Goal: Task Accomplishment & Management: Contribute content

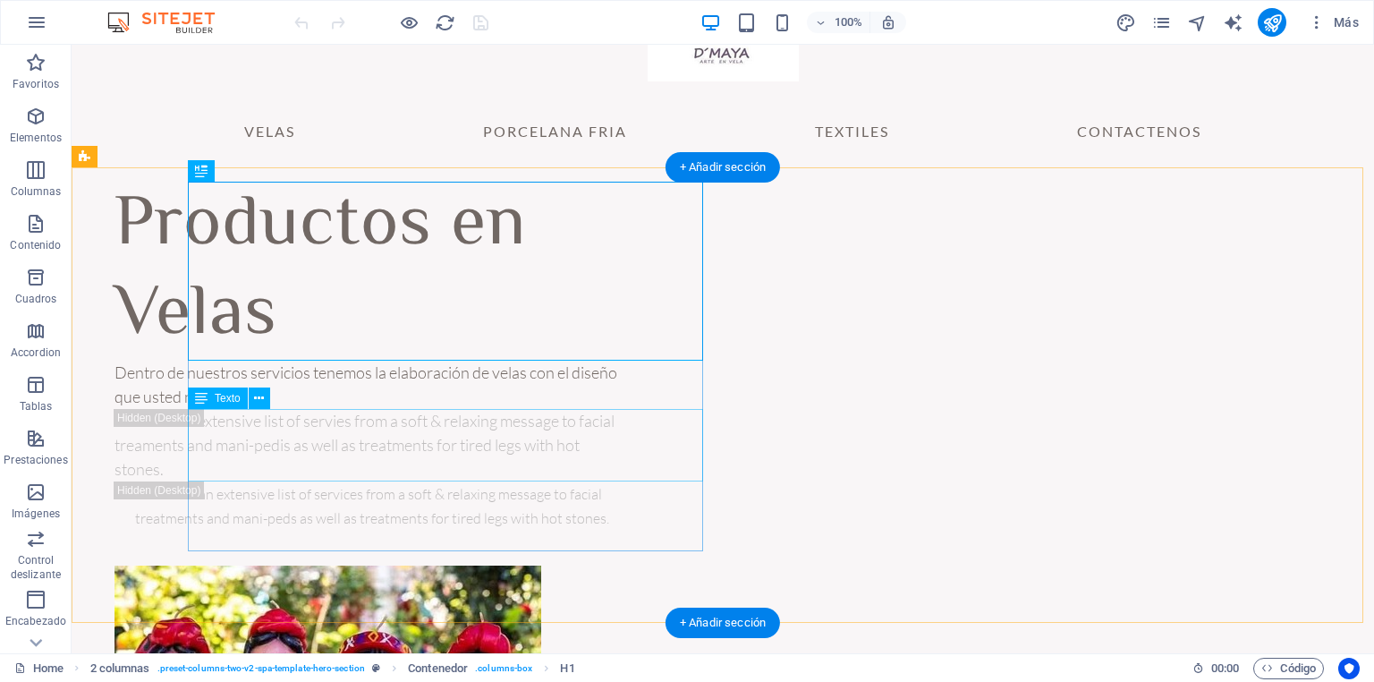
scroll to position [72, 0]
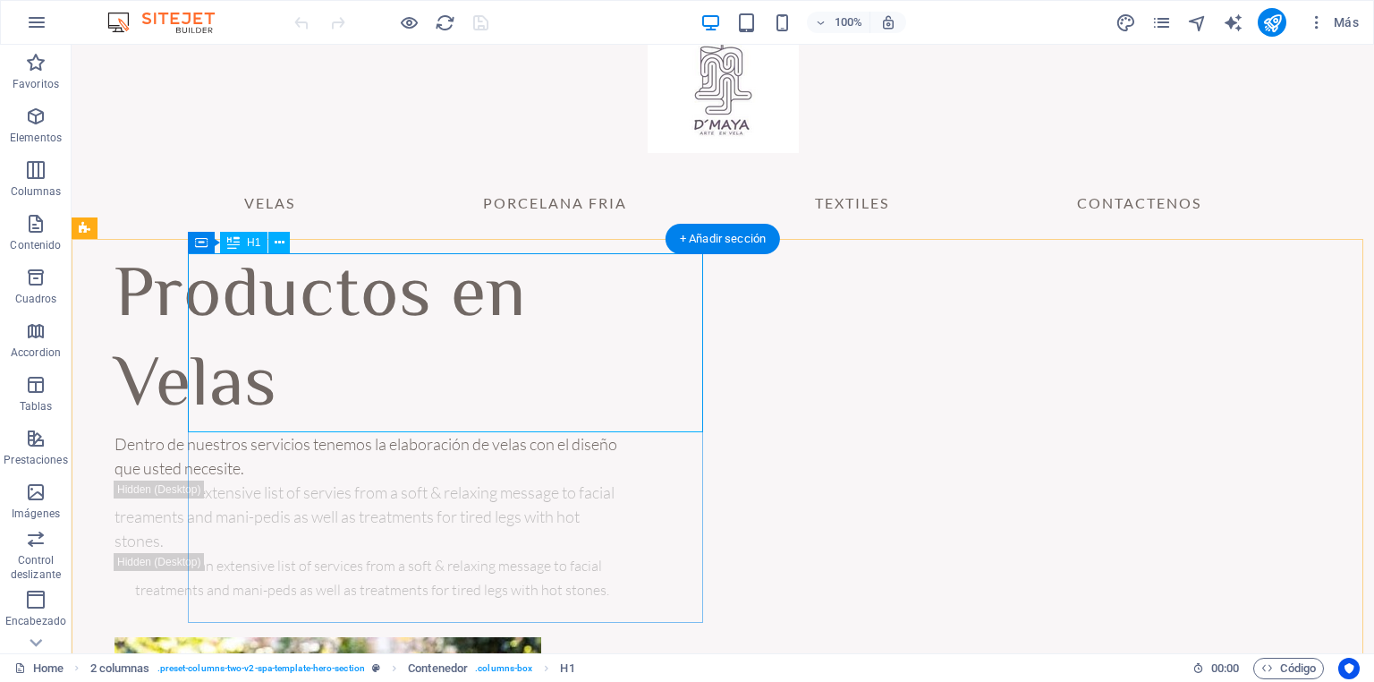
click at [359, 402] on div "Productos en Velas" at bounding box center [371, 342] width 515 height 179
click at [359, 449] on div "Dentro de nuestros servicios tenemos la elaboración de velas con el diseño que …" at bounding box center [371, 456] width 515 height 48
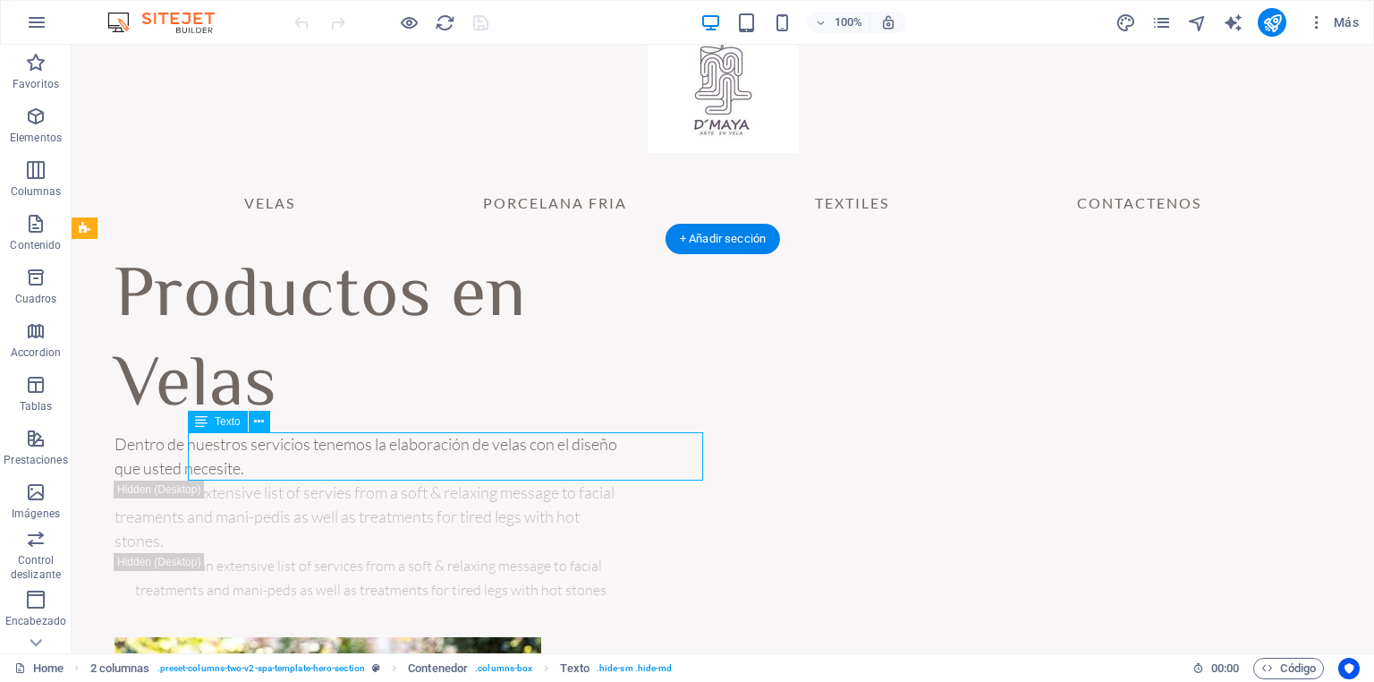
click at [359, 449] on div "Dentro de nuestros servicios tenemos la elaboración de velas con el diseño que …" at bounding box center [371, 456] width 515 height 48
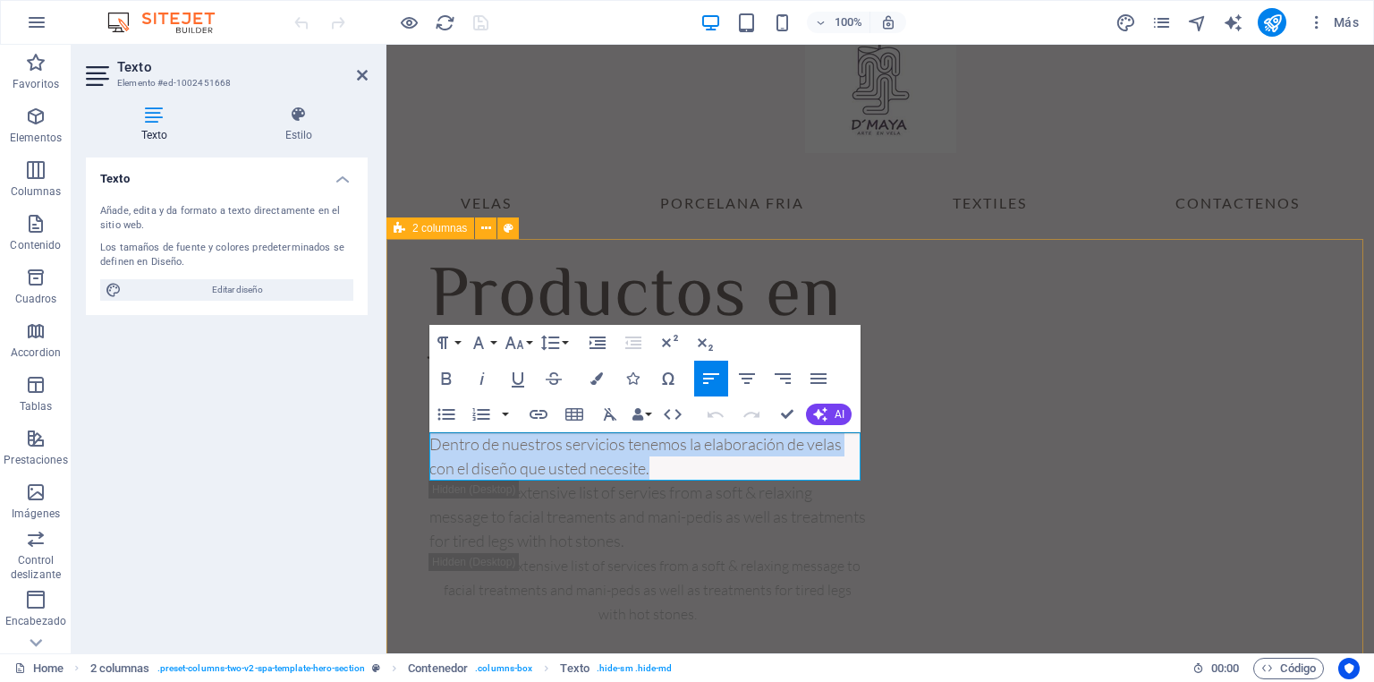
drag, startPoint x: 655, startPoint y: 470, endPoint x: 412, endPoint y: 449, distance: 243.3
click at [412, 449] on div "Productos en Velas Dentro de nuestros servicios tenemos la elaboración de velas…" at bounding box center [879, 624] width 987 height 770
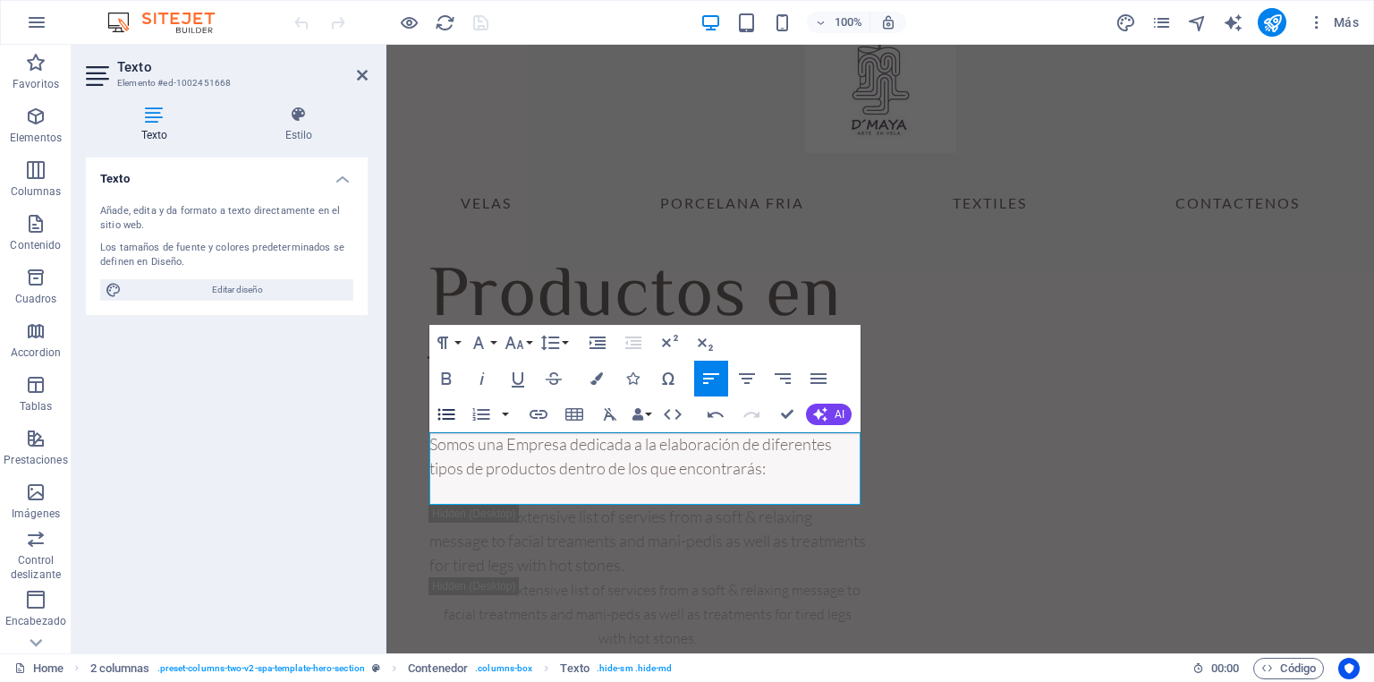
click at [440, 421] on icon "button" at bounding box center [446, 413] width 21 height 21
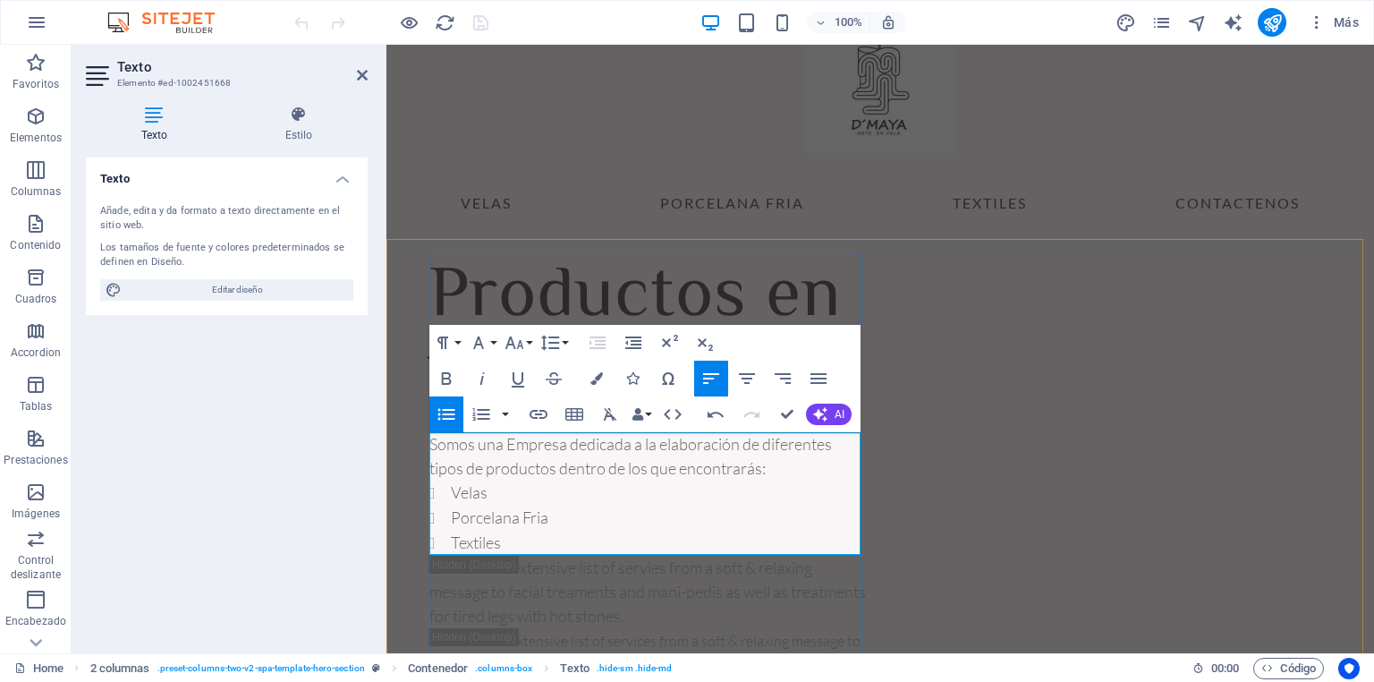
click at [556, 473] on p "Somos una Empresa dedicada a la elaboración de diferentes tipos de productos de…" at bounding box center [647, 456] width 436 height 48
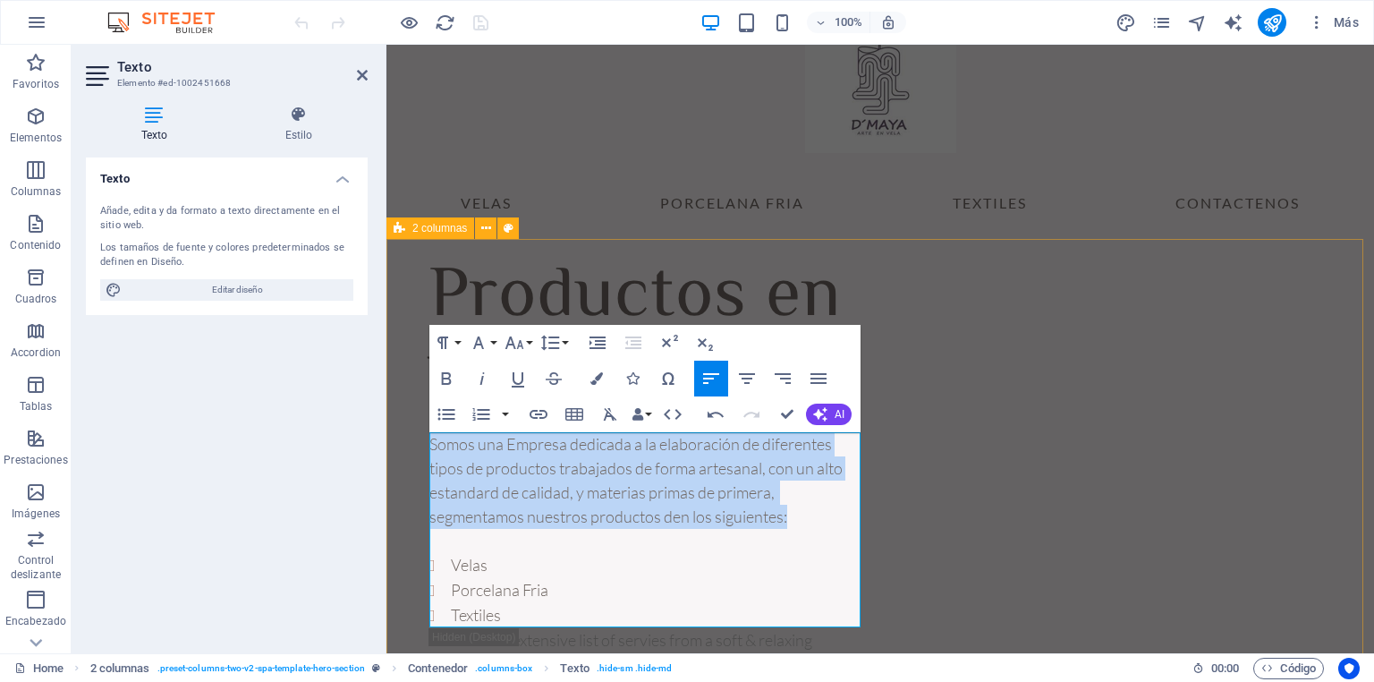
drag, startPoint x: 812, startPoint y: 523, endPoint x: 419, endPoint y: 448, distance: 400.7
click at [826, 380] on icon "button" at bounding box center [818, 378] width 21 height 21
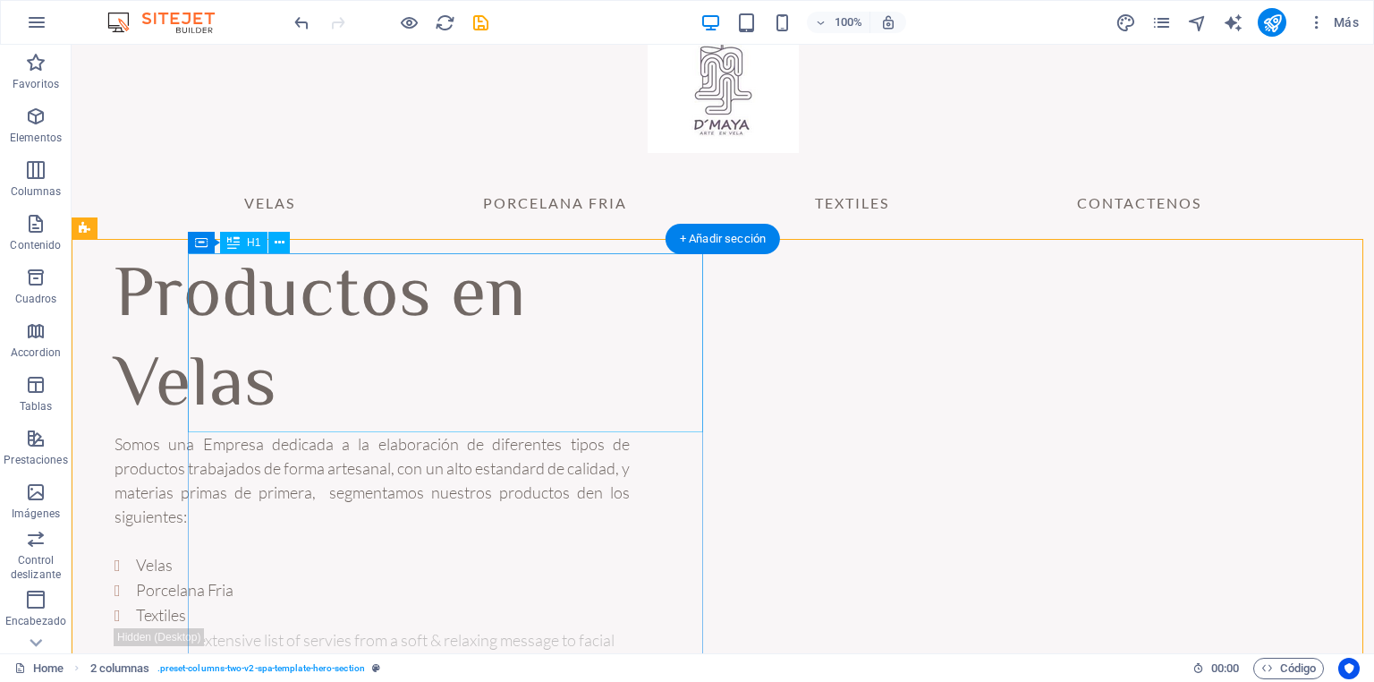
click at [287, 379] on div "Productos en Velas" at bounding box center [371, 342] width 515 height 179
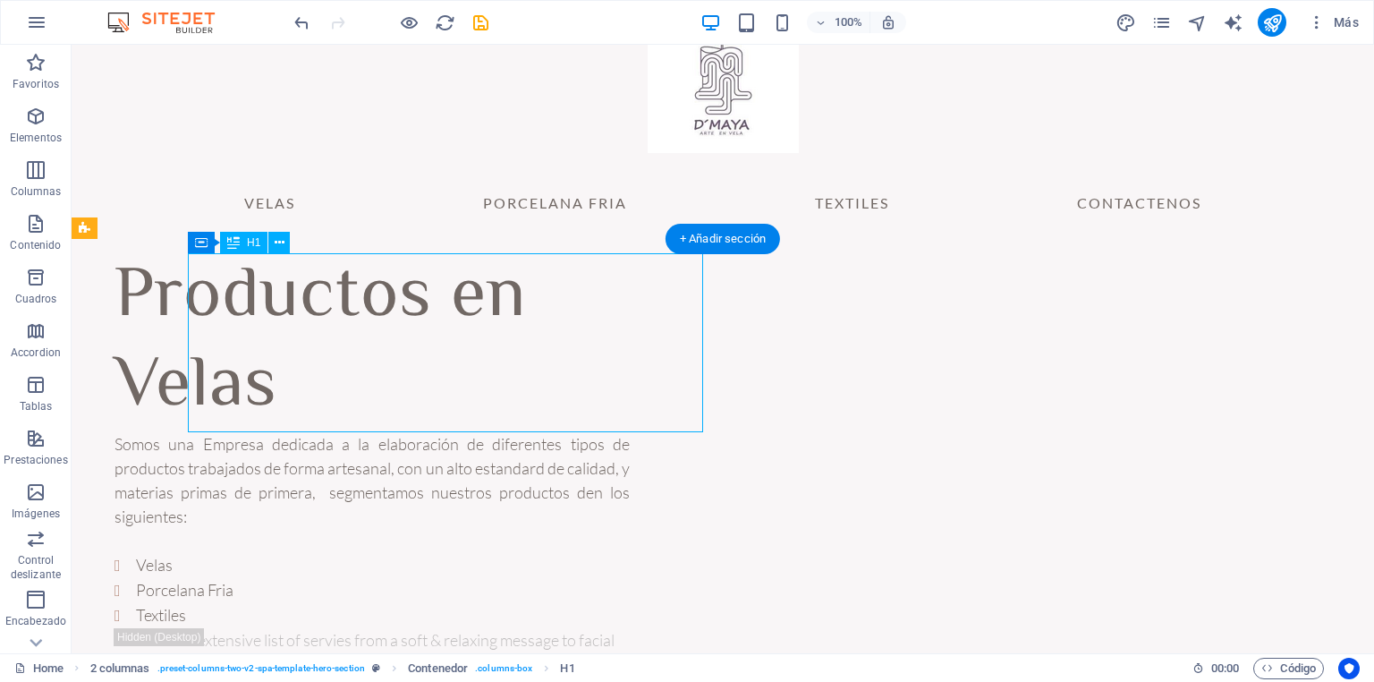
drag, startPoint x: 287, startPoint y: 379, endPoint x: 360, endPoint y: 424, distance: 85.9
click at [287, 379] on div "Productos en Velas" at bounding box center [371, 342] width 515 height 179
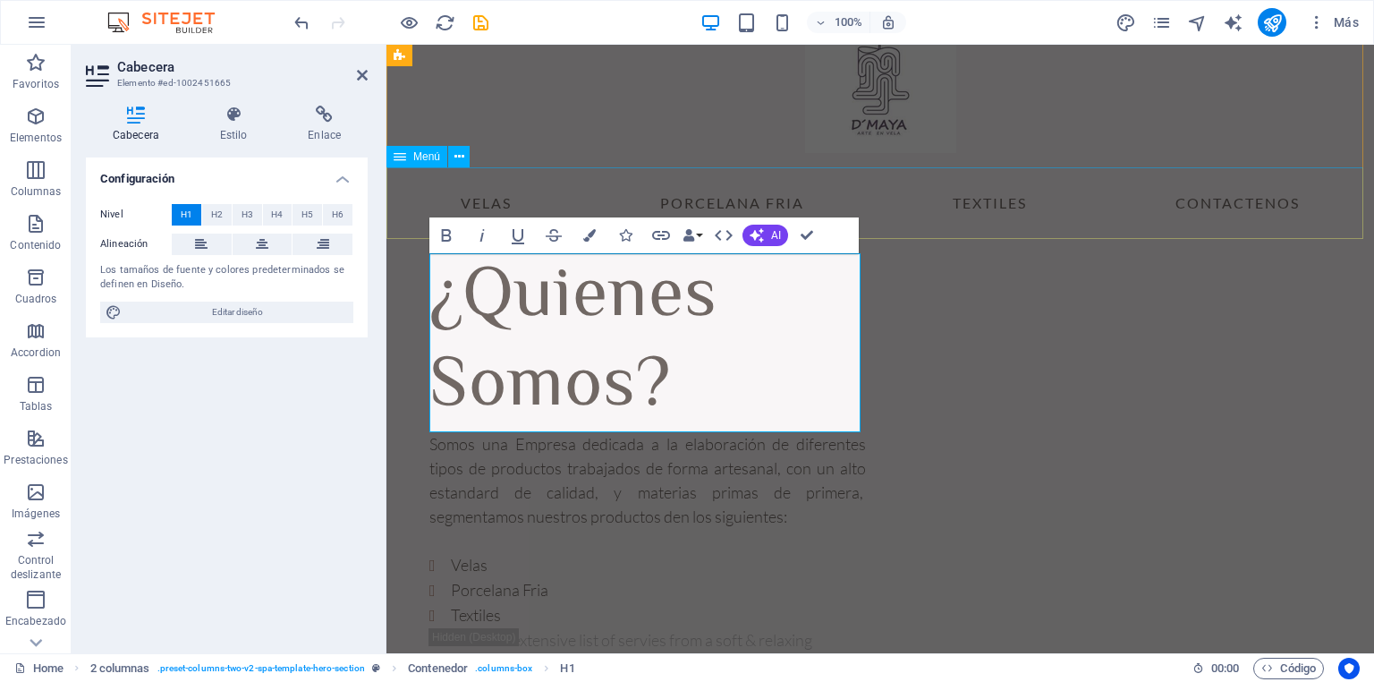
click at [1360, 229] on nav "VELAS PORCELANA FRIA TEXTILES CONTACTENOS" at bounding box center [879, 203] width 987 height 72
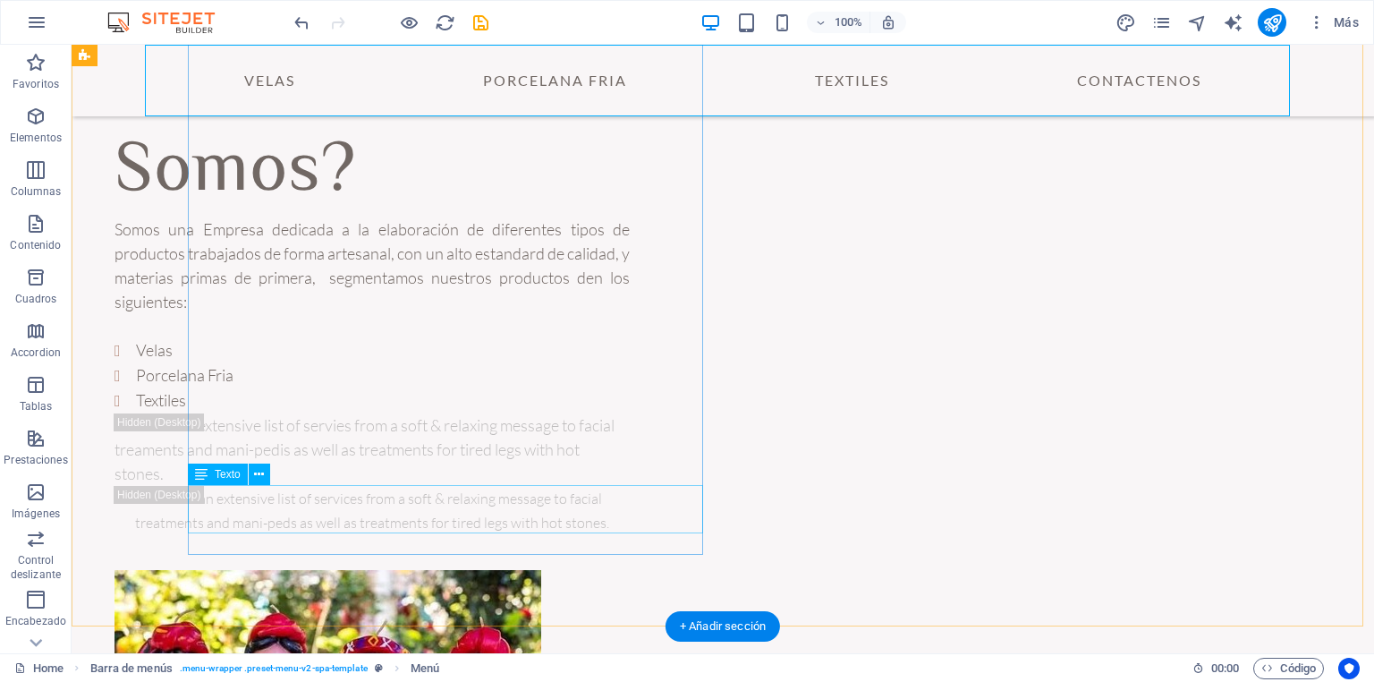
scroll to position [164, 0]
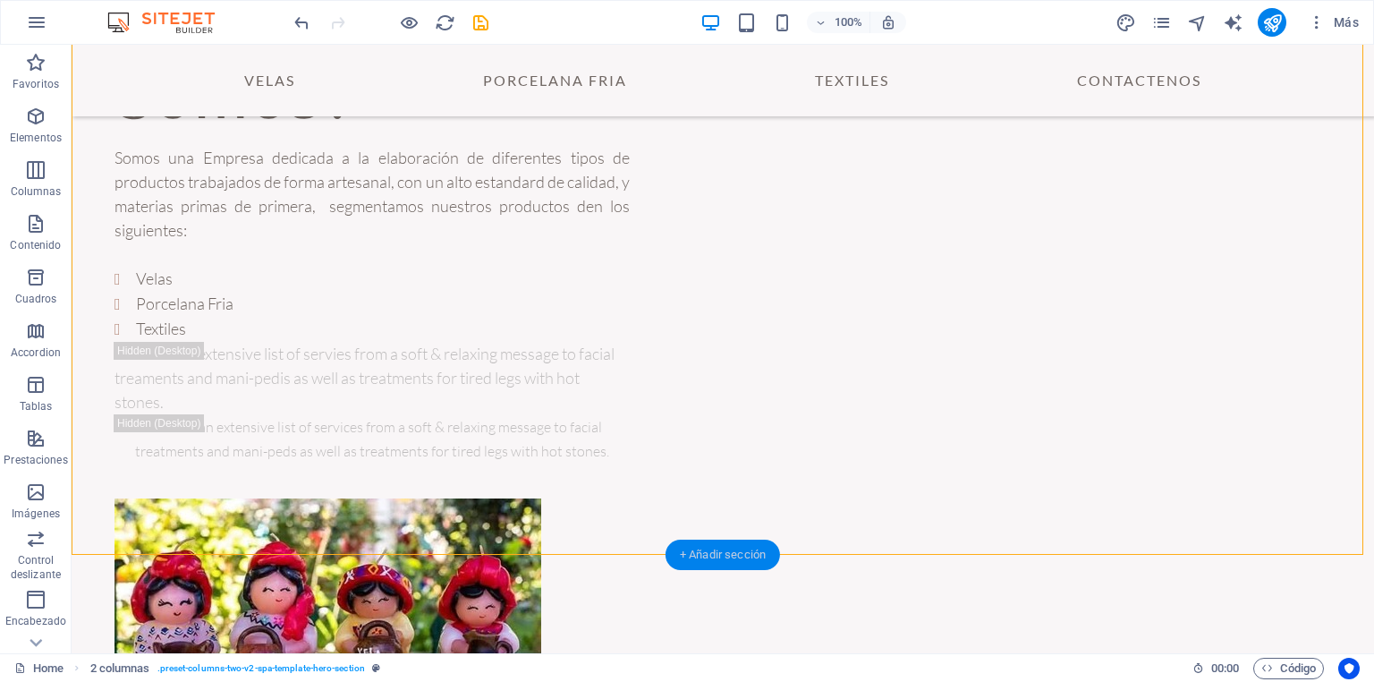
click at [695, 555] on div "+ Añadir sección" at bounding box center [722, 554] width 114 height 30
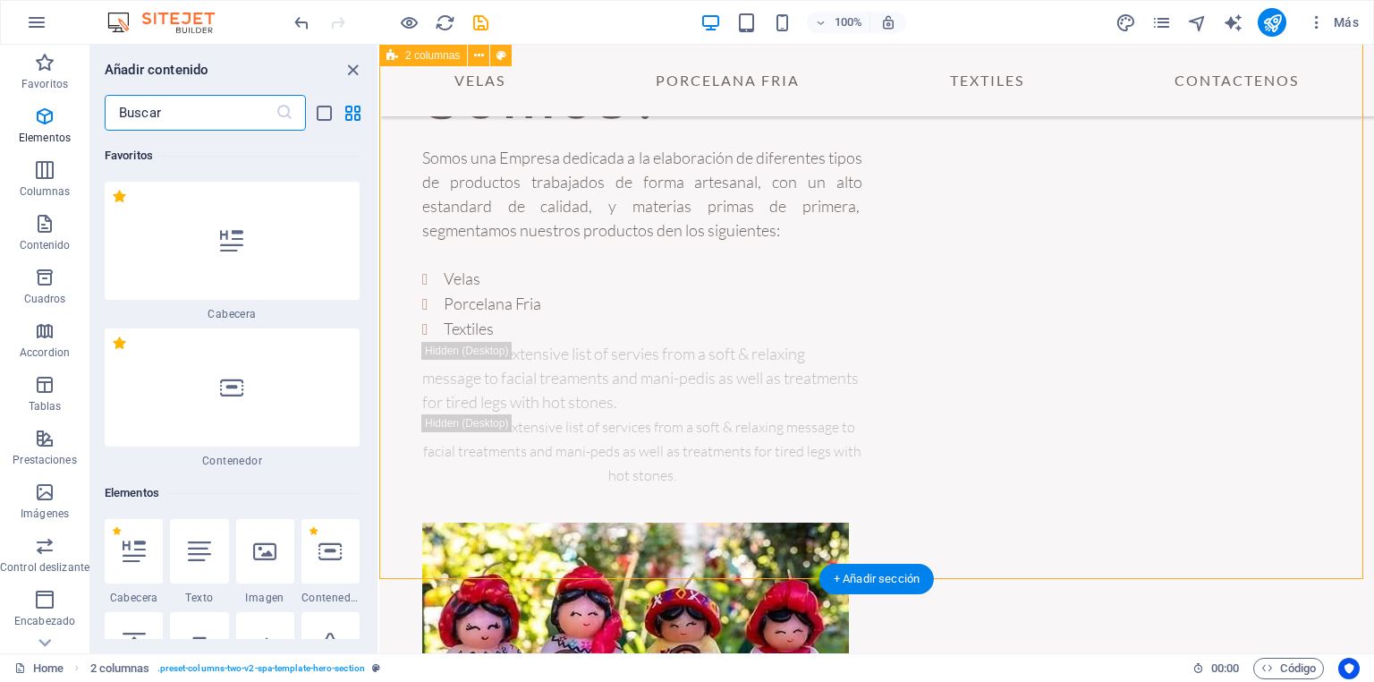
scroll to position [5477, 0]
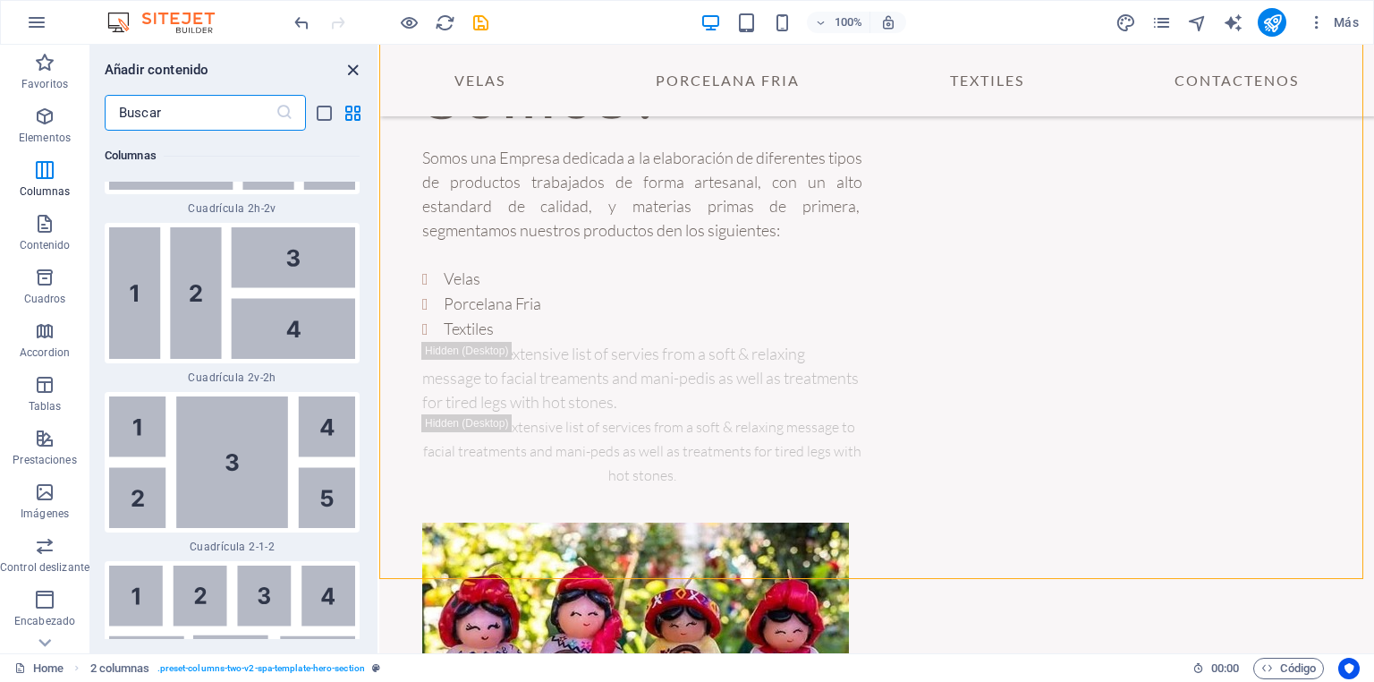
click at [354, 68] on icon "close panel" at bounding box center [353, 70] width 21 height 21
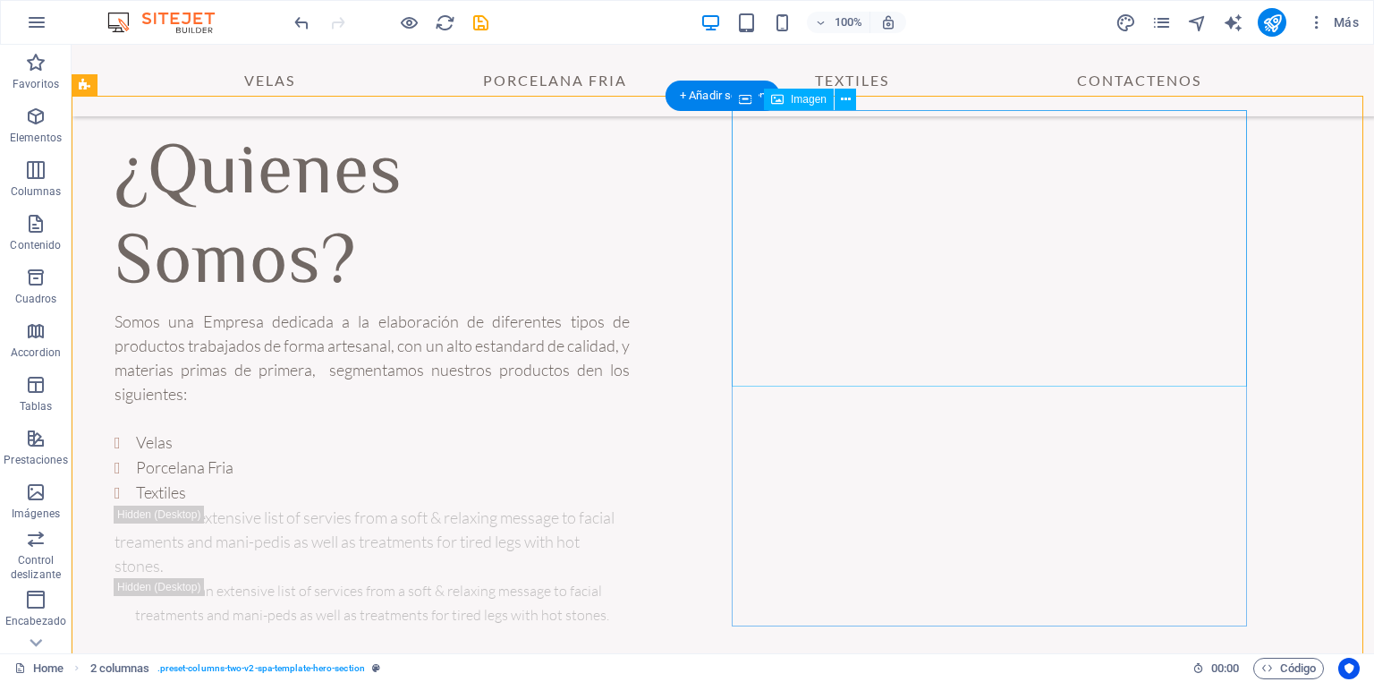
scroll to position [92, 0]
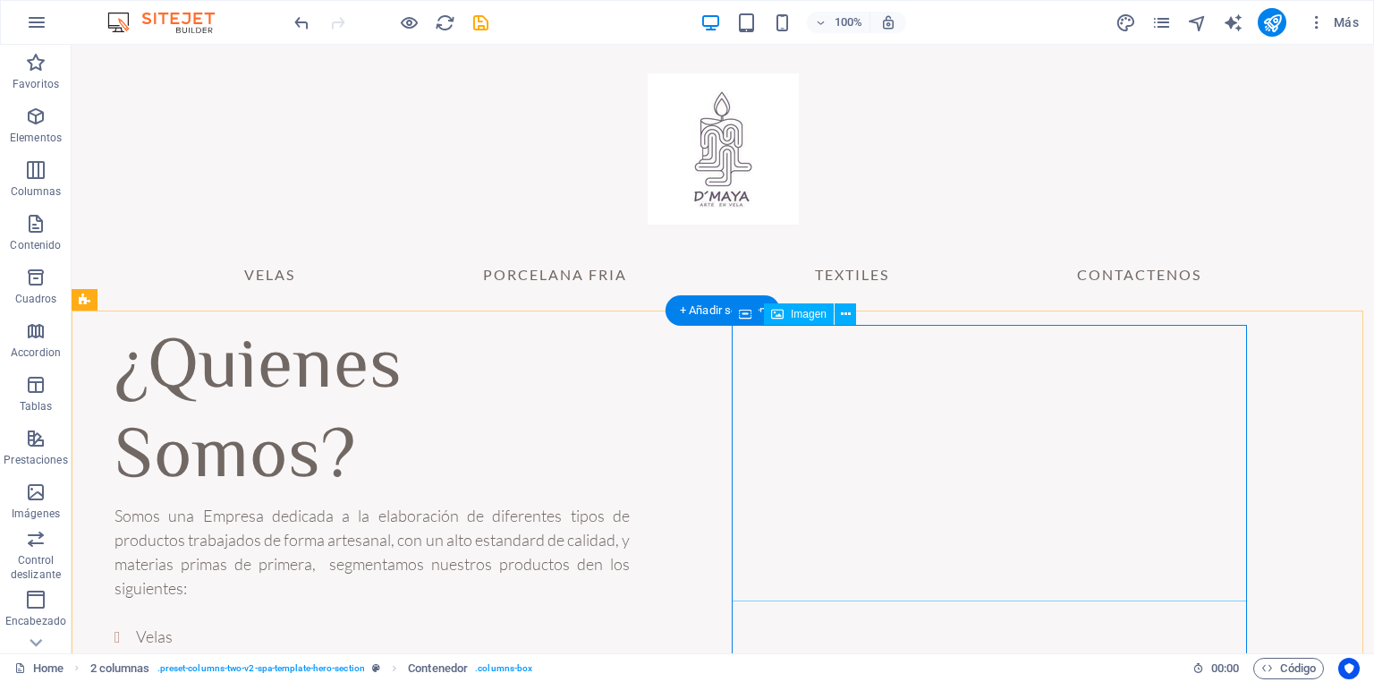
scroll to position [72, 0]
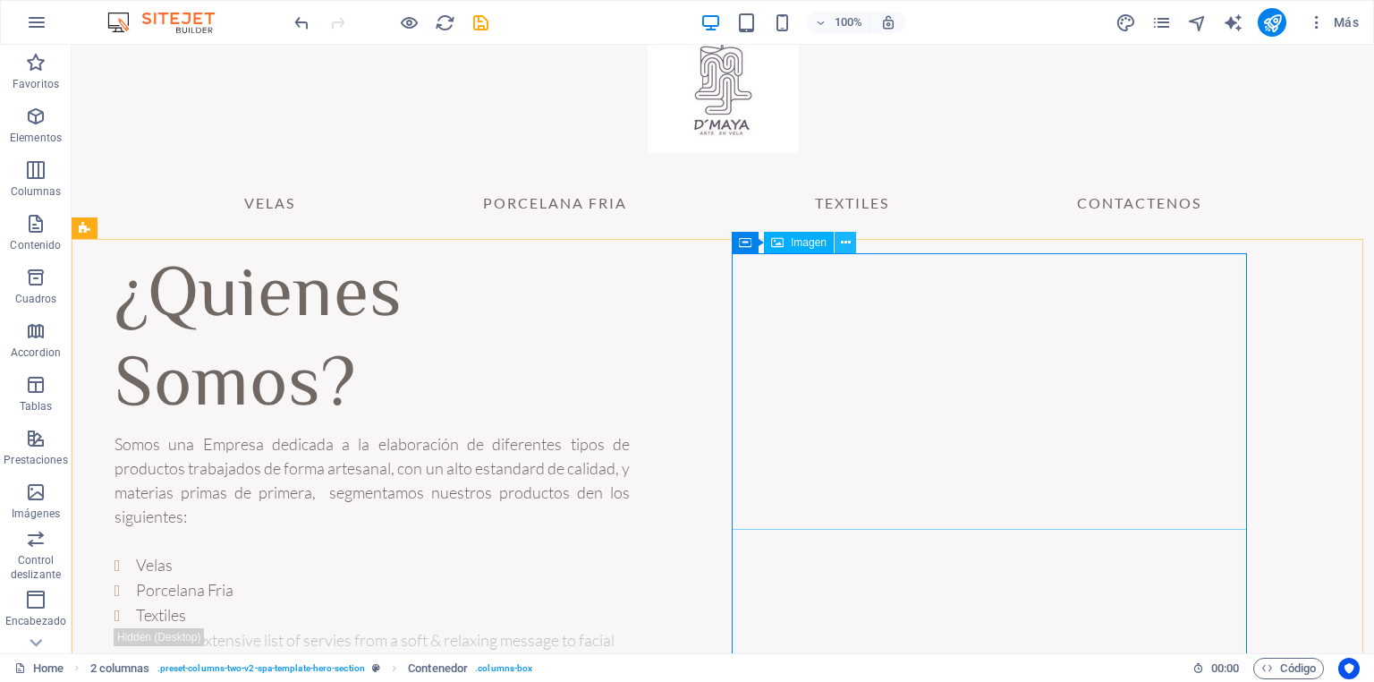
click at [845, 240] on icon at bounding box center [846, 242] width 10 height 19
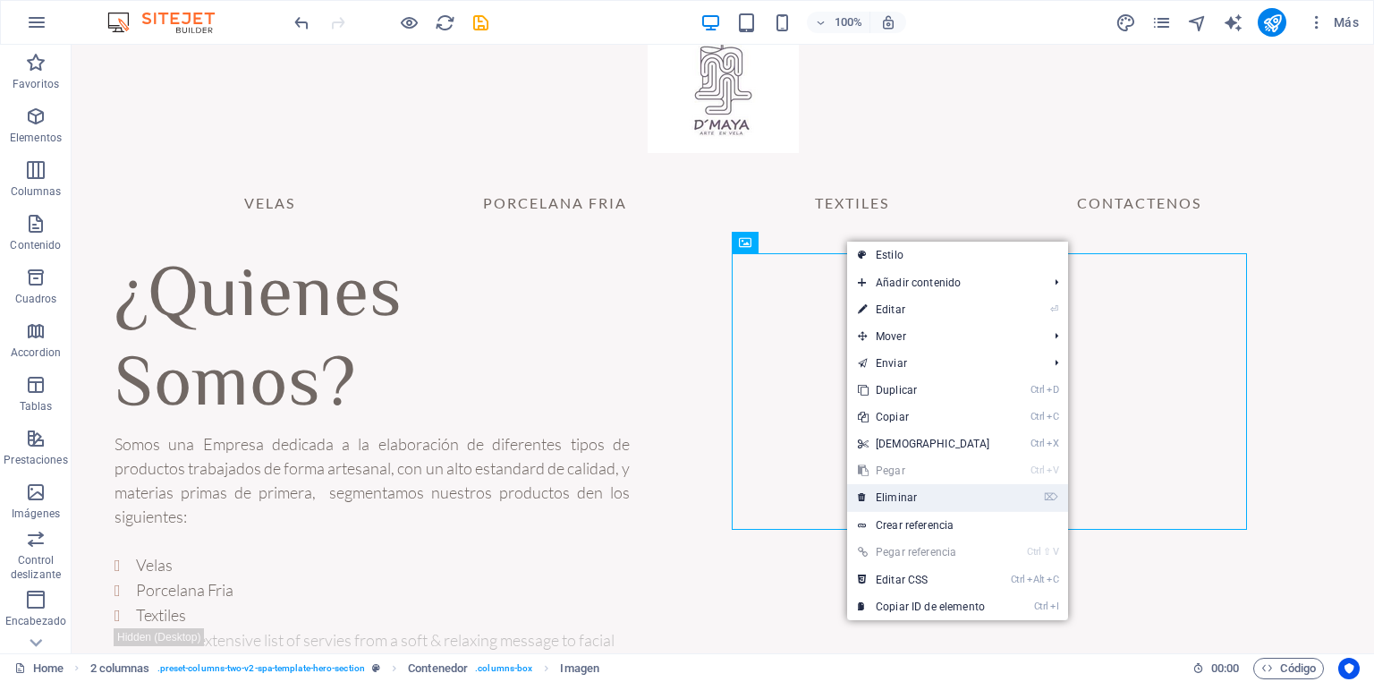
click at [912, 494] on link "⌦ Eliminar" at bounding box center [924, 497] width 154 height 27
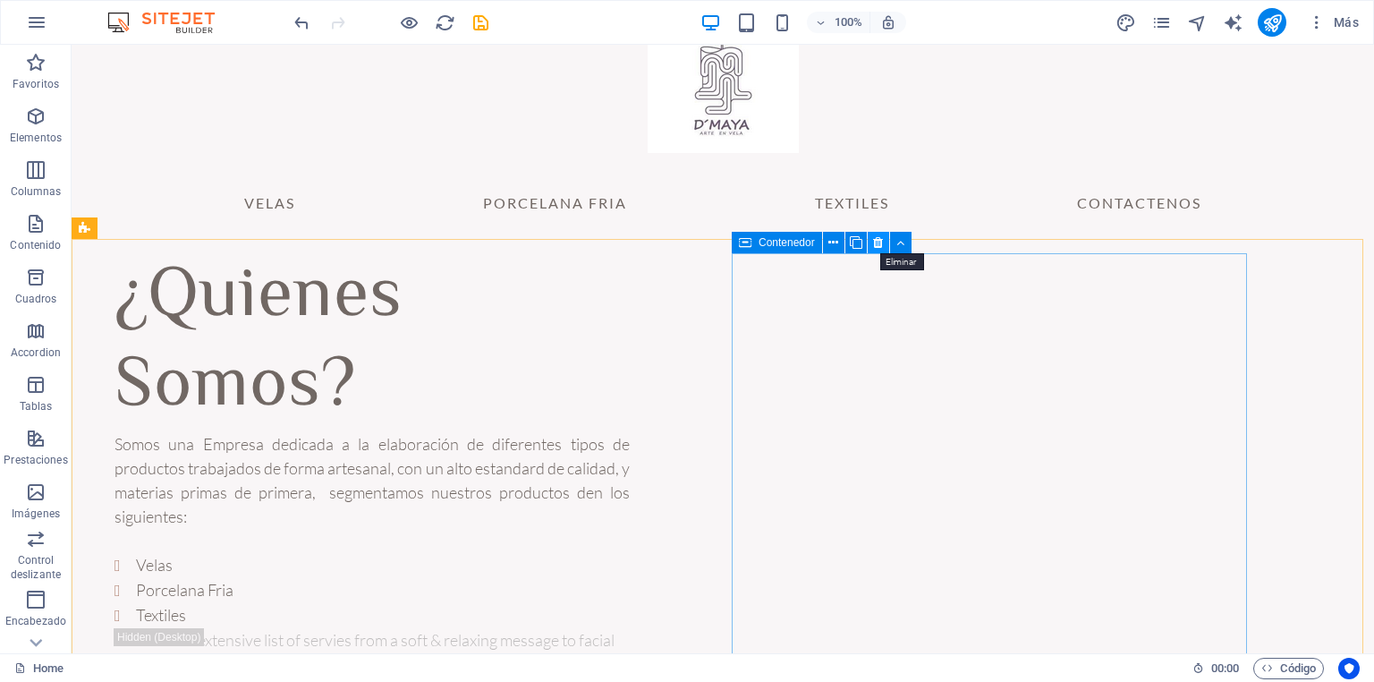
click at [879, 242] on icon at bounding box center [878, 242] width 10 height 19
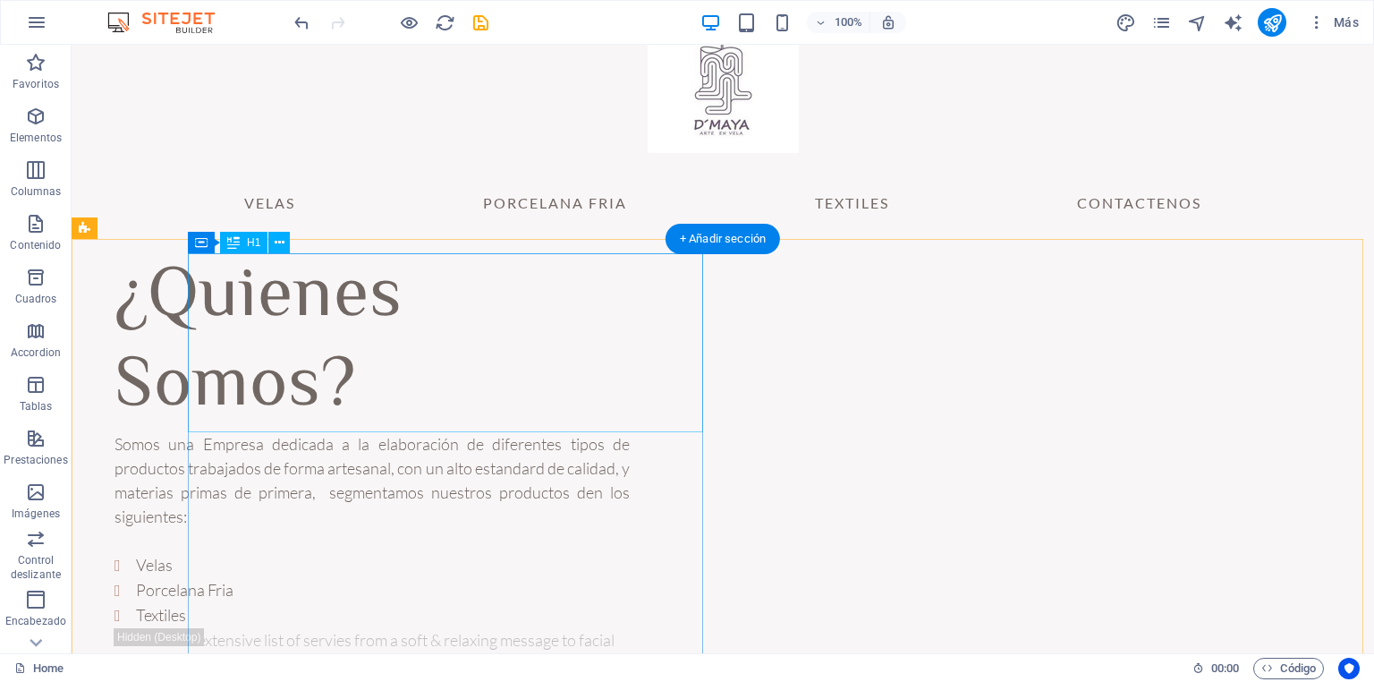
click at [630, 394] on div "¿Quienes Somos?" at bounding box center [371, 342] width 515 height 179
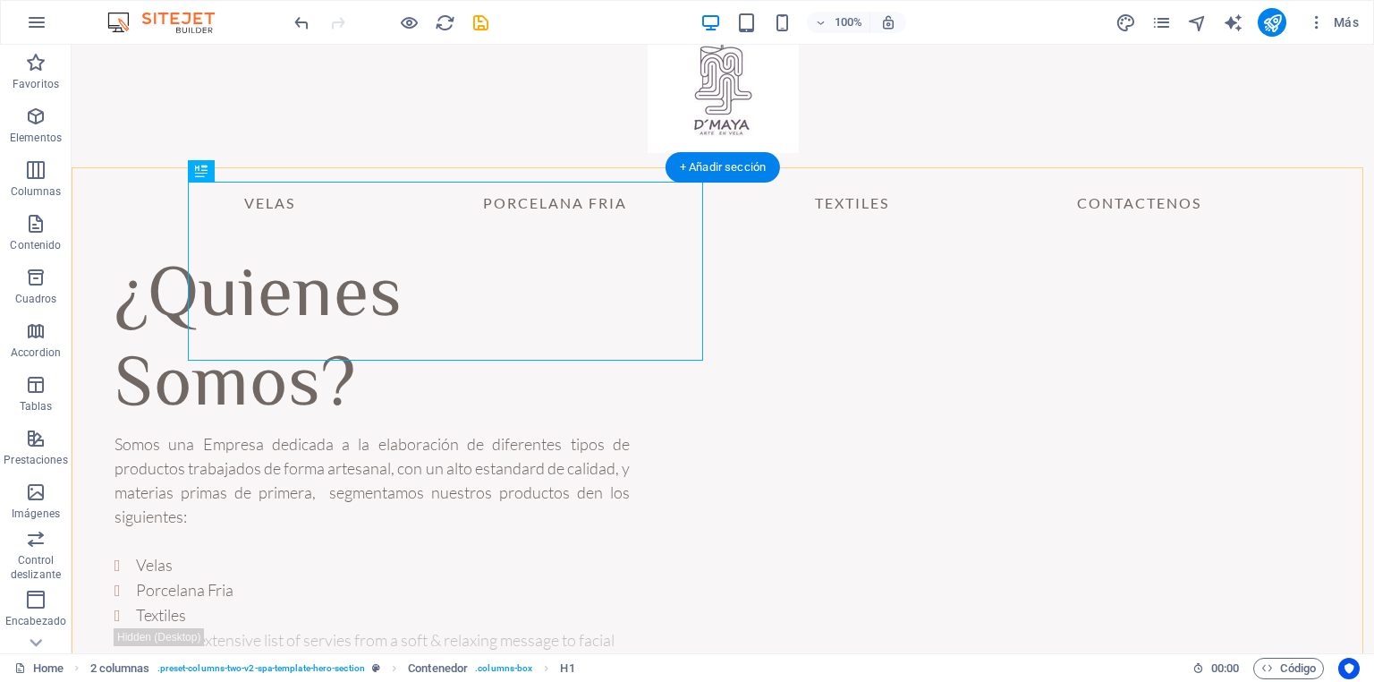
scroll to position [143, 0]
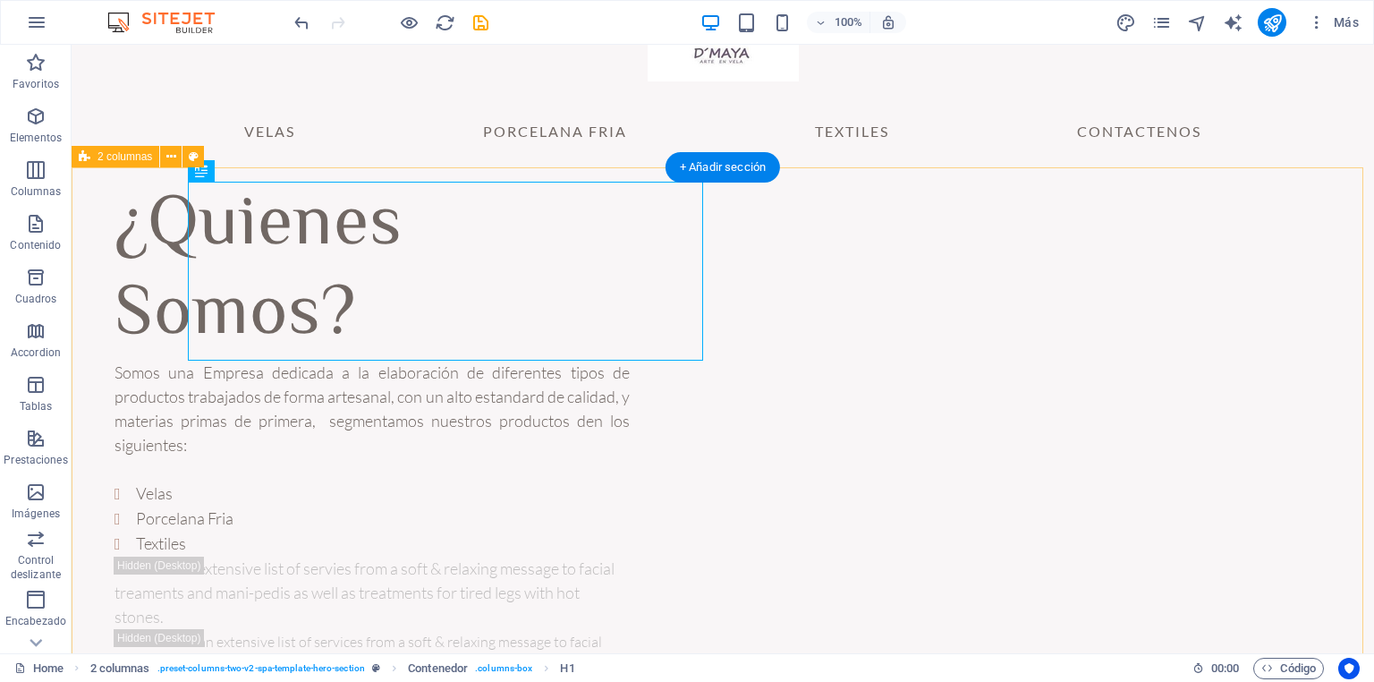
click at [904, 308] on div "¿Quienes Somos? Somos una Empresa dedicada a la elaboración de diferentes tipos…" at bounding box center [723, 468] width 1302 height 603
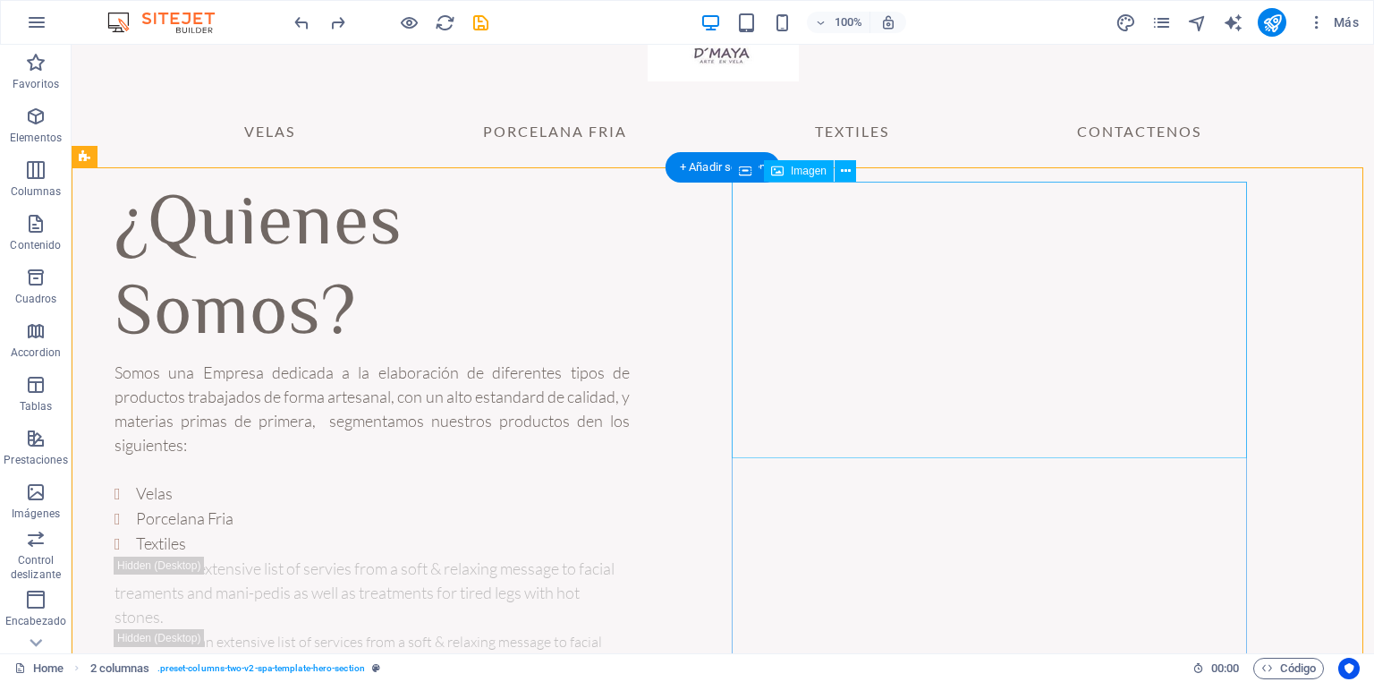
click at [841, 174] on icon at bounding box center [846, 171] width 10 height 19
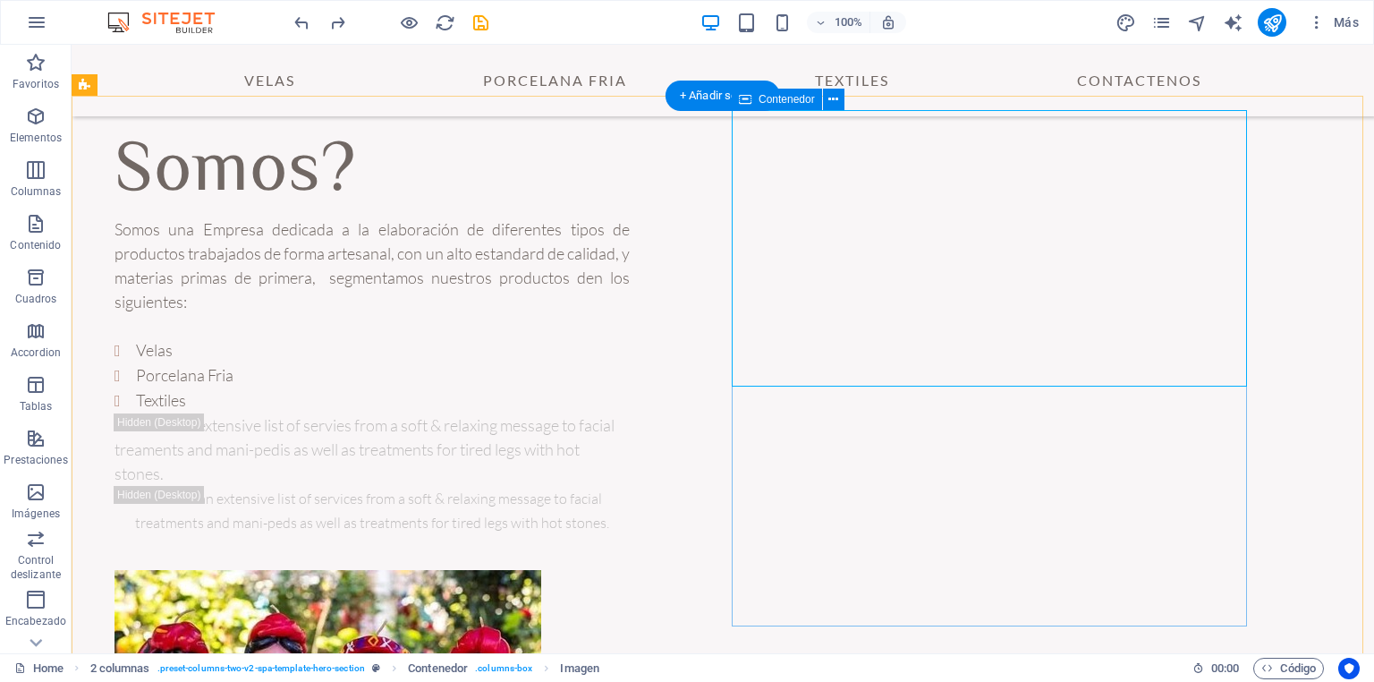
scroll to position [235, 0]
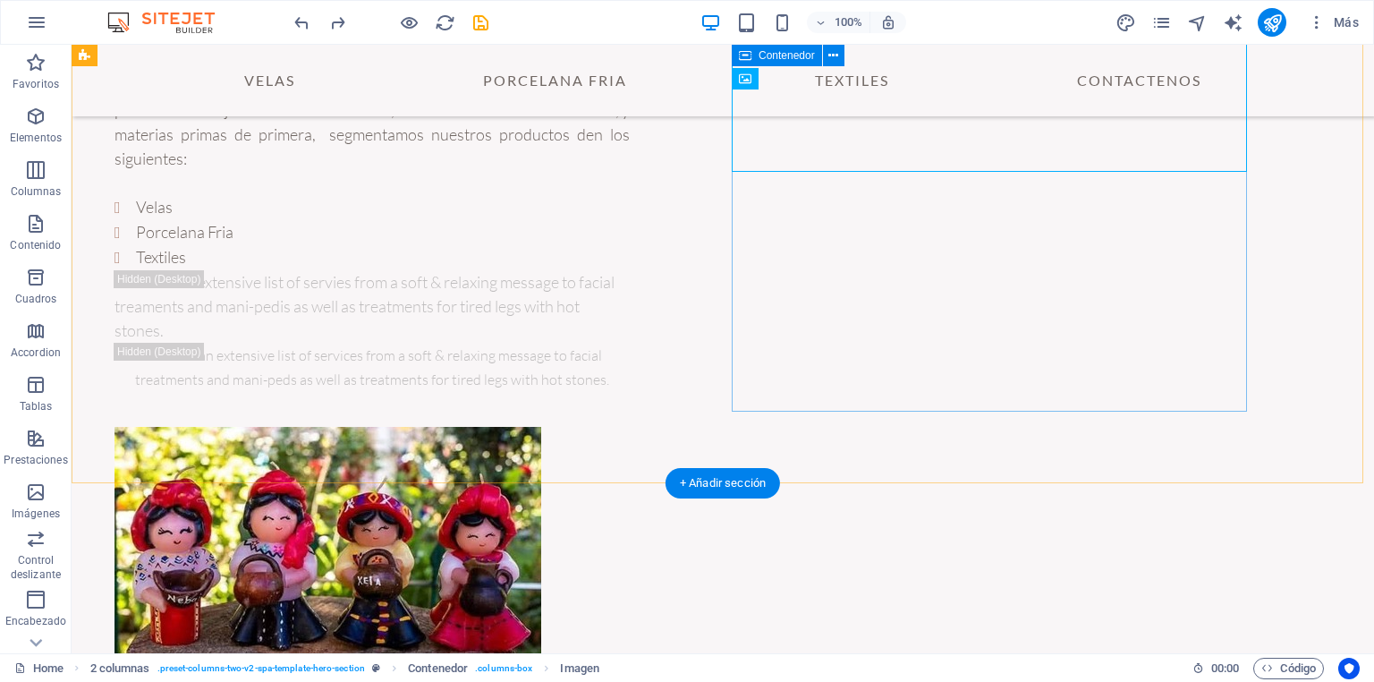
click at [630, 427] on div at bounding box center [371, 565] width 515 height 276
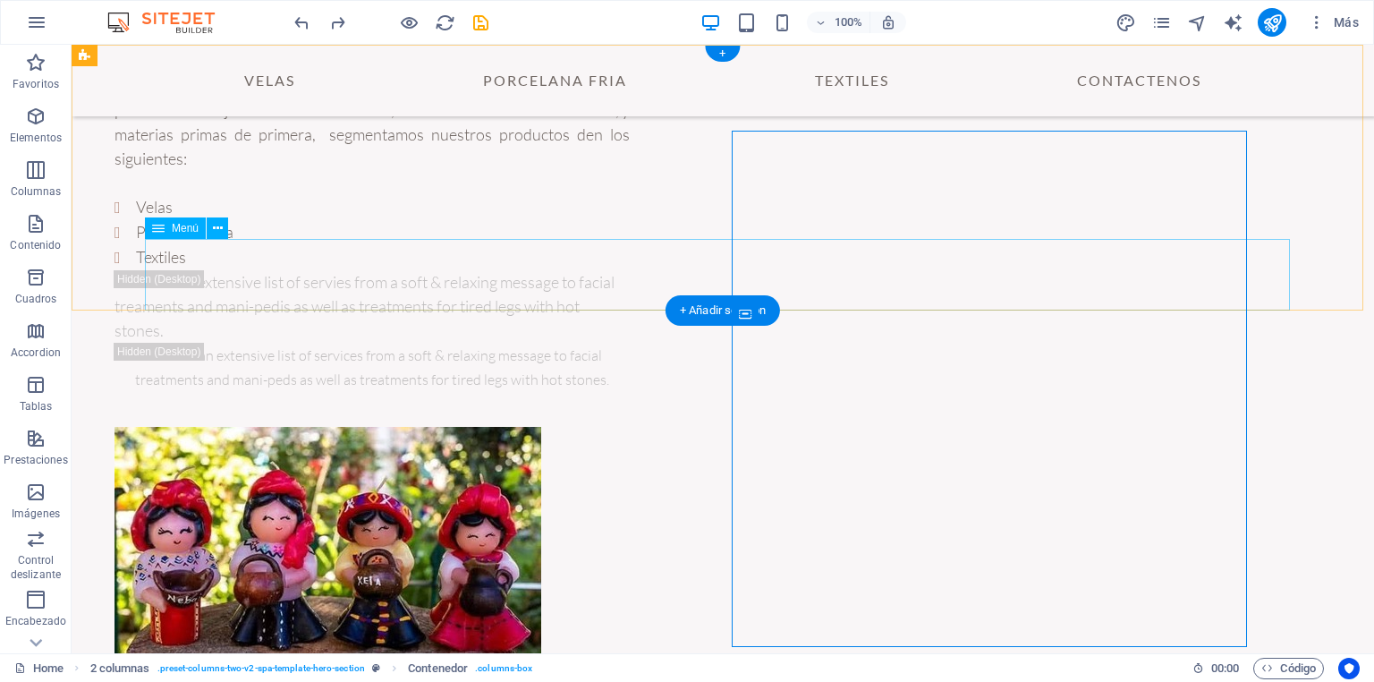
scroll to position [0, 0]
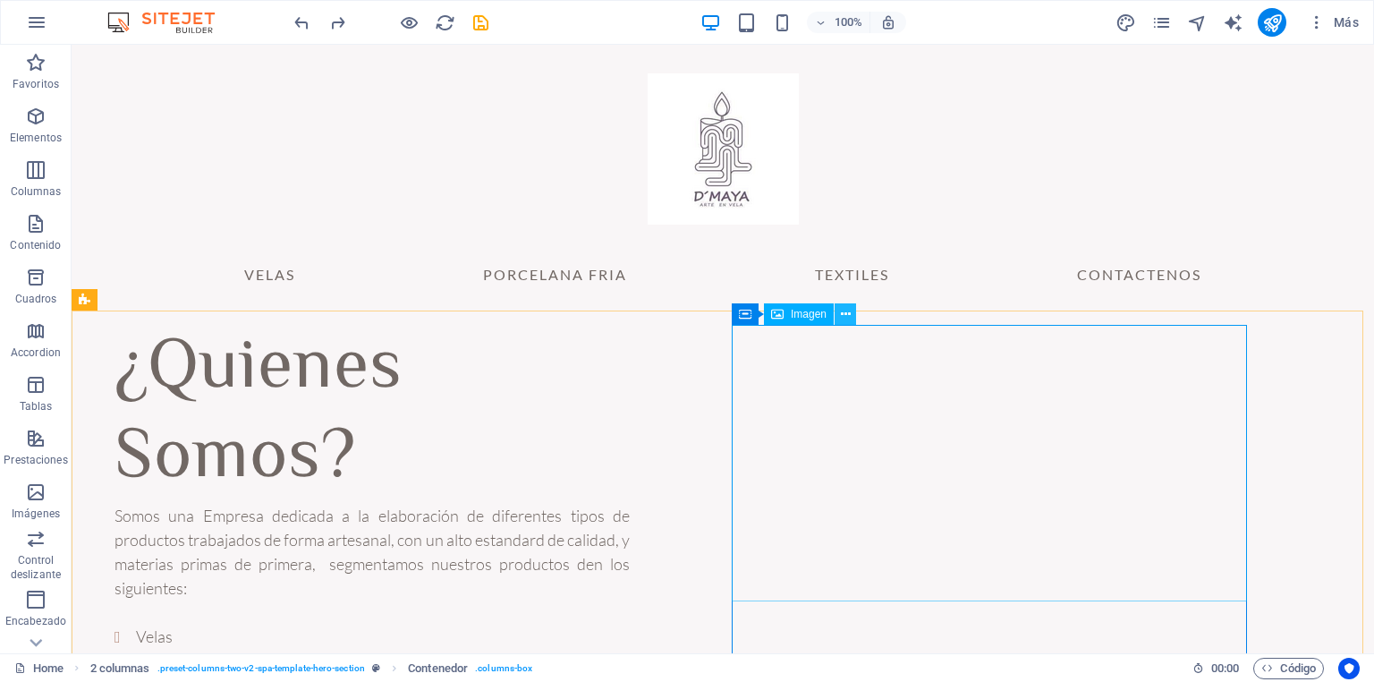
click at [844, 315] on icon at bounding box center [846, 314] width 10 height 19
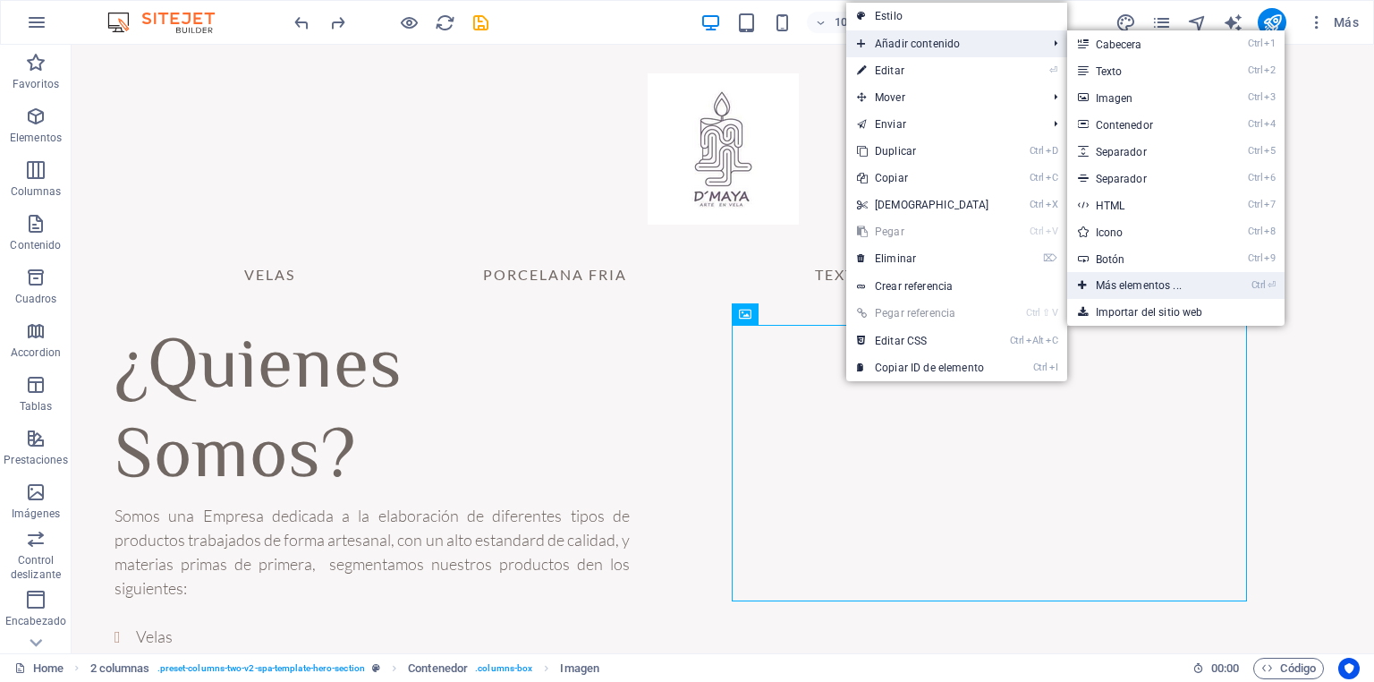
click at [1146, 283] on link "Ctrl ⏎ Más elementos ..." at bounding box center [1142, 285] width 150 height 27
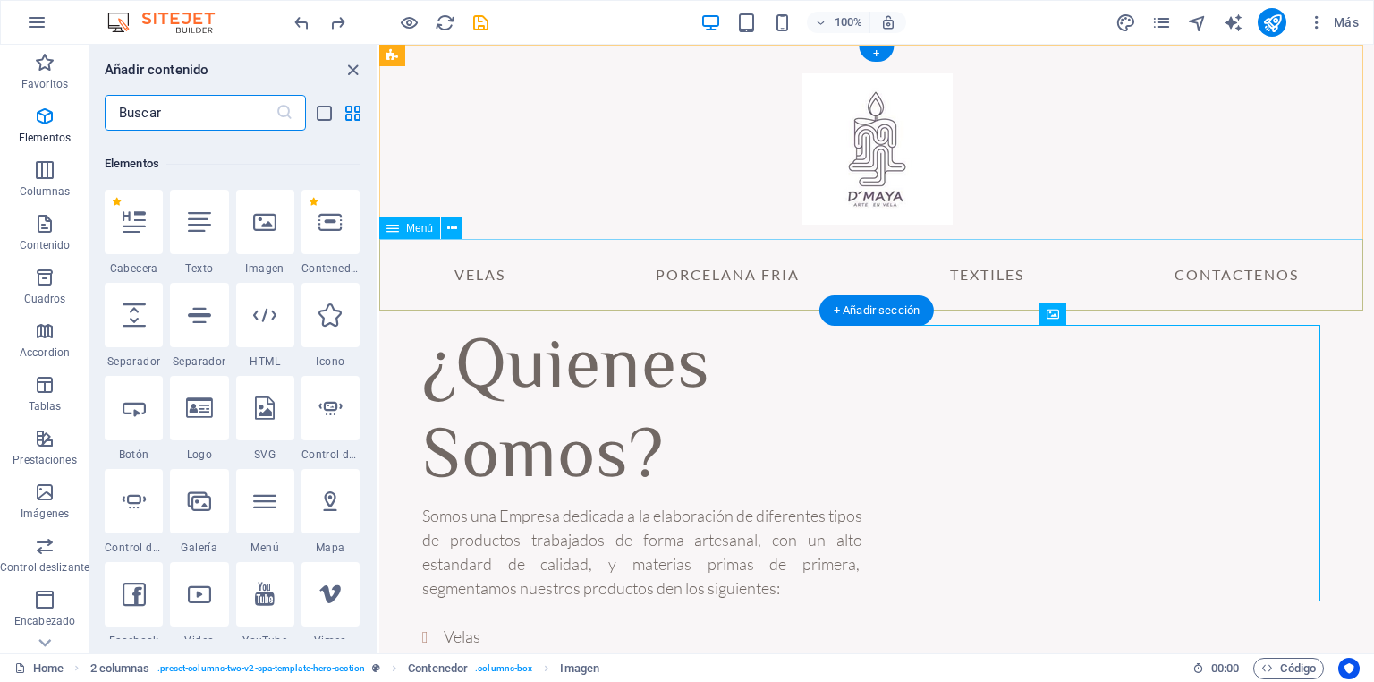
scroll to position [336, 0]
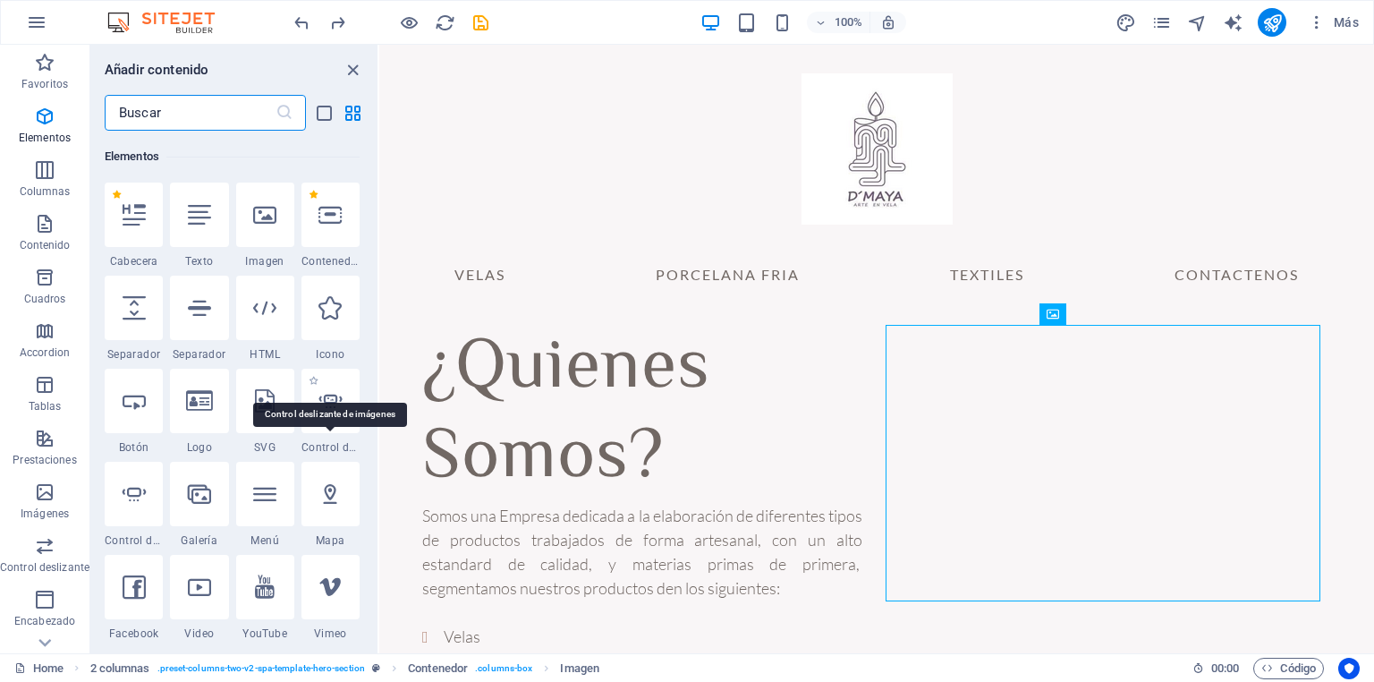
click at [336, 449] on span "Control deslizante de imágenes" at bounding box center [330, 447] width 58 height 14
select select "ms"
select select "s"
select select "progressive"
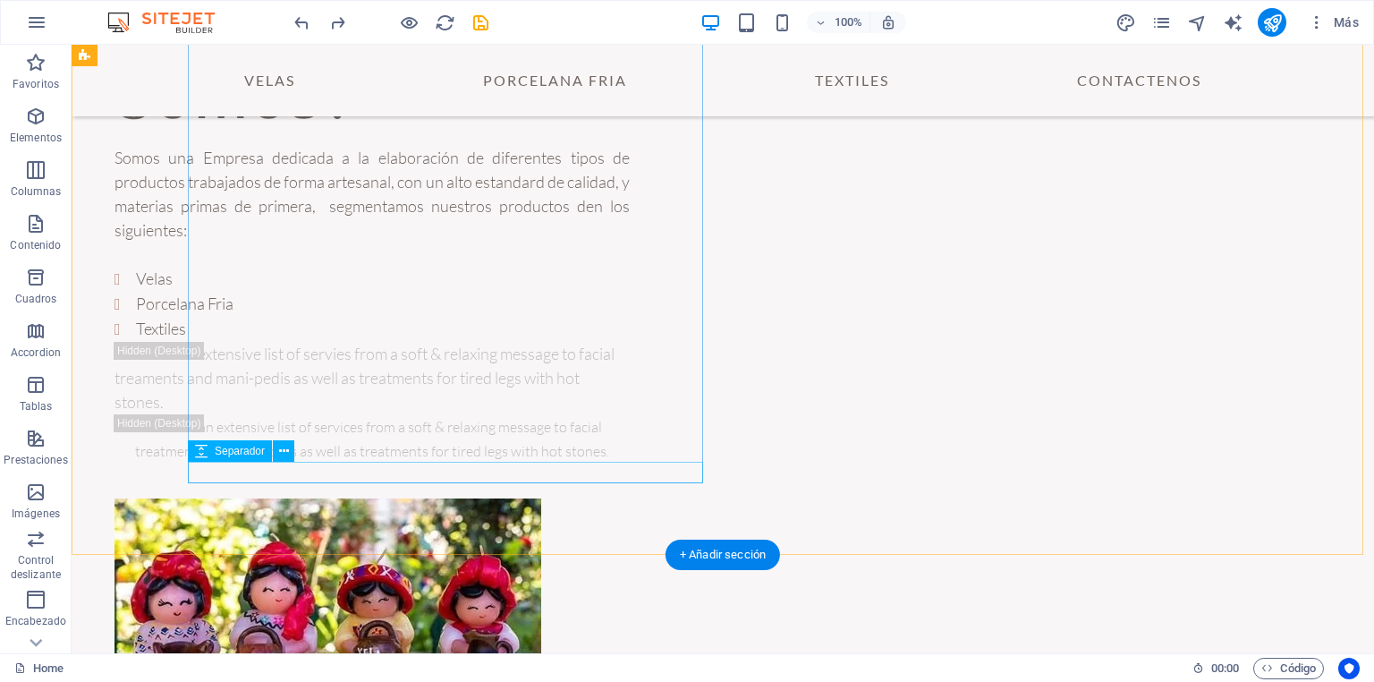
scroll to position [307, 0]
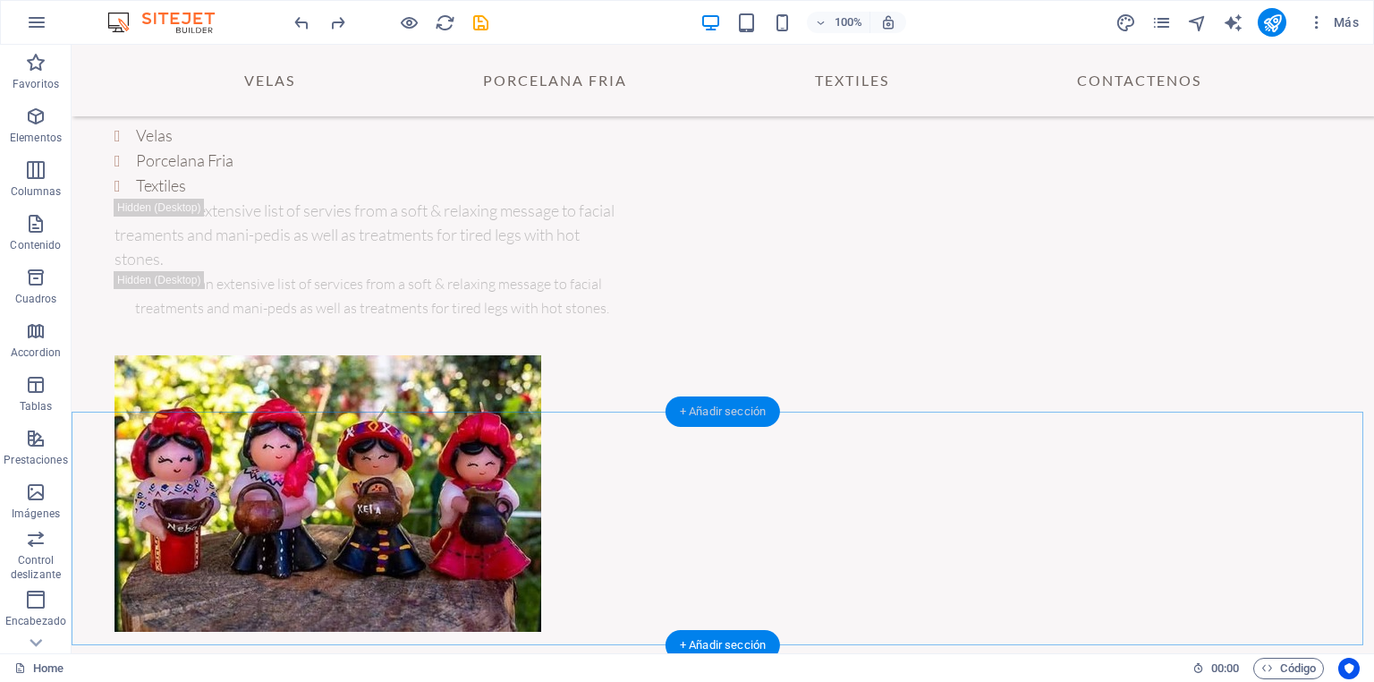
click at [724, 411] on div "+ Añadir sección" at bounding box center [722, 411] width 114 height 30
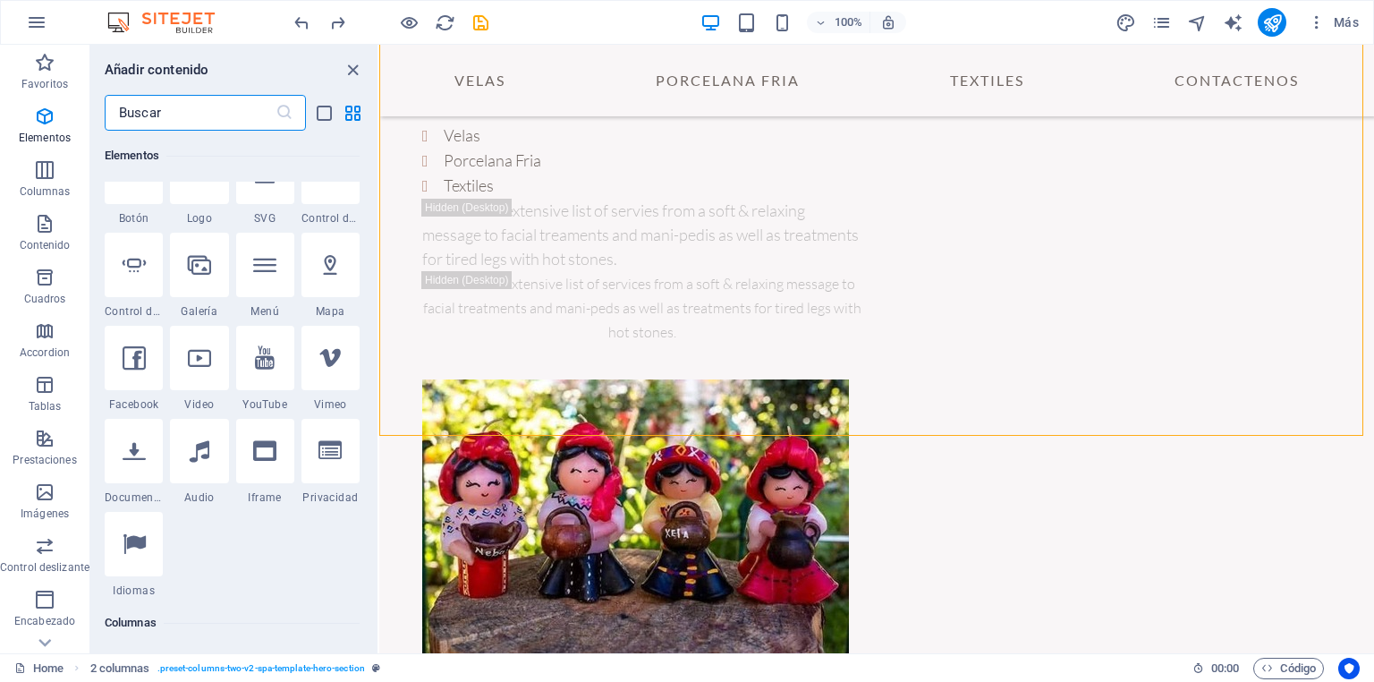
scroll to position [852, 0]
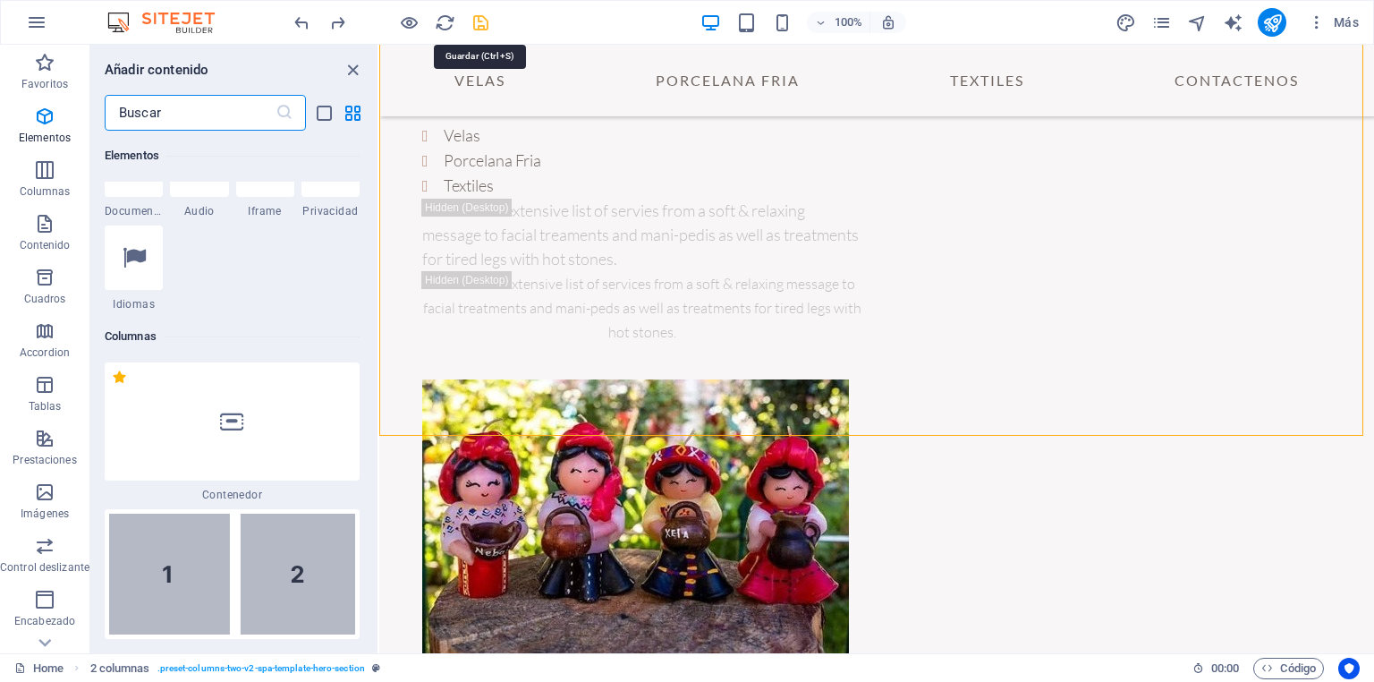
click at [479, 21] on icon "save" at bounding box center [480, 23] width 21 height 21
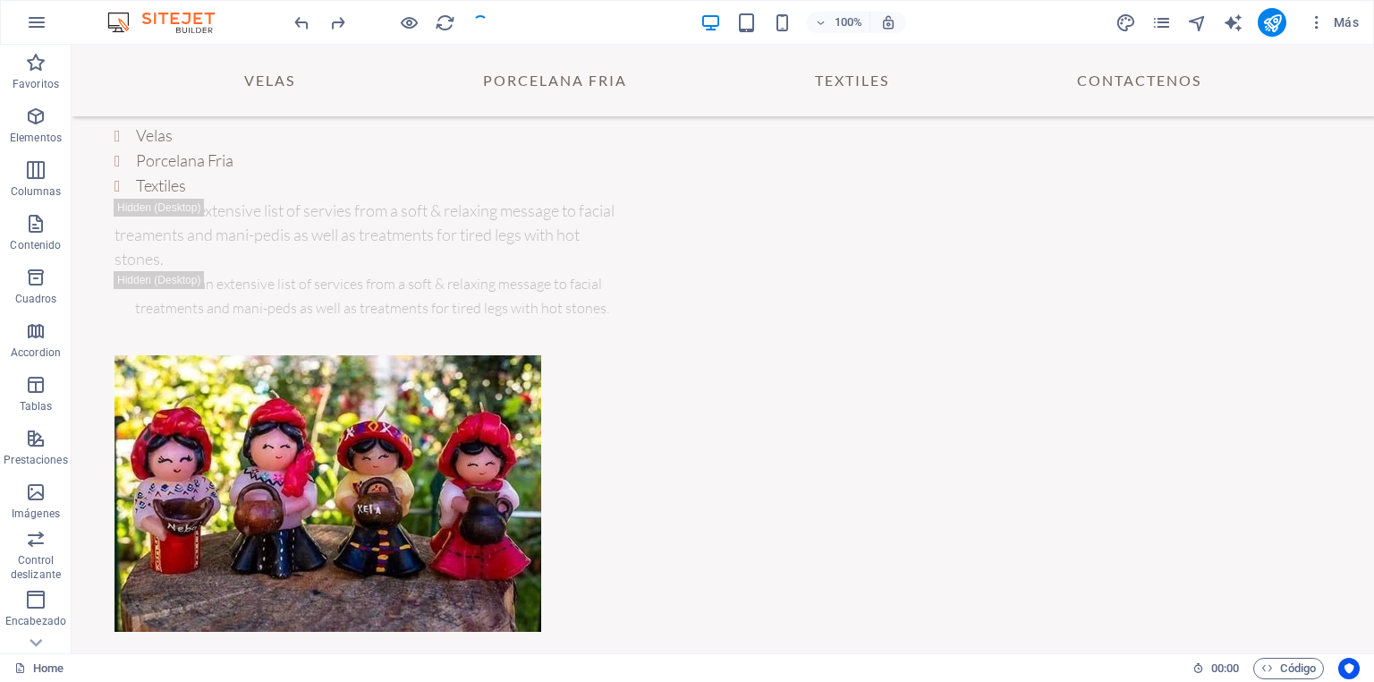
checkbox input "false"
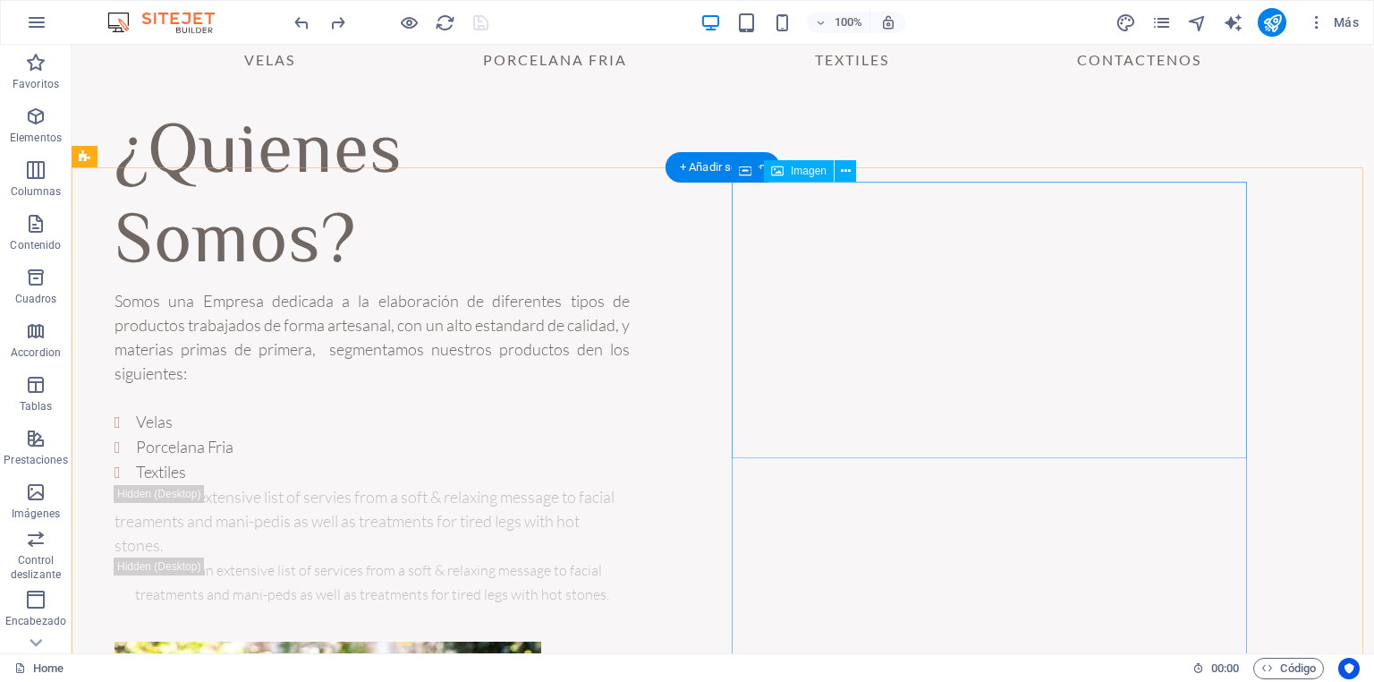
scroll to position [92, 0]
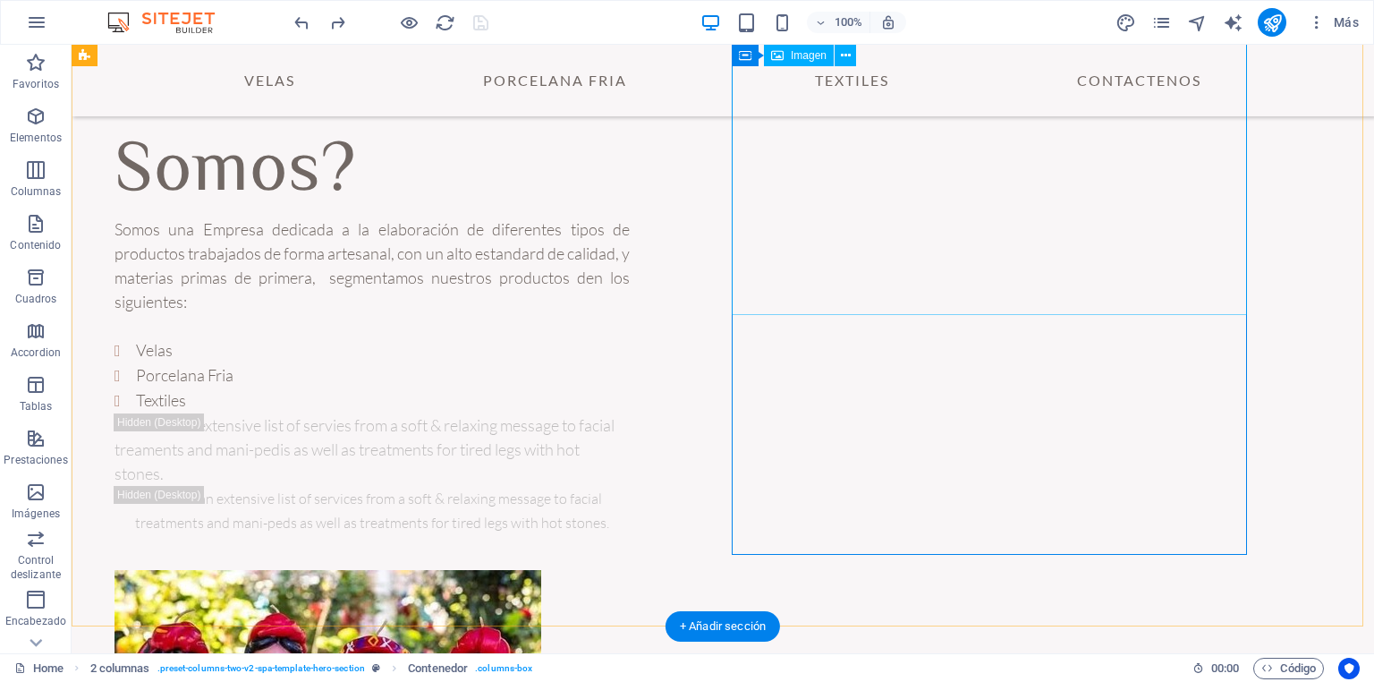
scroll to position [0, 0]
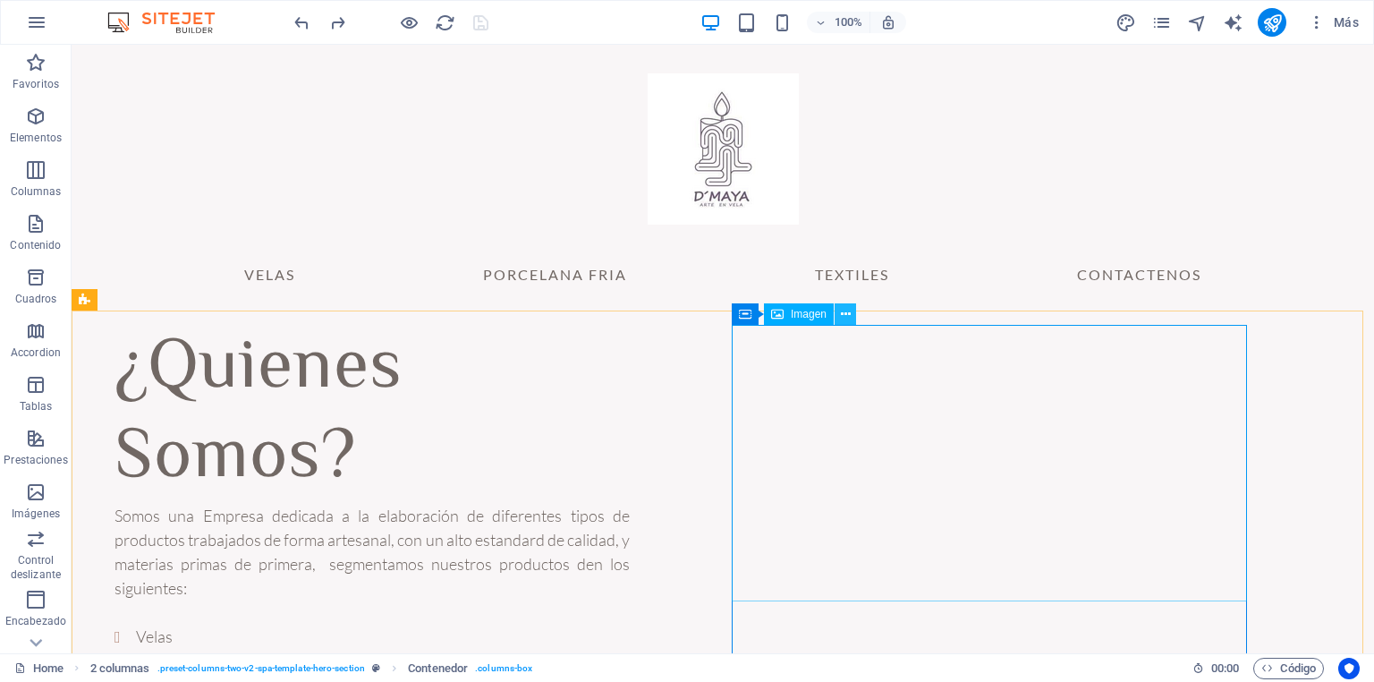
click at [842, 311] on icon at bounding box center [846, 314] width 10 height 19
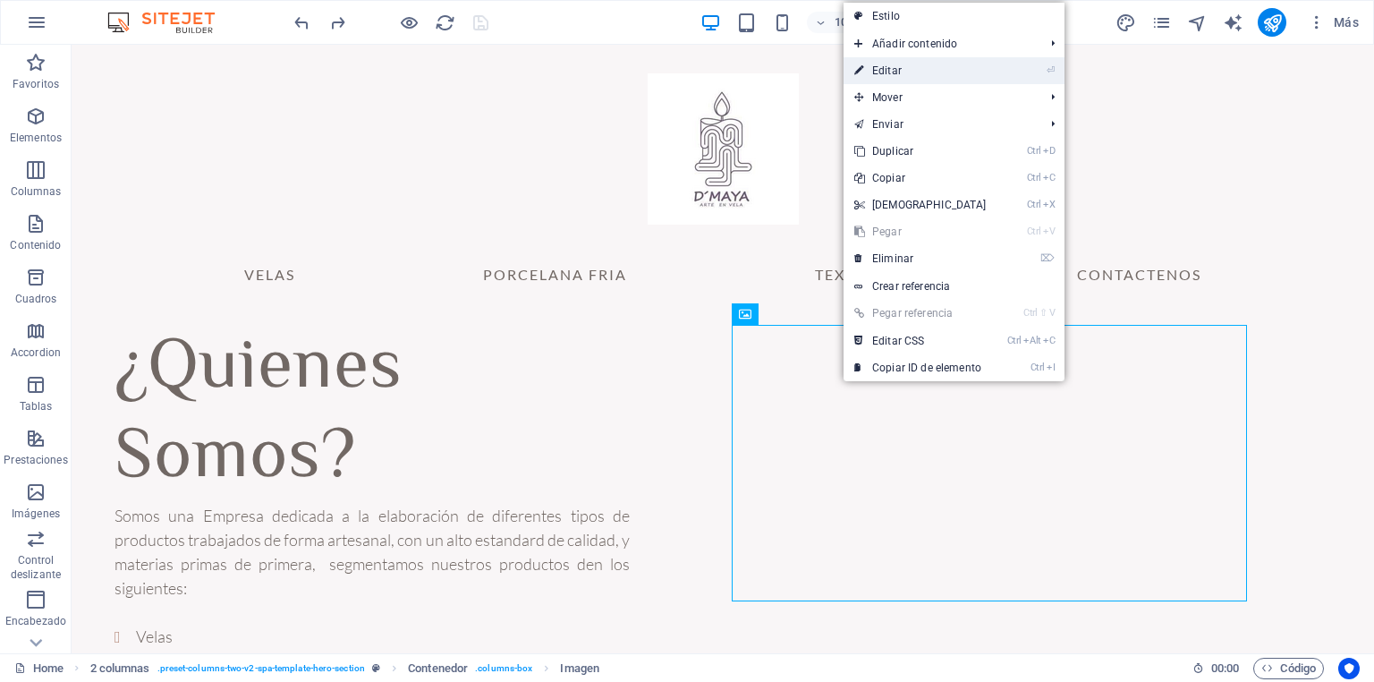
click at [892, 70] on link "⏎ Editar" at bounding box center [920, 70] width 154 height 27
select select "px"
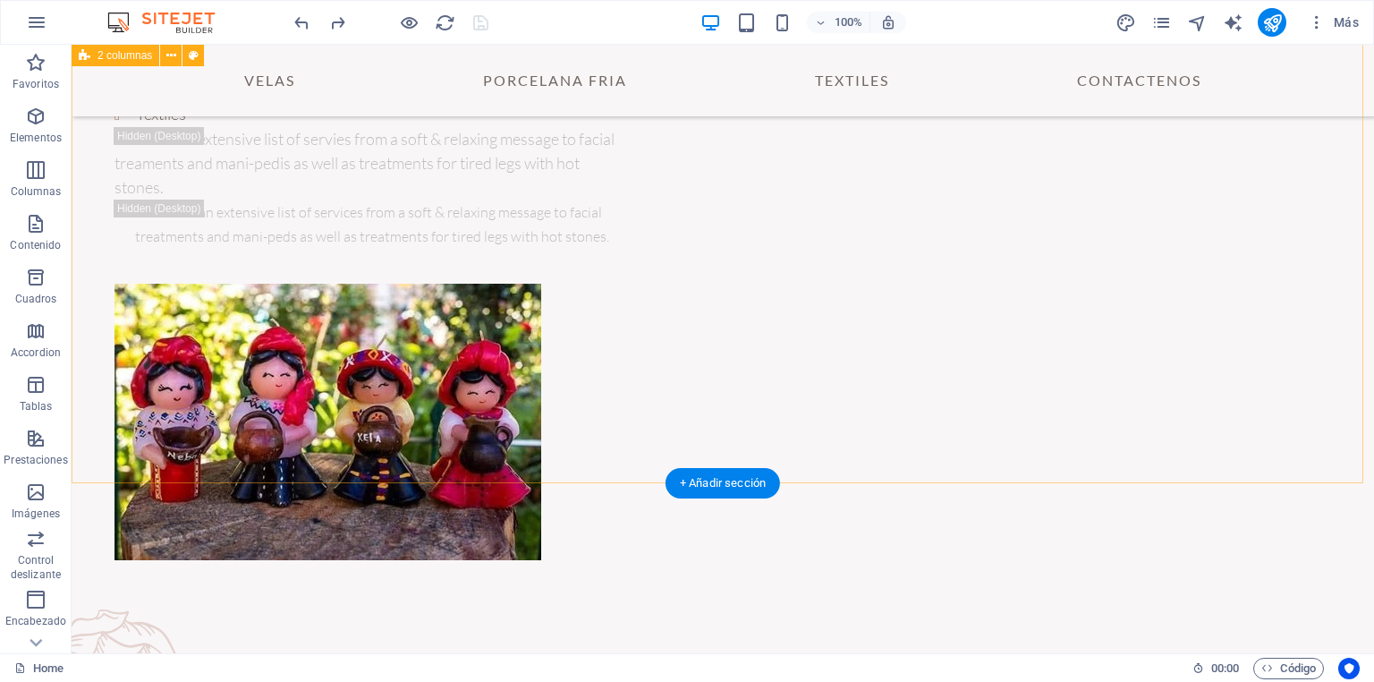
scroll to position [164, 0]
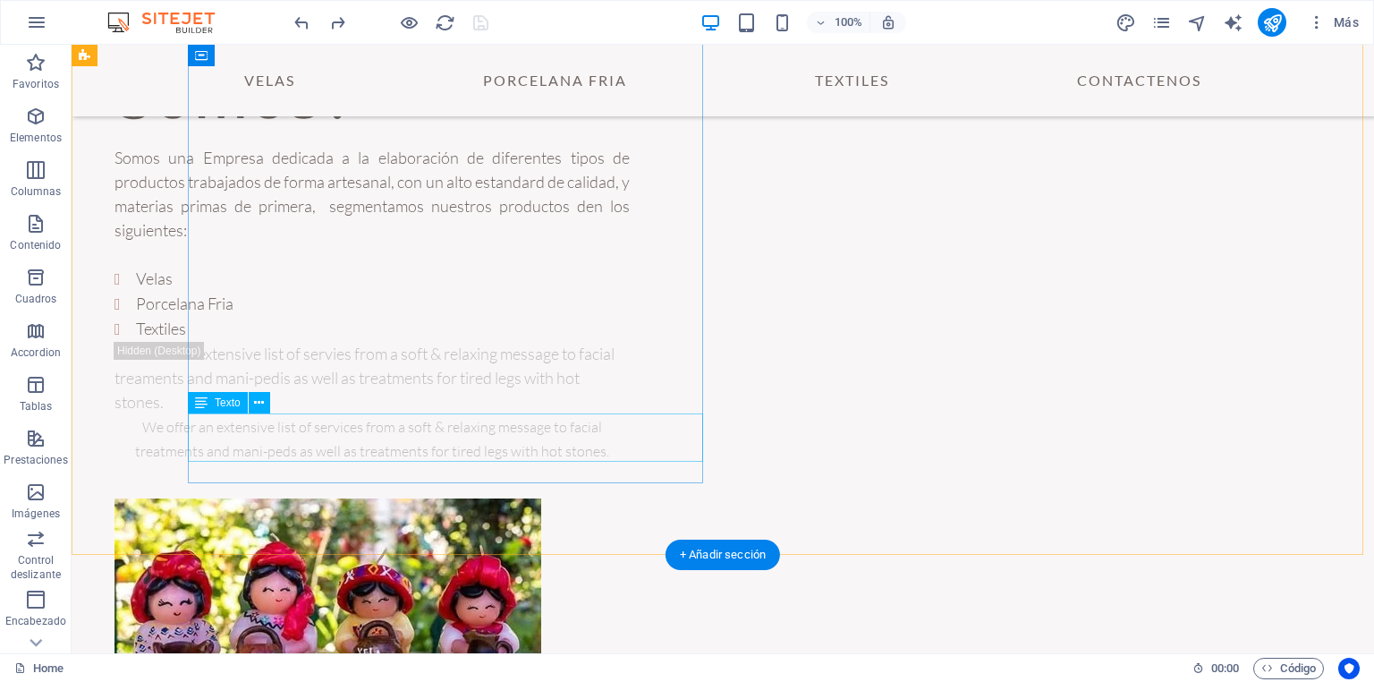
click at [559, 436] on div "We offer an extensive list of services from a soft & relaxing message to facial…" at bounding box center [371, 438] width 515 height 48
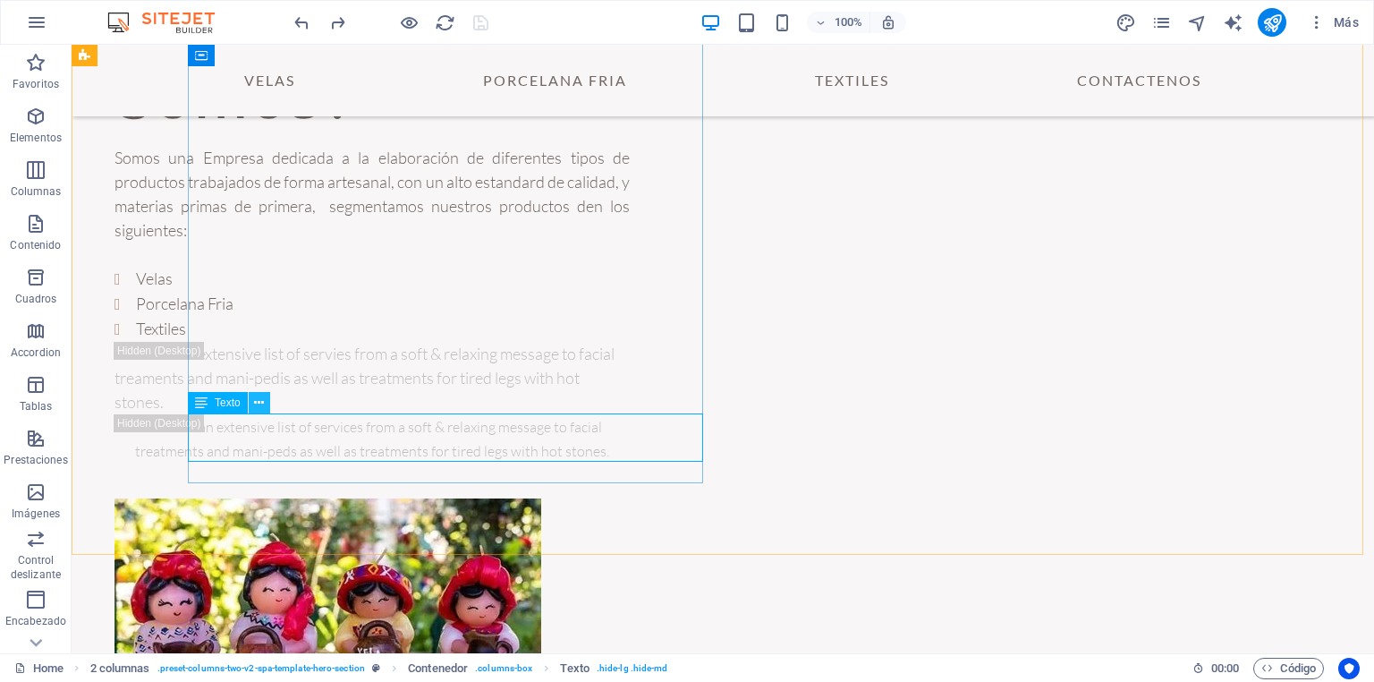
click at [256, 402] on icon at bounding box center [259, 403] width 10 height 19
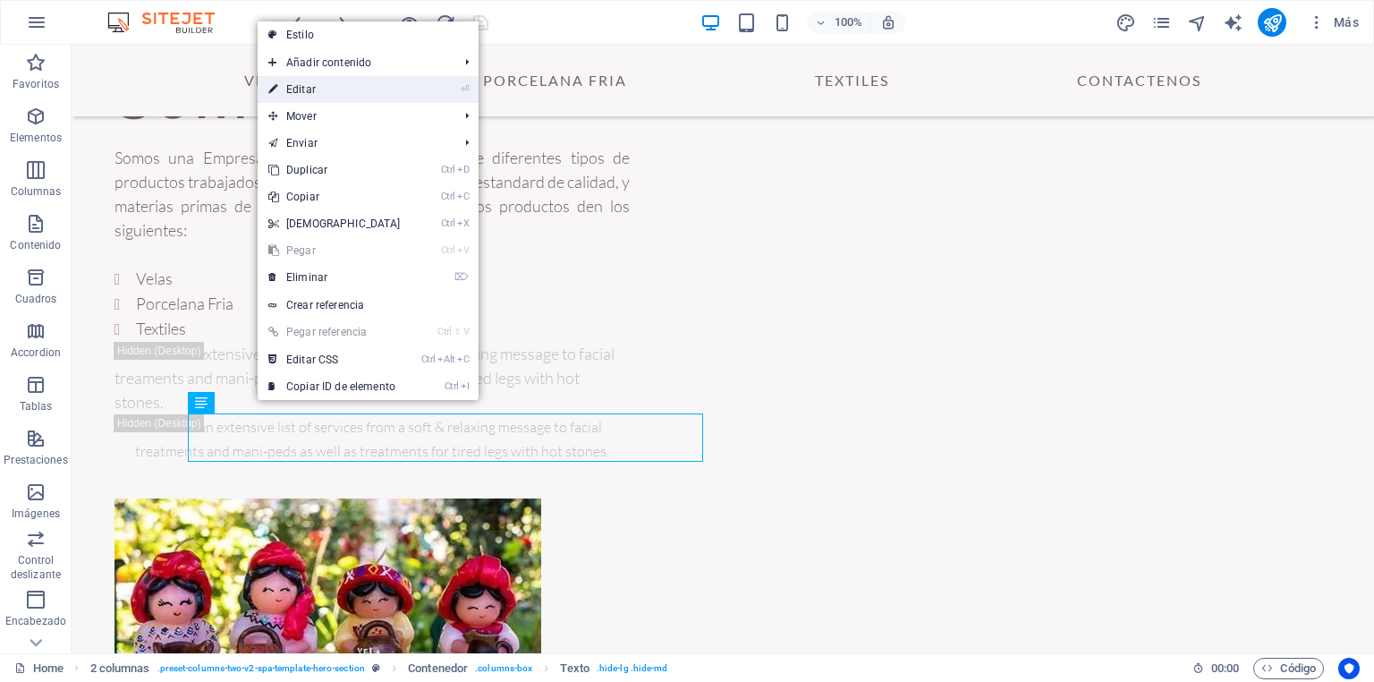
click at [311, 89] on link "⏎ Editar" at bounding box center [335, 89] width 154 height 27
click at [311, 89] on div "Arrastra aquí para reemplazar el contenido existente. Si quieres crear un eleme…" at bounding box center [723, 349] width 1302 height 608
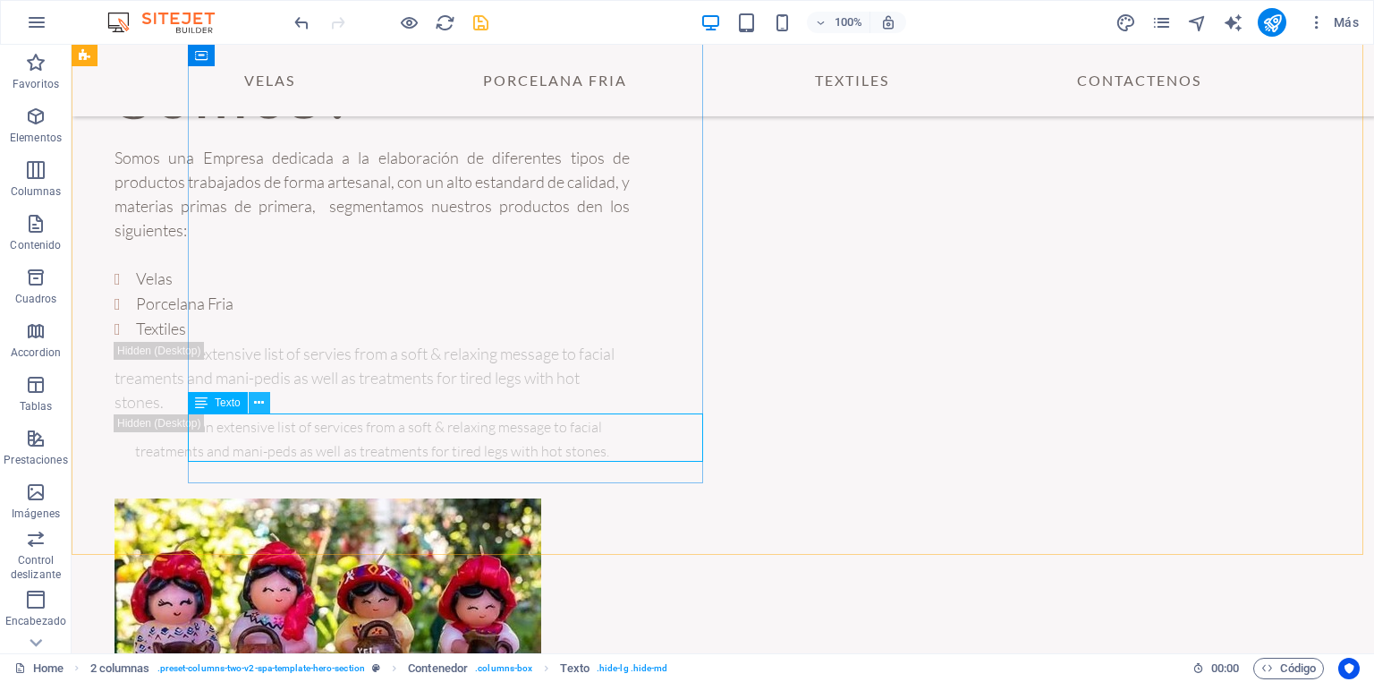
click at [257, 406] on icon at bounding box center [259, 403] width 10 height 19
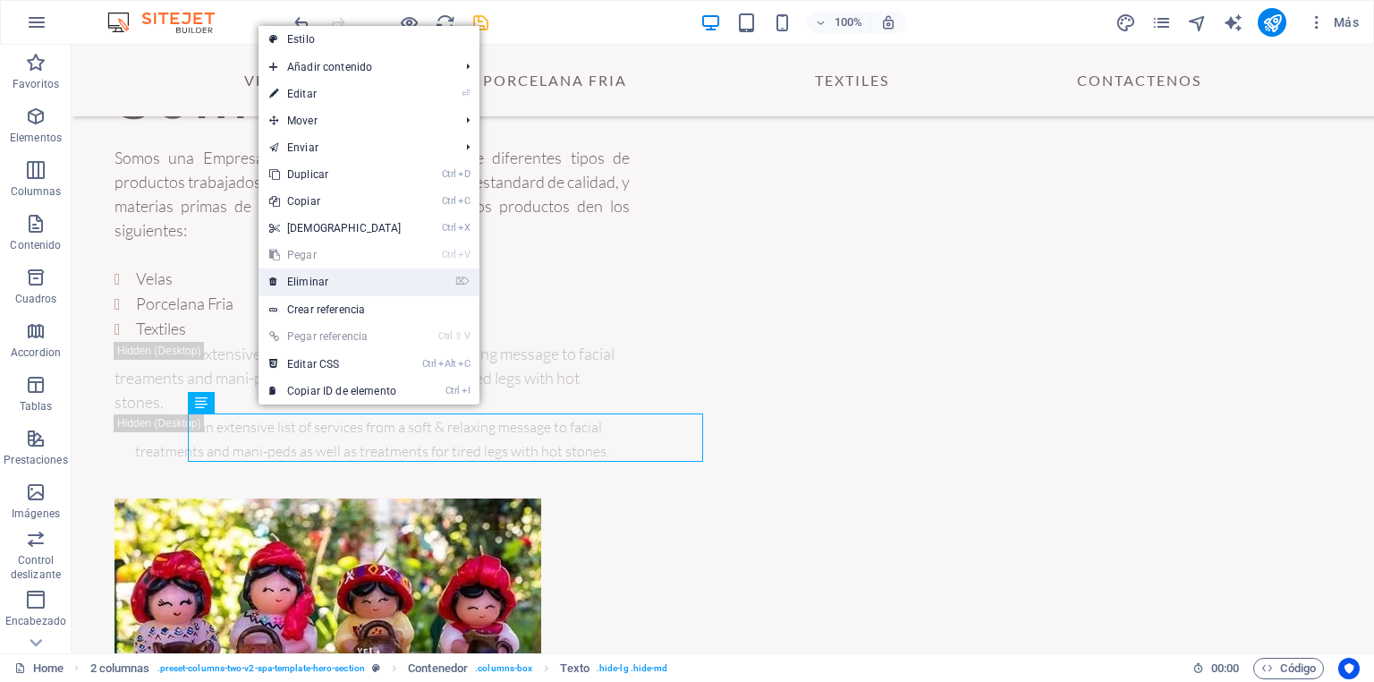
click at [335, 283] on link "⌦ Eliminar" at bounding box center [335, 281] width 154 height 27
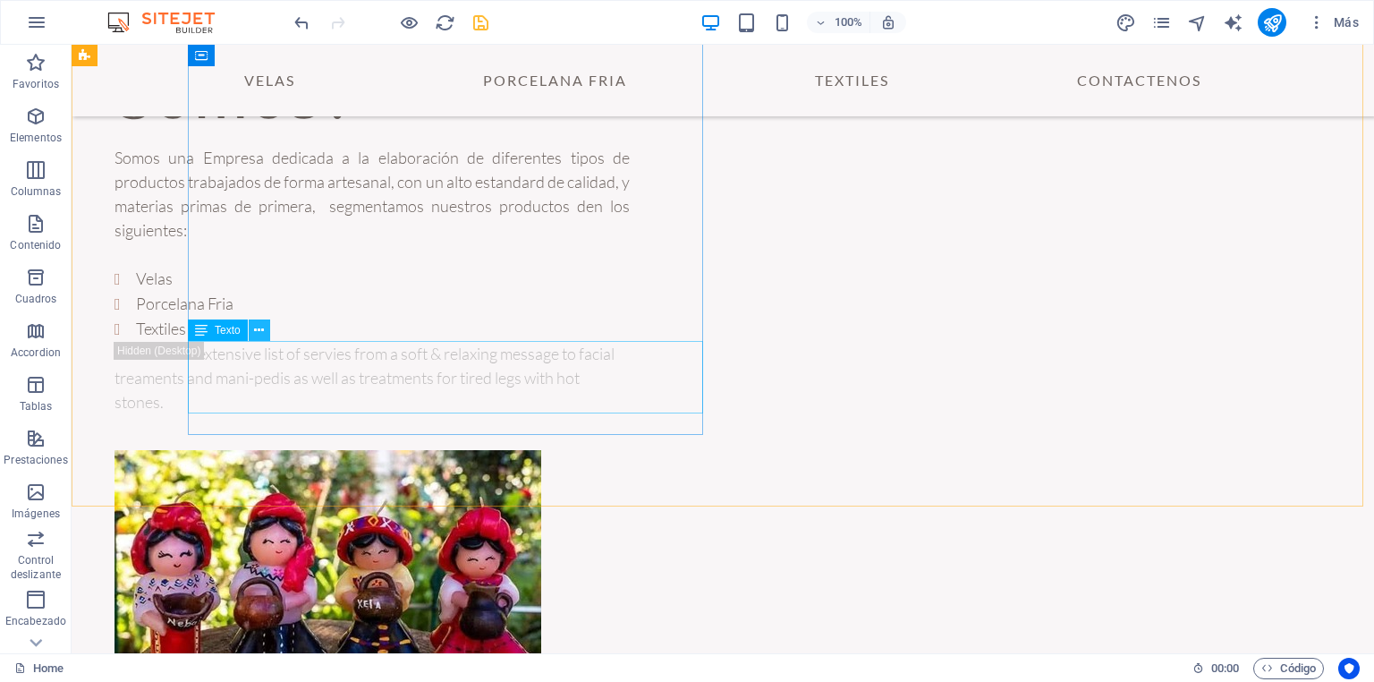
click at [260, 329] on icon at bounding box center [259, 330] width 10 height 19
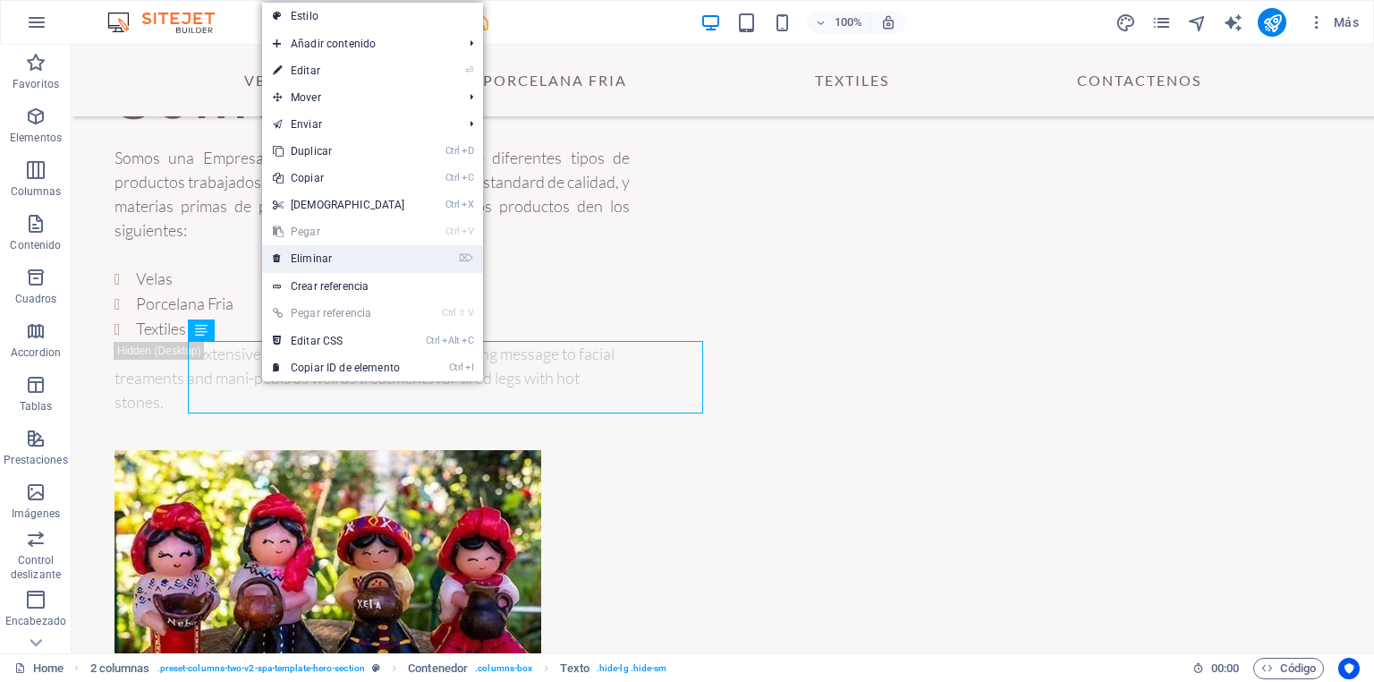
click at [332, 260] on link "⌦ Eliminar" at bounding box center [339, 258] width 154 height 27
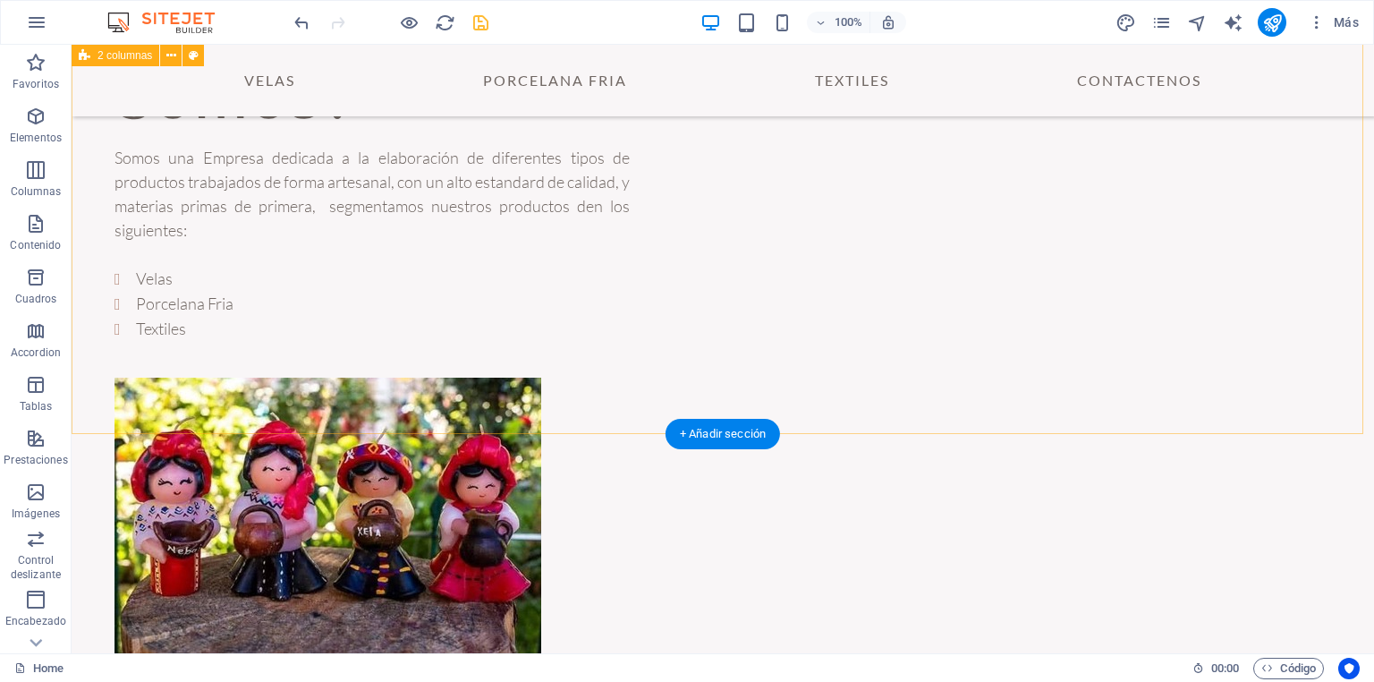
click at [388, 418] on div "¿Quienes Somos? Somos una Empresa dedicada a la elaboración de diferentes tipos…" at bounding box center [723, 303] width 1302 height 844
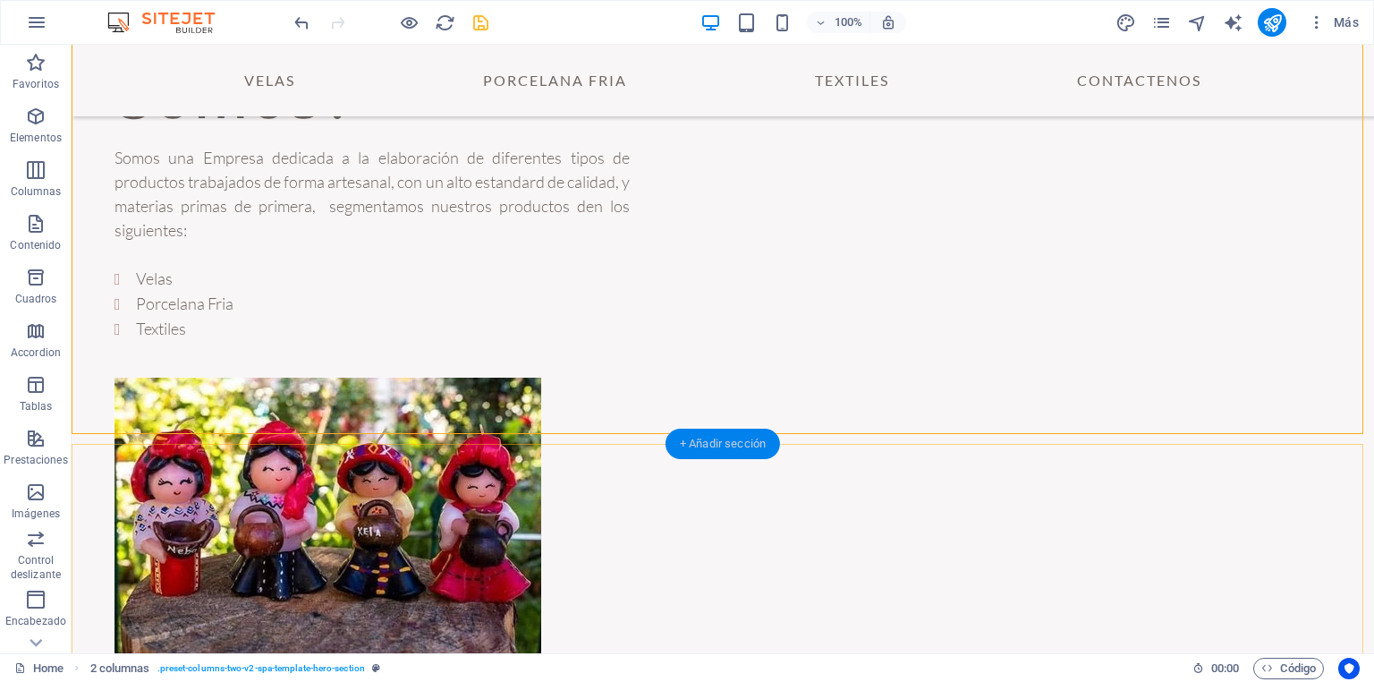
click at [710, 443] on div "+ Añadir sección" at bounding box center [722, 443] width 114 height 30
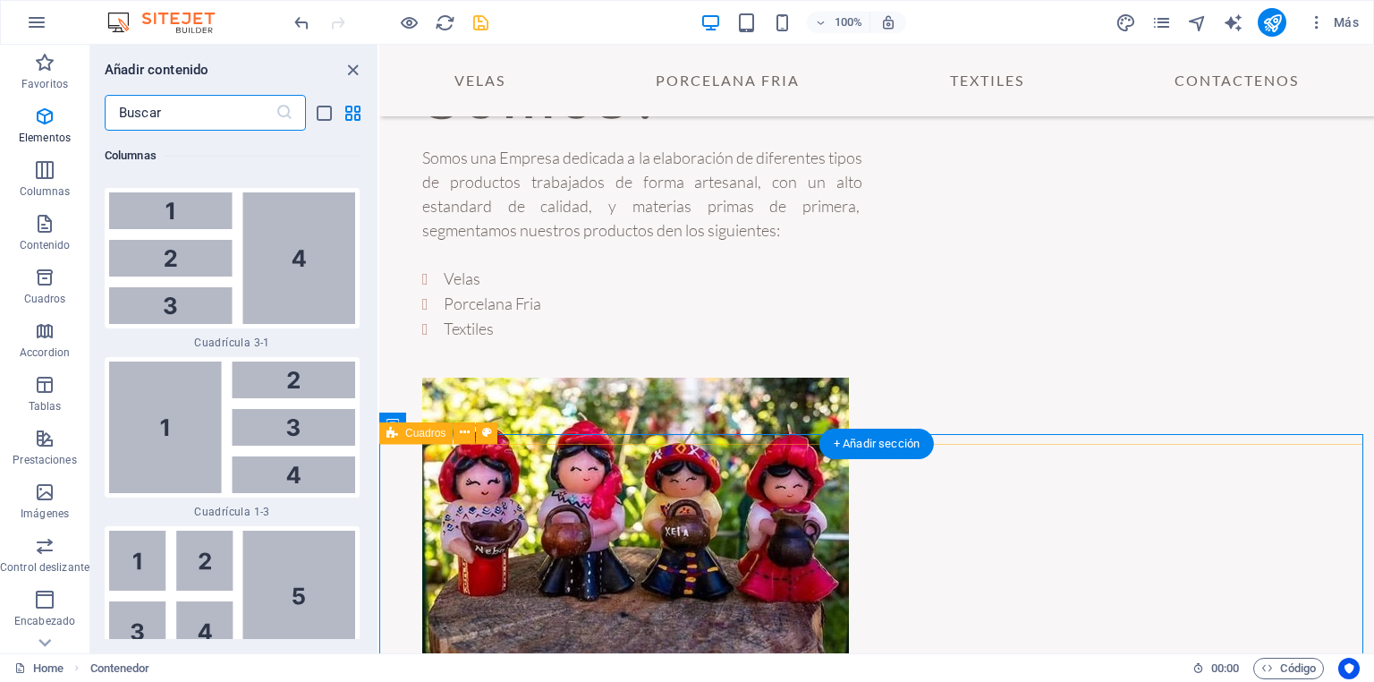
scroll to position [6004, 0]
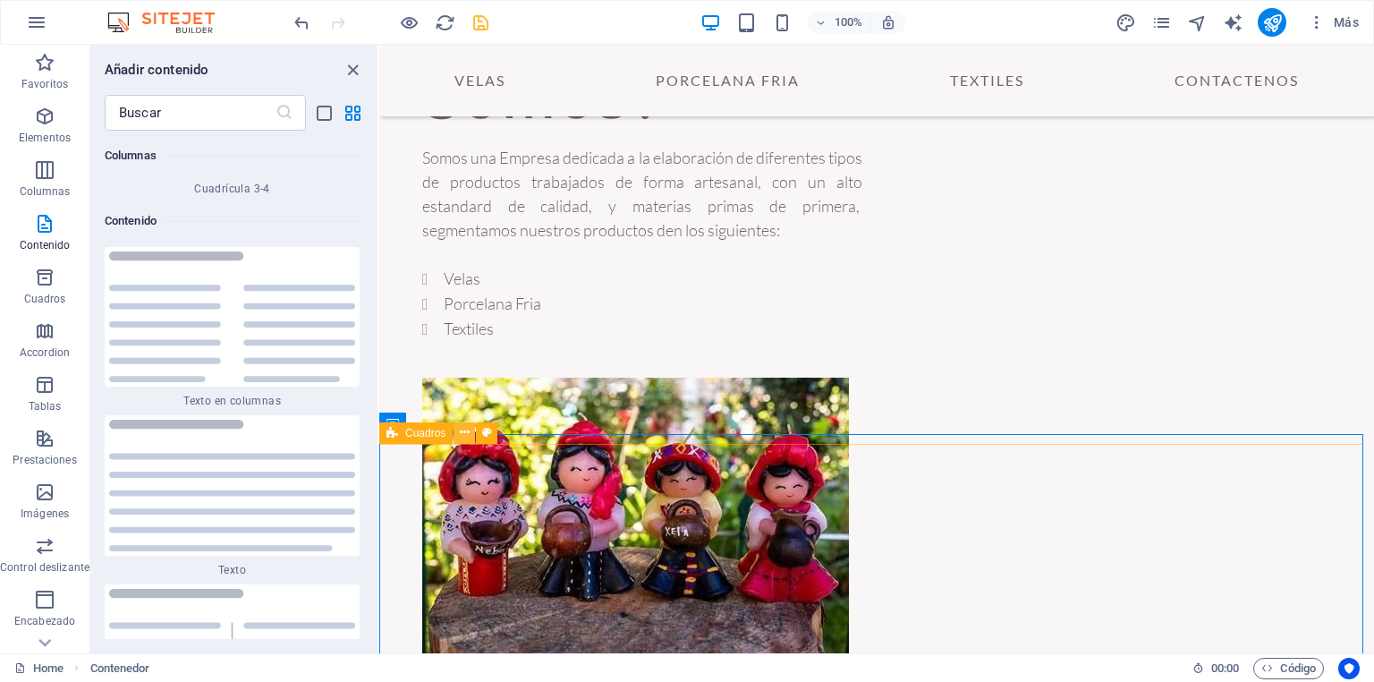
click at [465, 435] on icon at bounding box center [465, 432] width 10 height 19
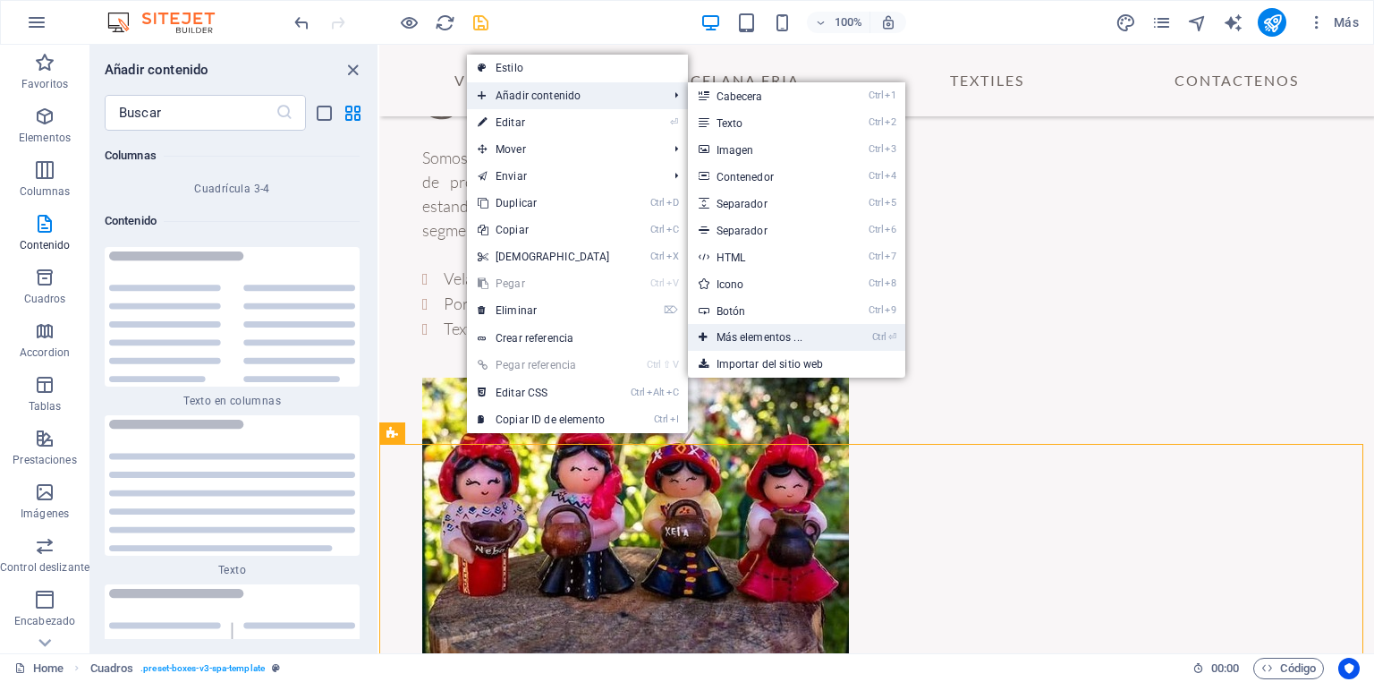
click at [784, 340] on link "Ctrl ⏎ Más elementos ..." at bounding box center [763, 337] width 150 height 27
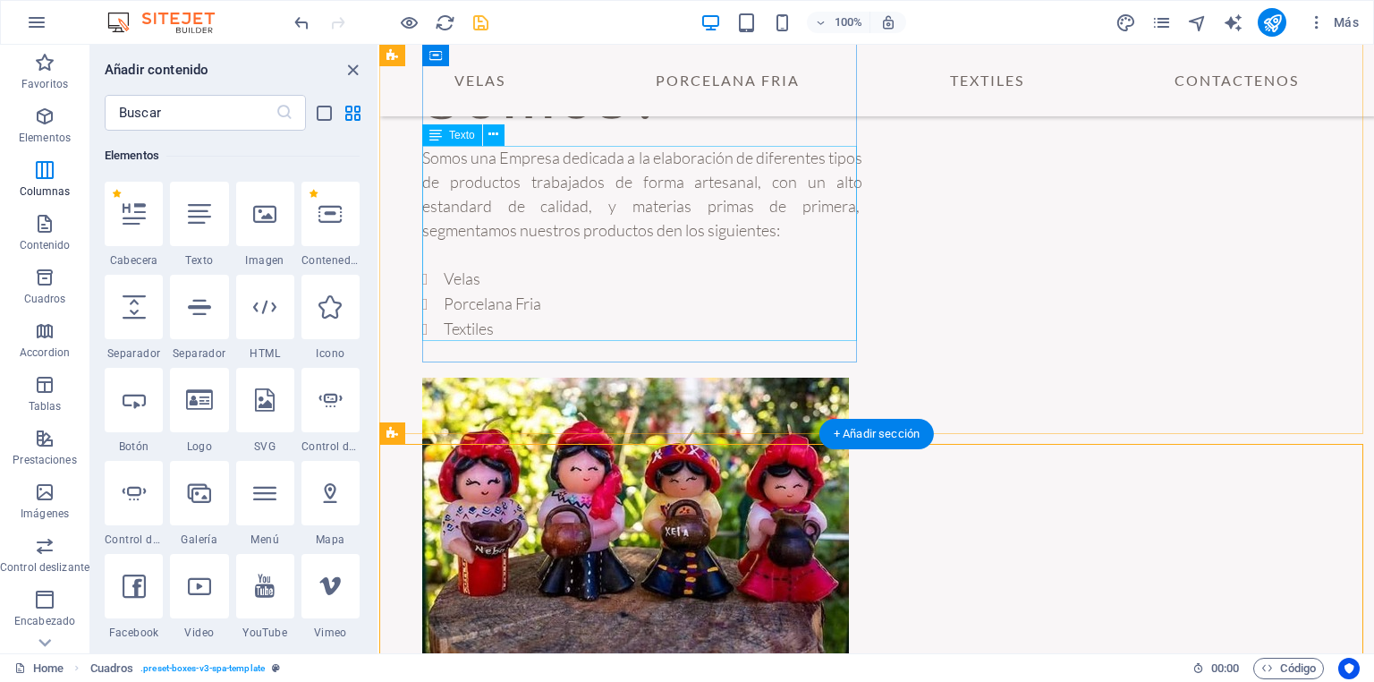
scroll to position [336, 0]
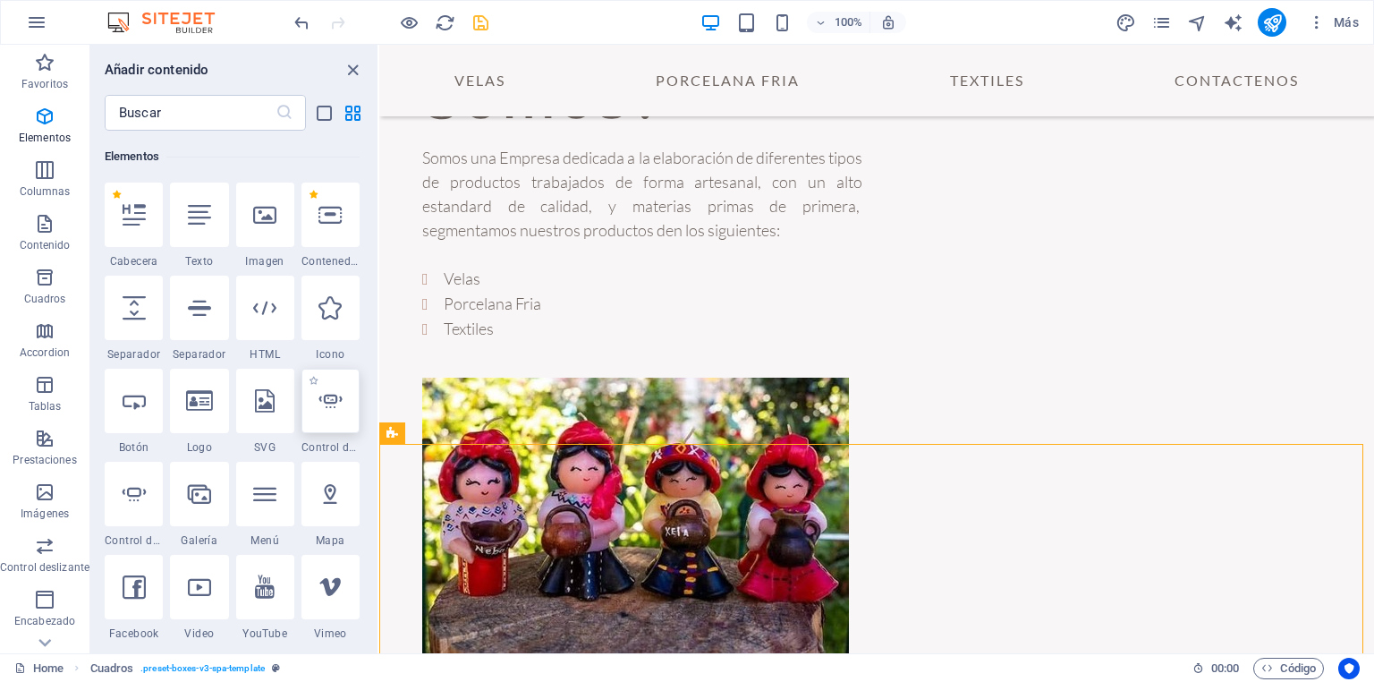
click at [329, 395] on icon at bounding box center [329, 400] width 23 height 23
select select "ms"
select select "s"
select select "progressive"
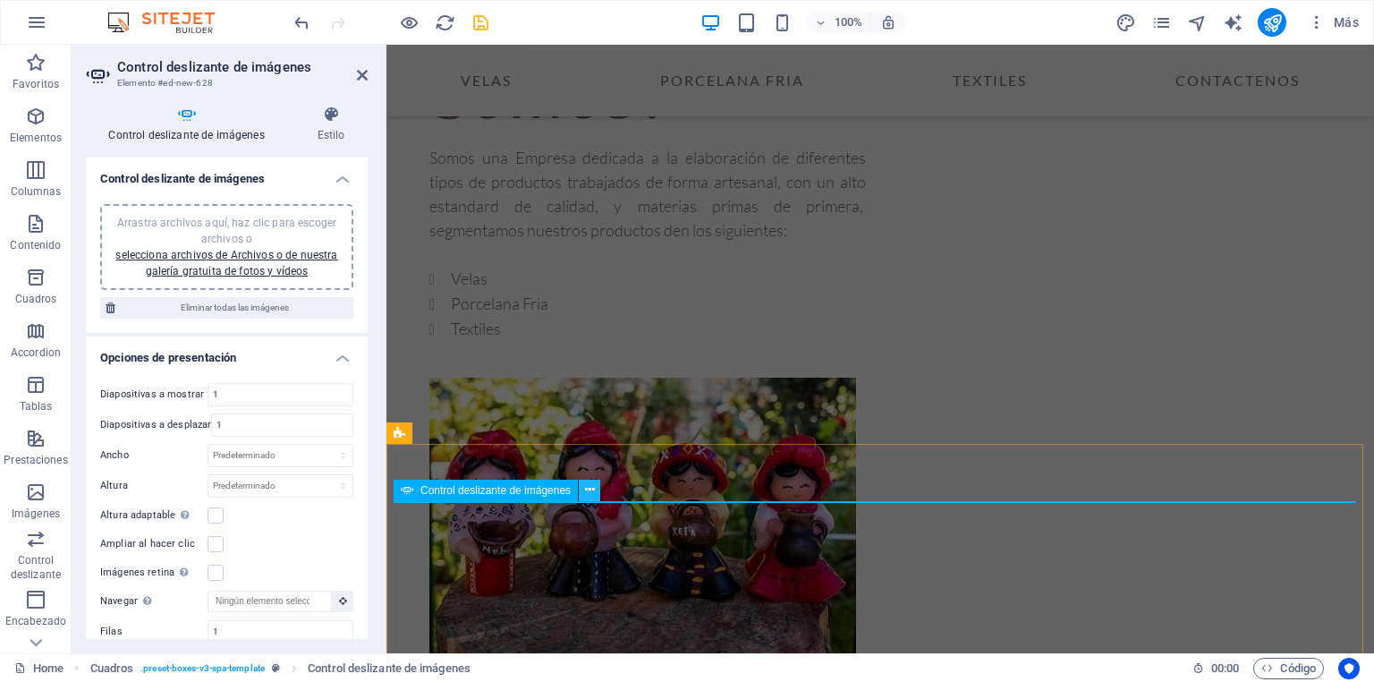
click at [590, 490] on icon at bounding box center [590, 489] width 10 height 19
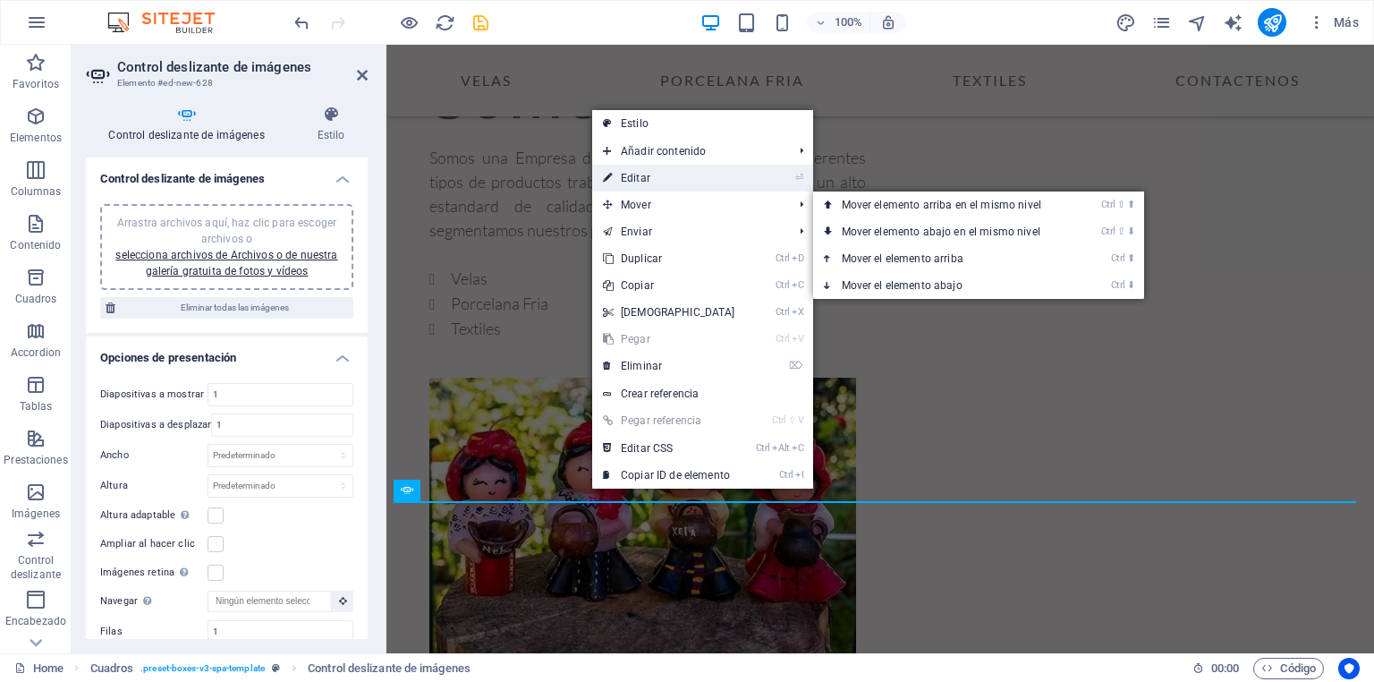
click at [655, 180] on link "⏎ Editar" at bounding box center [669, 178] width 154 height 27
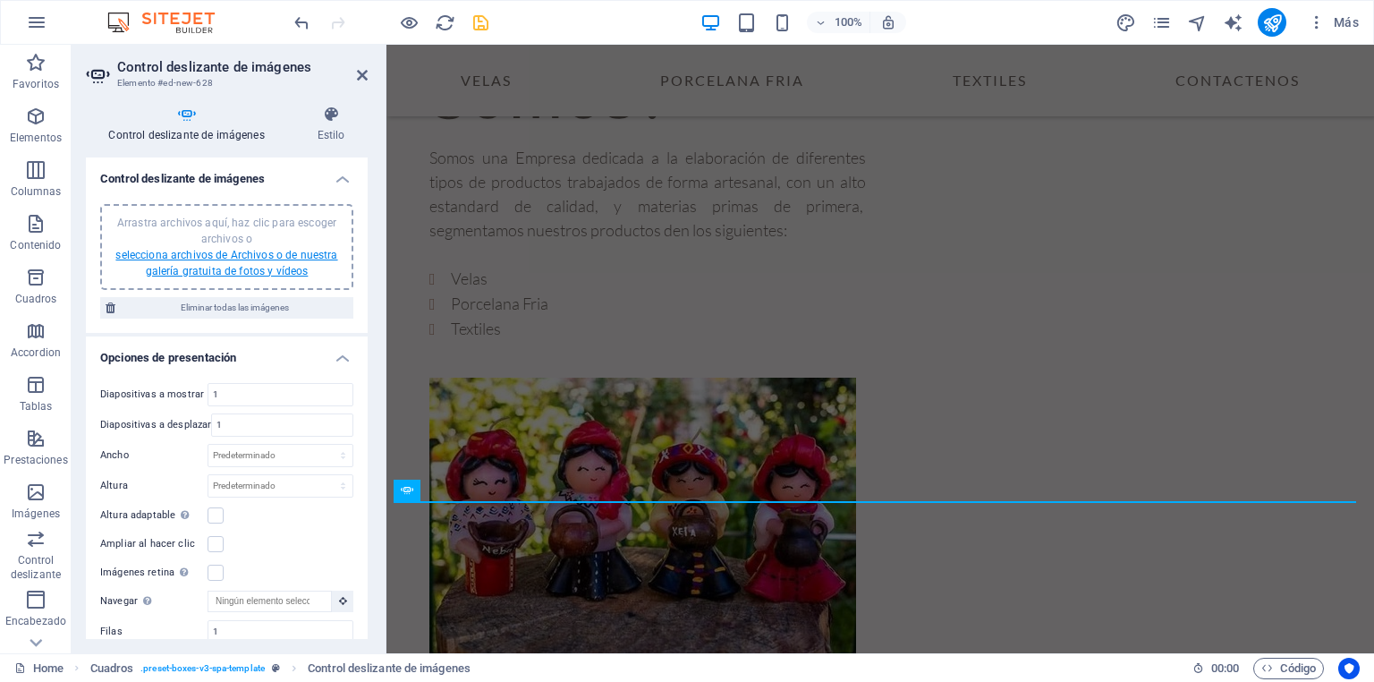
click at [281, 268] on link "selecciona archivos de Archivos o de nuestra galería gratuita de fotos y vídeos" at bounding box center [226, 263] width 222 height 29
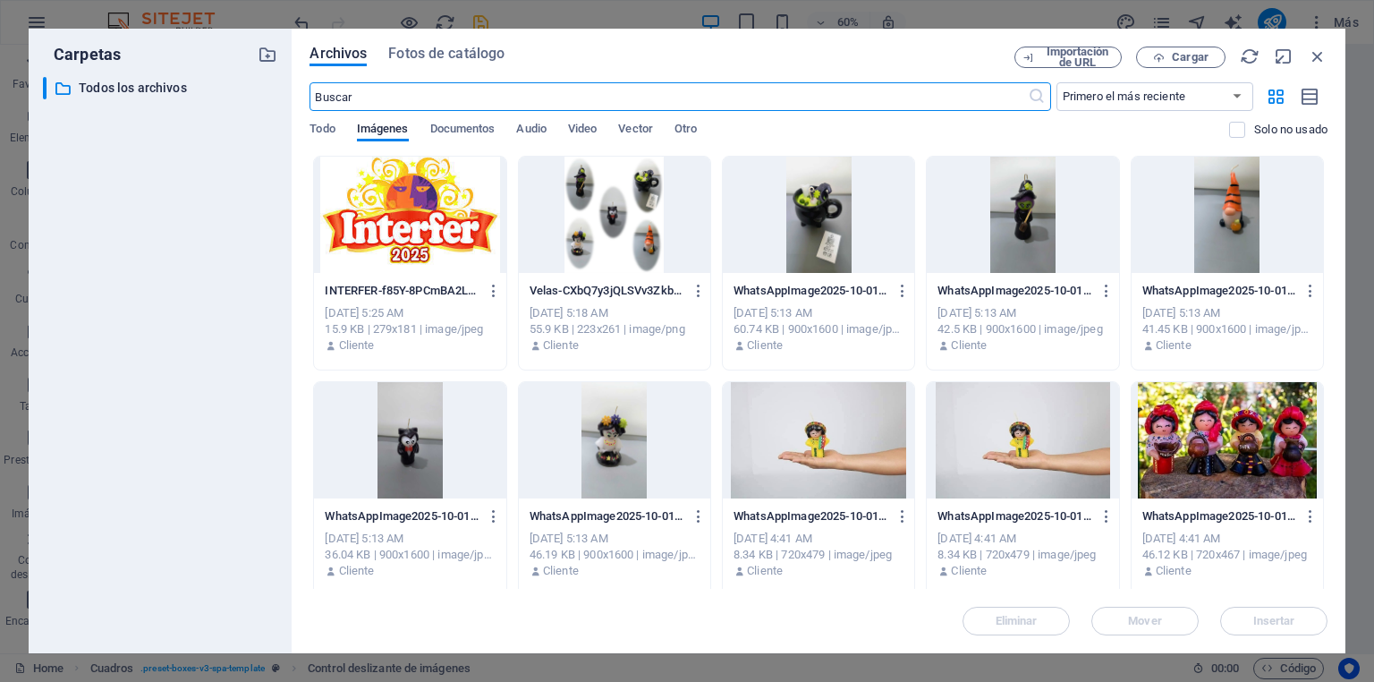
click at [811, 211] on div at bounding box center [818, 215] width 191 height 116
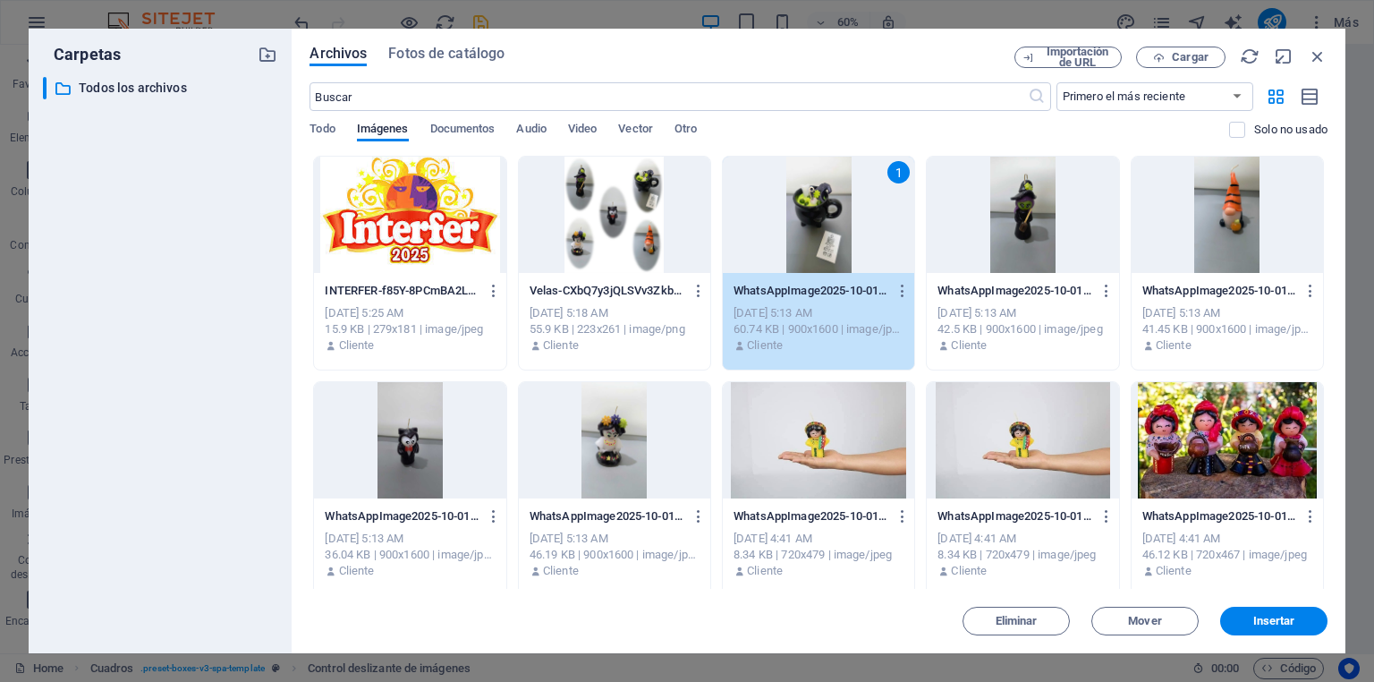
click at [1038, 225] on div at bounding box center [1022, 215] width 191 height 116
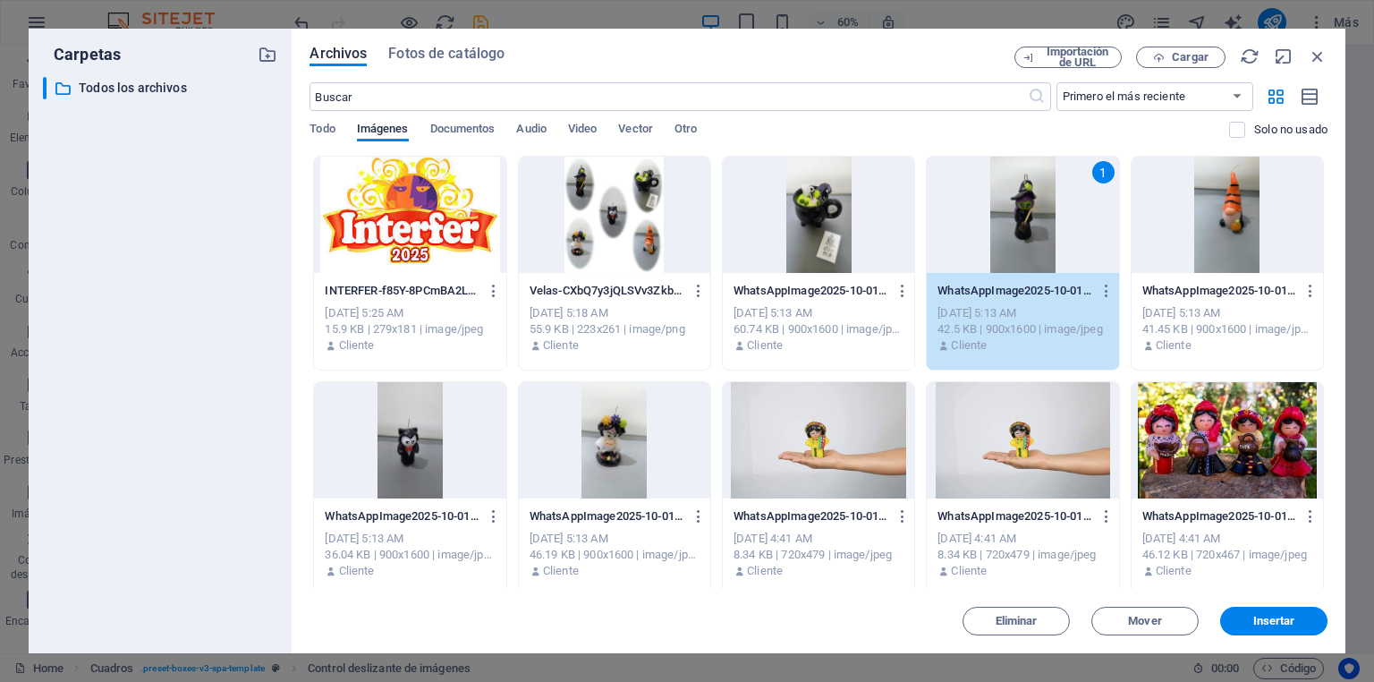
click at [1229, 220] on div at bounding box center [1226, 215] width 191 height 116
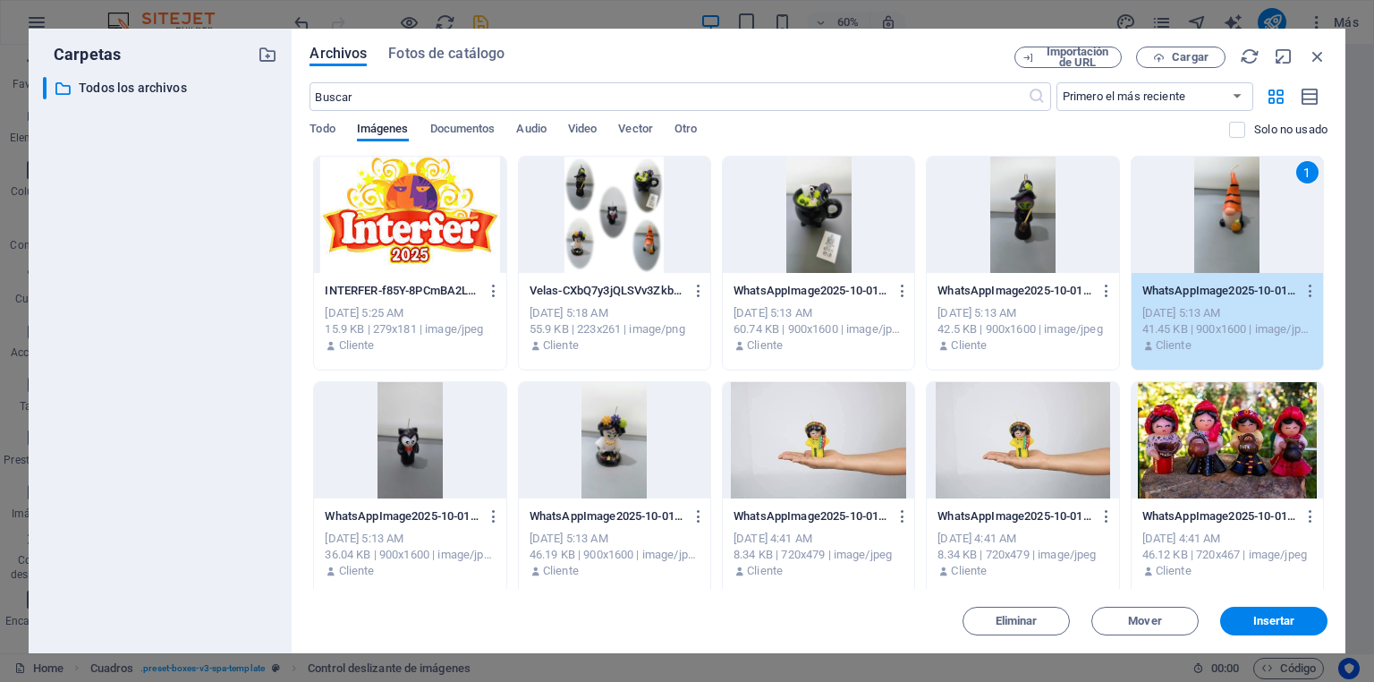
click at [809, 247] on div at bounding box center [818, 215] width 191 height 116
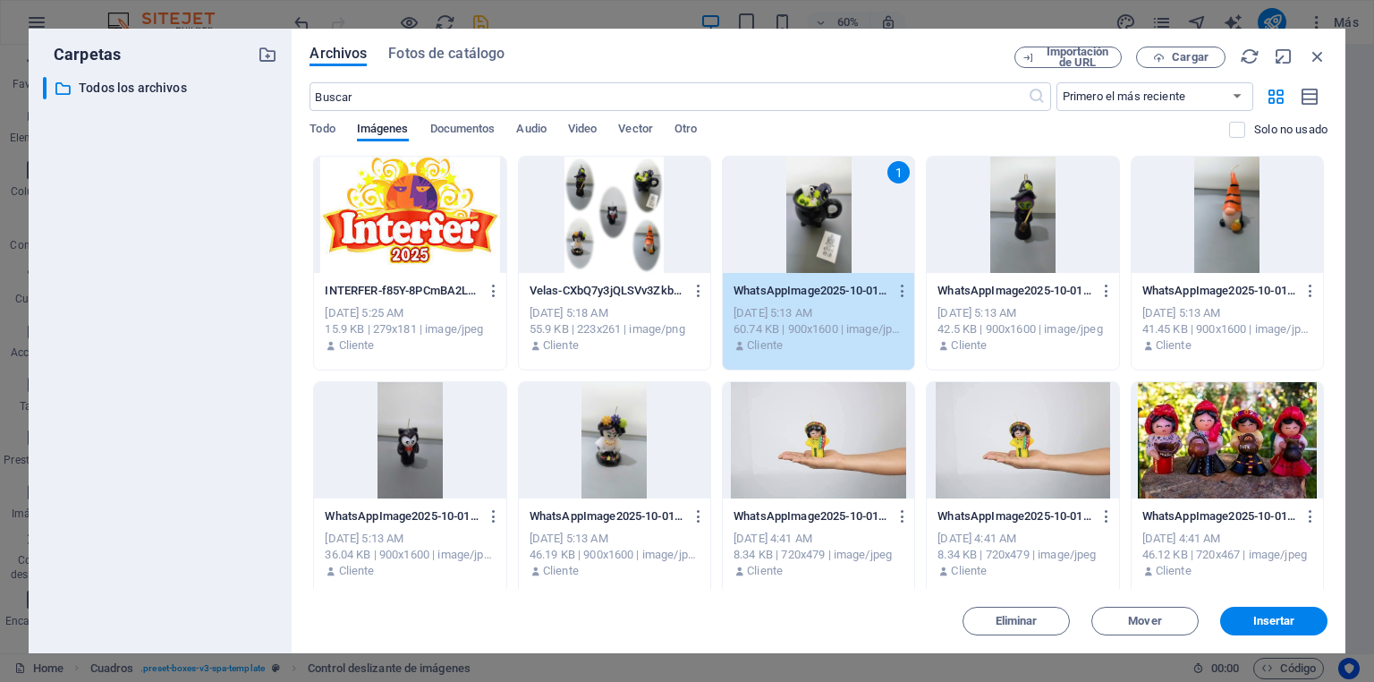
click at [1025, 218] on div at bounding box center [1022, 215] width 191 height 116
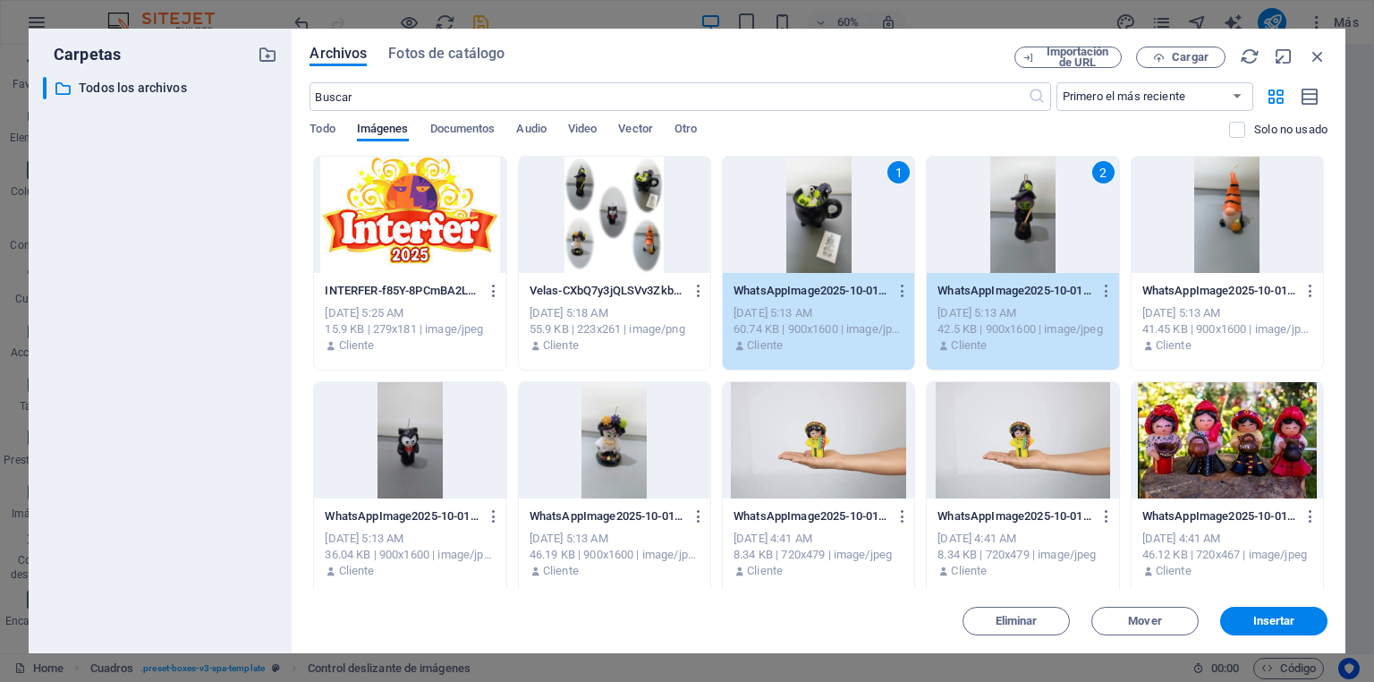
click at [1221, 216] on div at bounding box center [1226, 215] width 191 height 116
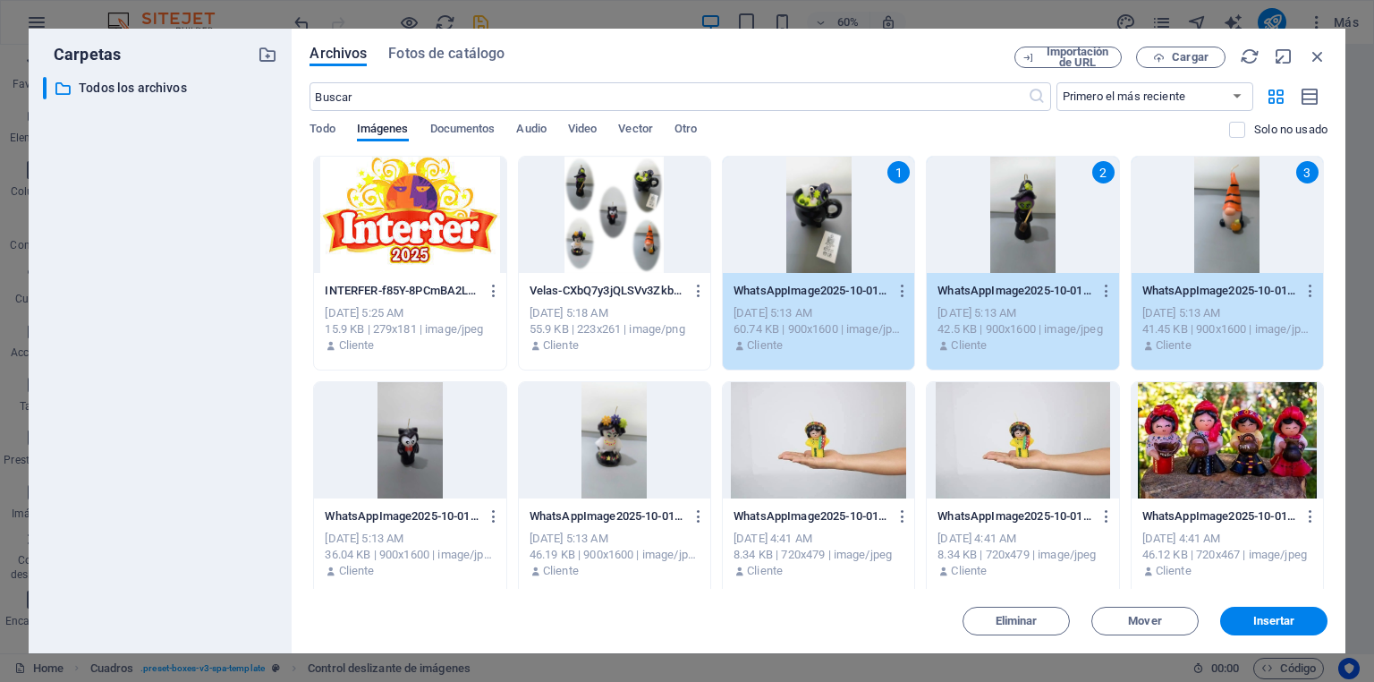
click at [419, 443] on div at bounding box center [409, 440] width 191 height 116
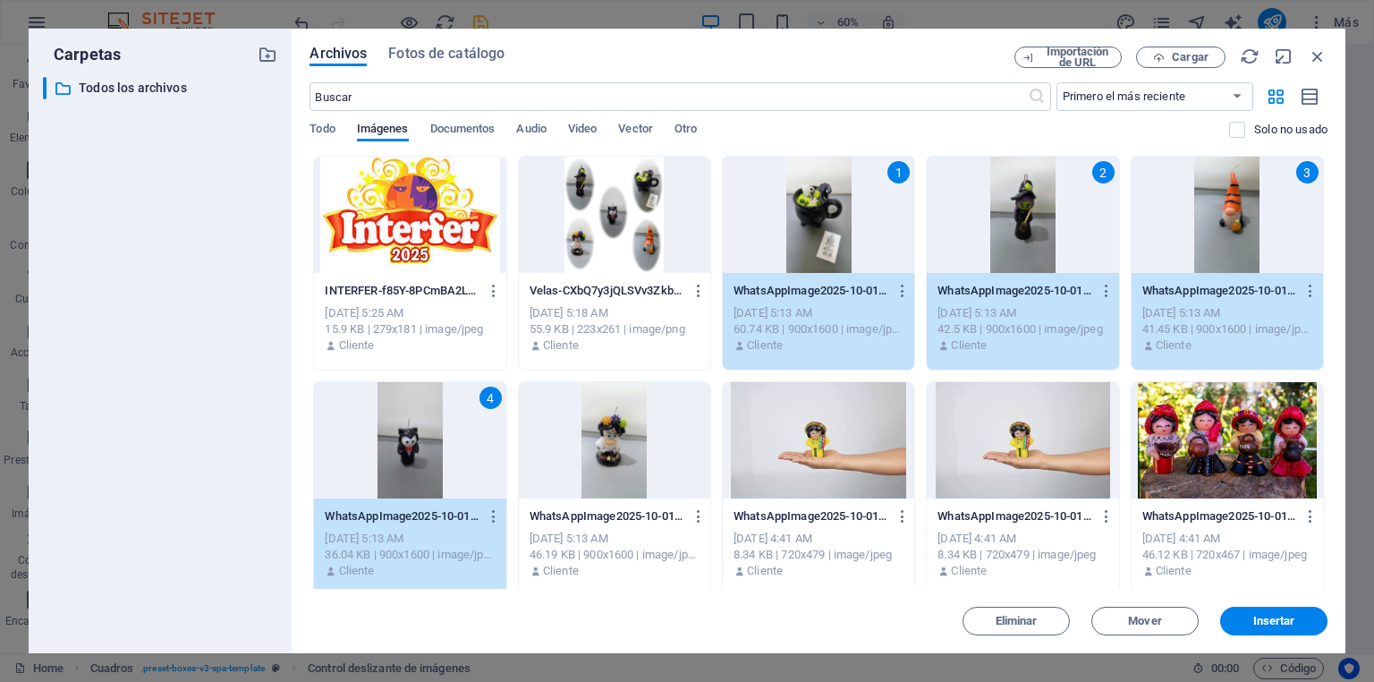
click at [621, 440] on div at bounding box center [614, 440] width 191 height 116
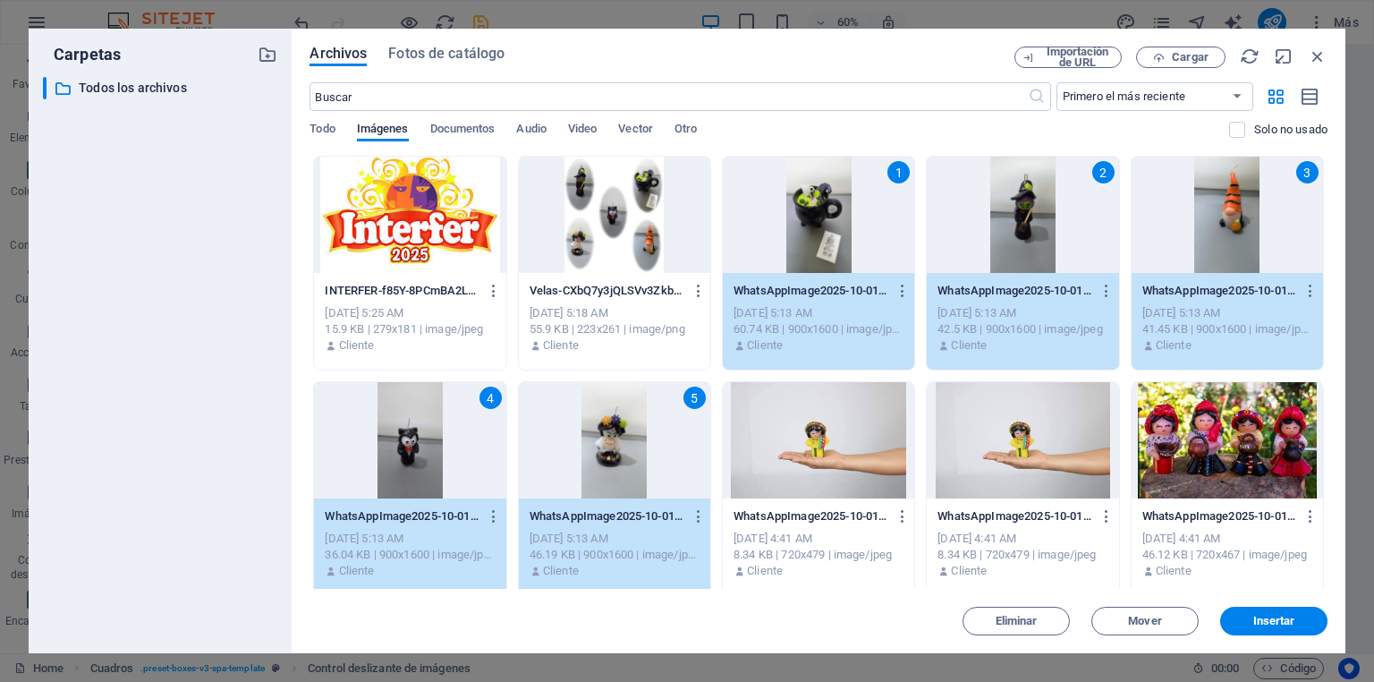
click at [836, 445] on div at bounding box center [818, 440] width 191 height 116
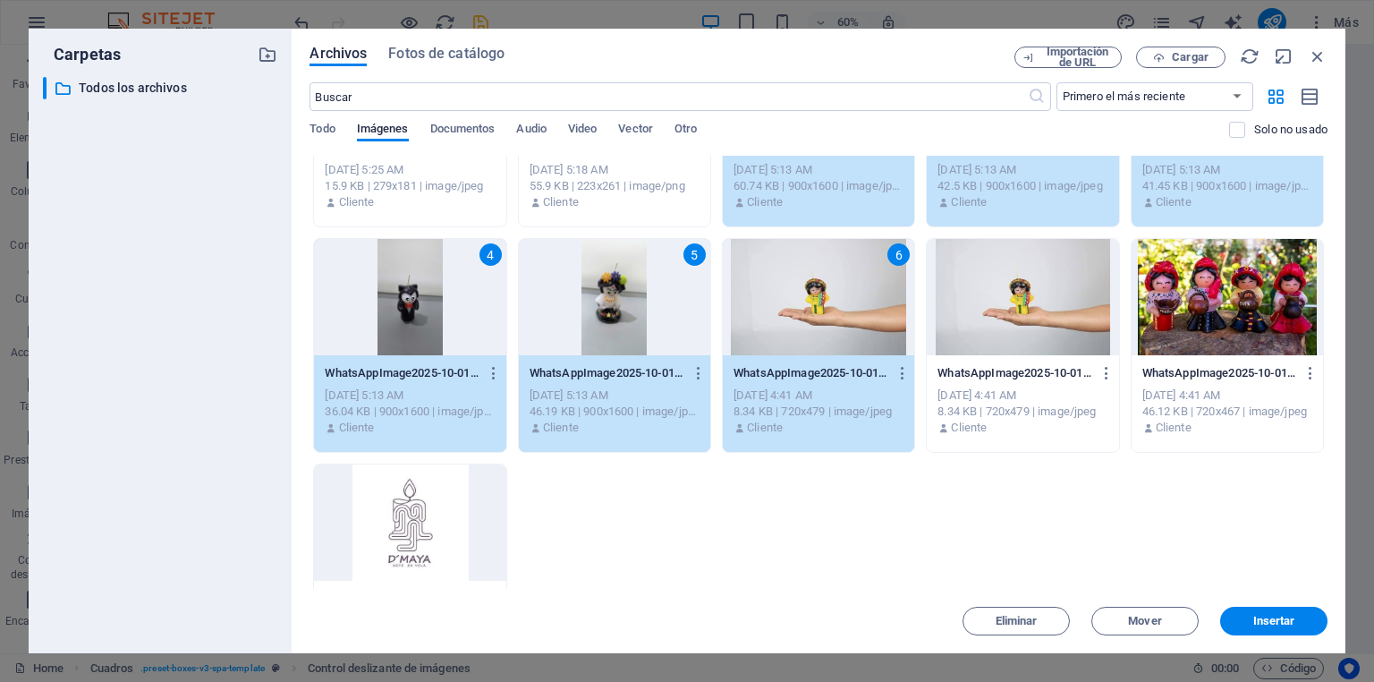
scroll to position [215, 0]
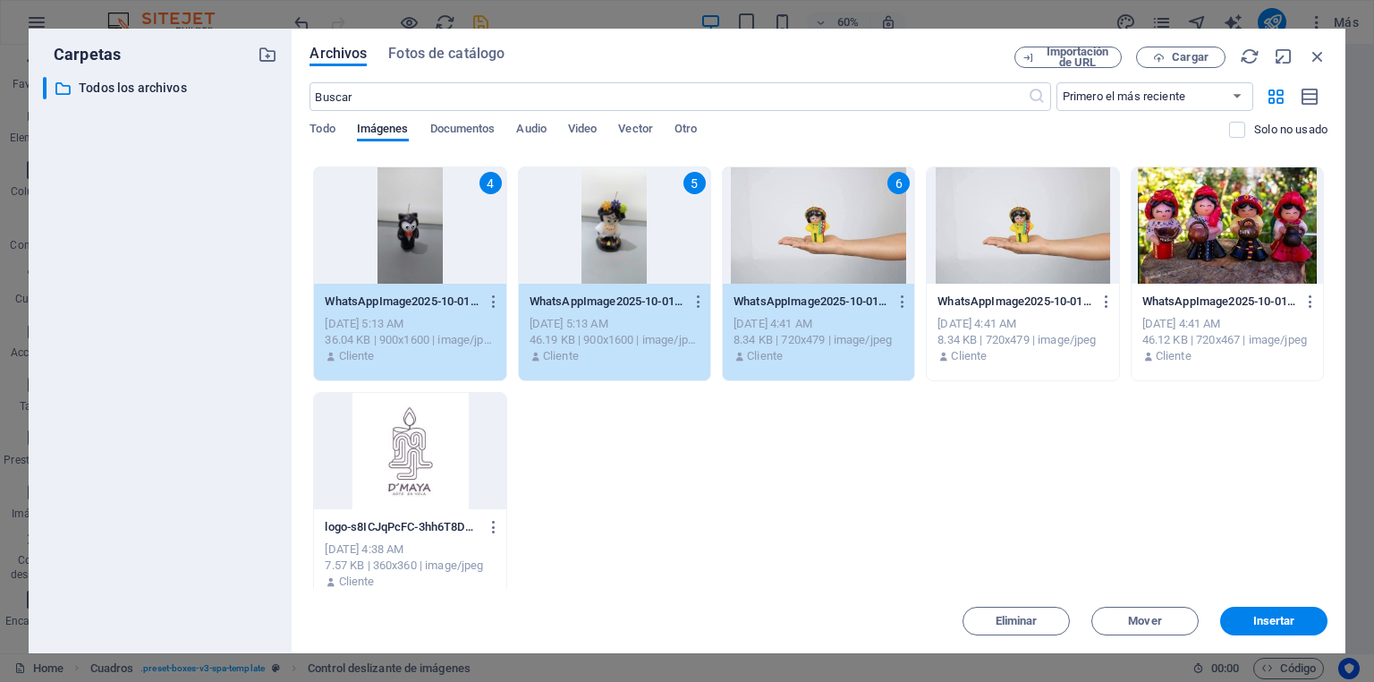
click at [404, 465] on div at bounding box center [409, 451] width 191 height 116
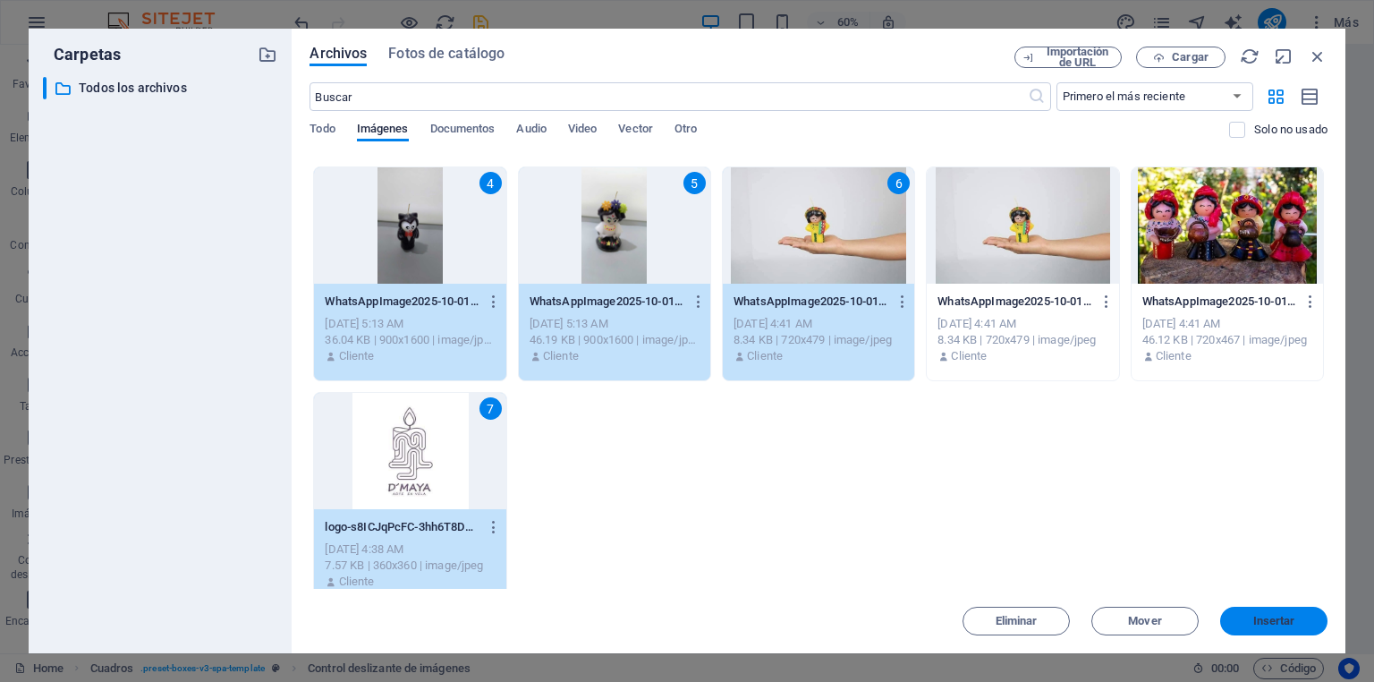
click at [1275, 625] on span "Insertar" at bounding box center [1274, 620] width 42 height 11
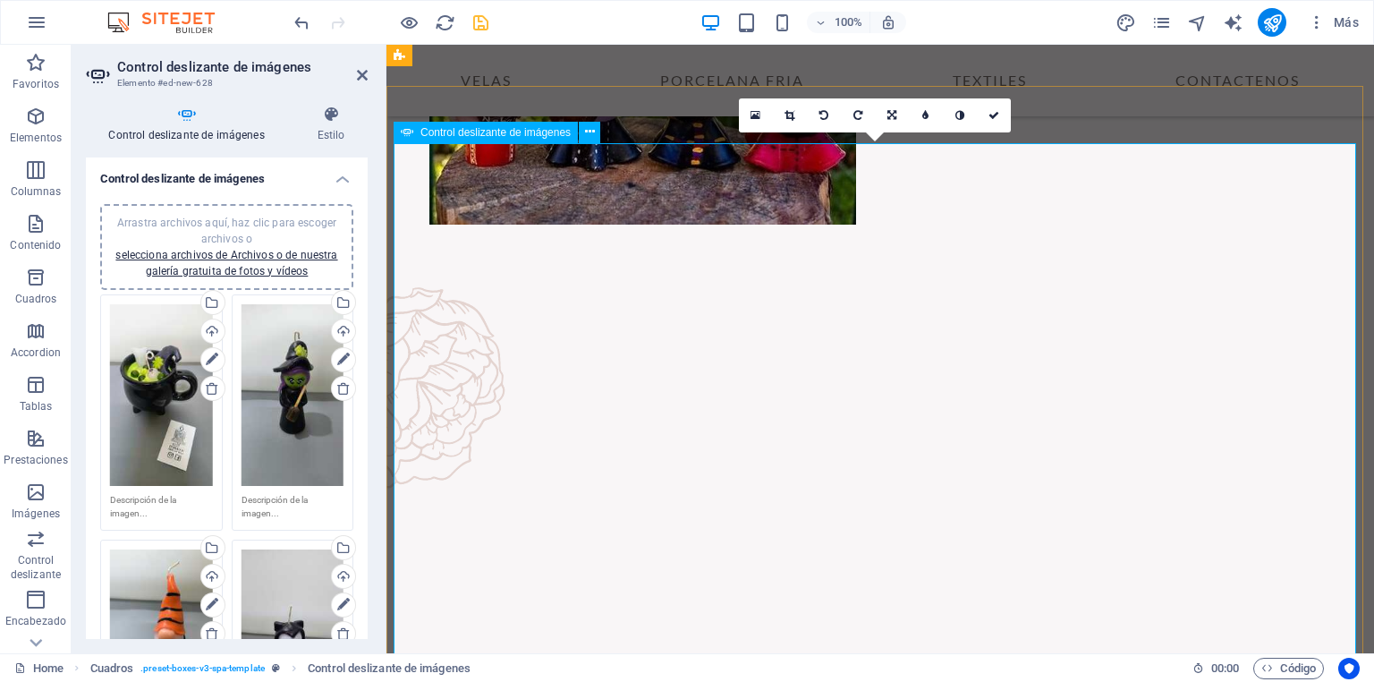
scroll to position [521, 0]
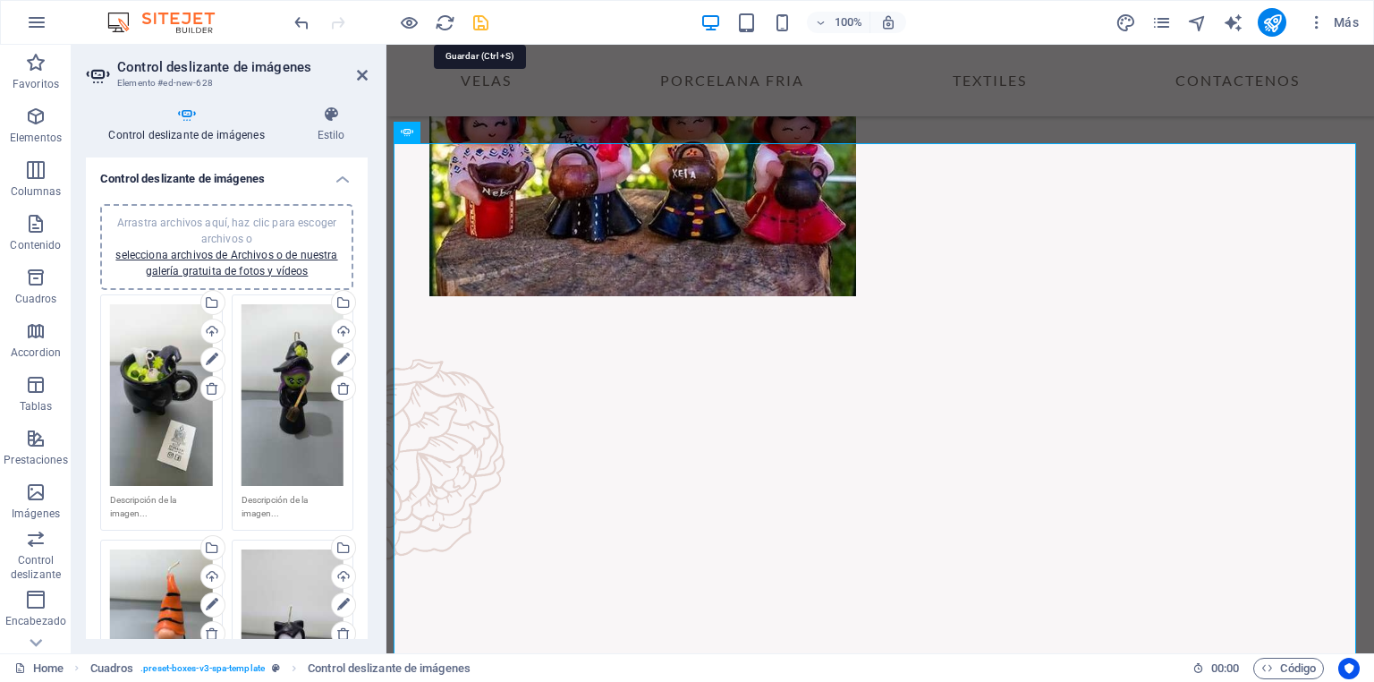
click at [484, 25] on icon "save" at bounding box center [480, 23] width 21 height 21
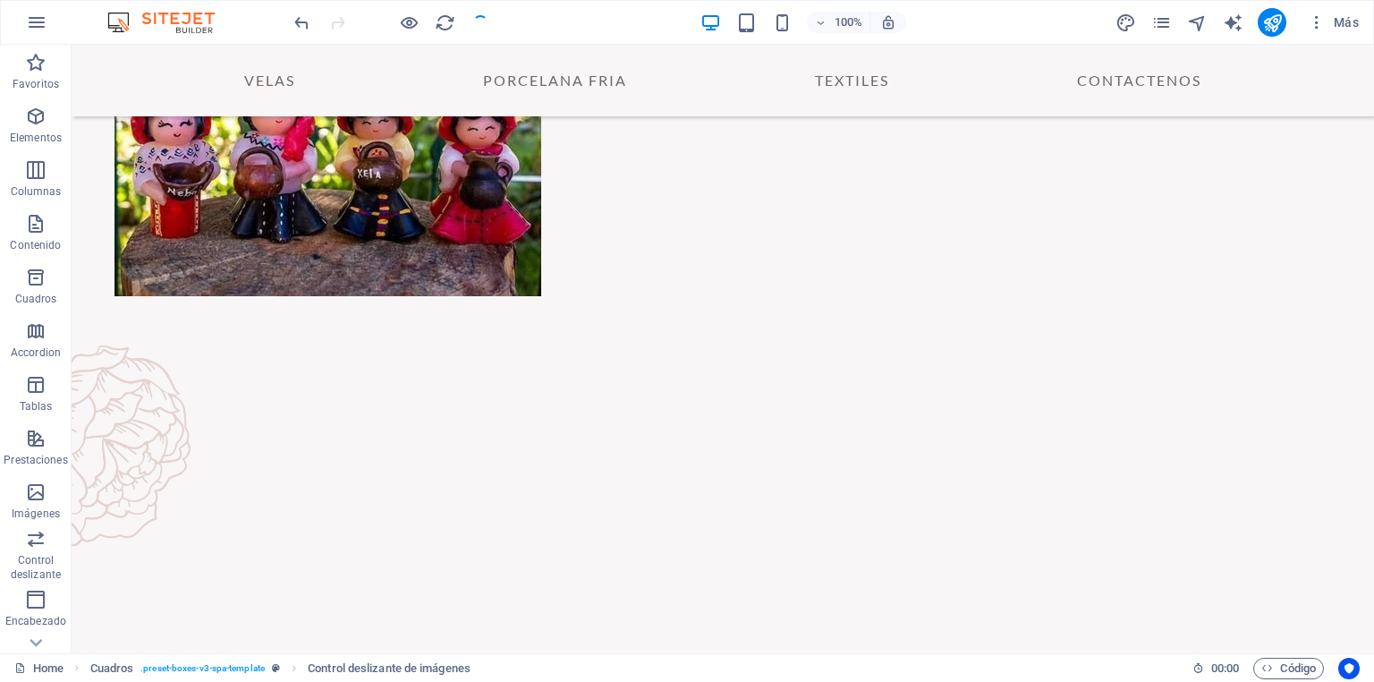
checkbox input "false"
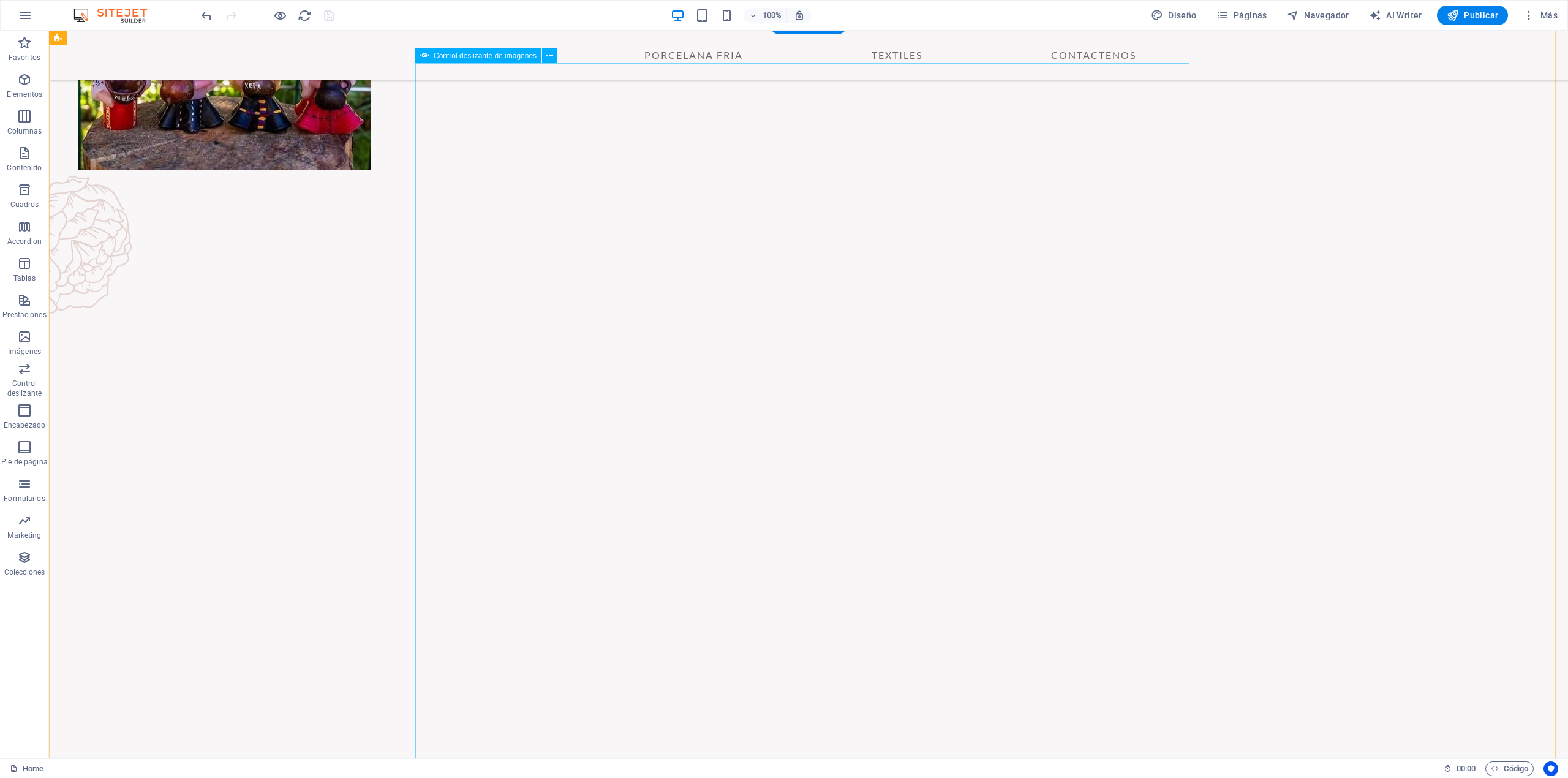
scroll to position [309, 0]
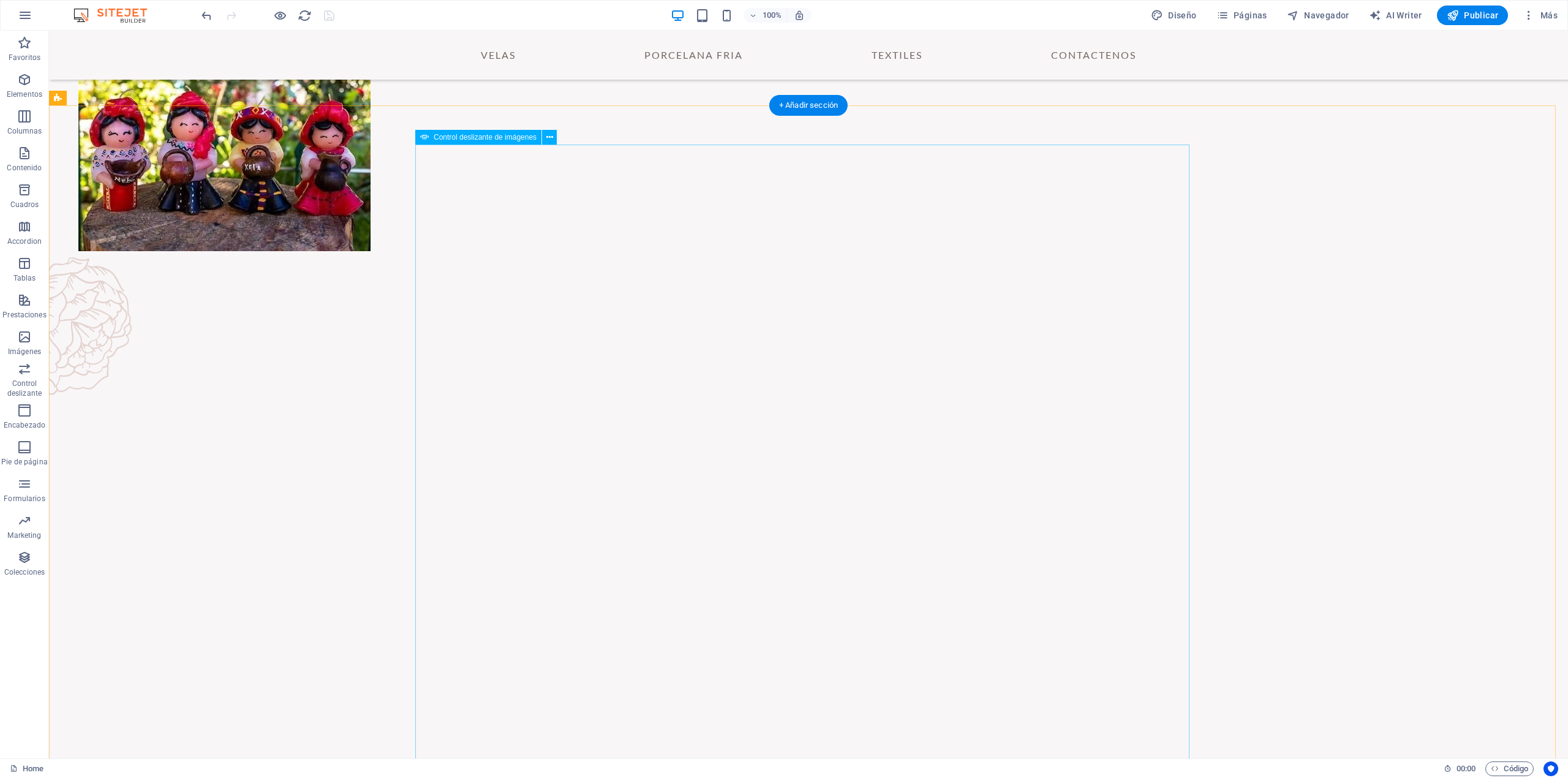
click at [551, 138] on icon at bounding box center [550, 137] width 7 height 13
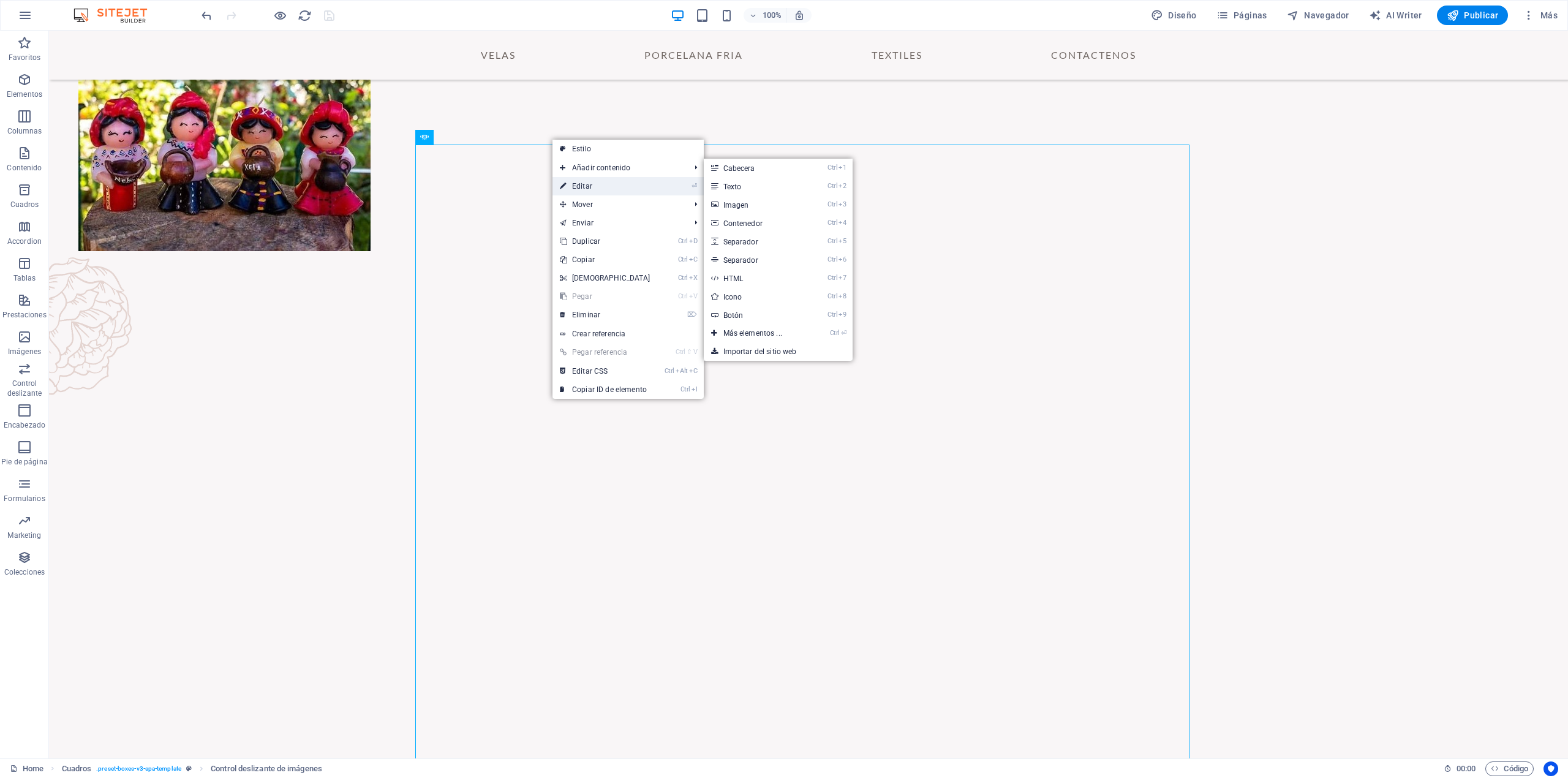
click at [582, 184] on link "⏎ Editar" at bounding box center [605, 186] width 105 height 18
select select "ms"
select select "s"
select select "progressive"
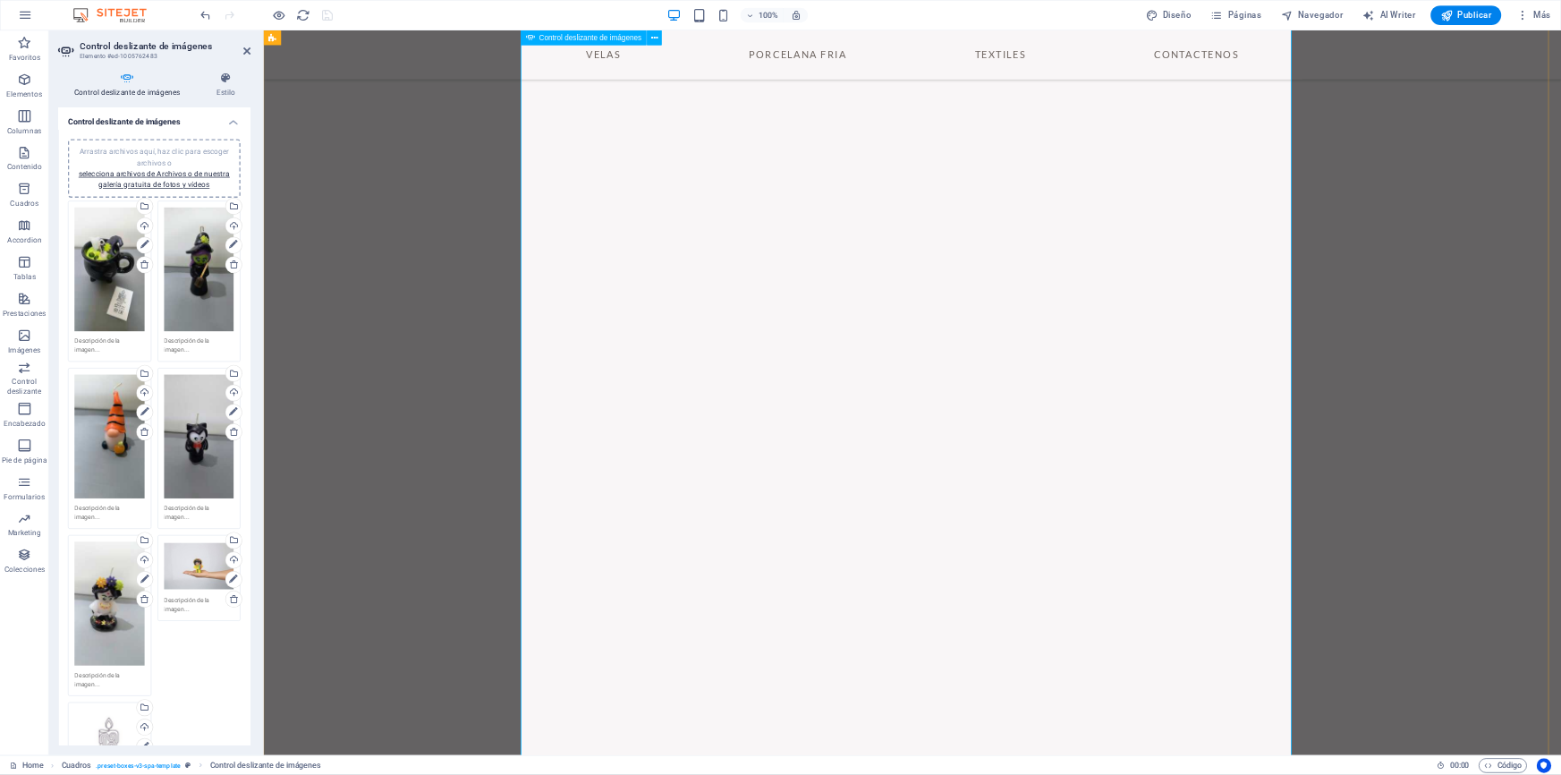
scroll to position [1762, 0]
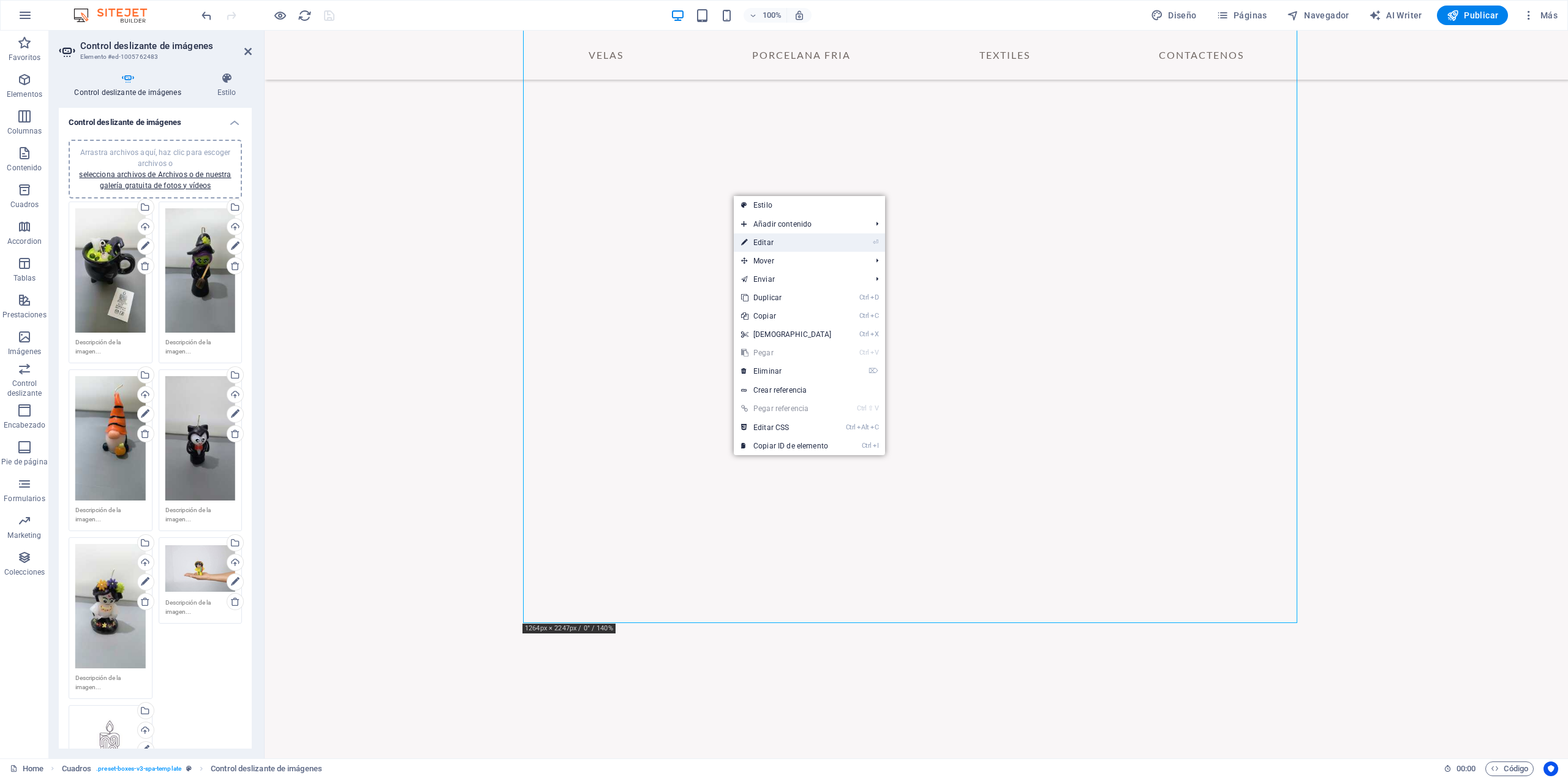
drag, startPoint x: 792, startPoint y: 241, endPoint x: 542, endPoint y: 212, distance: 251.7
click at [792, 241] on link "⏎ Editar" at bounding box center [787, 242] width 105 height 18
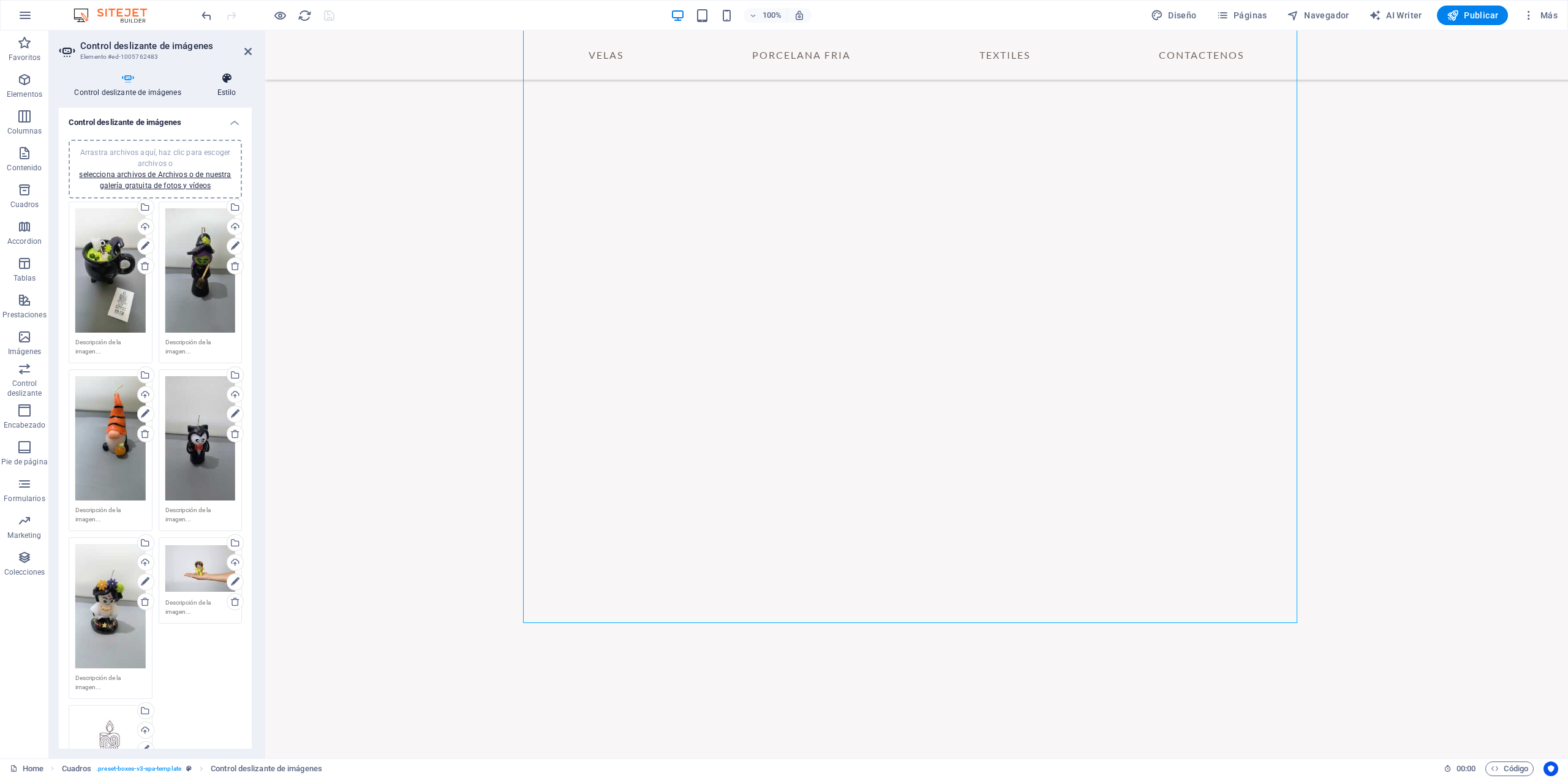
click at [230, 84] on icon at bounding box center [226, 79] width 50 height 12
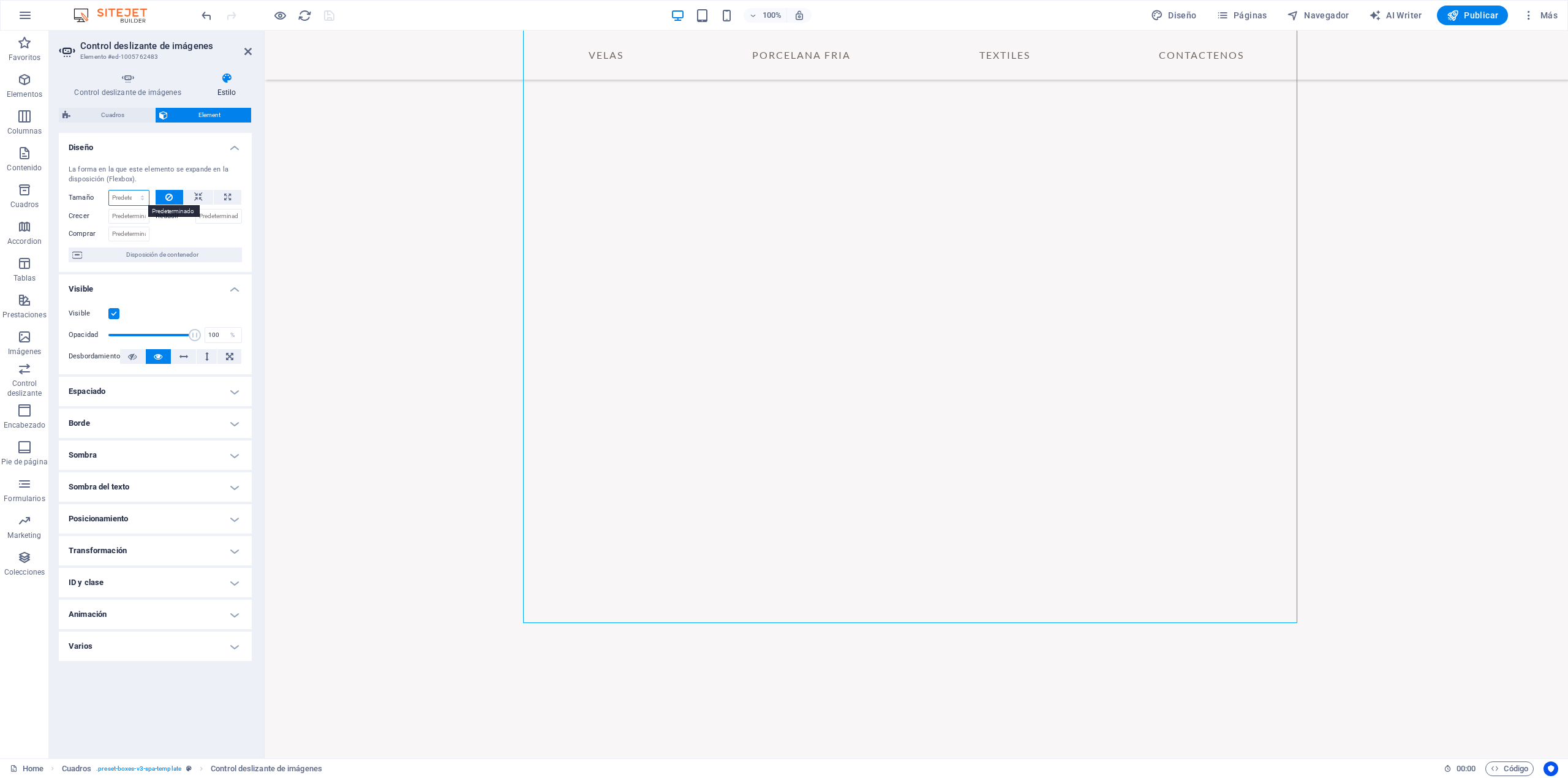
click at [142, 197] on select "Predeterminado automático px % 1/1 1/2 1/3 1/4 1/5 1/6 1/7 1/8 1/9 1/10" at bounding box center [129, 197] width 40 height 14
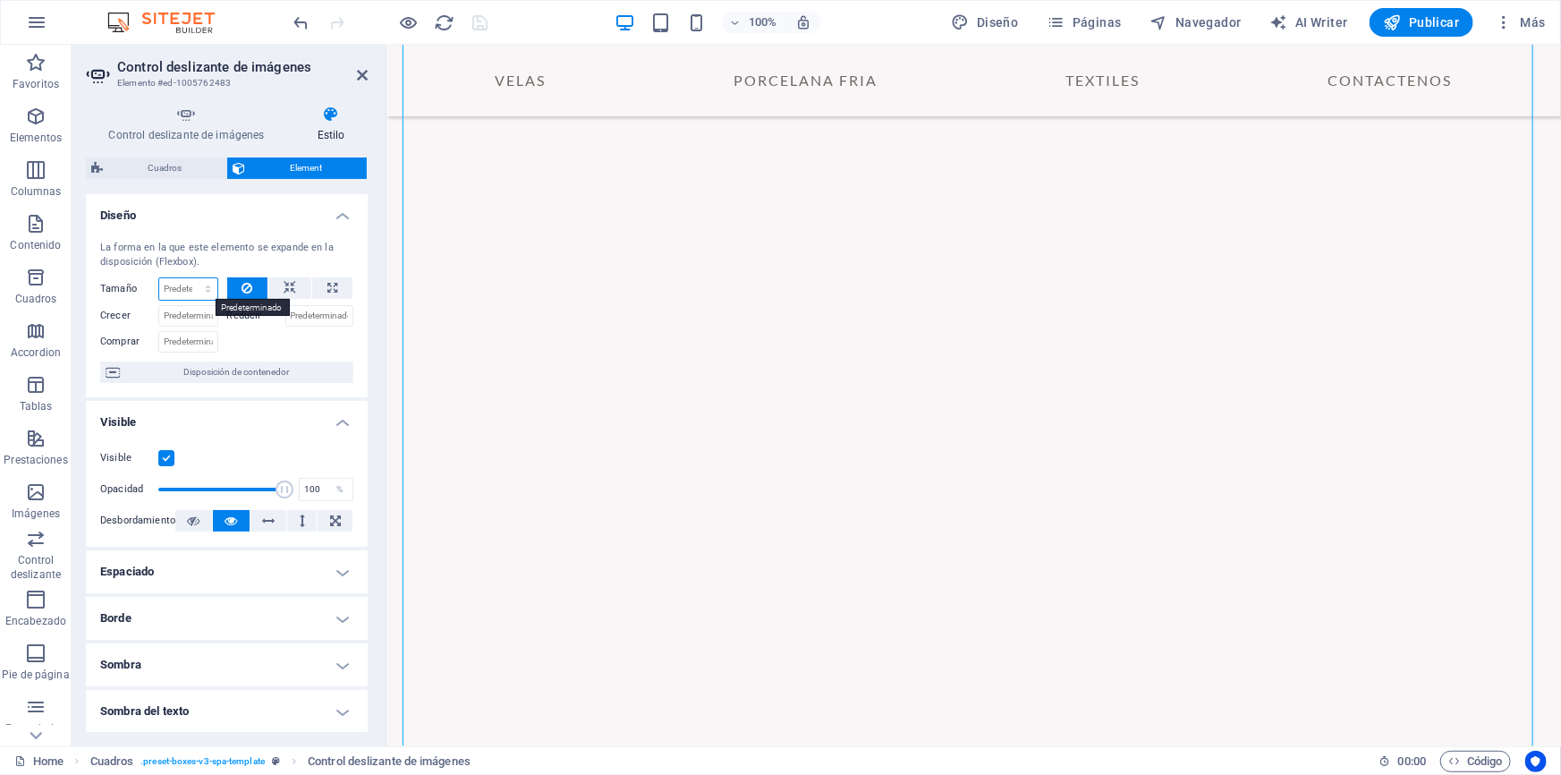
click at [179, 290] on select "Predeterminado automático px % 1/1 1/2 1/3 1/4 1/5 1/6 1/7 1/8 1/9 1/10" at bounding box center [188, 288] width 58 height 21
select select "%"
click at [190, 278] on select "Predeterminado automático px % 1/1 1/2 1/3 1/4 1/5 1/6 1/7 1/8 1/9 1/10" at bounding box center [188, 288] width 58 height 21
type input "50"
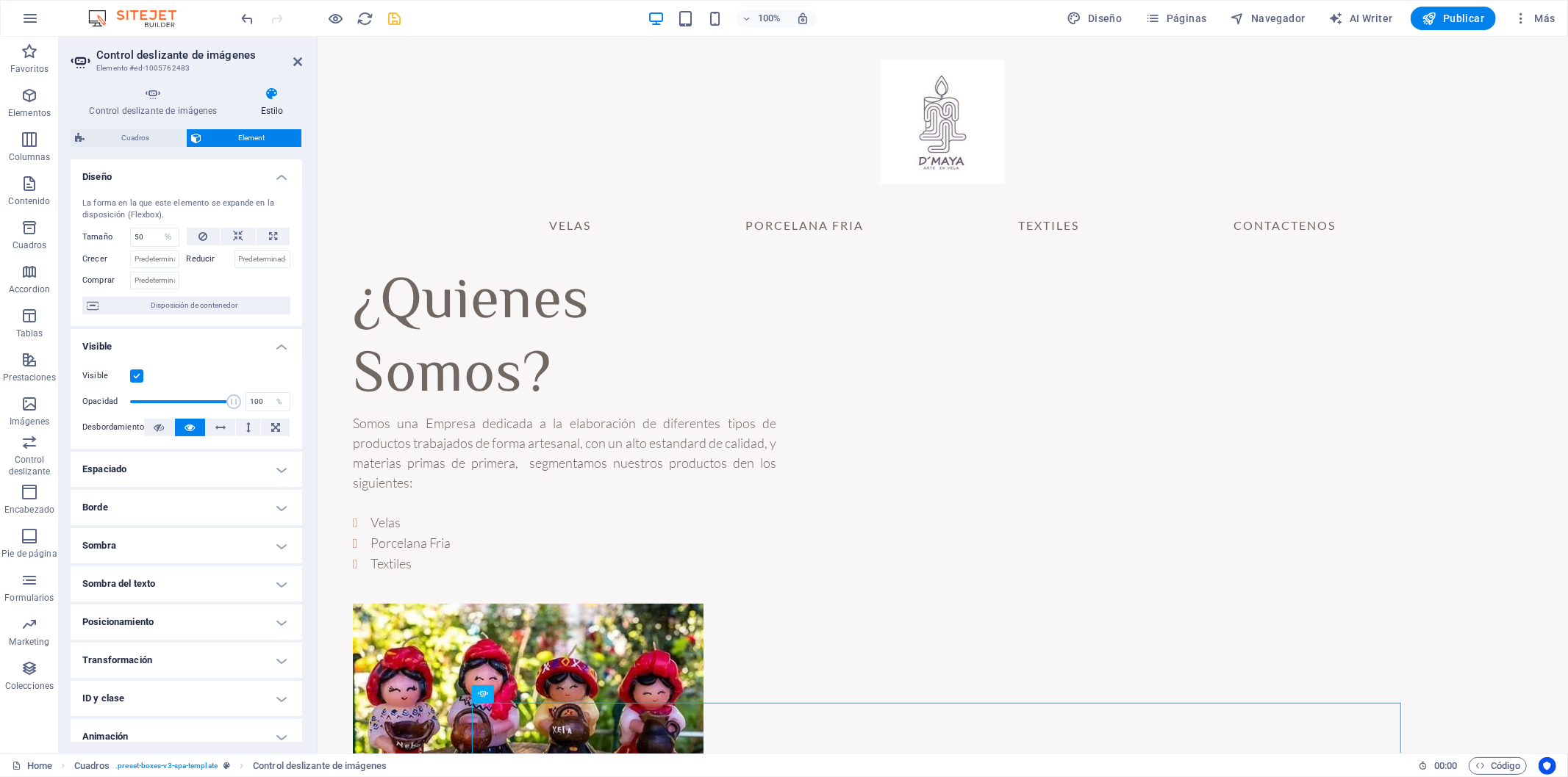
scroll to position [49, 0]
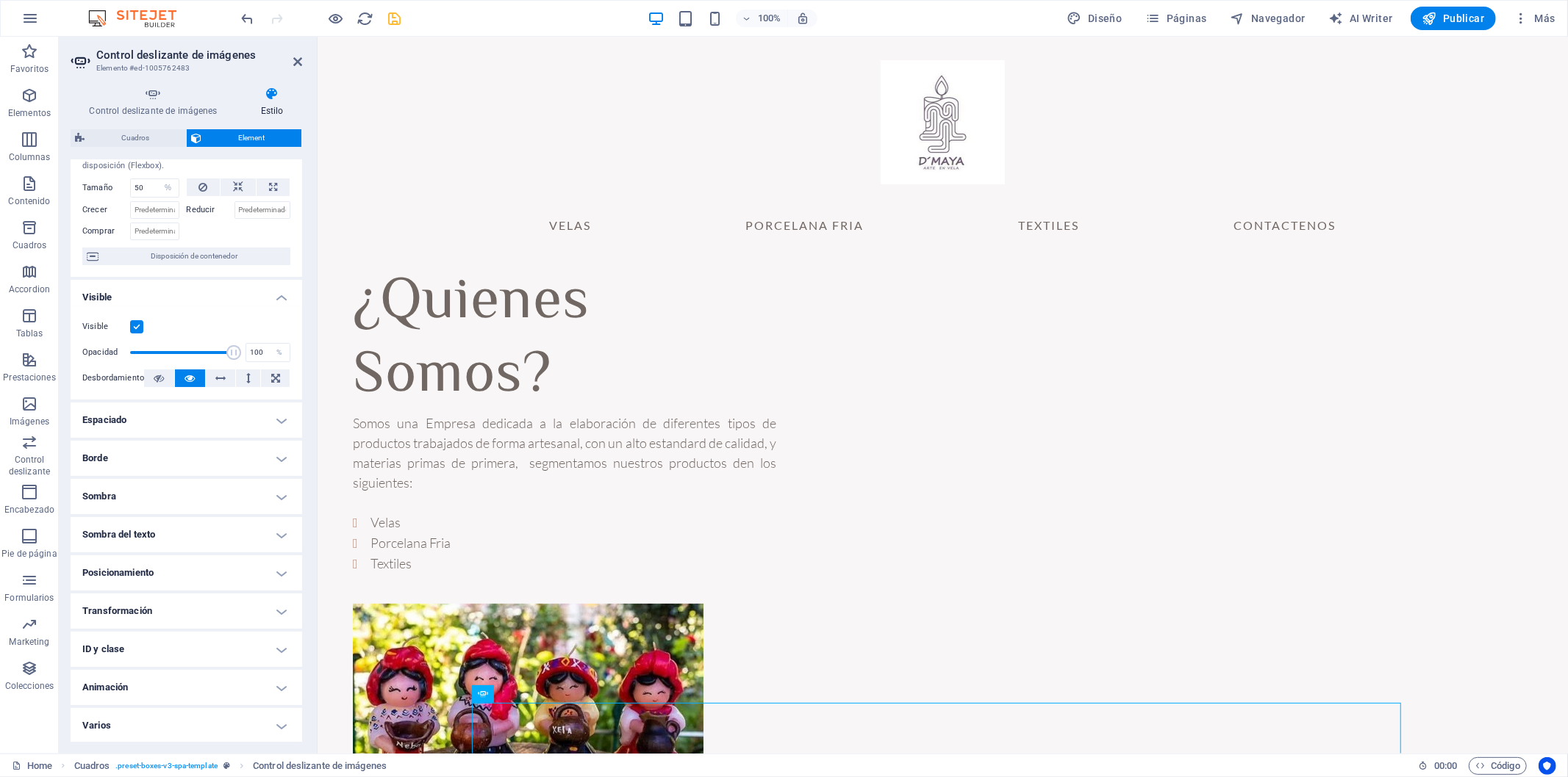
click at [275, 559] on h4 "Varios" at bounding box center [187, 725] width 232 height 35
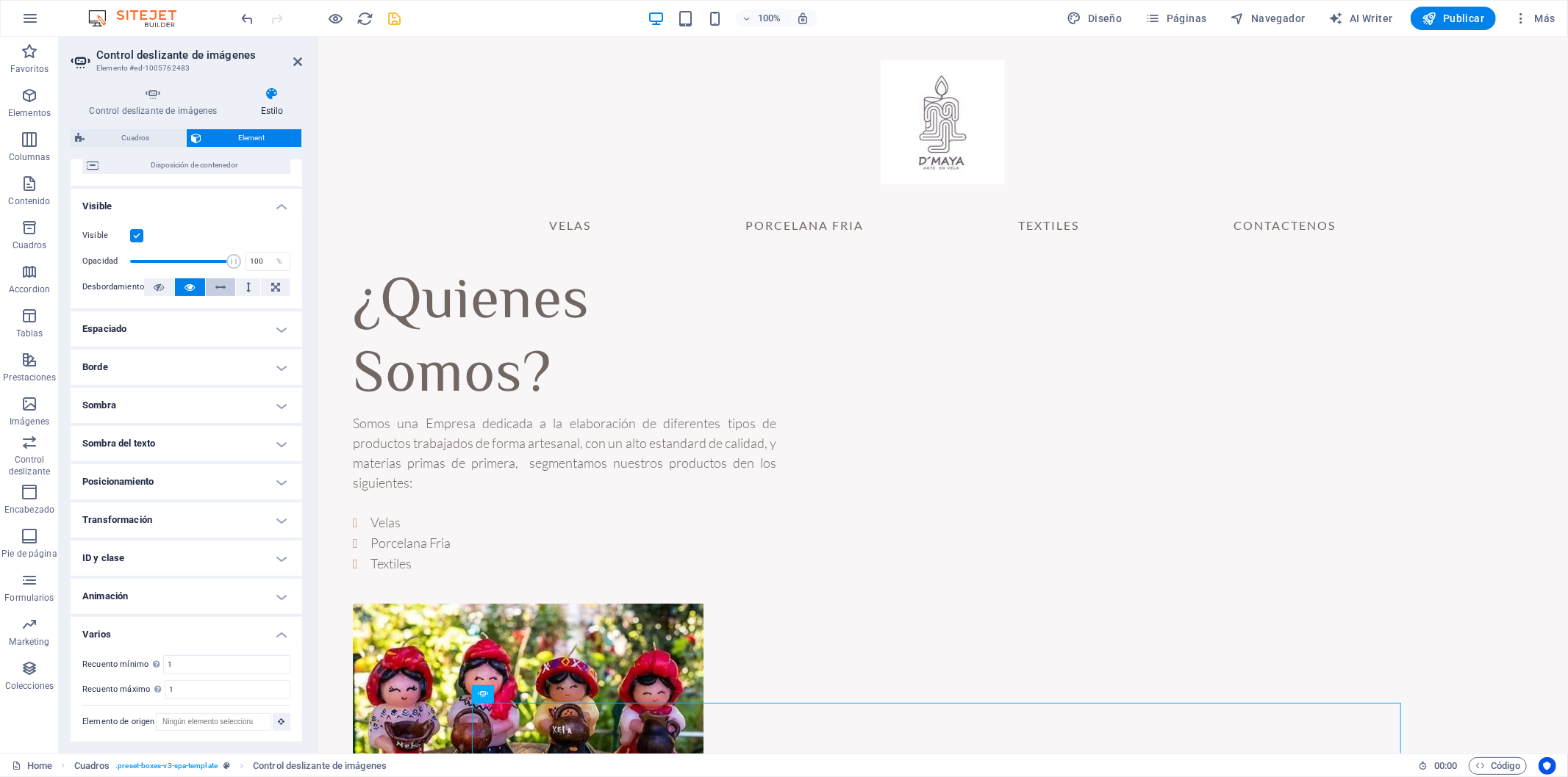
scroll to position [0, 0]
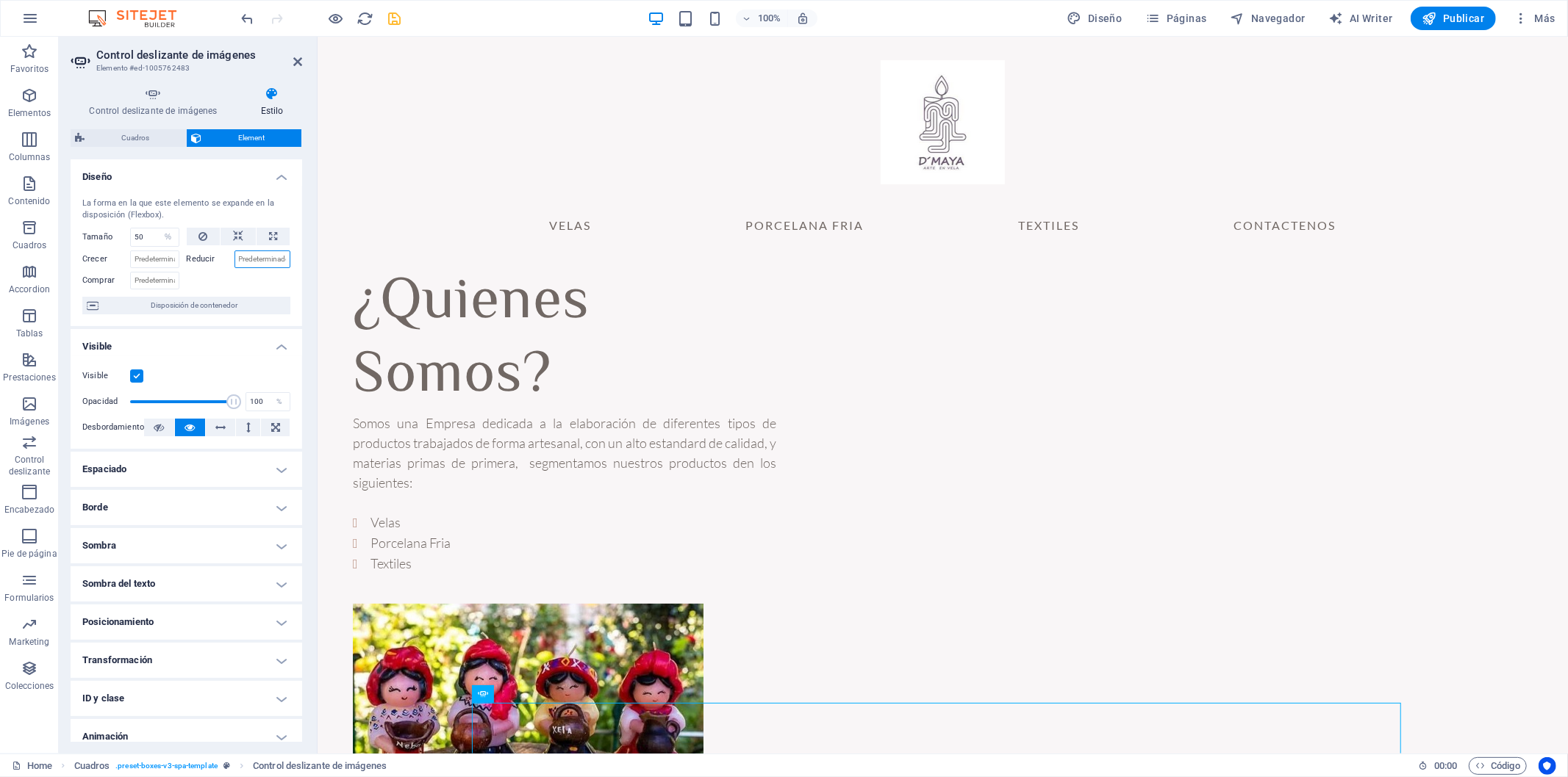
click at [278, 261] on input "Reducir" at bounding box center [262, 259] width 57 height 17
type input "50"
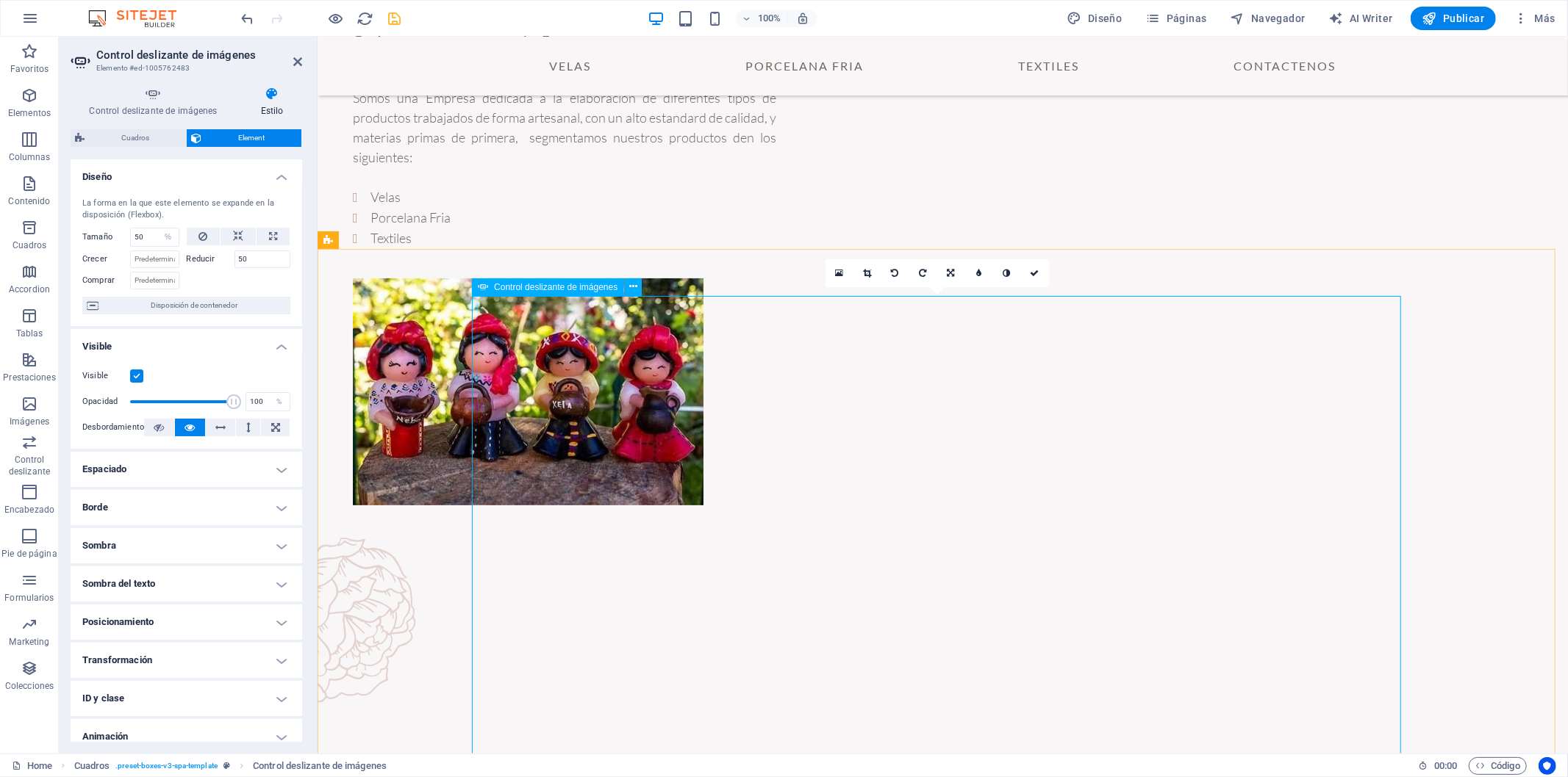
scroll to position [411, 0]
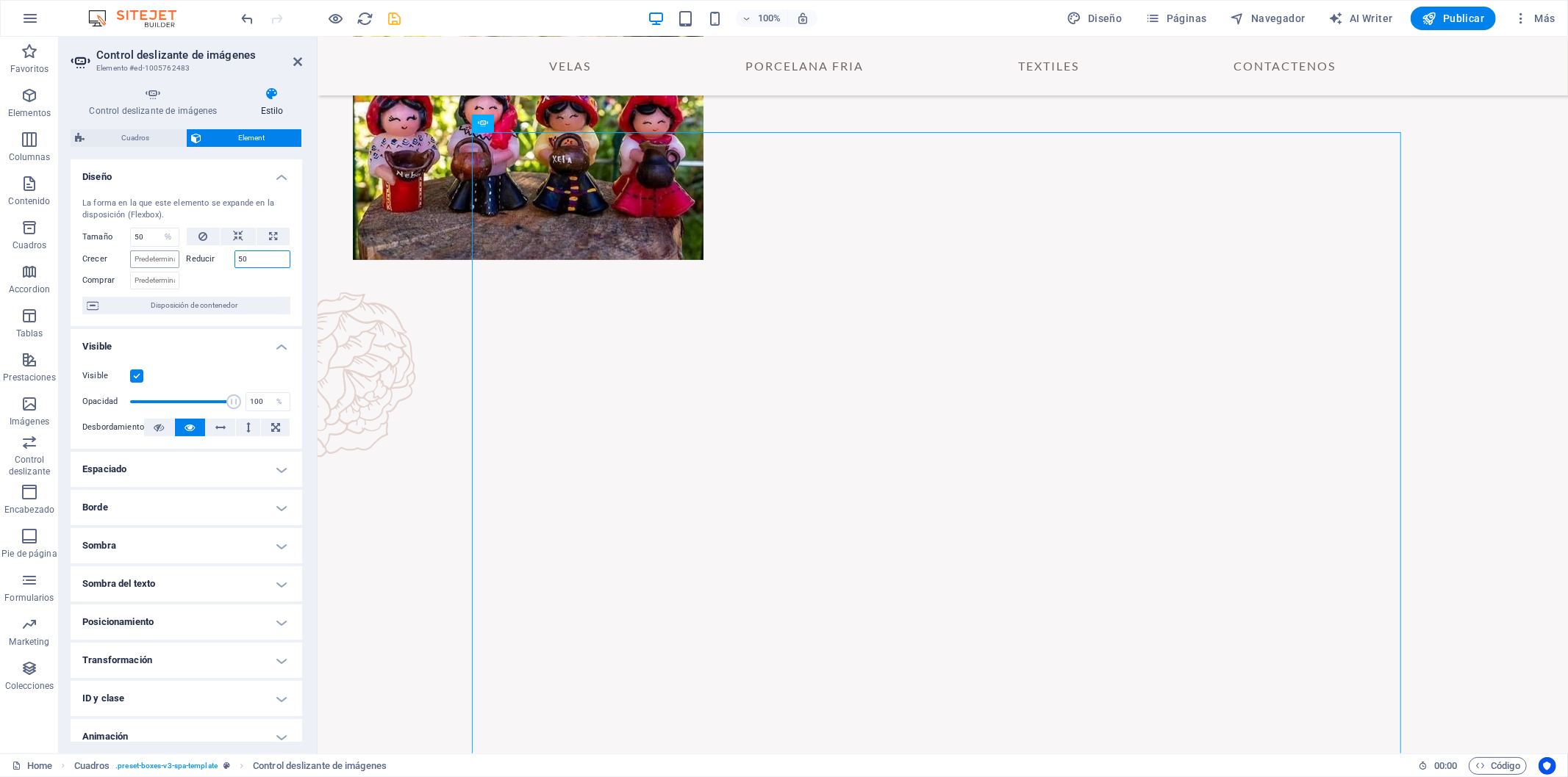
drag, startPoint x: 265, startPoint y: 261, endPoint x: 171, endPoint y: 257, distance: 94.1
click at [171, 257] on div "Crecer Reducir 50" at bounding box center [186, 258] width 208 height 21
click at [155, 264] on input "Crecer" at bounding box center [154, 259] width 49 height 17
type input "50"
click at [165, 280] on input "Comprar" at bounding box center [154, 280] width 49 height 17
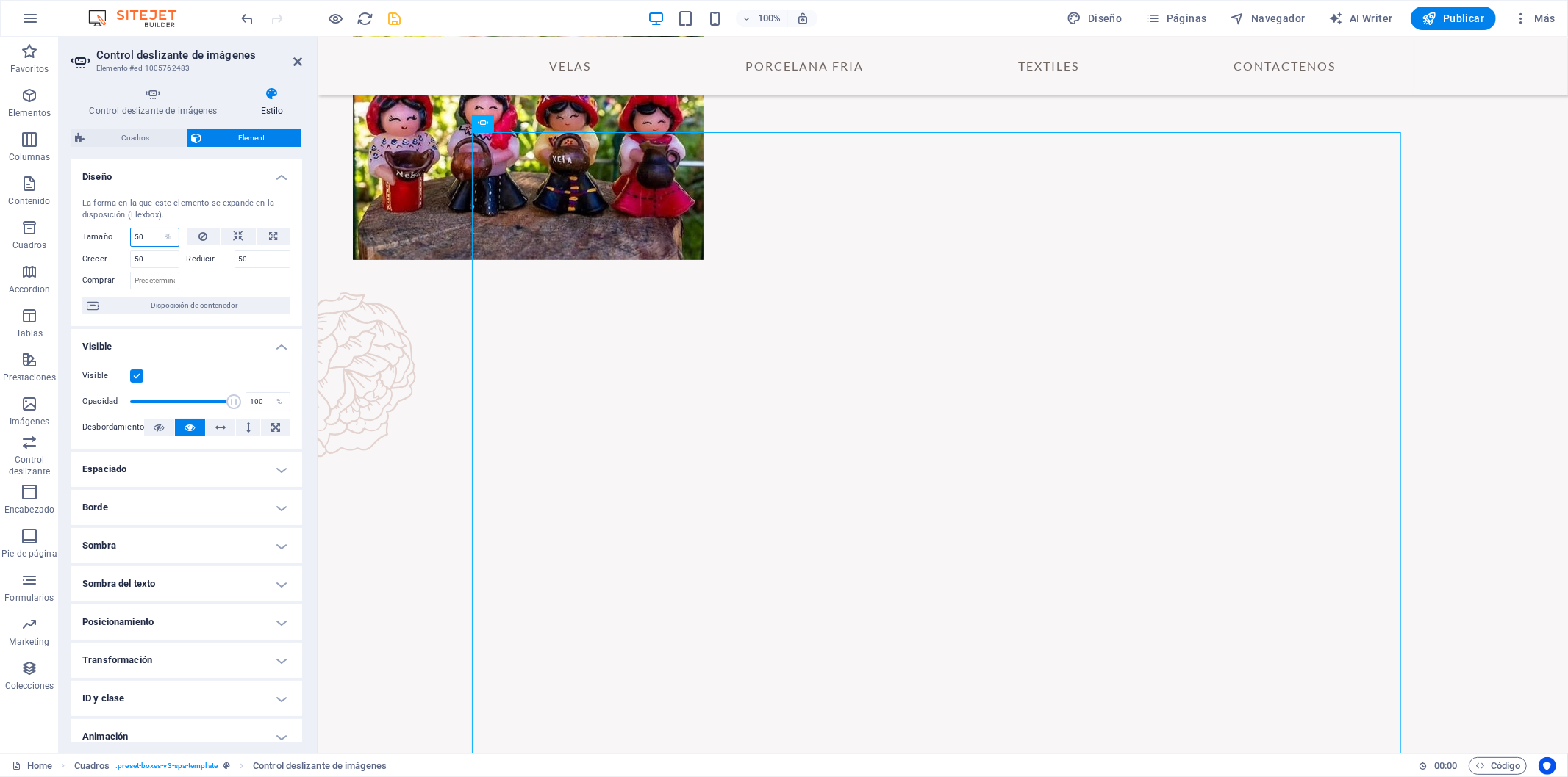
click at [151, 233] on input "50" at bounding box center [154, 237] width 48 height 17
click at [169, 237] on select "Predeterminado automático px % 1/1 1/2 1/3 1/4 1/5 1/6 1/7 1/8 1/9 1/10" at bounding box center [168, 237] width 21 height 17
select select "auto"
click at [158, 228] on select "Predeterminado automático px % 1/1 1/2 1/3 1/4 1/5 1/6 1/7 1/8 1/9 1/10" at bounding box center [168, 237] width 21 height 17
select select "DISABLED_OPTION_VALUE"
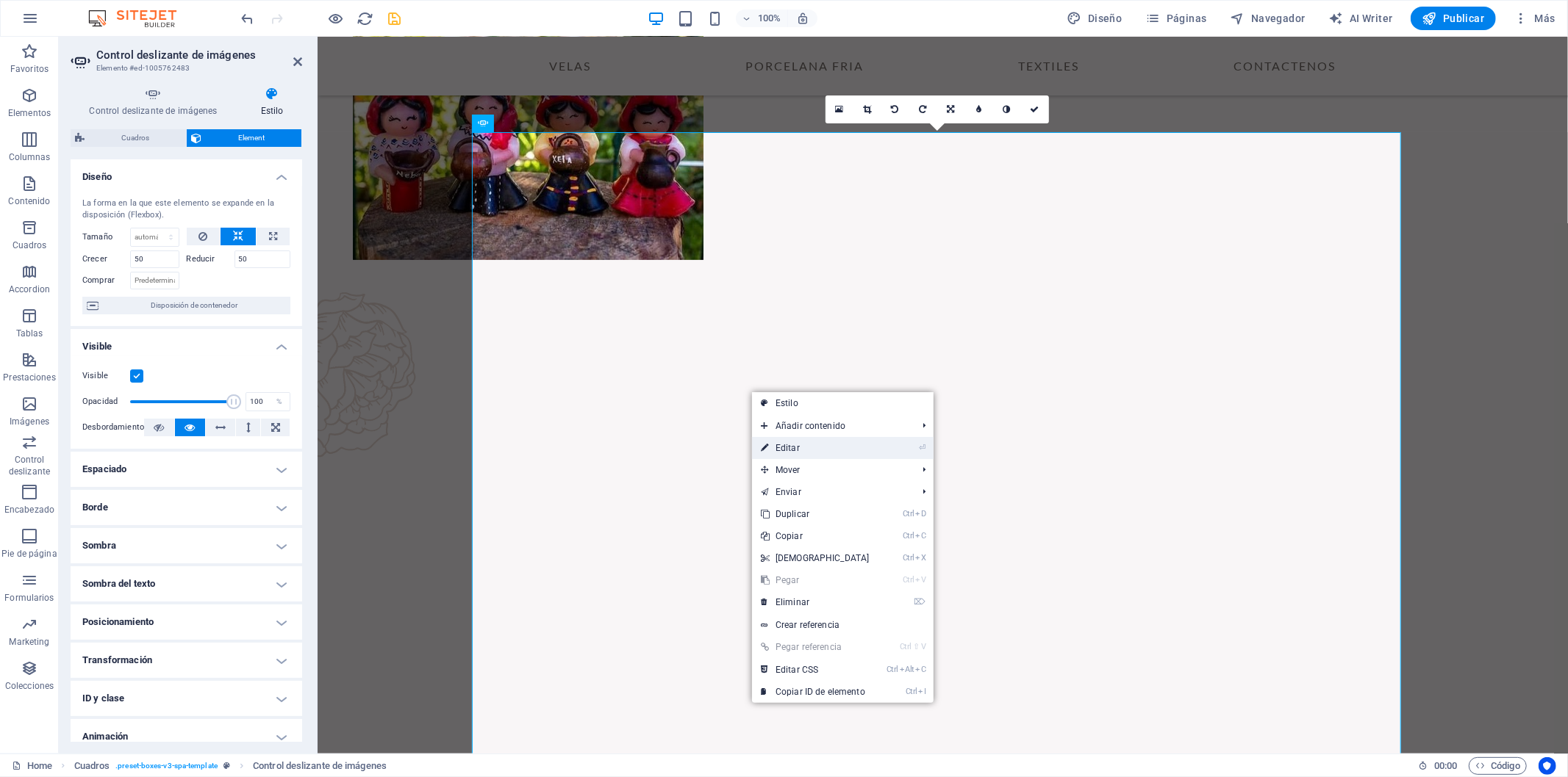
click at [828, 450] on link "⏎ Editar" at bounding box center [815, 448] width 127 height 22
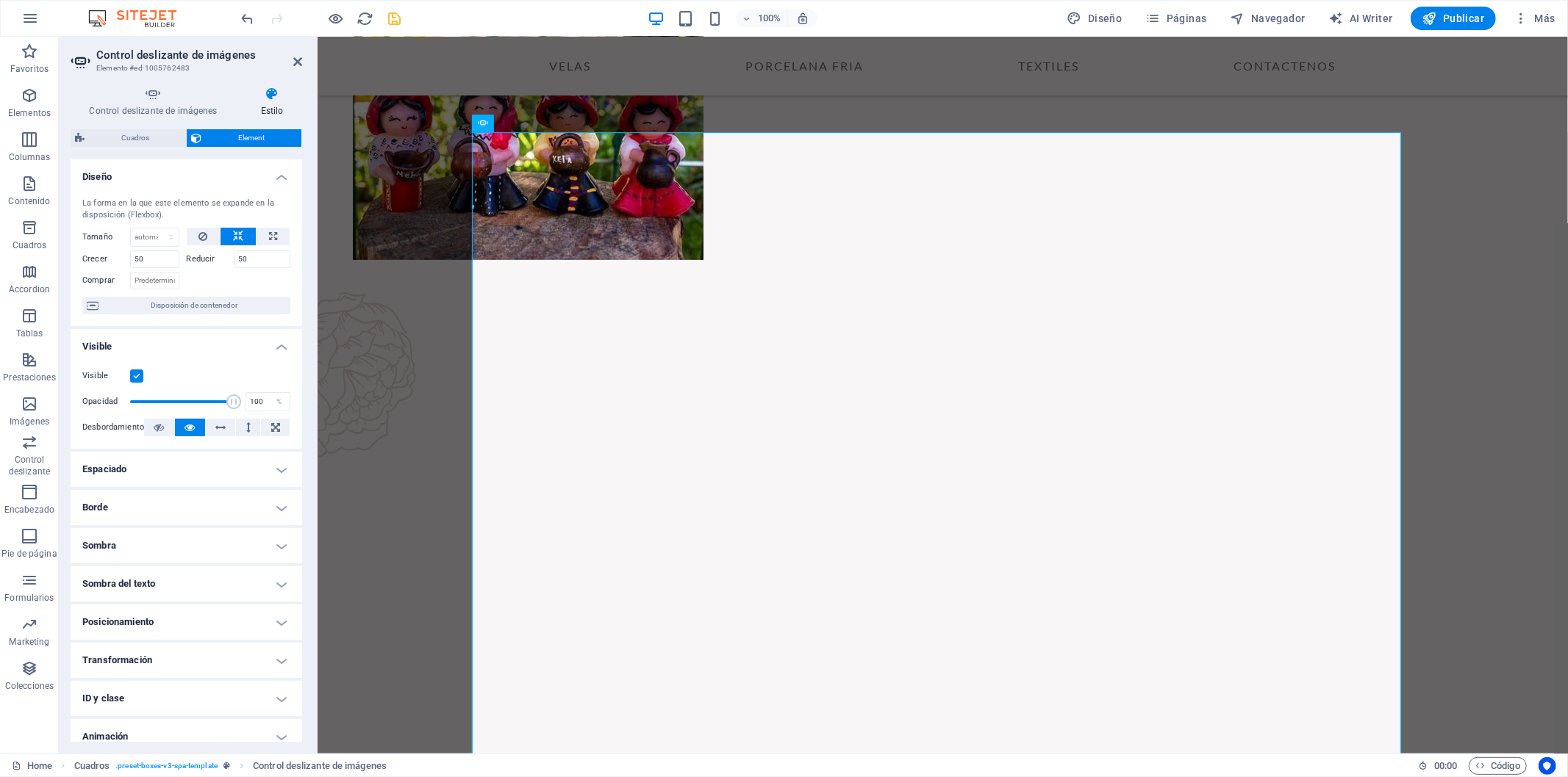
scroll to position [140, 0]
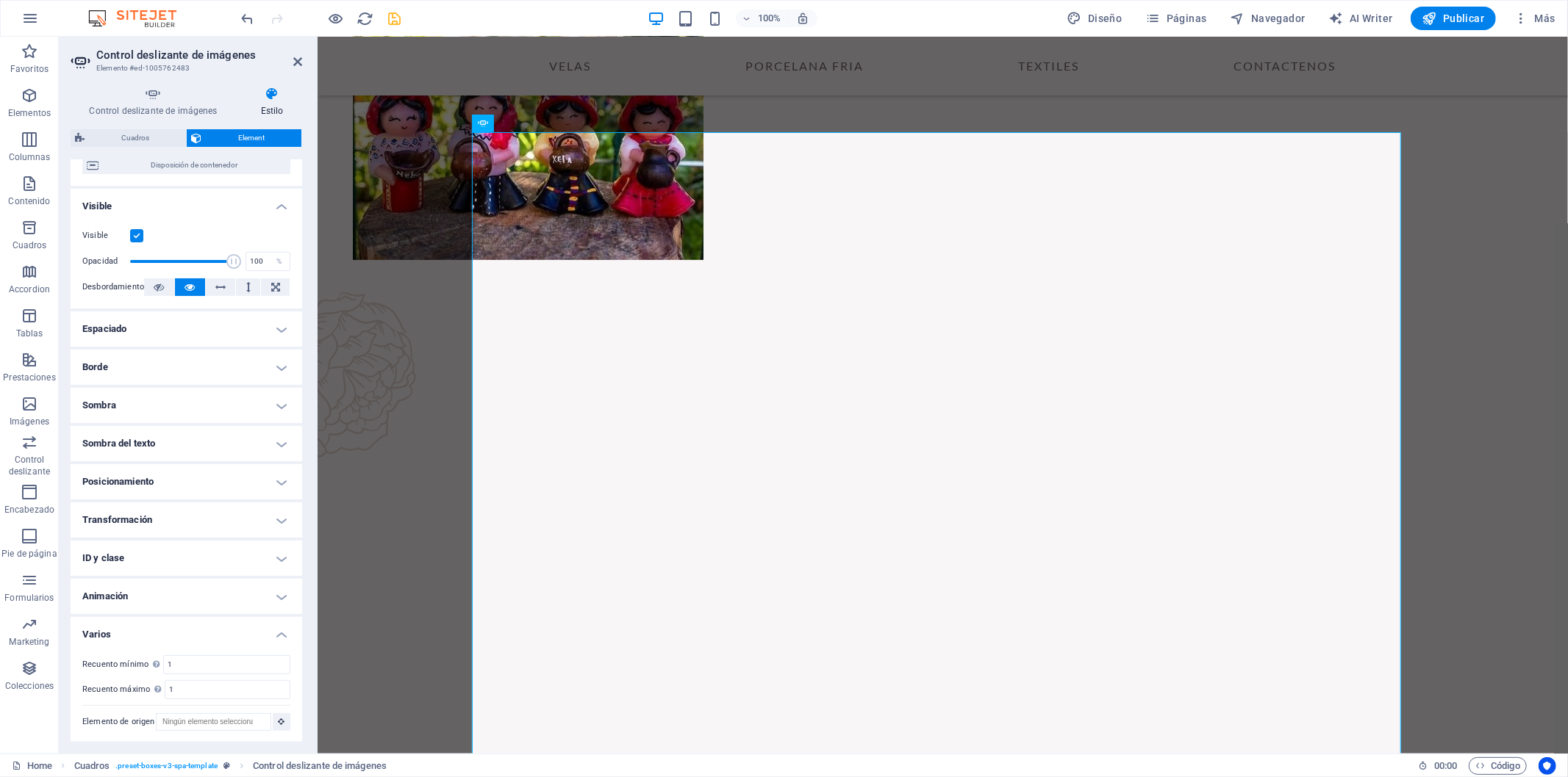
click at [278, 324] on h4 "Espaciado" at bounding box center [187, 329] width 232 height 35
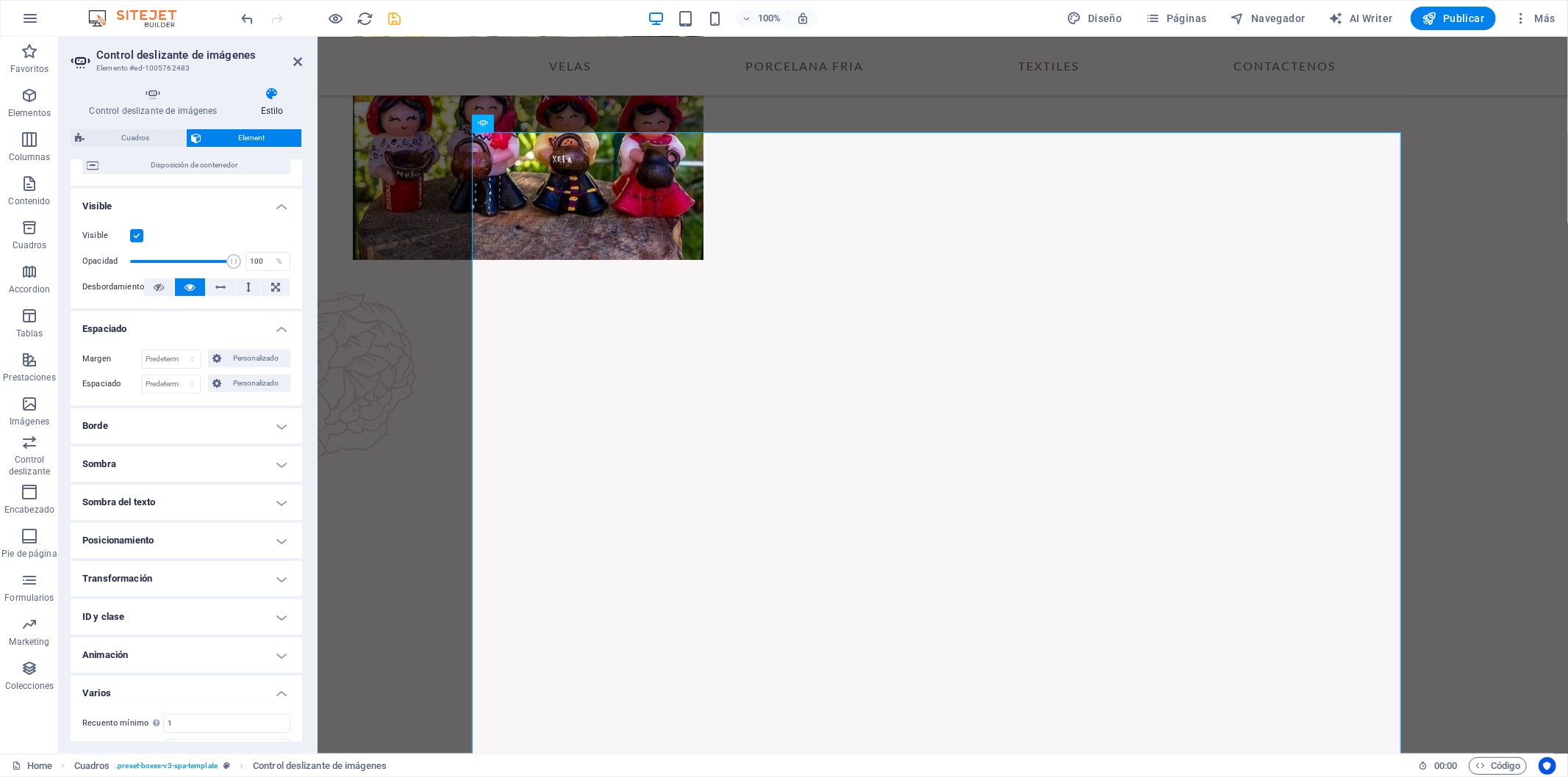
click at [277, 424] on h4 "Borde" at bounding box center [187, 425] width 232 height 35
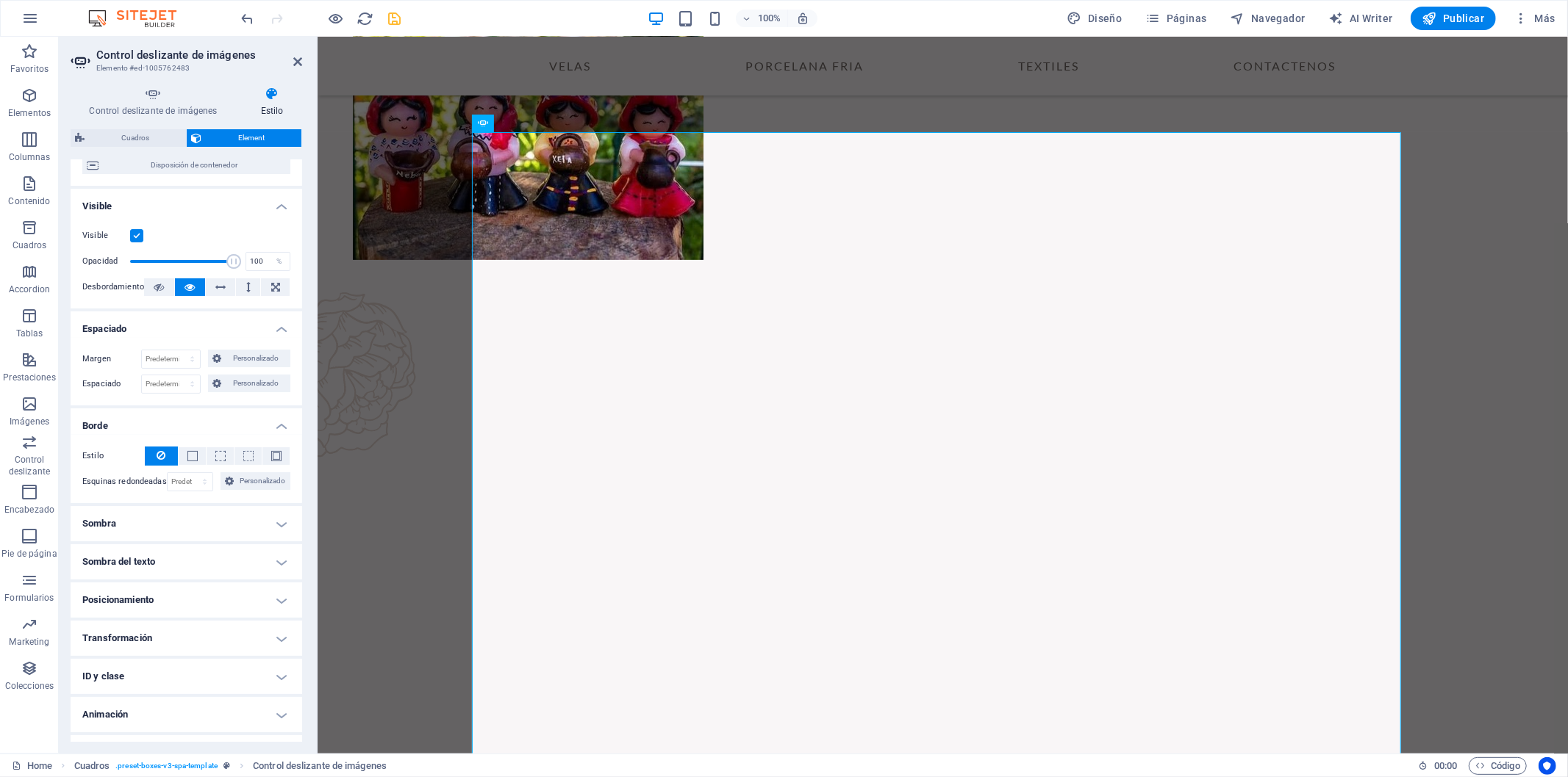
scroll to position [259, 0]
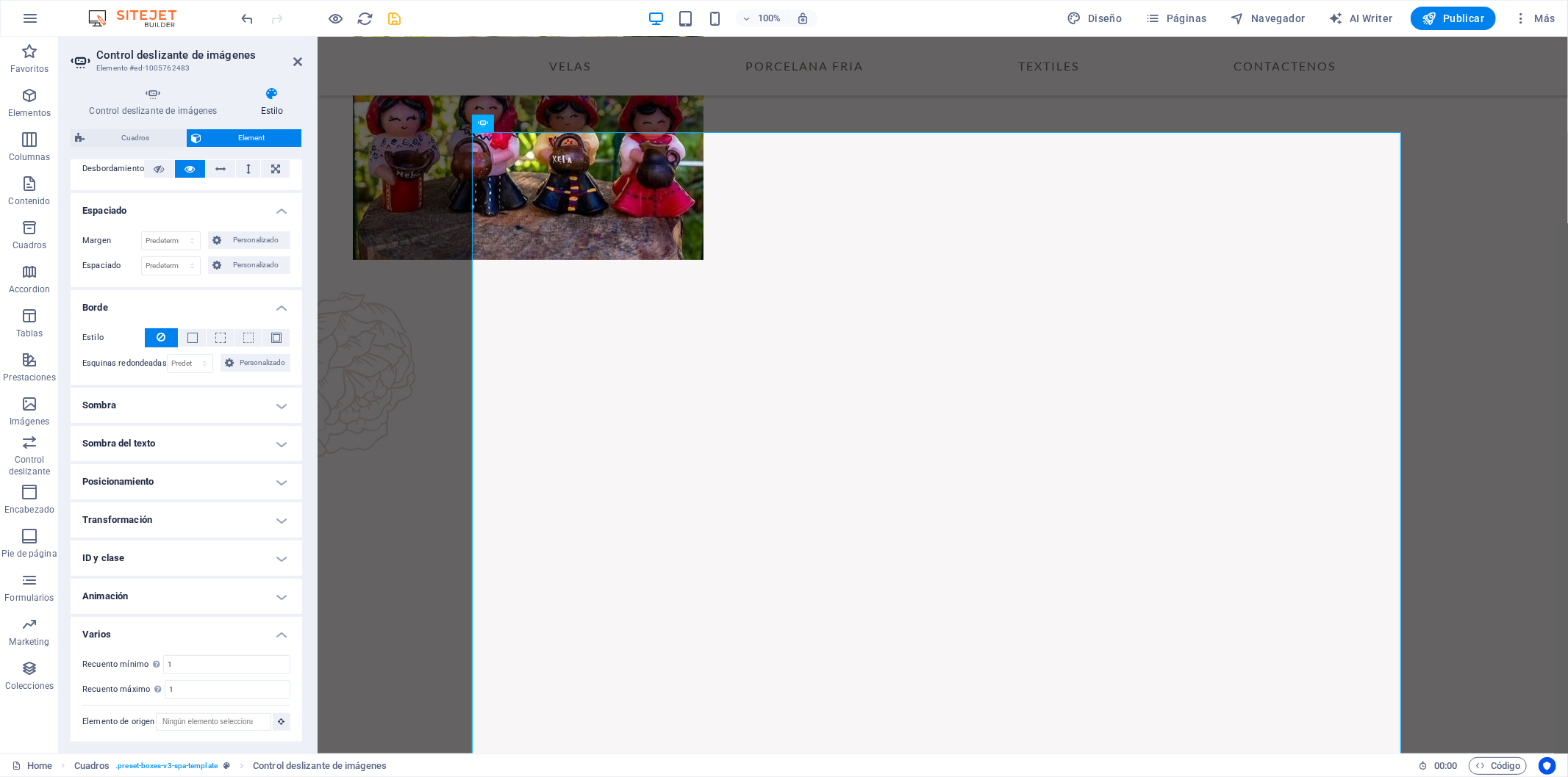
click at [281, 522] on h4 "Transformación" at bounding box center [187, 520] width 232 height 35
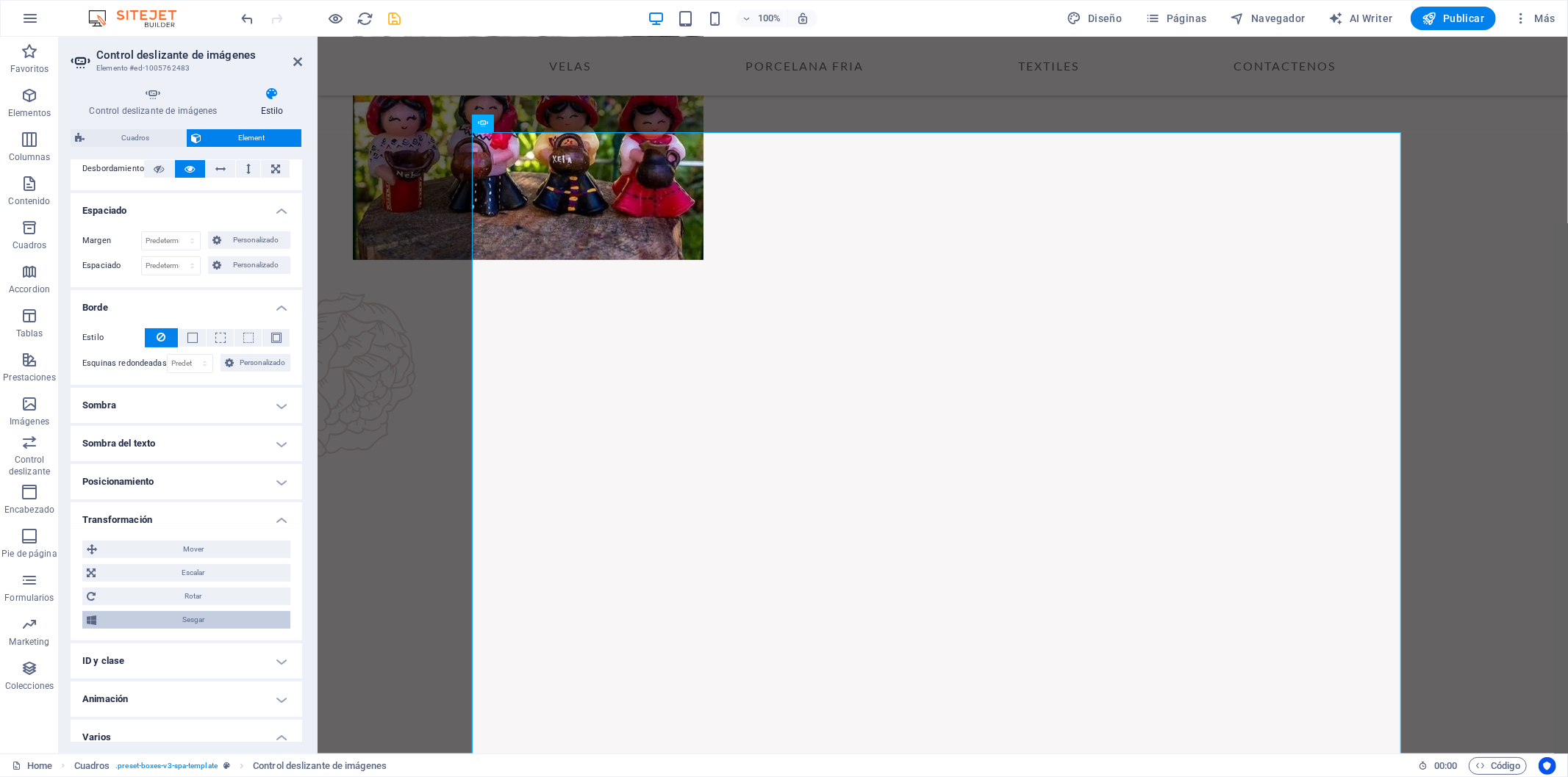
scroll to position [361, 0]
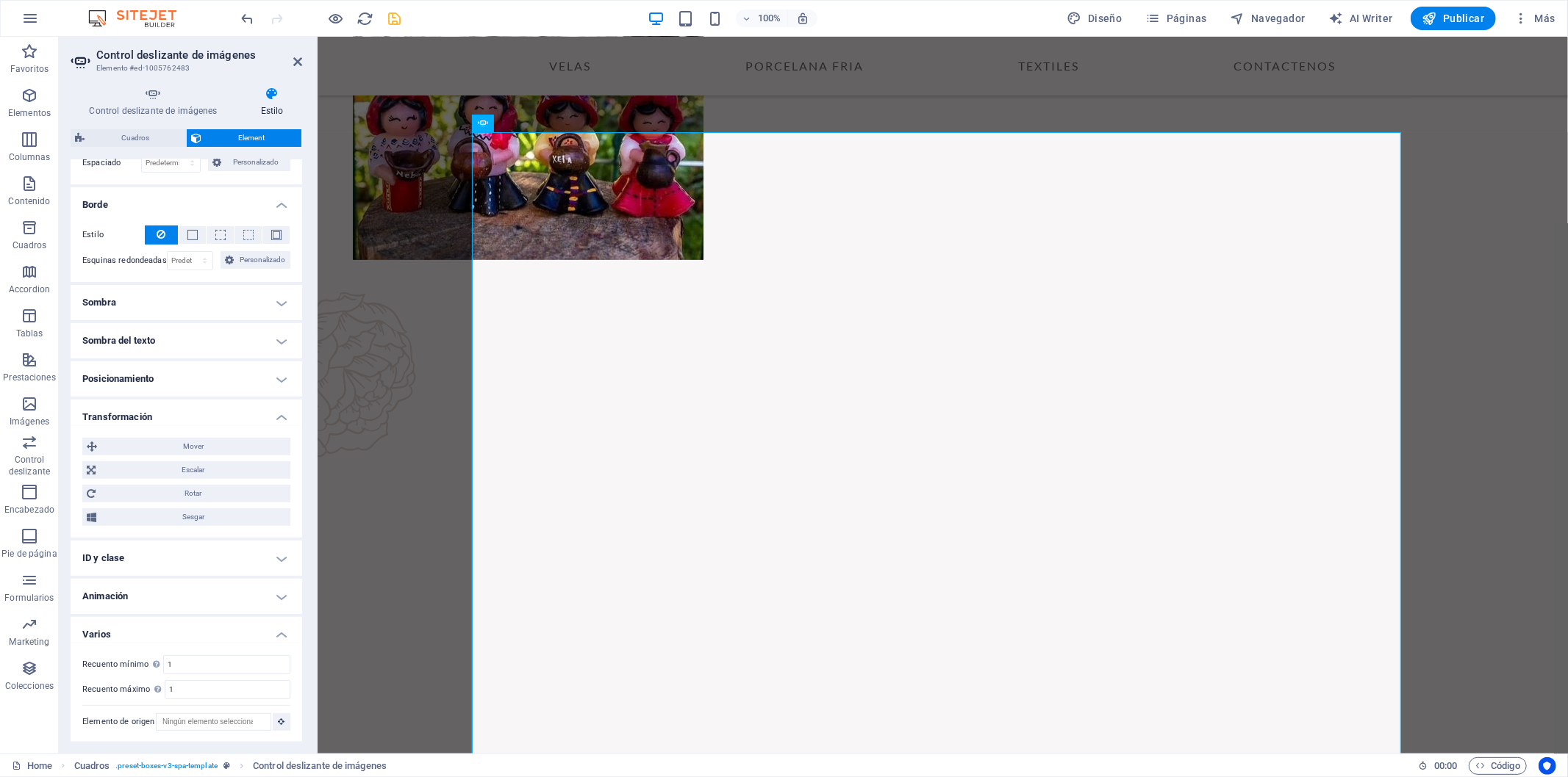
click at [281, 559] on h4 "ID y clase" at bounding box center [187, 558] width 232 height 35
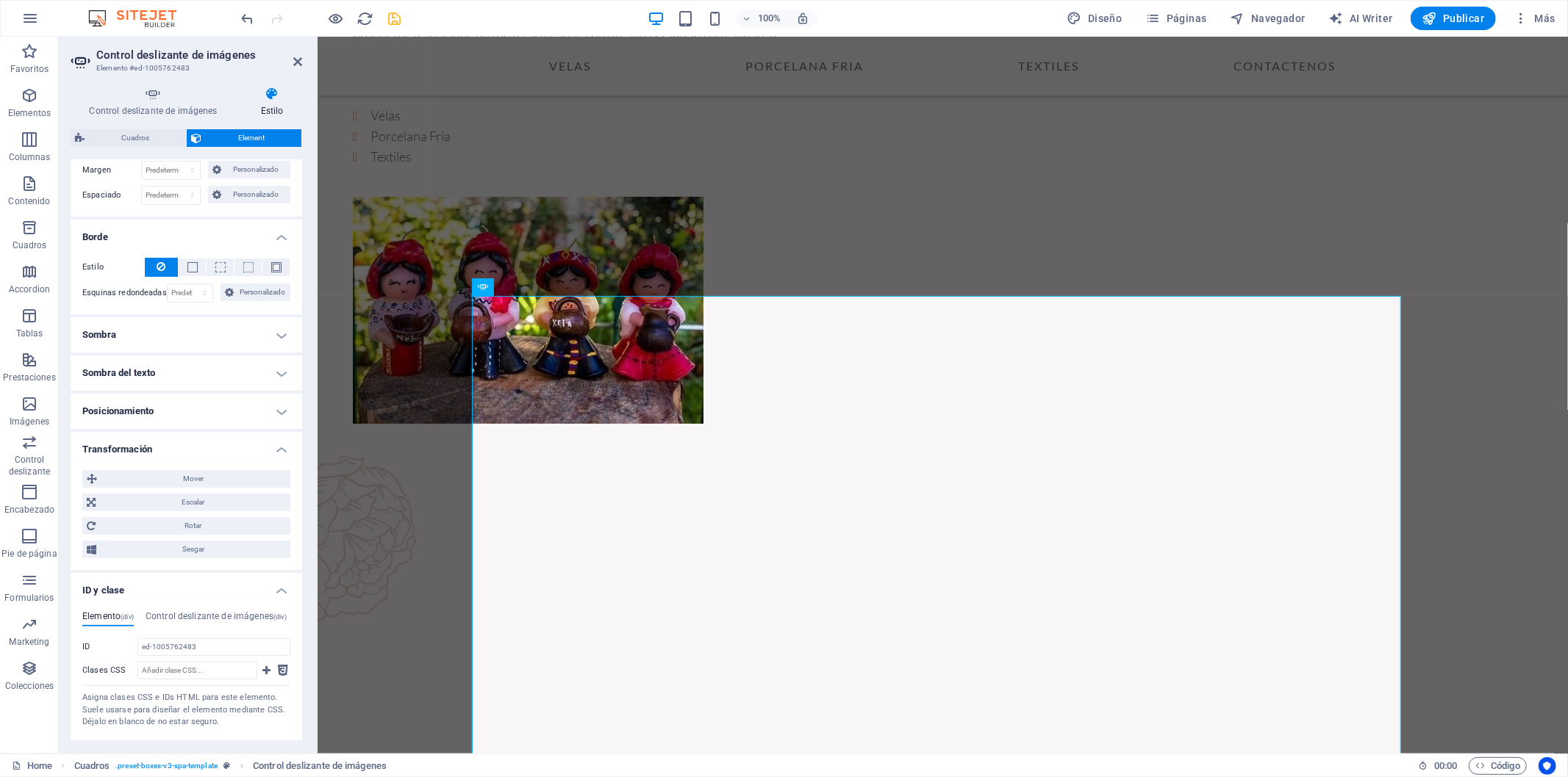
scroll to position [0, 0]
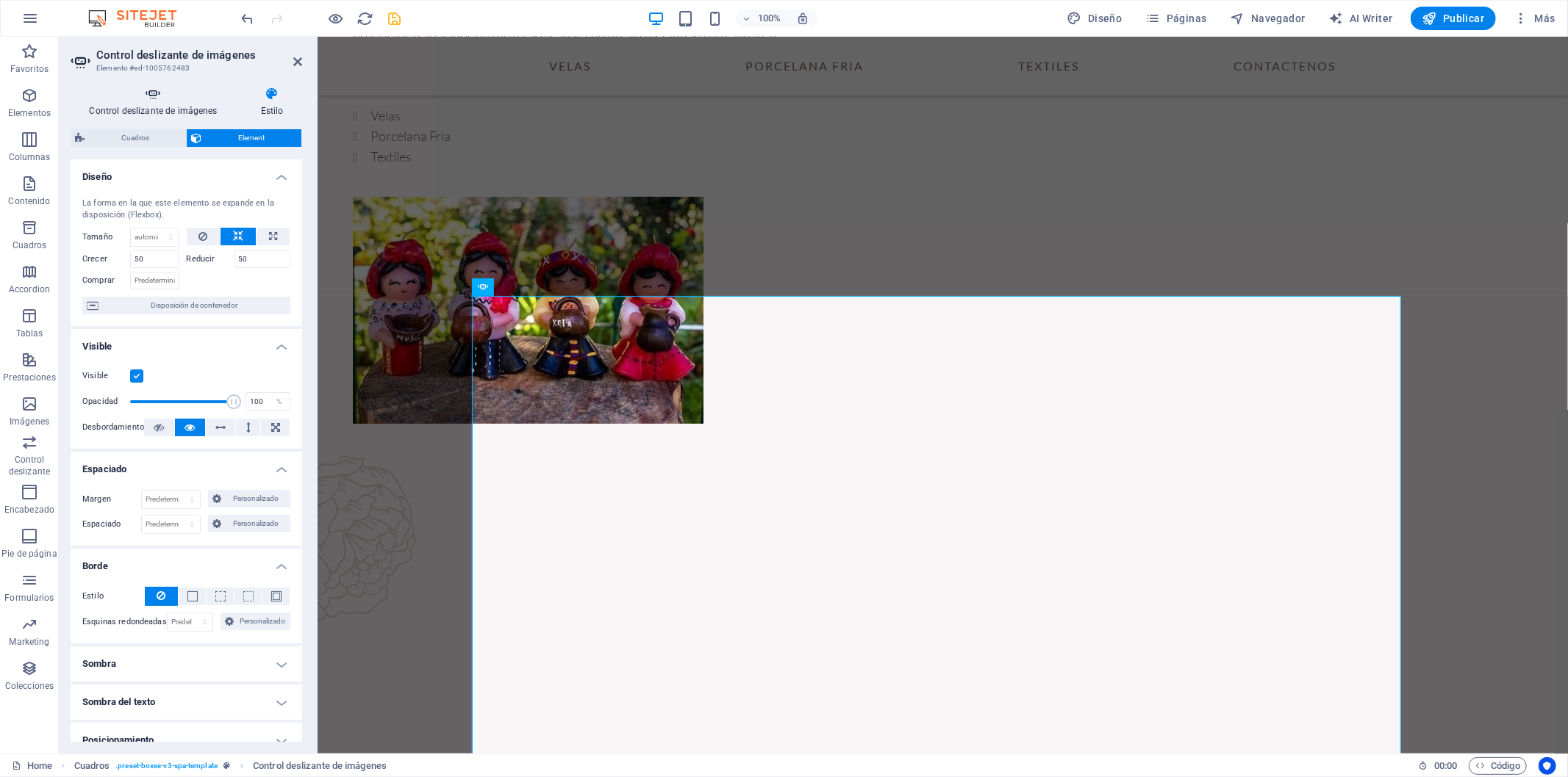
click at [149, 95] on icon at bounding box center [153, 94] width 165 height 15
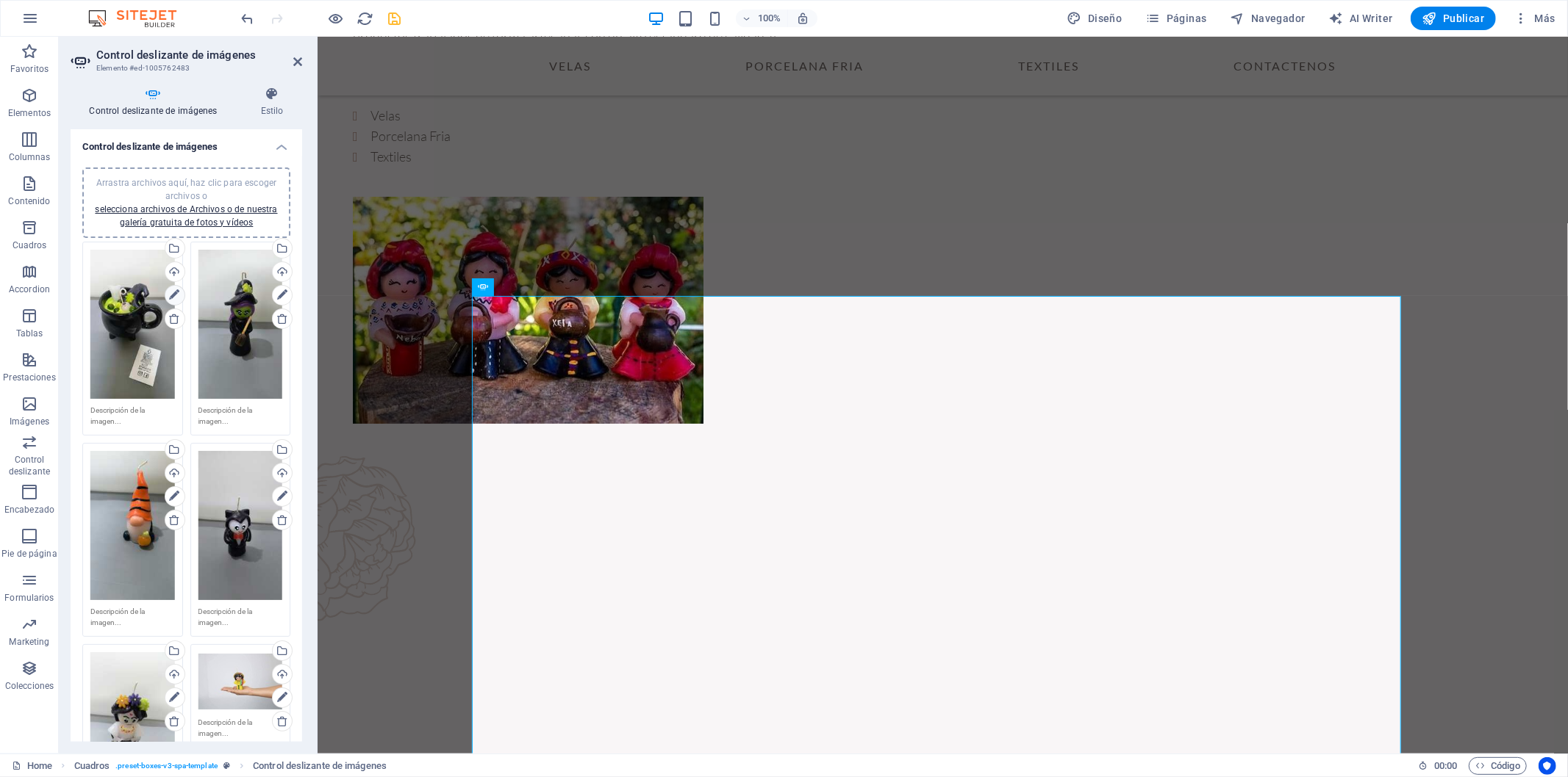
click at [171, 292] on icon at bounding box center [174, 295] width 11 height 17
click at [171, 291] on icon at bounding box center [174, 295] width 11 height 17
click at [170, 318] on icon at bounding box center [174, 319] width 12 height 11
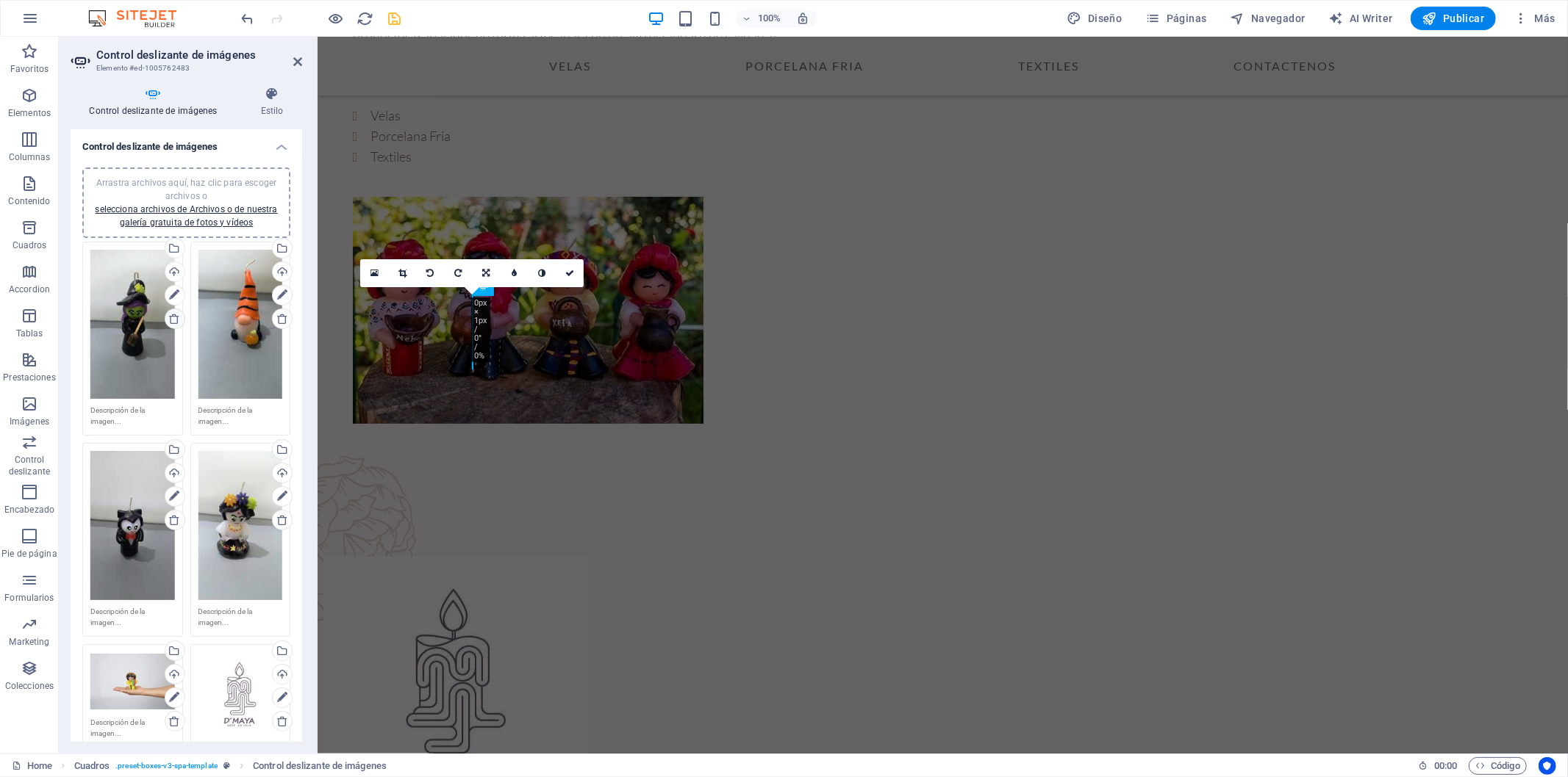
click at [173, 317] on icon at bounding box center [174, 319] width 12 height 11
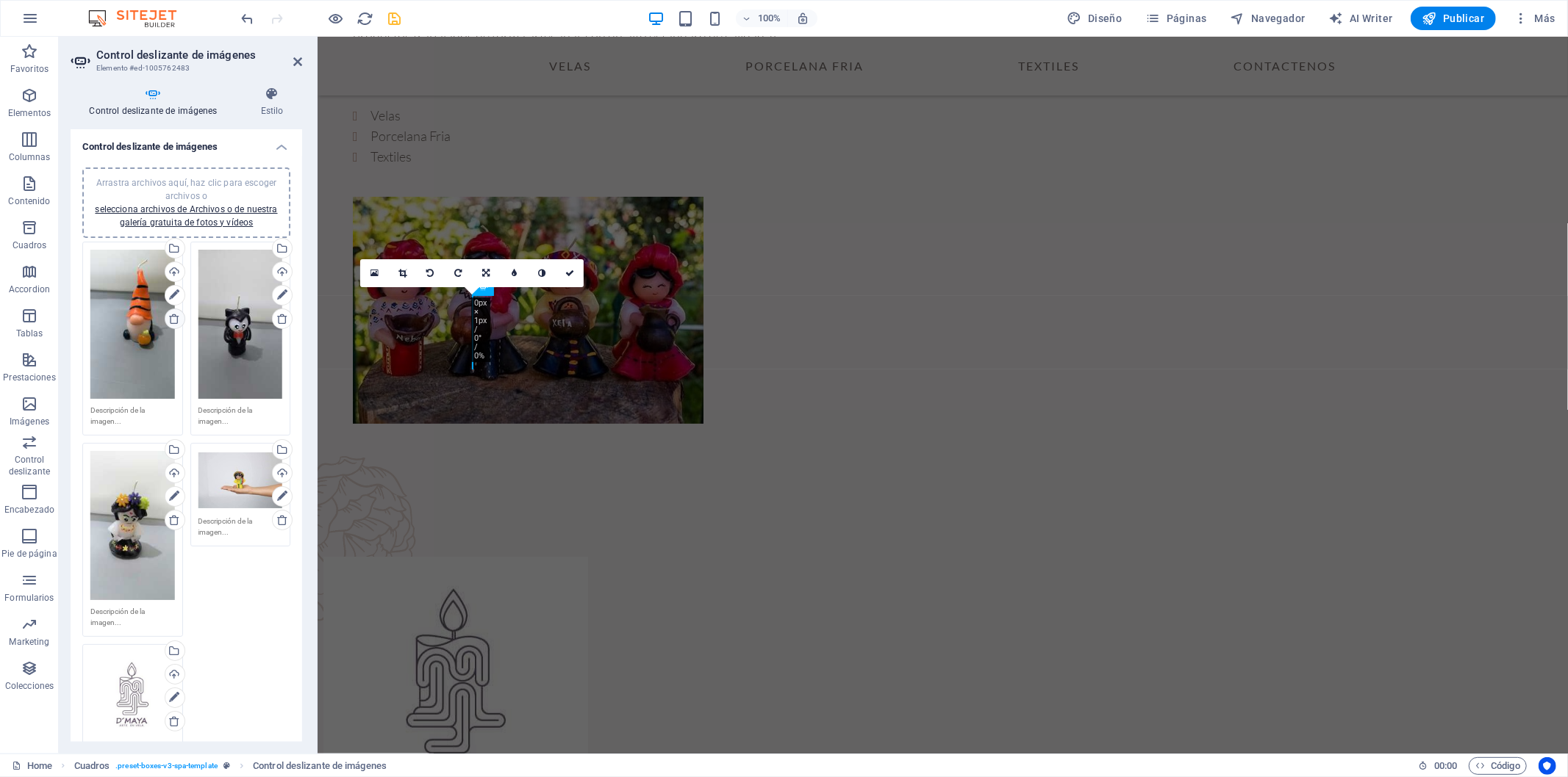
click at [173, 317] on icon at bounding box center [174, 319] width 12 height 11
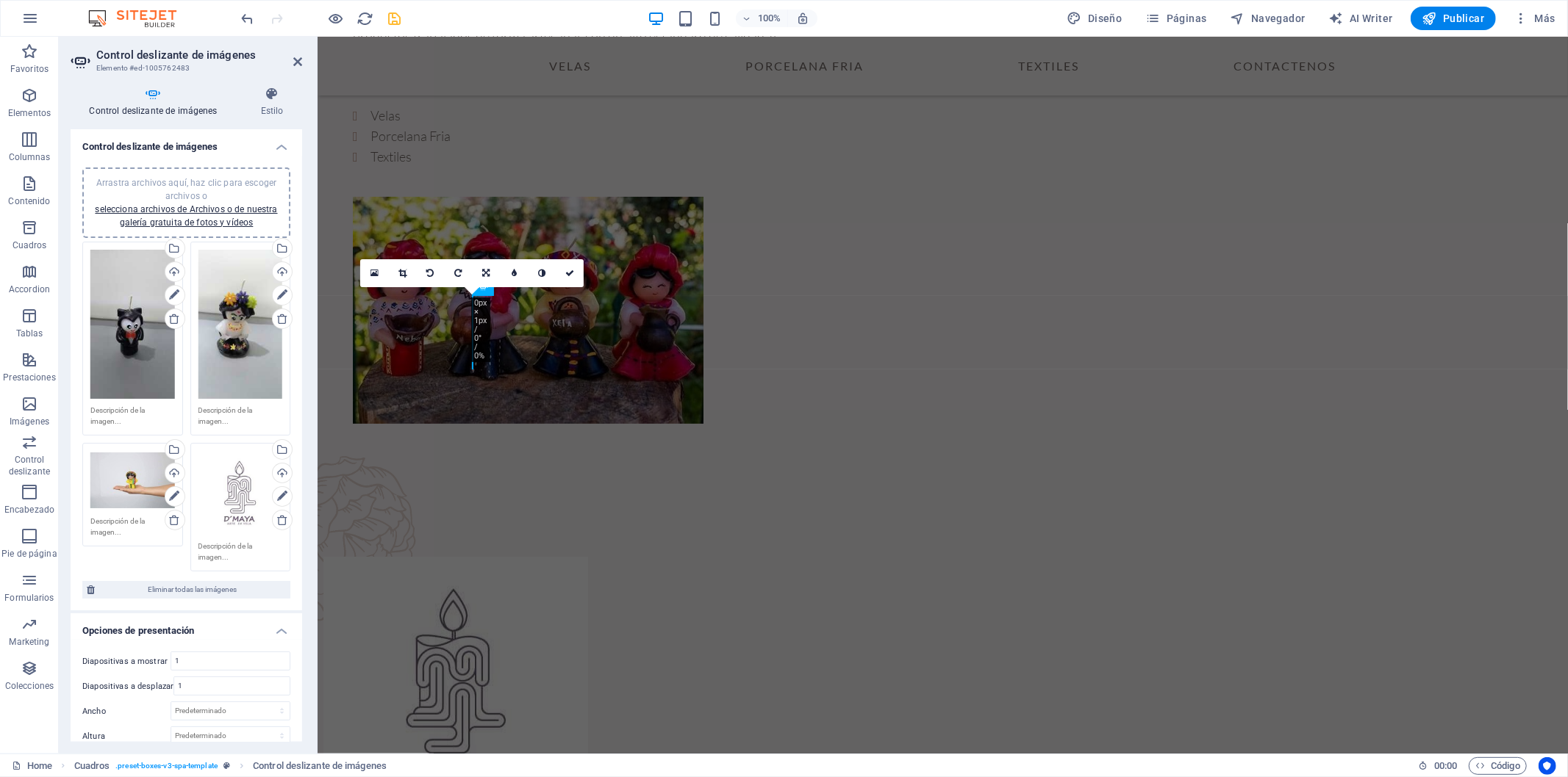
click at [219, 331] on div "Arrastra archivos aquí, haz clic para escoger archivos o selecciona archivos de…" at bounding box center [241, 324] width 85 height 149
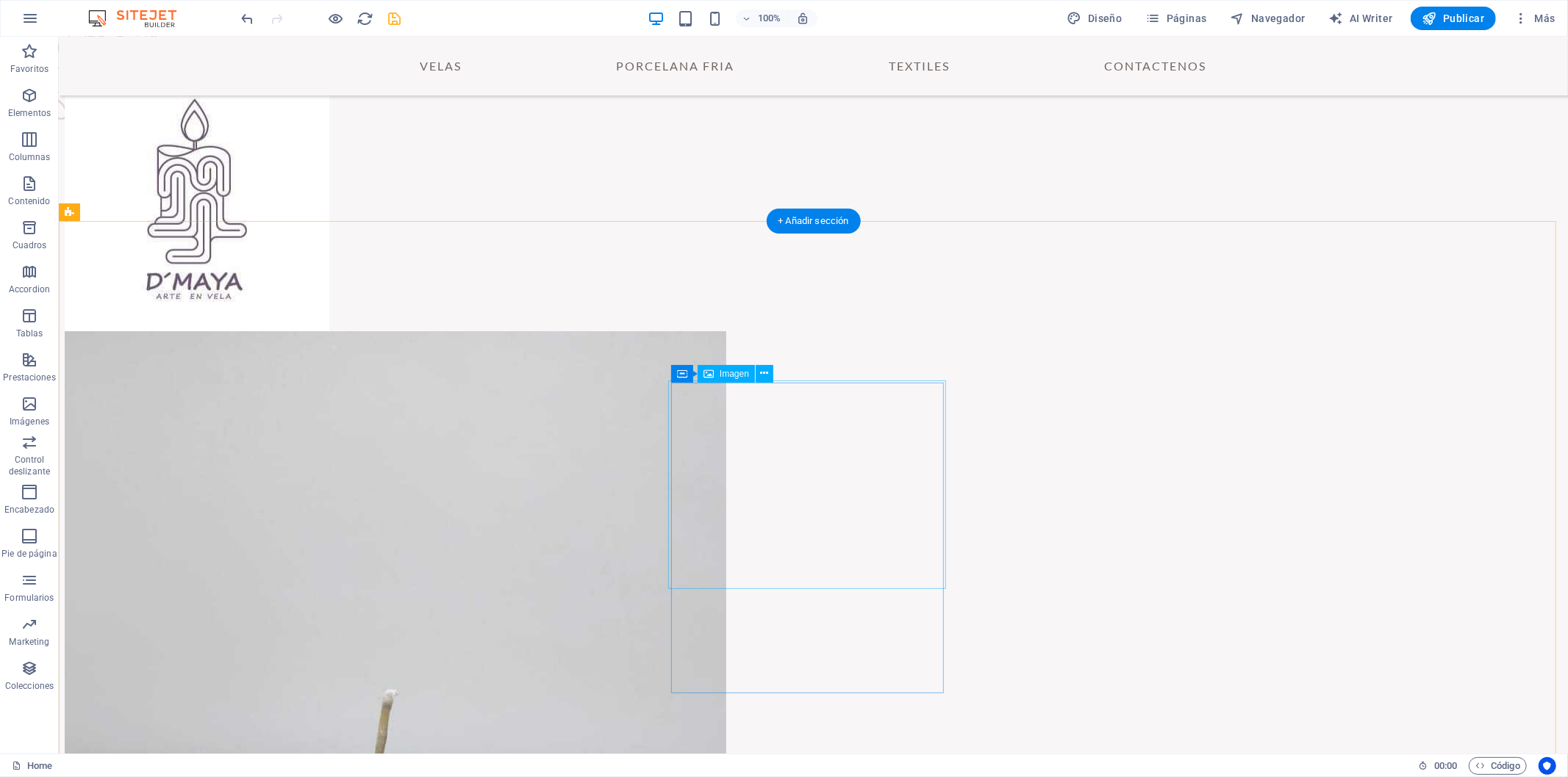
scroll to position [819, 0]
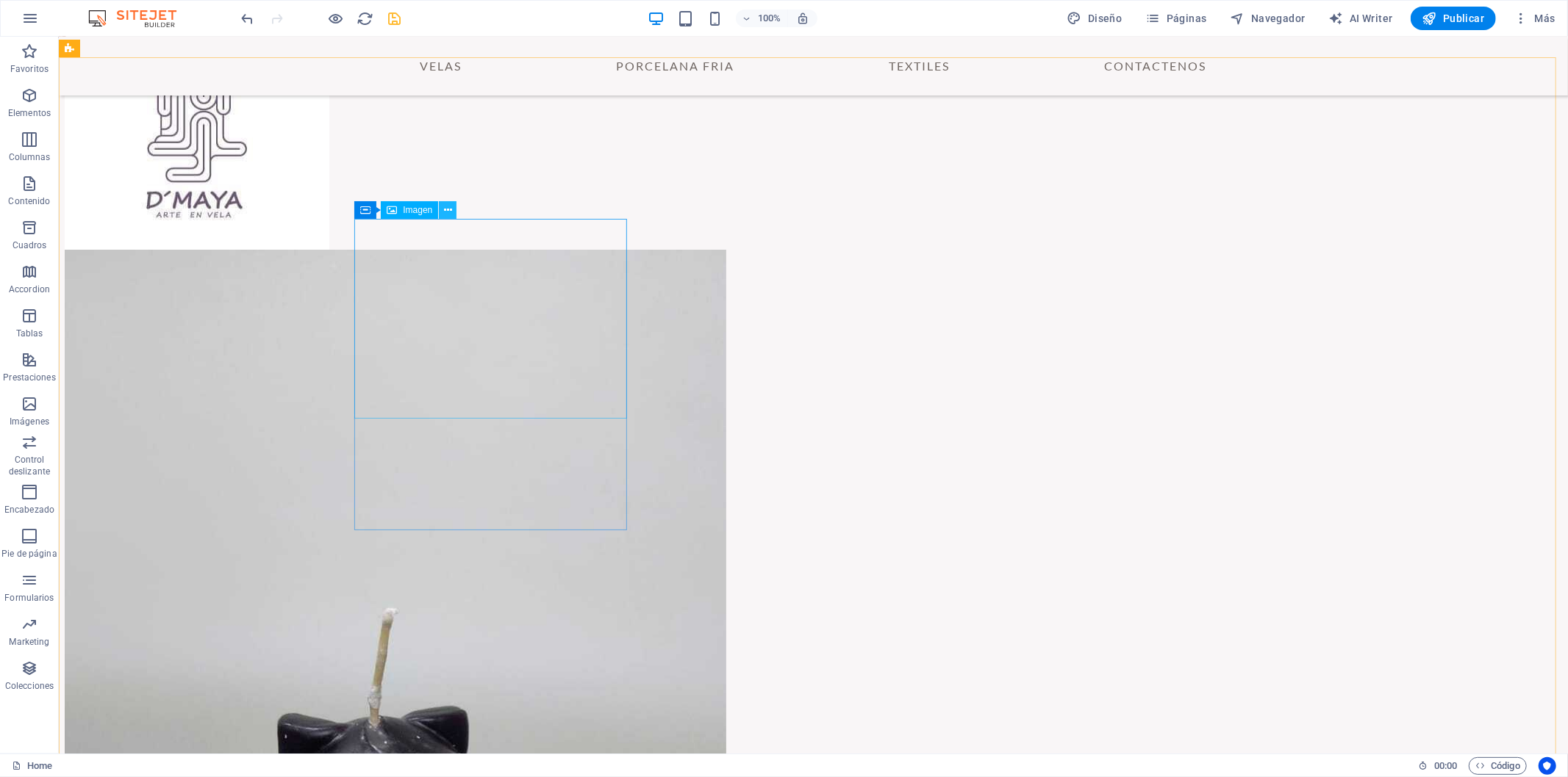
click at [450, 213] on icon at bounding box center [448, 210] width 8 height 16
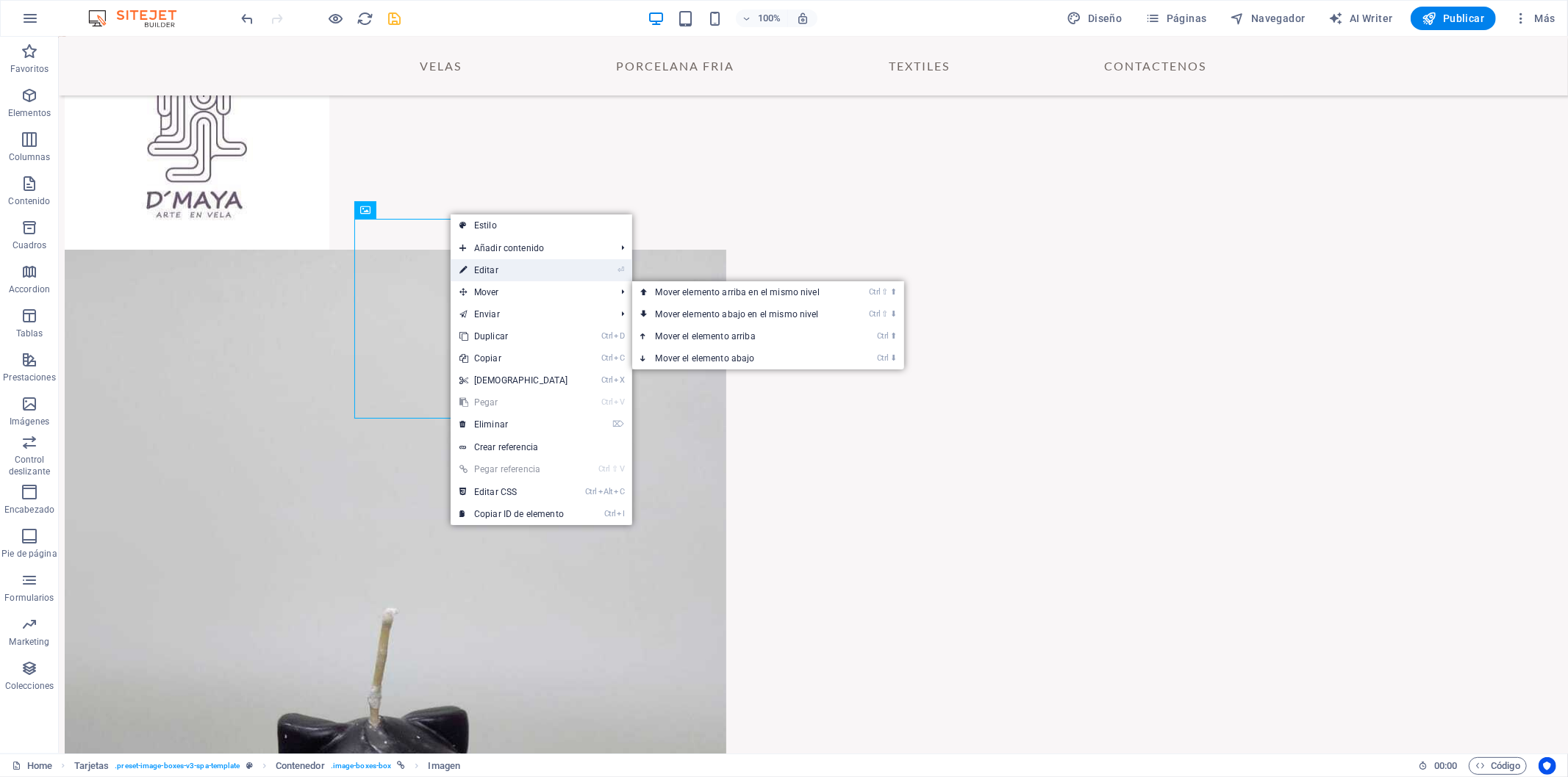
click at [503, 269] on link "⏎ Editar" at bounding box center [514, 270] width 127 height 22
select select "px"
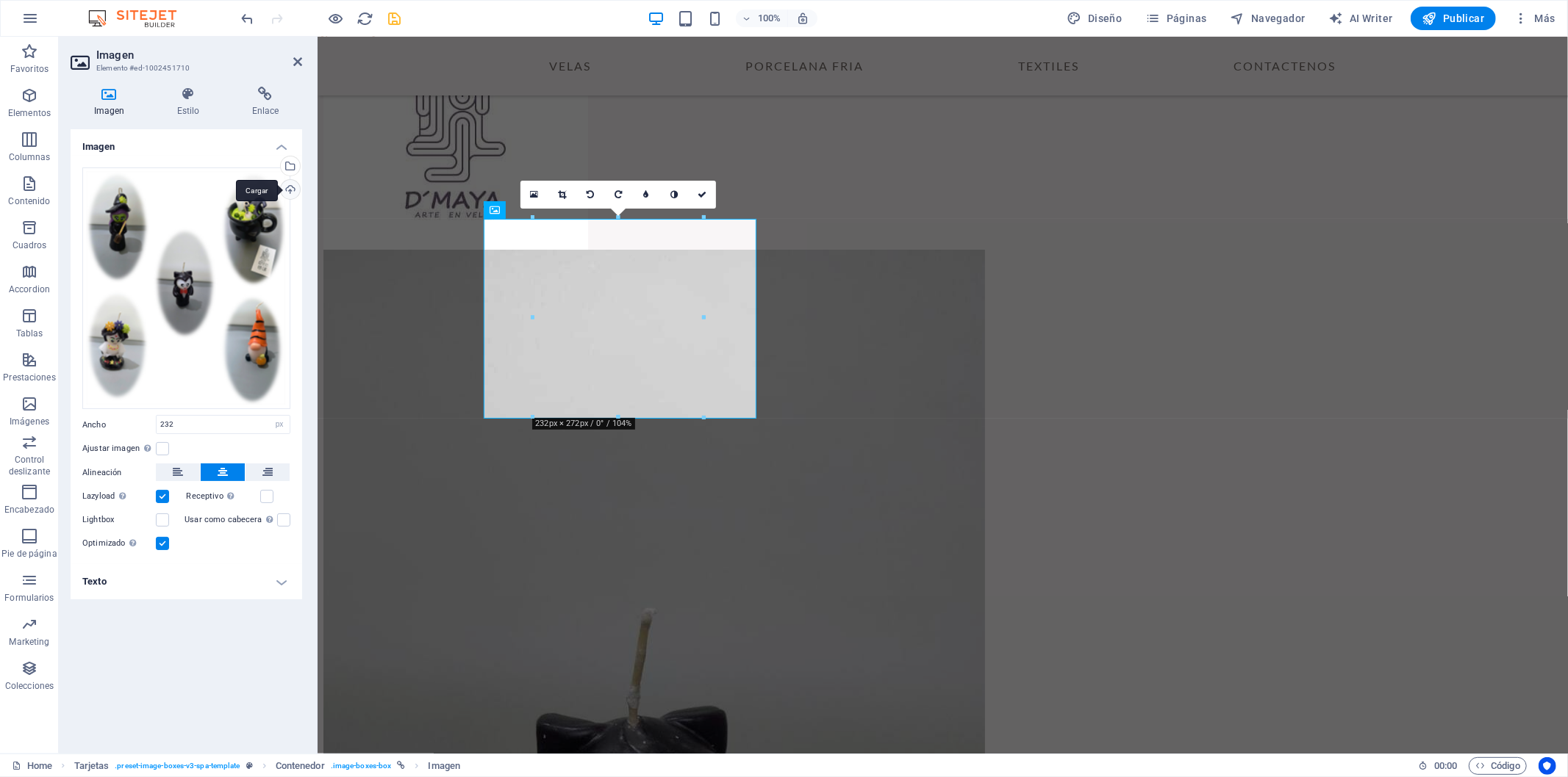
click at [292, 194] on div "Cargar" at bounding box center [288, 191] width 22 height 22
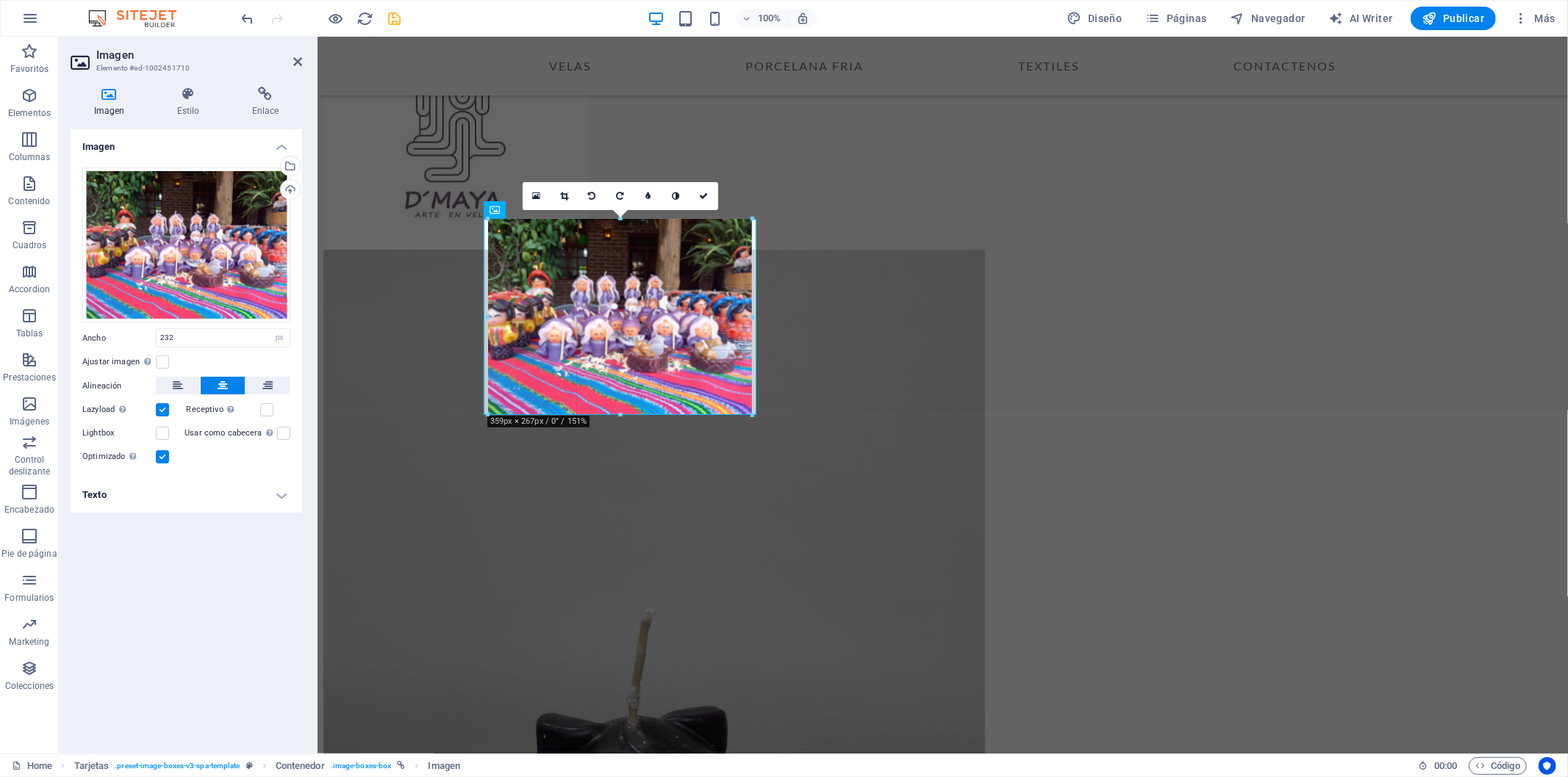
drag, startPoint x: 708, startPoint y: 347, endPoint x: 772, endPoint y: 416, distance: 94.1
type input "359"
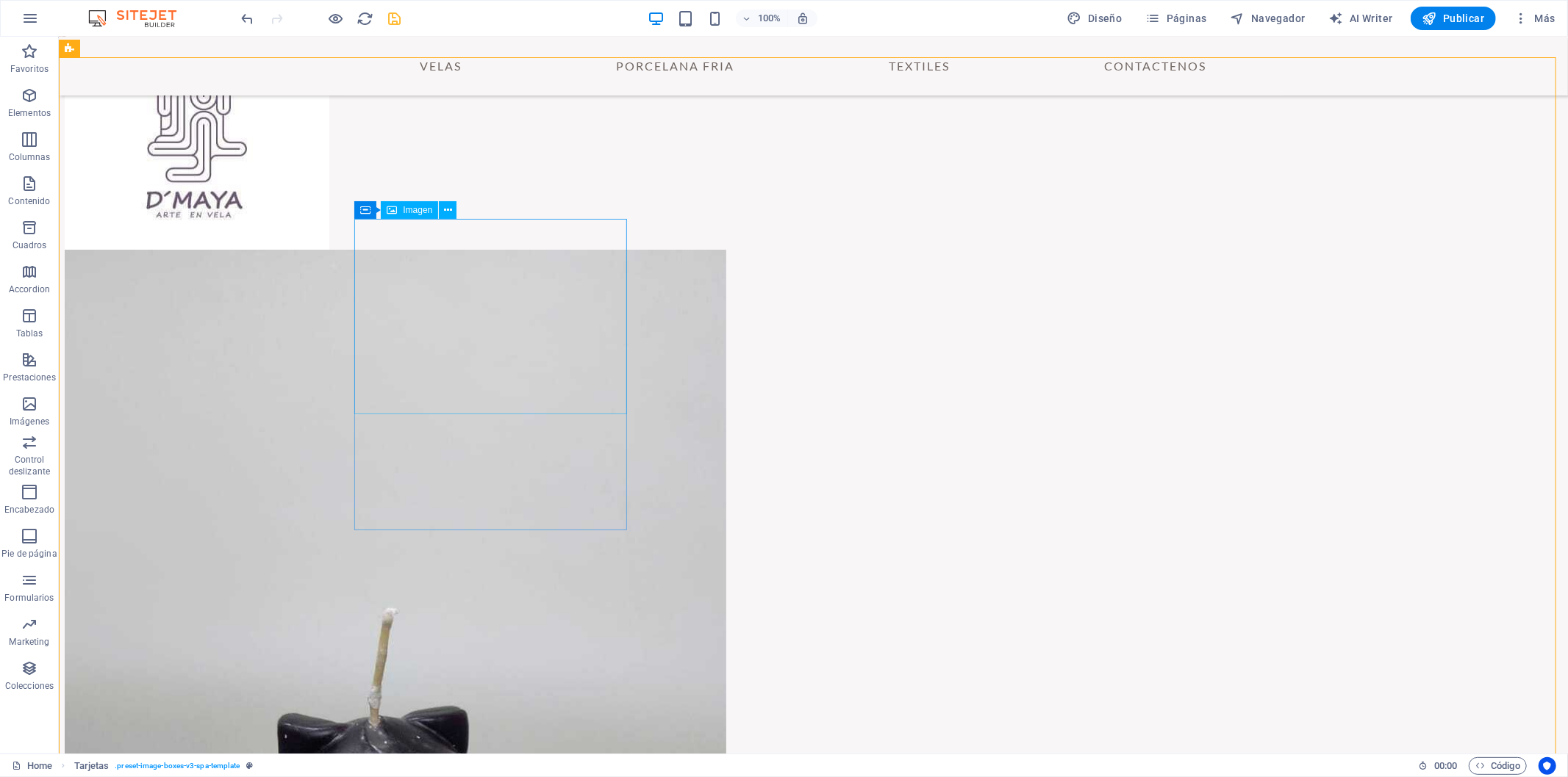
click at [423, 211] on span "Imagen" at bounding box center [417, 209] width 30 height 9
click at [450, 208] on icon at bounding box center [448, 210] width 8 height 16
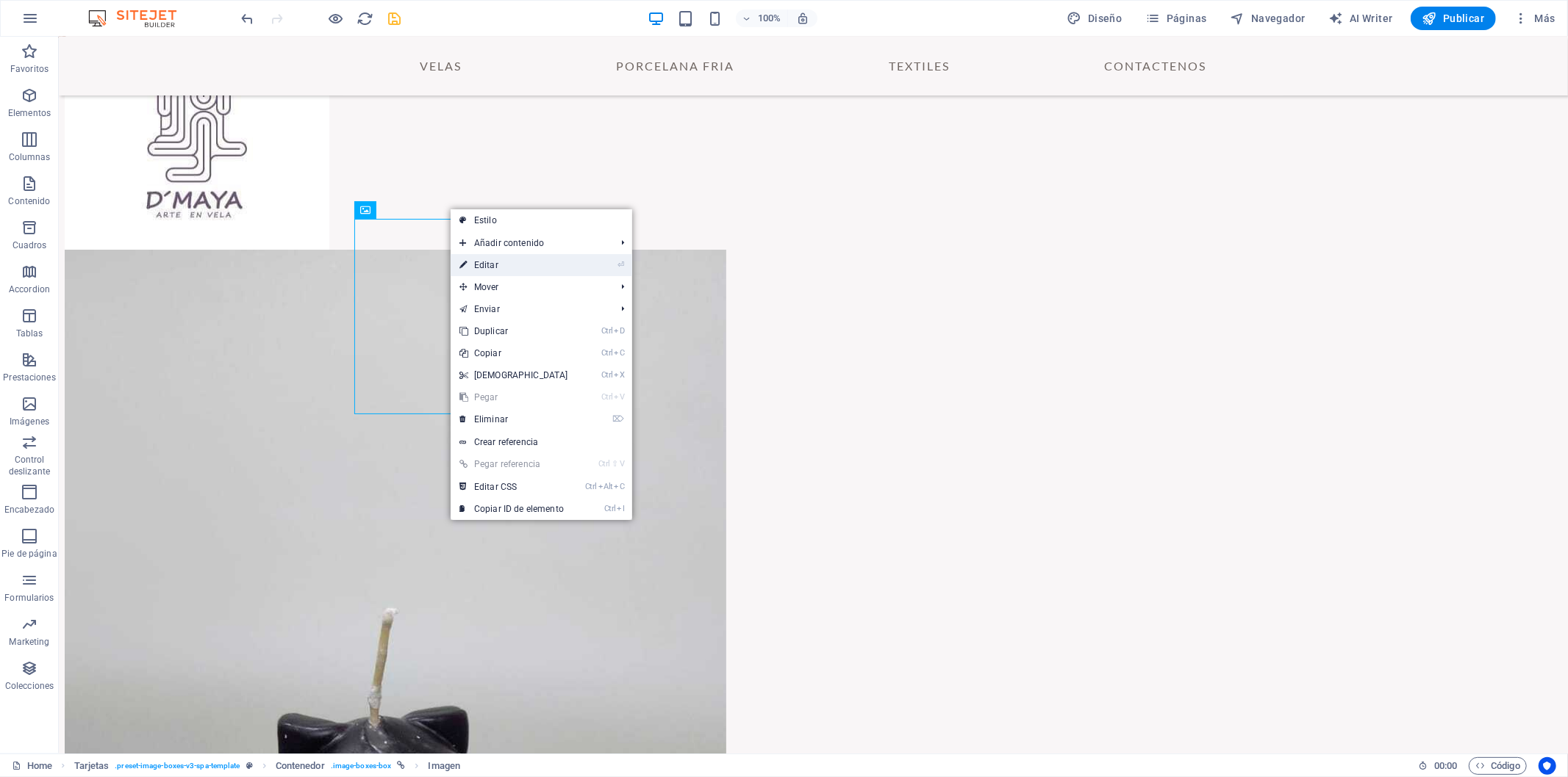
click at [512, 262] on link "⏎ Editar" at bounding box center [514, 264] width 127 height 22
select select "px"
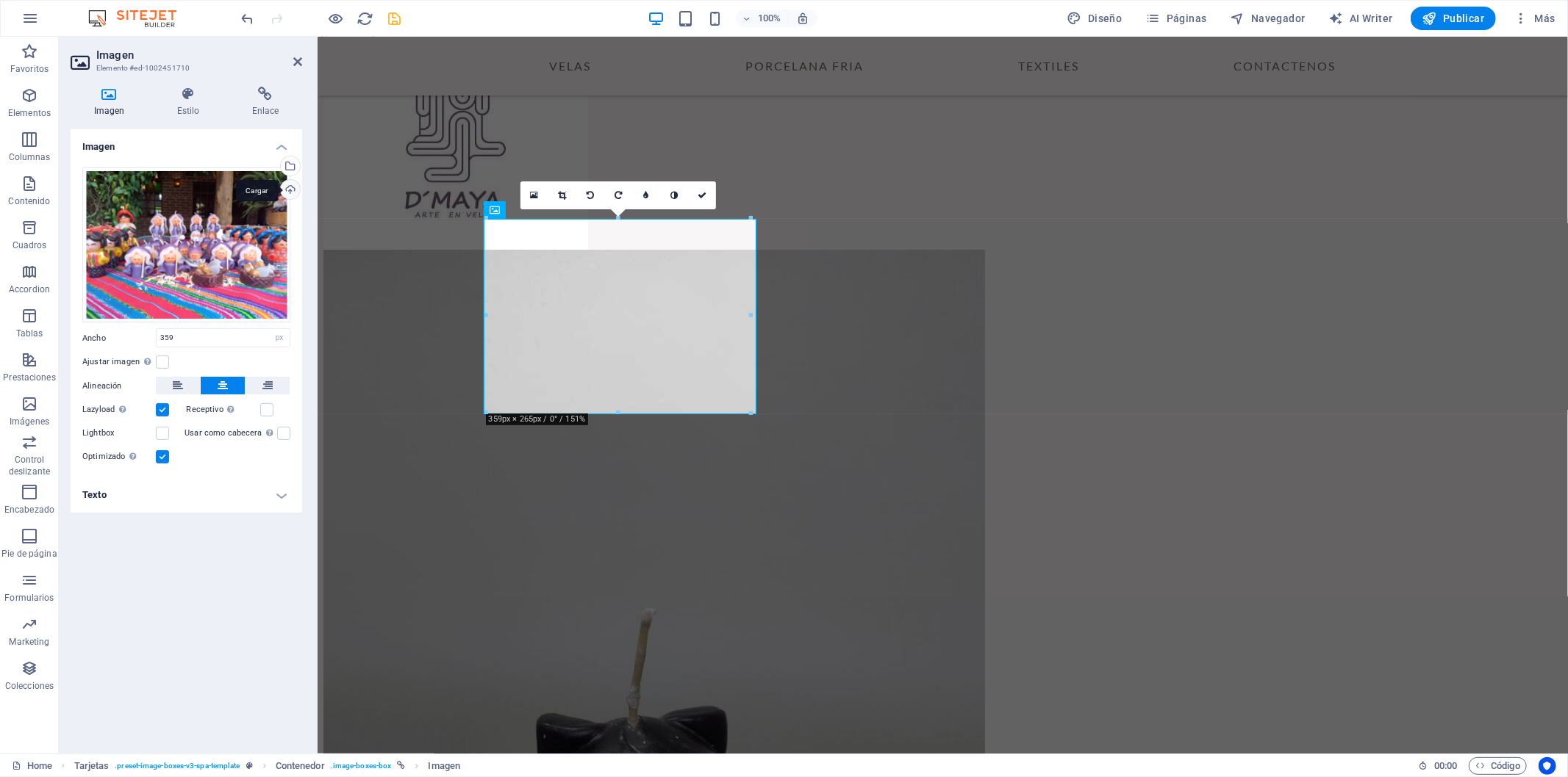
click at [289, 186] on div "Cargar" at bounding box center [288, 191] width 22 height 22
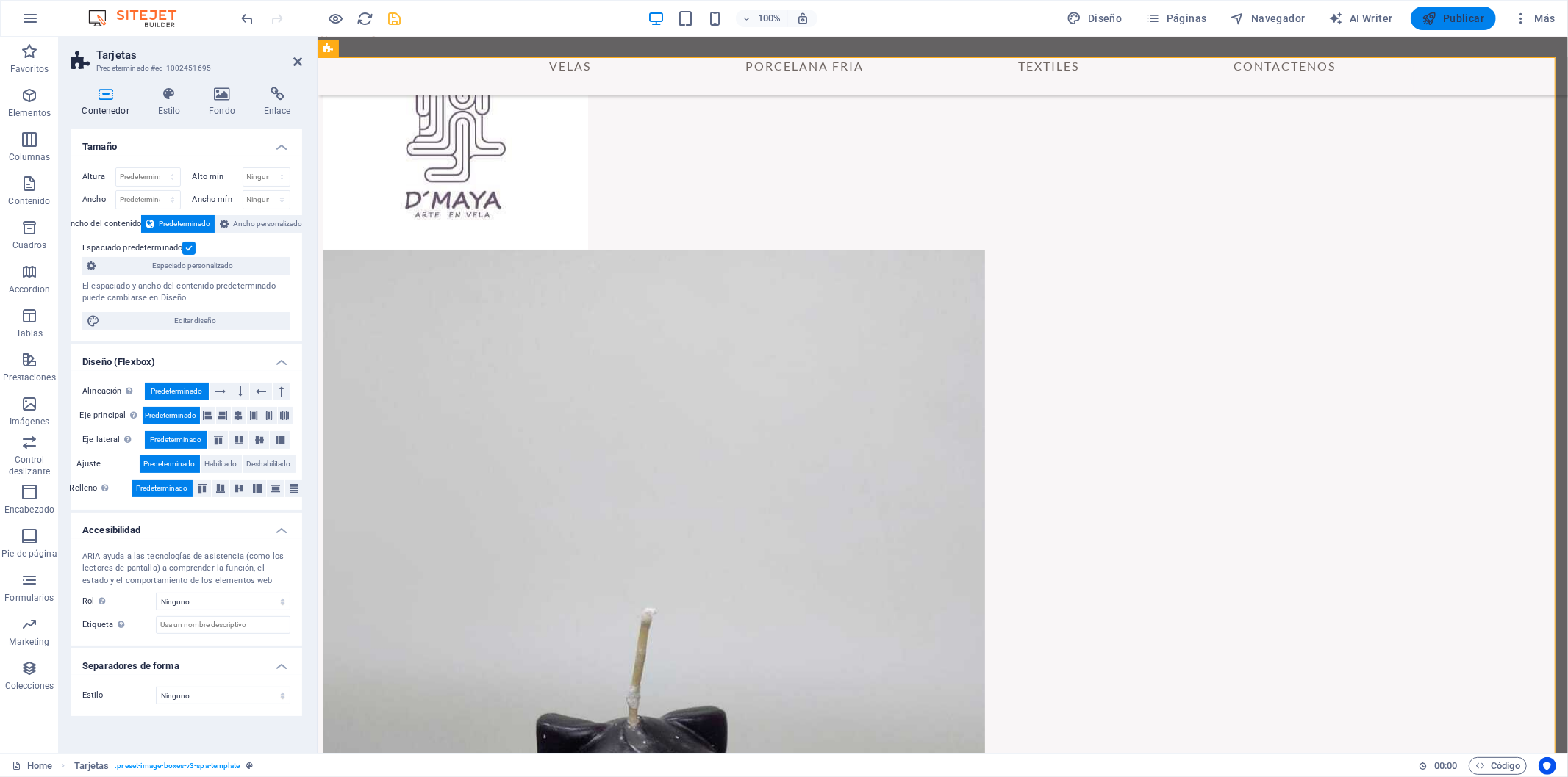
click at [1128, 16] on span "Publicar" at bounding box center [1454, 18] width 62 height 15
checkbox input "false"
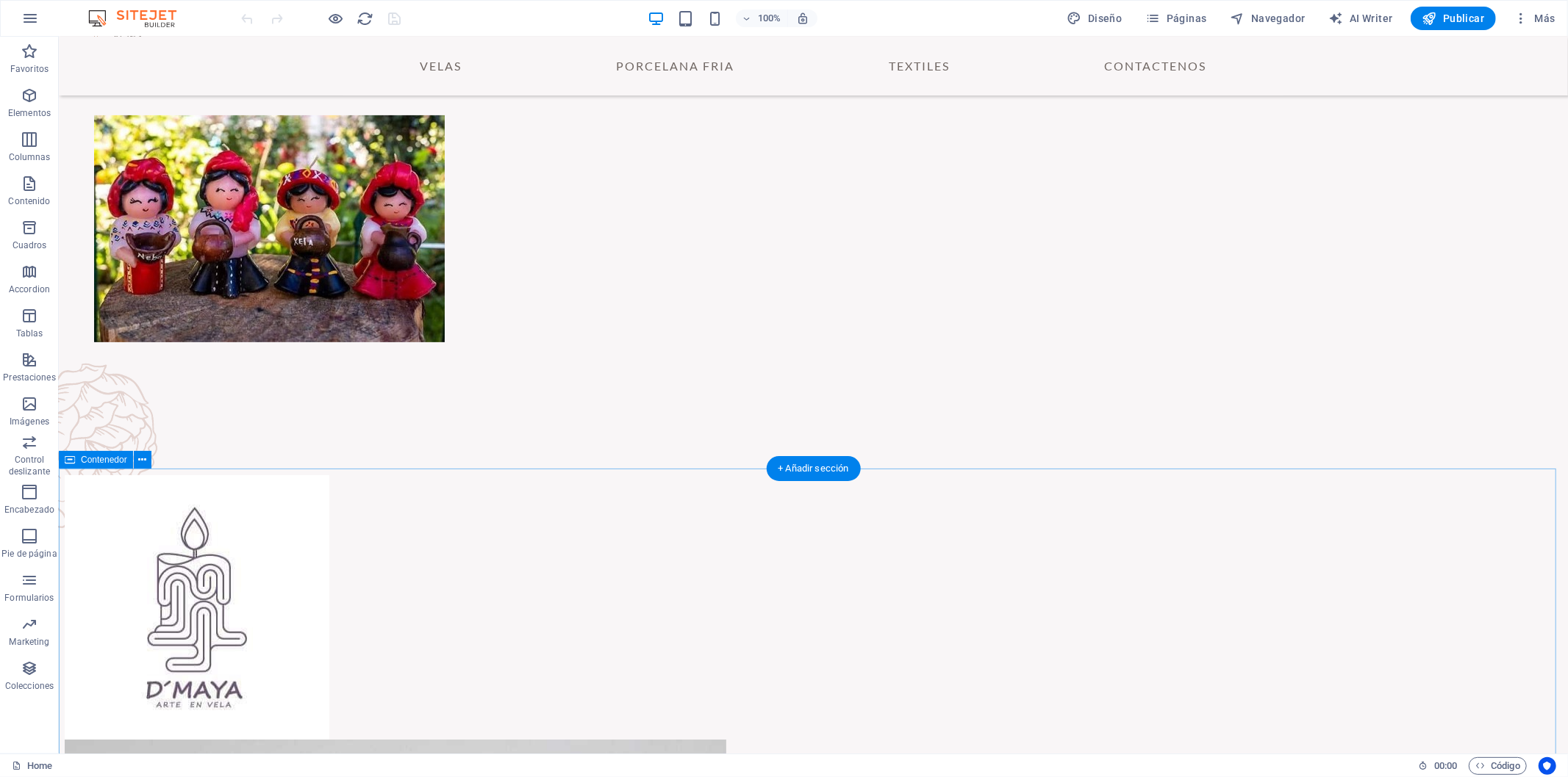
scroll to position [411, 0]
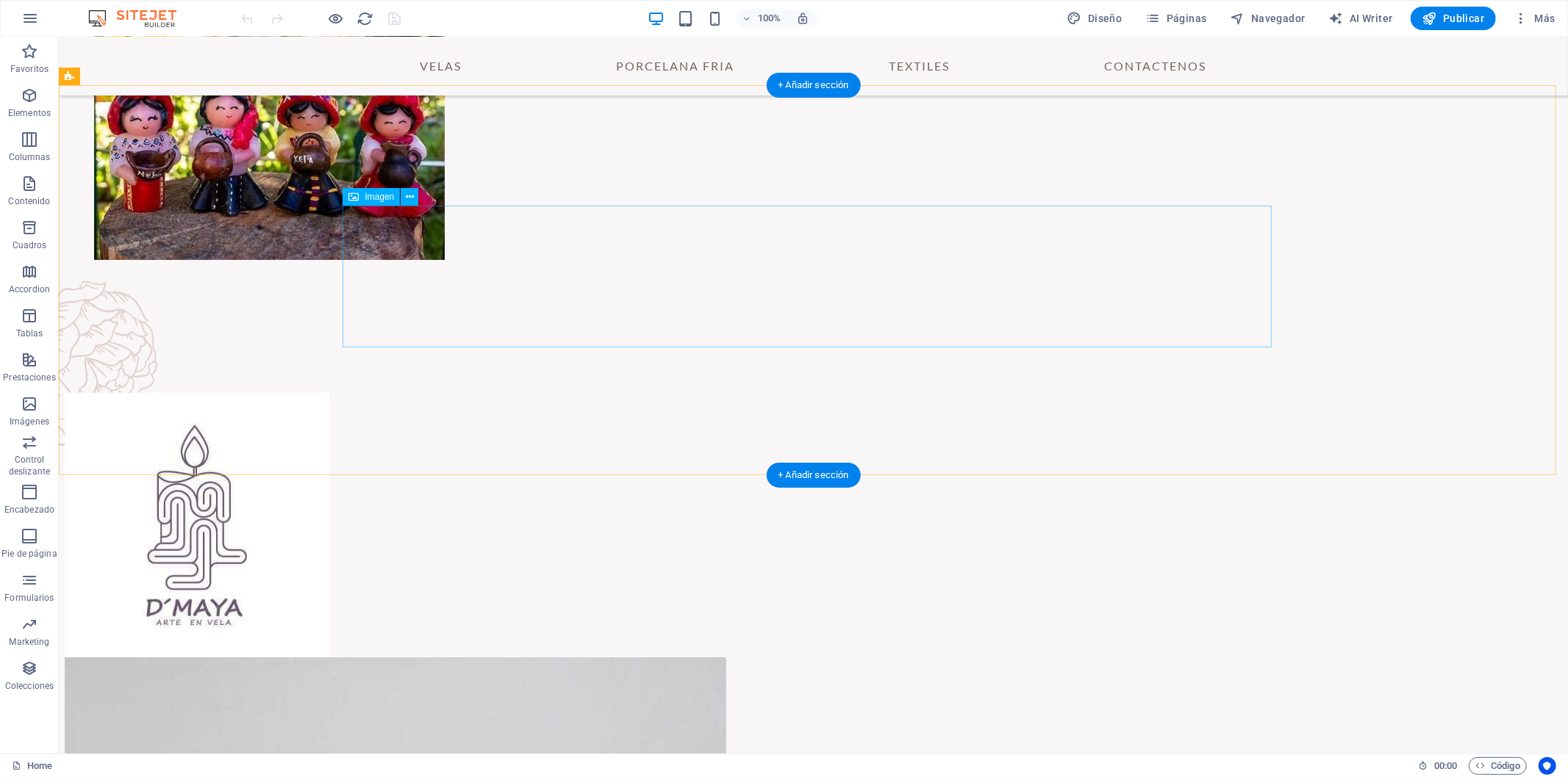
click at [408, 196] on icon at bounding box center [410, 197] width 8 height 16
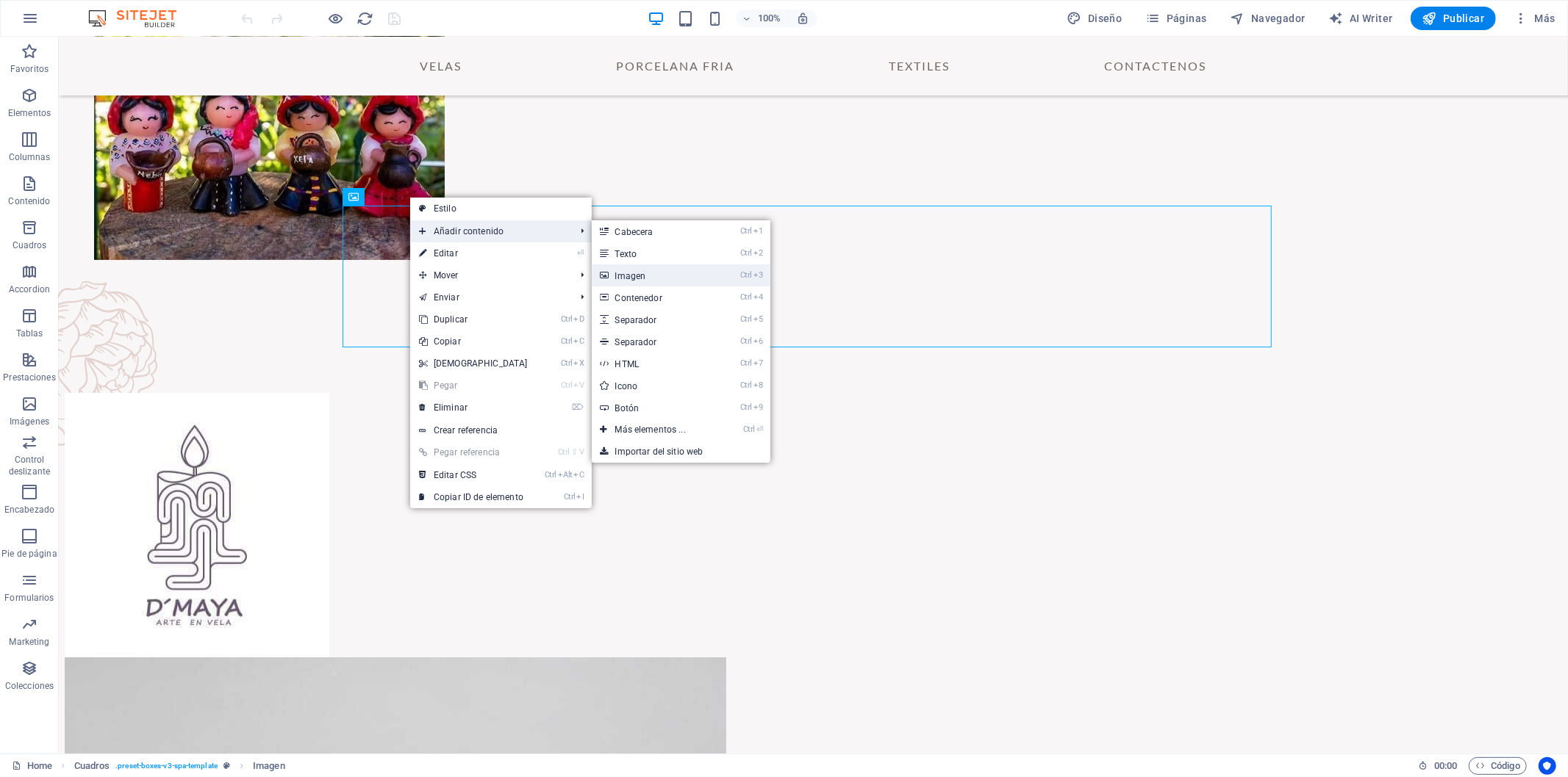
click at [667, 275] on link "Ctrl 3 Imagen" at bounding box center [653, 275] width 123 height 22
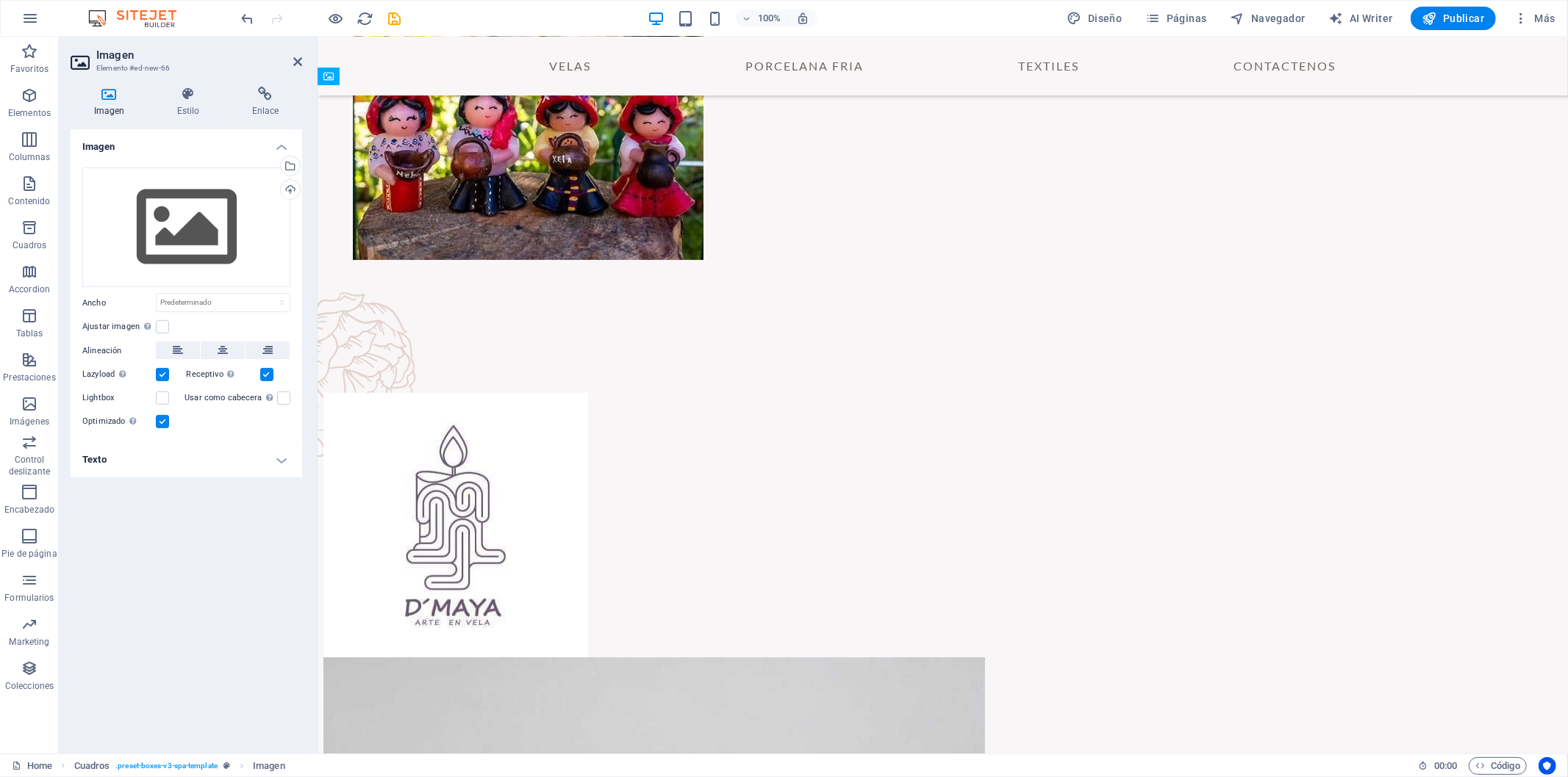
drag, startPoint x: 590, startPoint y: 442, endPoint x: 743, endPoint y: 246, distance: 248.6
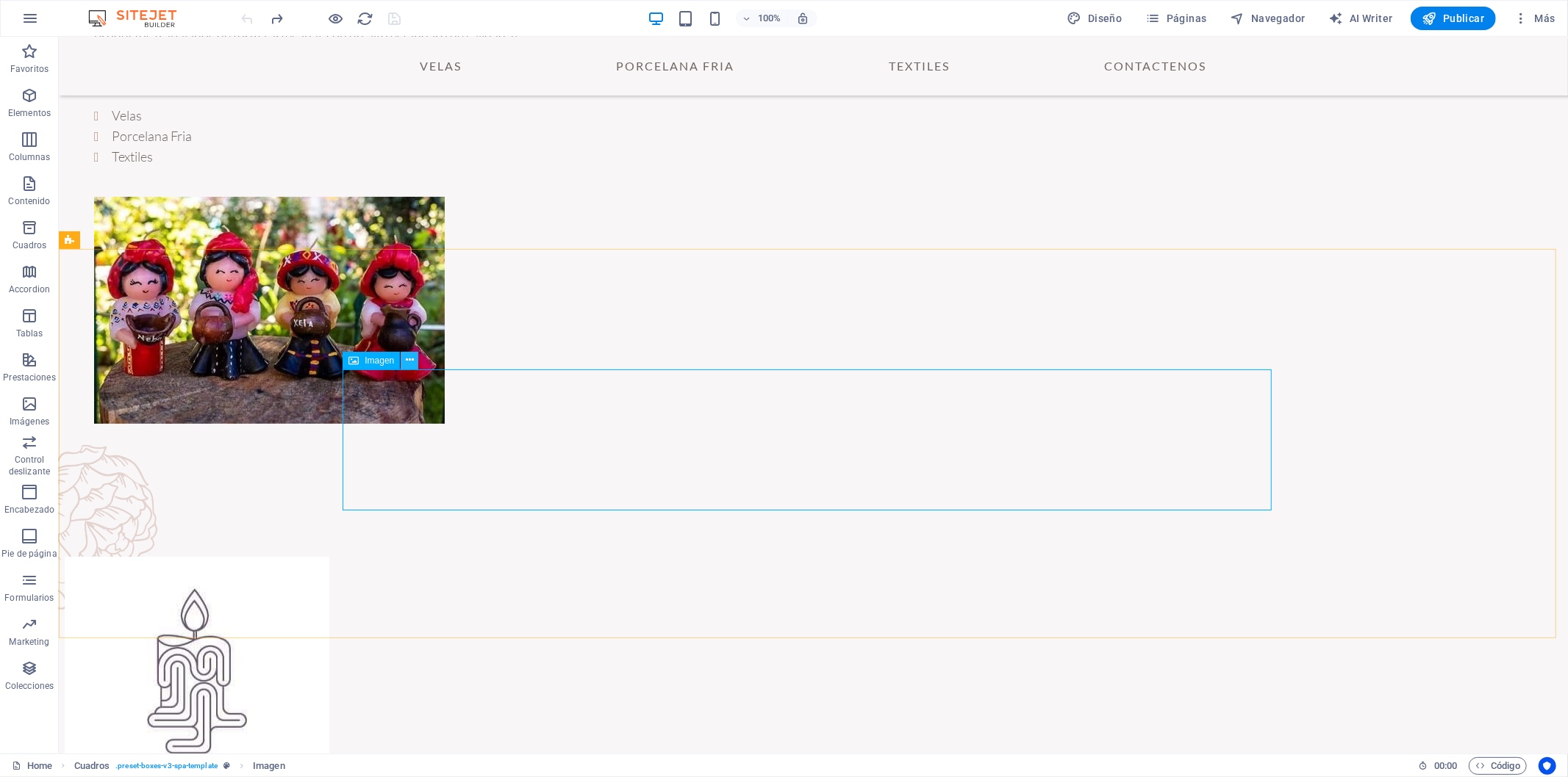
click at [408, 361] on icon at bounding box center [410, 360] width 8 height 16
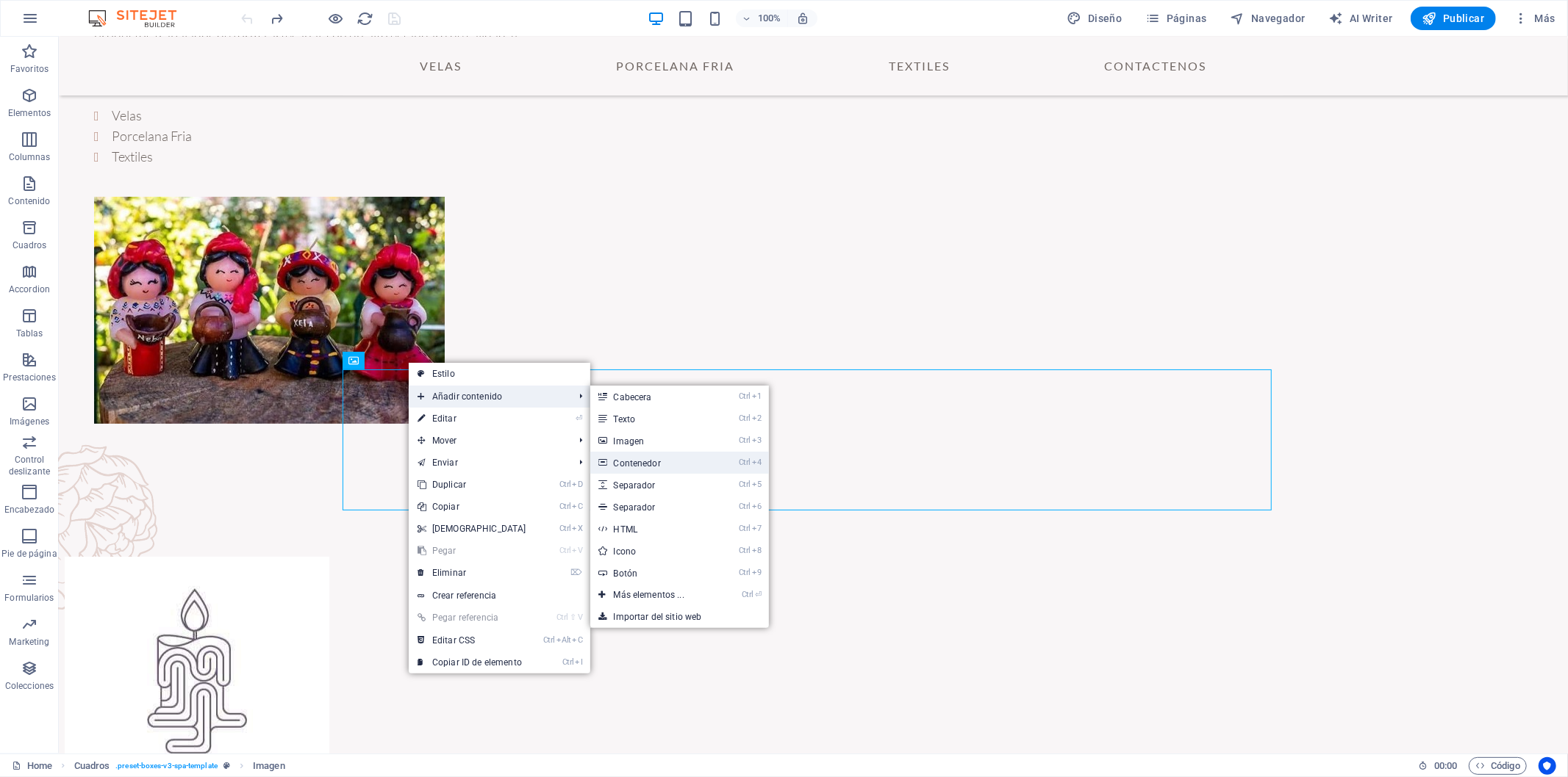
click at [651, 462] on link "Ctrl 4 Contenedor" at bounding box center [652, 462] width 123 height 22
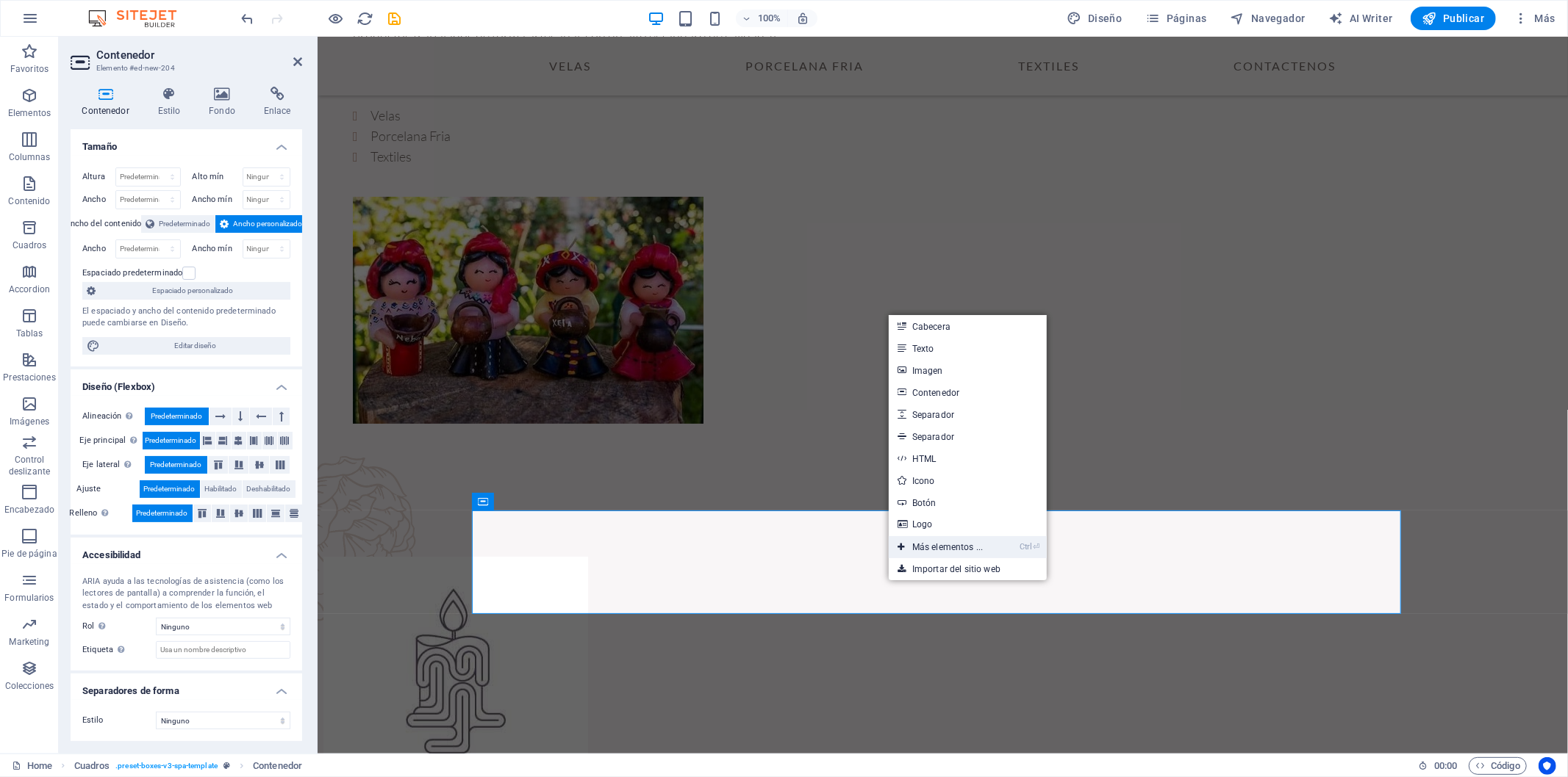
click at [953, 545] on link "Ctrl ⏎ Más elementos ..." at bounding box center [939, 547] width 103 height 22
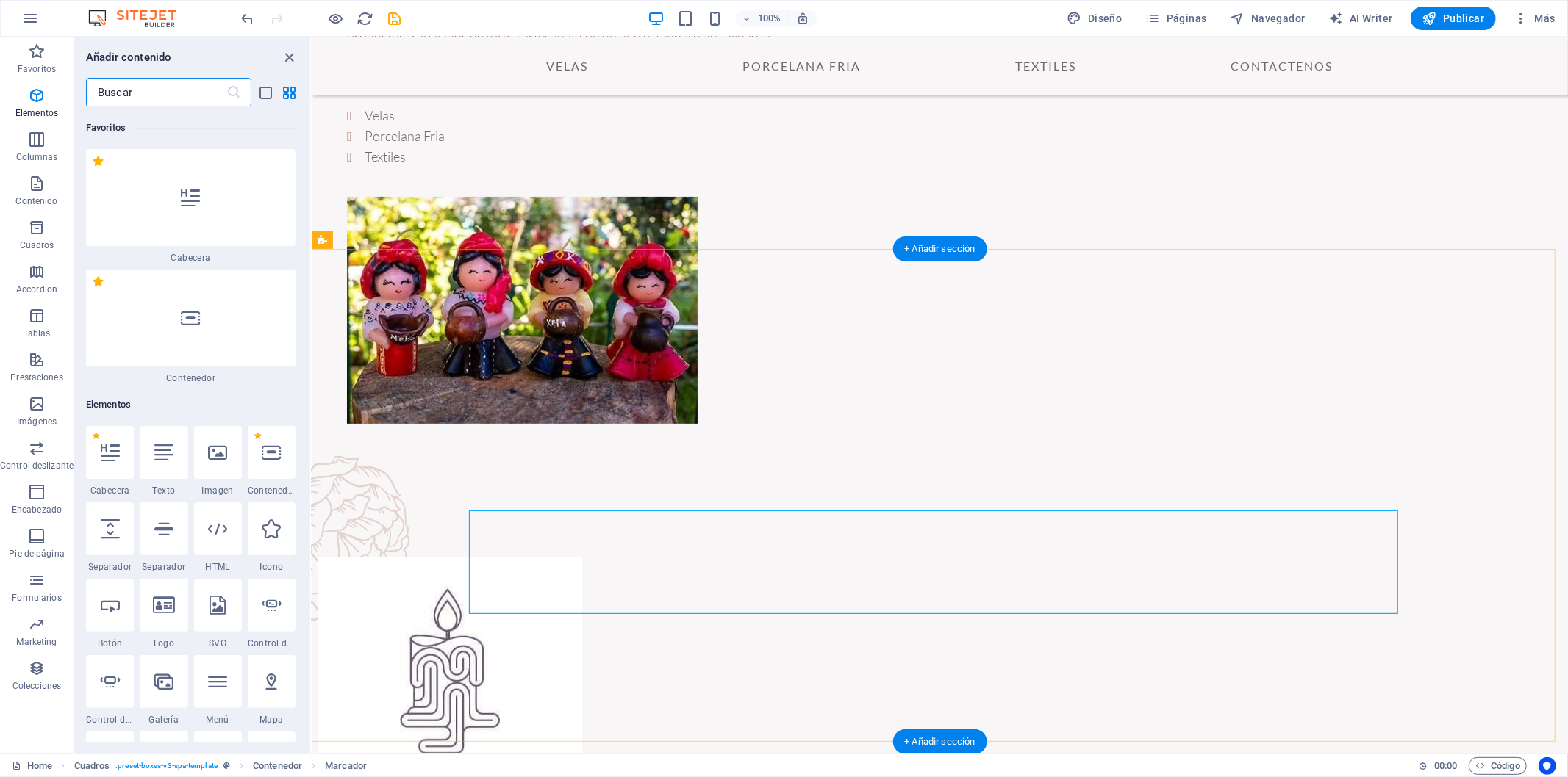
scroll to position [276, 0]
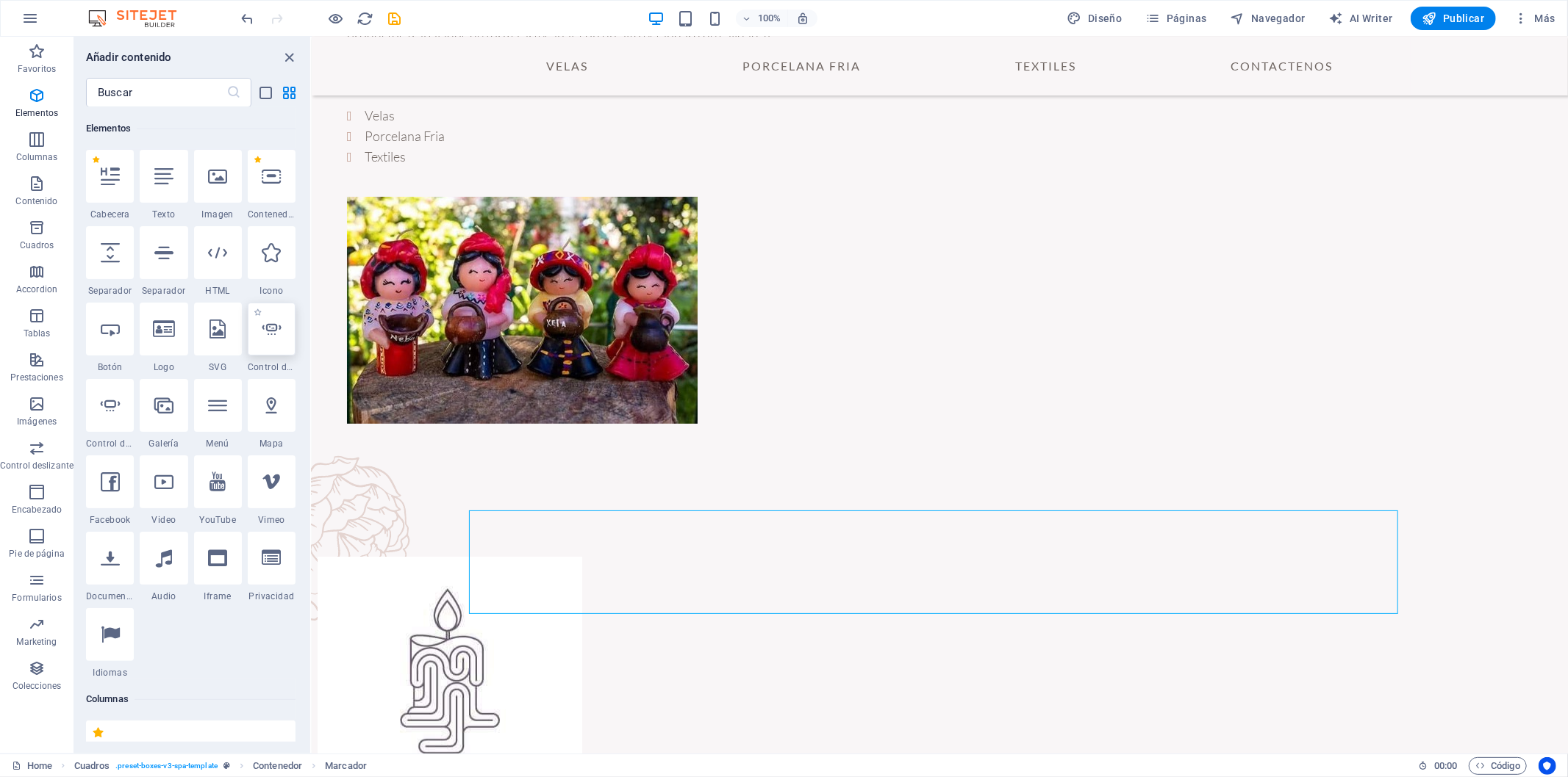
click at [278, 337] on icon at bounding box center [270, 329] width 19 height 19
select select "ms"
select select "s"
select select "progressive"
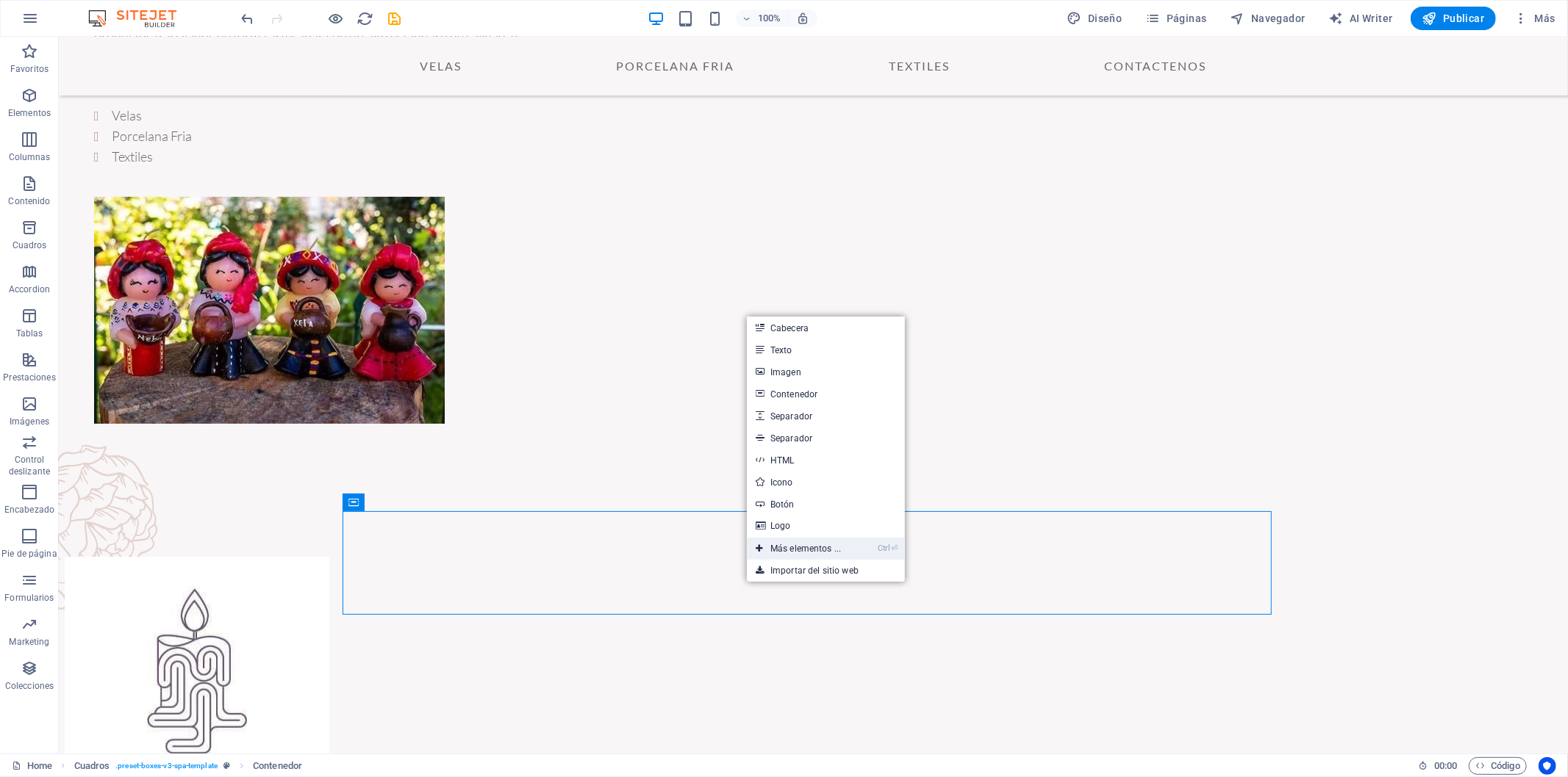
click at [802, 546] on link "Ctrl ⏎ Más elementos ..." at bounding box center [798, 549] width 103 height 22
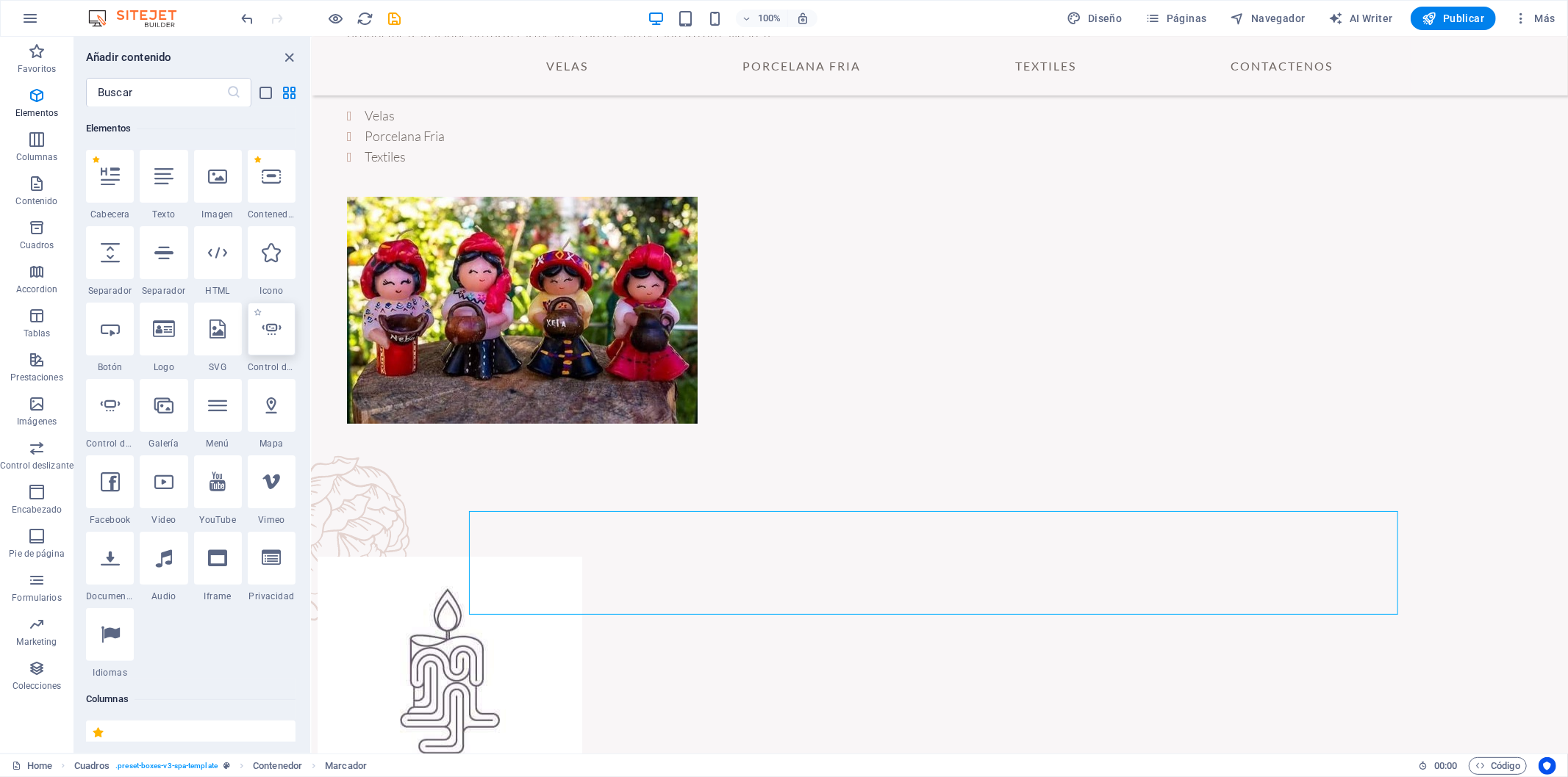
click at [273, 341] on div at bounding box center [271, 329] width 48 height 53
select select "ms"
select select "s"
select select "progressive"
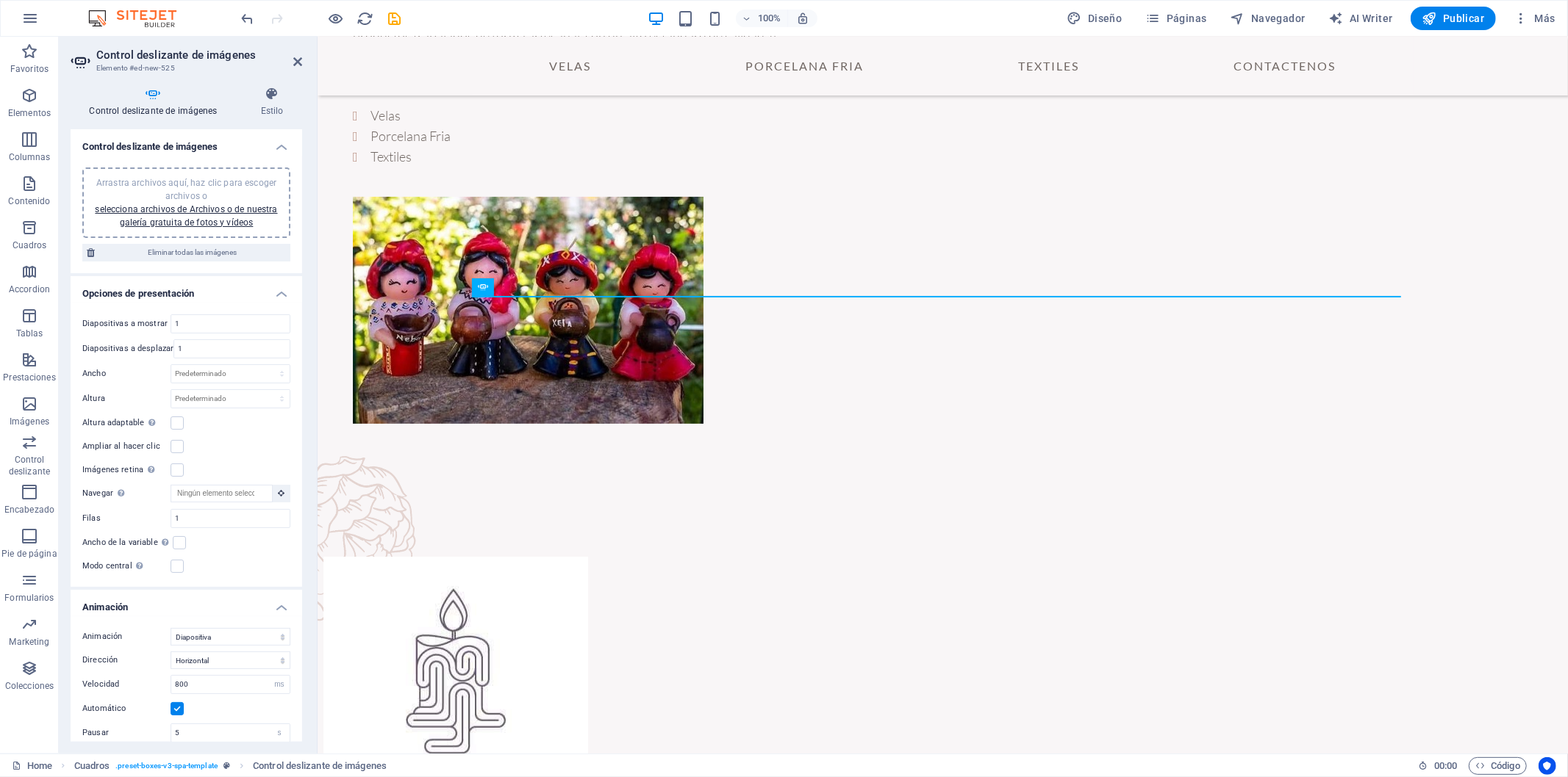
drag, startPoint x: 800, startPoint y: 324, endPoint x: 477, endPoint y: 531, distance: 383.6
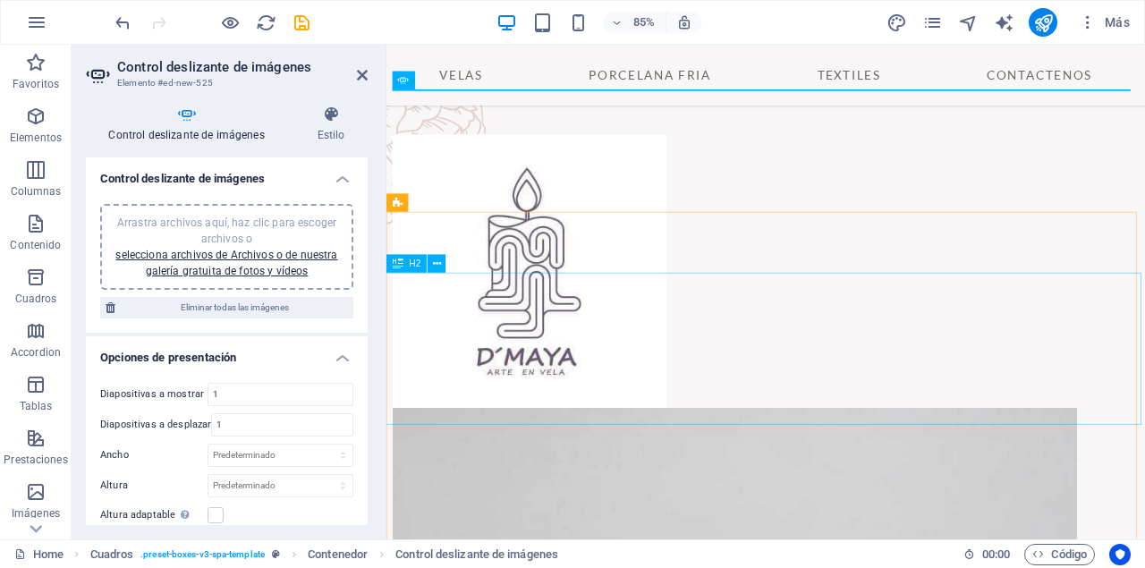
scroll to position [674, 0]
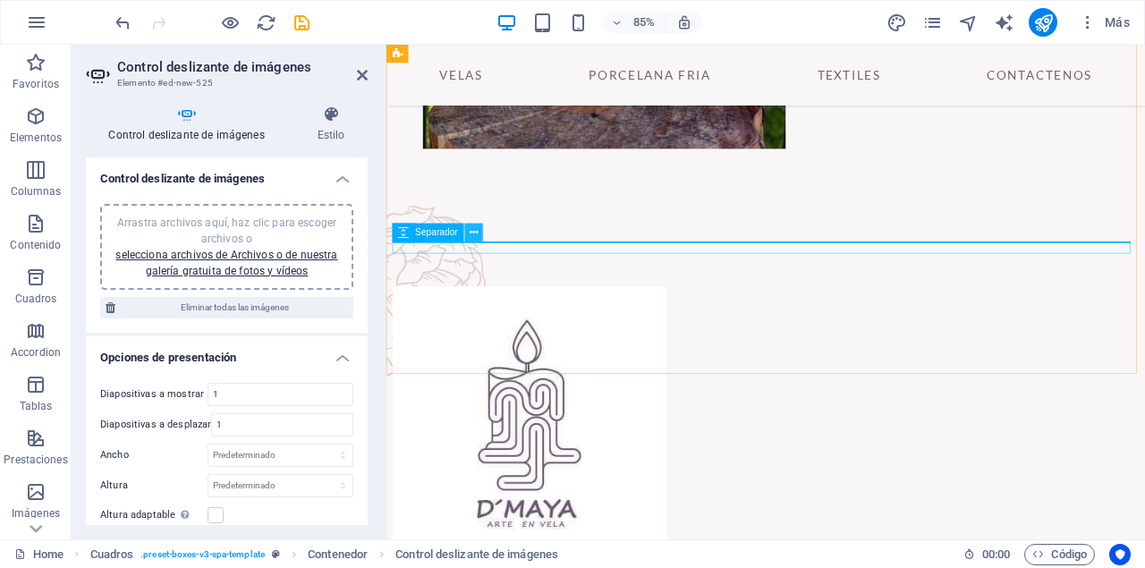
click at [474, 236] on icon at bounding box center [474, 233] width 8 height 16
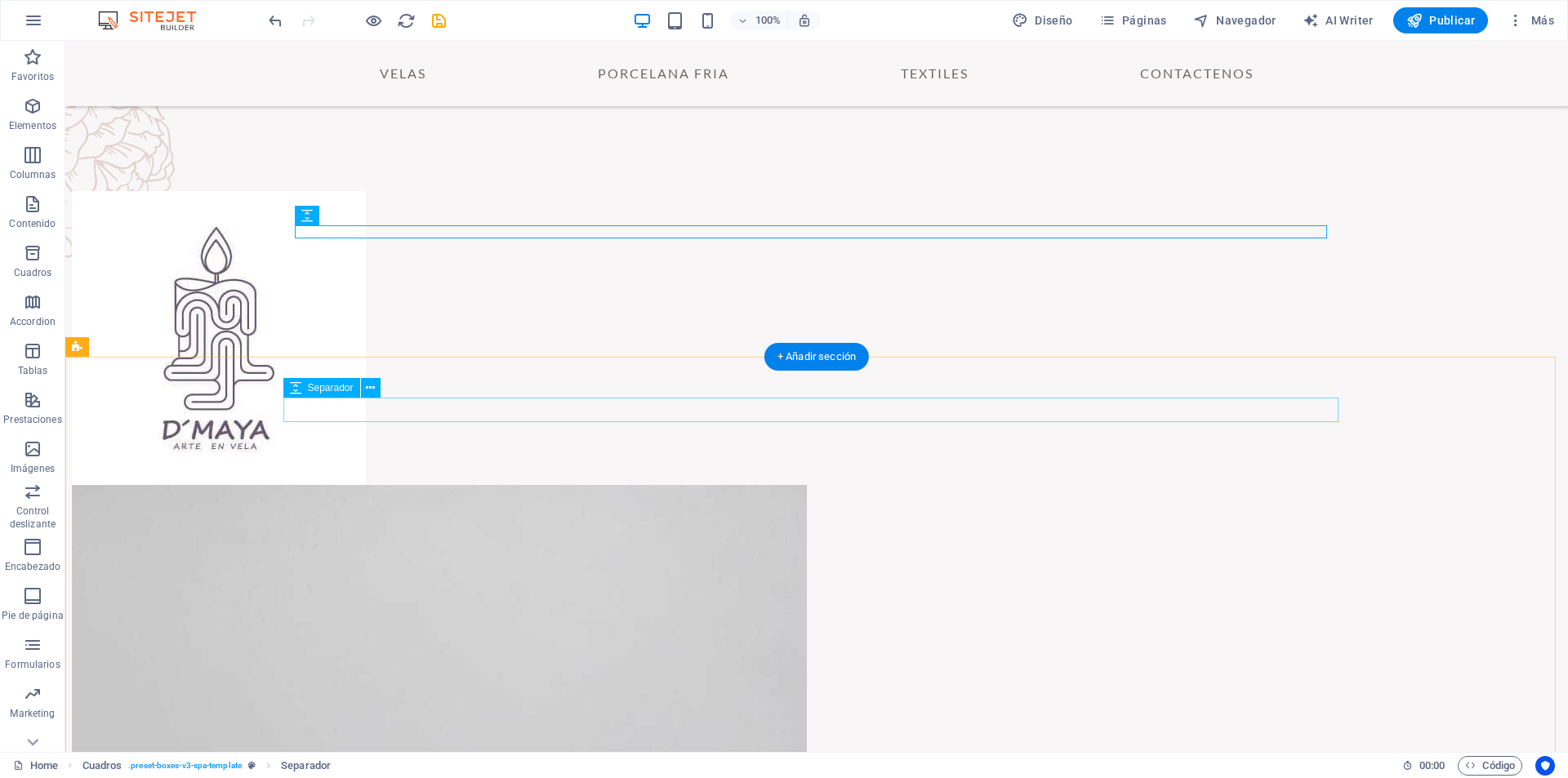
scroll to position [540, 0]
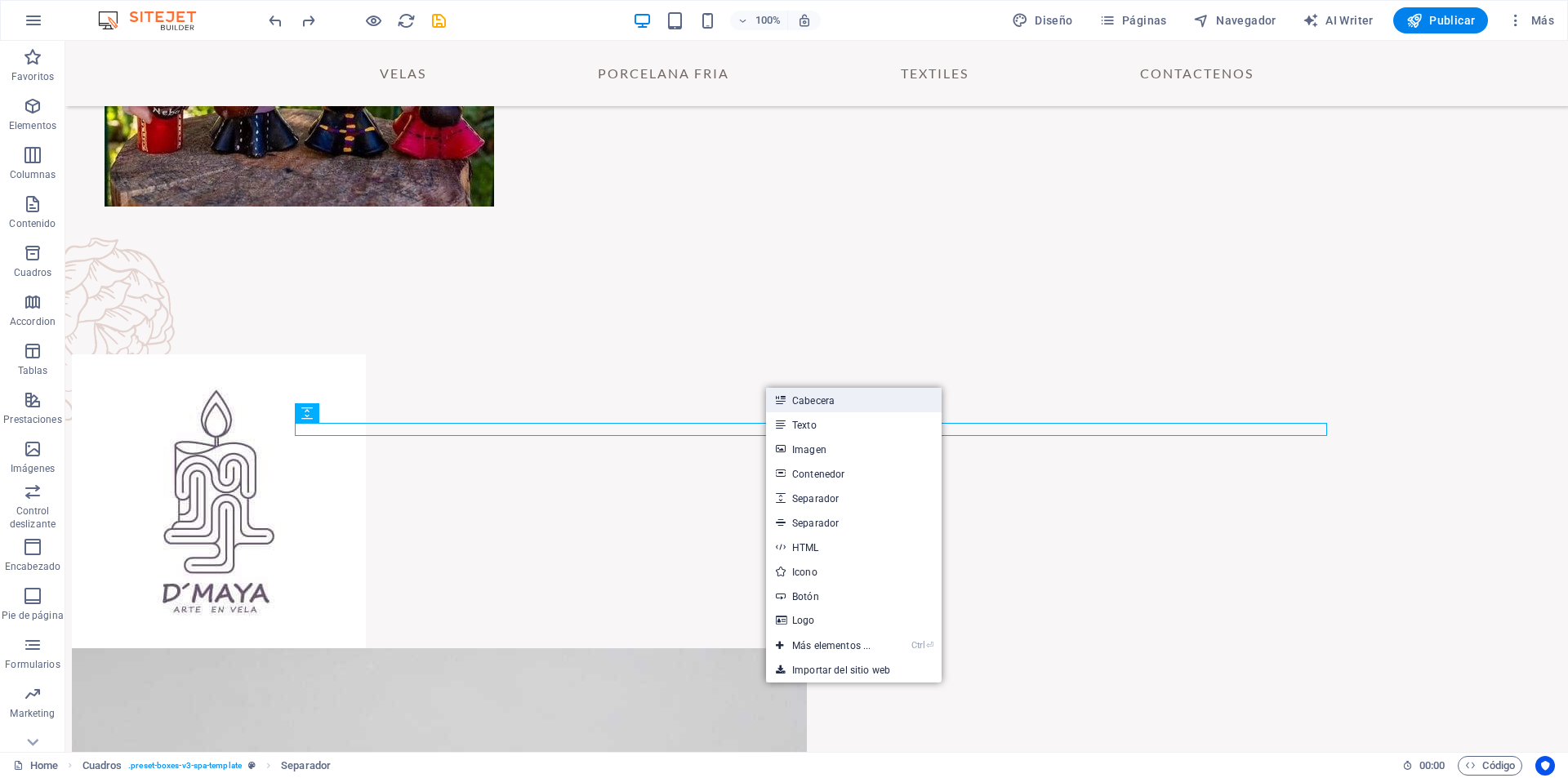
click at [811, 401] on link "Cabecera" at bounding box center [854, 400] width 175 height 25
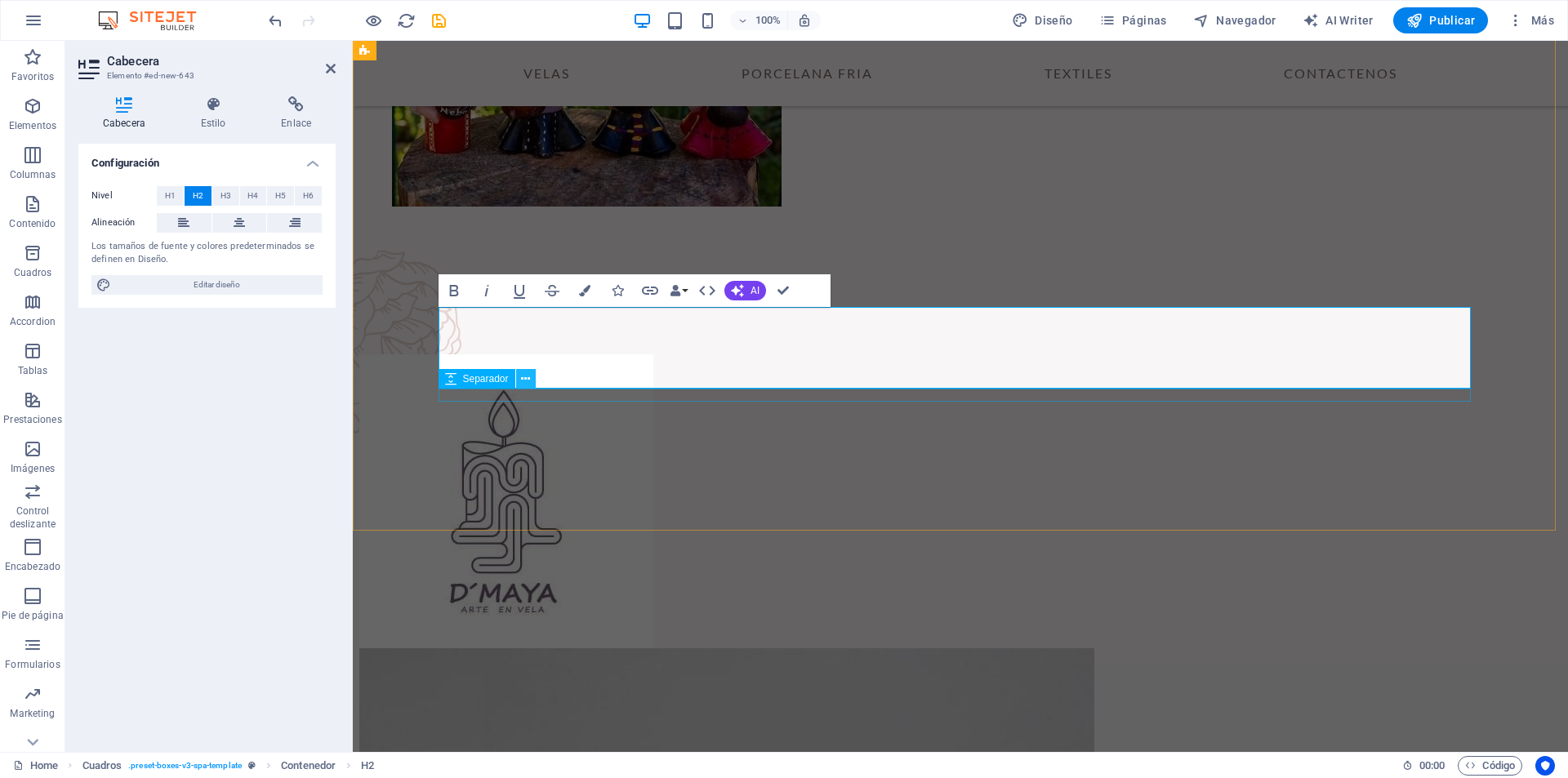
click at [524, 381] on icon at bounding box center [526, 379] width 9 height 17
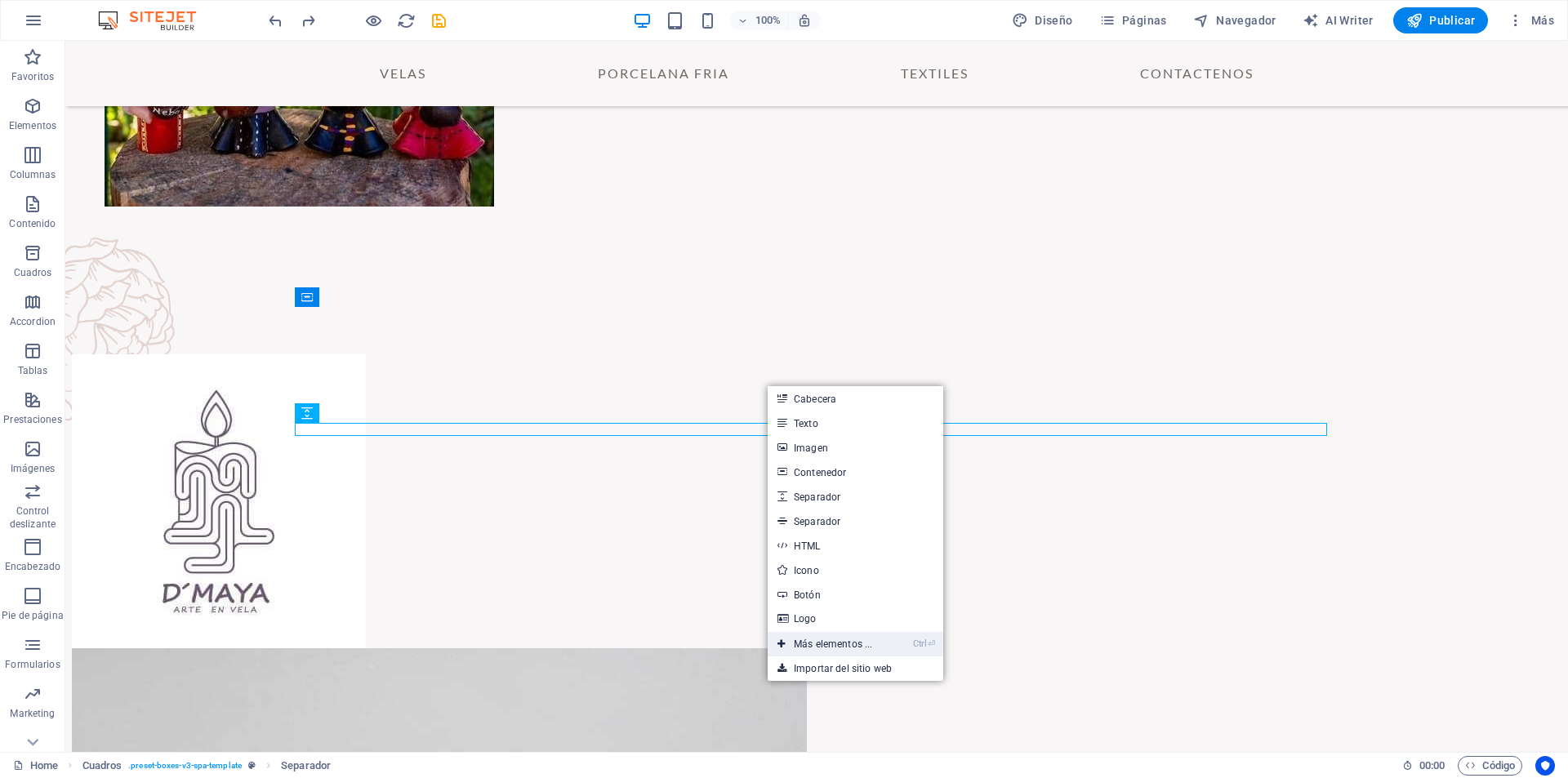
click at [870, 645] on link "Ctrl ⏎ Más elementos ..." at bounding box center [825, 644] width 114 height 25
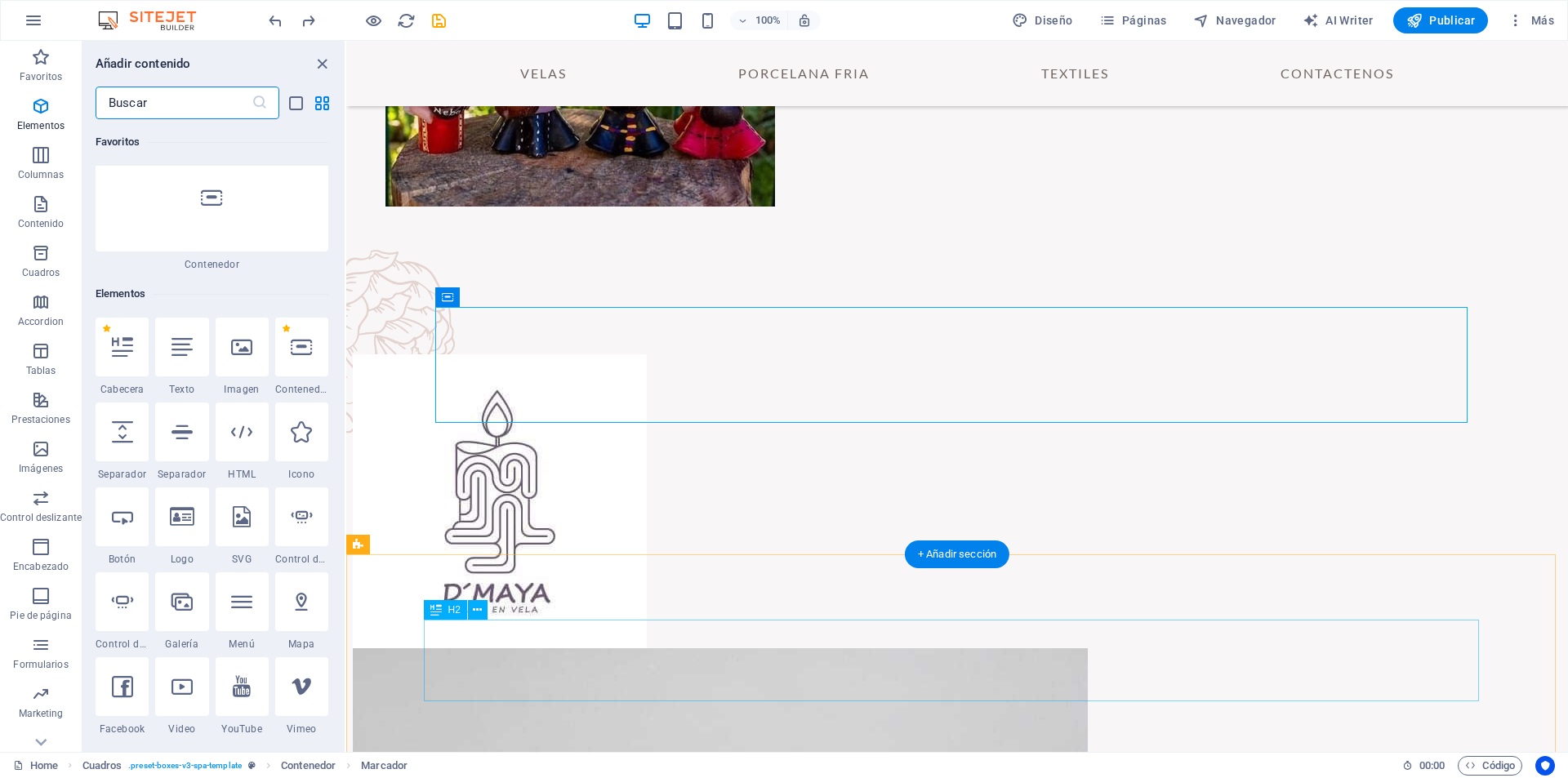
scroll to position [308, 0]
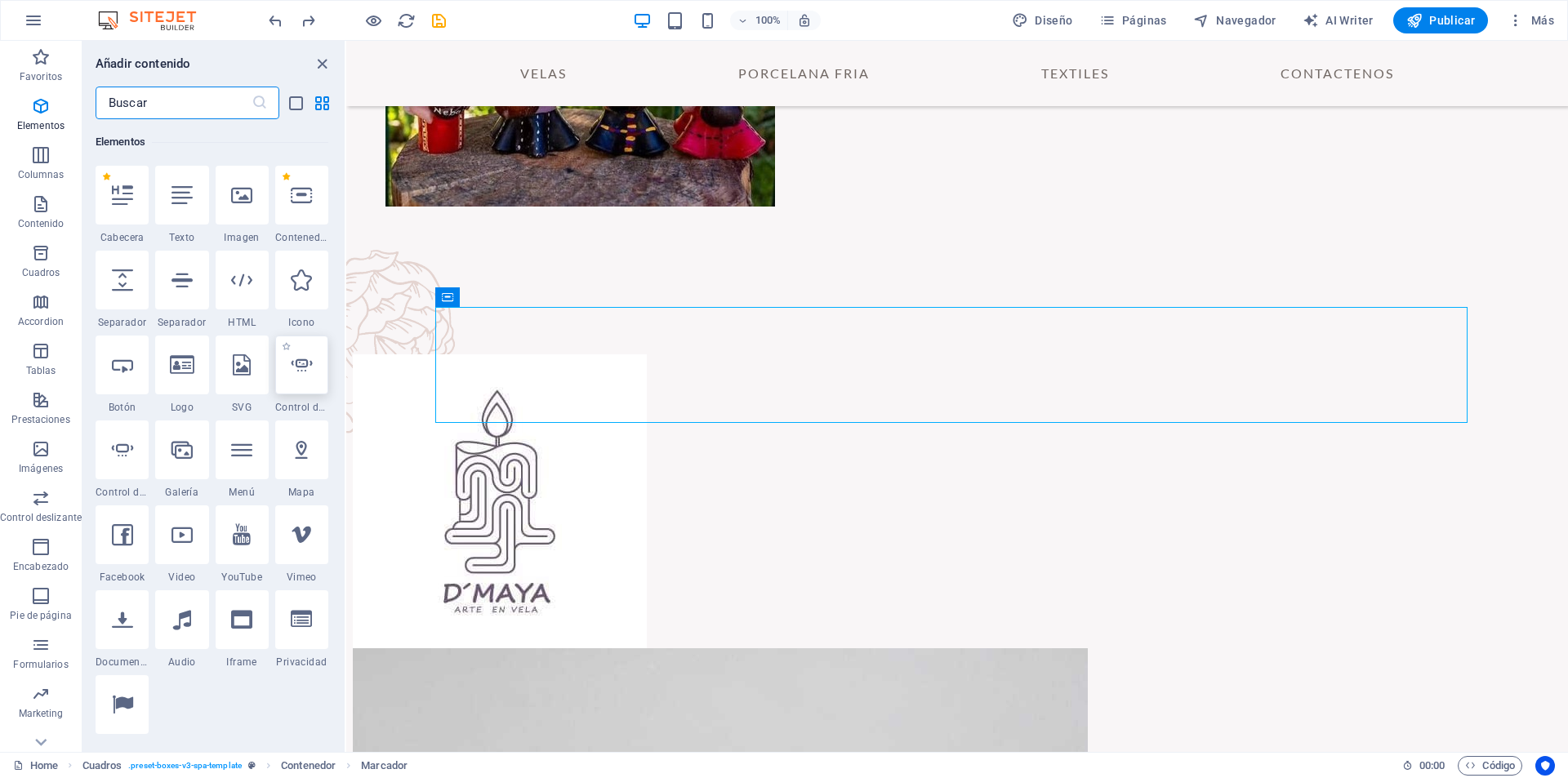
click at [306, 375] on div at bounding box center [301, 365] width 53 height 58
select select "ms"
select select "s"
select select "progressive"
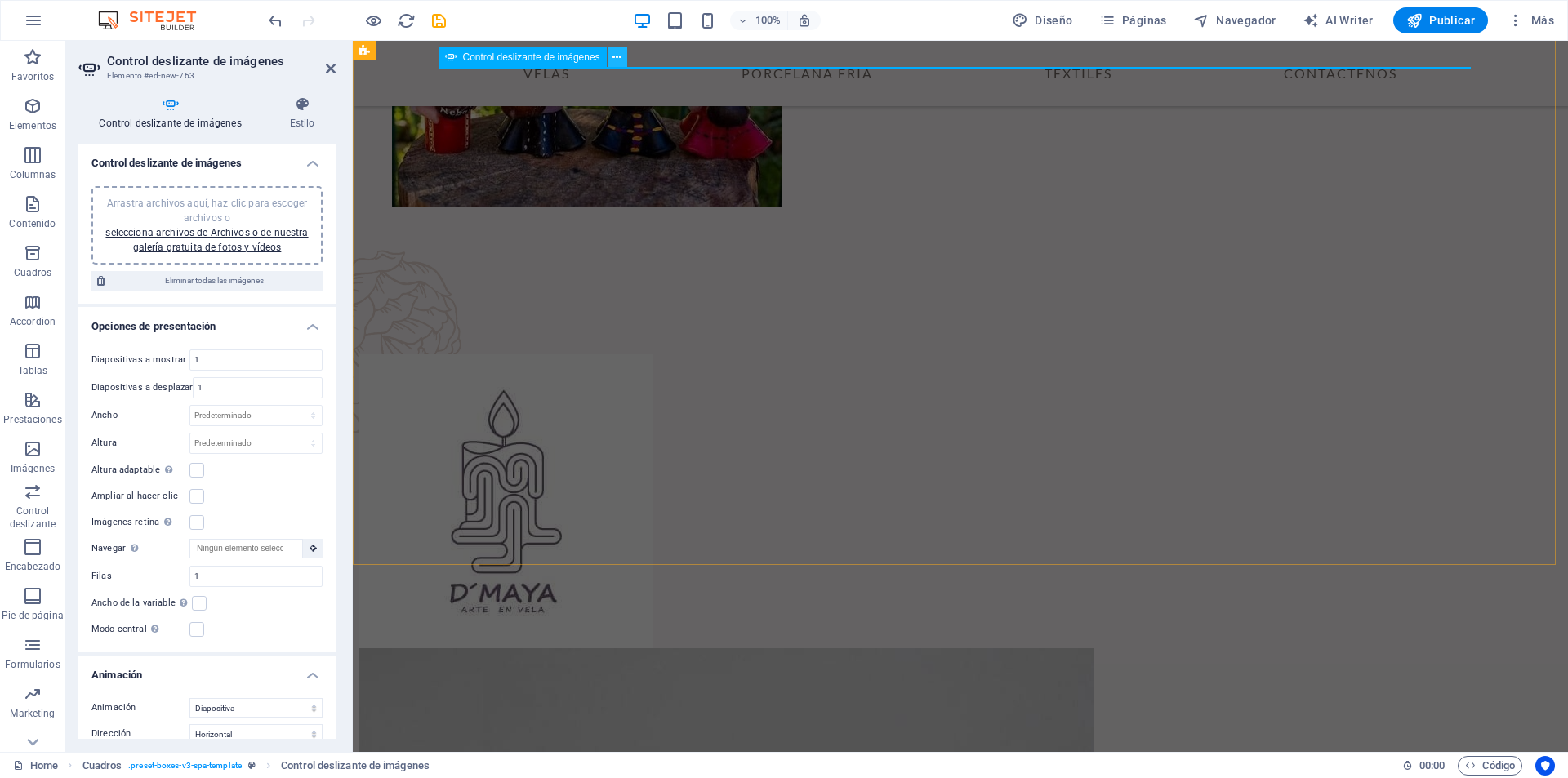
click at [616, 62] on icon at bounding box center [617, 58] width 9 height 17
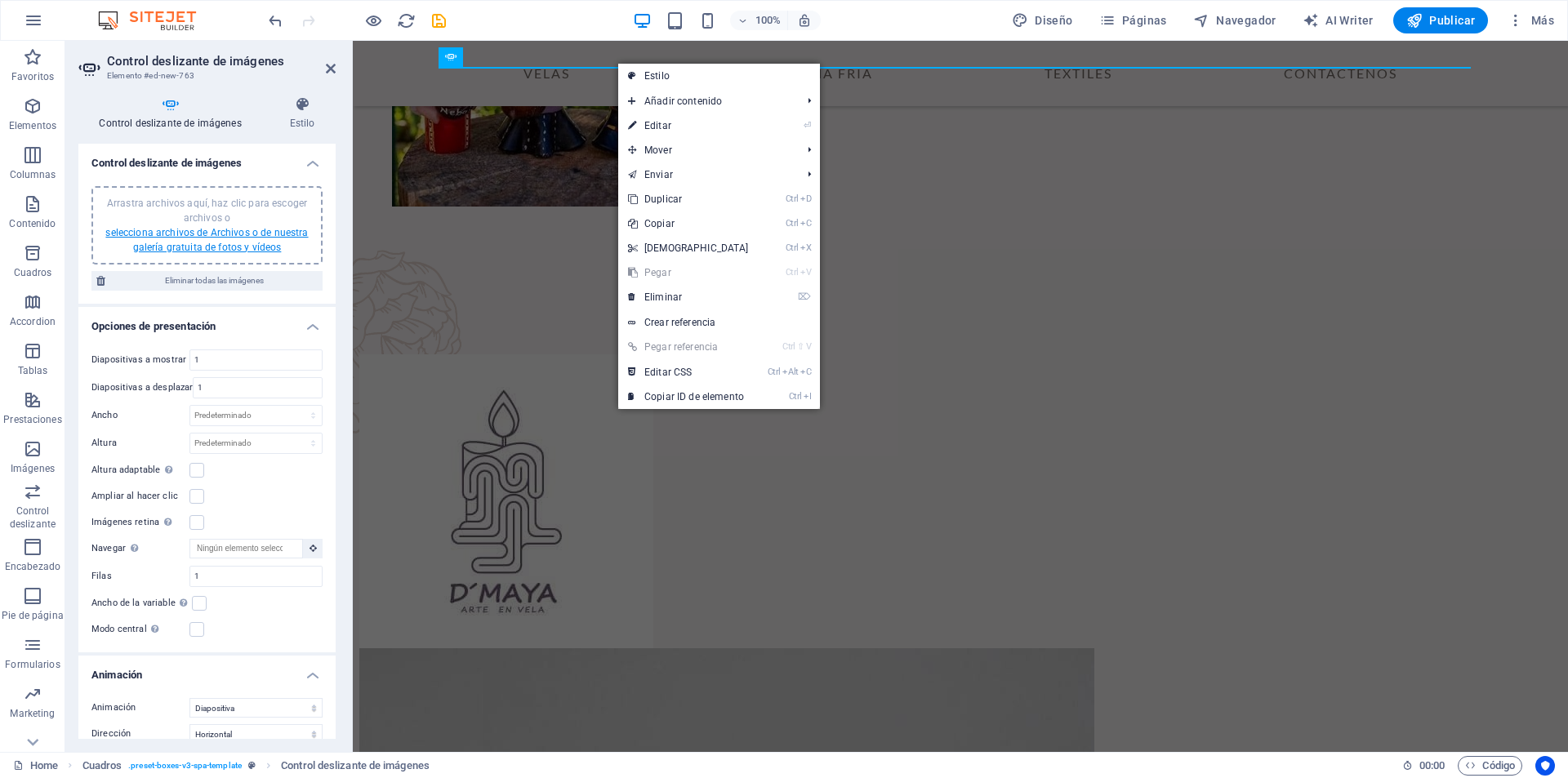
click at [267, 228] on link "selecciona archivos de Archivos o de nuestra galería gratuita de fotos y vídeos" at bounding box center [206, 240] width 203 height 26
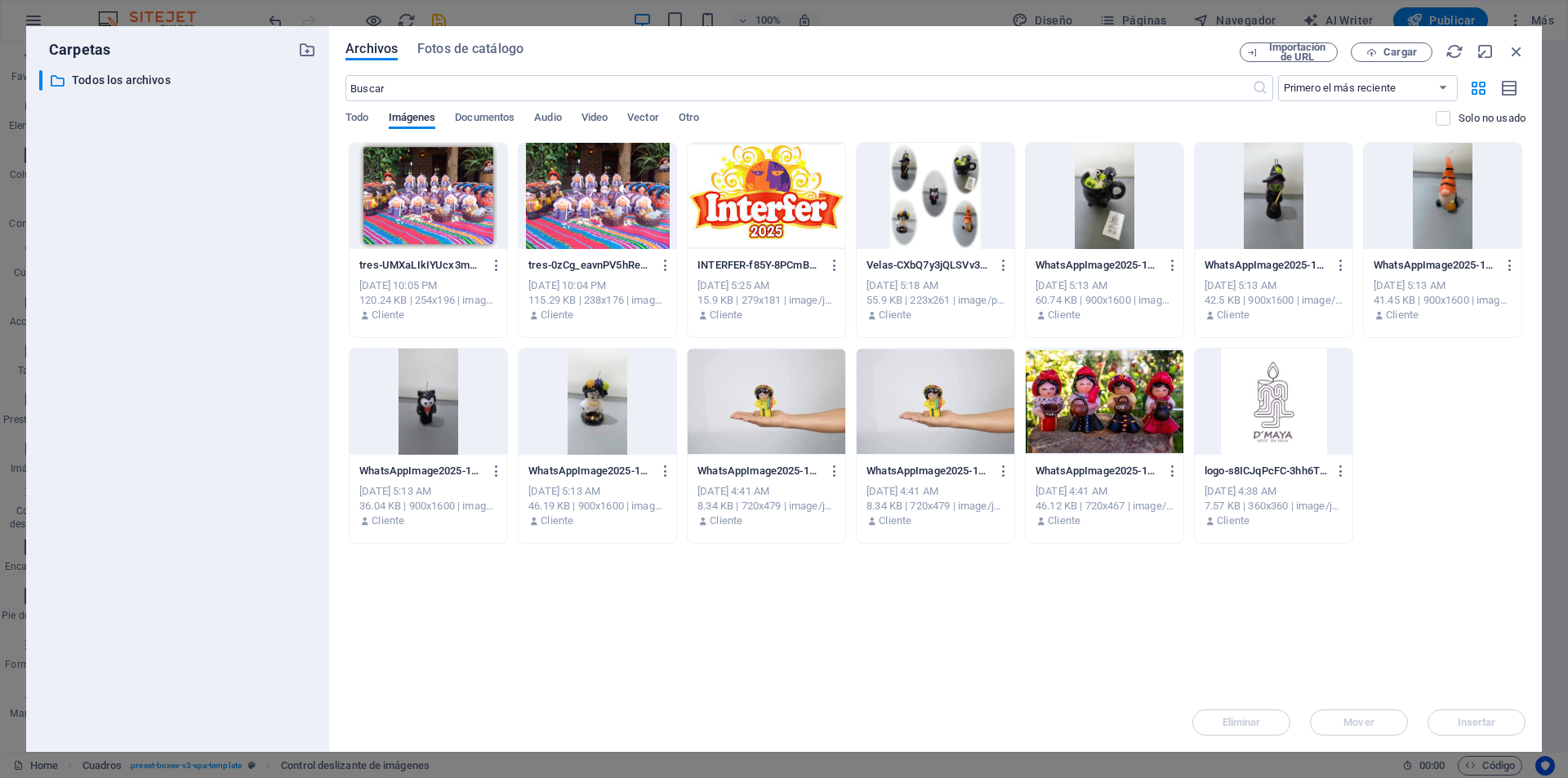
click at [775, 205] on div at bounding box center [766, 196] width 158 height 106
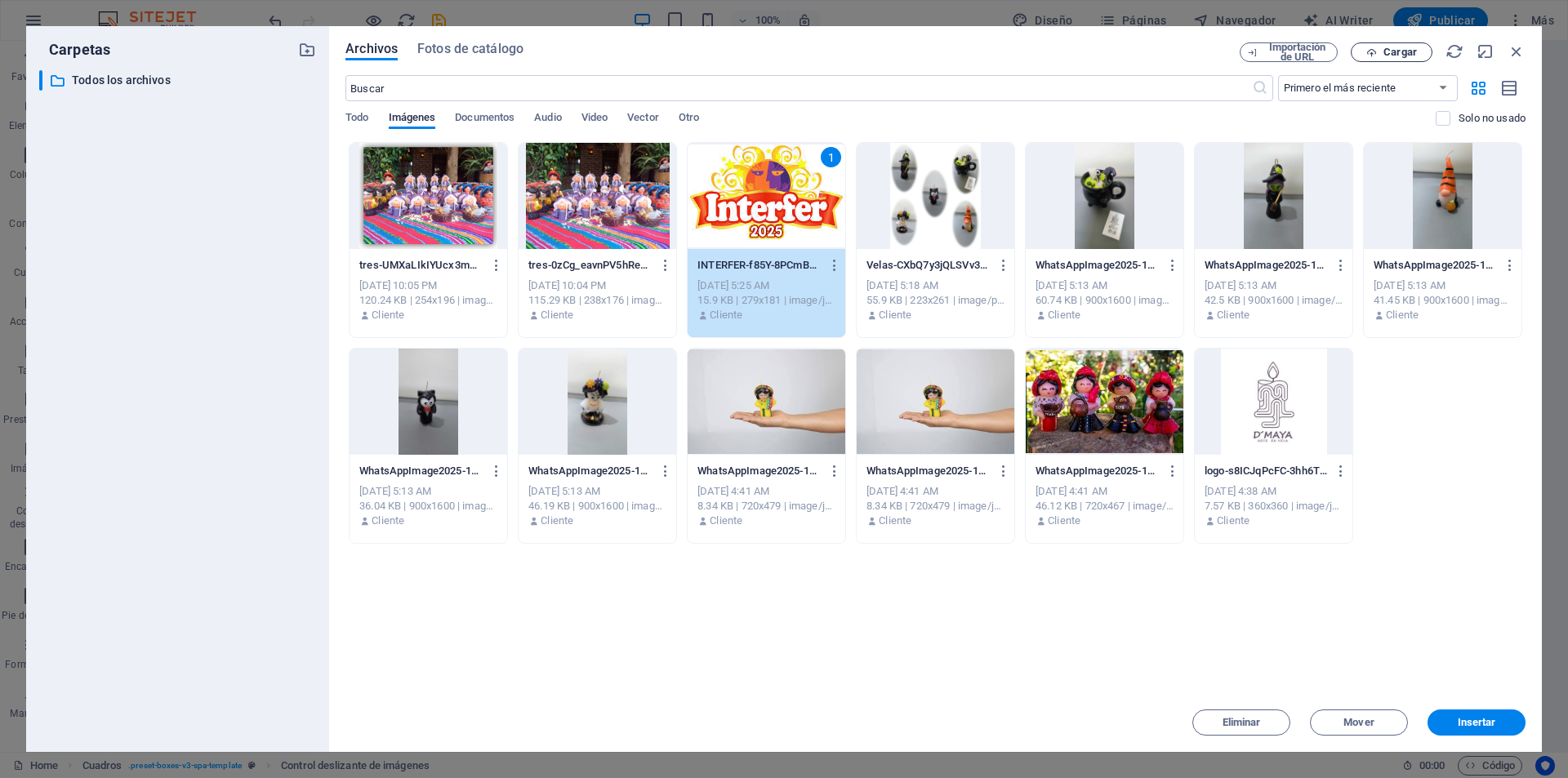
click at [1392, 54] on span "Cargar" at bounding box center [1400, 52] width 34 height 10
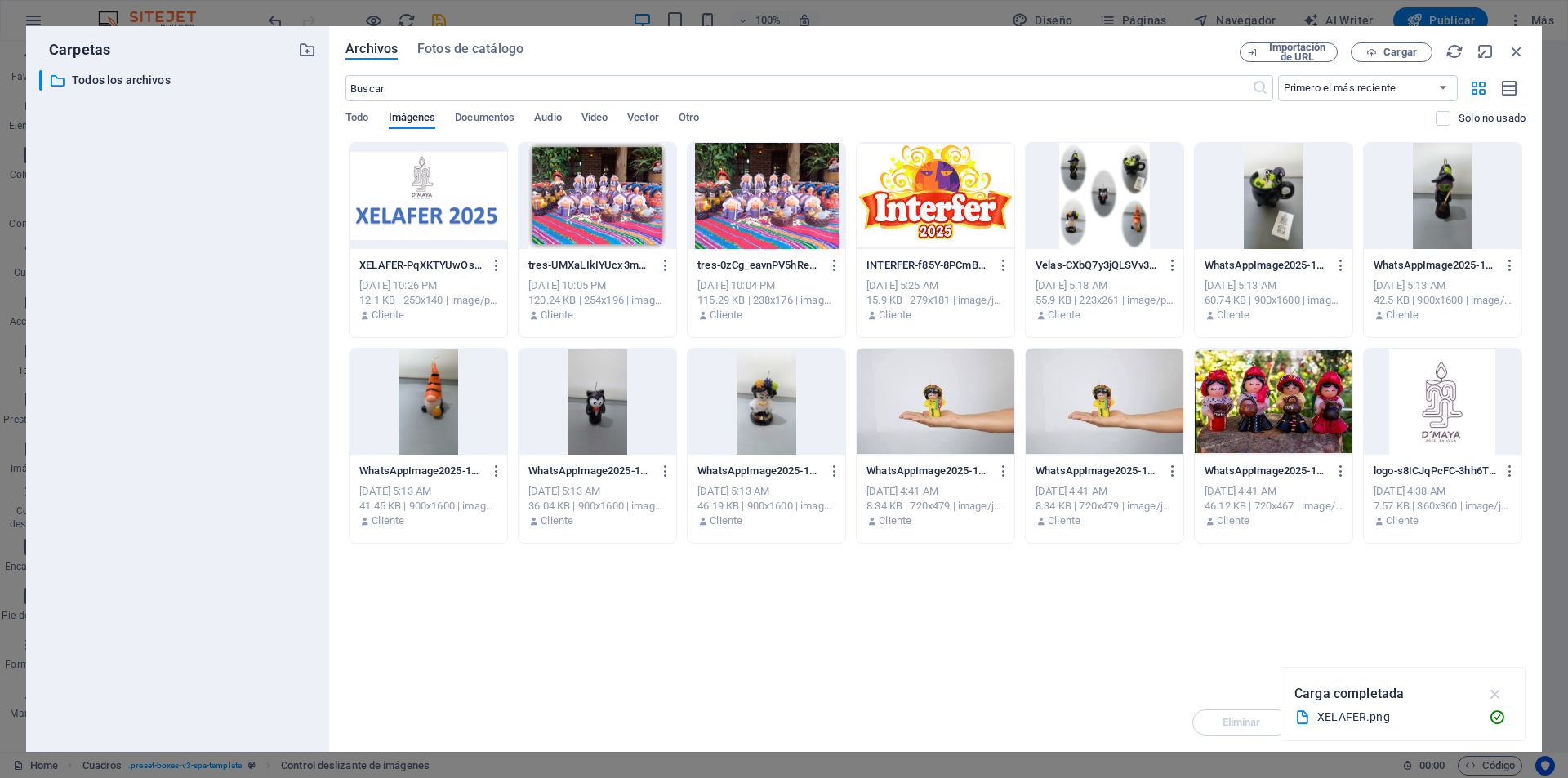
click at [1498, 695] on icon "button" at bounding box center [1496, 694] width 19 height 18
click at [459, 216] on div at bounding box center [428, 196] width 158 height 106
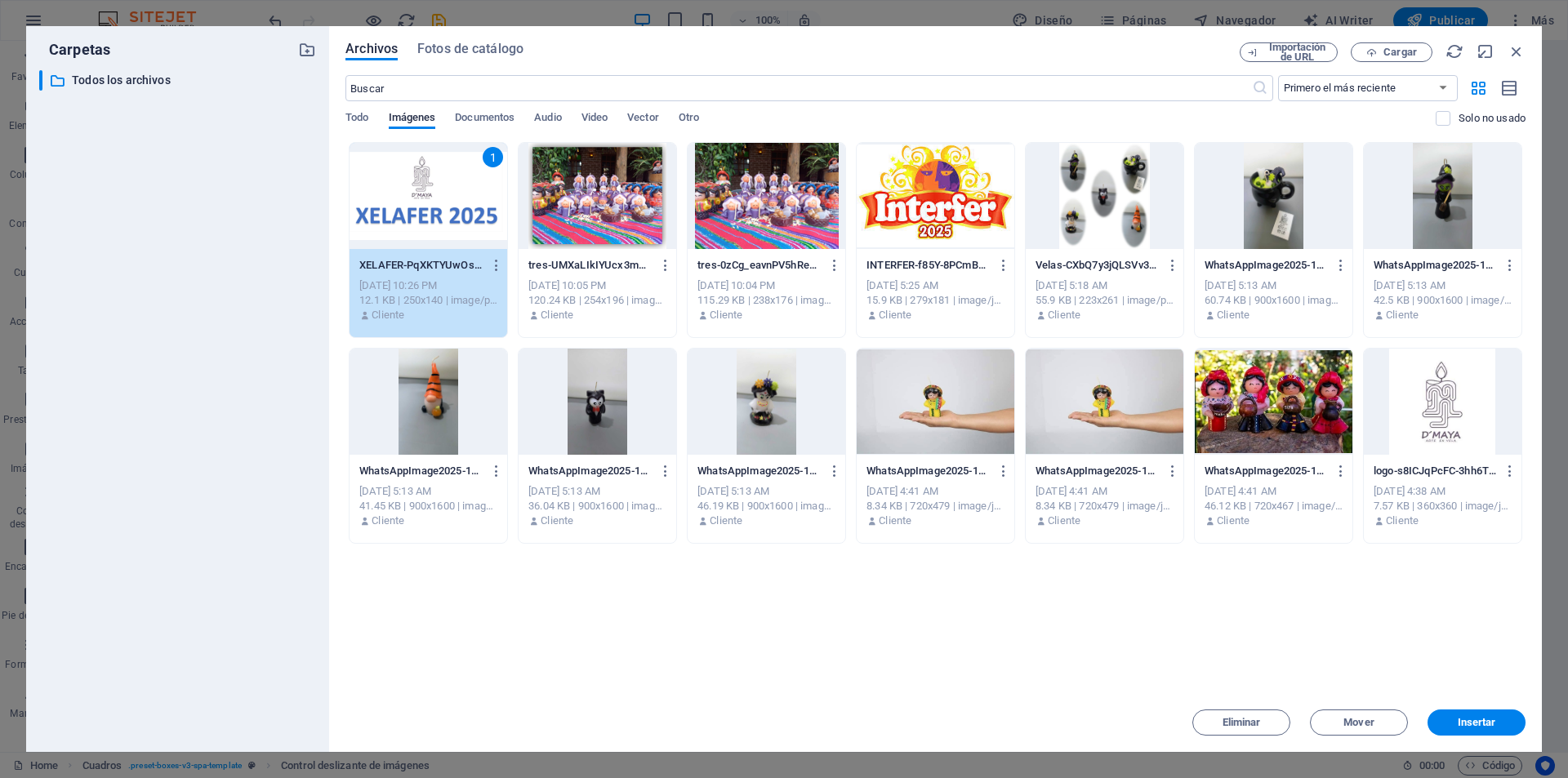
click at [916, 196] on div at bounding box center [935, 196] width 158 height 106
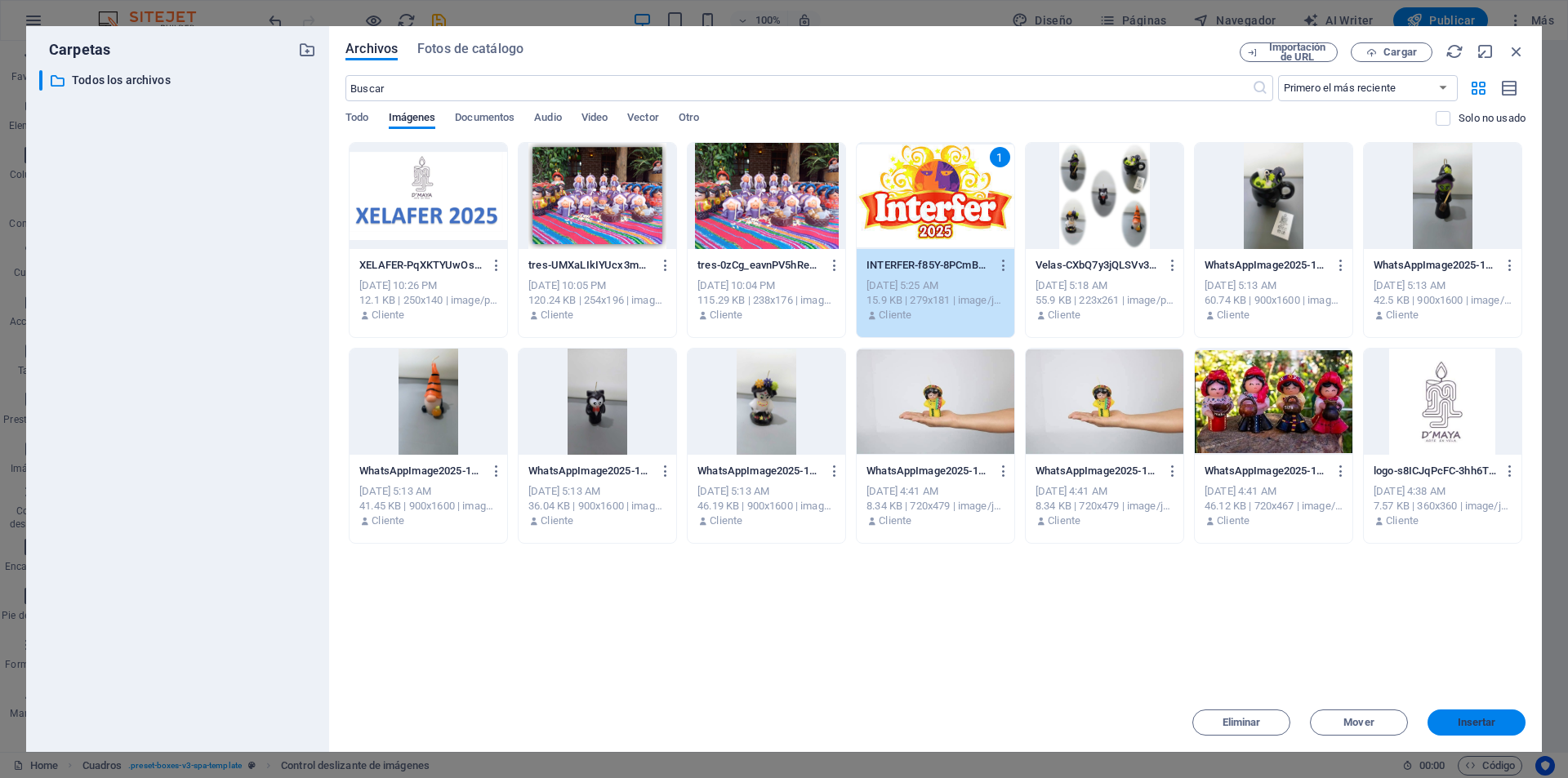
drag, startPoint x: 1489, startPoint y: 720, endPoint x: 1138, endPoint y: 677, distance: 353.6
click at [1489, 720] on span "Insertar" at bounding box center [1478, 722] width 38 height 10
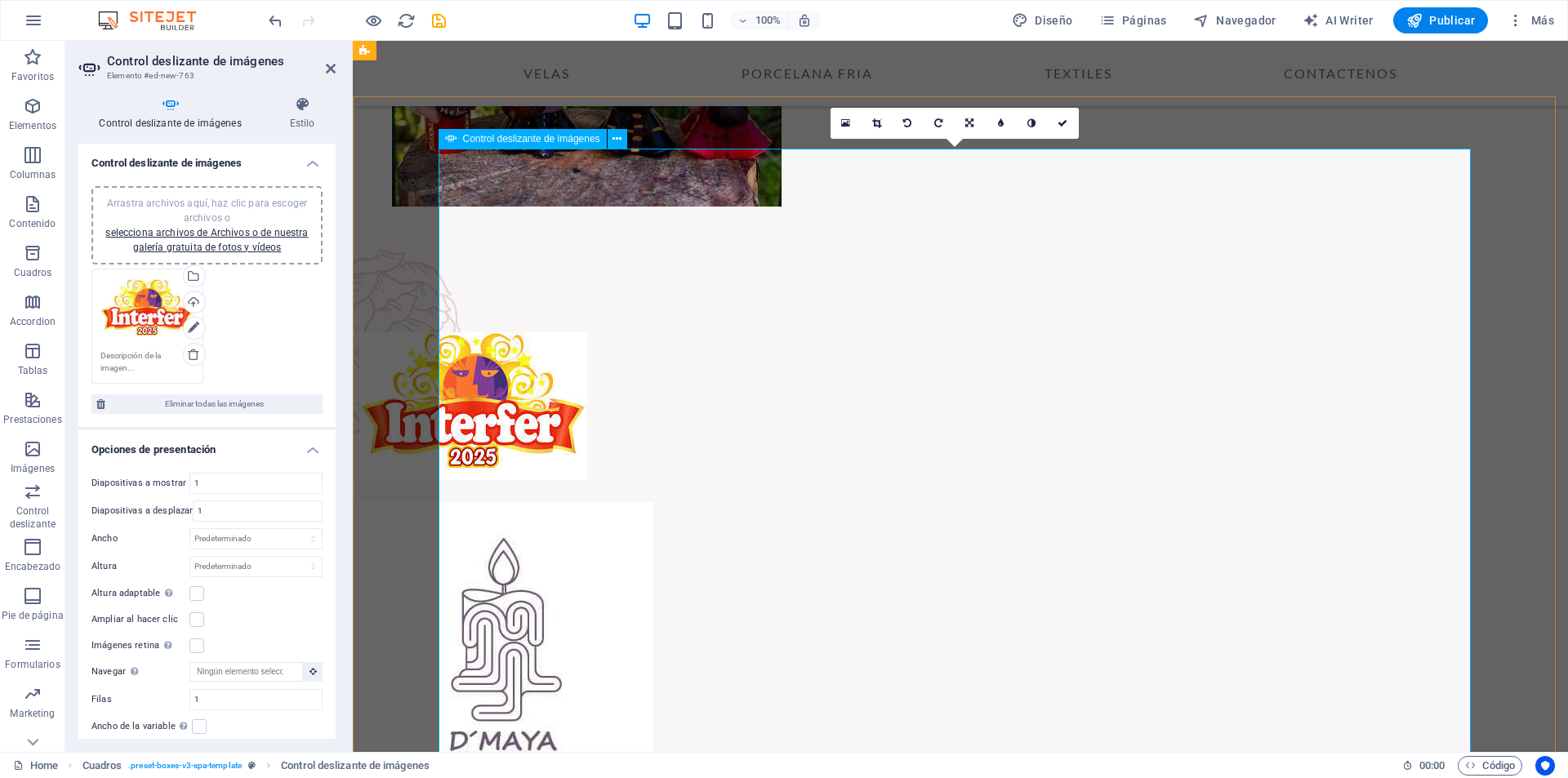
scroll to position [213, 0]
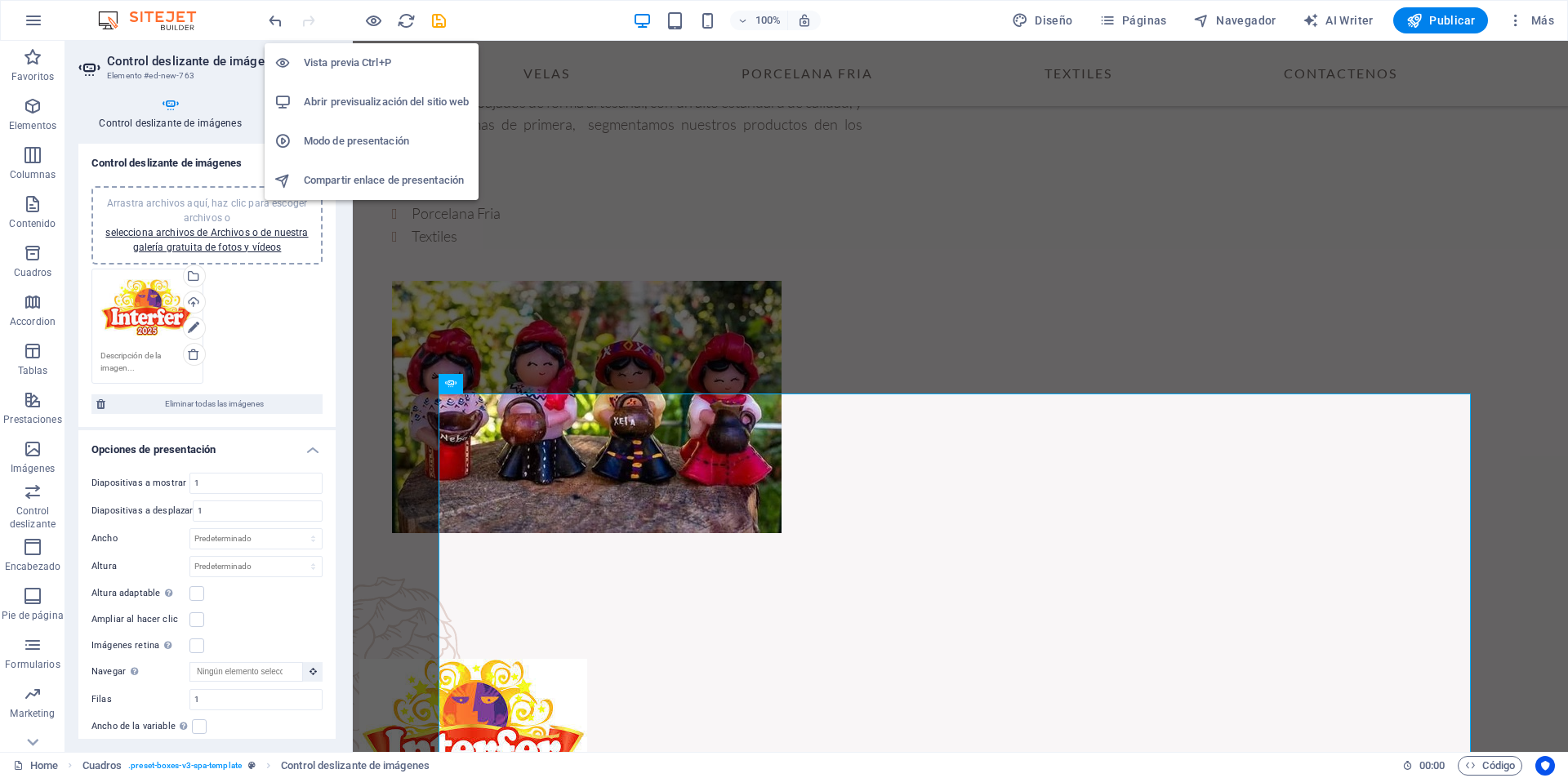
click at [374, 104] on h6 "Abrir previsualización del sitio web" at bounding box center [386, 101] width 165 height 19
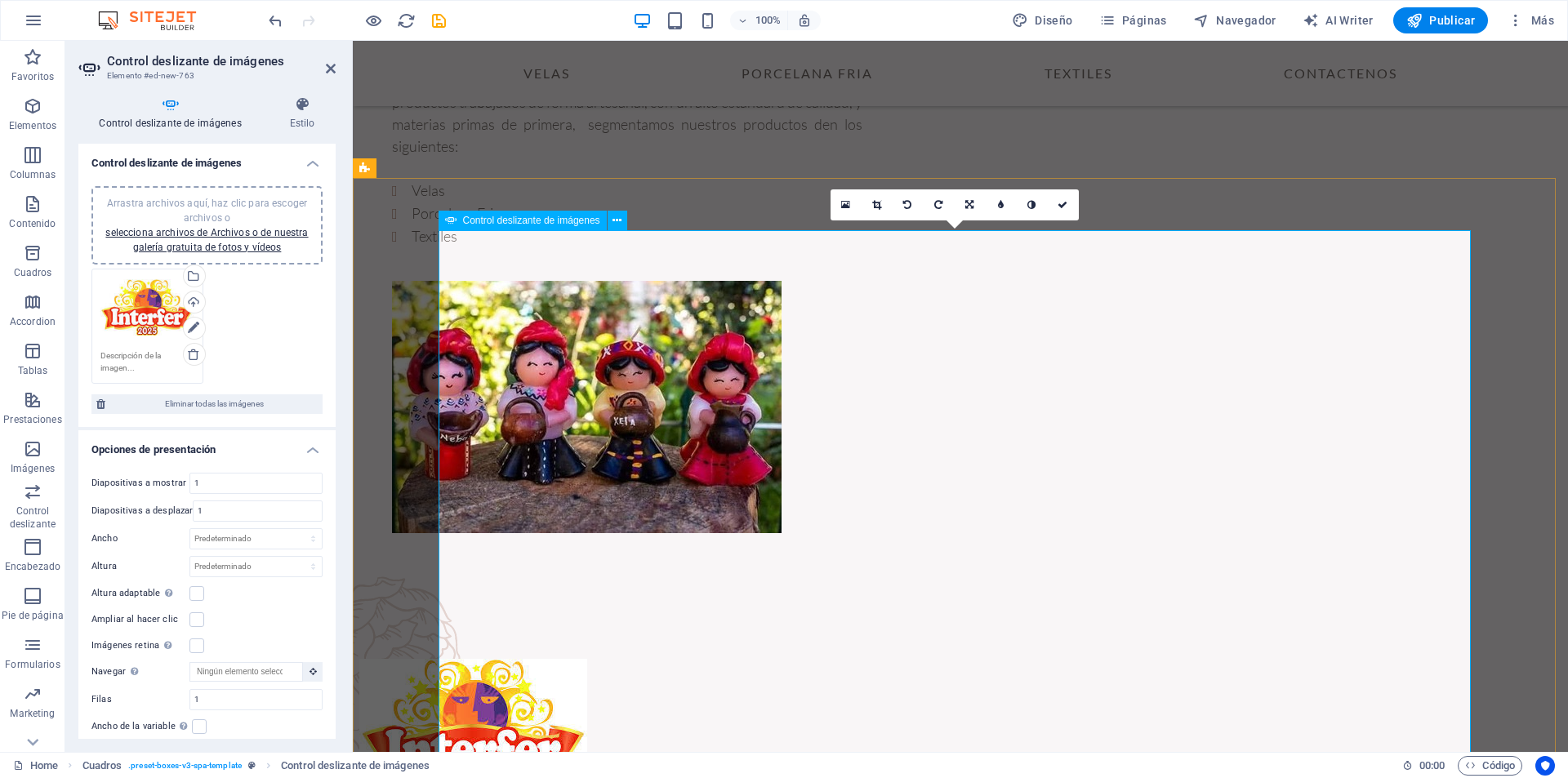
scroll to position [458, 0]
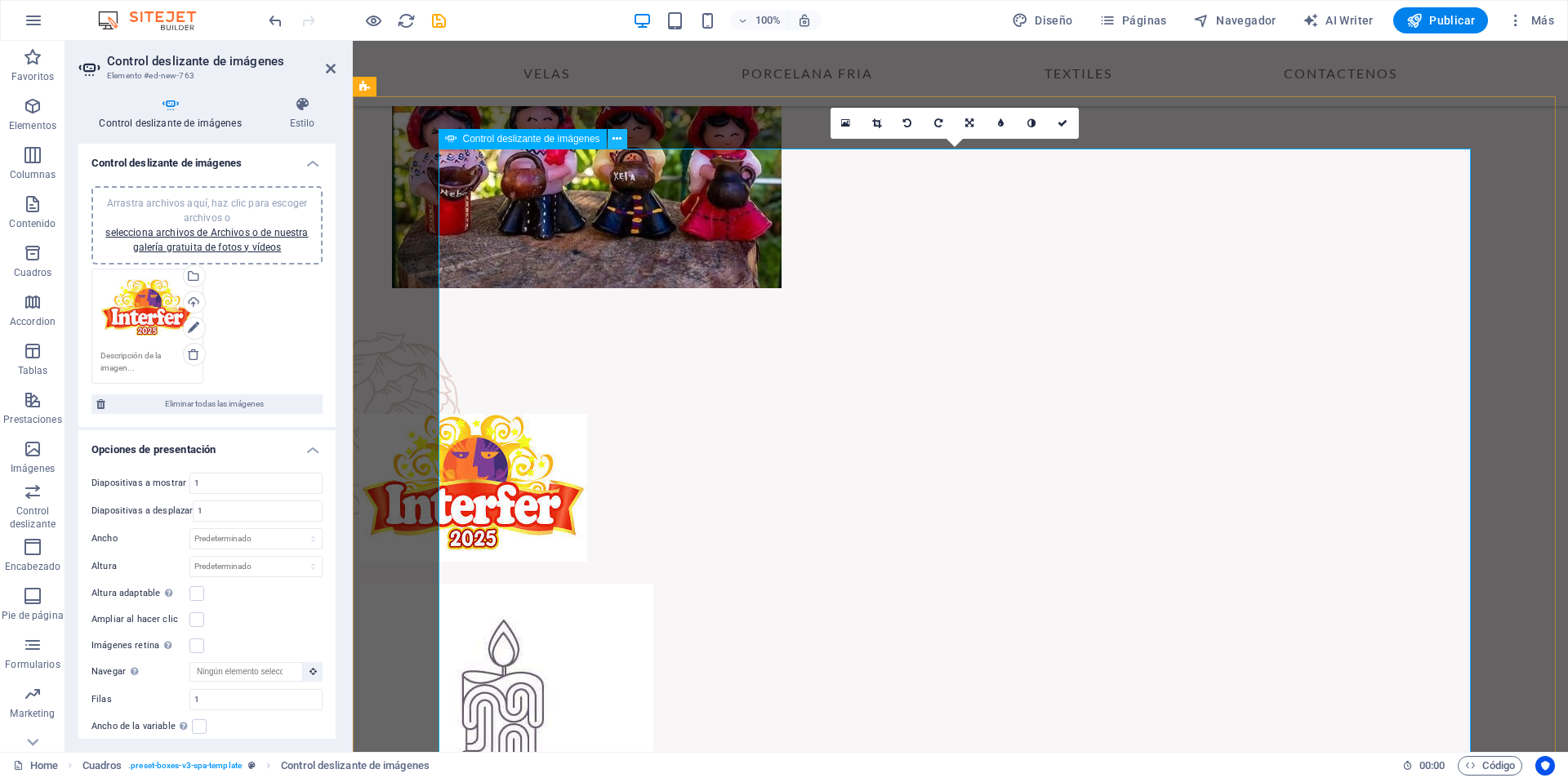
click at [616, 135] on icon at bounding box center [617, 139] width 9 height 17
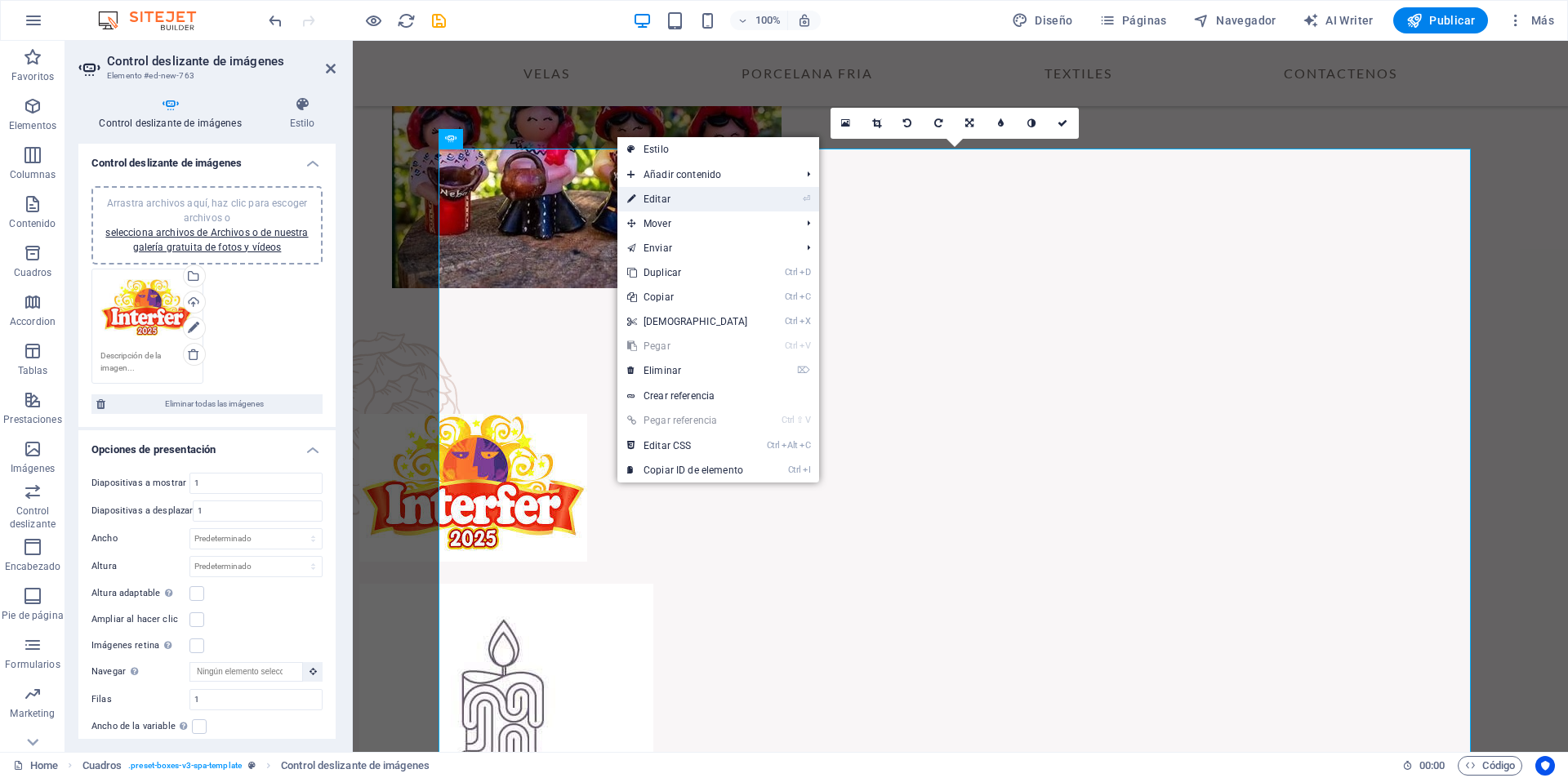
click at [697, 195] on link "⏎ Editar" at bounding box center [688, 199] width 141 height 25
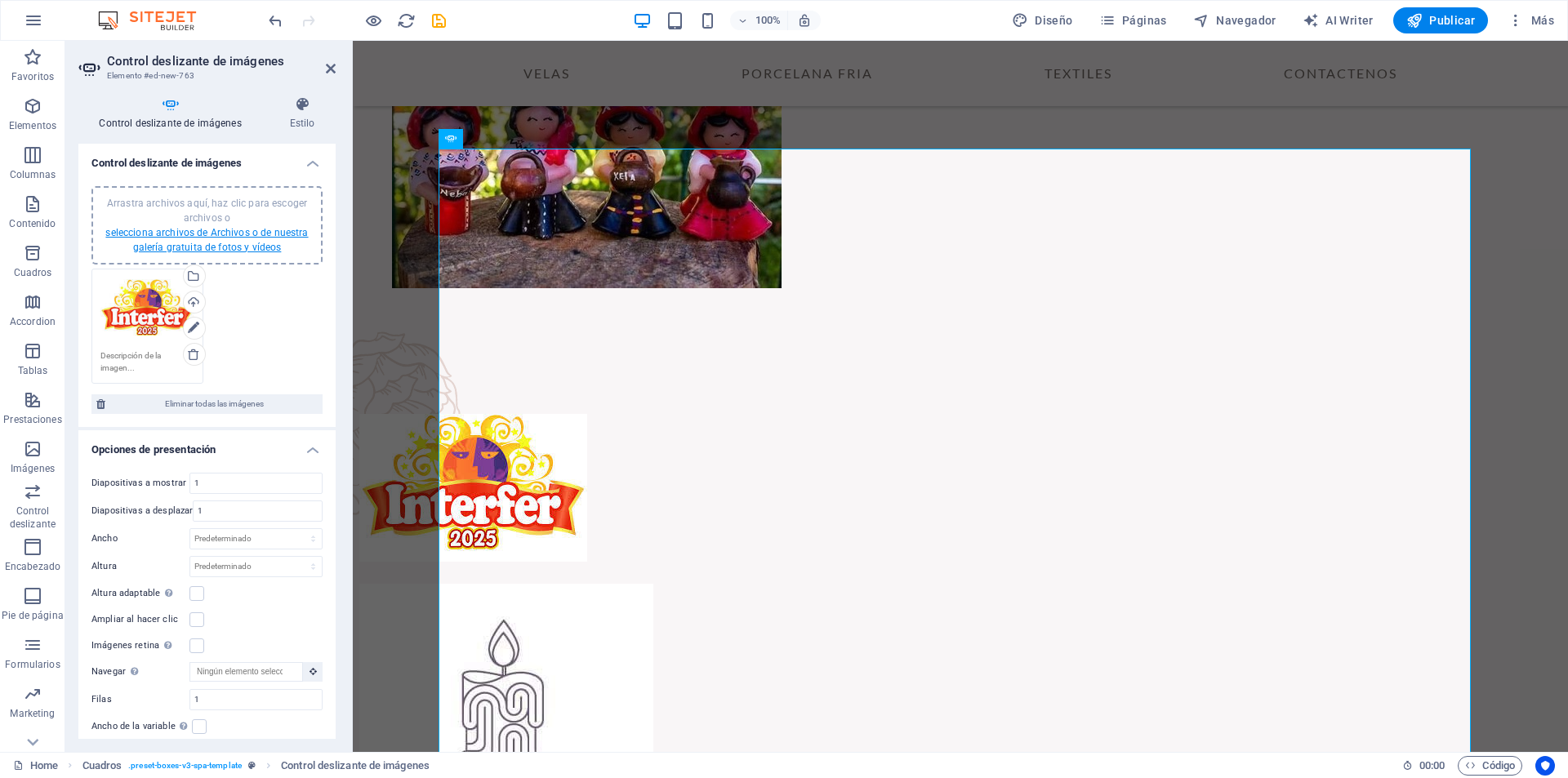
click at [238, 237] on link "selecciona archivos de Archivos o de nuestra galería gratuita de fotos y vídeos" at bounding box center [206, 240] width 203 height 26
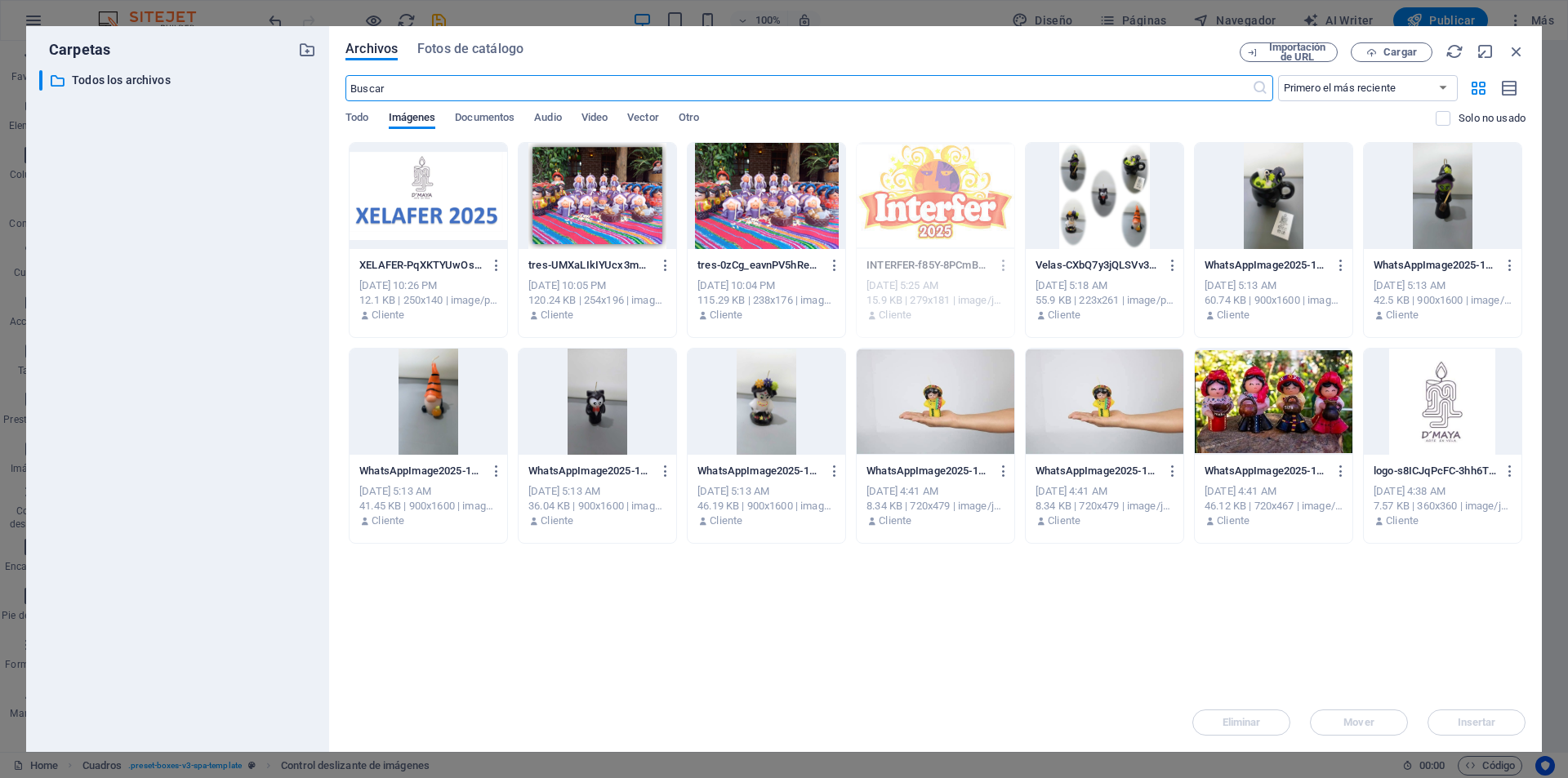
click at [446, 198] on div at bounding box center [428, 196] width 158 height 106
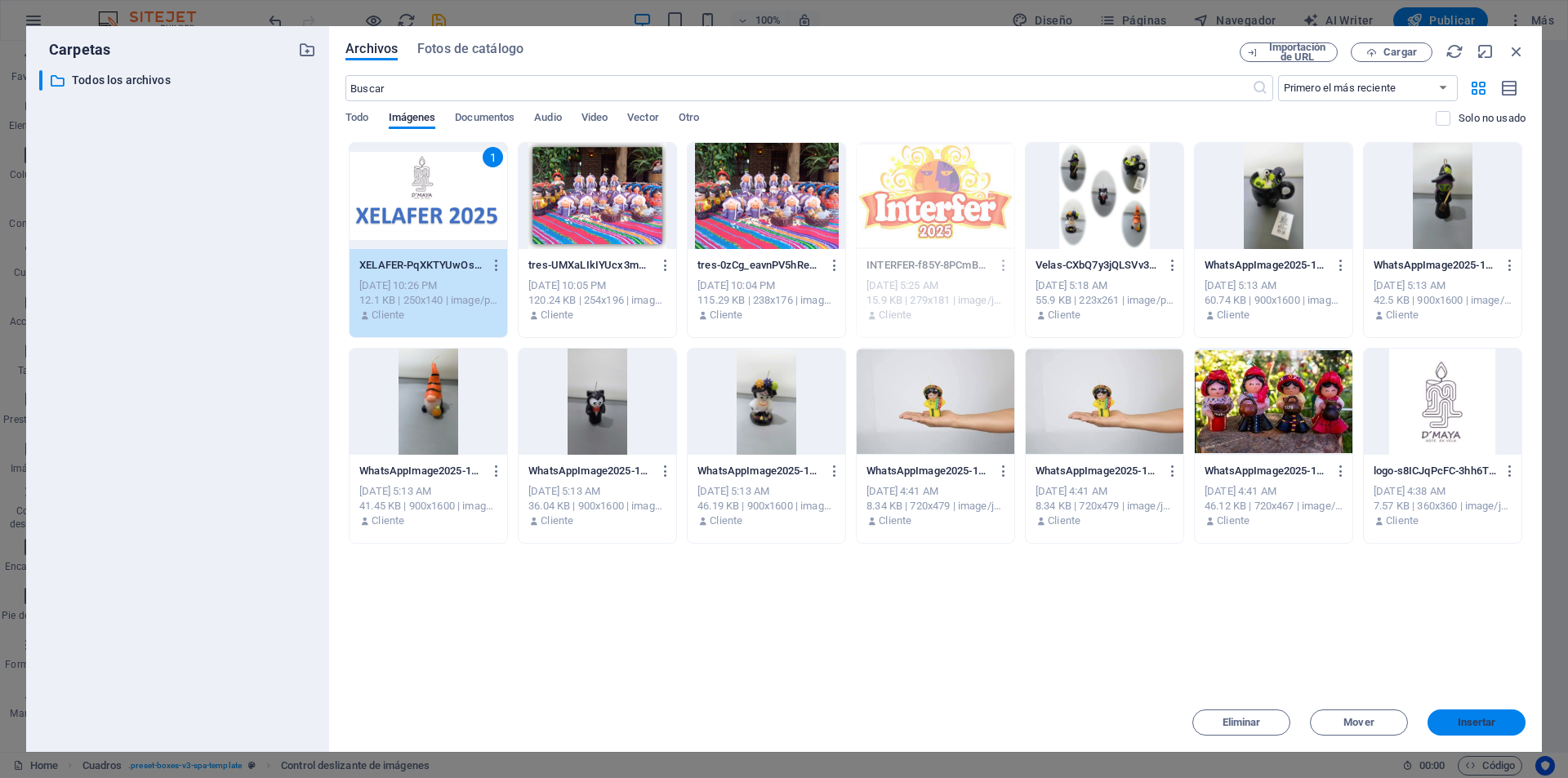
click at [1500, 724] on span "Insertar" at bounding box center [1477, 722] width 85 height 10
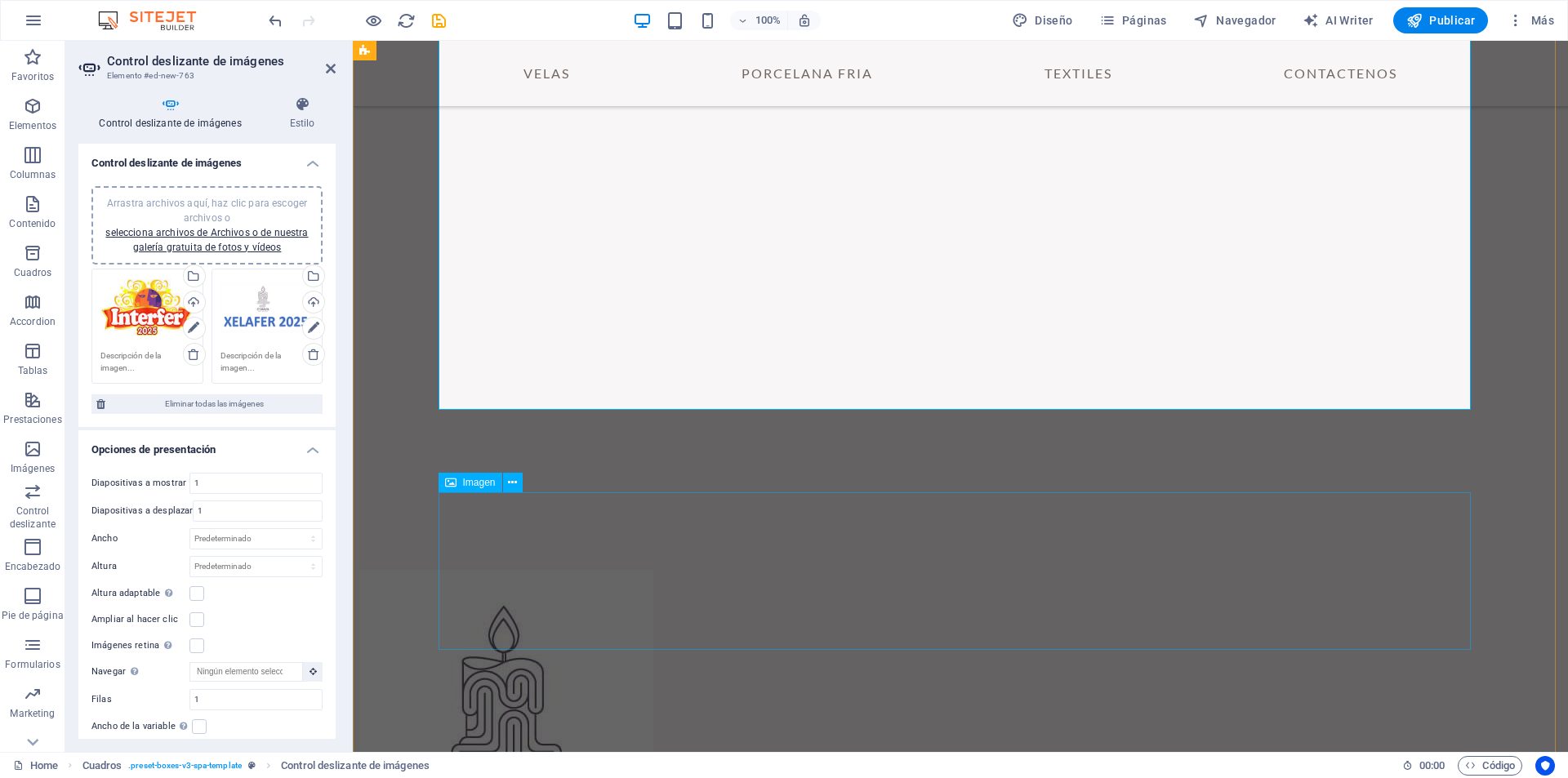
scroll to position [540, 0]
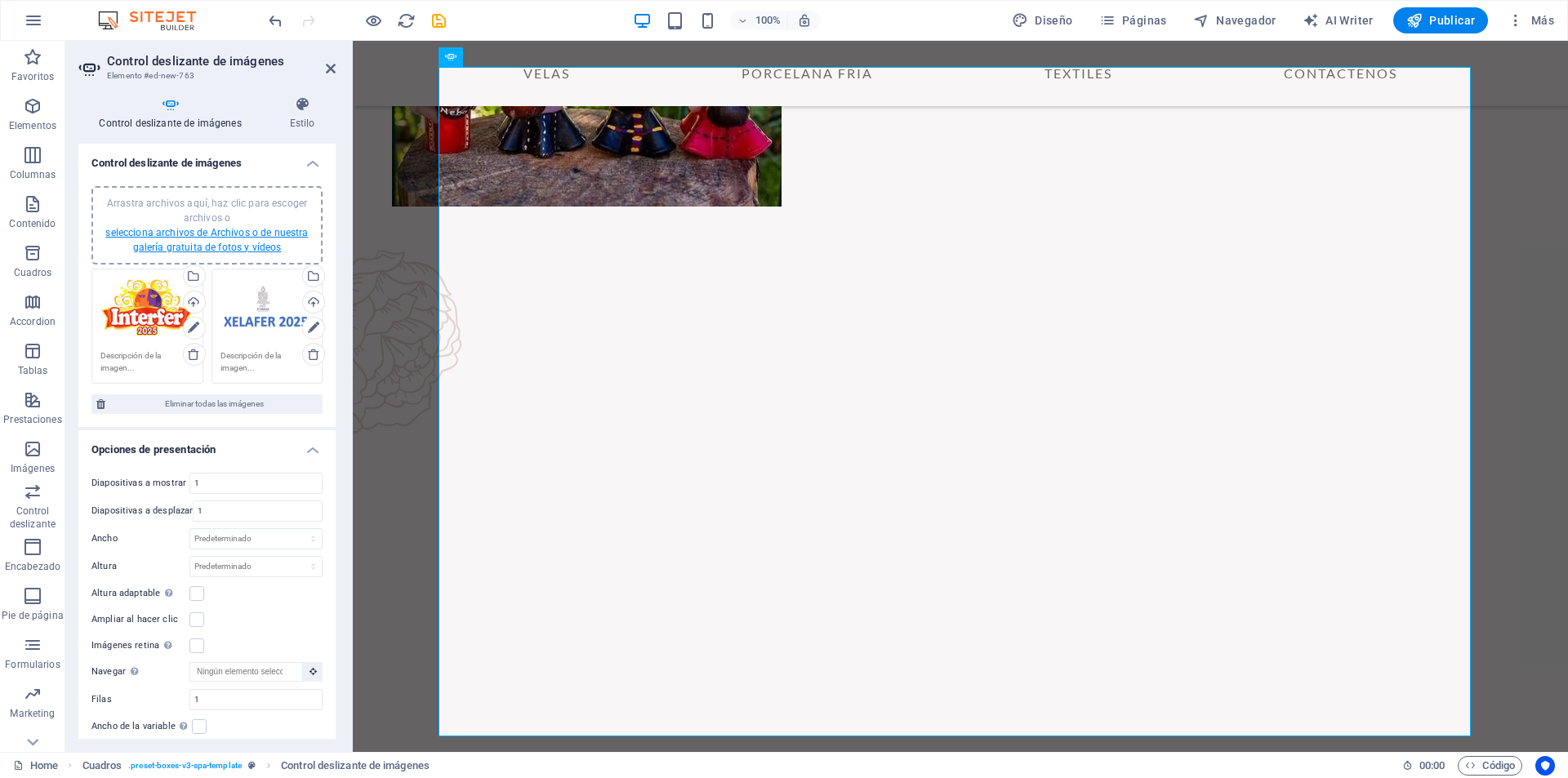
click at [237, 242] on link "selecciona archivos de Archivos o de nuestra galería gratuita de fotos y vídeos" at bounding box center [206, 240] width 203 height 26
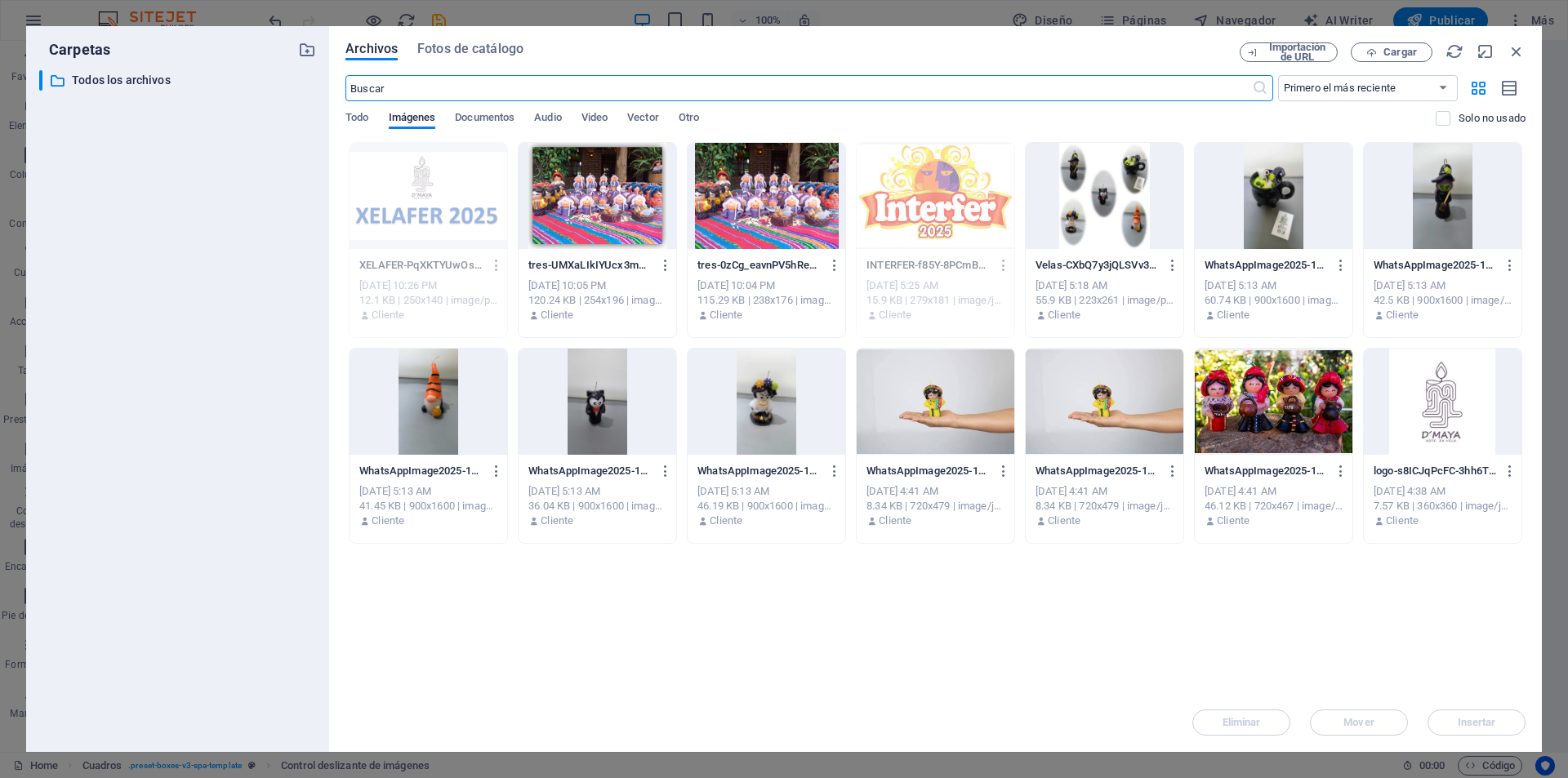
scroll to position [562, 0]
click at [1449, 414] on div at bounding box center [1443, 402] width 158 height 106
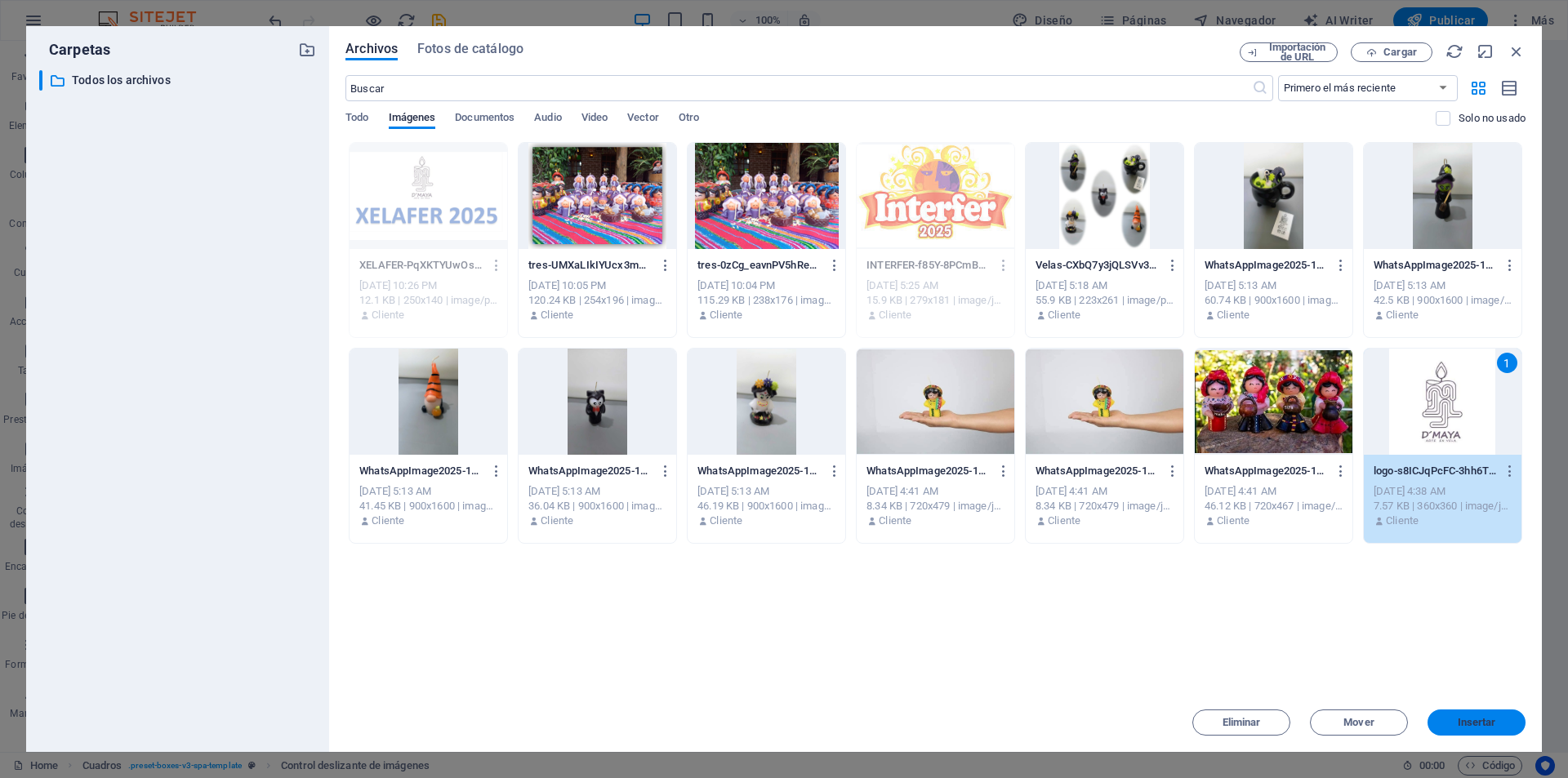
click at [1506, 720] on span "Insertar" at bounding box center [1477, 722] width 85 height 10
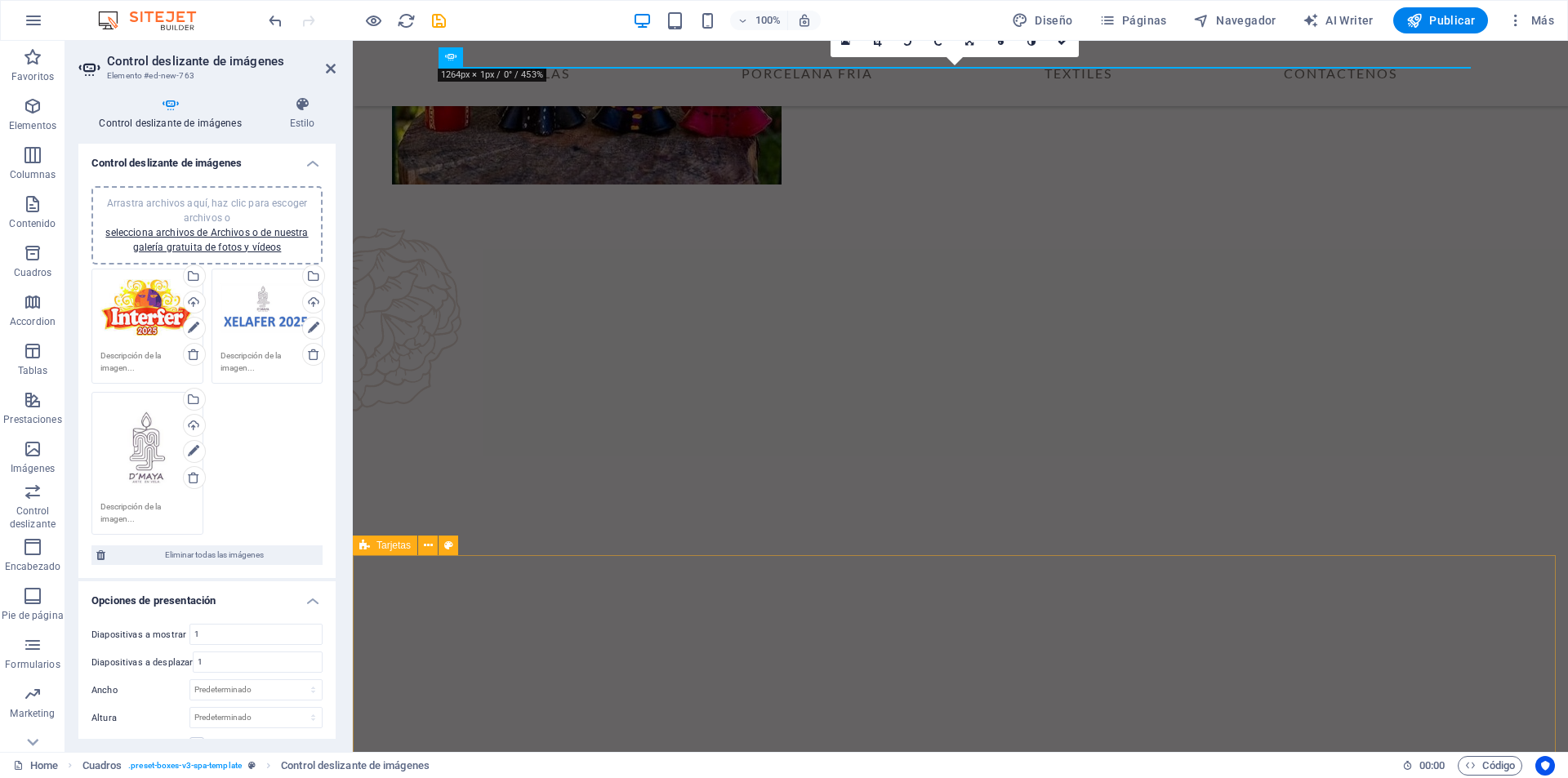
scroll to position [540, 0]
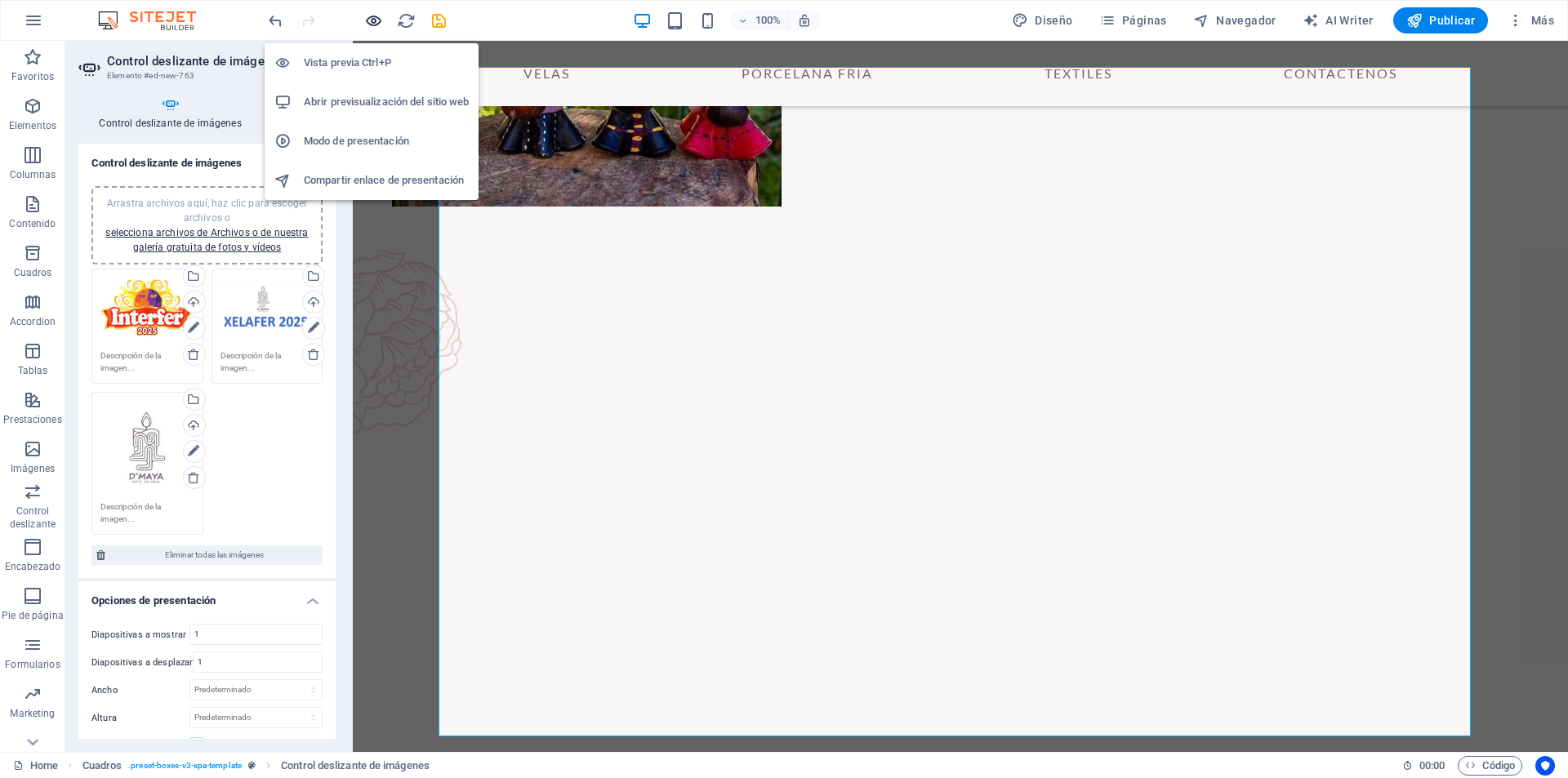
click at [375, 22] on icon "button" at bounding box center [374, 21] width 19 height 19
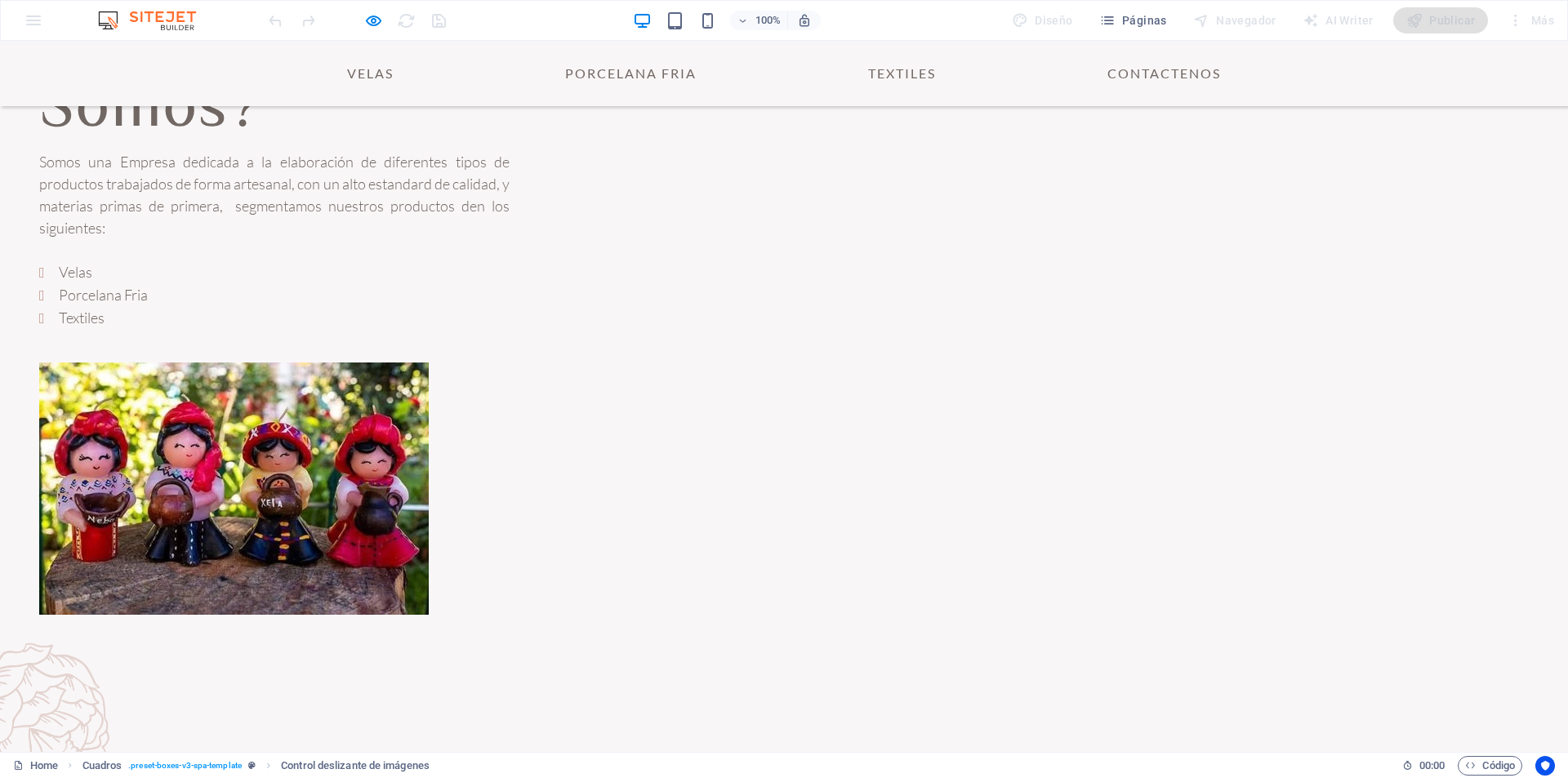
scroll to position [295, 0]
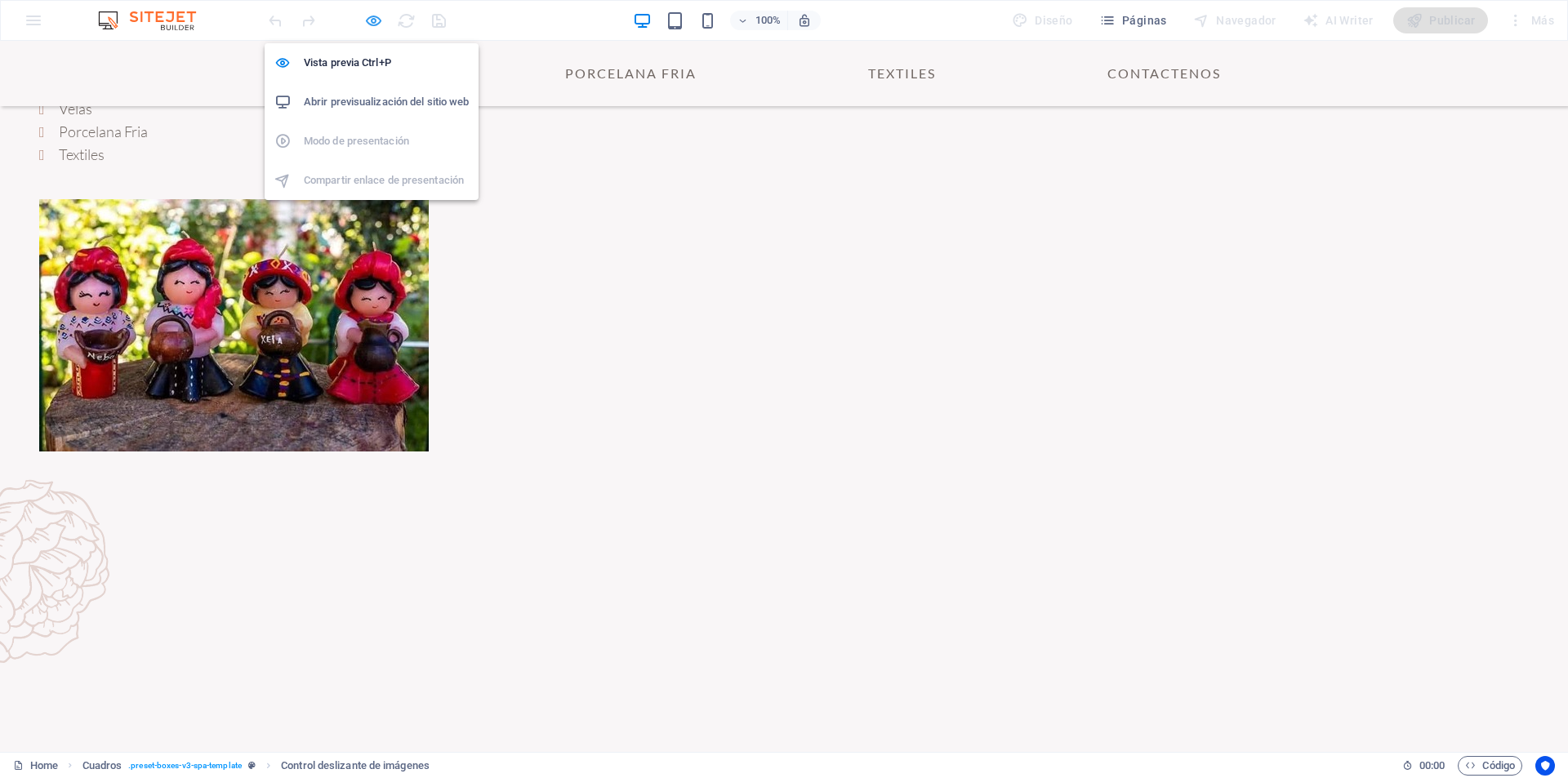
click at [369, 24] on icon "button" at bounding box center [374, 21] width 19 height 19
select select "ms"
select select "s"
select select "progressive"
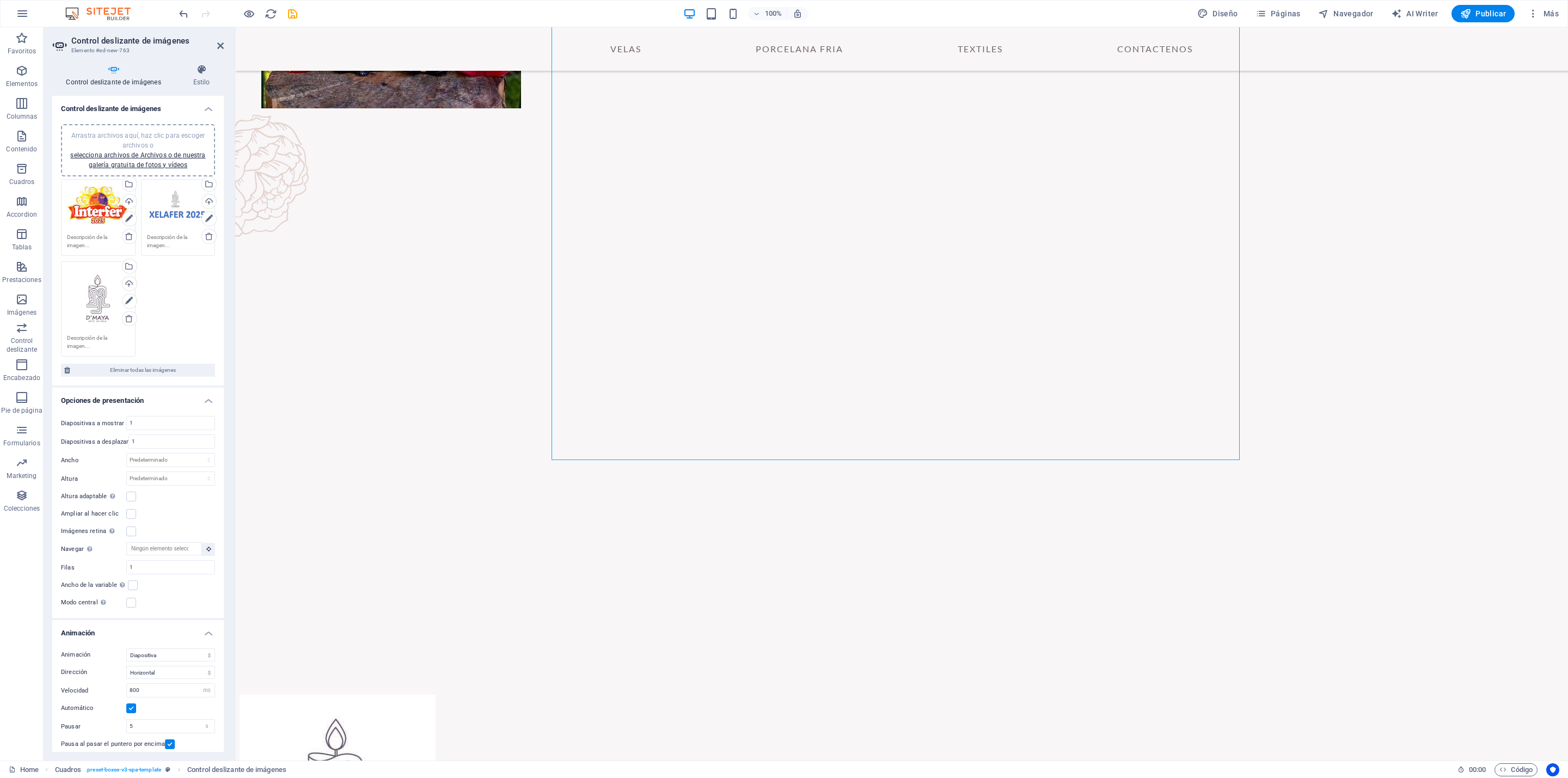
scroll to position [391, 0]
drag, startPoint x: 850, startPoint y: 119, endPoint x: 680, endPoint y: 636, distance: 544.2
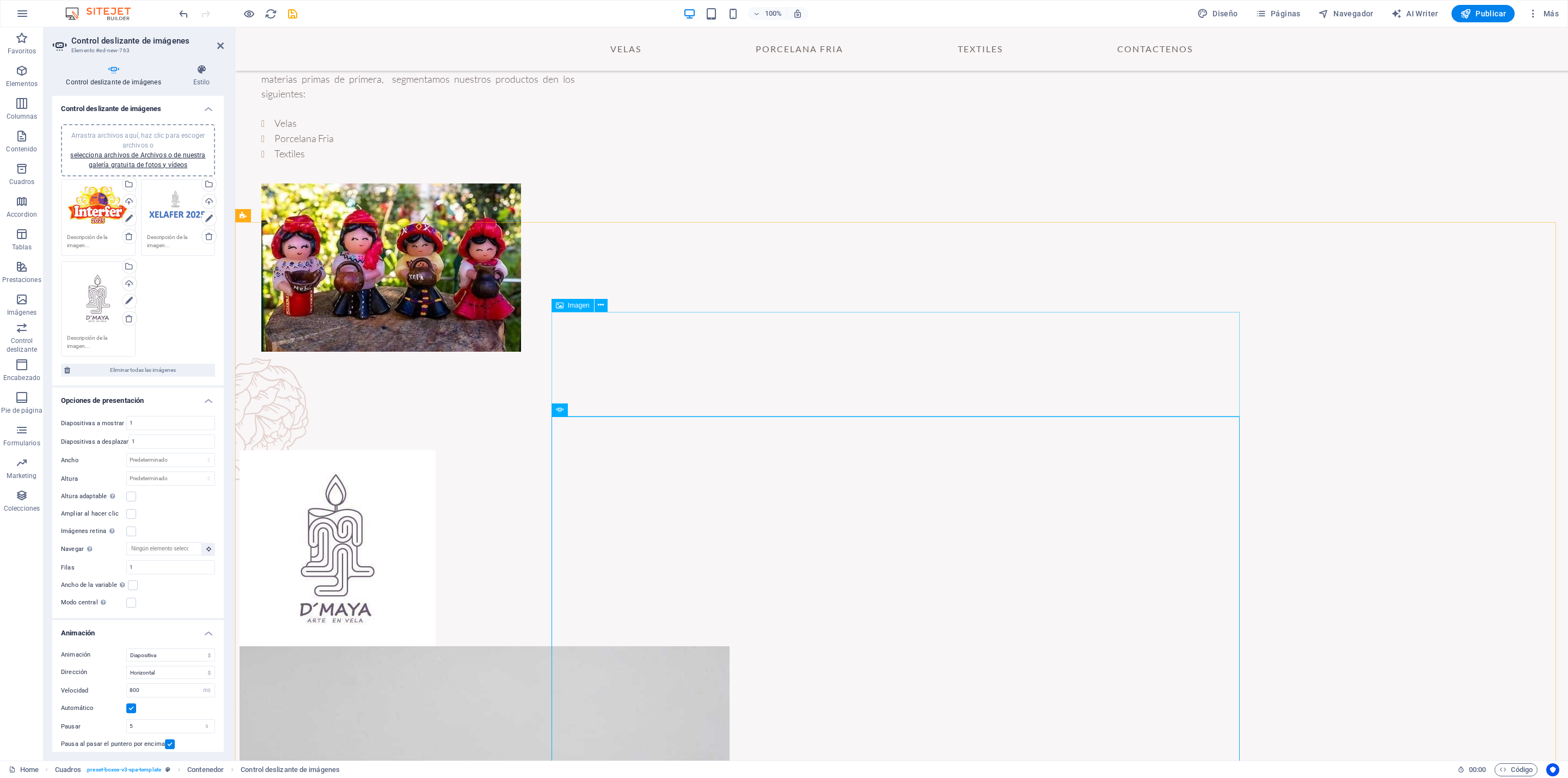
scroll to position [65, 0]
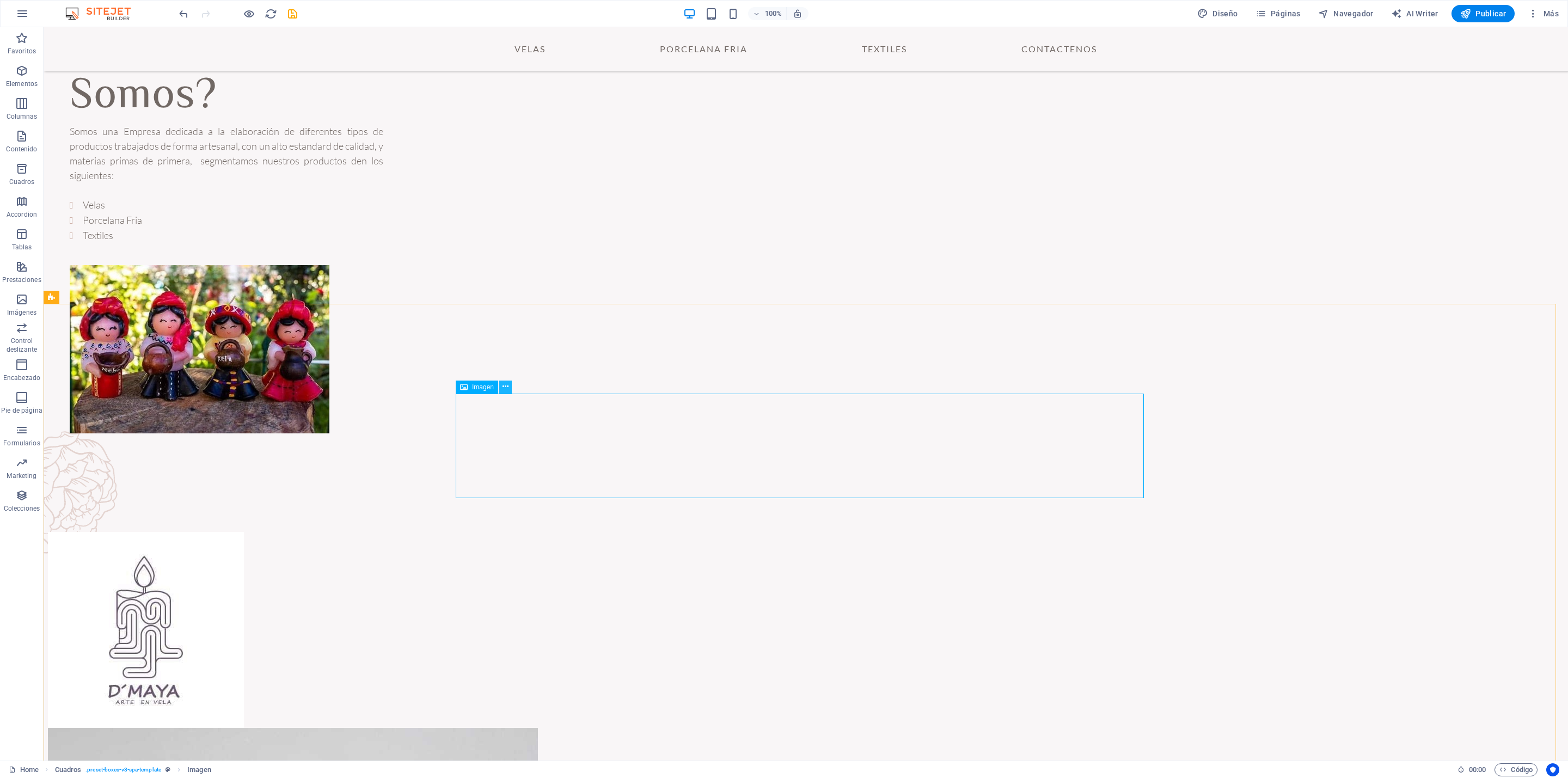
click at [508, 385] on button at bounding box center [505, 387] width 13 height 13
click at [572, 519] on link "⌦ Eliminar" at bounding box center [556, 542] width 94 height 16
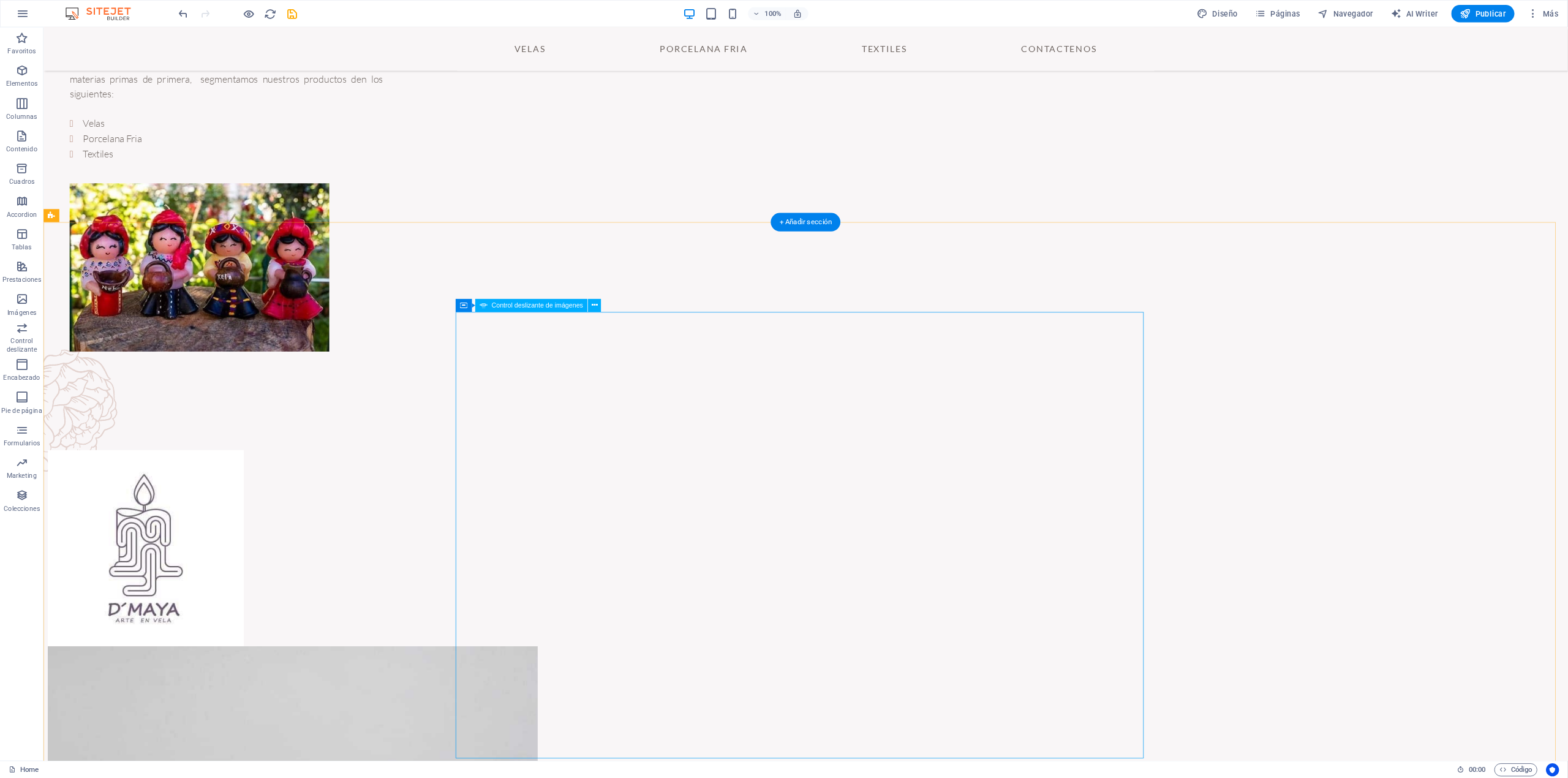
scroll to position [256, 0]
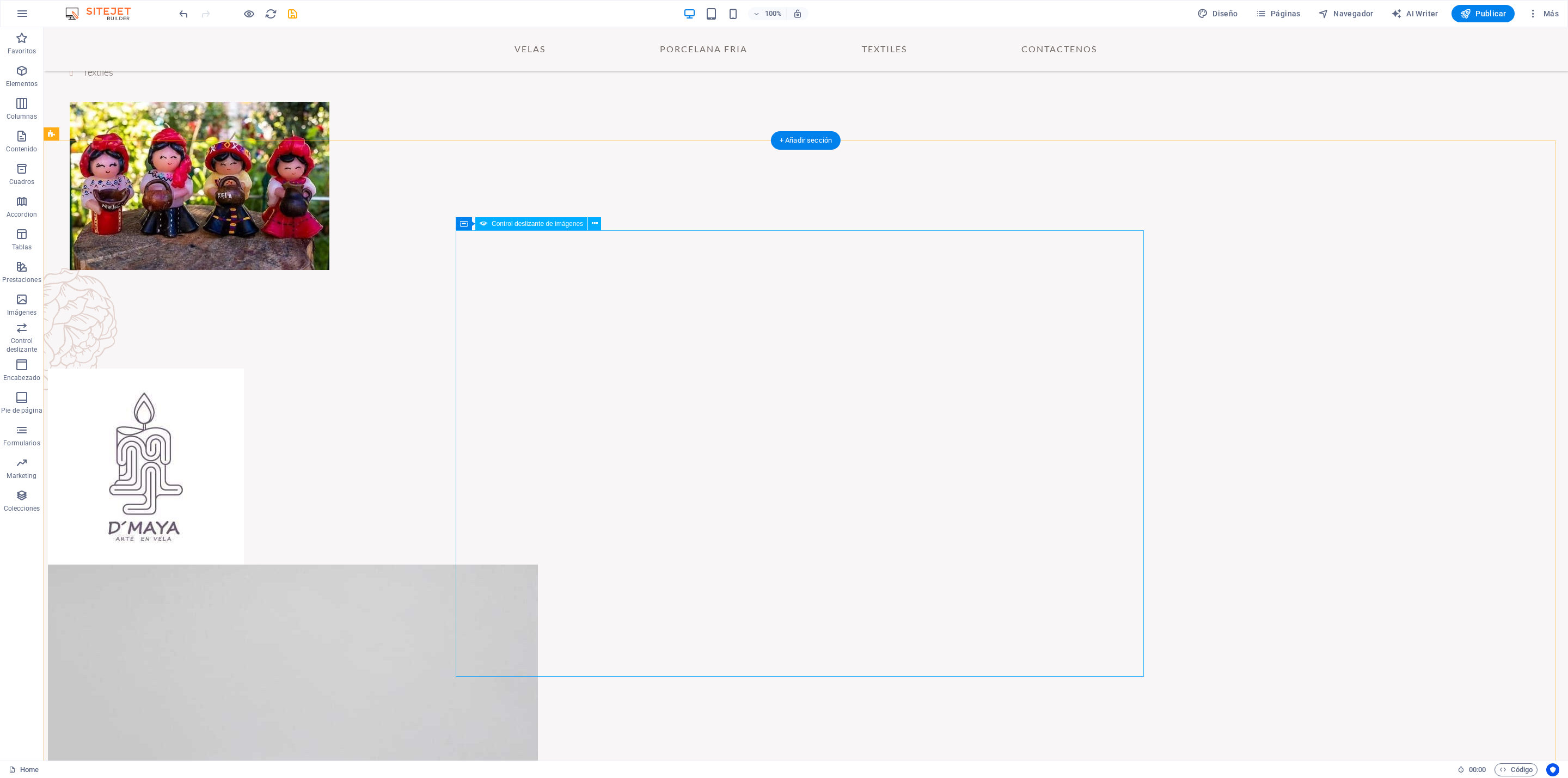
click at [593, 224] on icon at bounding box center [595, 223] width 6 height 12
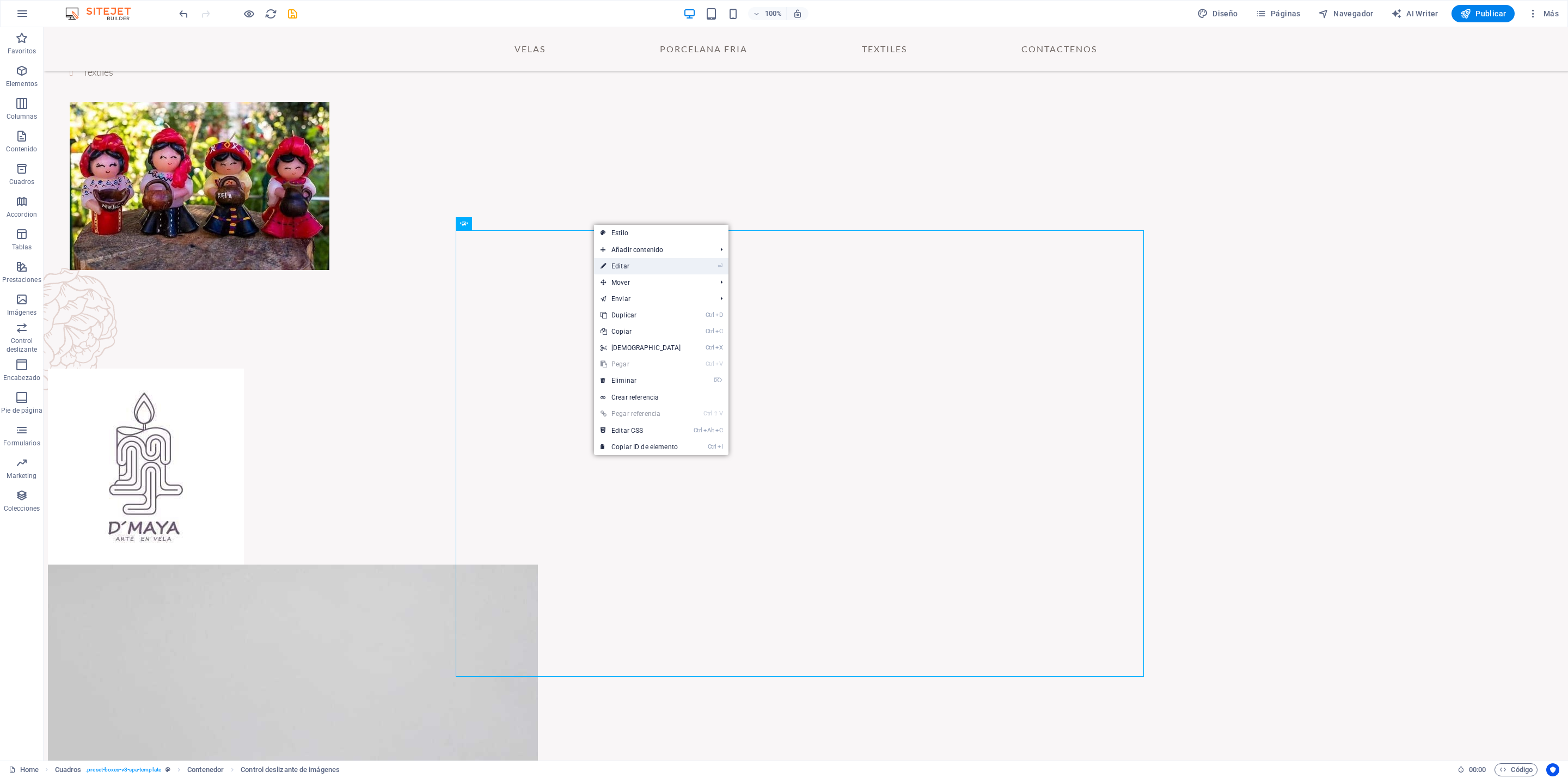
click at [622, 268] on link "⏎ Editar" at bounding box center [641, 266] width 94 height 16
select select "ms"
select select "s"
select select "progressive"
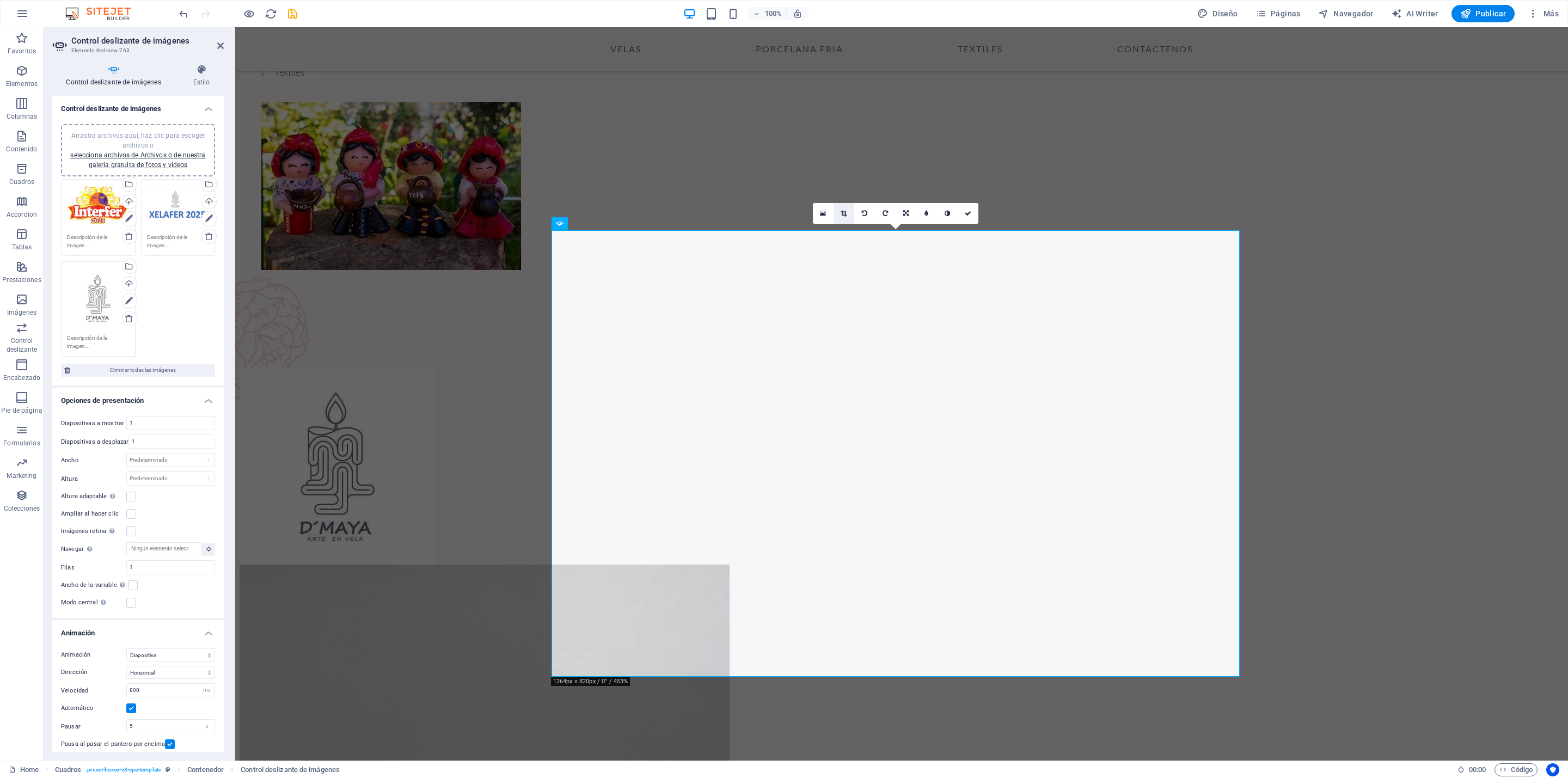
click at [843, 213] on icon at bounding box center [844, 213] width 6 height 7
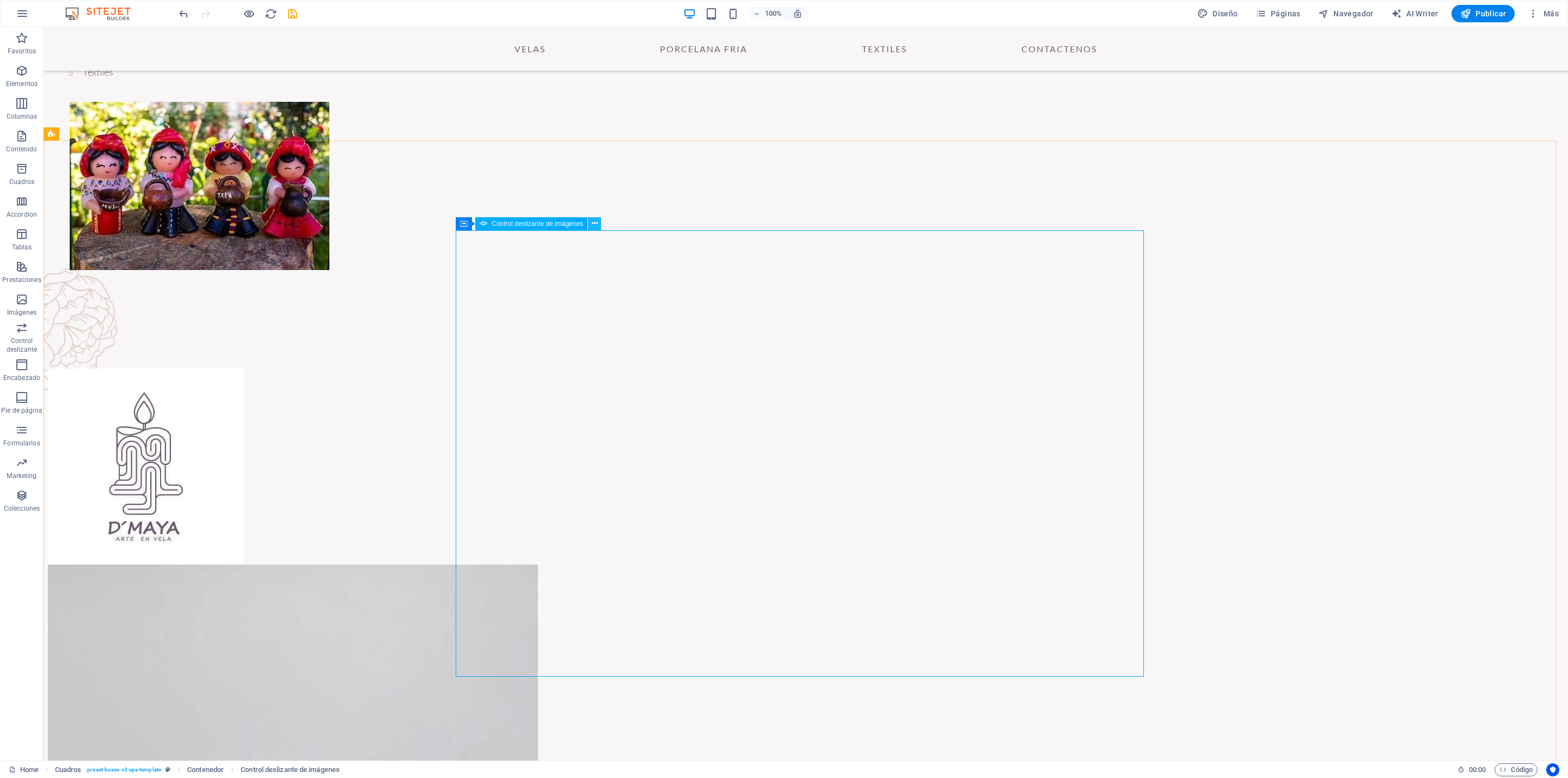
click at [597, 225] on icon at bounding box center [595, 223] width 6 height 12
click at [593, 222] on icon at bounding box center [595, 223] width 6 height 12
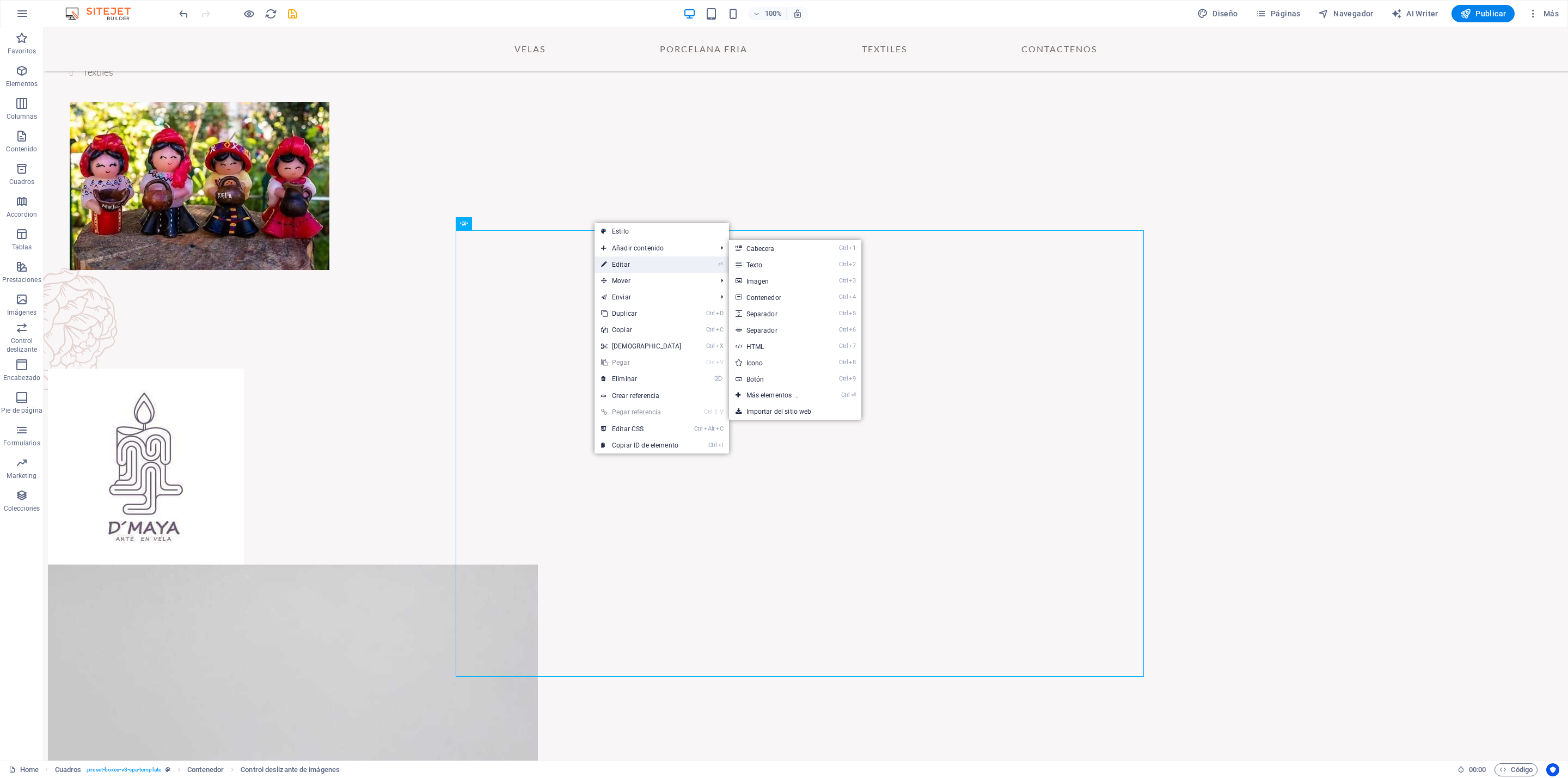
click at [617, 261] on link "⏎ Editar" at bounding box center [642, 264] width 94 height 16
select select "ms"
select select "s"
select select "progressive"
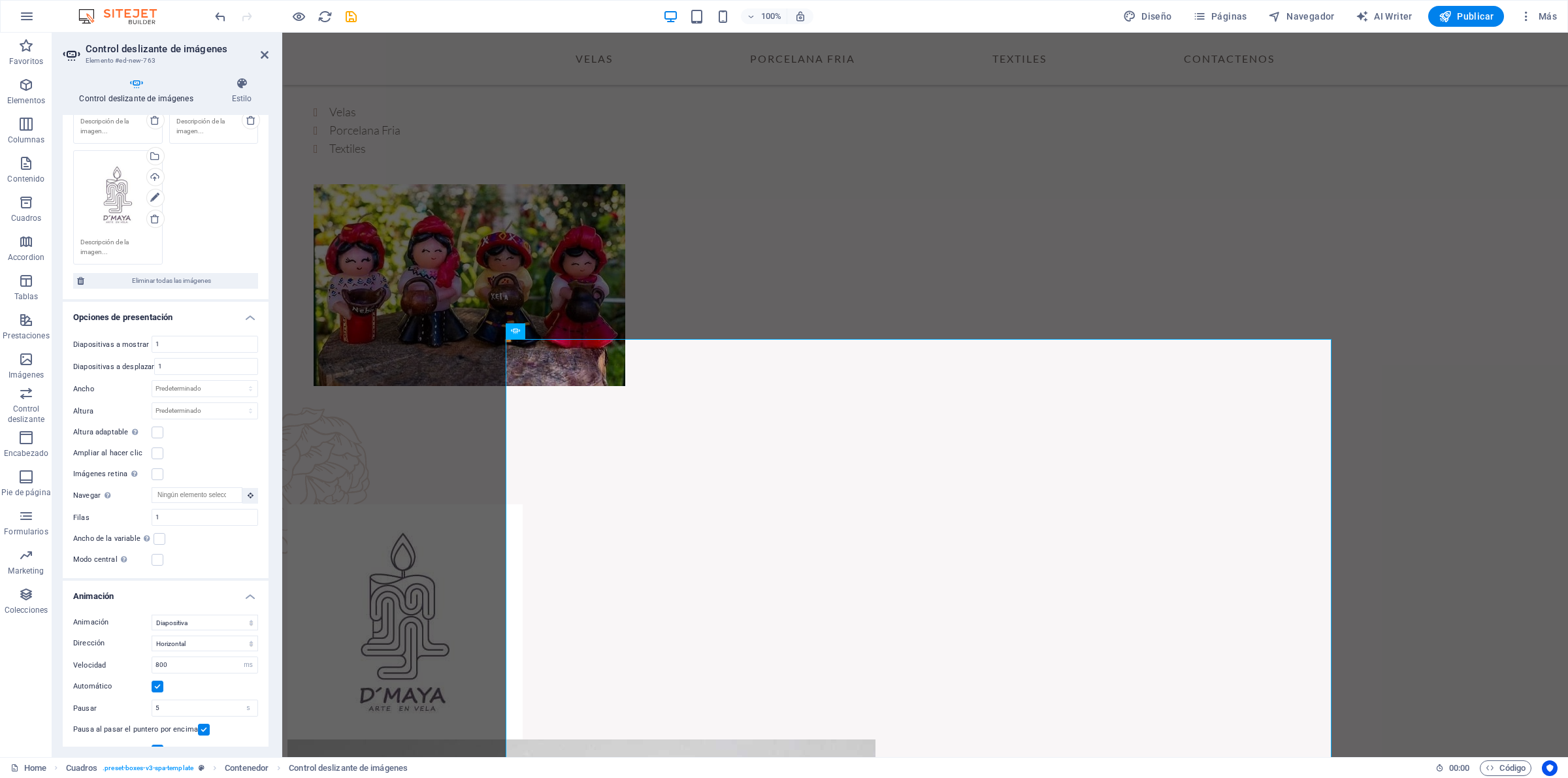
scroll to position [207, 0]
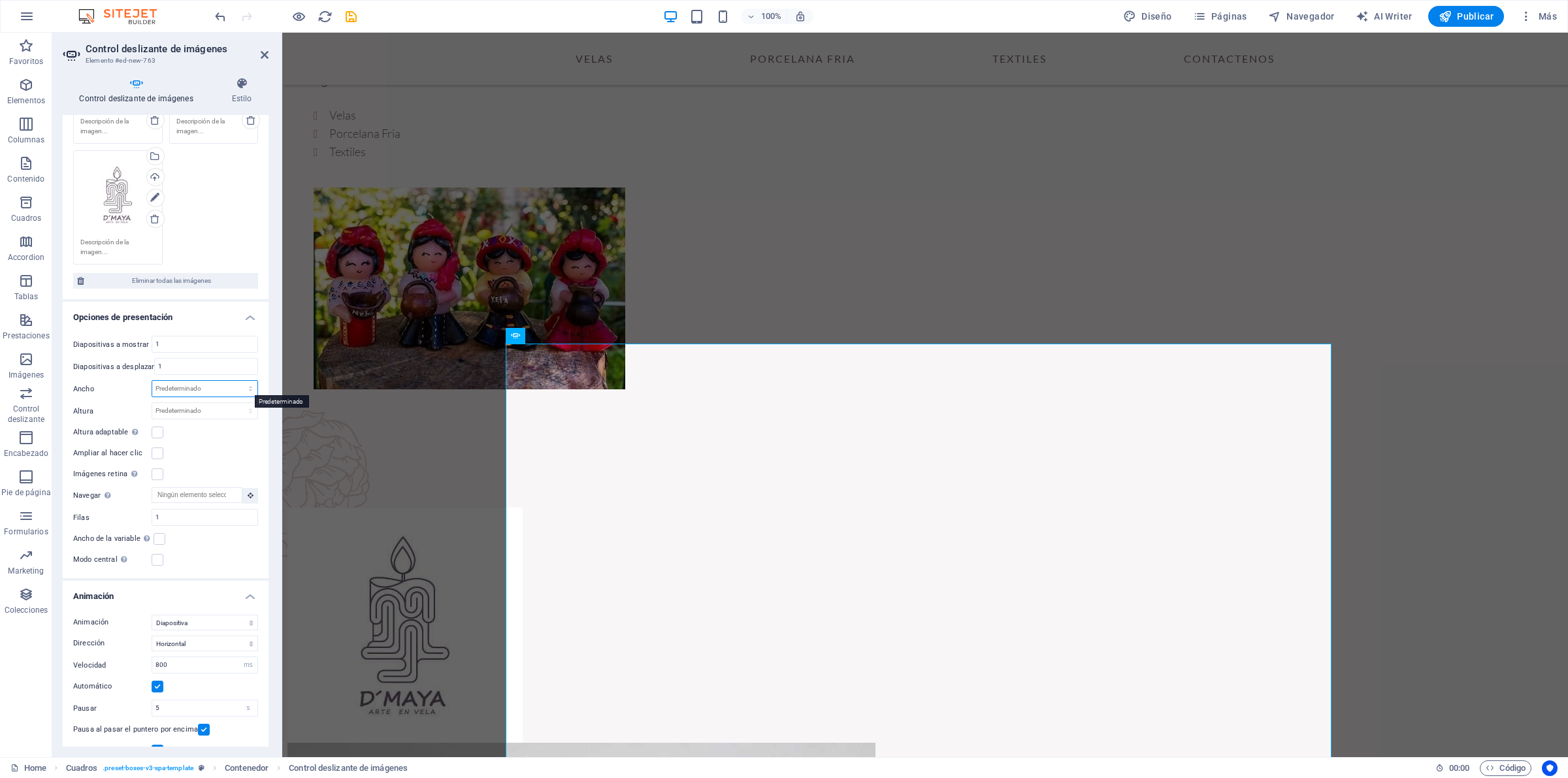
click at [246, 389] on select "Predeterminado px % rem em vw vh" at bounding box center [204, 388] width 105 height 15
click at [196, 384] on select "Predeterminado px % rem em vw vh" at bounding box center [204, 388] width 105 height 15
click at [195, 387] on select "Predeterminado px % rem em vw vh" at bounding box center [204, 388] width 105 height 15
select select "px"
click at [236, 381] on select "Predeterminado px % rem em vw vh" at bounding box center [204, 388] width 105 height 15
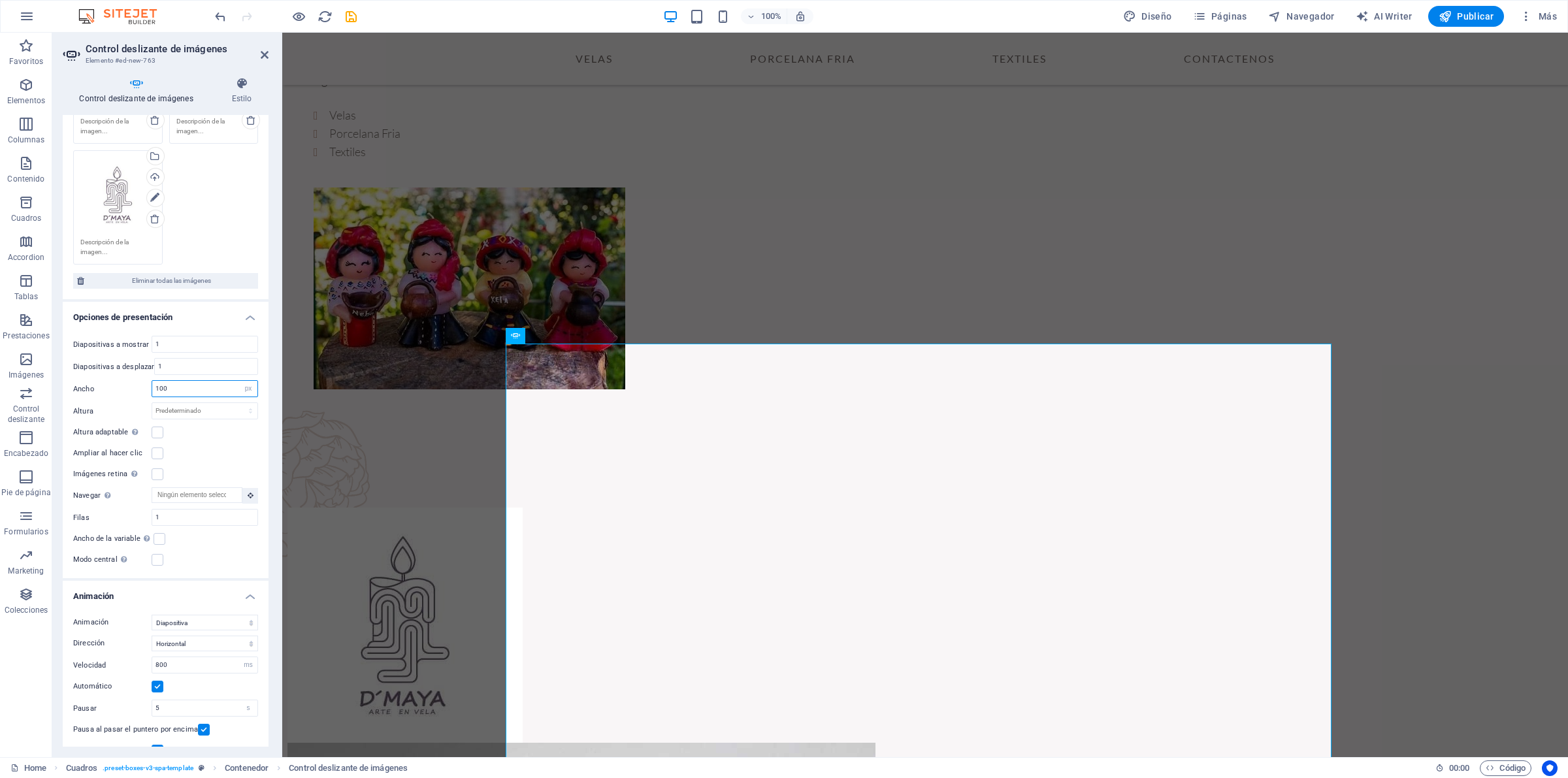
drag, startPoint x: 200, startPoint y: 387, endPoint x: 102, endPoint y: 387, distance: 98.0
click at [103, 387] on div "Ancho 100 Predeterminado px % rem em vw vh" at bounding box center [165, 389] width 185 height 17
type input "300"
click at [244, 386] on select "Predeterminado px % rem em vw vh" at bounding box center [248, 388] width 18 height 15
select select "default"
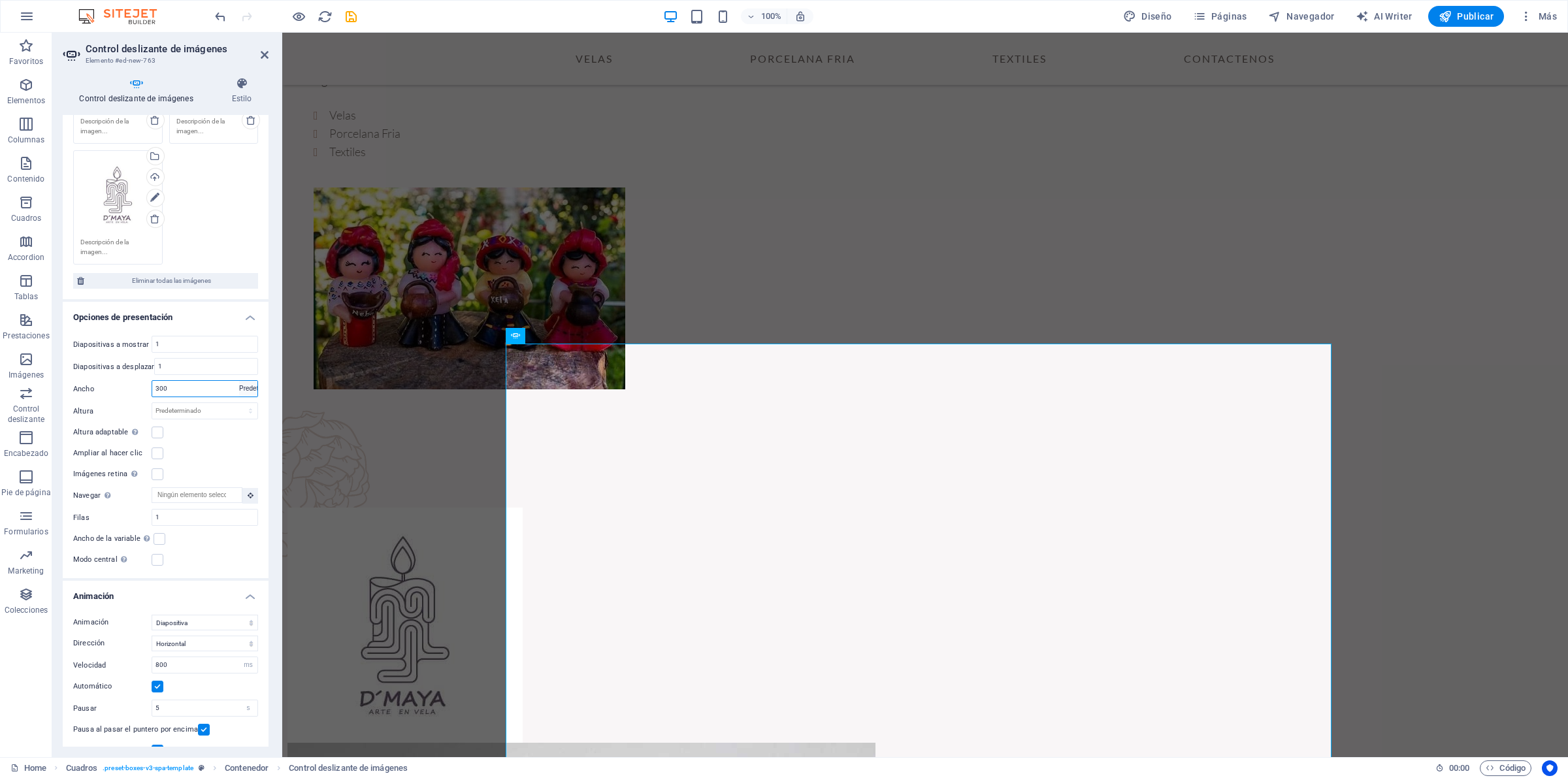
click at [239, 381] on select "Predeterminado px % rem em vw vh" at bounding box center [248, 388] width 18 height 15
select select "DISABLED_OPTION_VALUE"
click at [247, 413] on select "Predeterminado px rem em vw vh" at bounding box center [204, 411] width 105 height 15
click at [152, 403] on select "Predeterminado px rem em vw vh" at bounding box center [204, 411] width 105 height 15
select select "DISABLED_OPTION_VALUE"
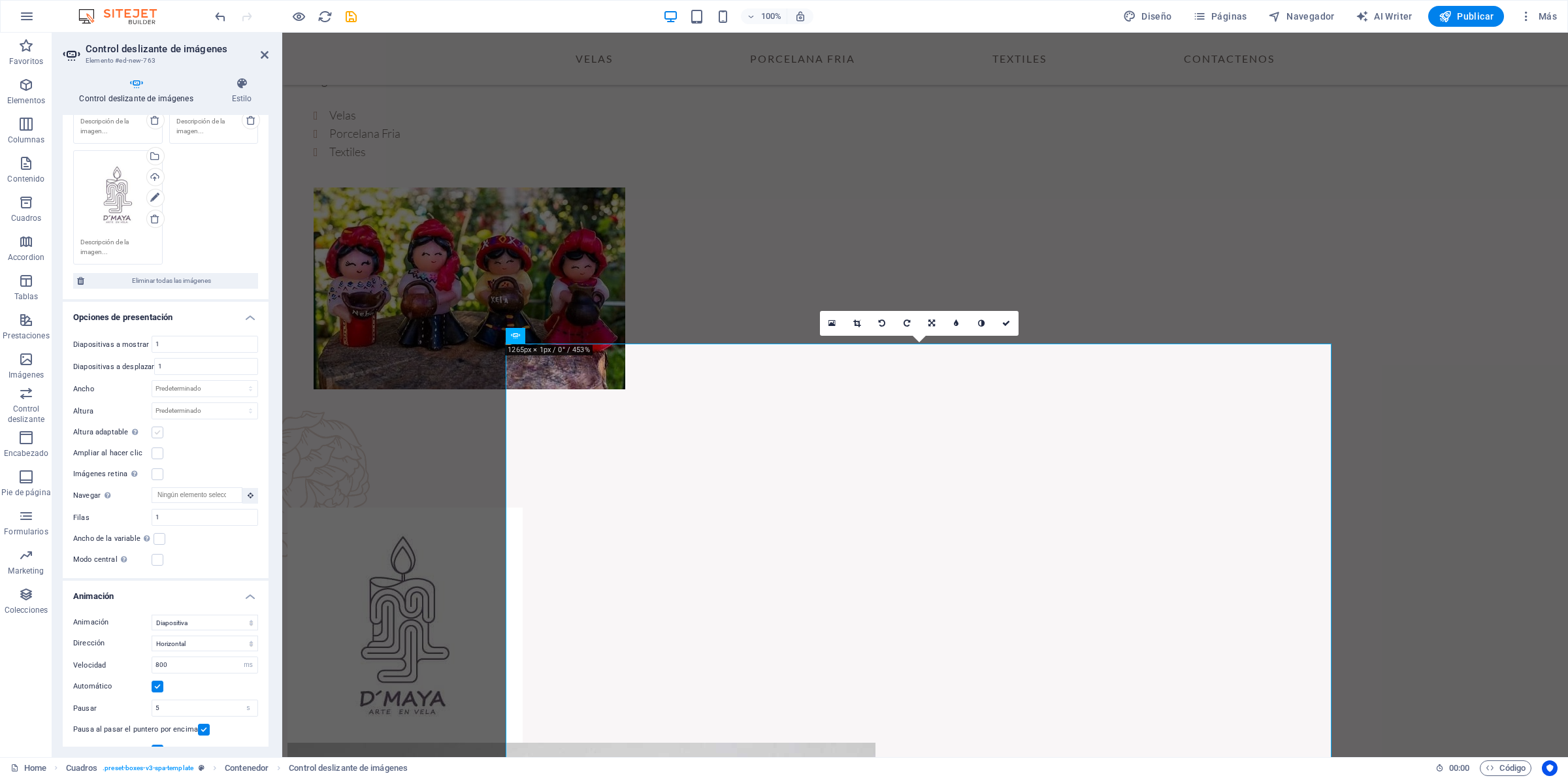
click at [158, 430] on label at bounding box center [158, 432] width 12 height 12
click at [0, 0] on input "Altura adaptable Ajustar automáticamente el alto para controles deslizantes de …" at bounding box center [0, 0] width 0 height 0
click at [155, 430] on label at bounding box center [158, 431] width 12 height 12
click at [0, 0] on input "Ampliar al hacer clic" at bounding box center [0, 0] width 0 height 0
click at [155, 430] on label at bounding box center [158, 431] width 12 height 12
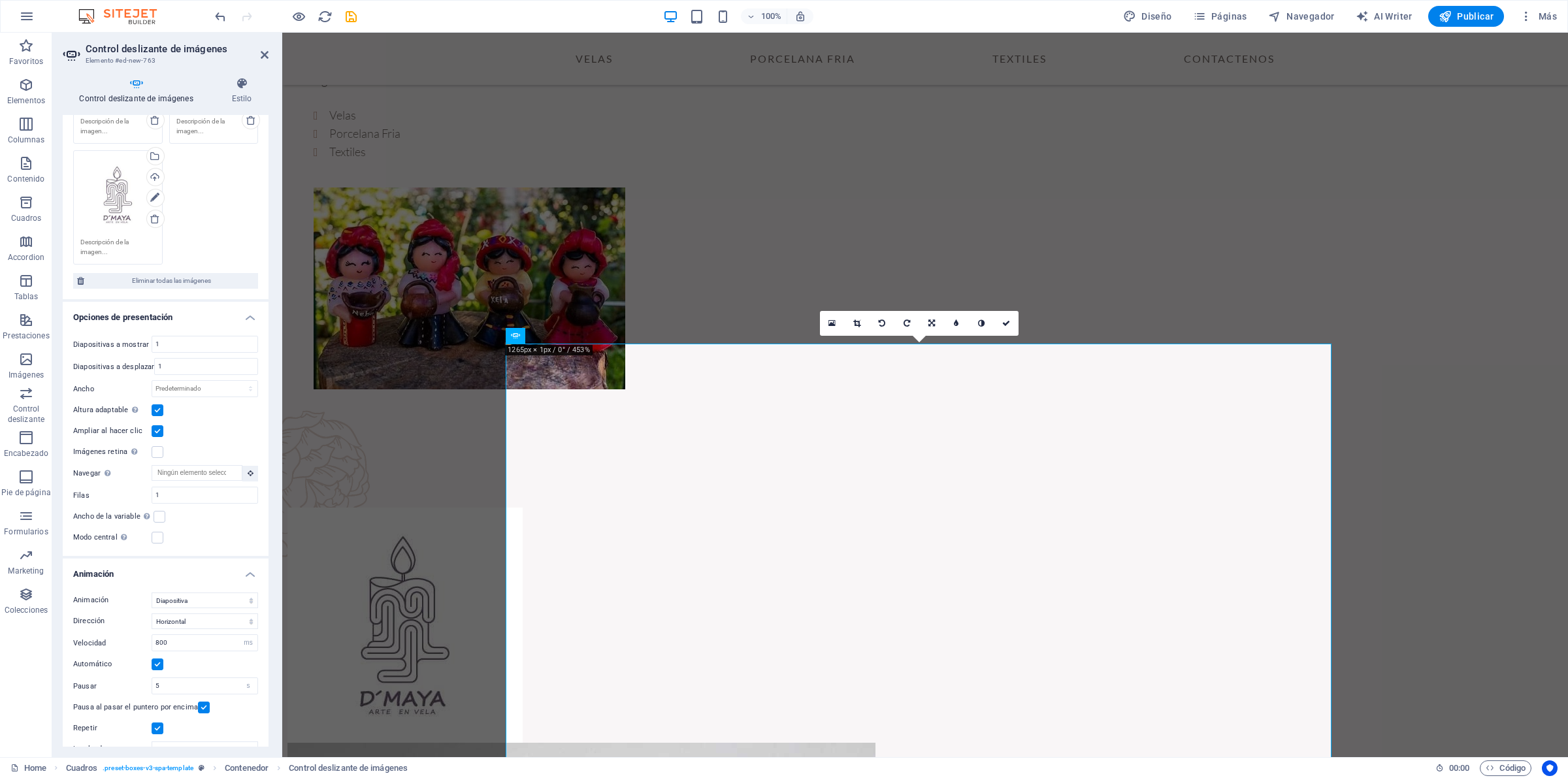
click at [0, 0] on input "Ampliar al hacer clic" at bounding box center [0, 0] width 0 height 0
click at [155, 451] on label at bounding box center [158, 452] width 12 height 12
click at [0, 0] on input "Imágenes retina Automáticamente cargar tamaños optimizados de smartphone e imag…" at bounding box center [0, 0] width 0 height 0
click at [155, 451] on label at bounding box center [158, 452] width 12 height 12
click at [0, 0] on input "Imágenes retina Automáticamente cargar tamaños optimizados de smartphone e imag…" at bounding box center [0, 0] width 0 height 0
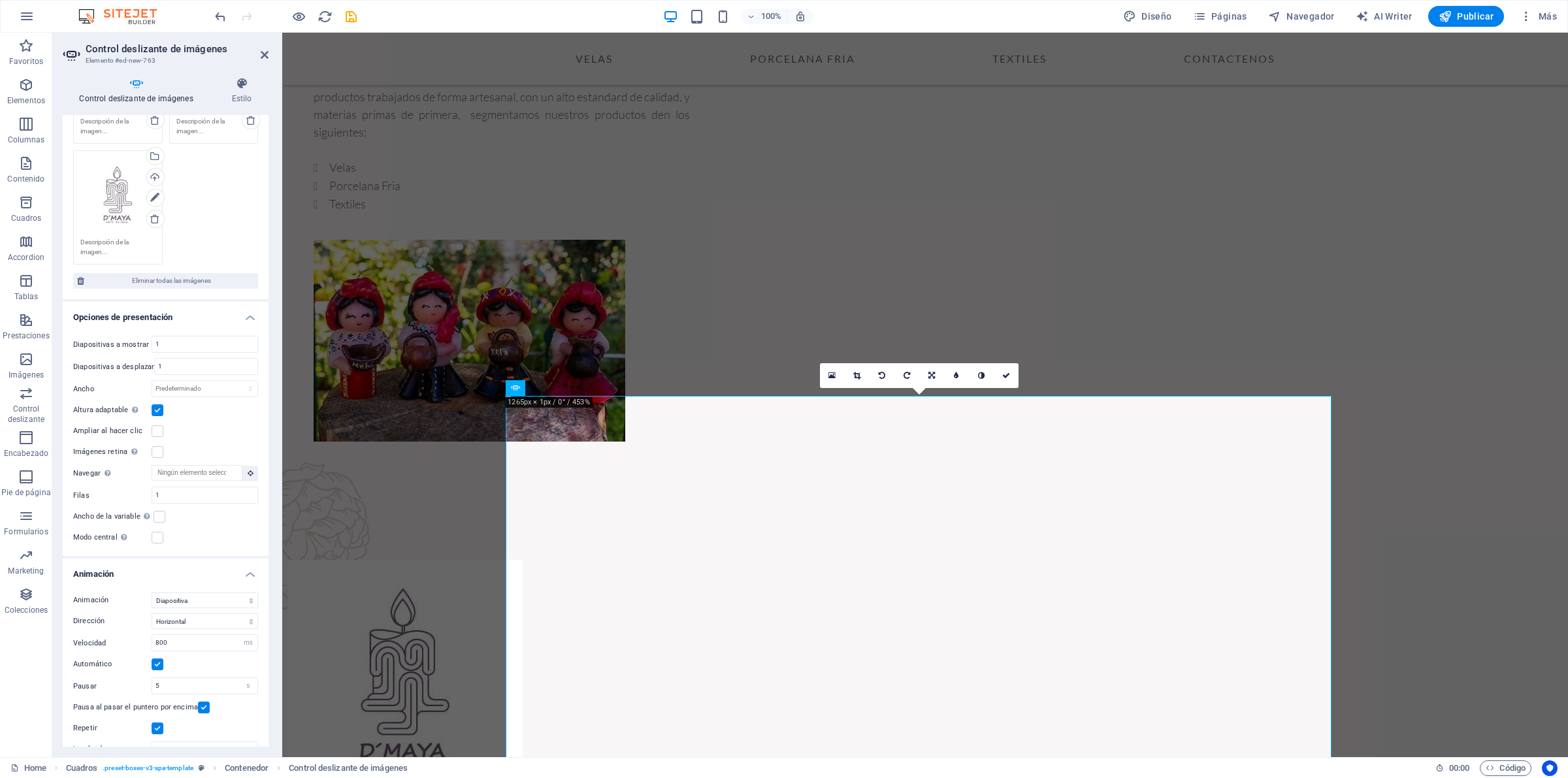
scroll to position [226, 0]
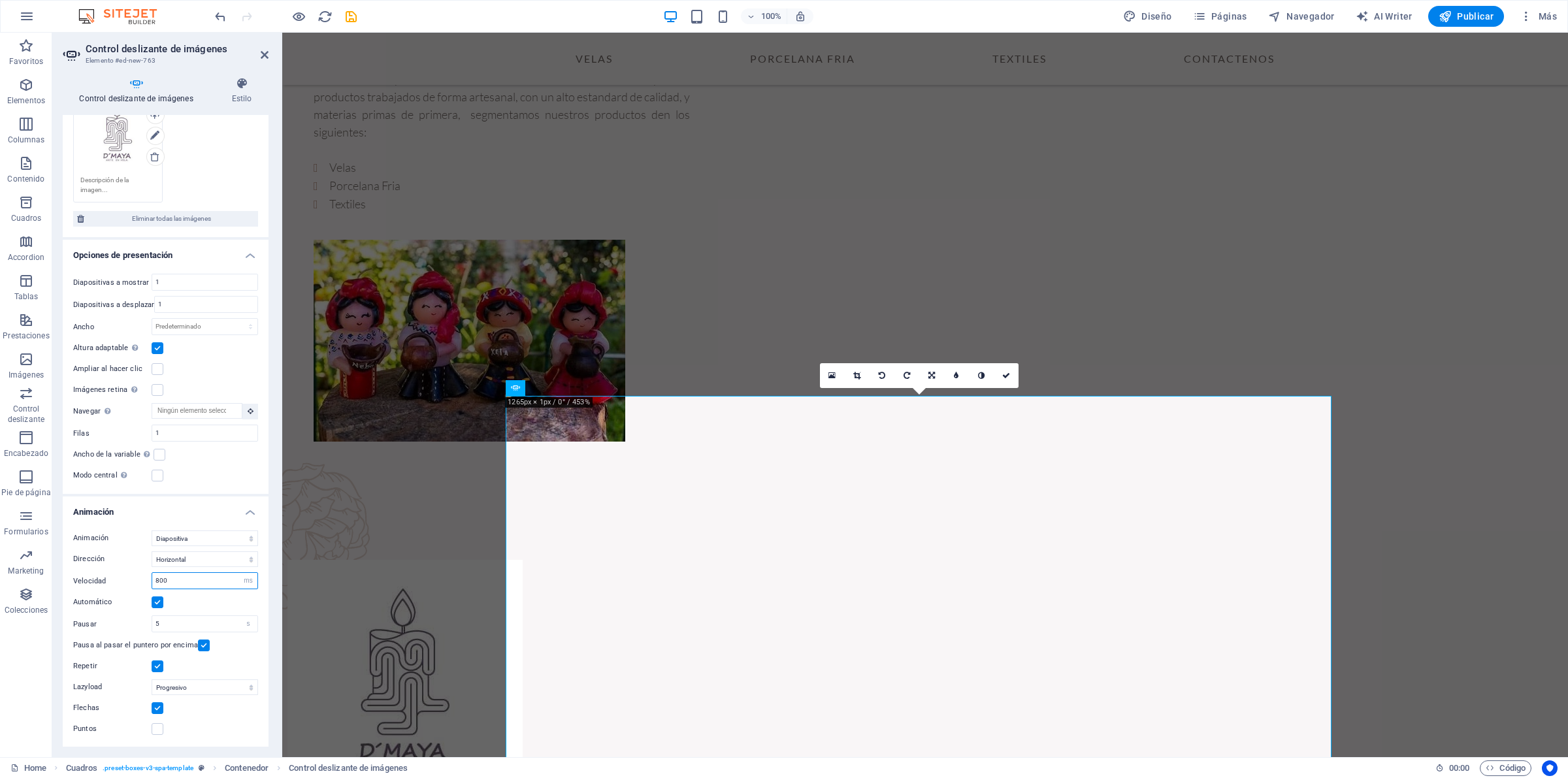
drag, startPoint x: 184, startPoint y: 584, endPoint x: 119, endPoint y: 582, distance: 65.0
click at [119, 582] on div "Velocidad 800 s ms" at bounding box center [165, 581] width 185 height 17
type input "600"
click at [288, 9] on div at bounding box center [286, 16] width 146 height 21
click at [293, 16] on icon "button" at bounding box center [299, 17] width 15 height 15
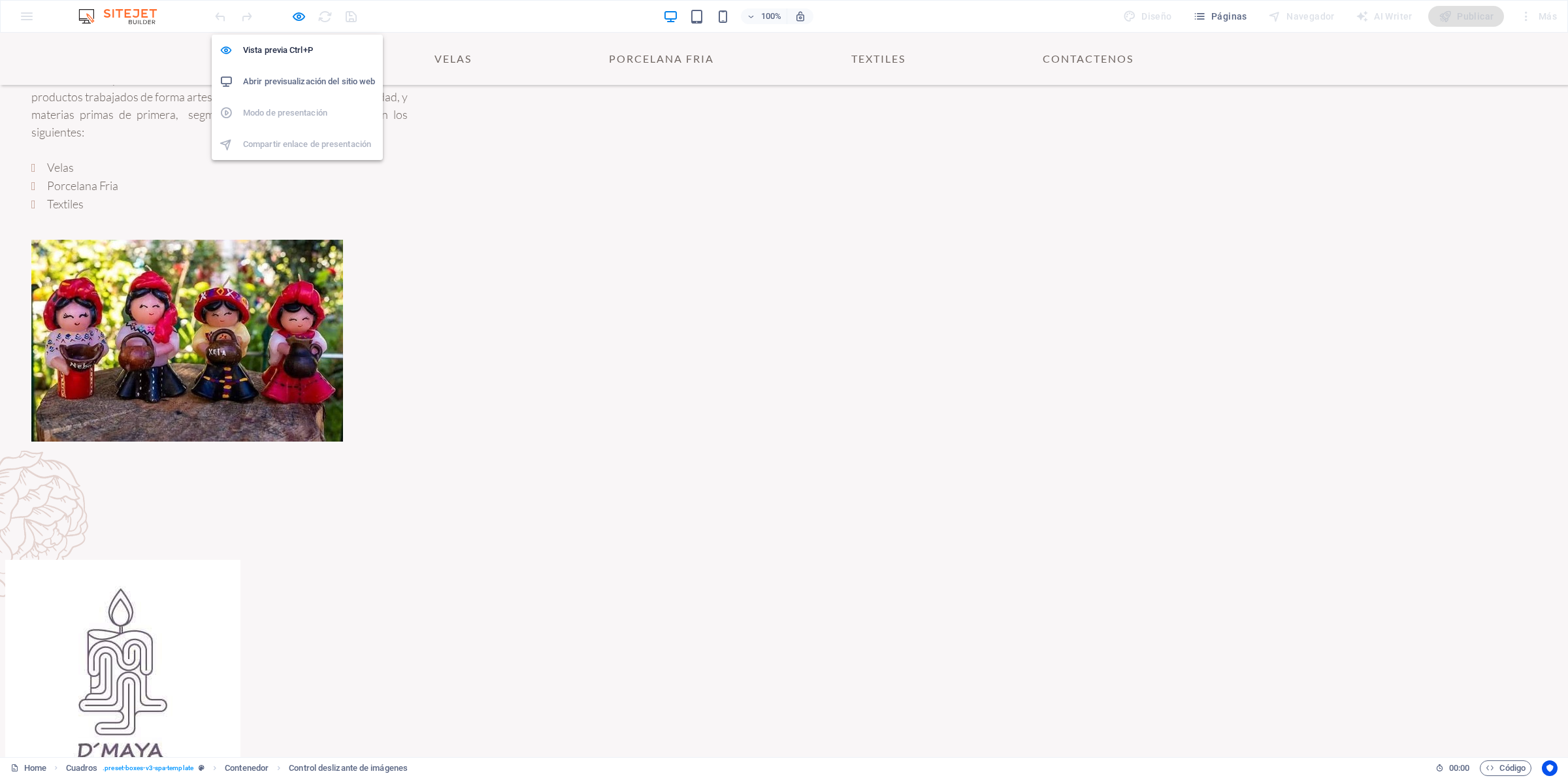
click at [289, 82] on h6 "Abrir previsualización del sitio web" at bounding box center [309, 81] width 132 height 15
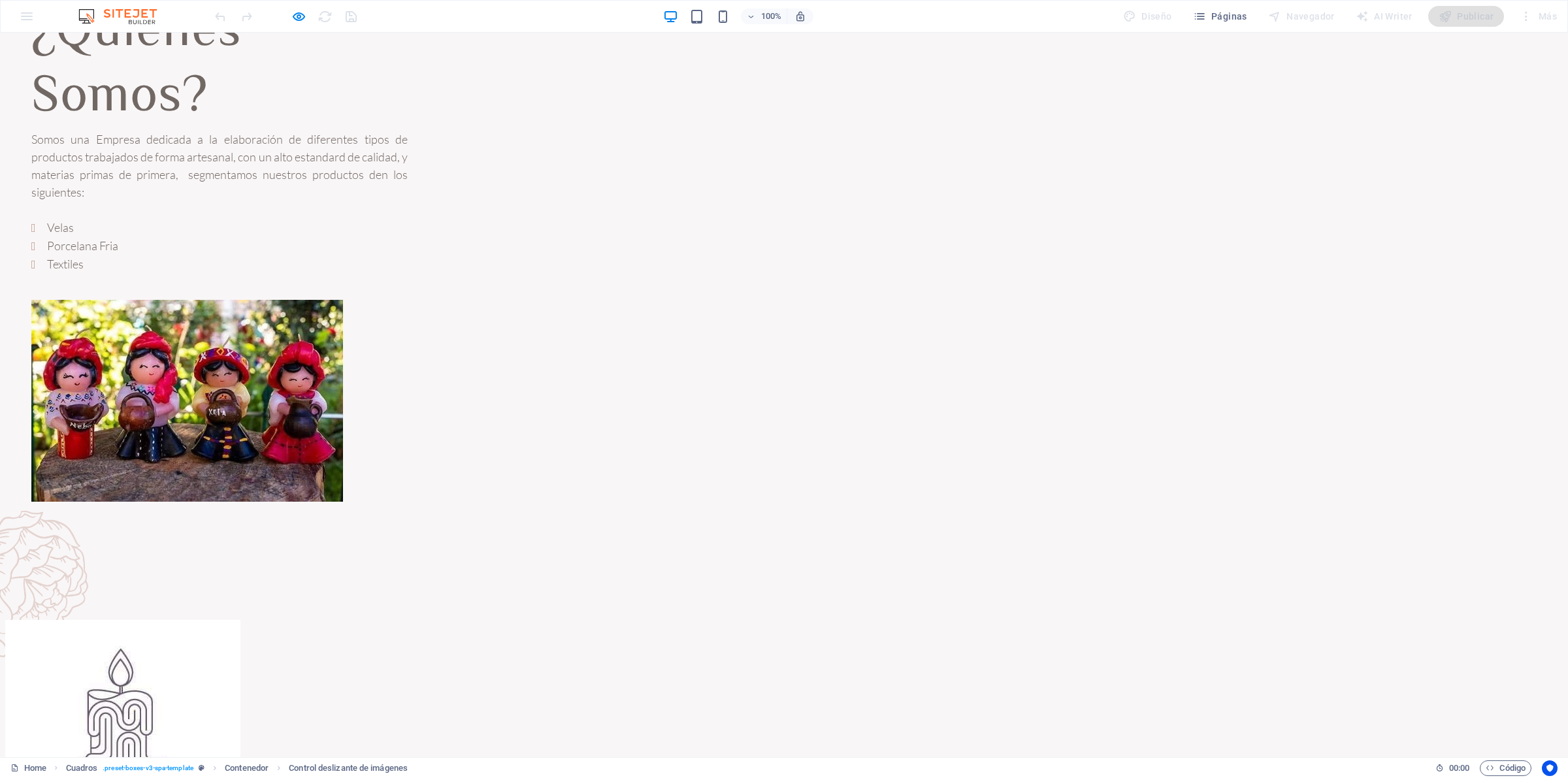
scroll to position [0, 0]
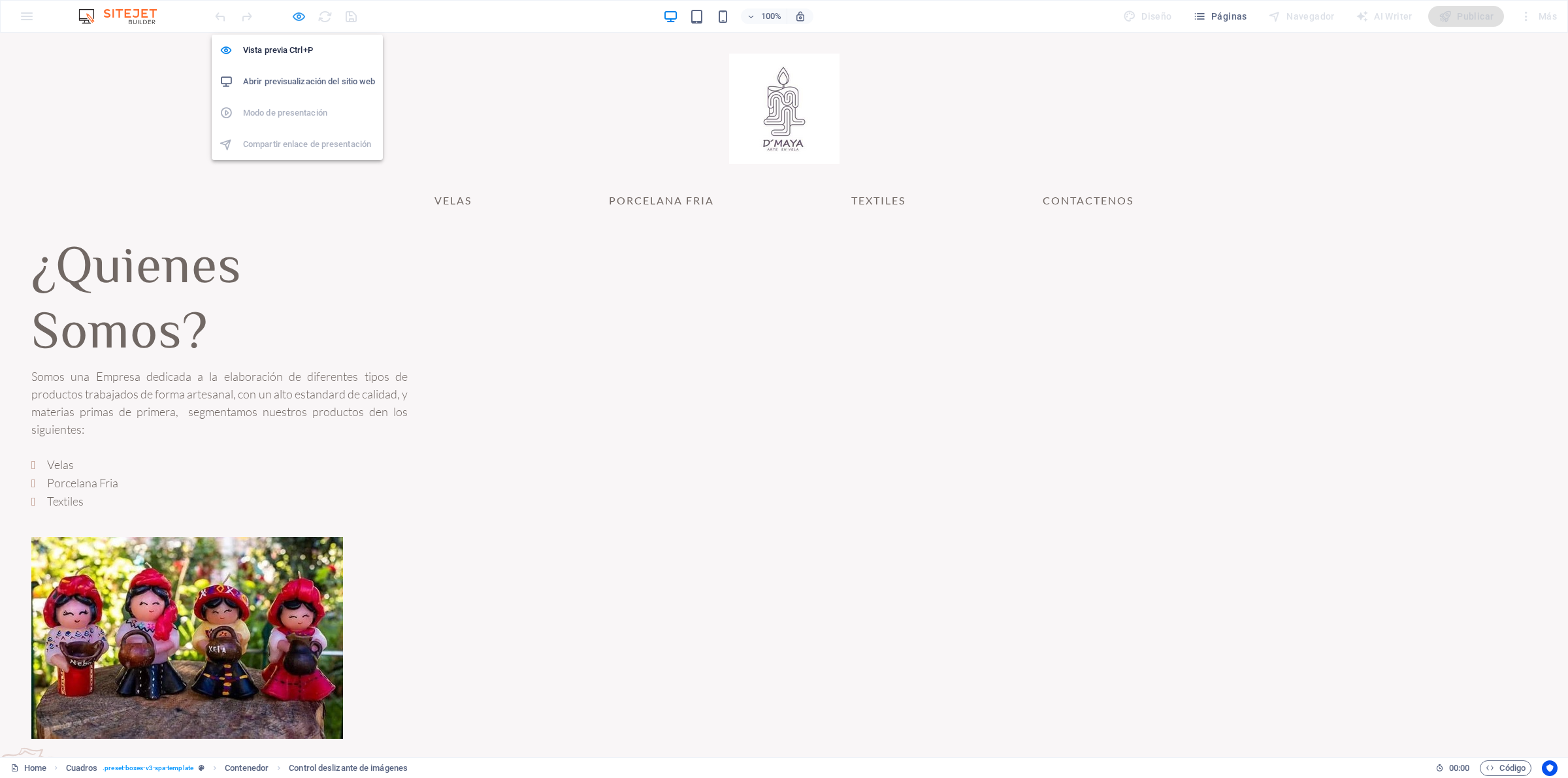
click at [304, 20] on icon "button" at bounding box center [299, 17] width 15 height 15
select select "ms"
select select "s"
select select "progressive"
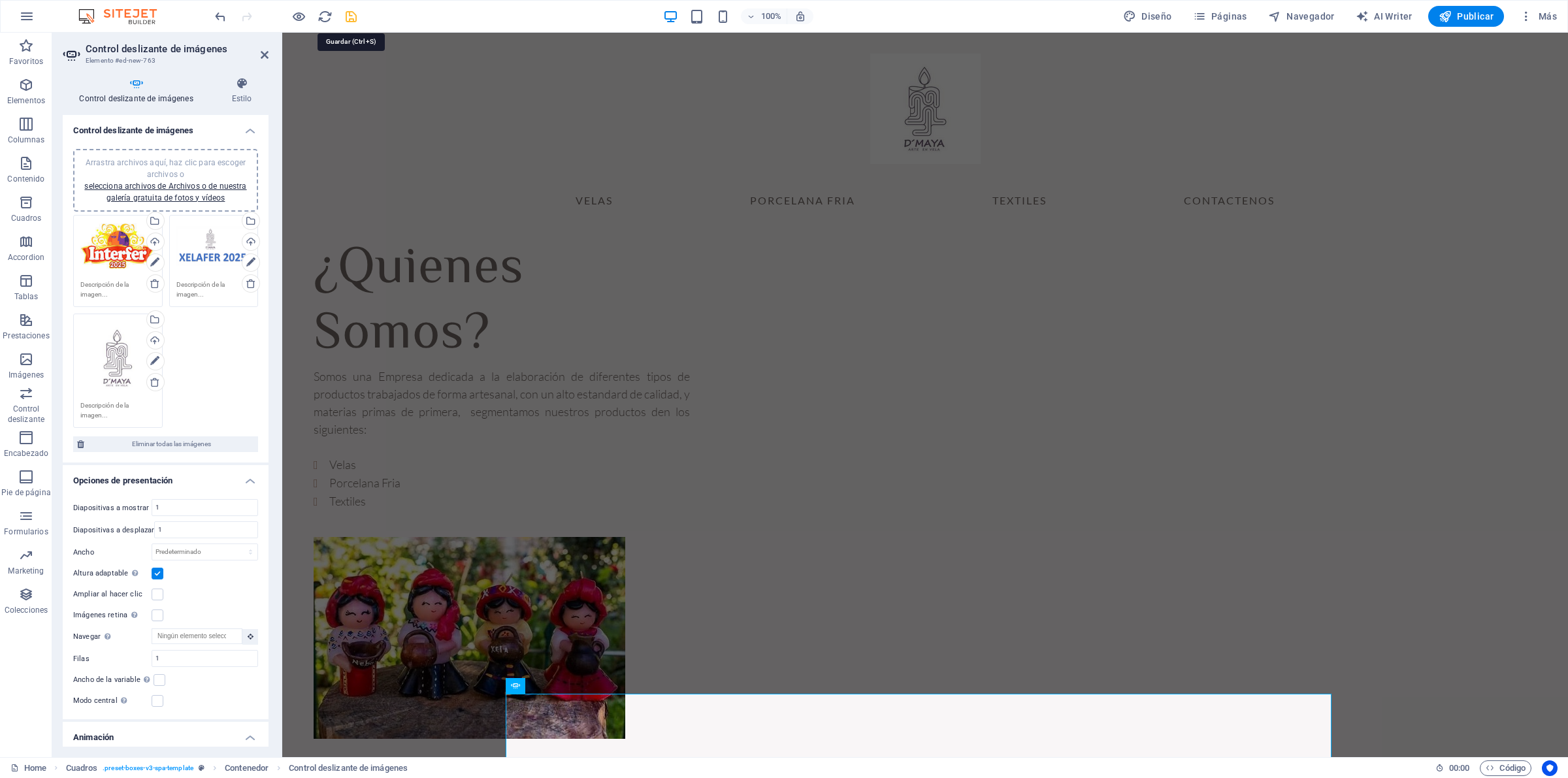
click at [344, 13] on icon "save" at bounding box center [351, 17] width 15 height 15
checkbox input "false"
select select "ms"
select select "s"
select select "progressive"
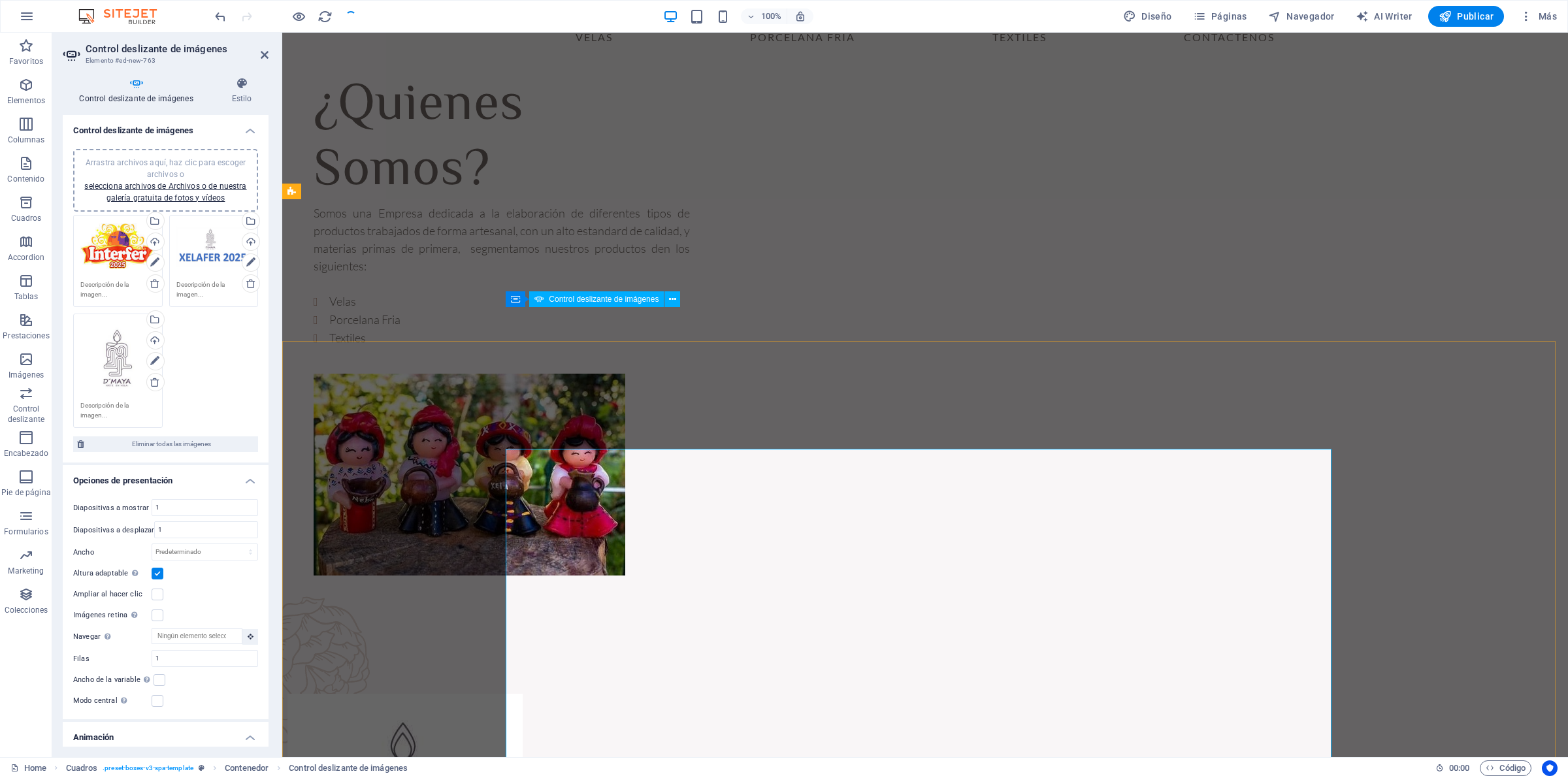
scroll to position [185, 0]
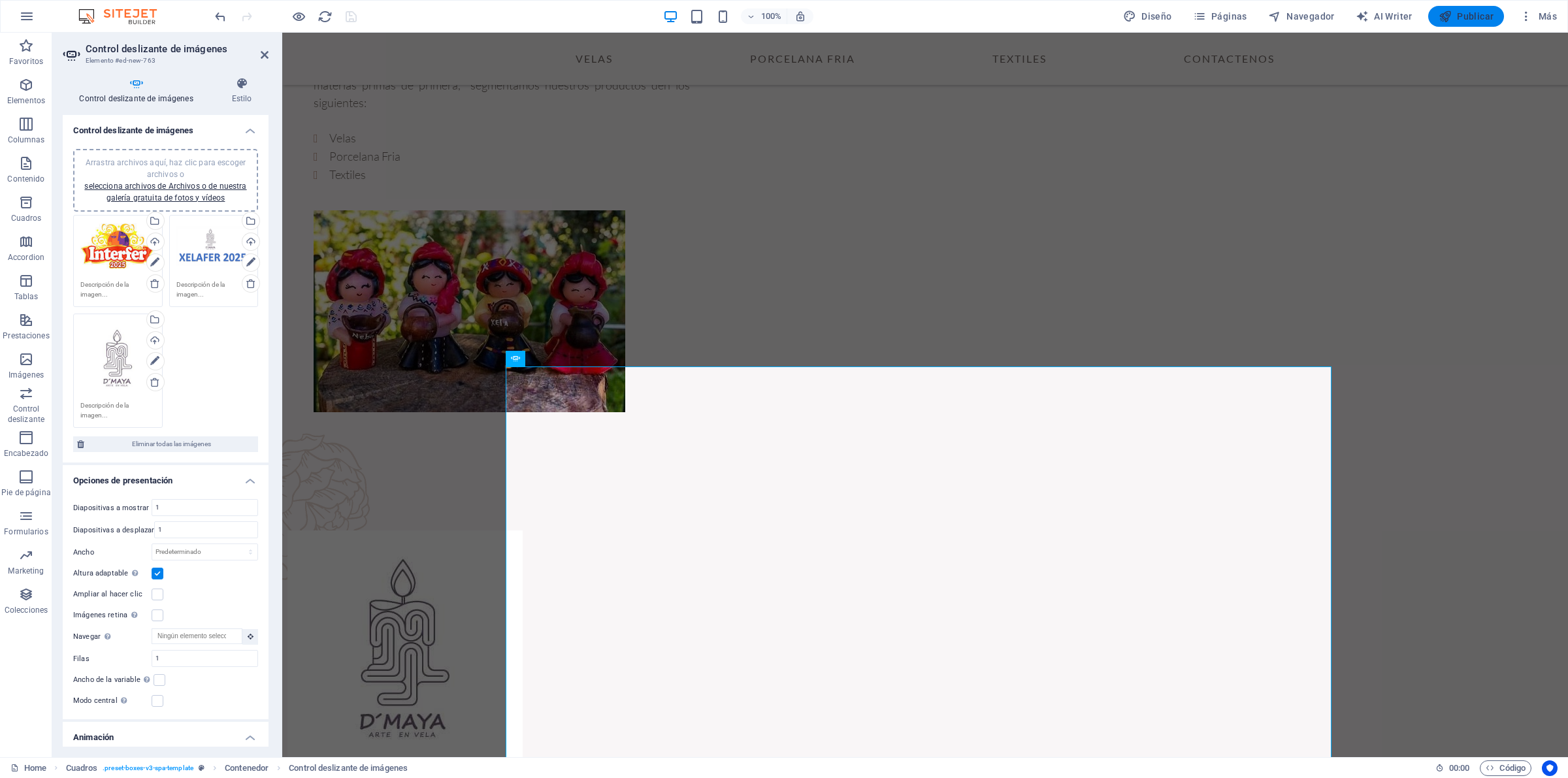
click at [1253, 17] on span "Publicar" at bounding box center [1466, 16] width 56 height 13
select select "ms"
select select "s"
select select "progressive"
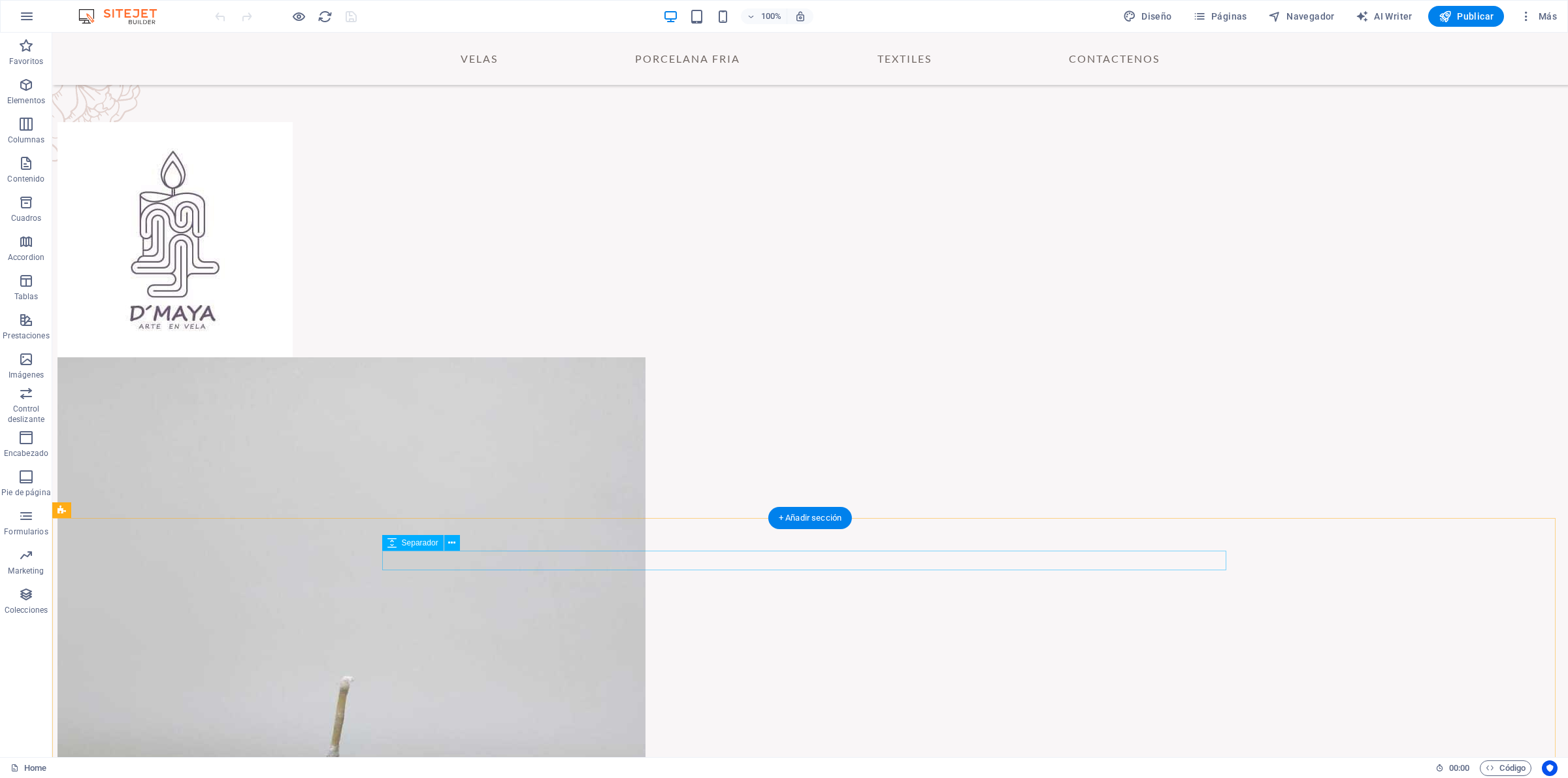
scroll to position [1002, 0]
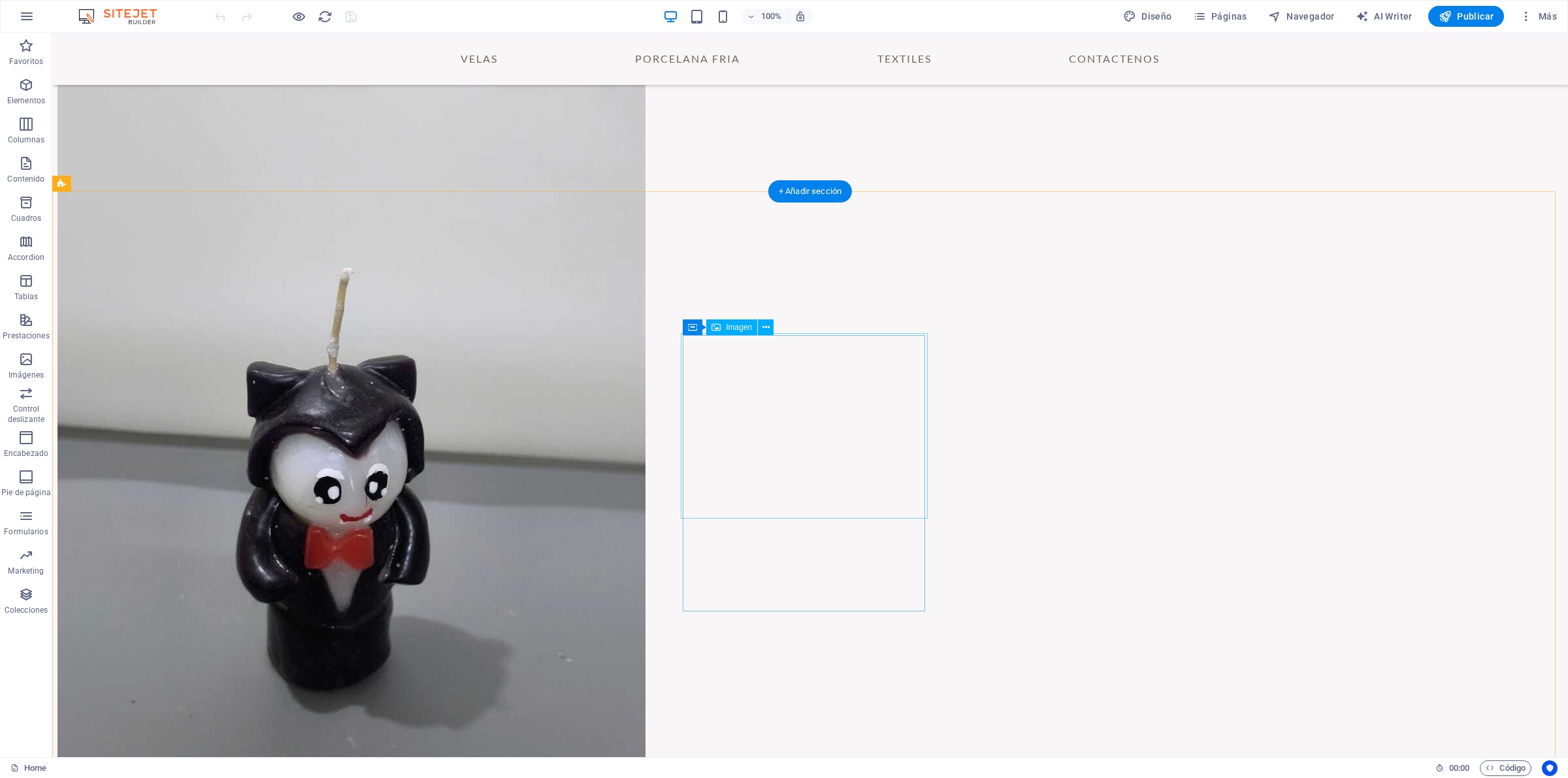
click at [768, 328] on icon at bounding box center [766, 327] width 7 height 14
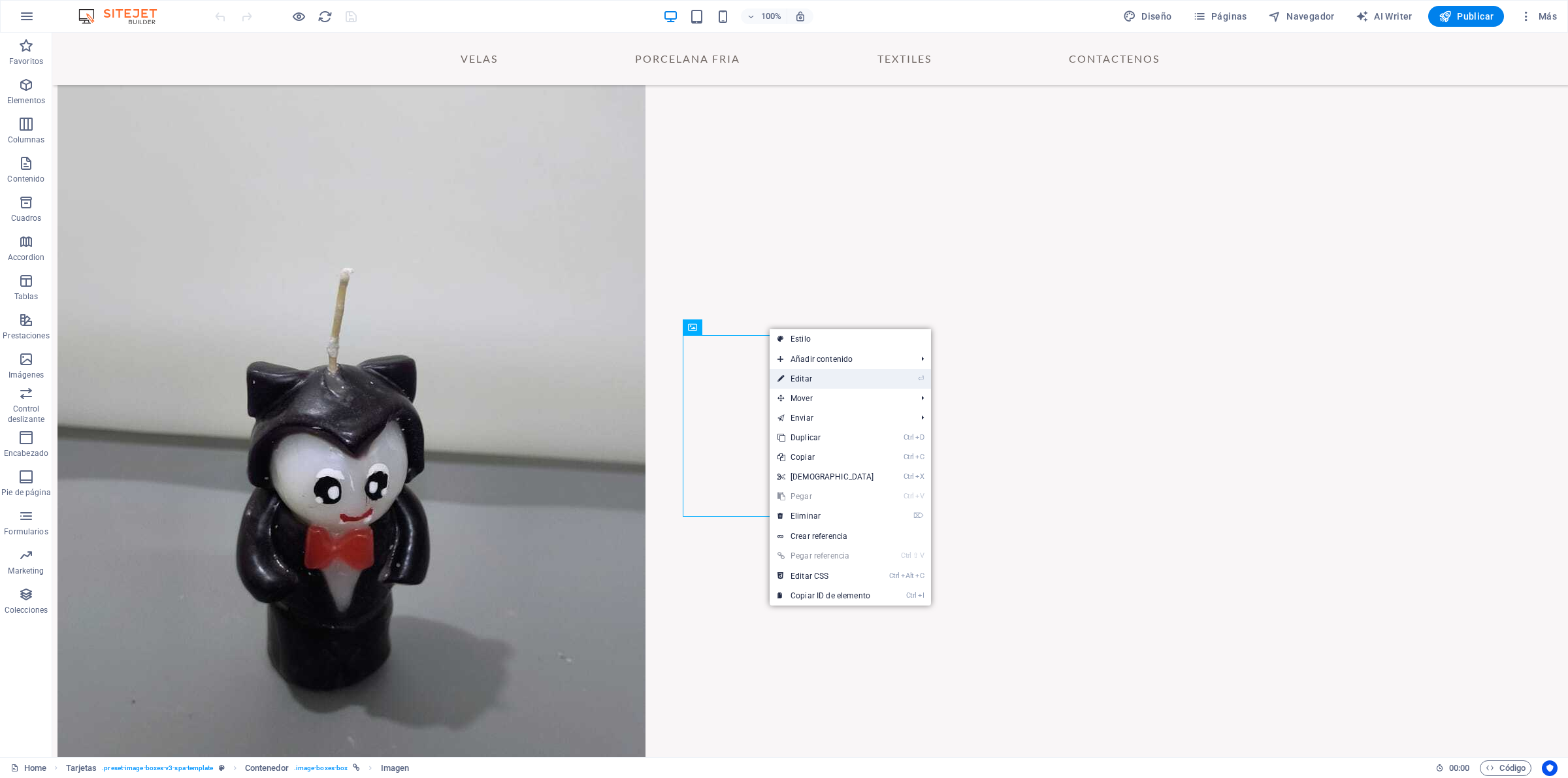
click at [825, 375] on link "⏎ Editar" at bounding box center [826, 378] width 112 height 20
select select "%"
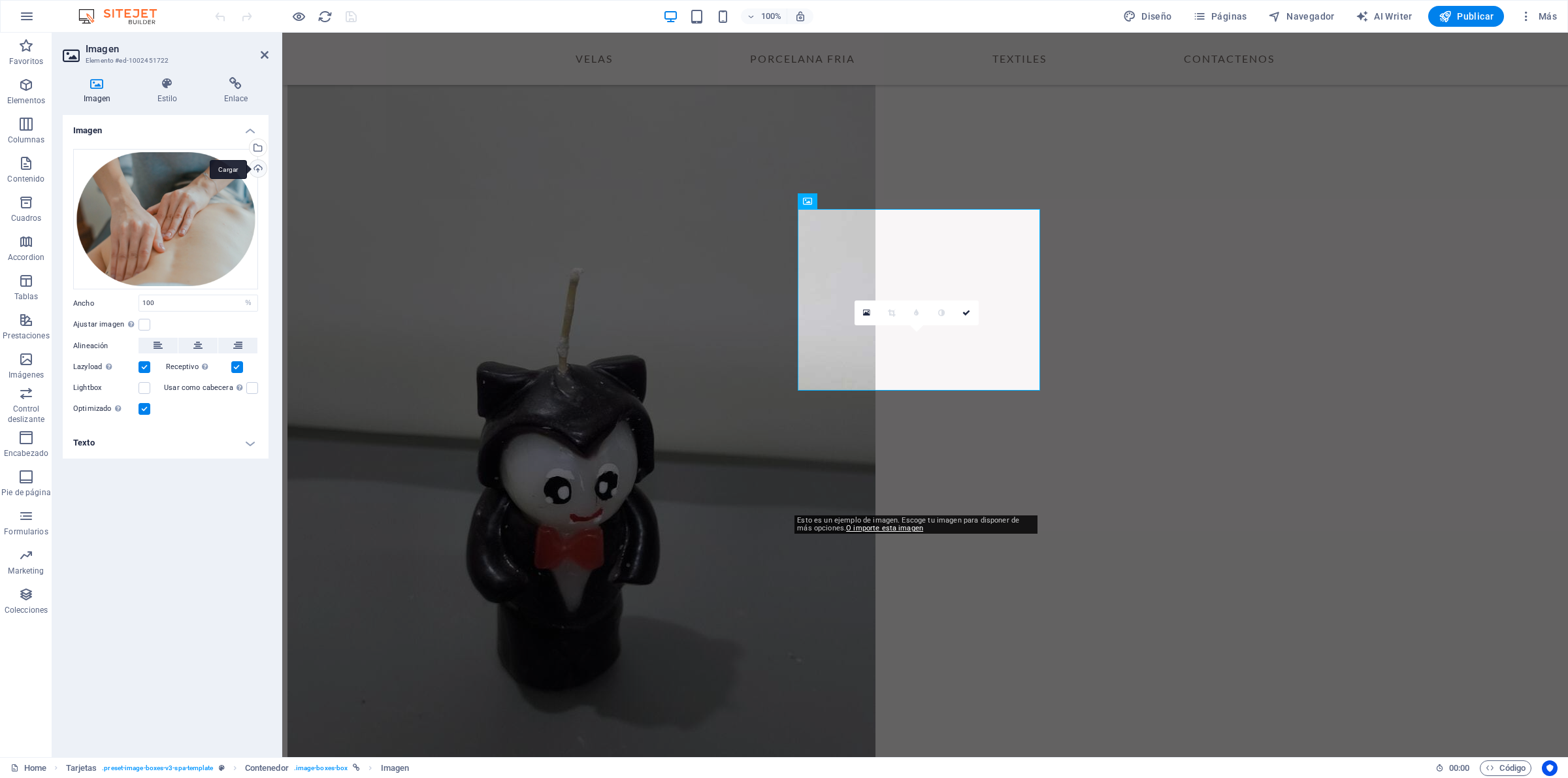
click at [258, 165] on div "Cargar" at bounding box center [256, 169] width 20 height 20
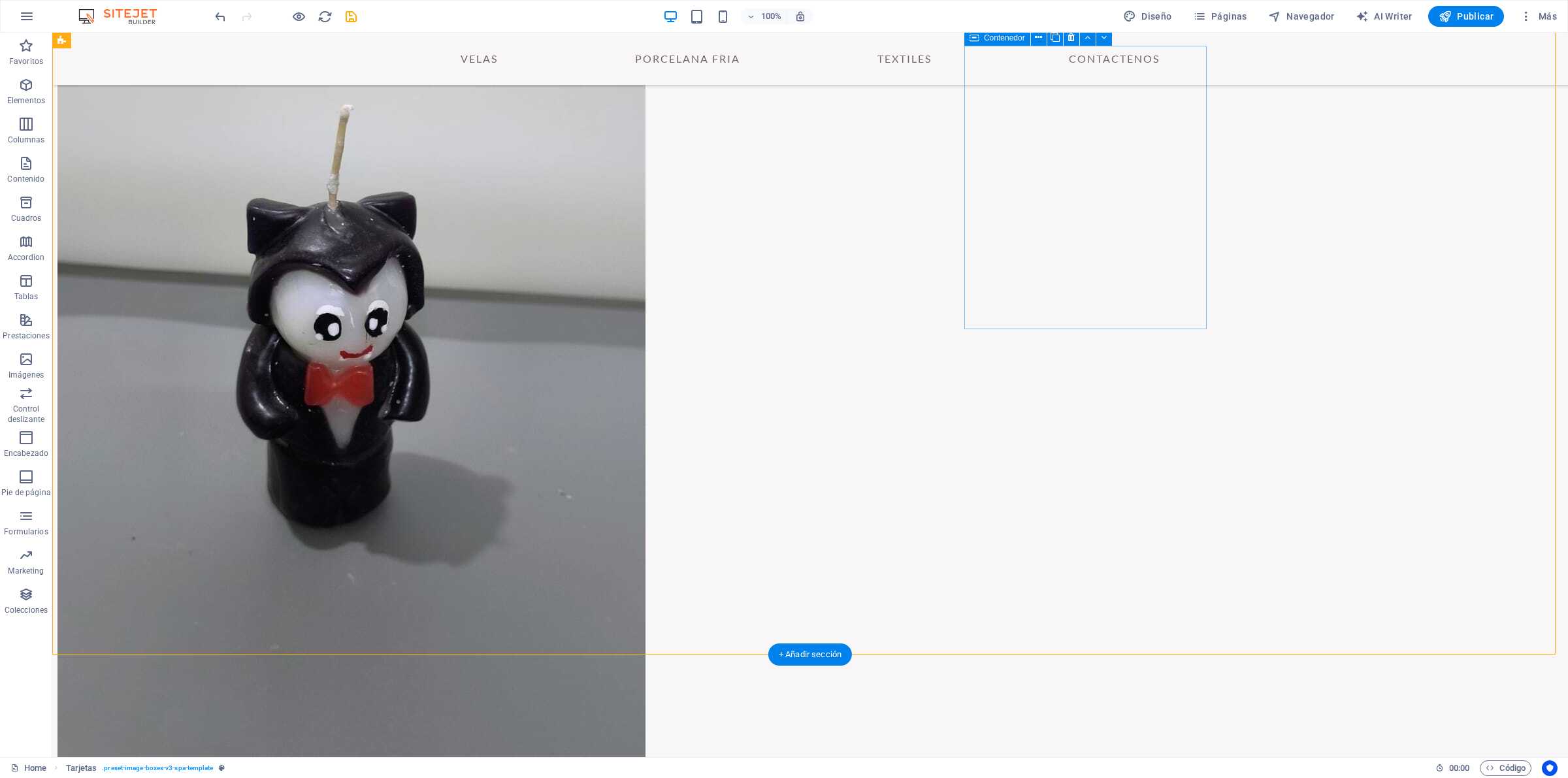
scroll to position [1083, 0]
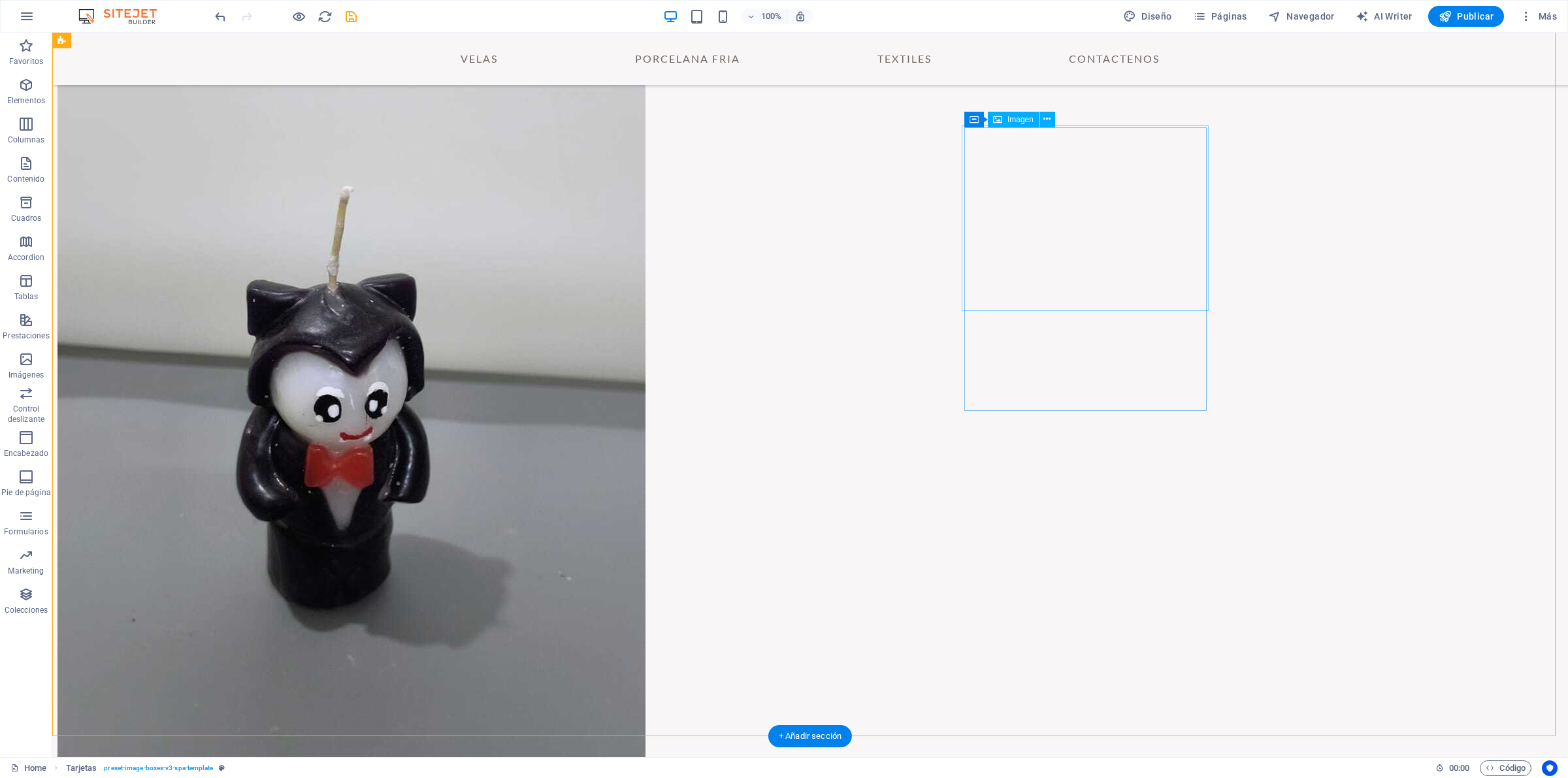
click at [1049, 120] on icon at bounding box center [1047, 119] width 7 height 14
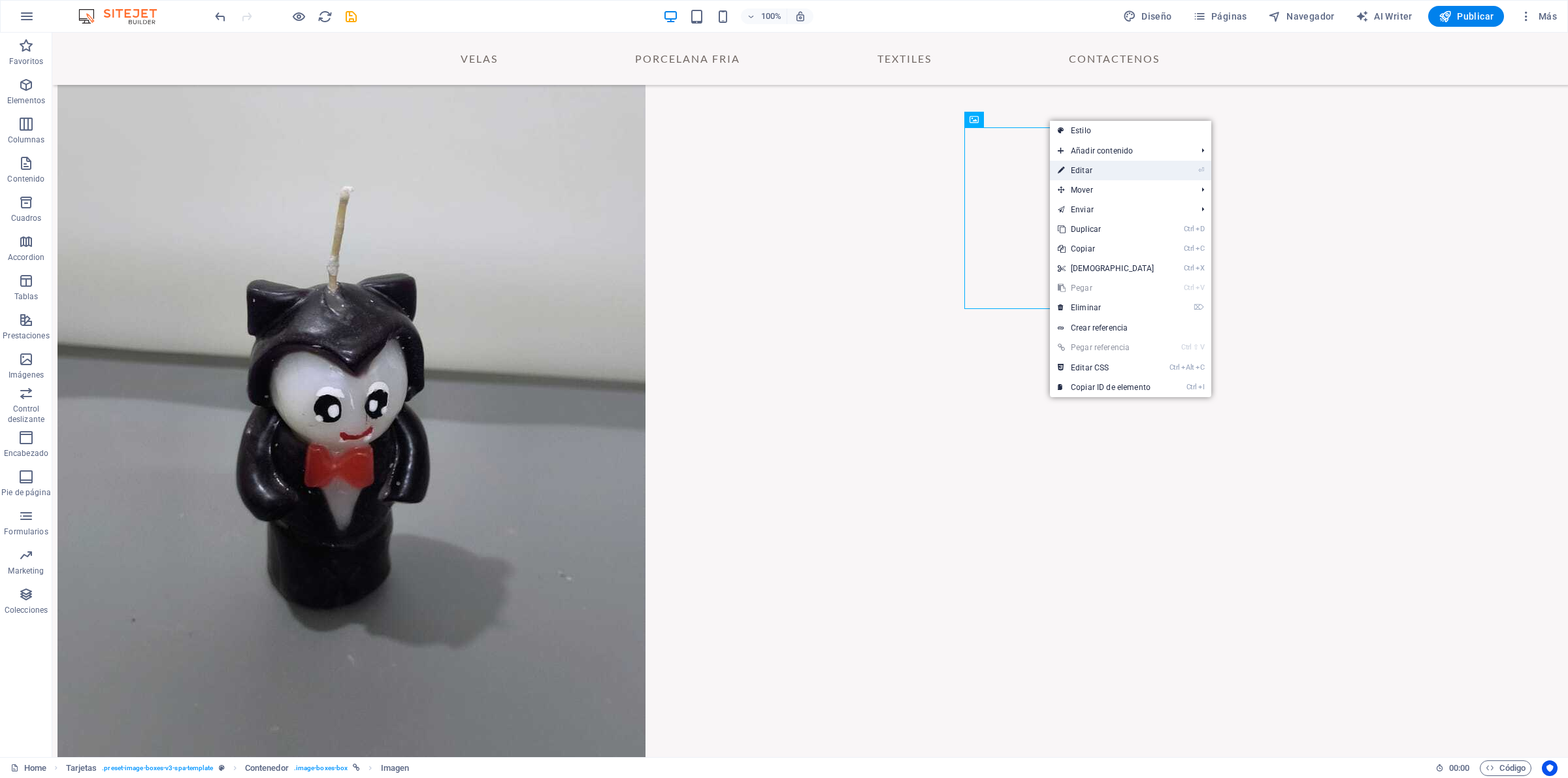
drag, startPoint x: 1099, startPoint y: 172, endPoint x: 187, endPoint y: 121, distance: 913.4
click at [1099, 172] on link "⏎ Editar" at bounding box center [1106, 170] width 112 height 20
select select "%"
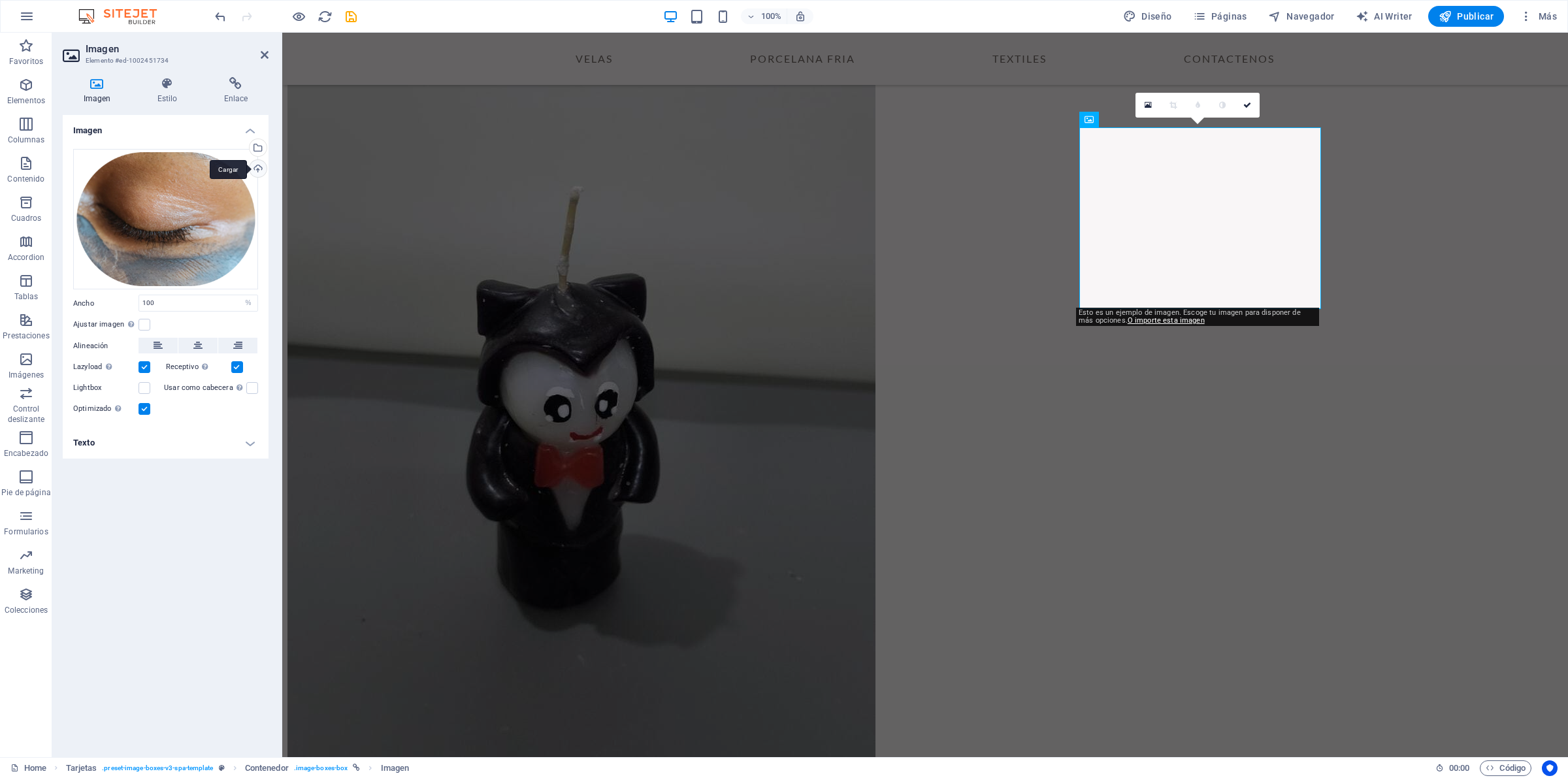
click at [256, 169] on div "Cargar" at bounding box center [256, 169] width 20 height 20
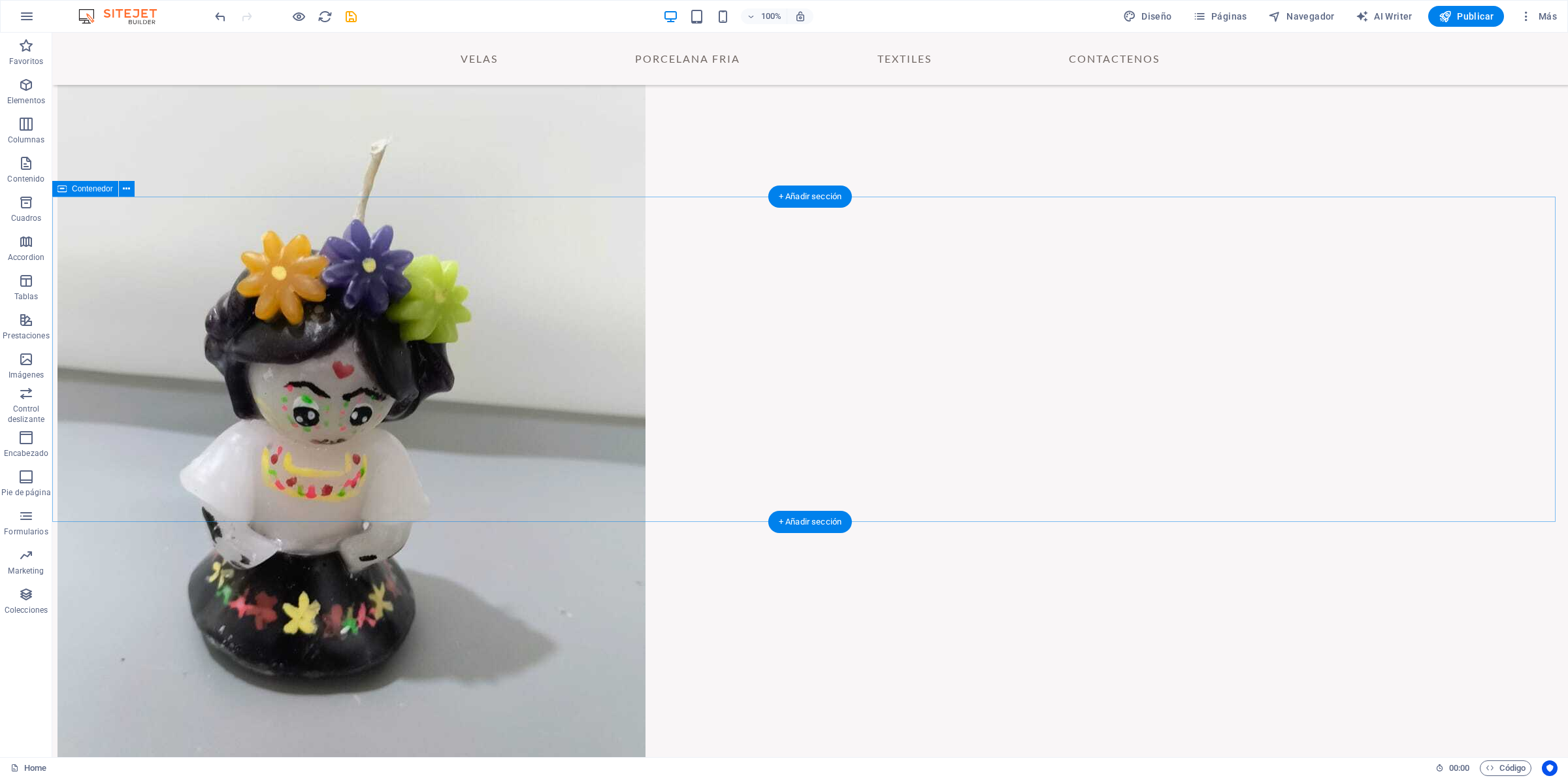
scroll to position [2145, 0]
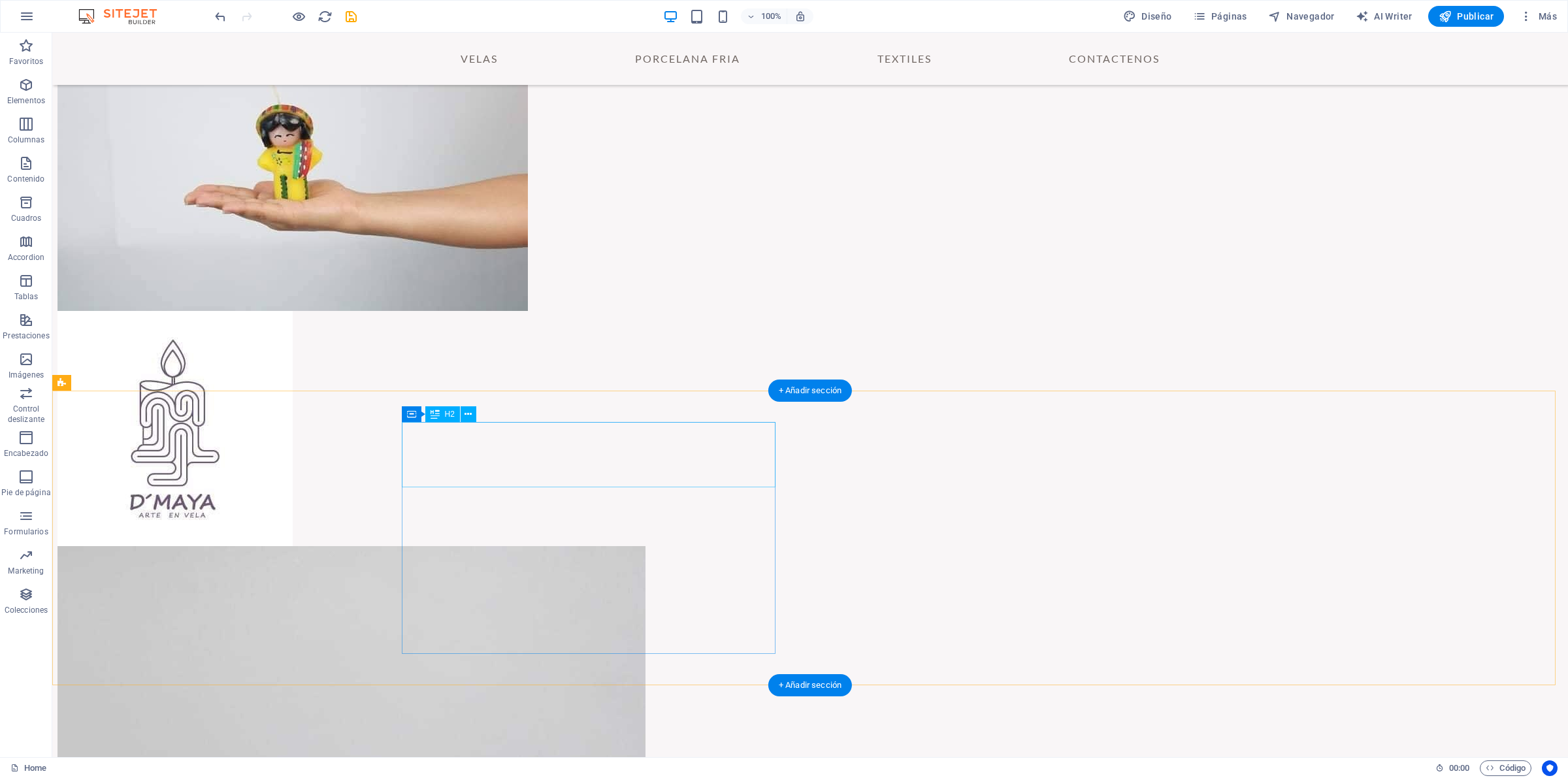
scroll to position [2717, 0]
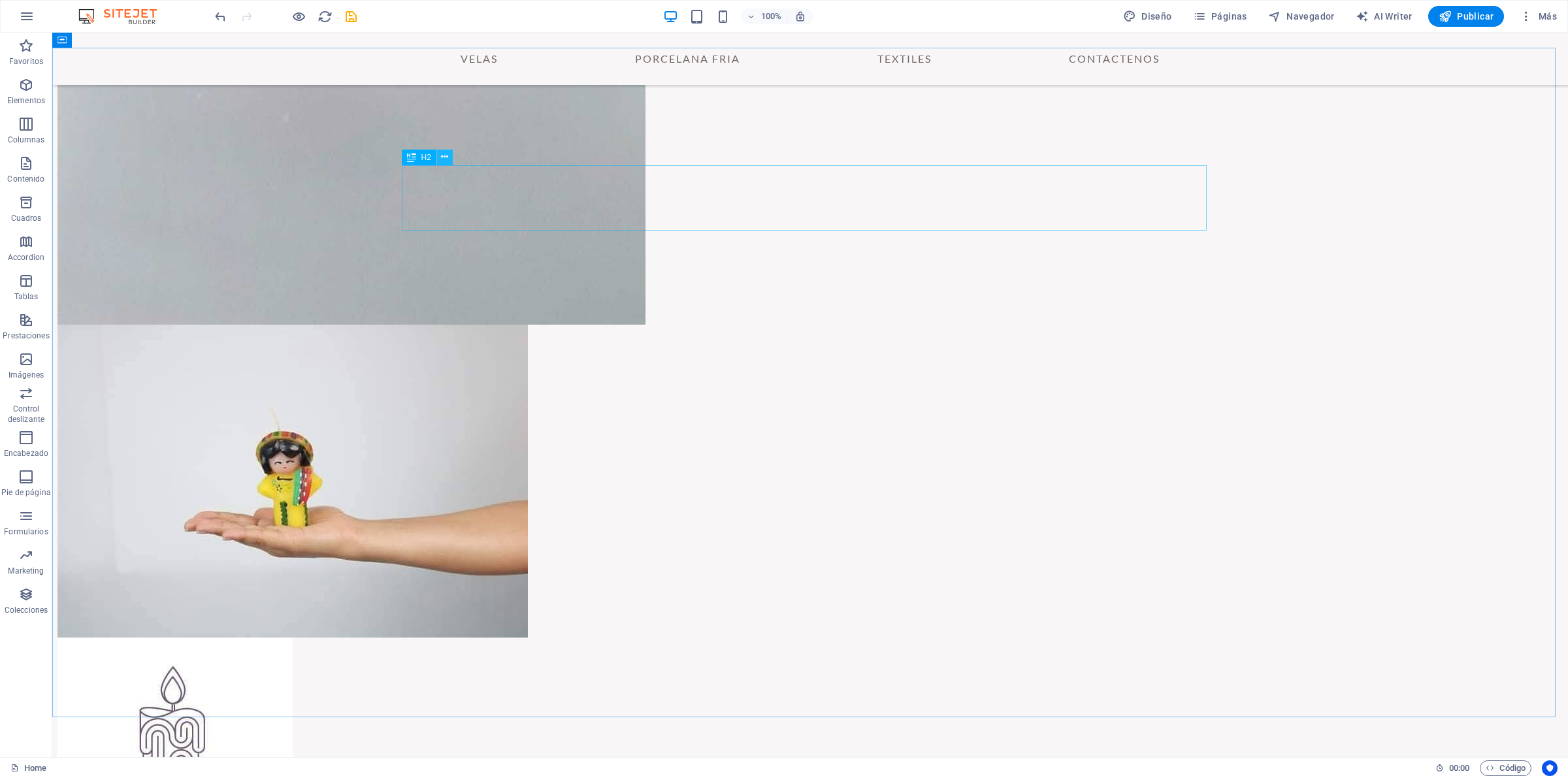
click at [443, 158] on icon at bounding box center [445, 157] width 7 height 14
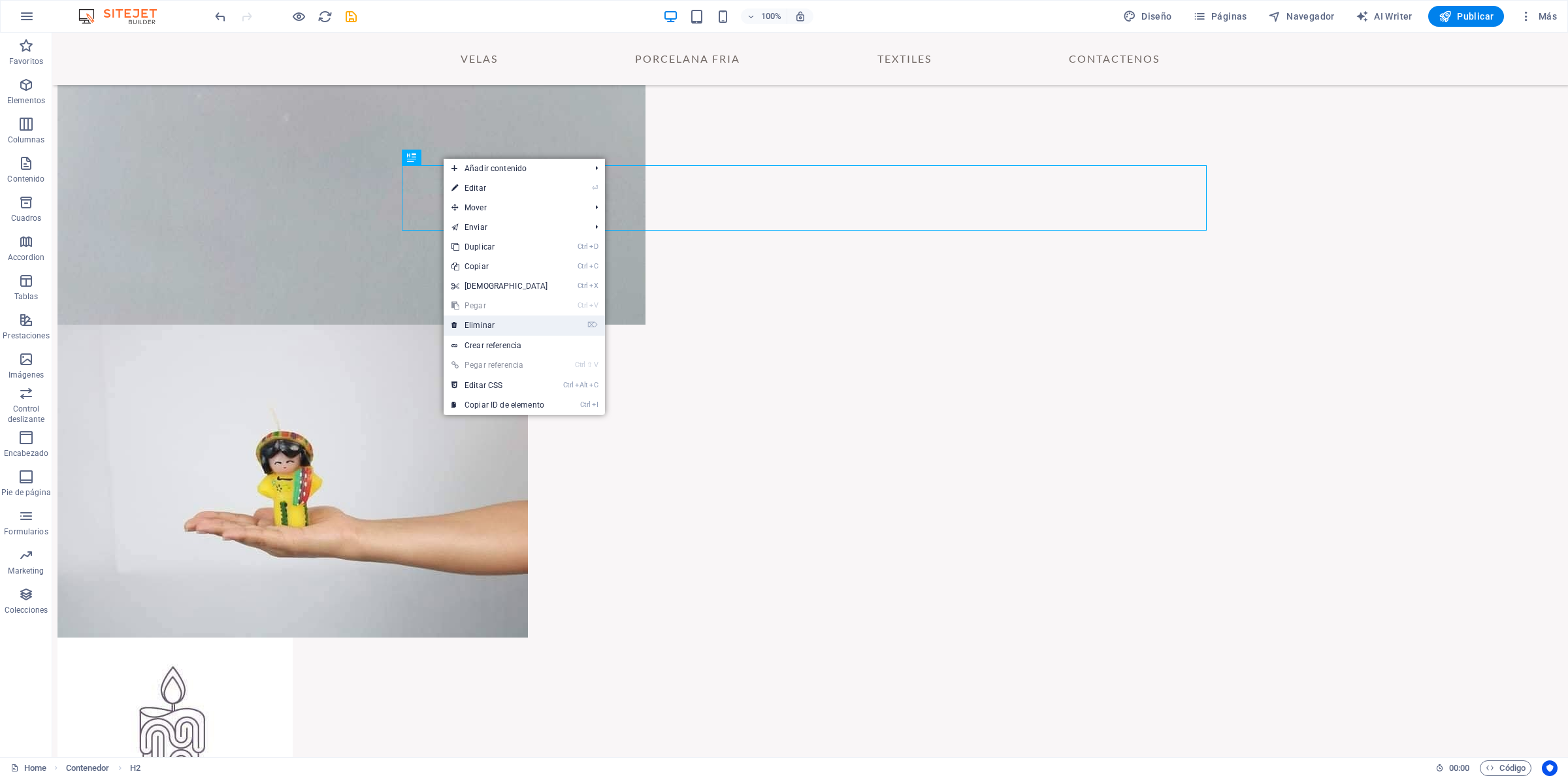
click at [492, 322] on link "⌦ Eliminar" at bounding box center [500, 325] width 112 height 20
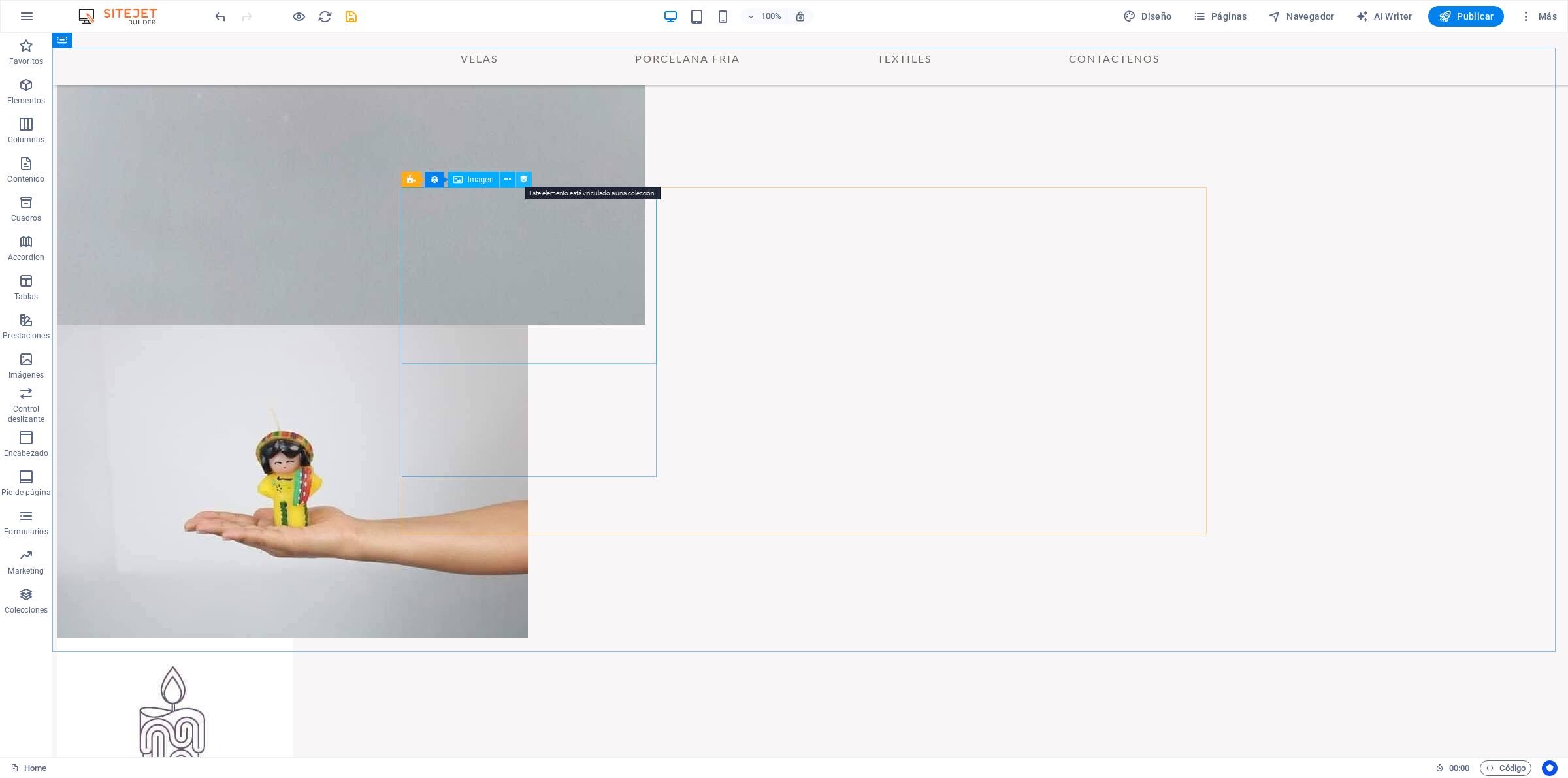
click at [521, 178] on icon at bounding box center [524, 179] width 9 height 14
select select "px"
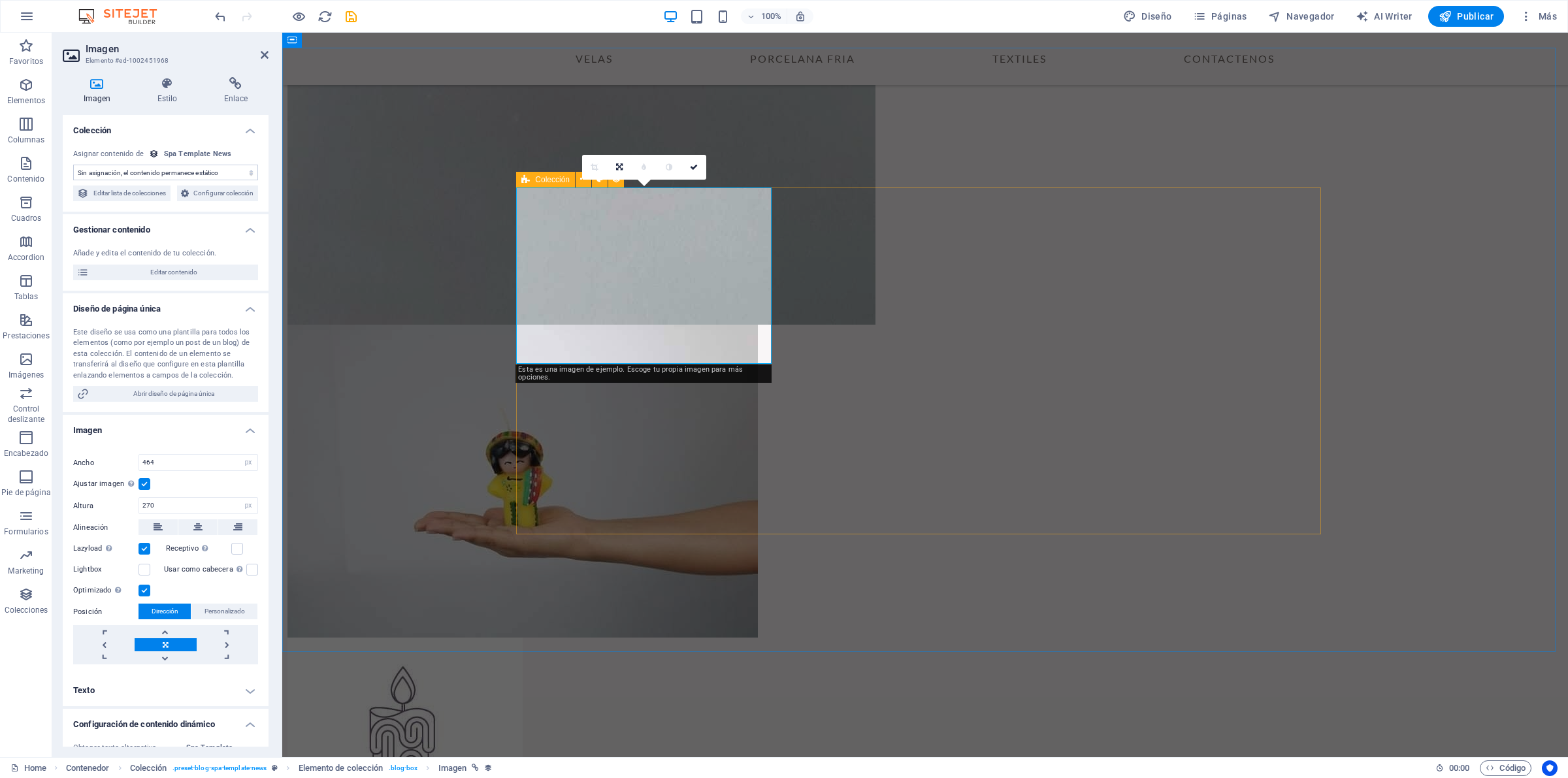
select select "image"
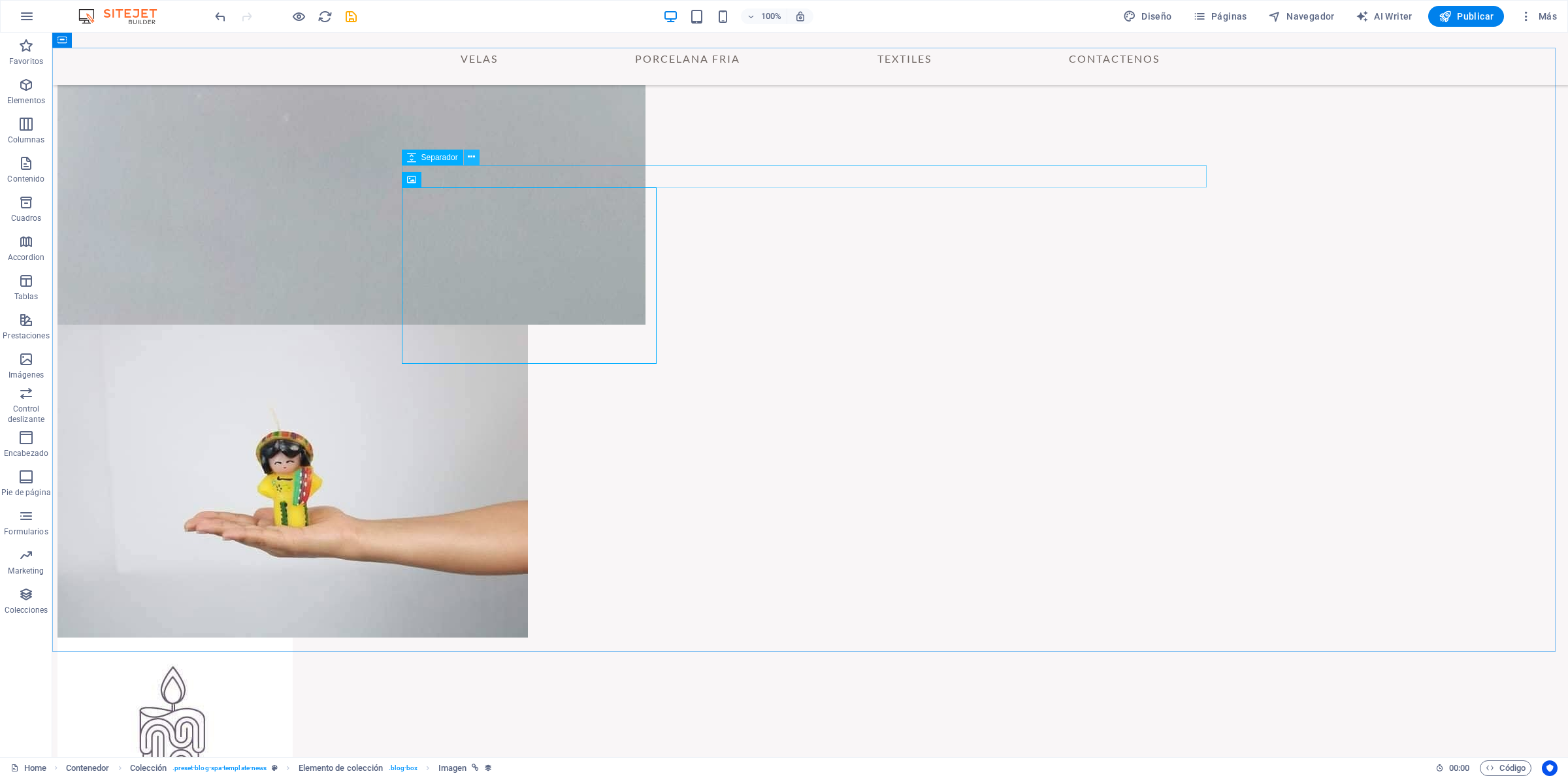
click at [470, 157] on icon at bounding box center [471, 157] width 7 height 14
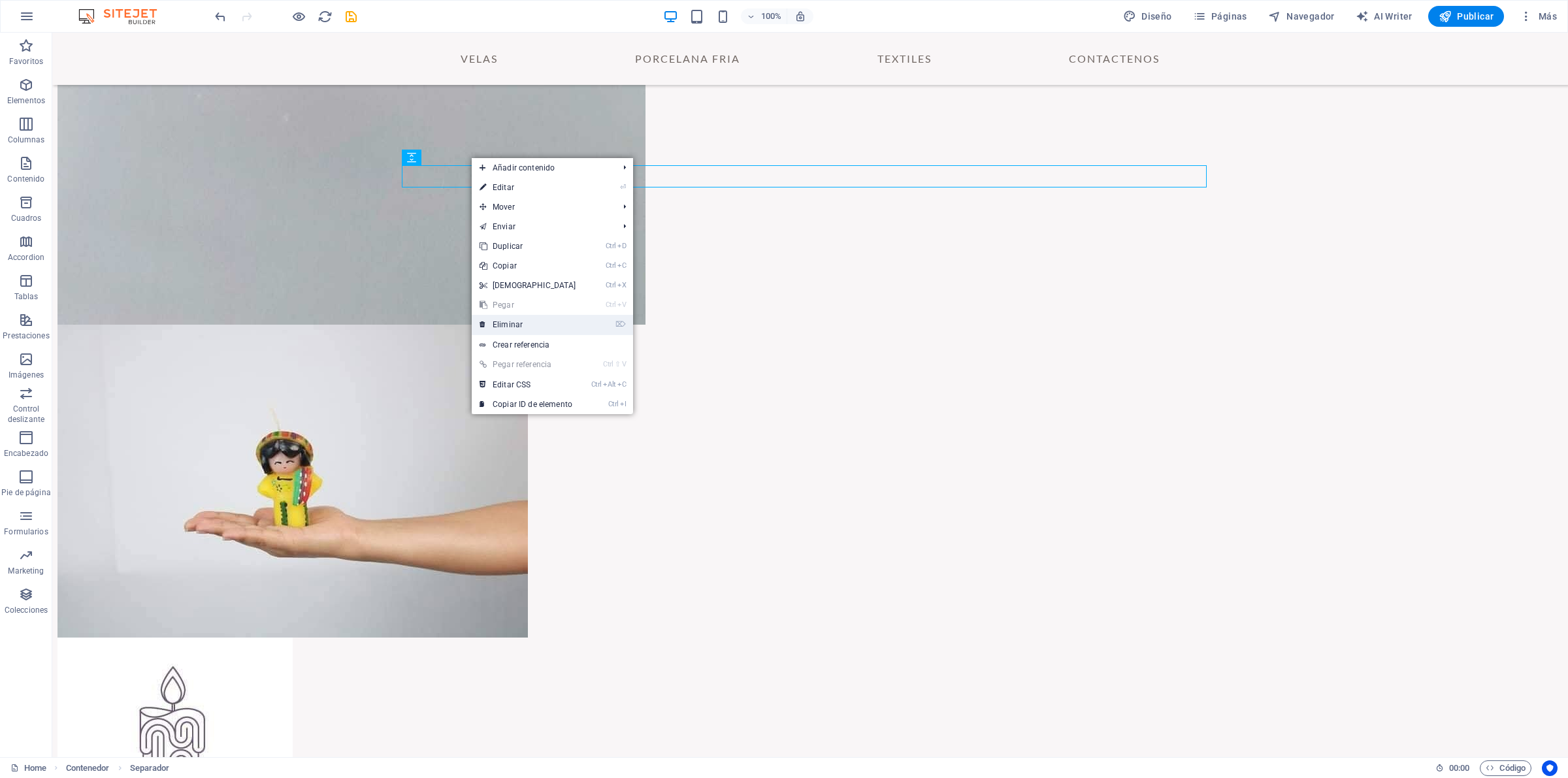
click at [511, 321] on link "⌦ Eliminar" at bounding box center [528, 324] width 112 height 20
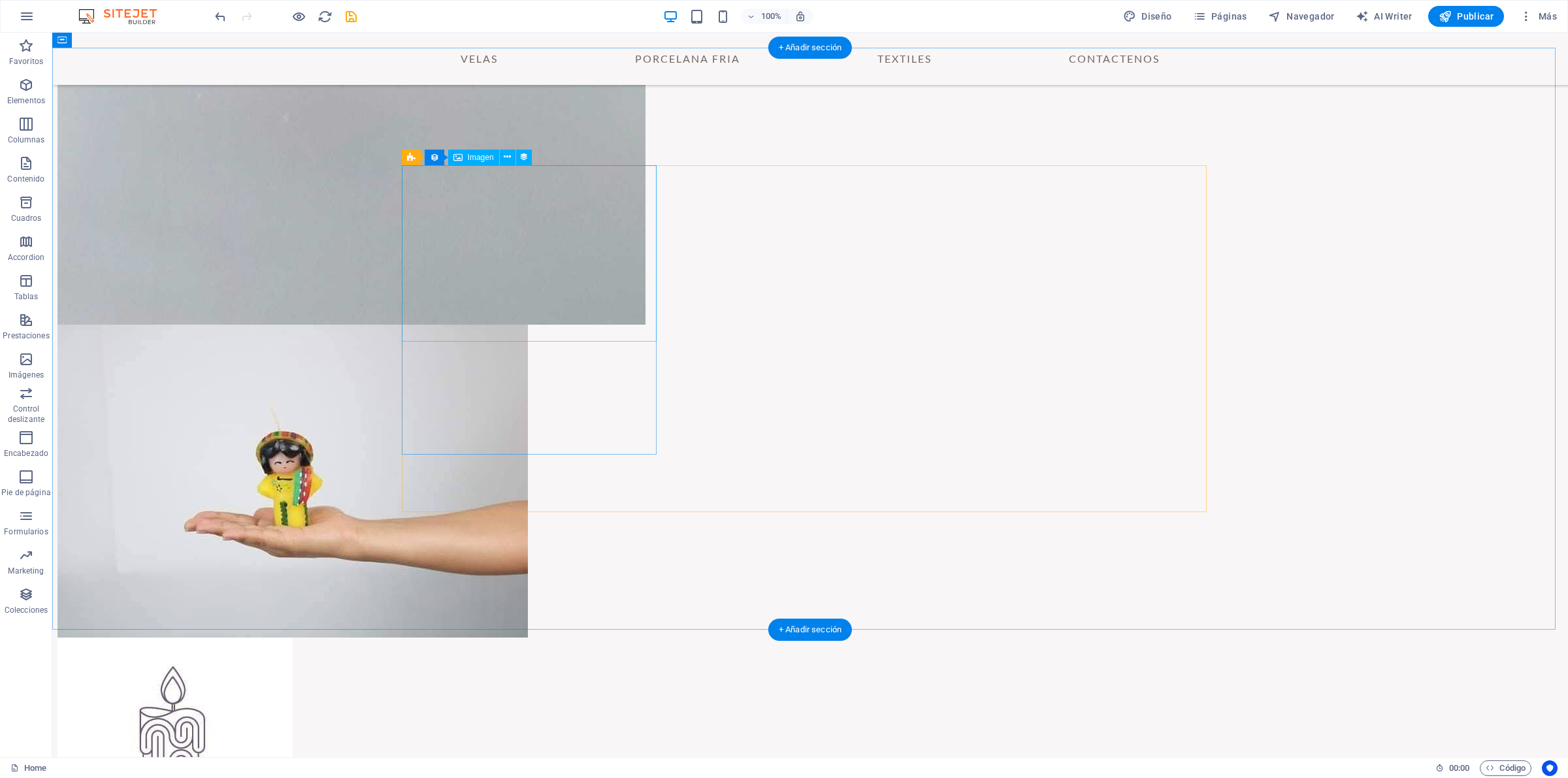
click at [469, 157] on icon at bounding box center [469, 157] width 7 height 14
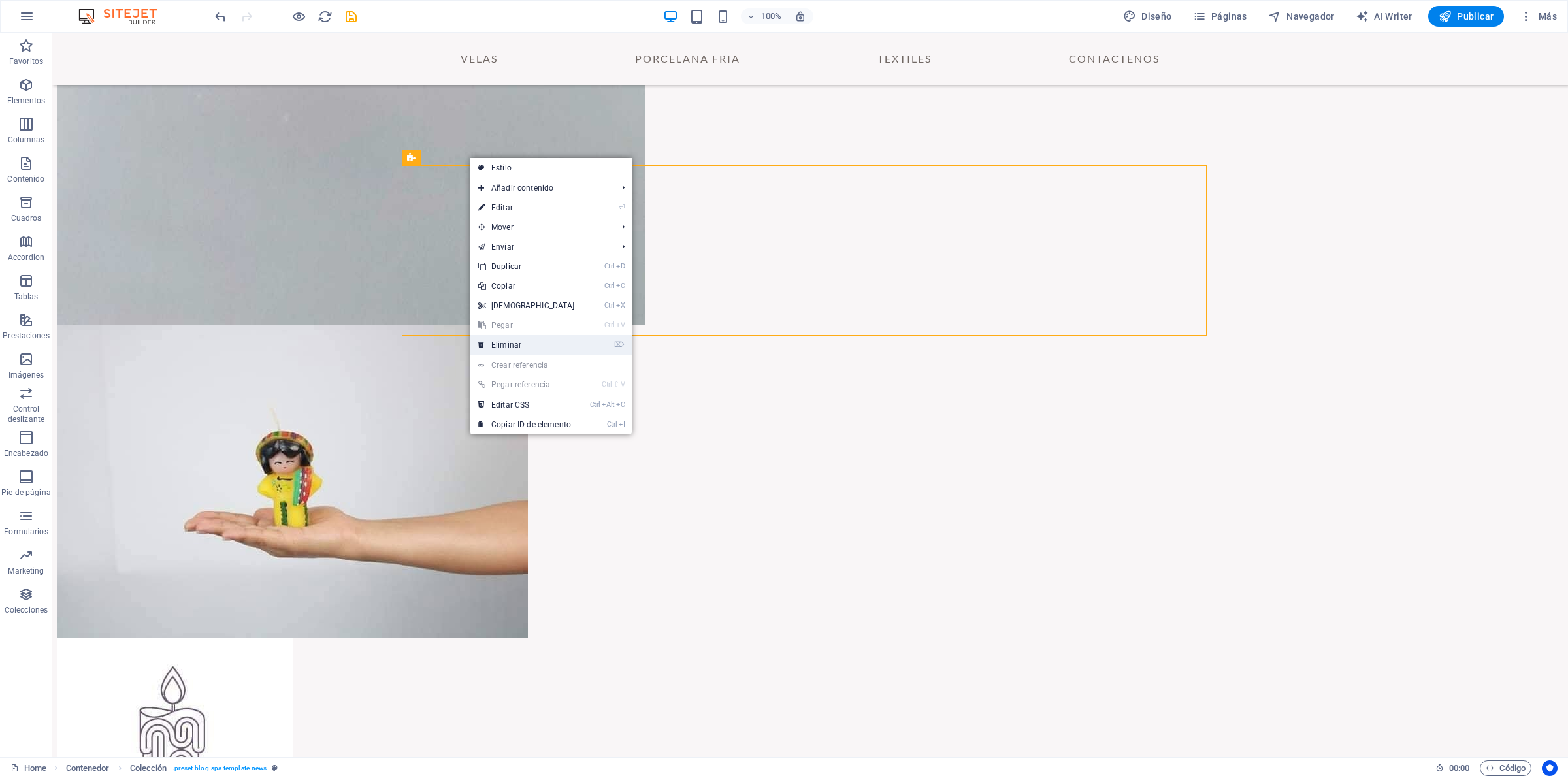
click at [513, 345] on link "⌦ Eliminar" at bounding box center [527, 345] width 112 height 20
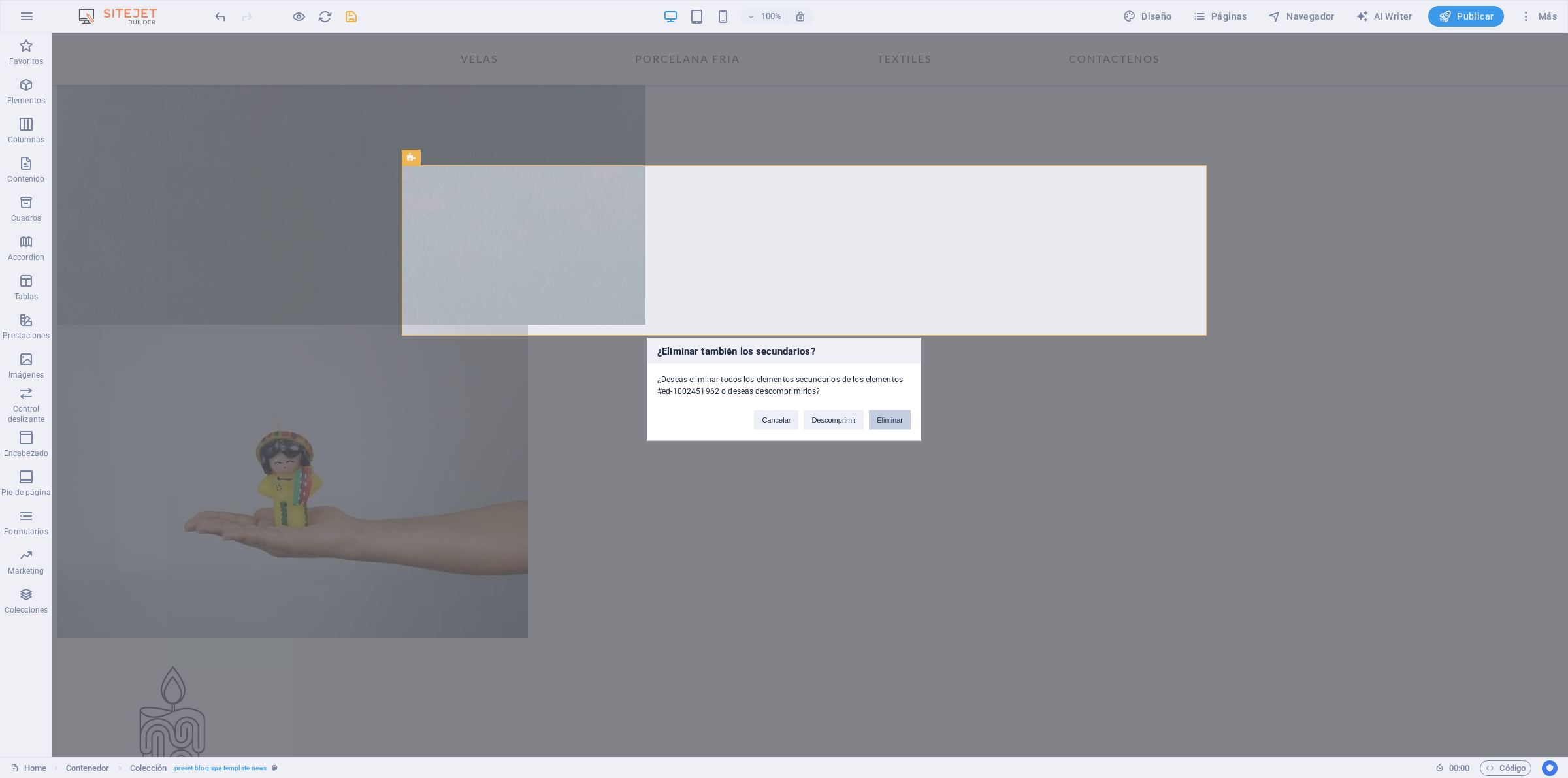
click at [890, 418] on button "Eliminar" at bounding box center [890, 419] width 42 height 20
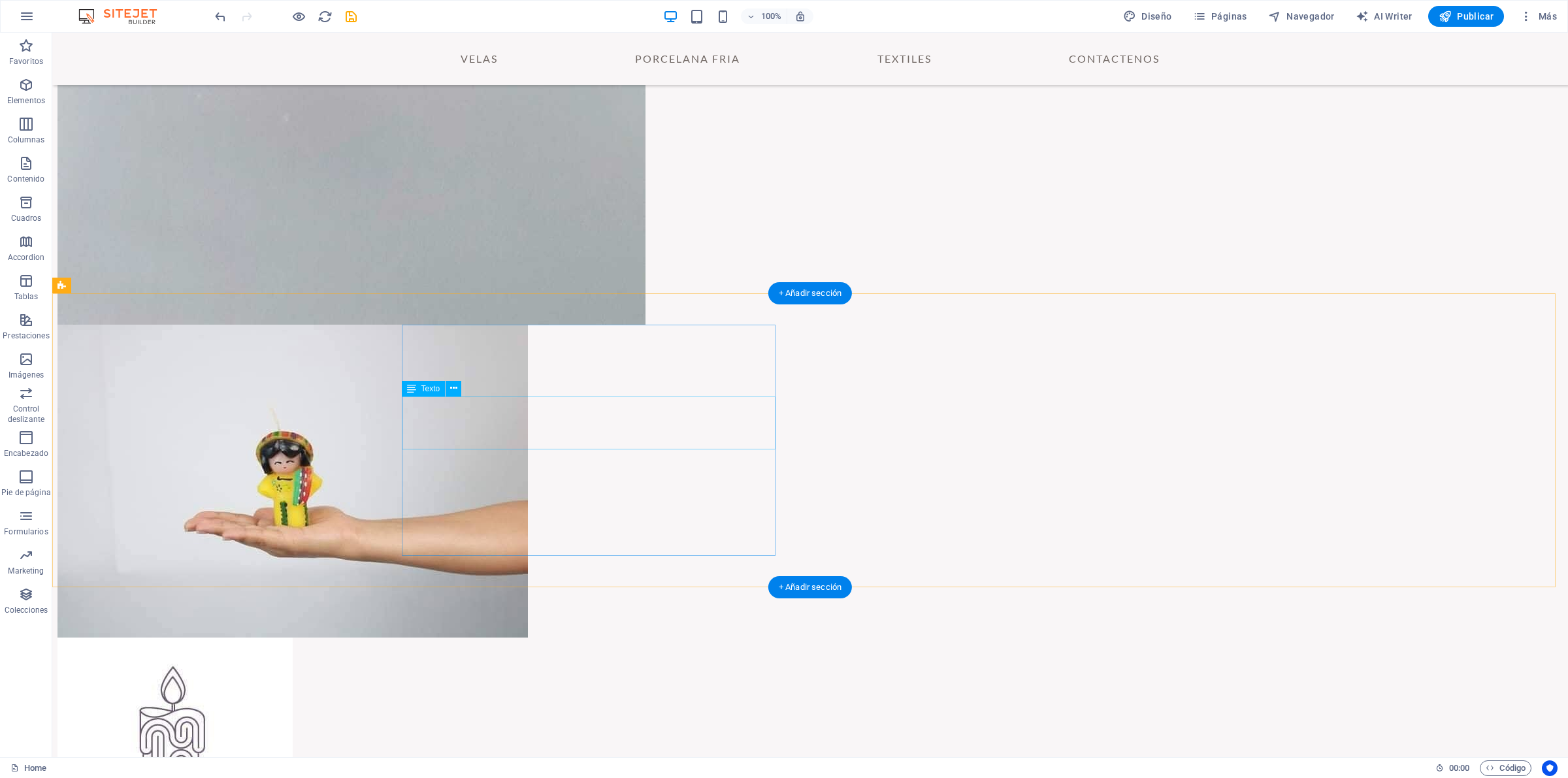
scroll to position [2799, 0]
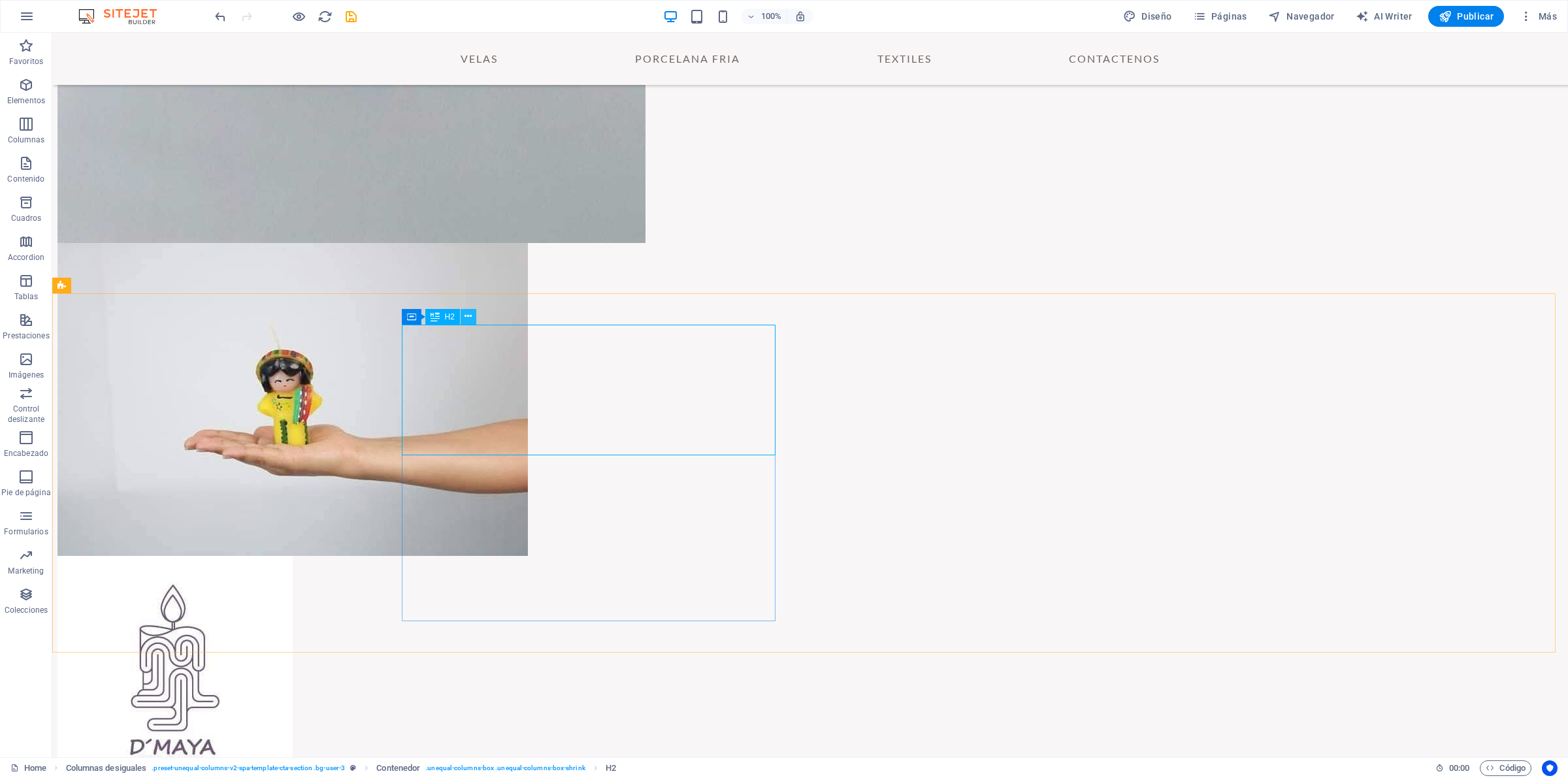
click at [470, 319] on icon at bounding box center [468, 316] width 7 height 14
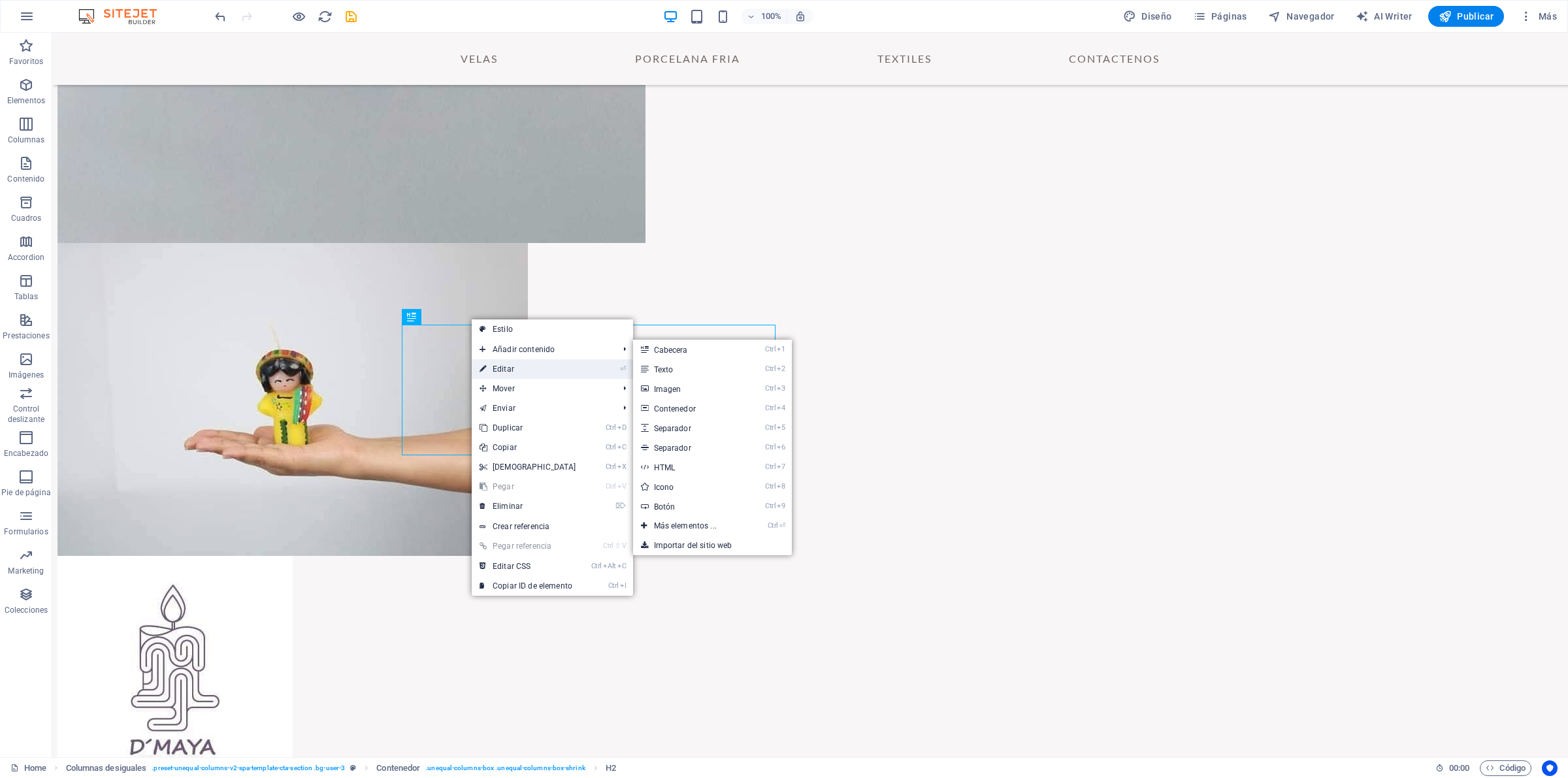
click at [523, 365] on link "⏎ Editar" at bounding box center [528, 369] width 112 height 20
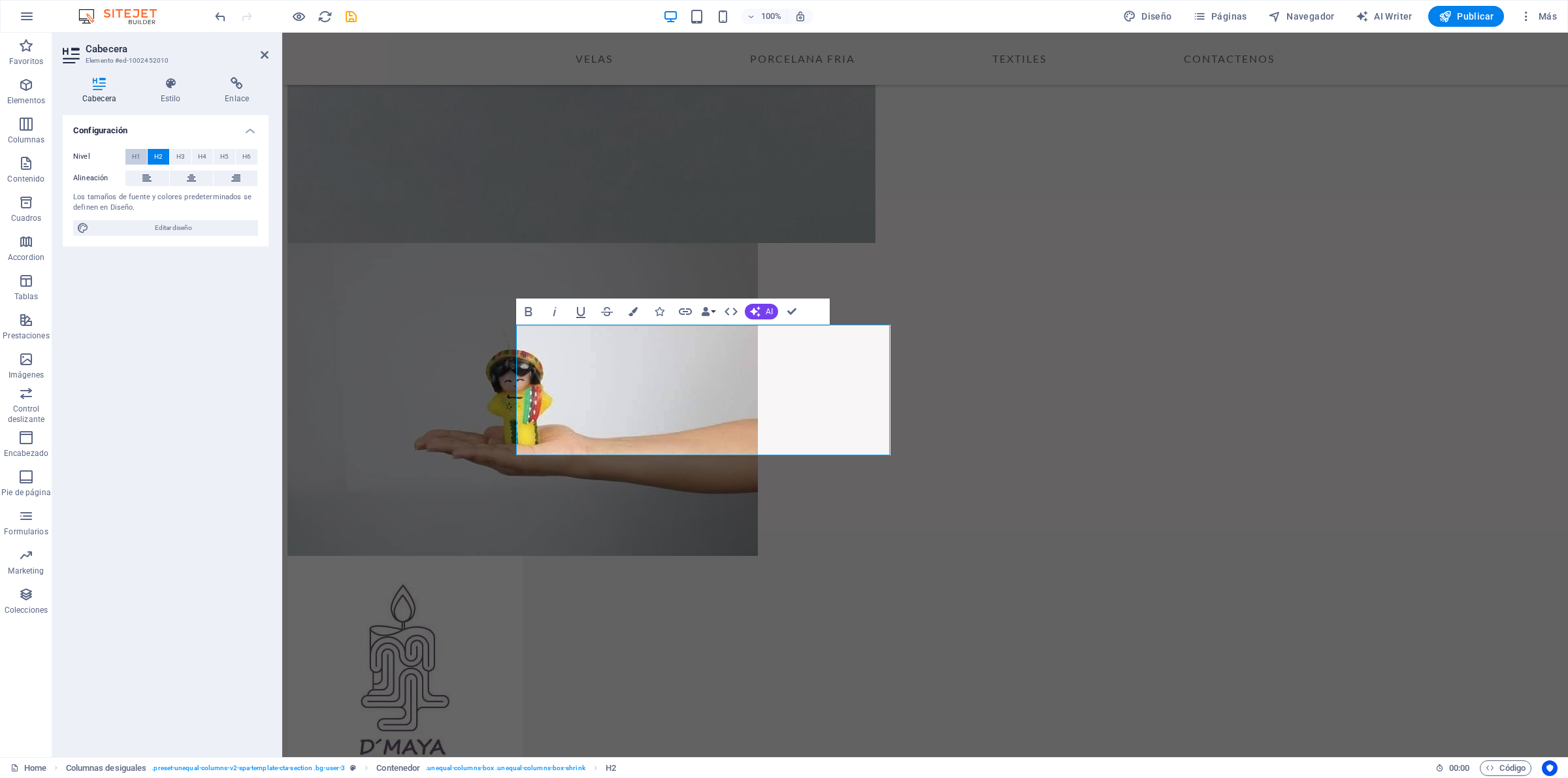
click at [140, 156] on button "H1" at bounding box center [137, 156] width 22 height 15
click at [161, 156] on span "H2" at bounding box center [158, 156] width 9 height 15
drag, startPoint x: 784, startPoint y: 432, endPoint x: 484, endPoint y: 351, distance: 310.7
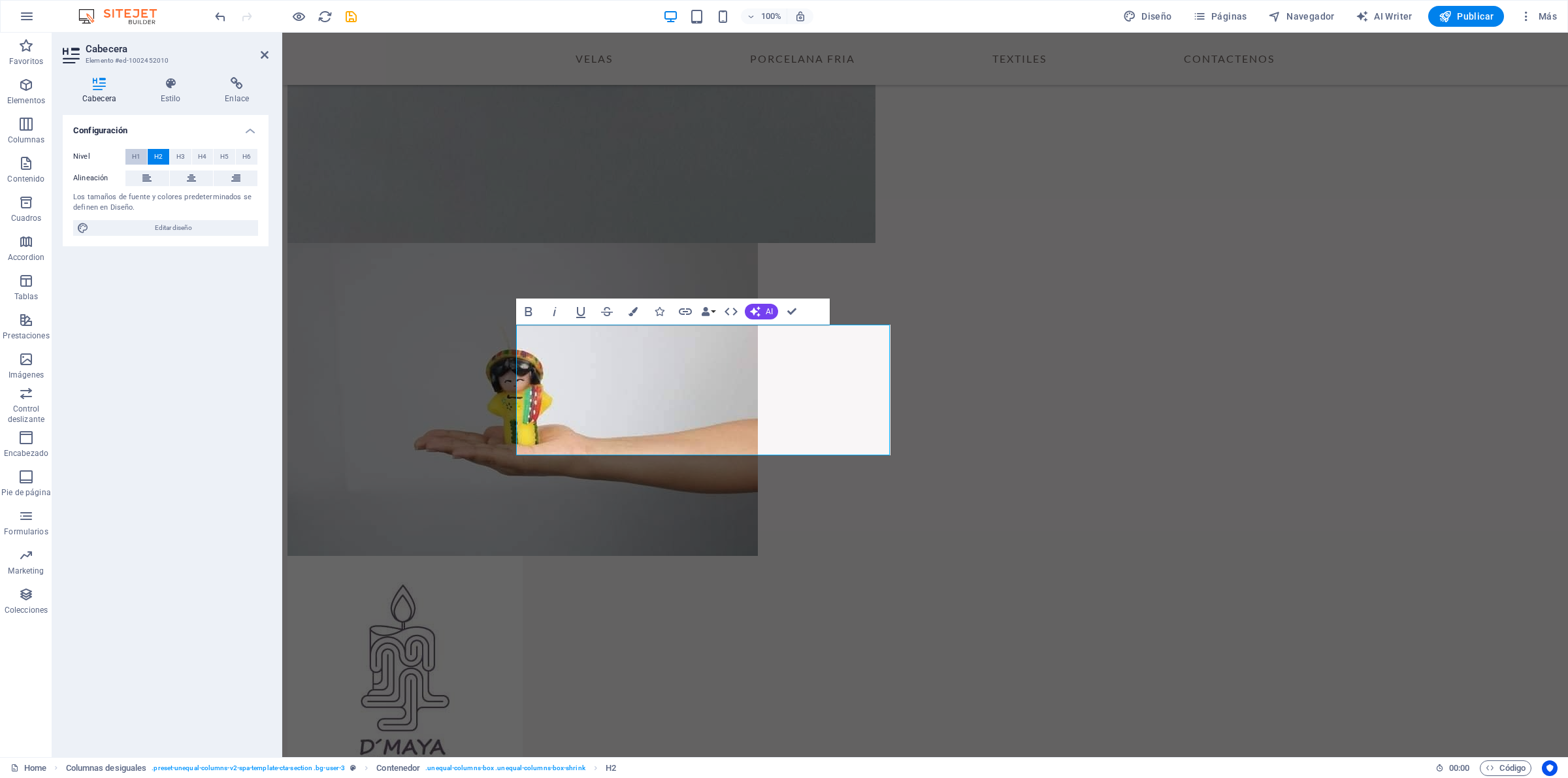
click at [137, 156] on span "H1" at bounding box center [137, 156] width 9 height 15
drag, startPoint x: 763, startPoint y: 407, endPoint x: 758, endPoint y: 395, distance: 13.0
drag, startPoint x: 779, startPoint y: 430, endPoint x: 516, endPoint y: 350, distance: 274.9
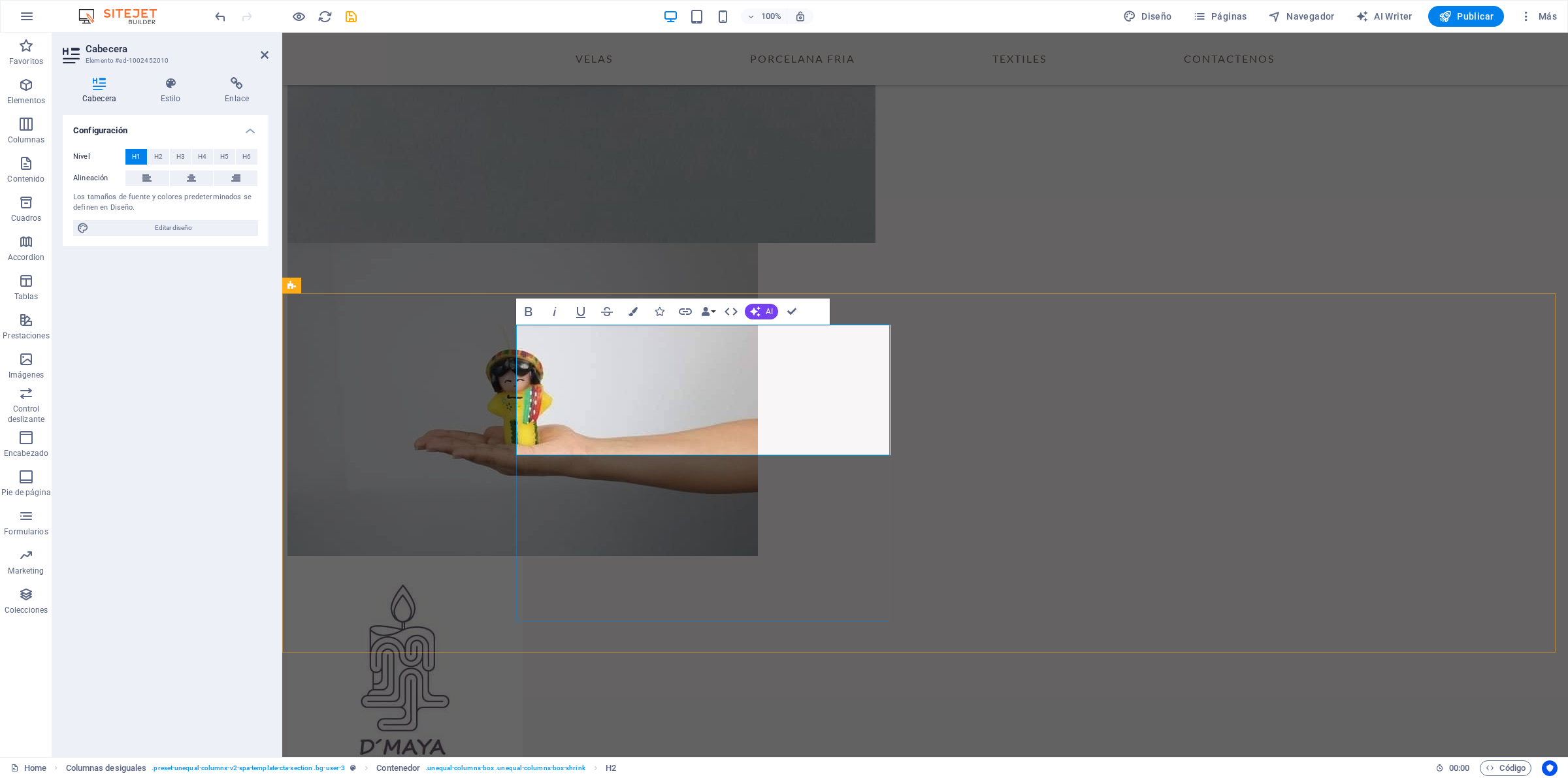
drag, startPoint x: 196, startPoint y: 229, endPoint x: 475, endPoint y: 296, distance: 286.9
click at [196, 229] on span "Editar diseño" at bounding box center [173, 227] width 161 height 15
select select "700"
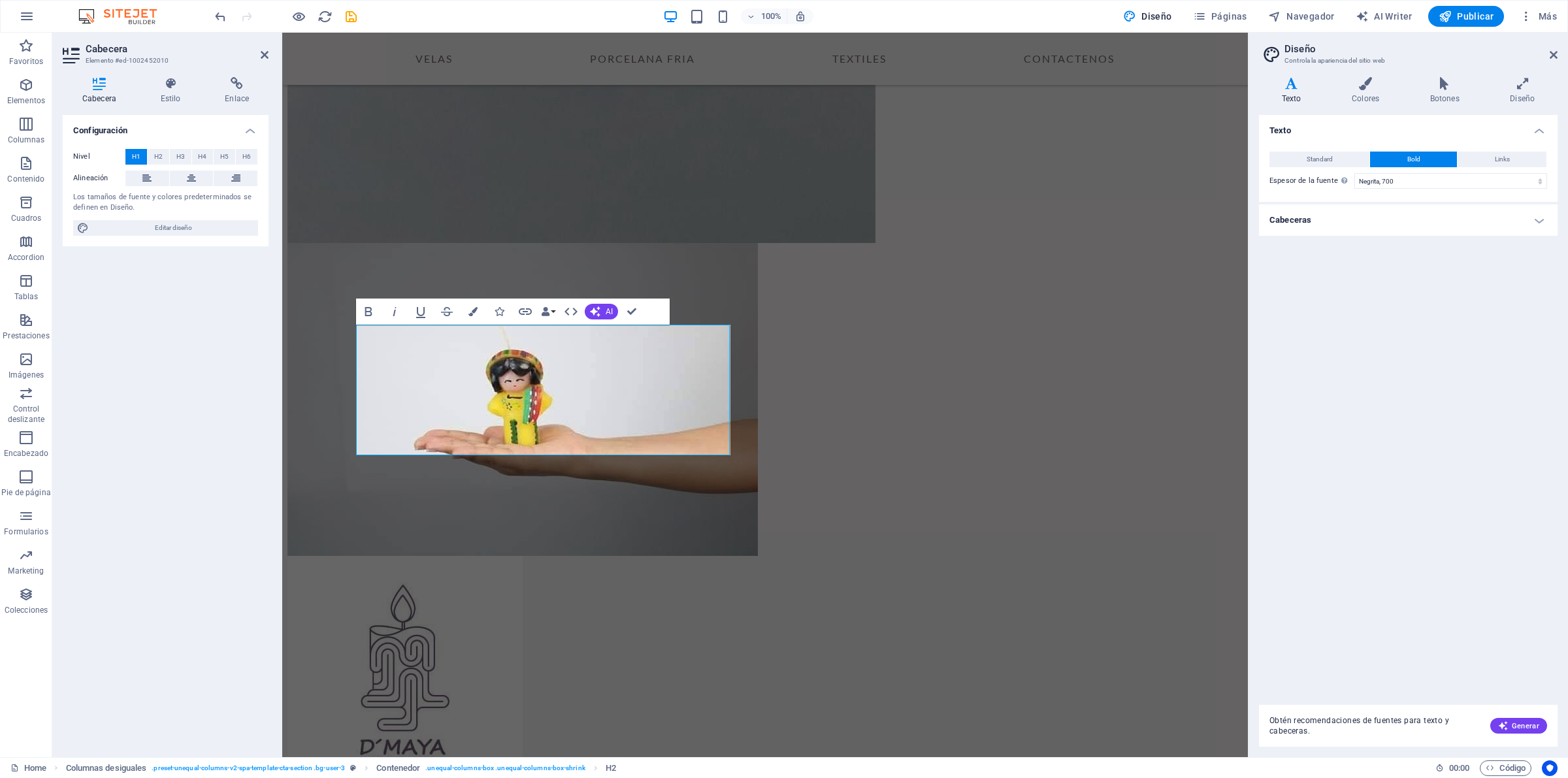
click at [1290, 90] on h4 "Texto" at bounding box center [1294, 91] width 70 height 28
click at [1377, 93] on h4 "Colores" at bounding box center [1367, 91] width 78 height 28
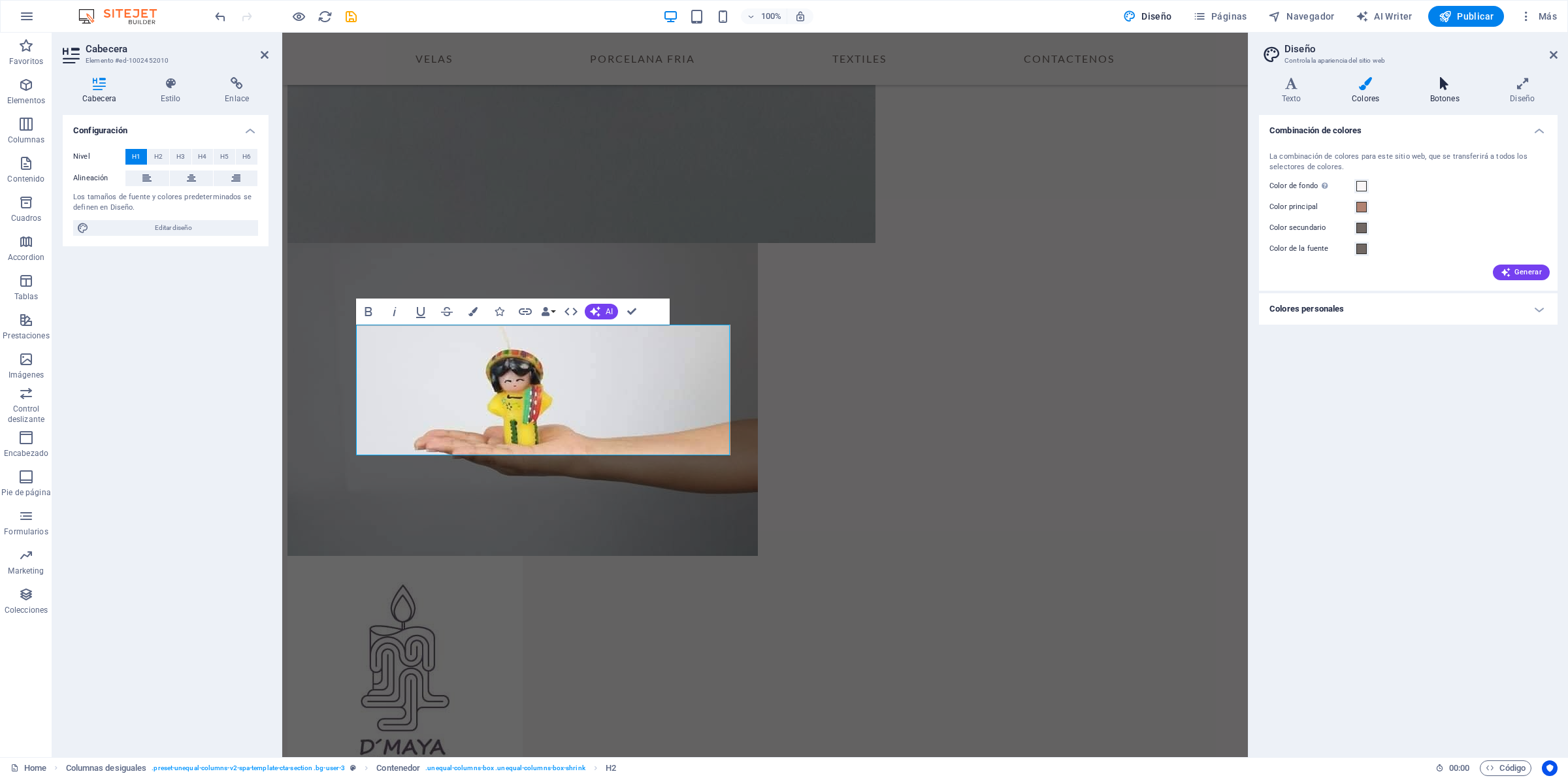
click at [1439, 95] on h4 "Botones" at bounding box center [1447, 91] width 80 height 28
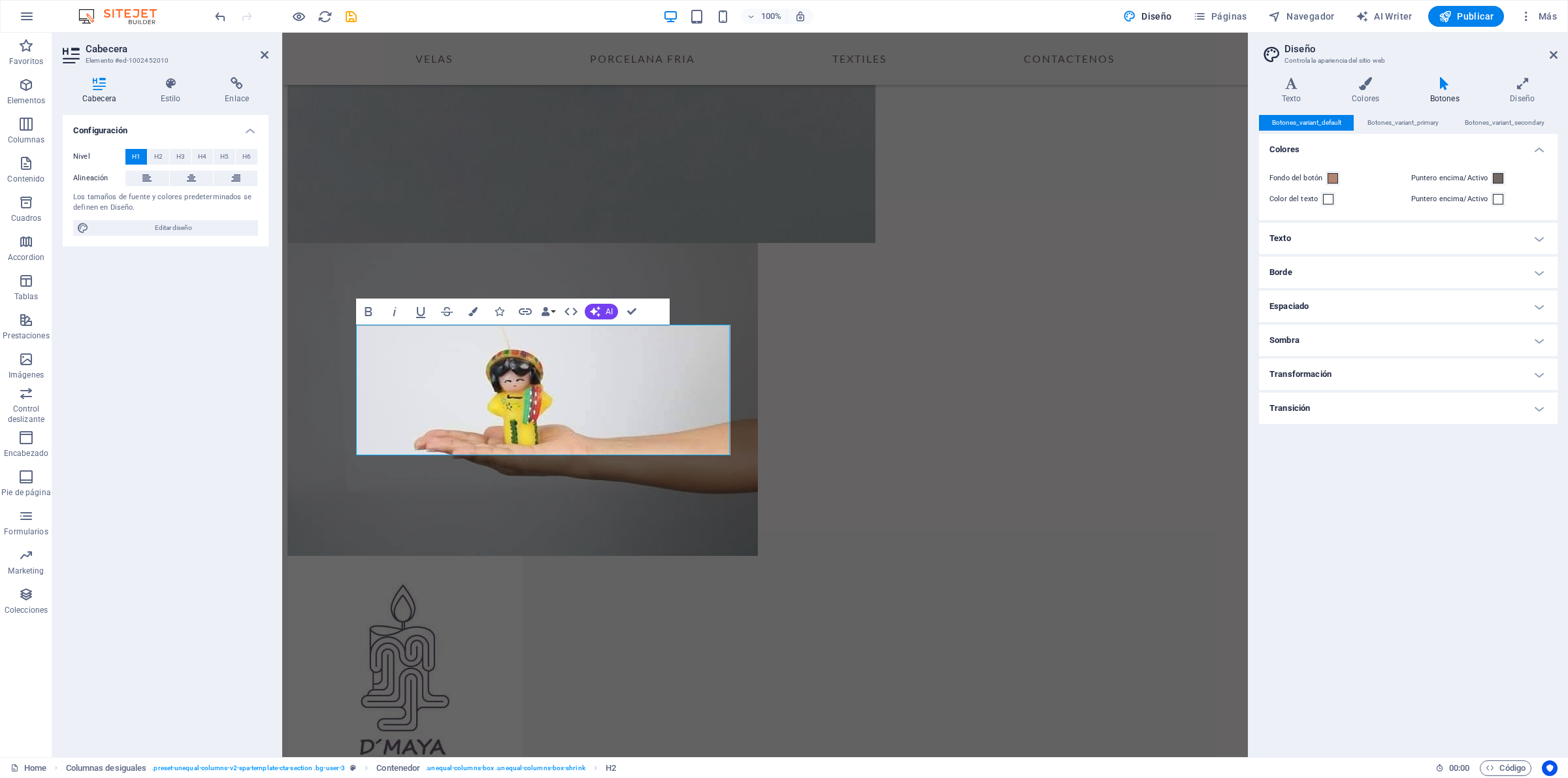
click at [1536, 236] on h4 "Texto" at bounding box center [1408, 238] width 299 height 31
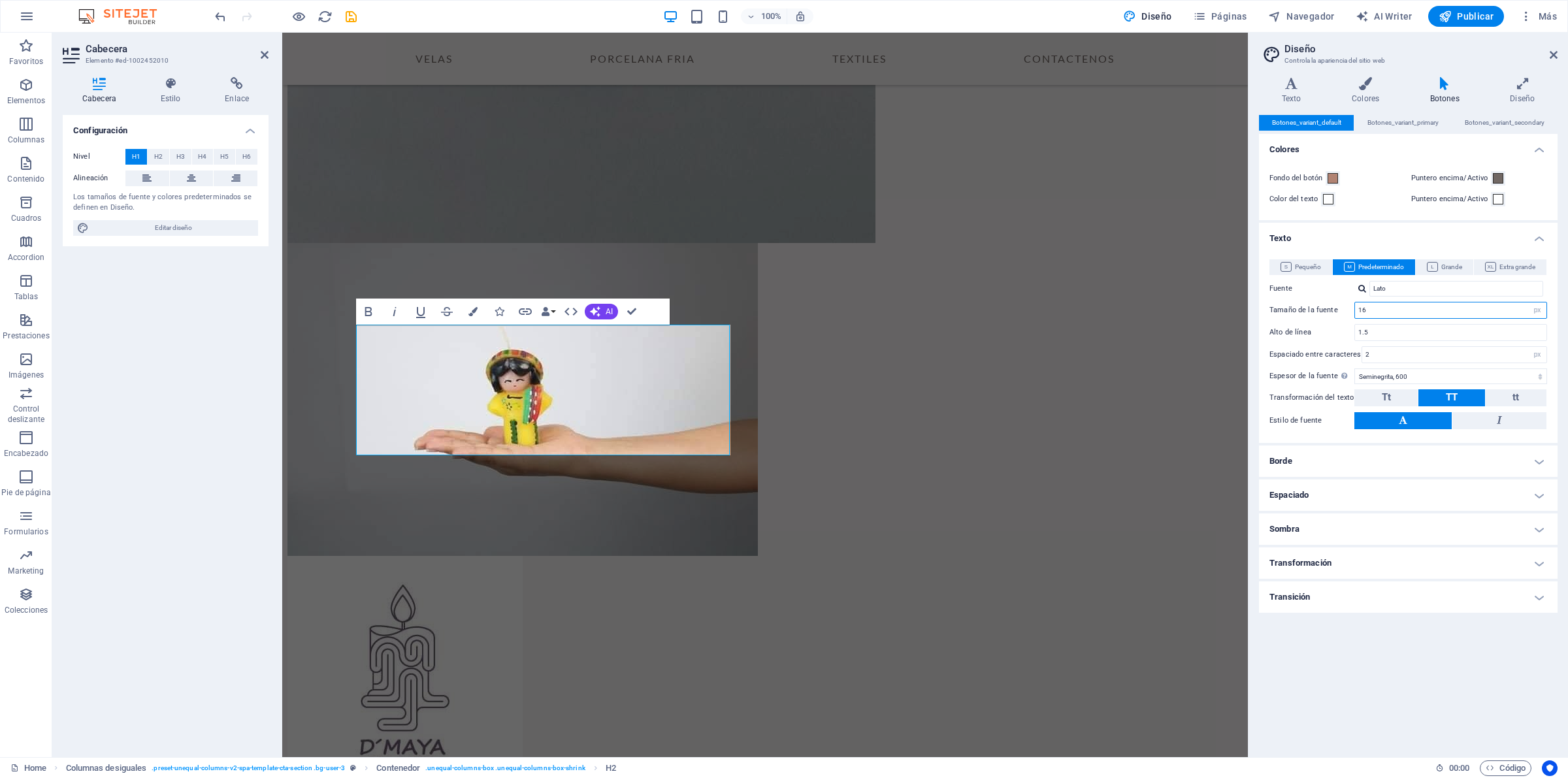
drag, startPoint x: 1404, startPoint y: 312, endPoint x: 1267, endPoint y: 312, distance: 137.0
click at [1267, 311] on div "Pequeño Predeterminado Grande Extra grande Fuente Lato Tamaño de la fuente 16 r…" at bounding box center [1408, 344] width 304 height 197
type input "14"
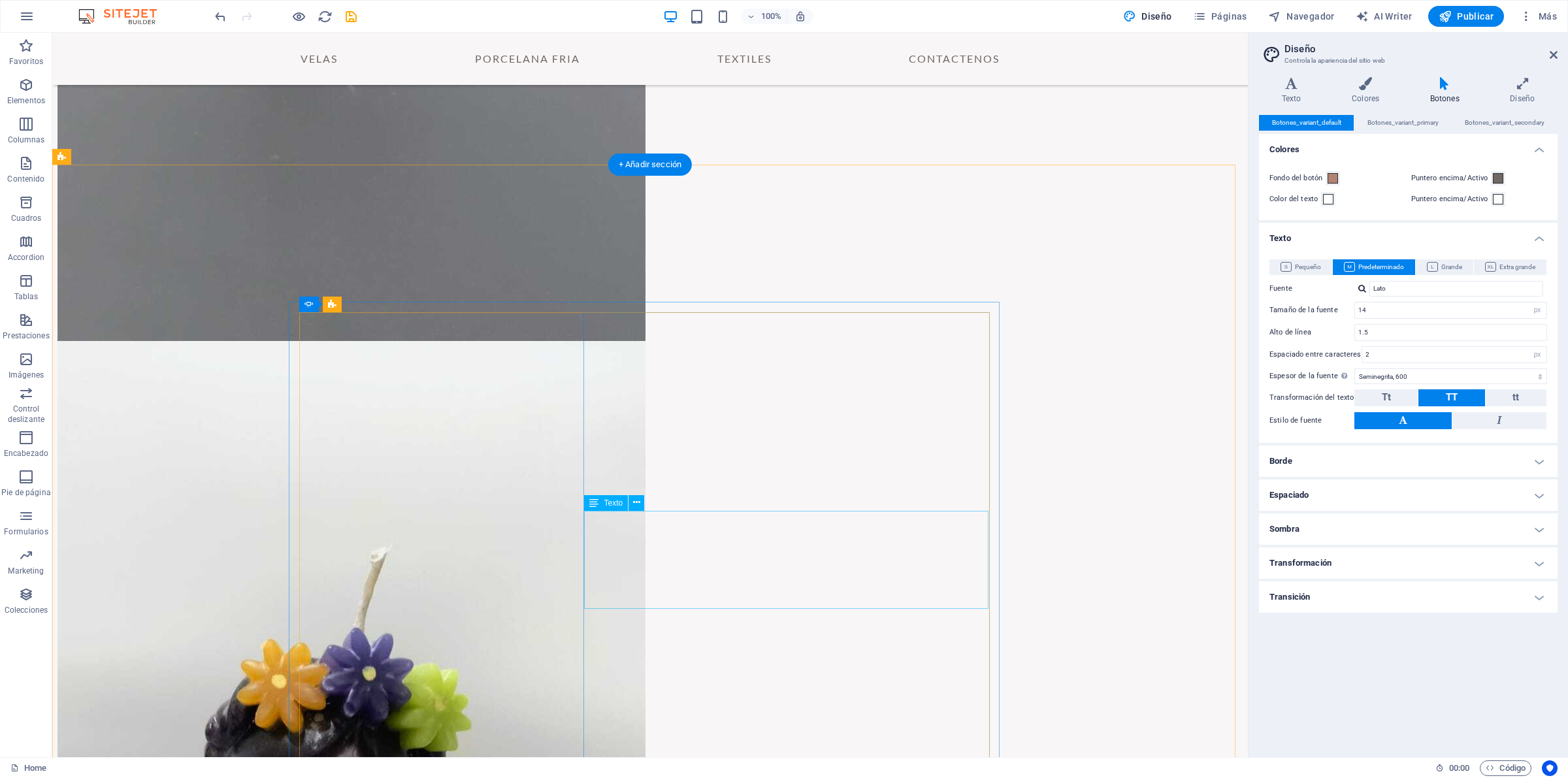
scroll to position [1574, 0]
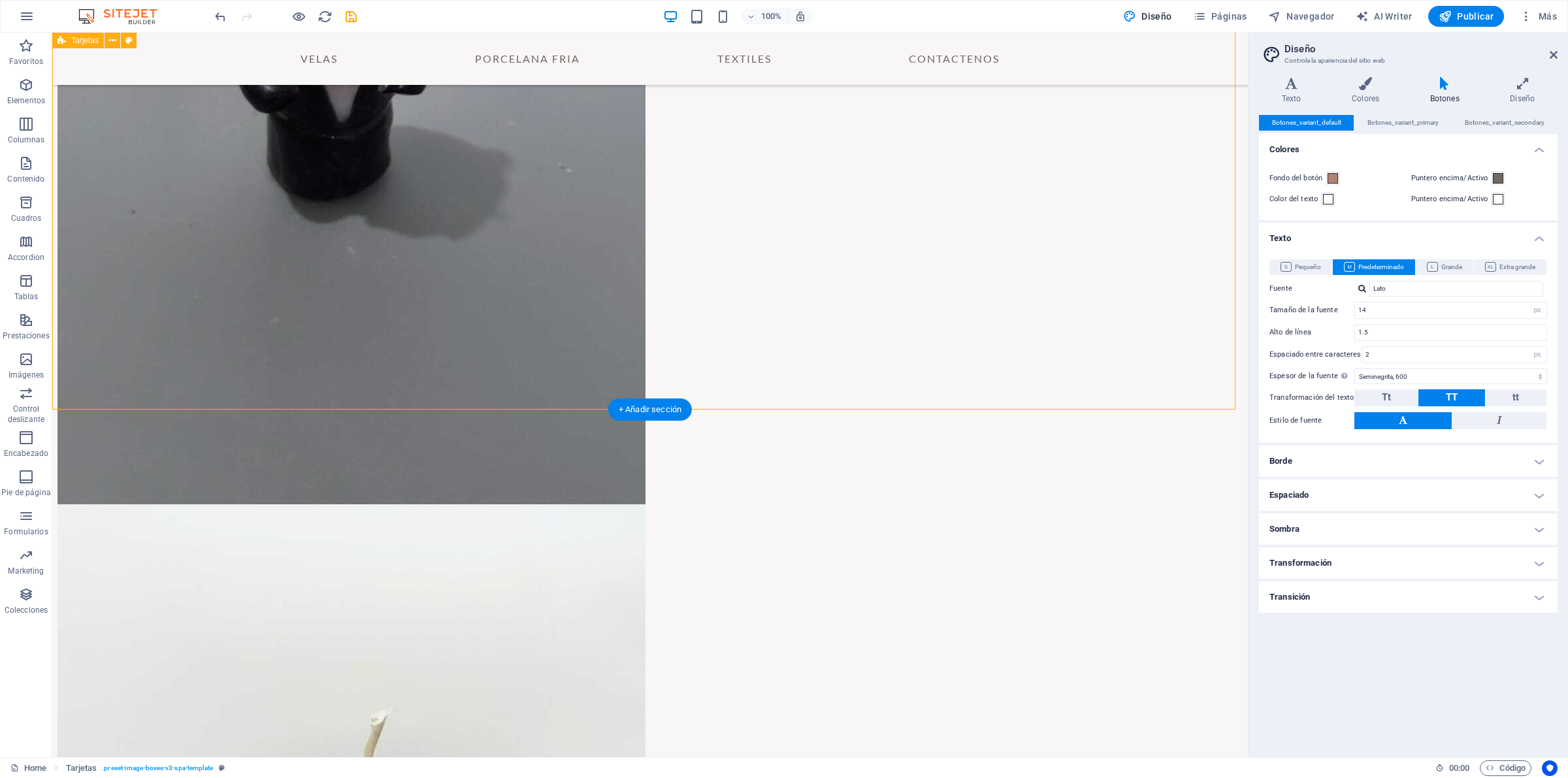
scroll to position [1328, 0]
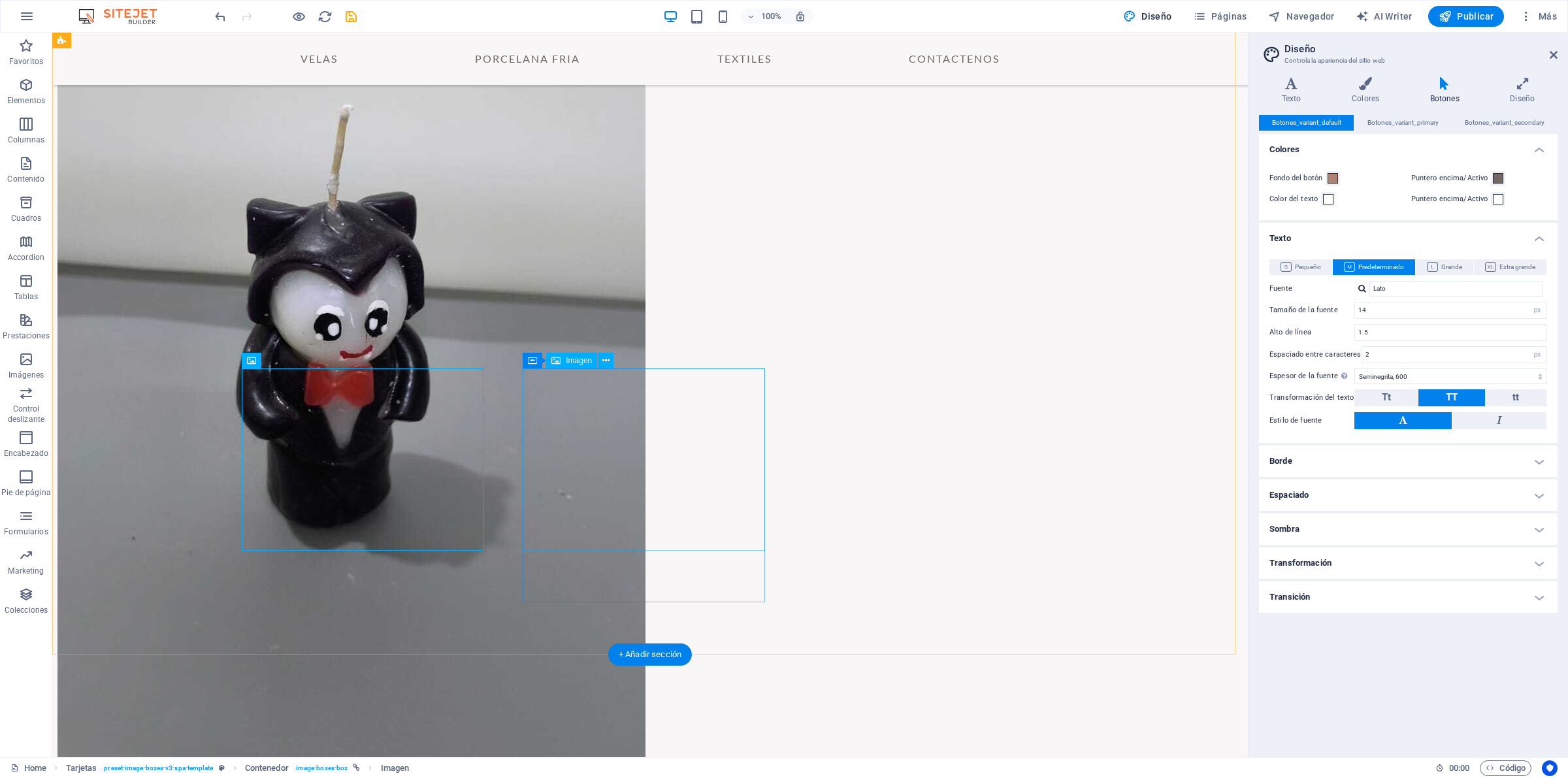
scroll to position [1247, 0]
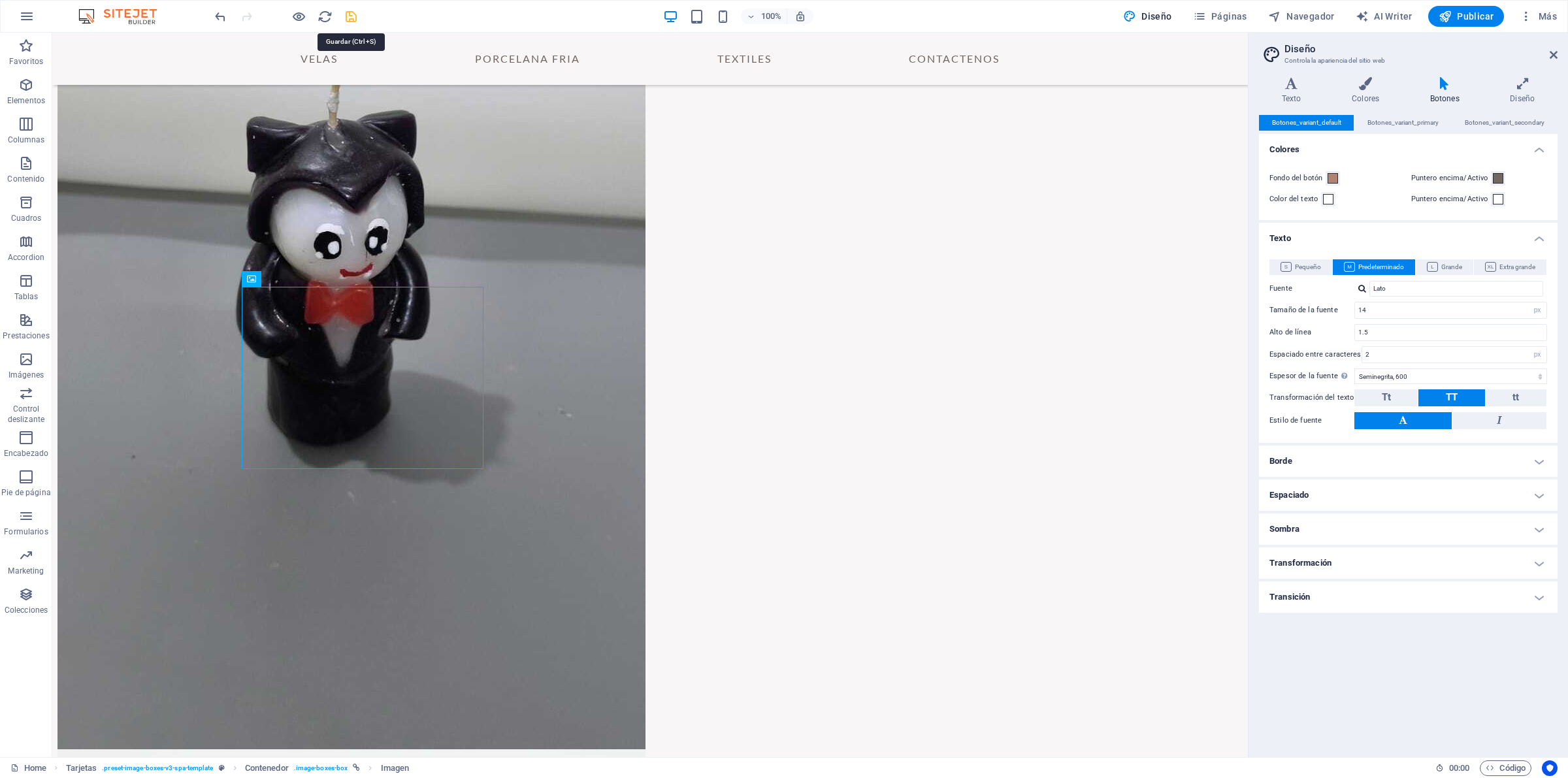
click at [348, 17] on icon "save" at bounding box center [351, 17] width 15 height 15
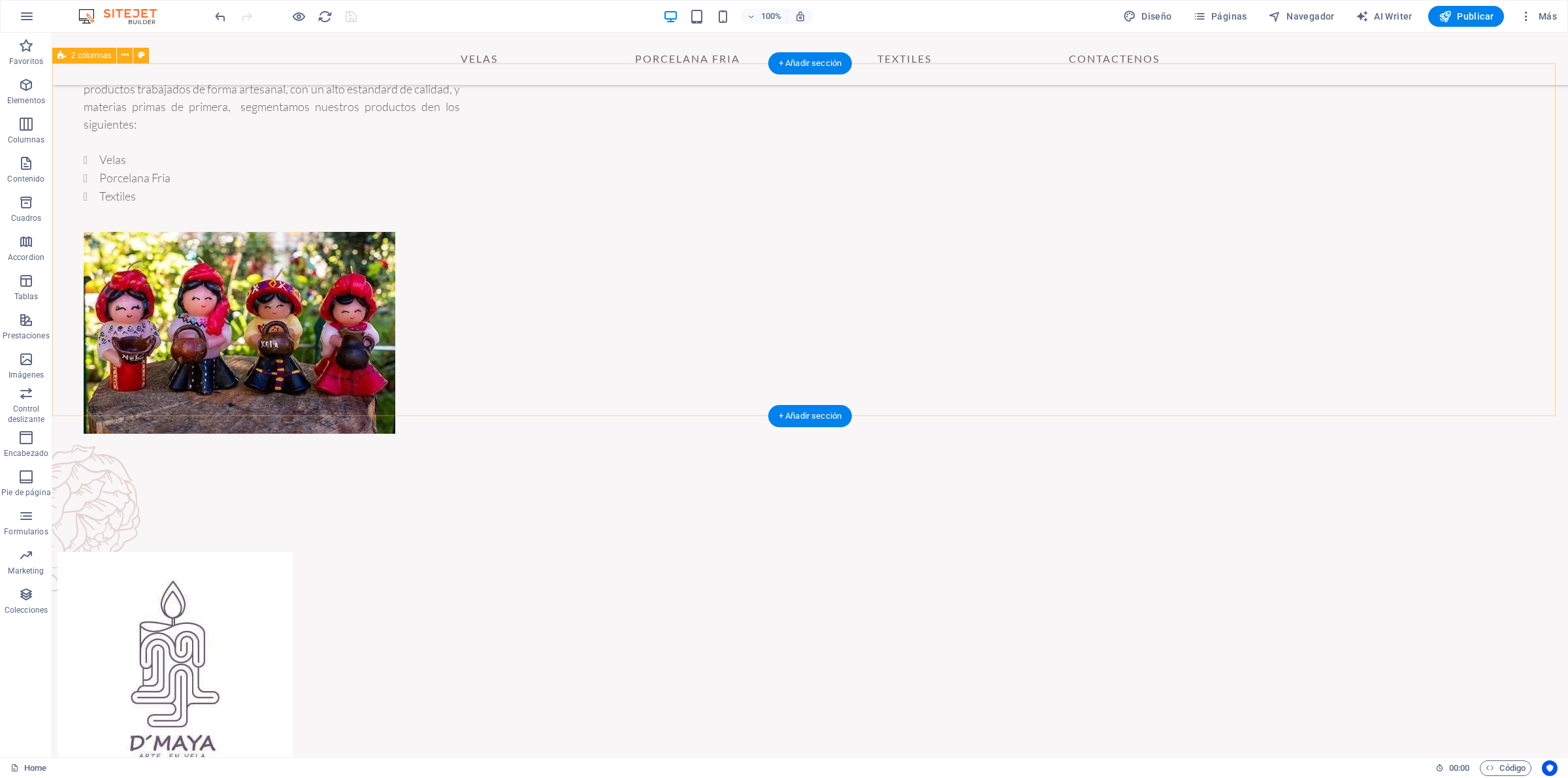
scroll to position [103, 0]
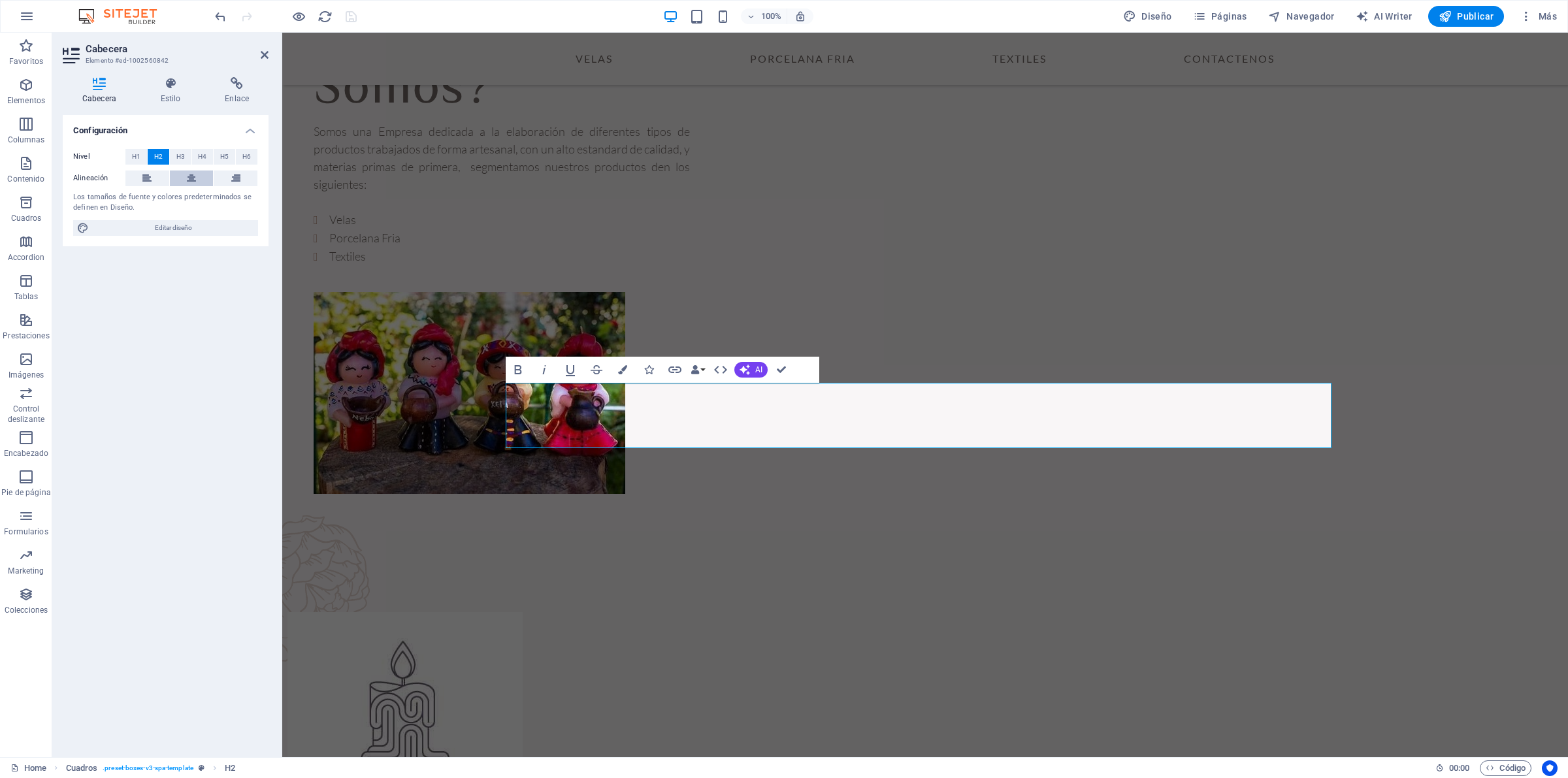
click at [188, 178] on icon at bounding box center [191, 178] width 9 height 15
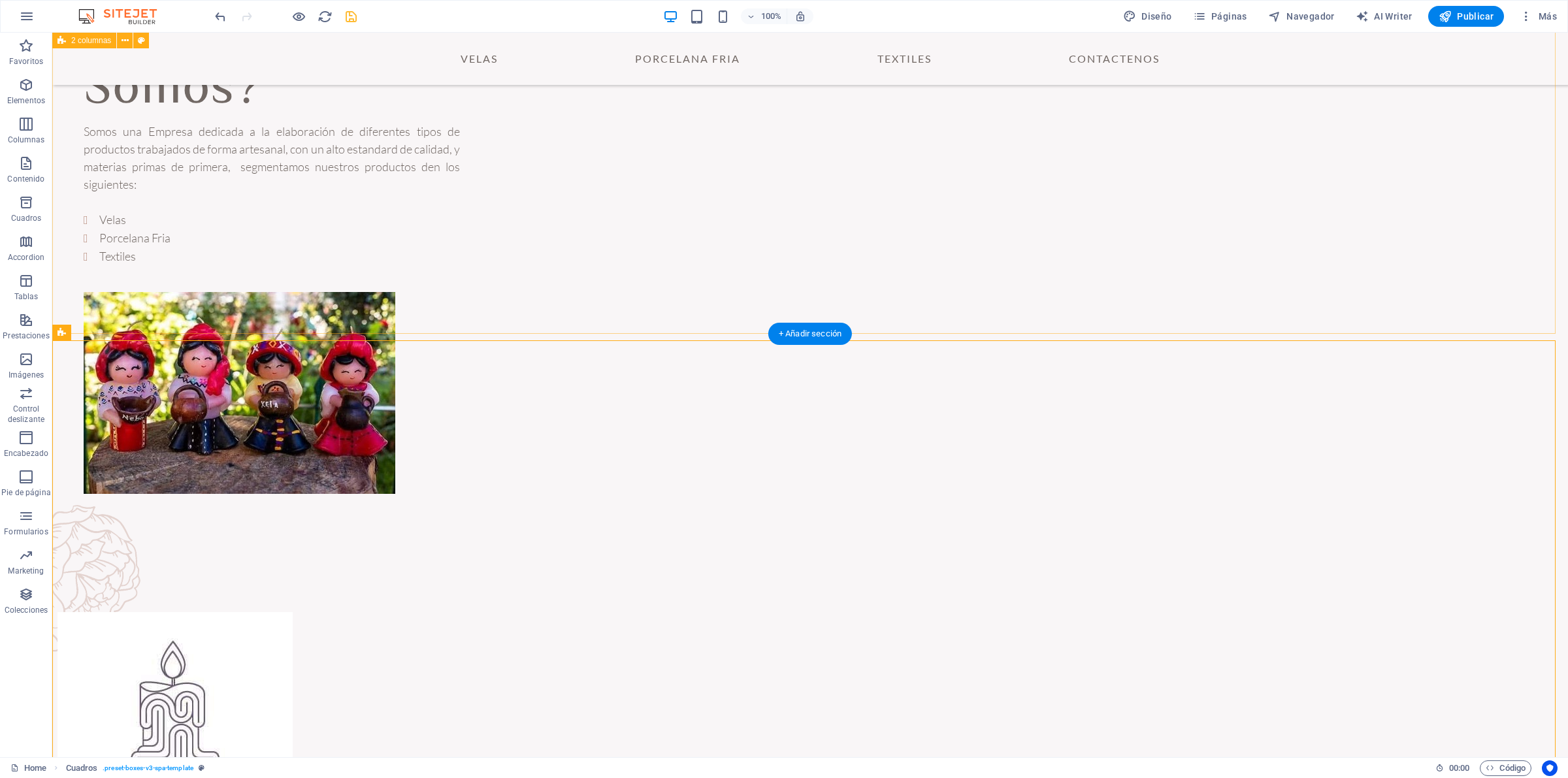
scroll to position [22, 0]
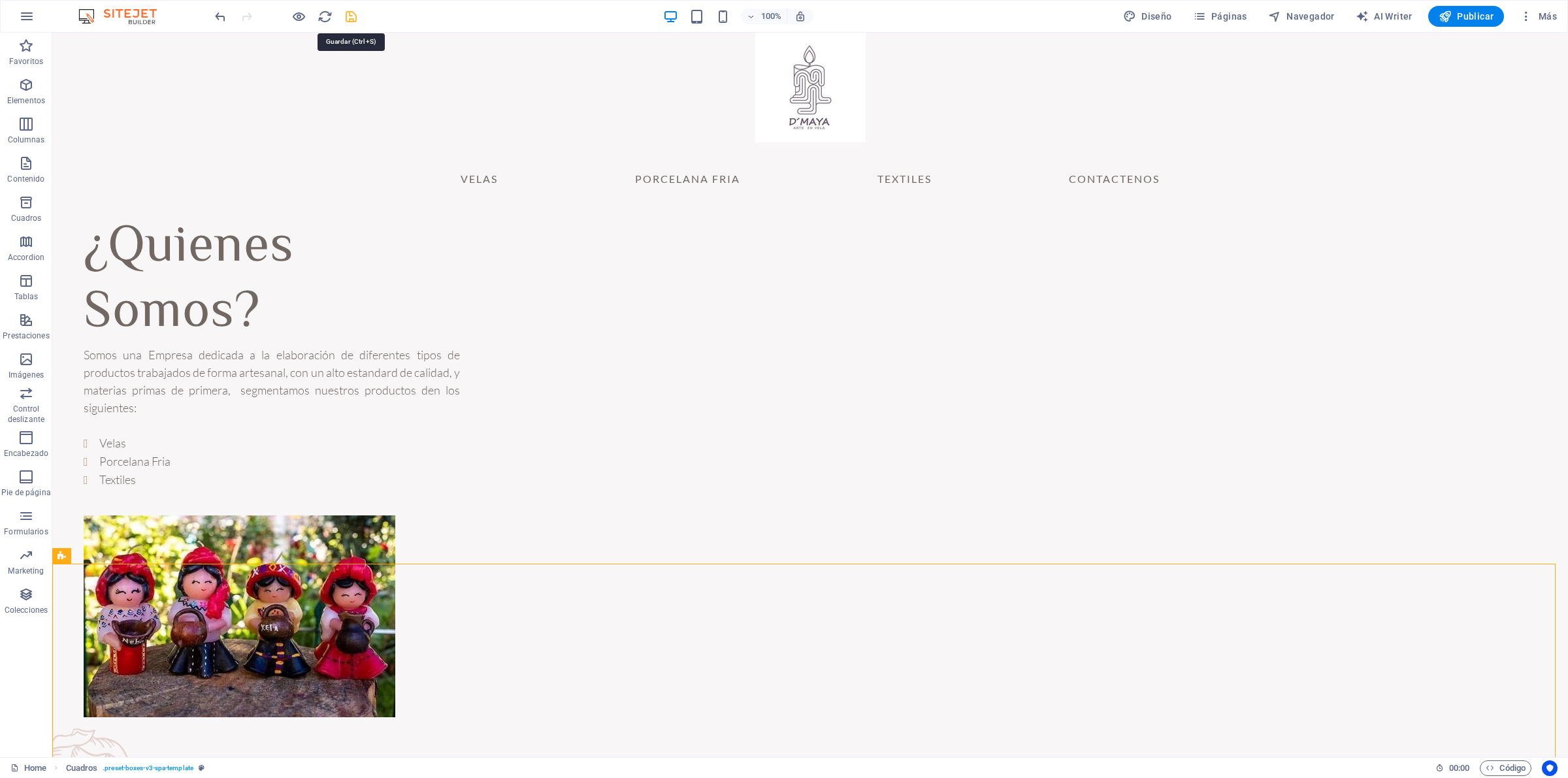
click at [344, 14] on icon "save" at bounding box center [351, 17] width 15 height 15
checkbox input "false"
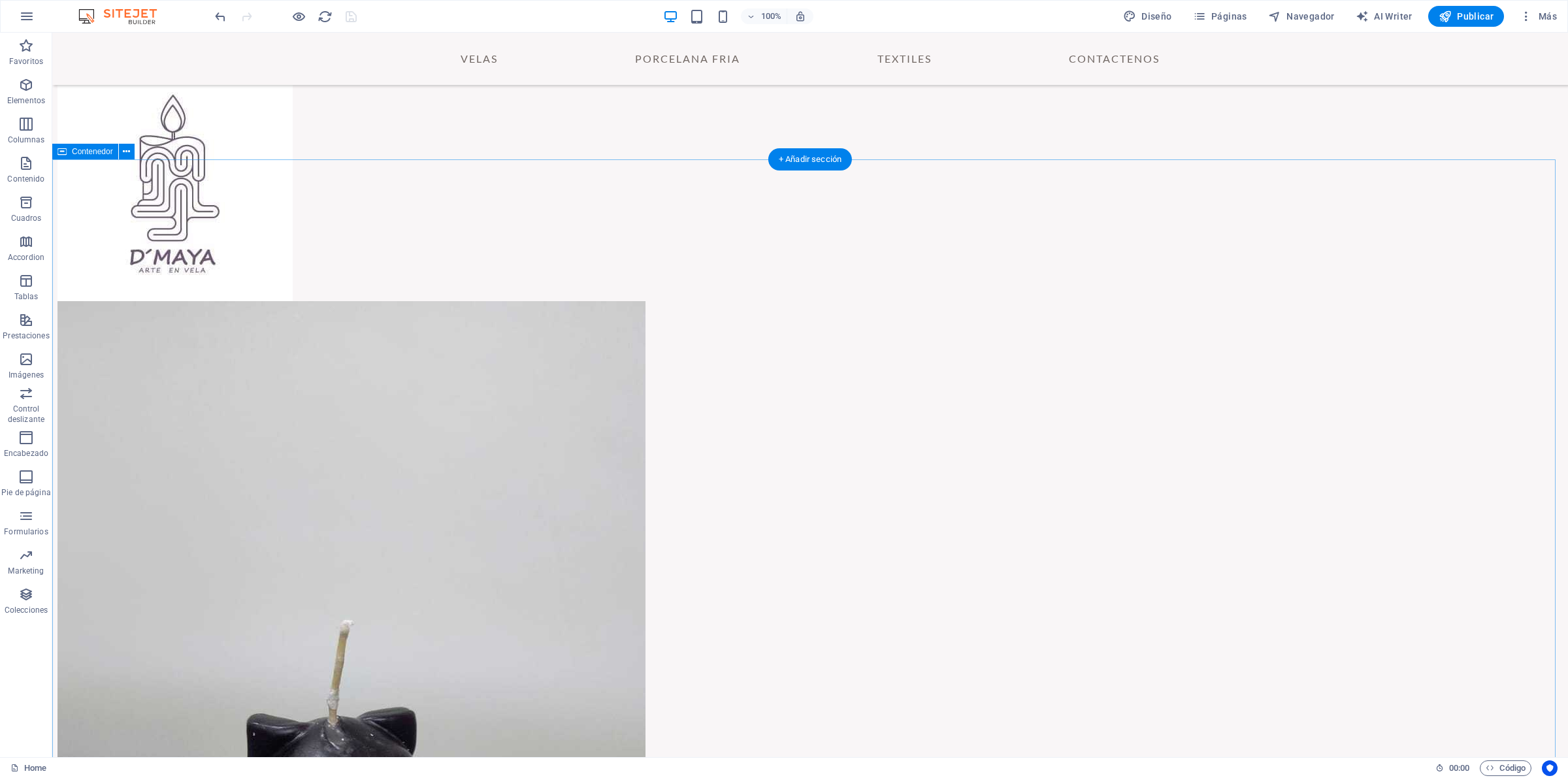
scroll to position [3371, 0]
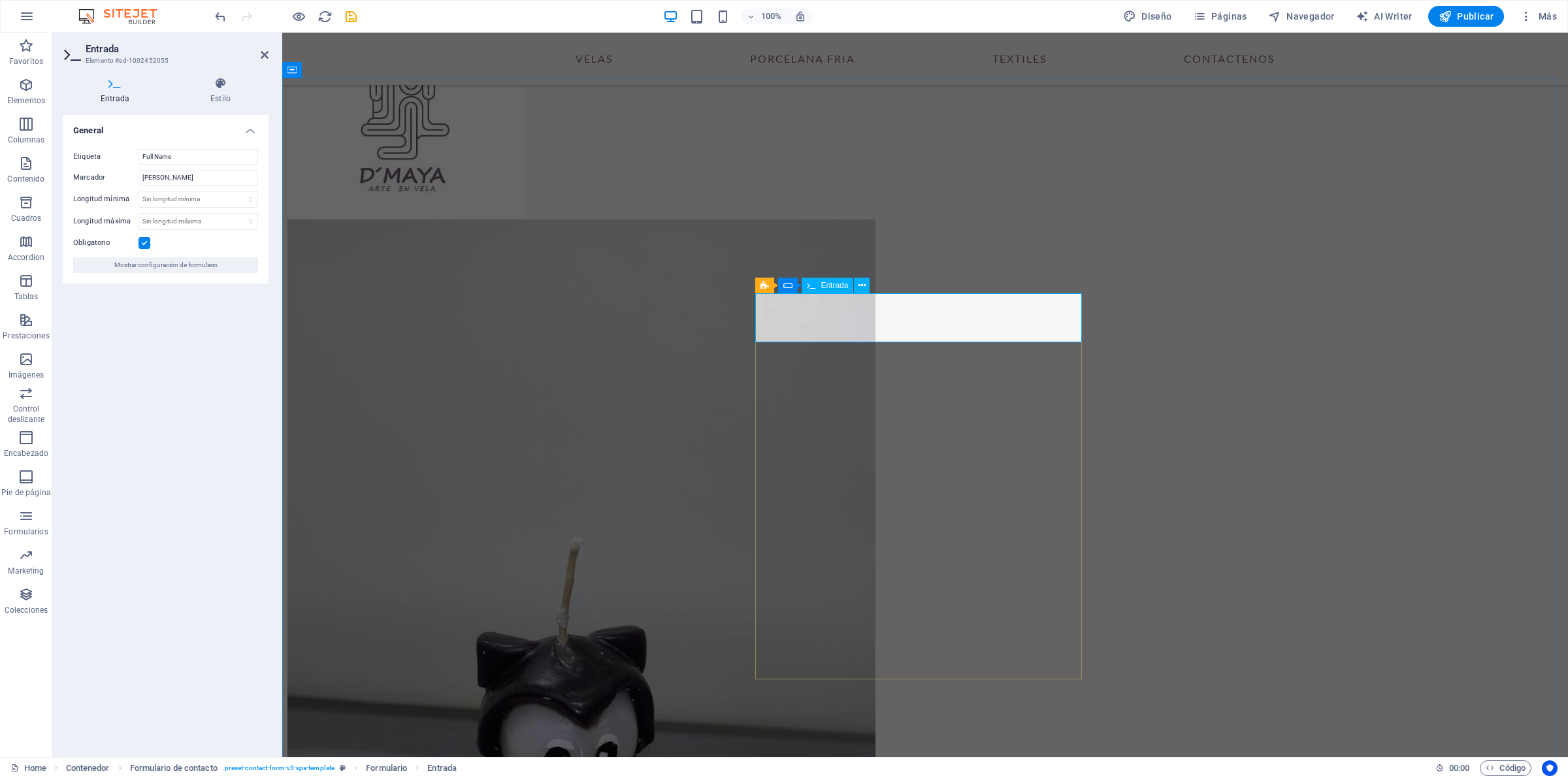
drag, startPoint x: 191, startPoint y: 161, endPoint x: 28, endPoint y: 121, distance: 167.8
click at [28, 121] on section "Favoritos Elementos Columnas Contenido Cuadros Accordion Tablas Prestaciones Im…" at bounding box center [784, 395] width 1568 height 725
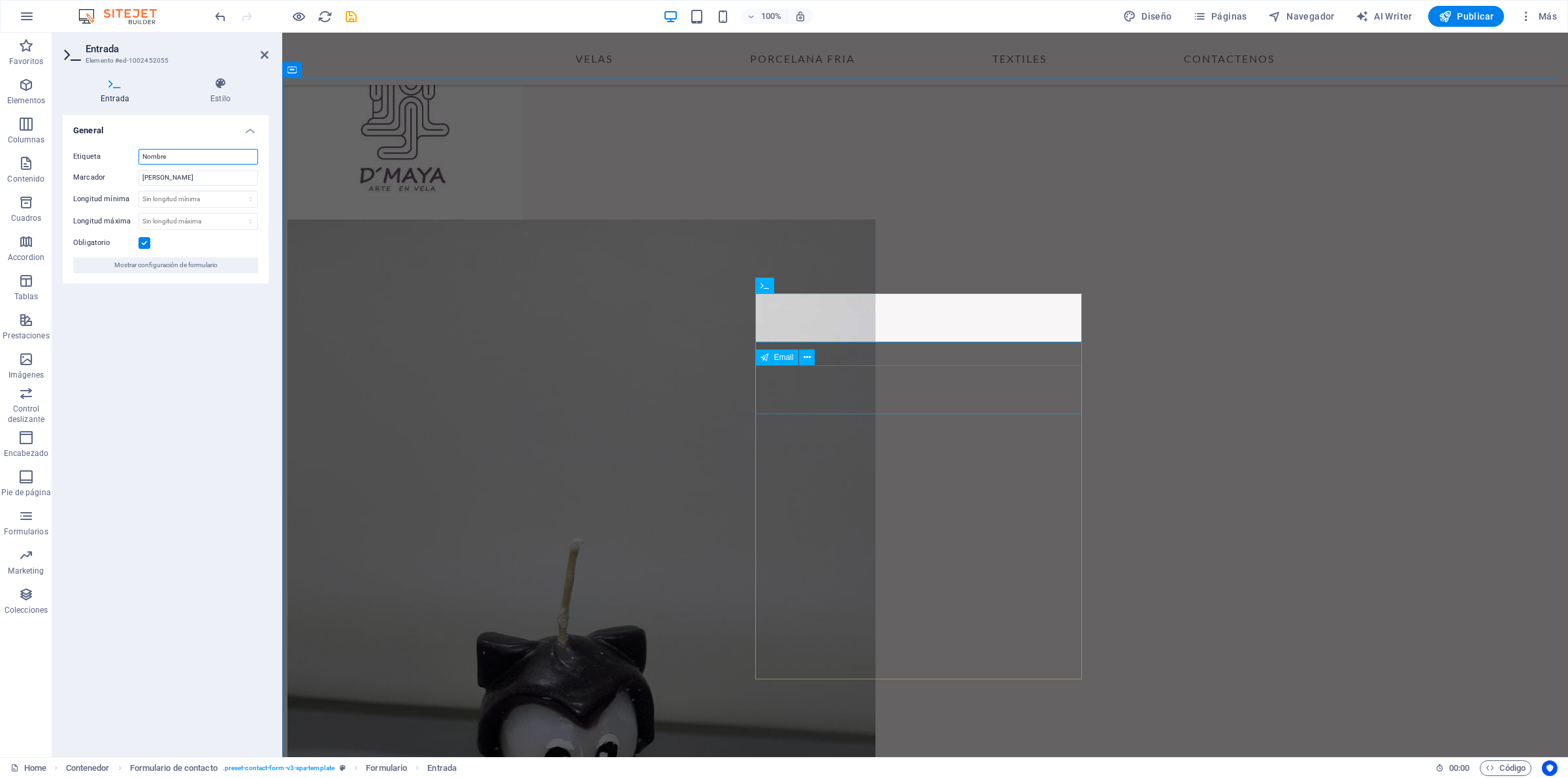
type input "Nombre"
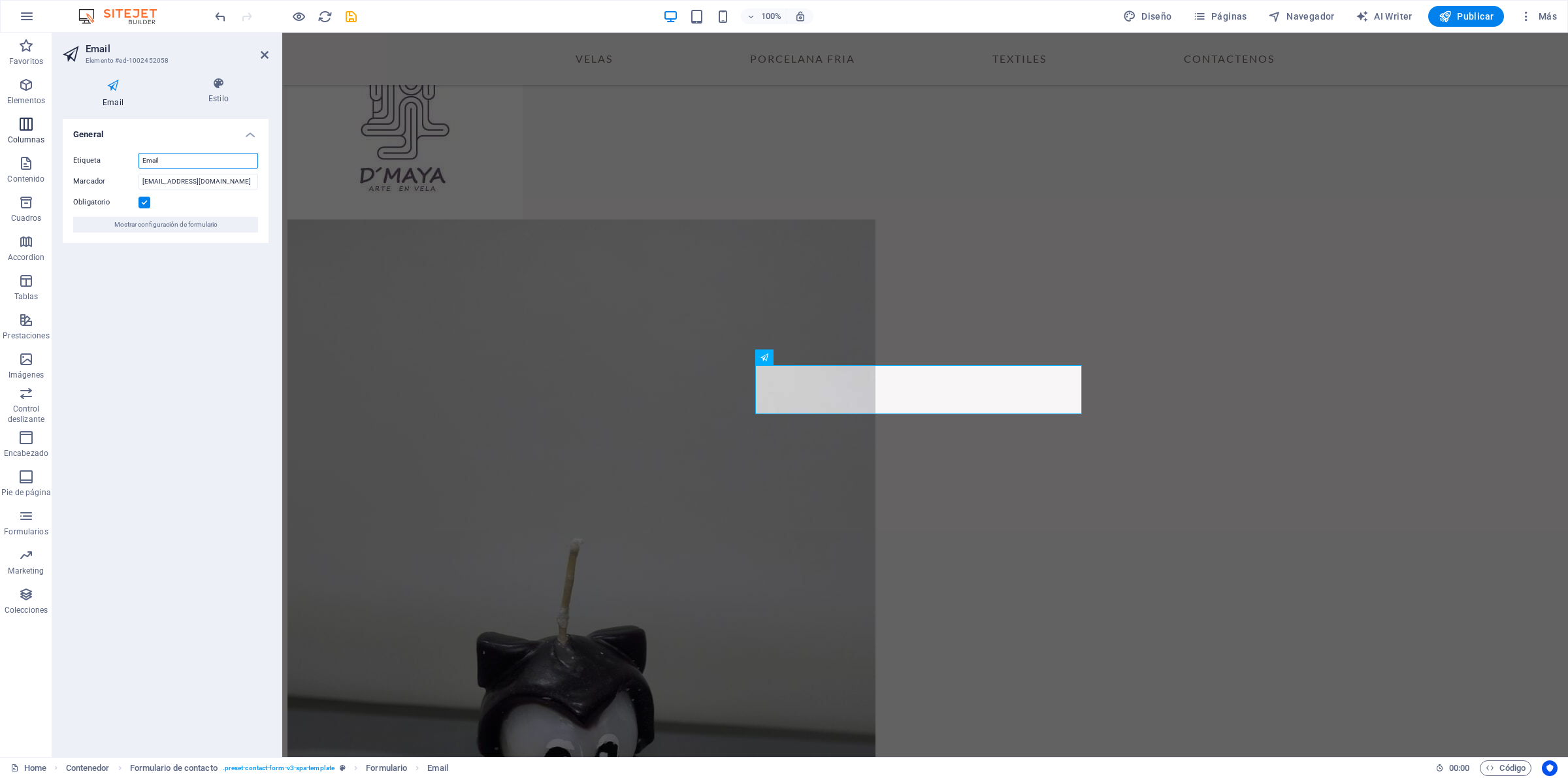
drag, startPoint x: 184, startPoint y: 164, endPoint x: 0, endPoint y: 139, distance: 185.7
click at [0, 139] on section "Favoritos Elementos Columnas Contenido Cuadros Accordion Tablas Prestaciones Im…" at bounding box center [784, 395] width 1568 height 725
type input "Correo"
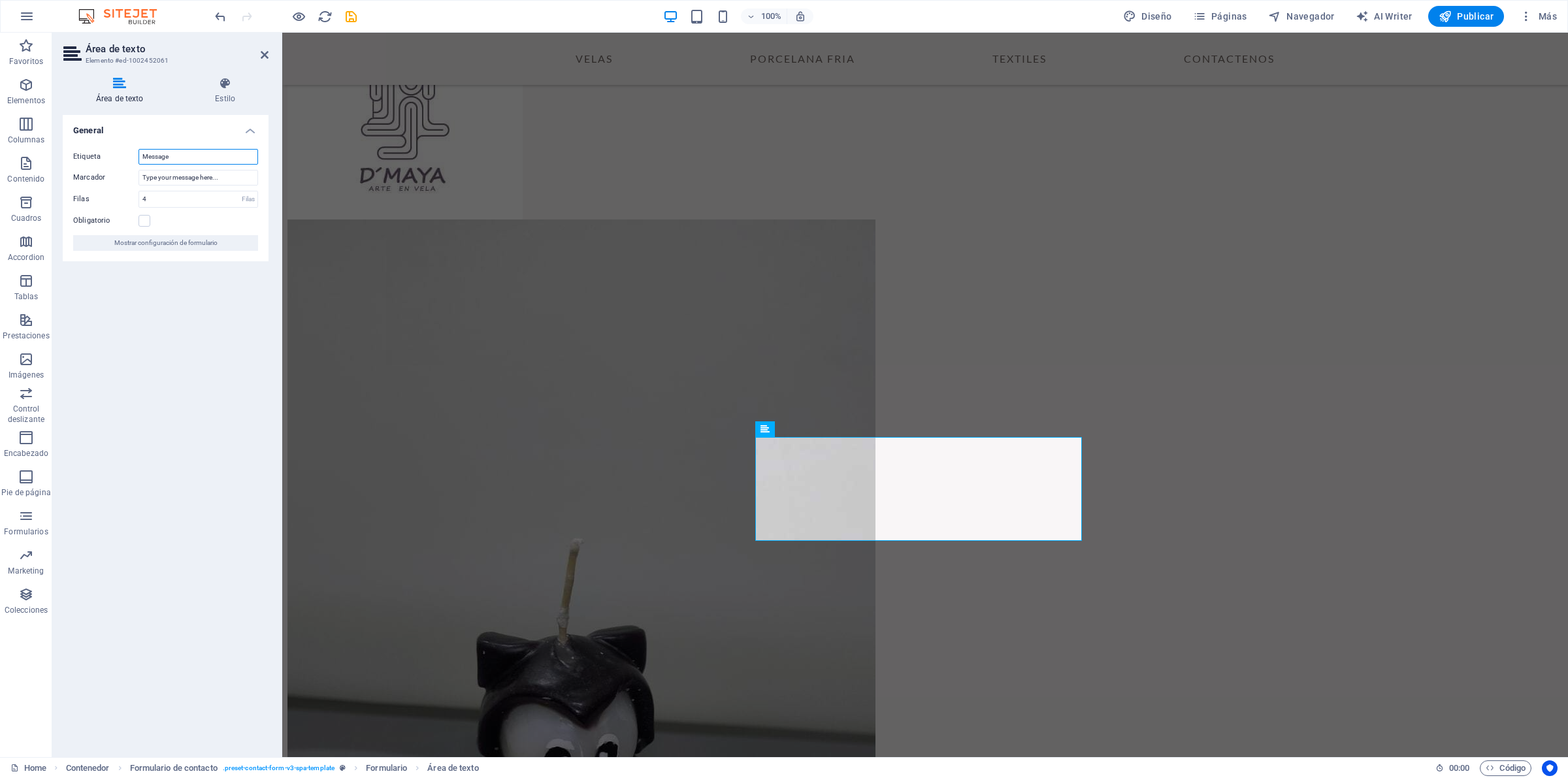
click at [190, 161] on input "Message" at bounding box center [199, 156] width 120 height 15
drag, startPoint x: 194, startPoint y: 159, endPoint x: 0, endPoint y: 103, distance: 201.9
click at [4, 107] on section "Favoritos Elementos Columnas Contenido Cuadros Accordion Tablas Prestaciones Im…" at bounding box center [784, 395] width 1568 height 725
type input "Mensaje"
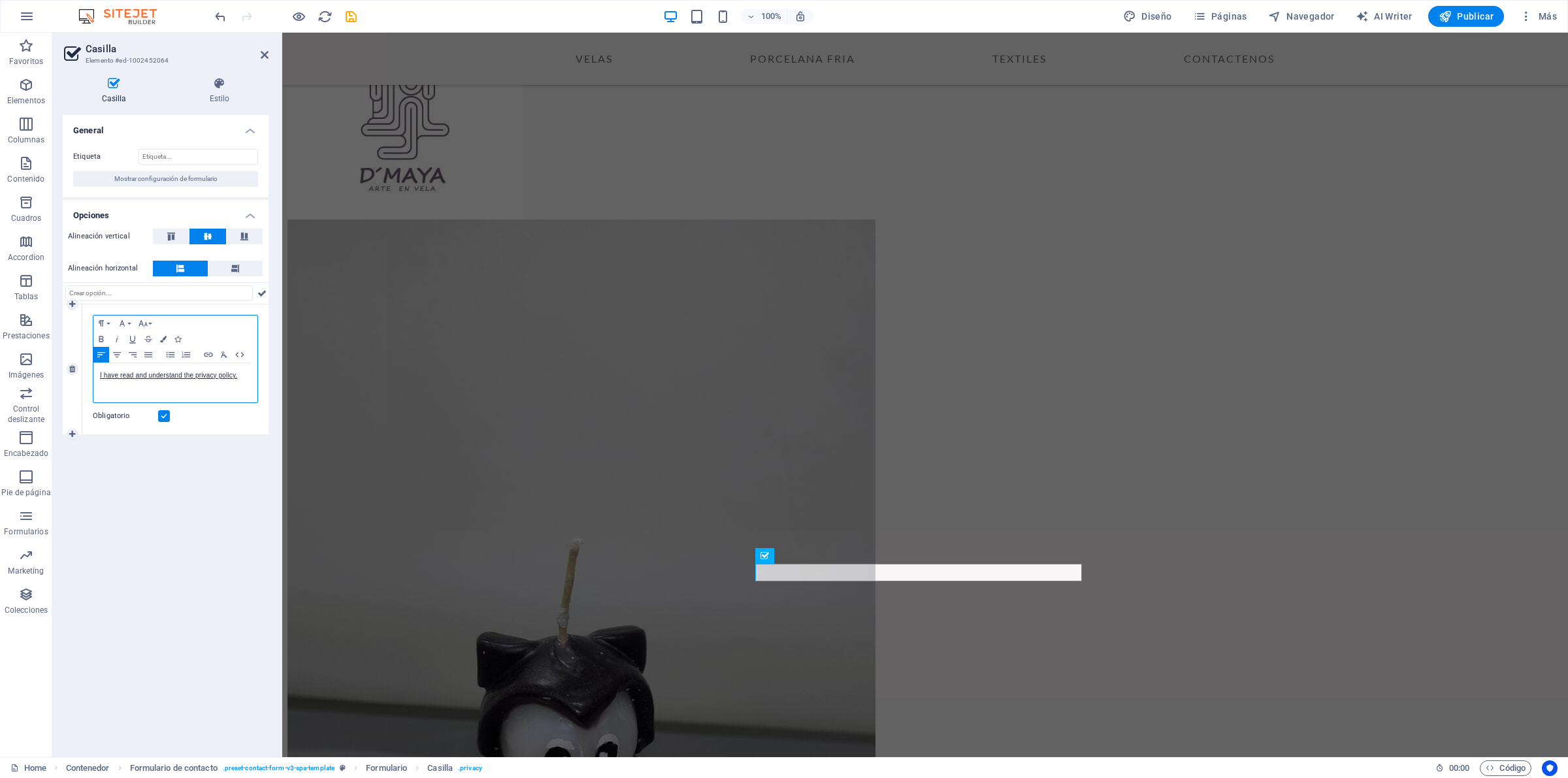
drag, startPoint x: 240, startPoint y: 375, endPoint x: 262, endPoint y: 364, distance: 24.6
click at [239, 375] on p "I have read and understand the privacy policy." at bounding box center [175, 375] width 151 height 12
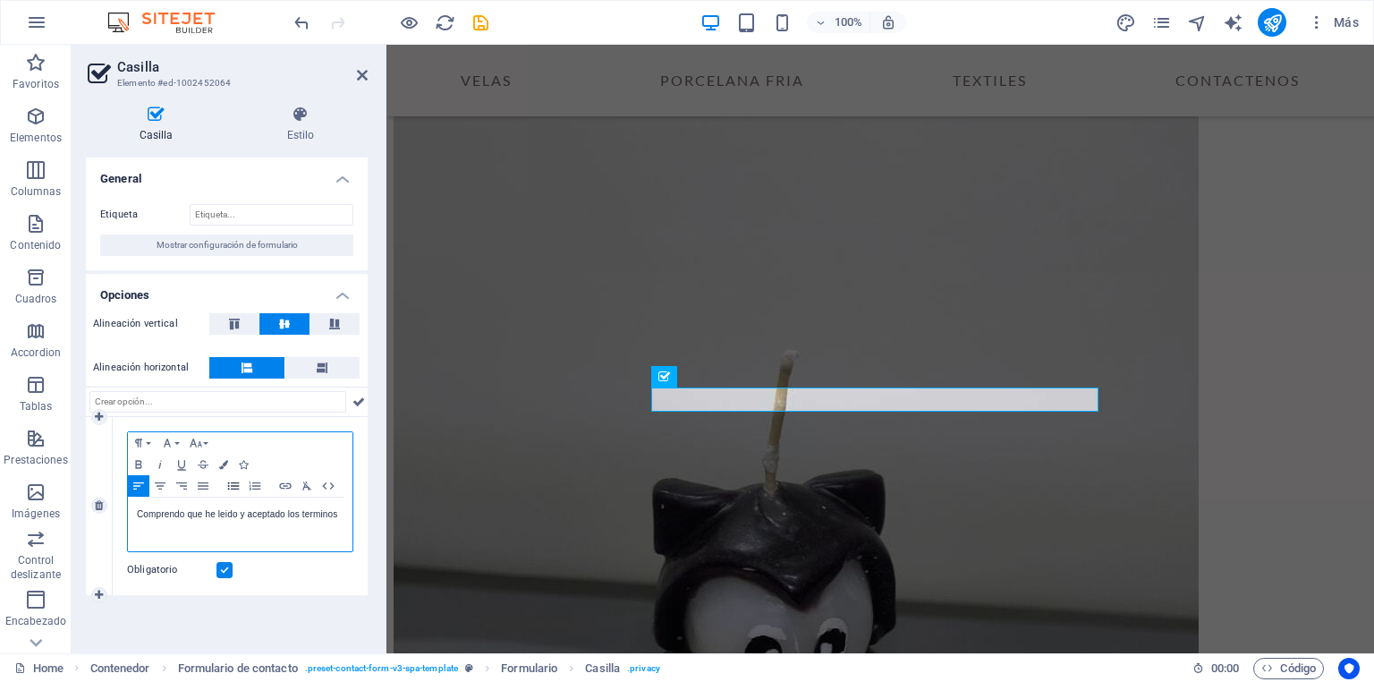
scroll to position [5069, 0]
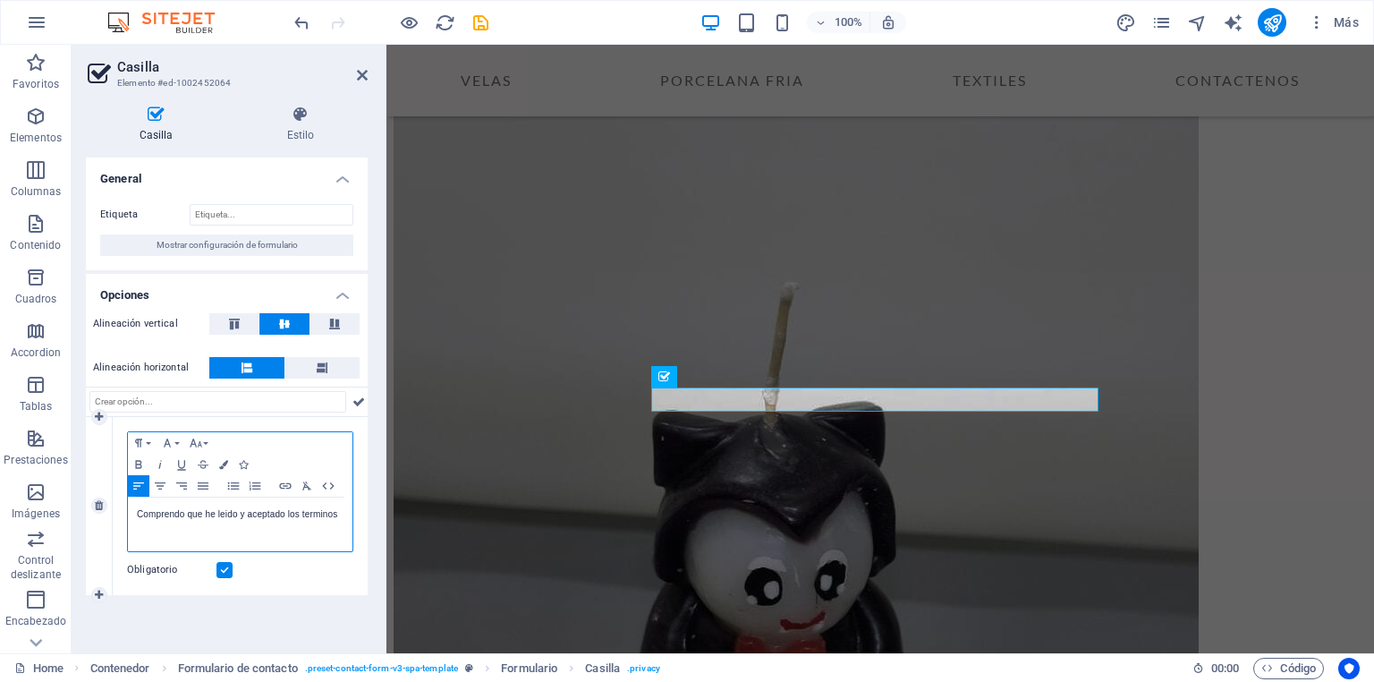
click at [225, 514] on p "Comprendo que he leido y aceptado los terminos" at bounding box center [240, 514] width 207 height 16
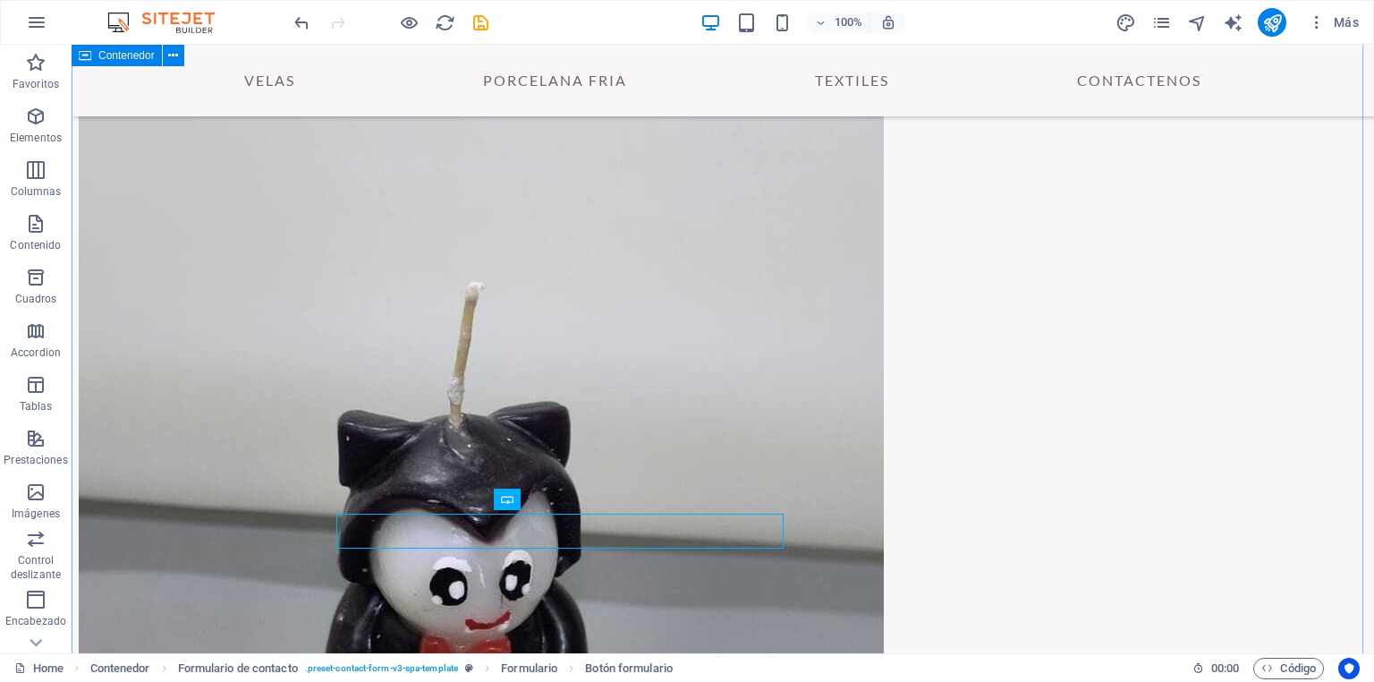
scroll to position [4995, 0]
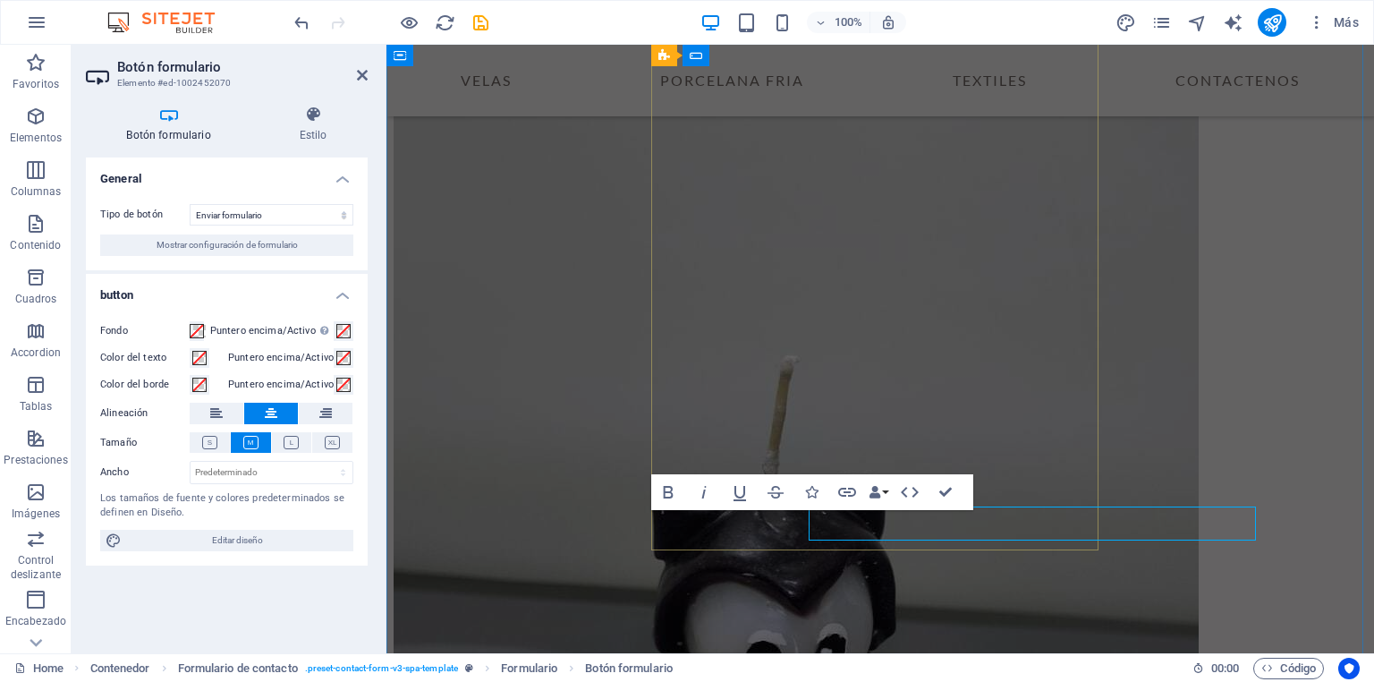
scroll to position [5069, 0]
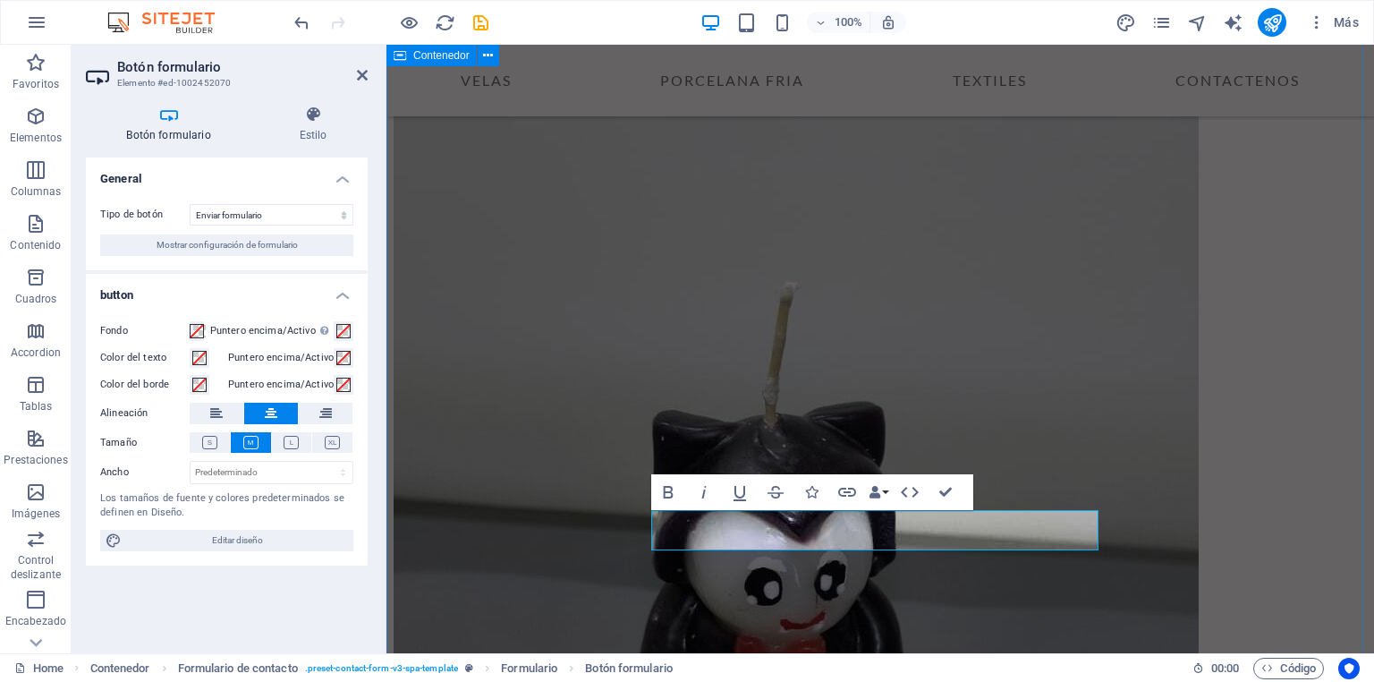
type button "Submit"
drag, startPoint x: 948, startPoint y: 491, endPoint x: 877, endPoint y: 446, distance: 84.4
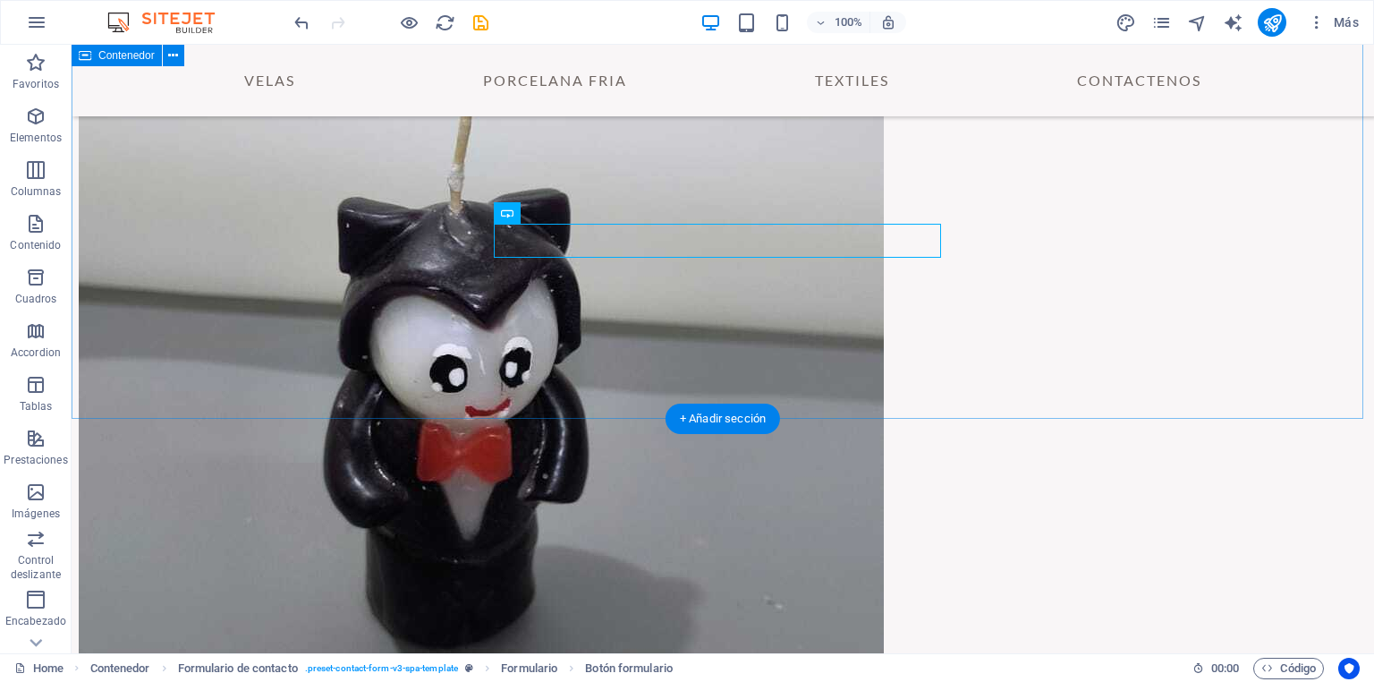
scroll to position [5568, 0]
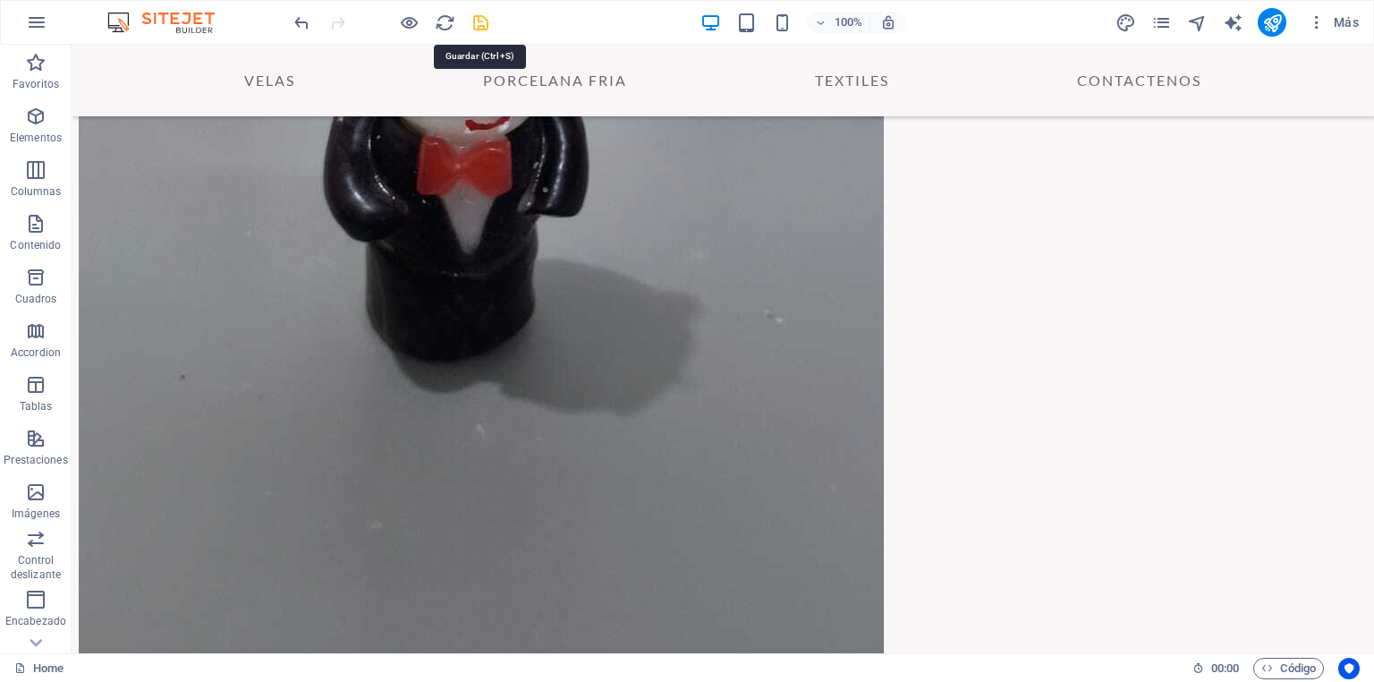
click at [478, 21] on icon "save" at bounding box center [480, 23] width 21 height 21
checkbox input "false"
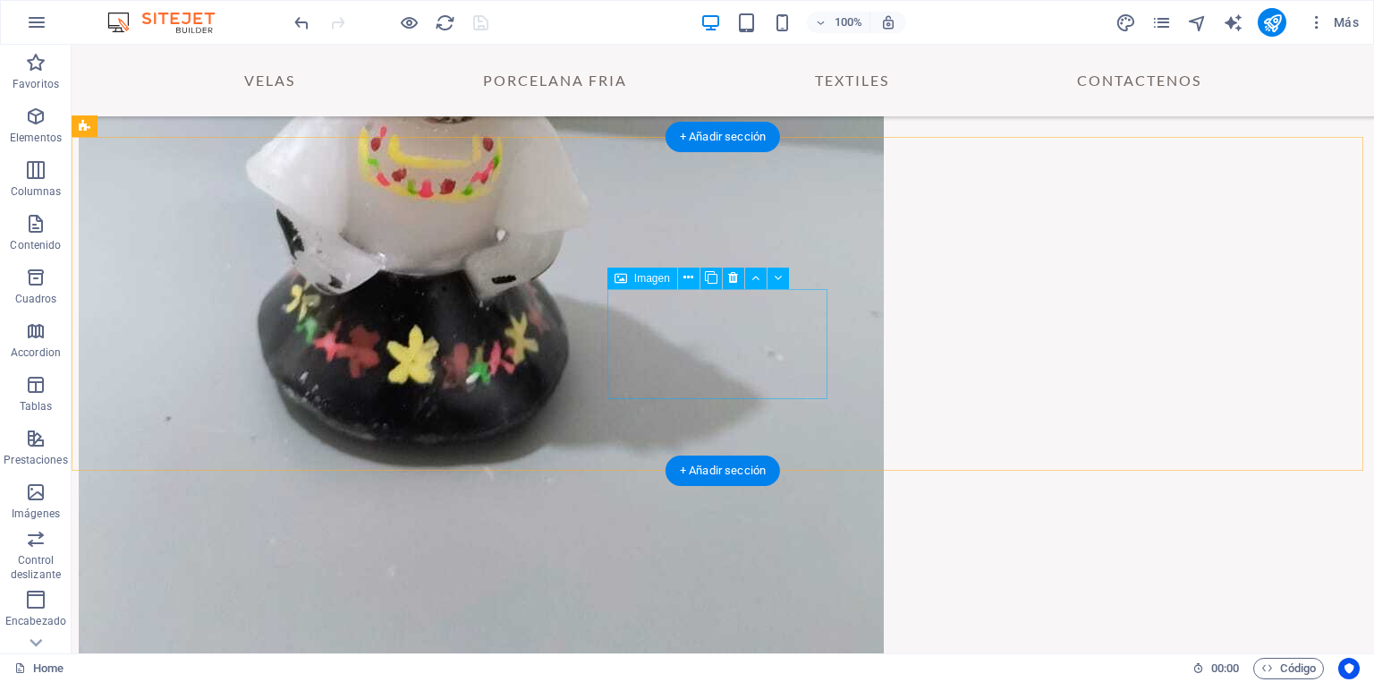
scroll to position [3166, 0]
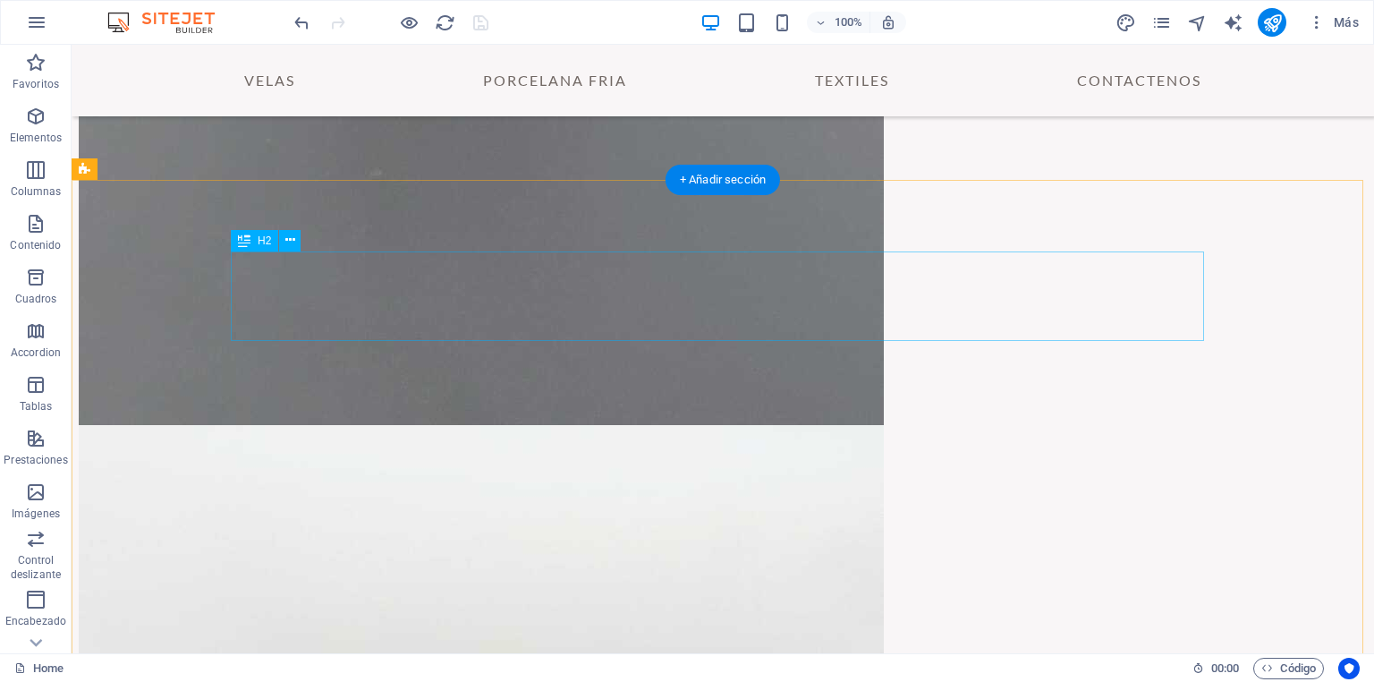
scroll to position [2522, 0]
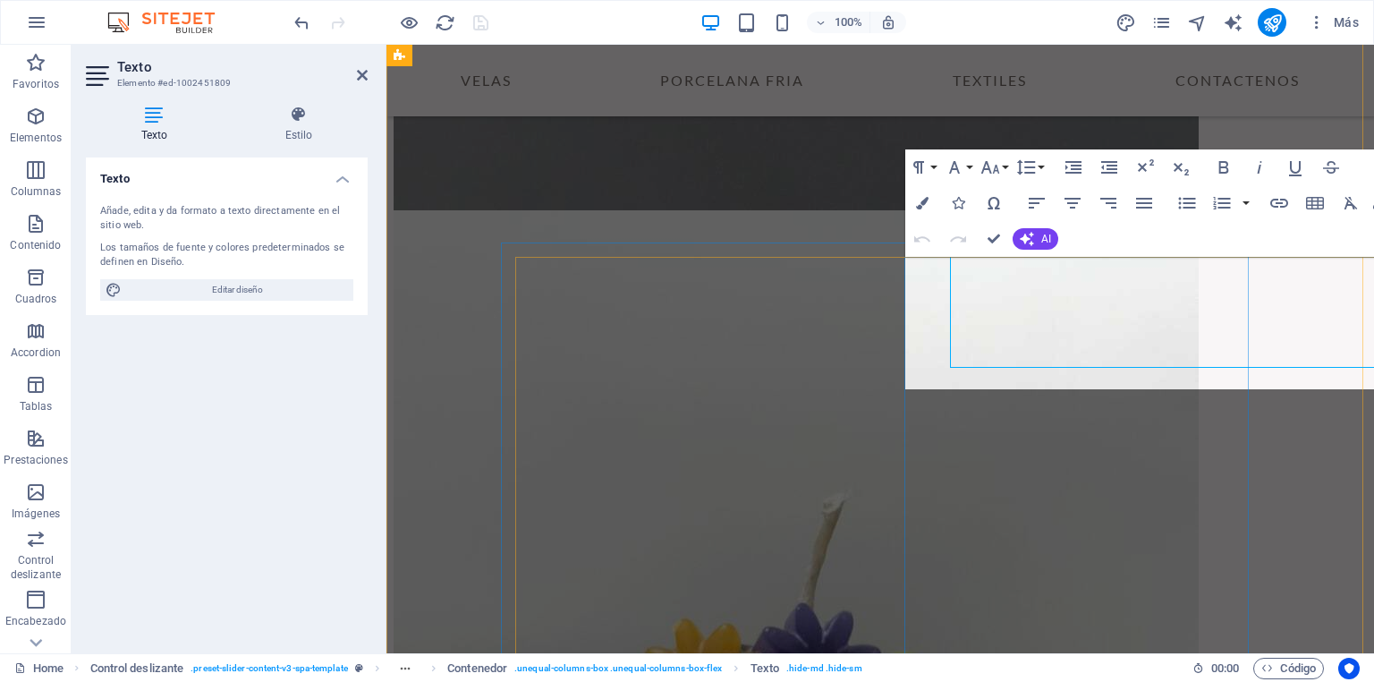
scroll to position [2371, 0]
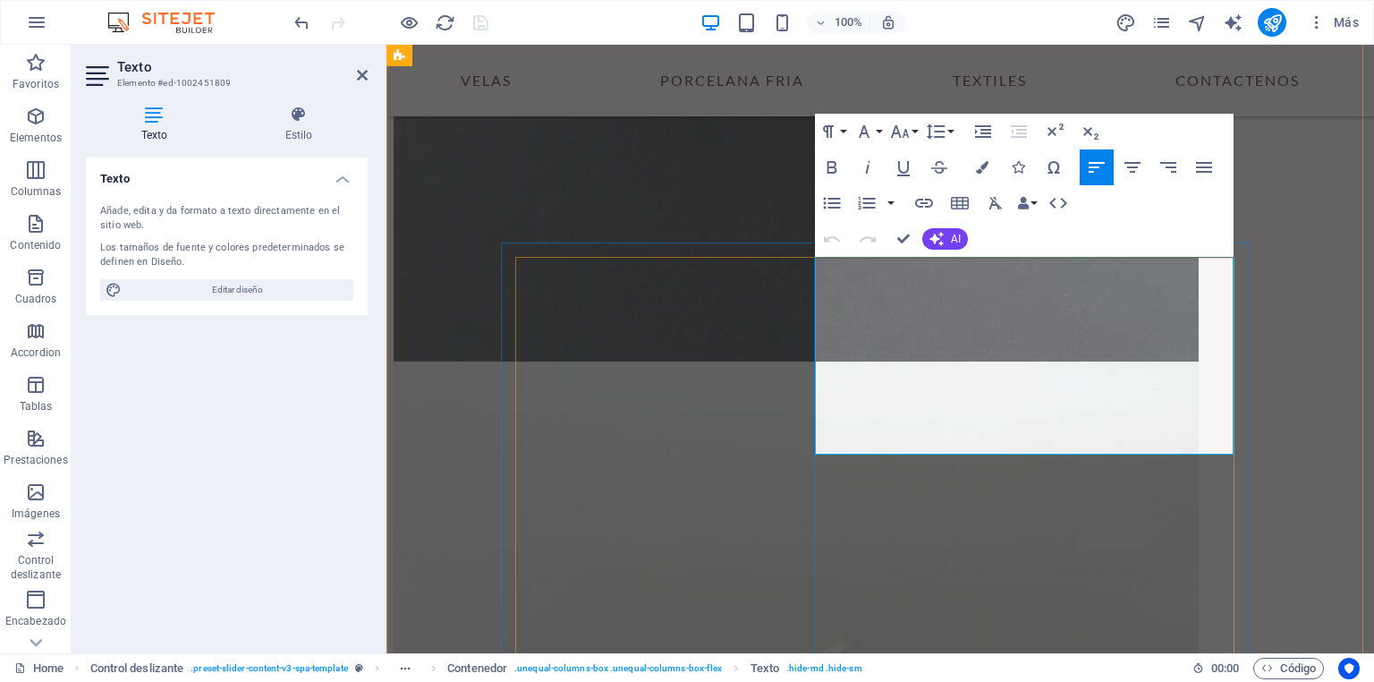
drag, startPoint x: 1045, startPoint y: 414, endPoint x: 844, endPoint y: 295, distance: 233.0
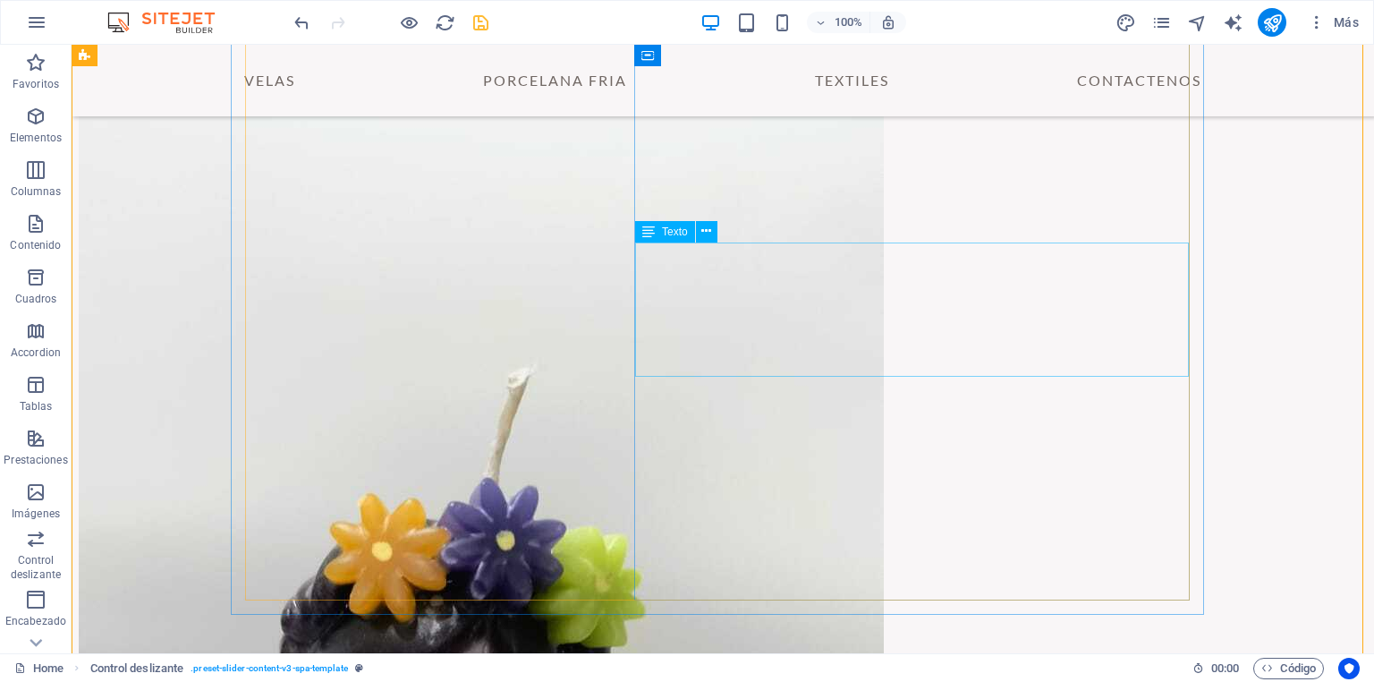
scroll to position [2719, 0]
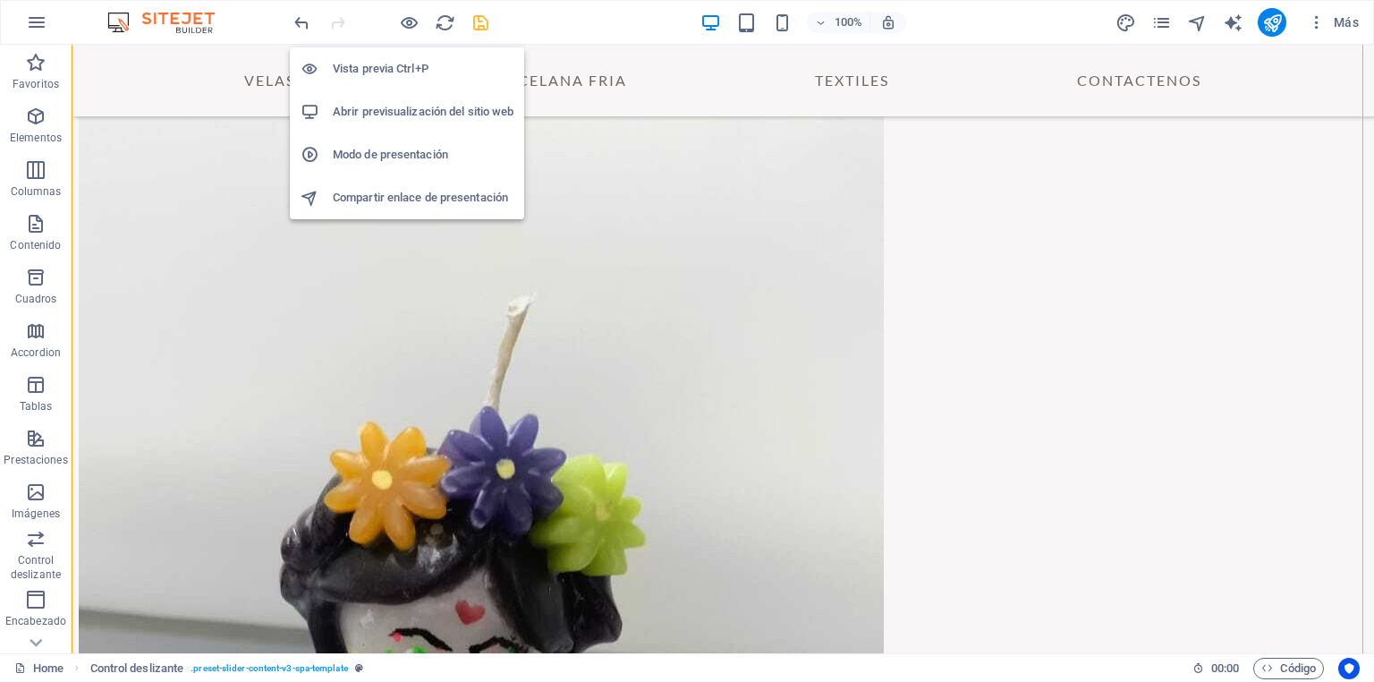
click at [390, 64] on h6 "Vista previa Ctrl+P" at bounding box center [423, 68] width 181 height 21
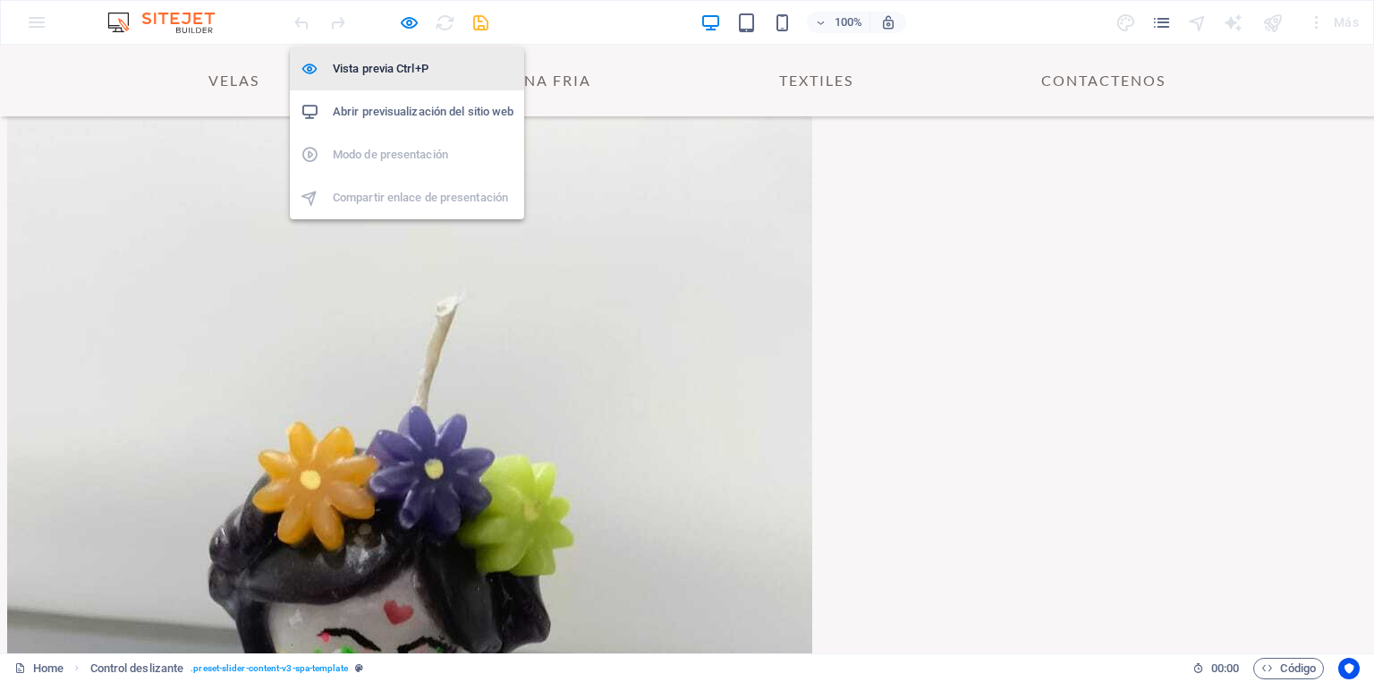
scroll to position [2636, 0]
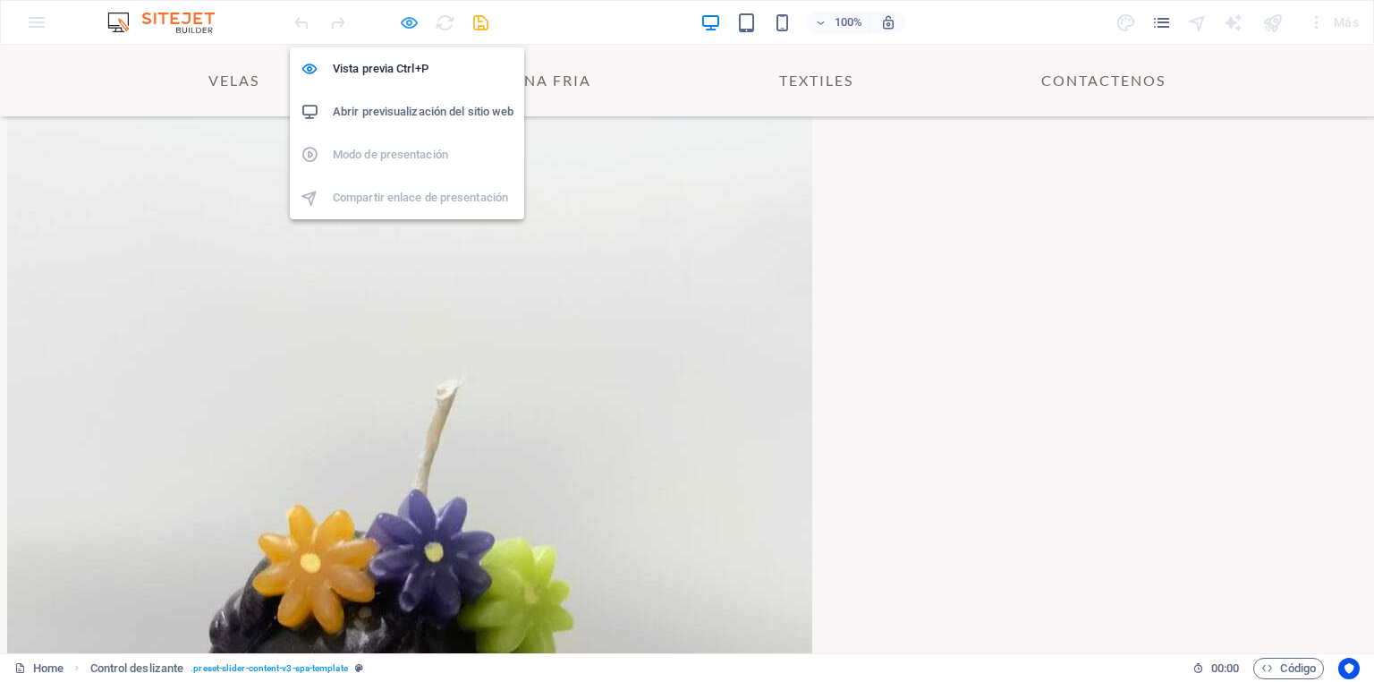
click at [407, 26] on icon "button" at bounding box center [409, 23] width 21 height 21
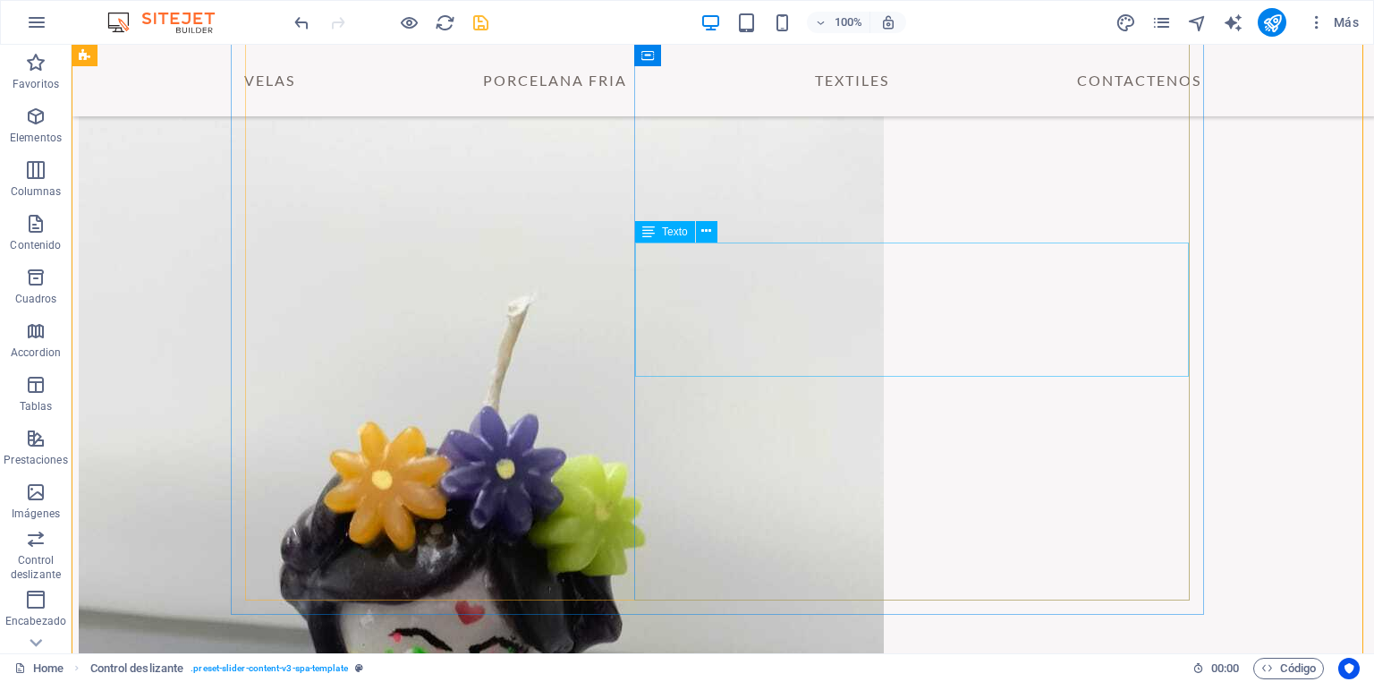
scroll to position [2576, 0]
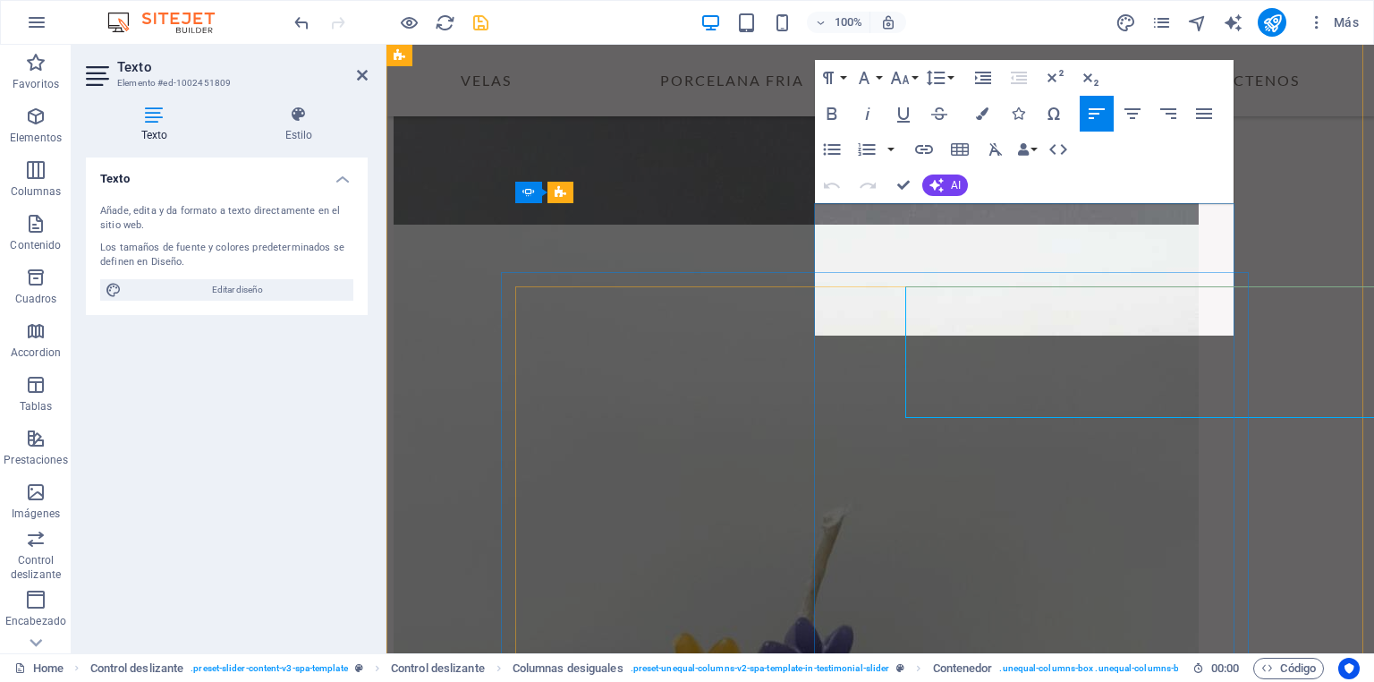
scroll to position [2425, 0]
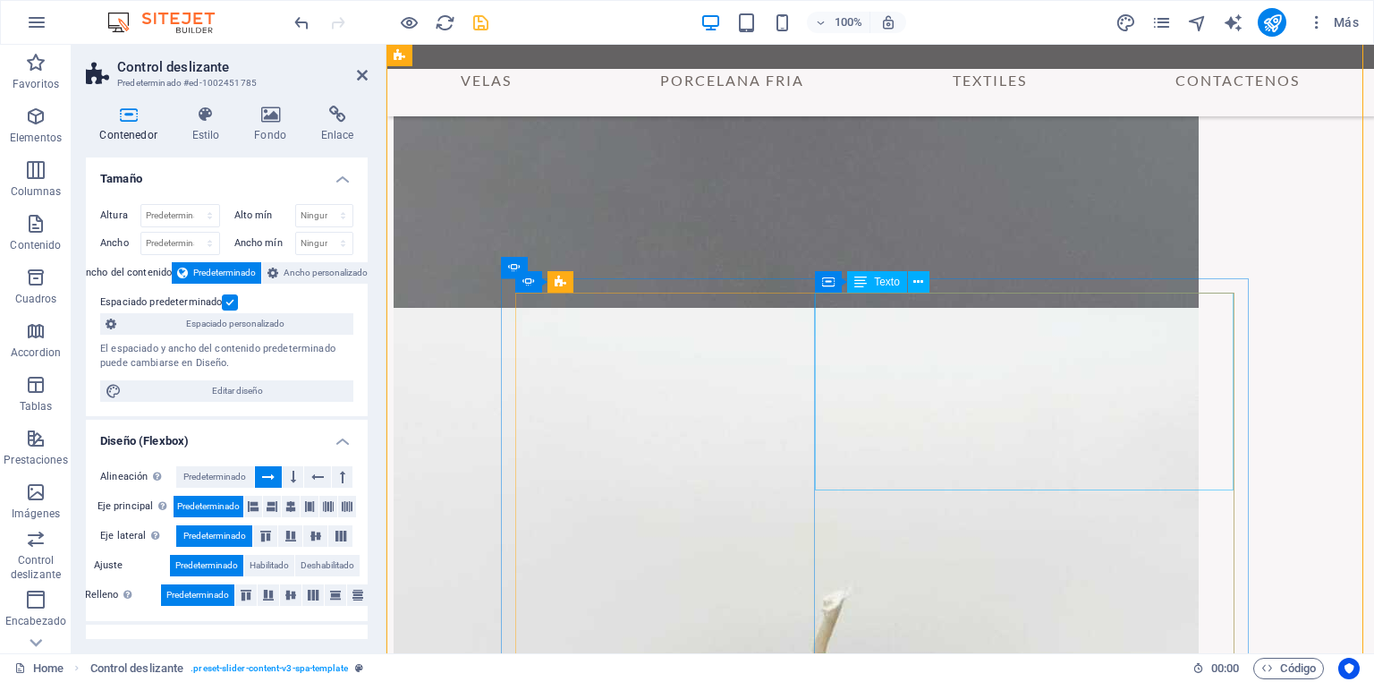
scroll to position [2550, 0]
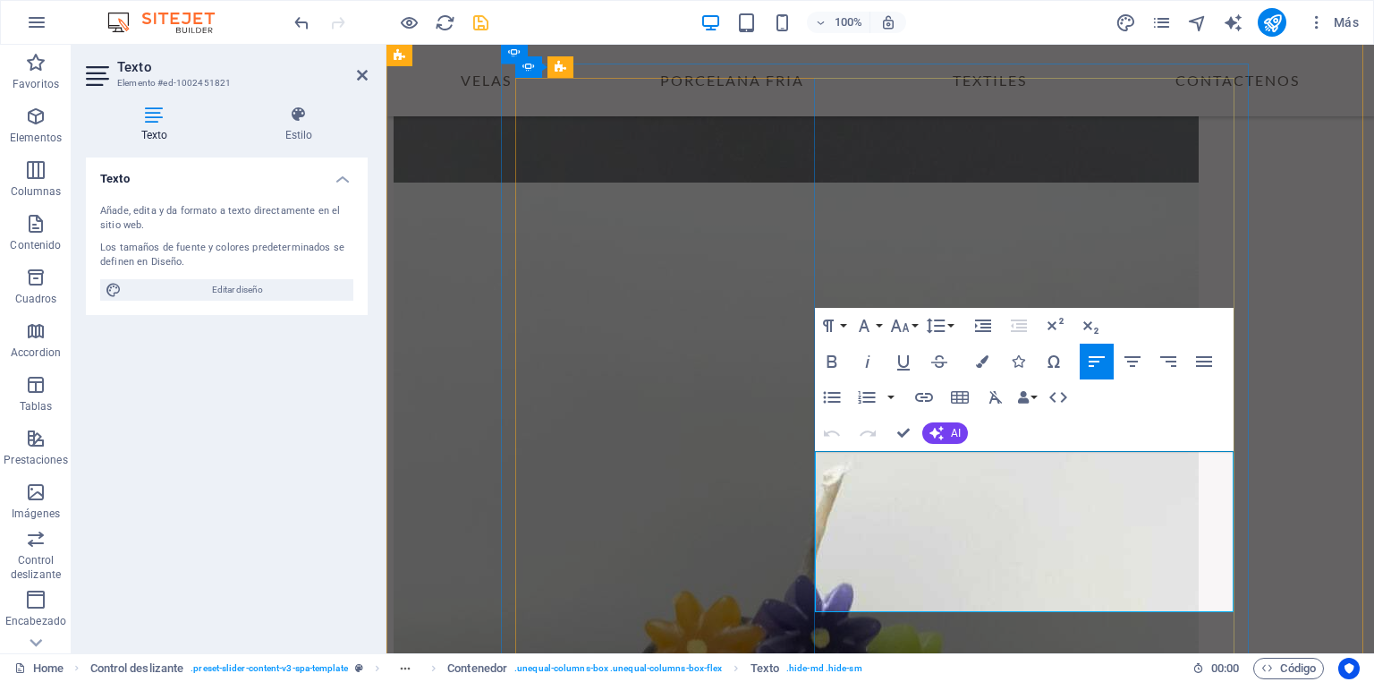
drag, startPoint x: 1067, startPoint y: 597, endPoint x: 817, endPoint y: 474, distance: 278.8
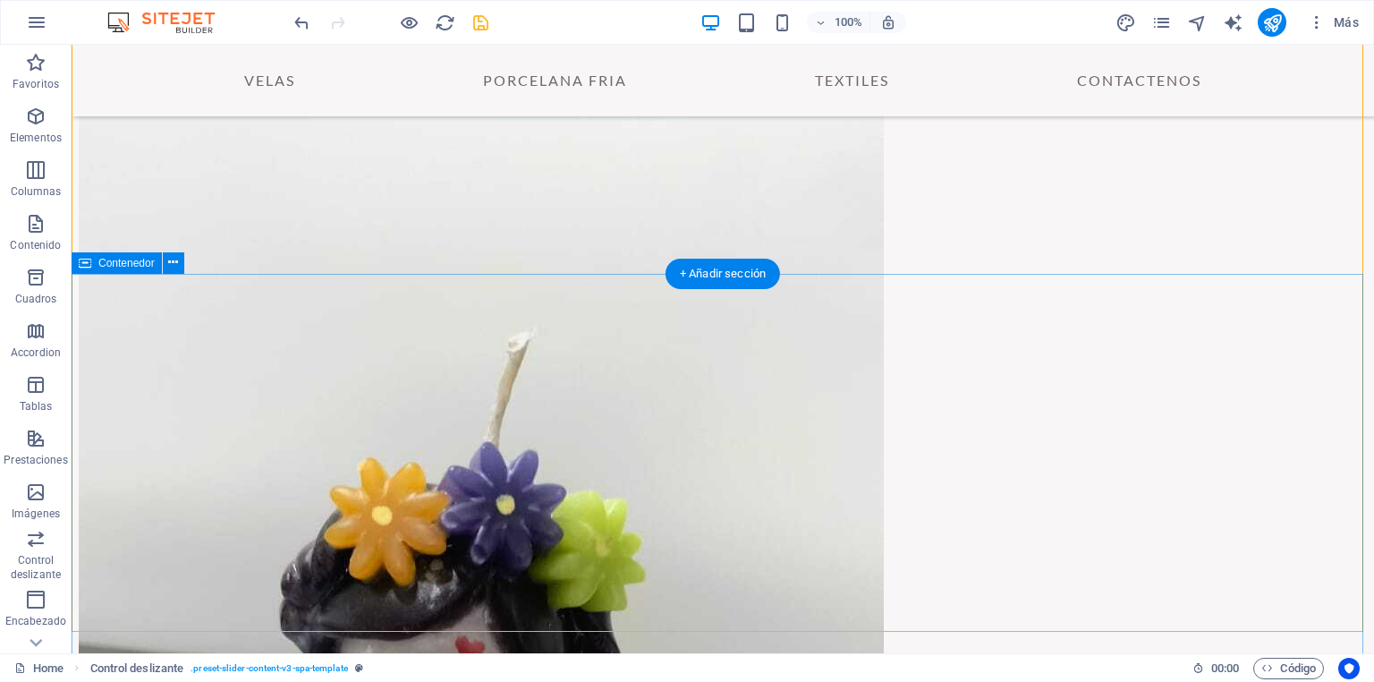
scroll to position [2755, 0]
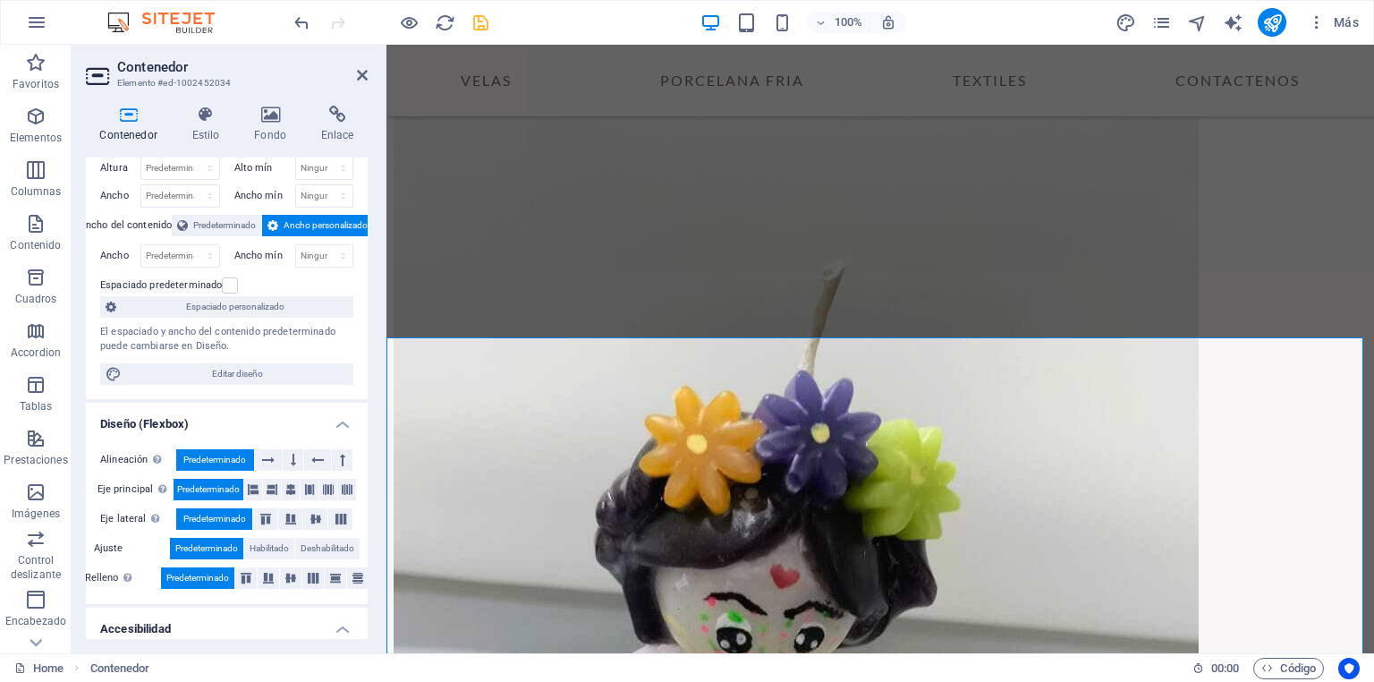
scroll to position [0, 0]
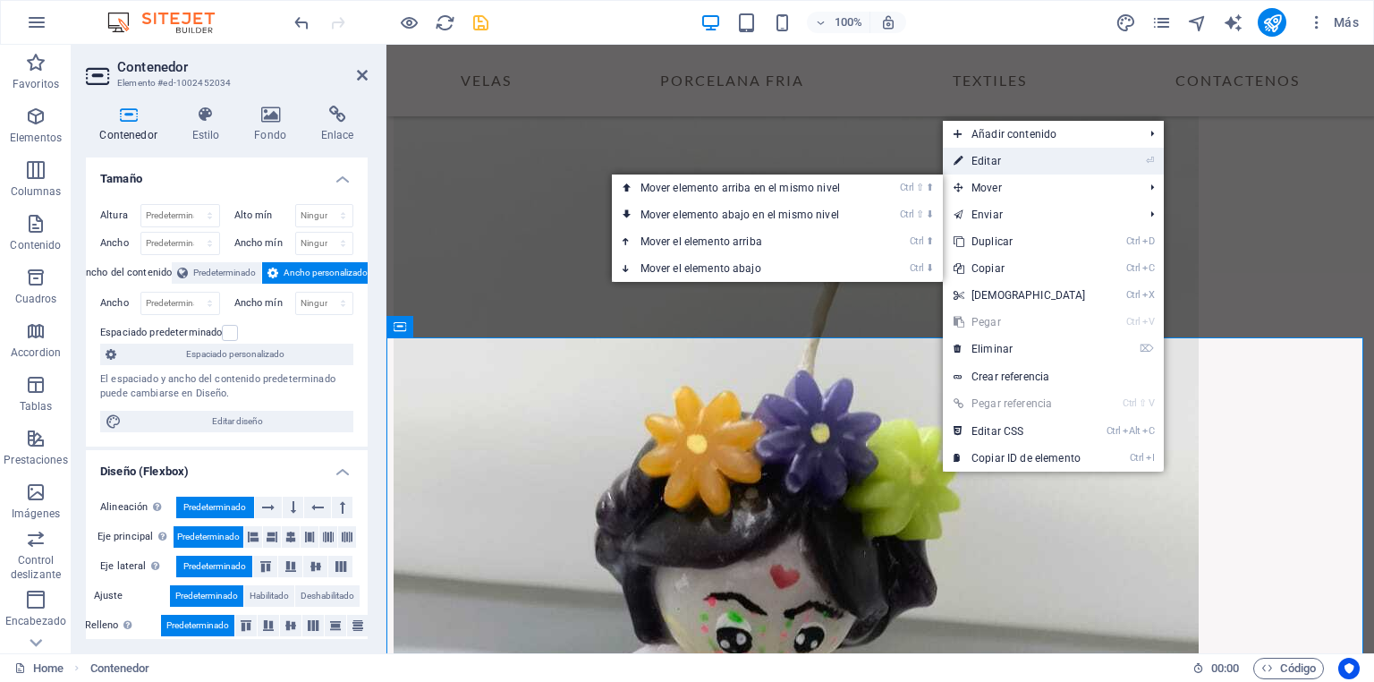
click at [1013, 157] on link "⏎ Editar" at bounding box center [1020, 161] width 154 height 27
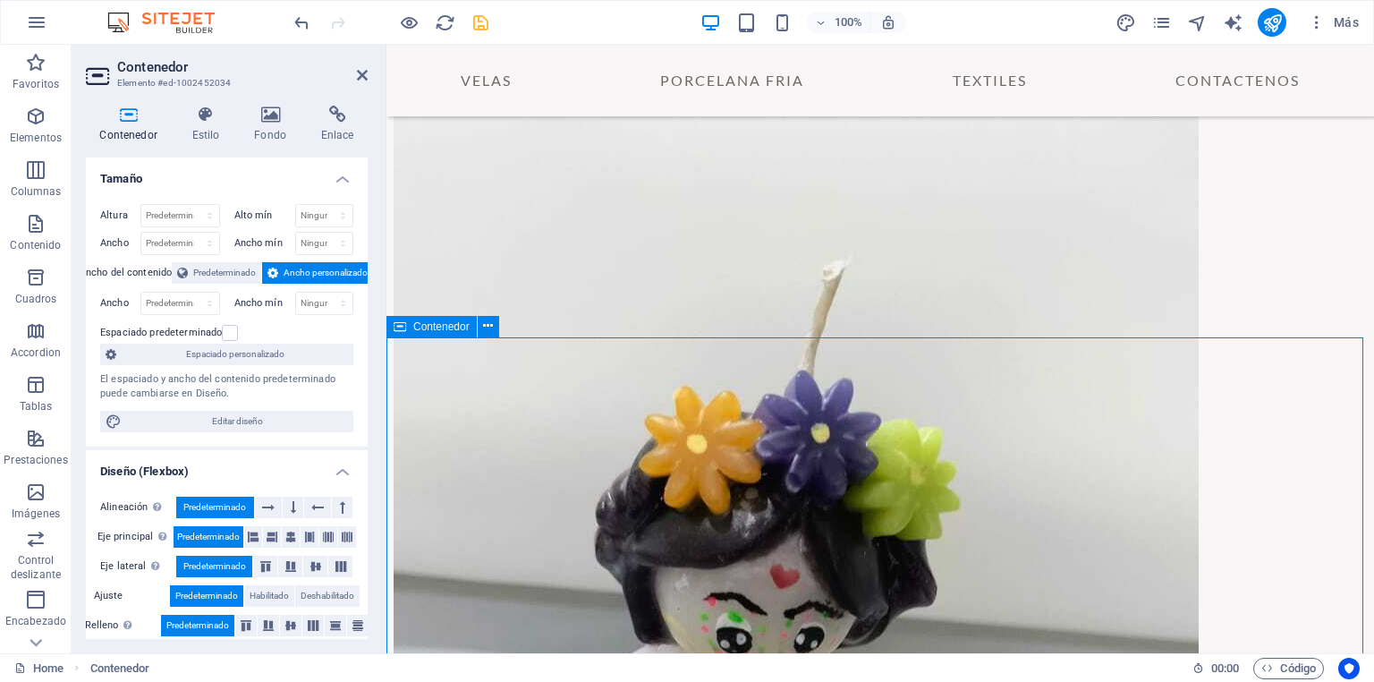
click at [480, 21] on icon "save" at bounding box center [480, 23] width 21 height 21
checkbox input "false"
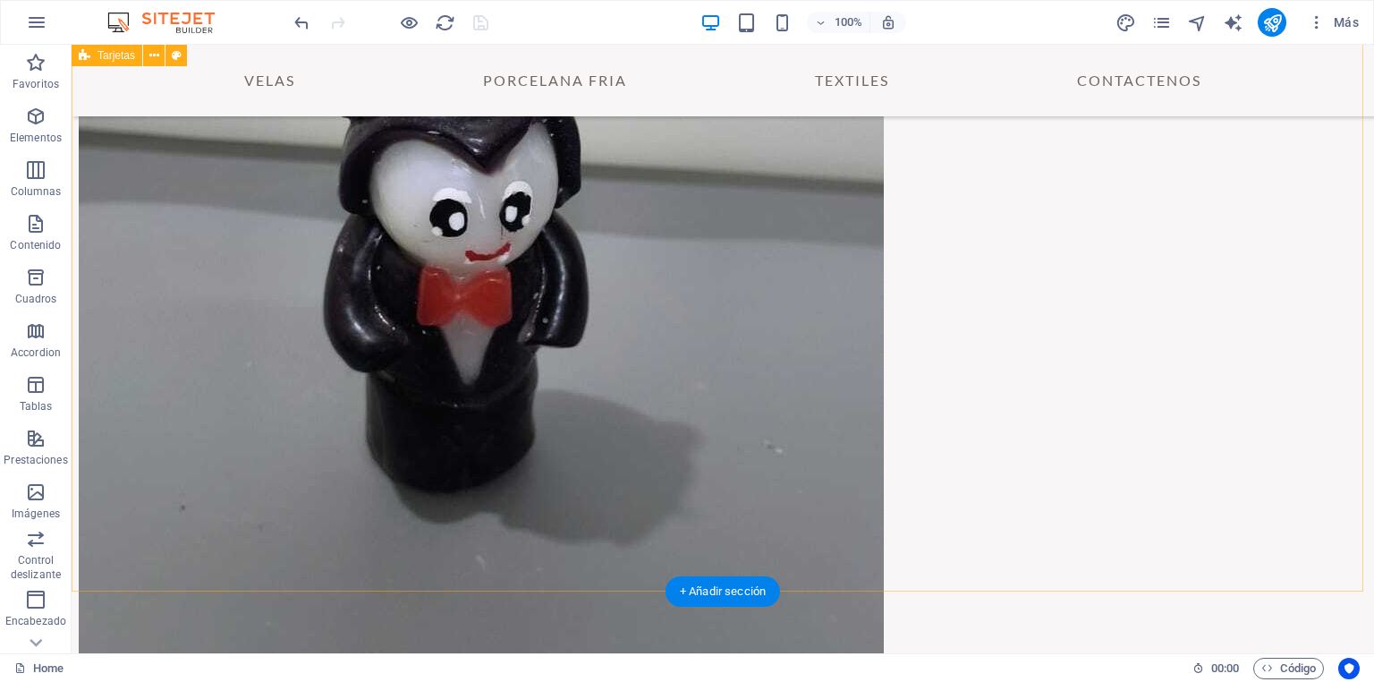
scroll to position [1896, 0]
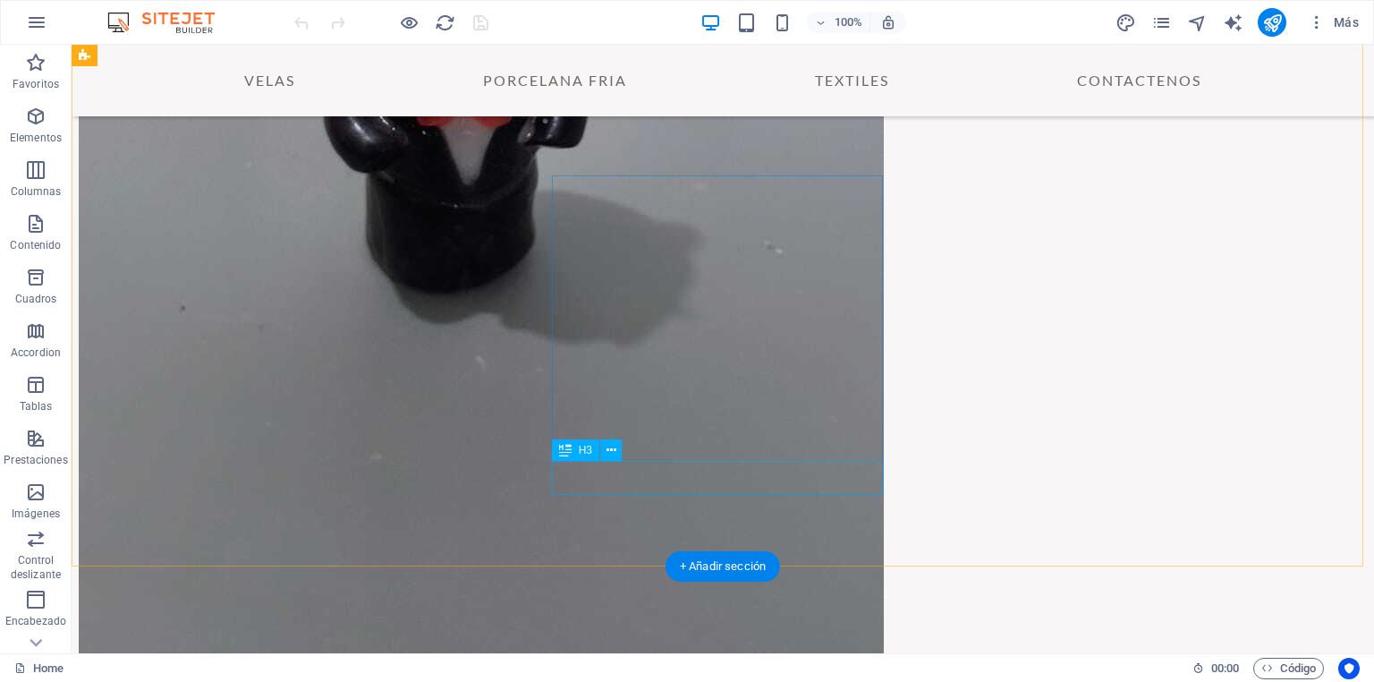
scroll to position [2096, 0]
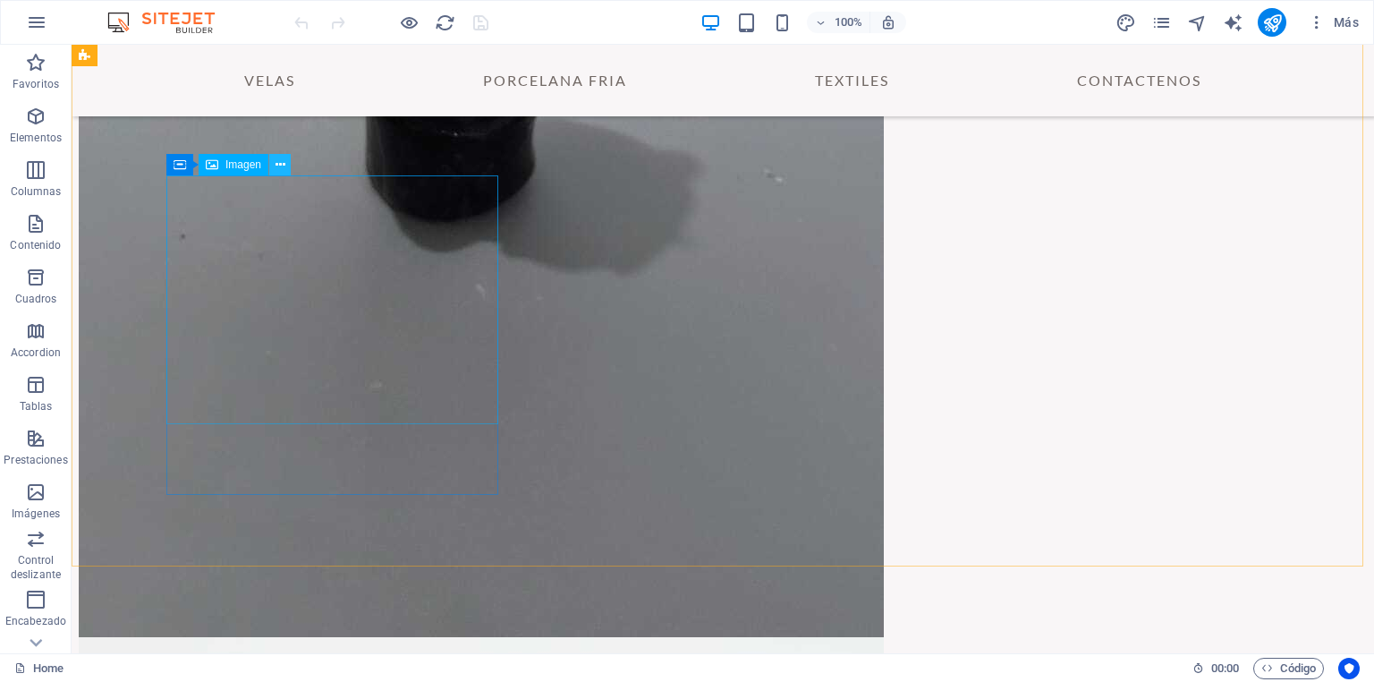
click at [279, 164] on icon at bounding box center [280, 165] width 10 height 19
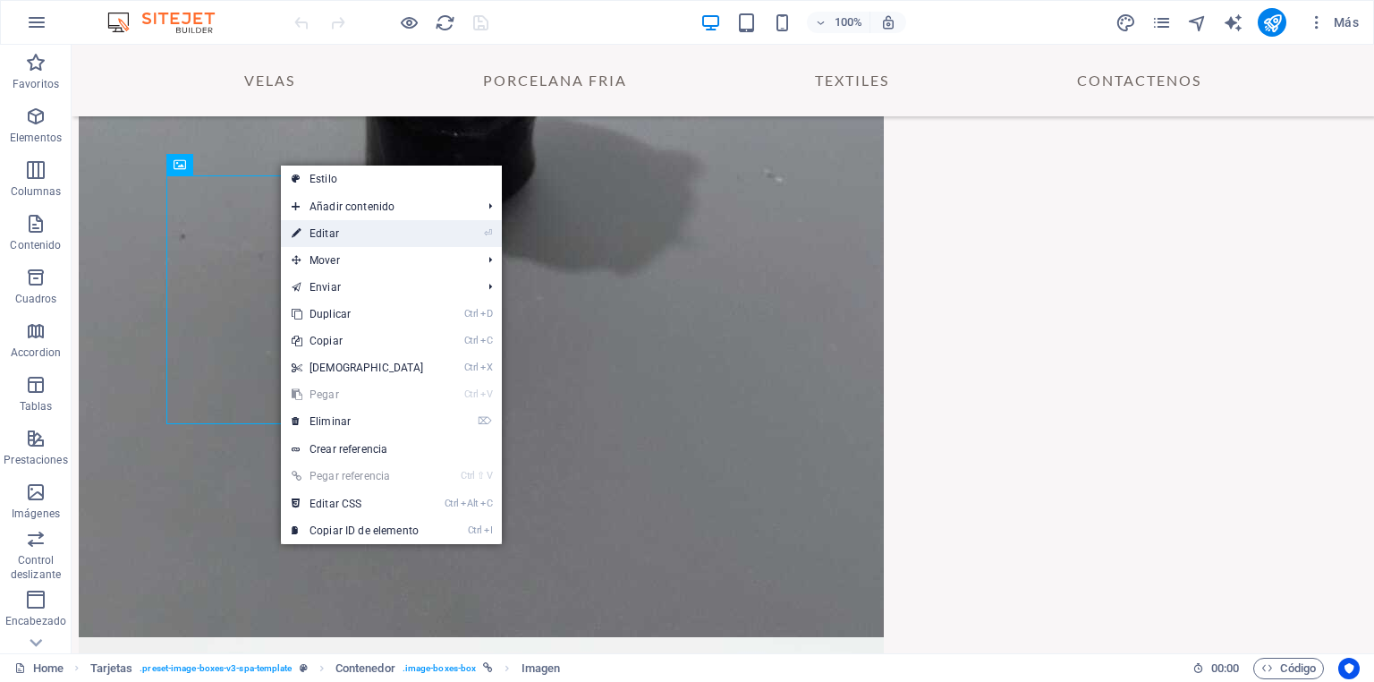
click at [347, 231] on link "⏎ Editar" at bounding box center [358, 233] width 154 height 27
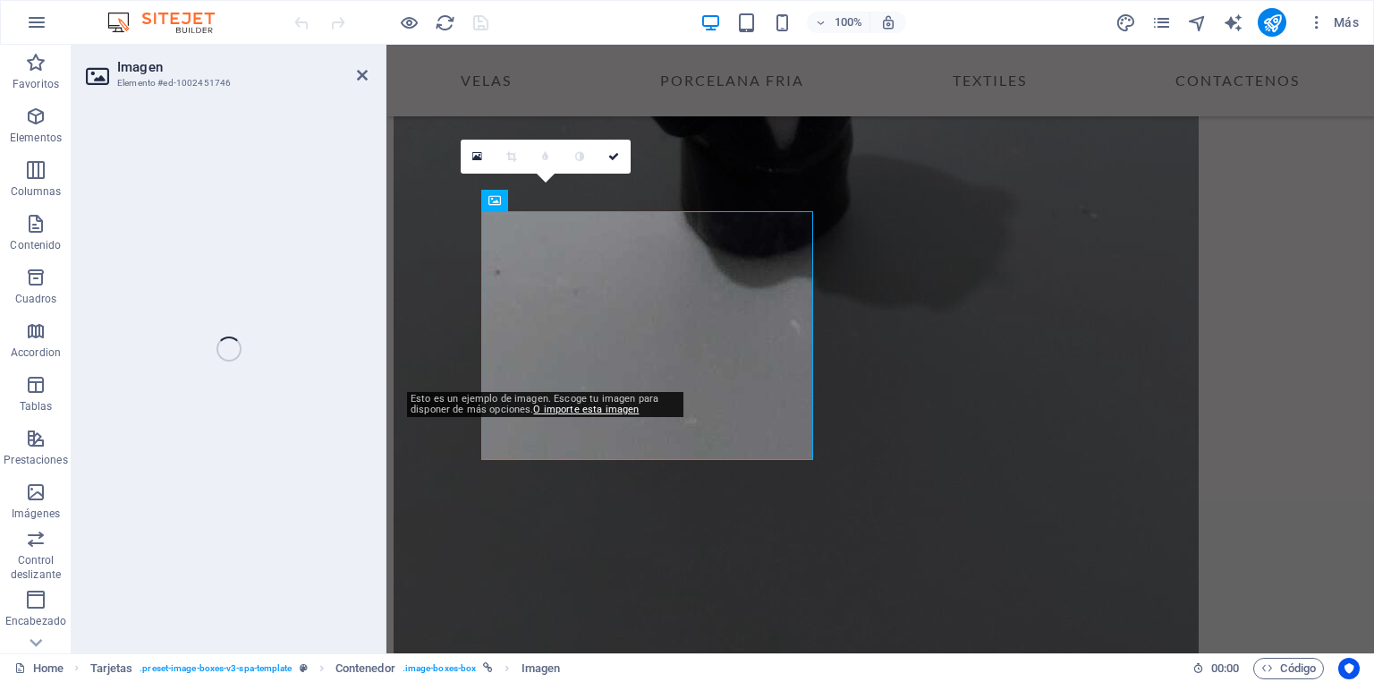
select select "%"
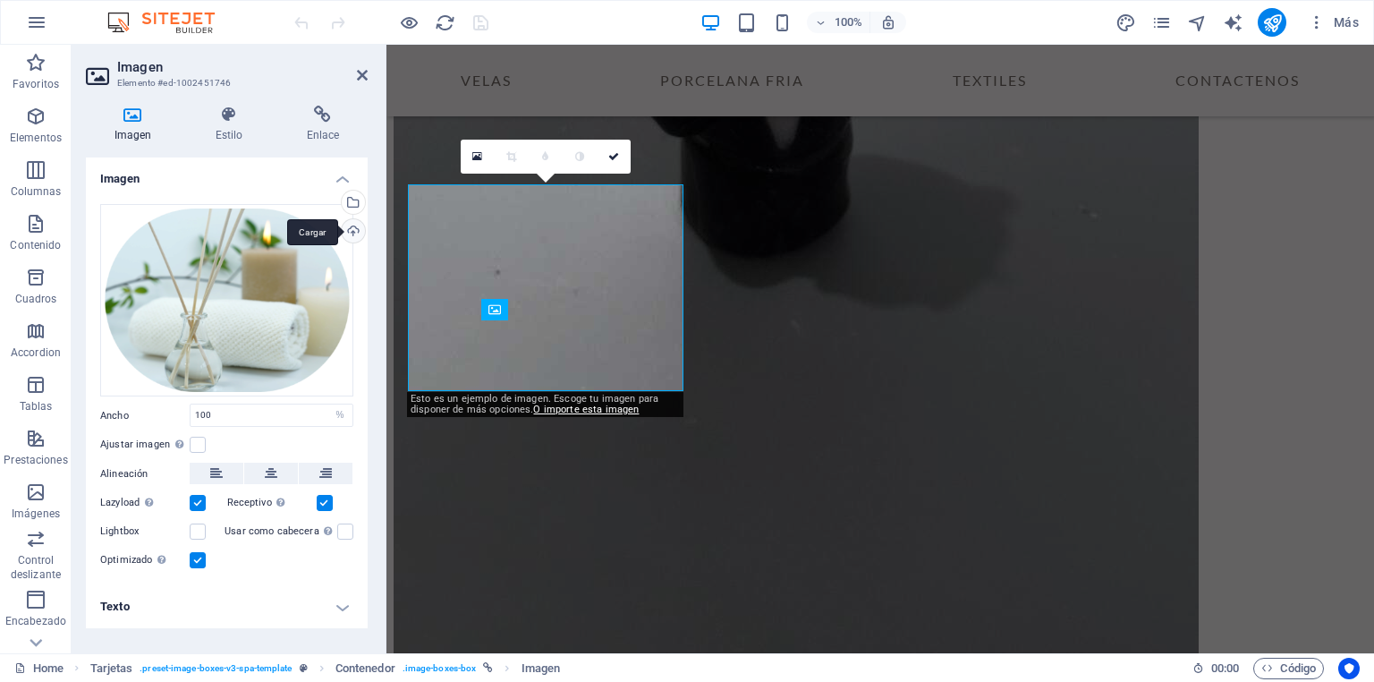
scroll to position [1951, 0]
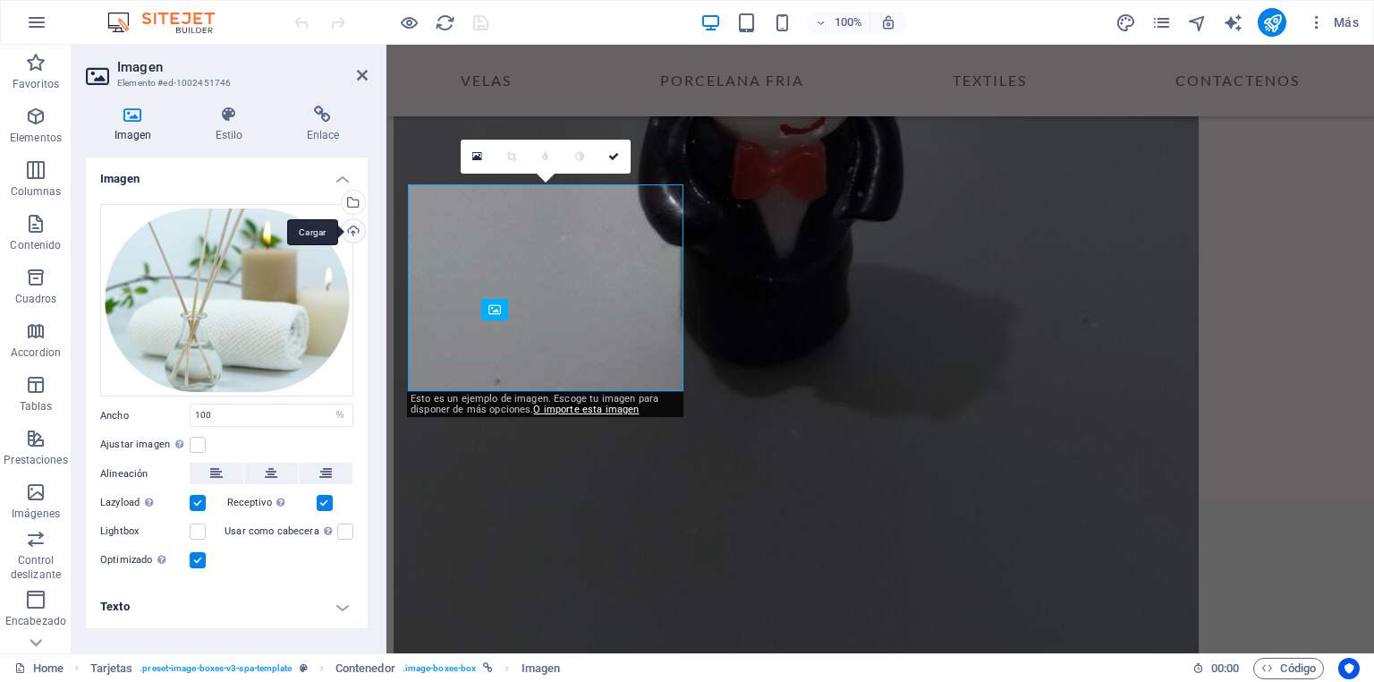
click at [350, 228] on div "Cargar" at bounding box center [351, 232] width 27 height 27
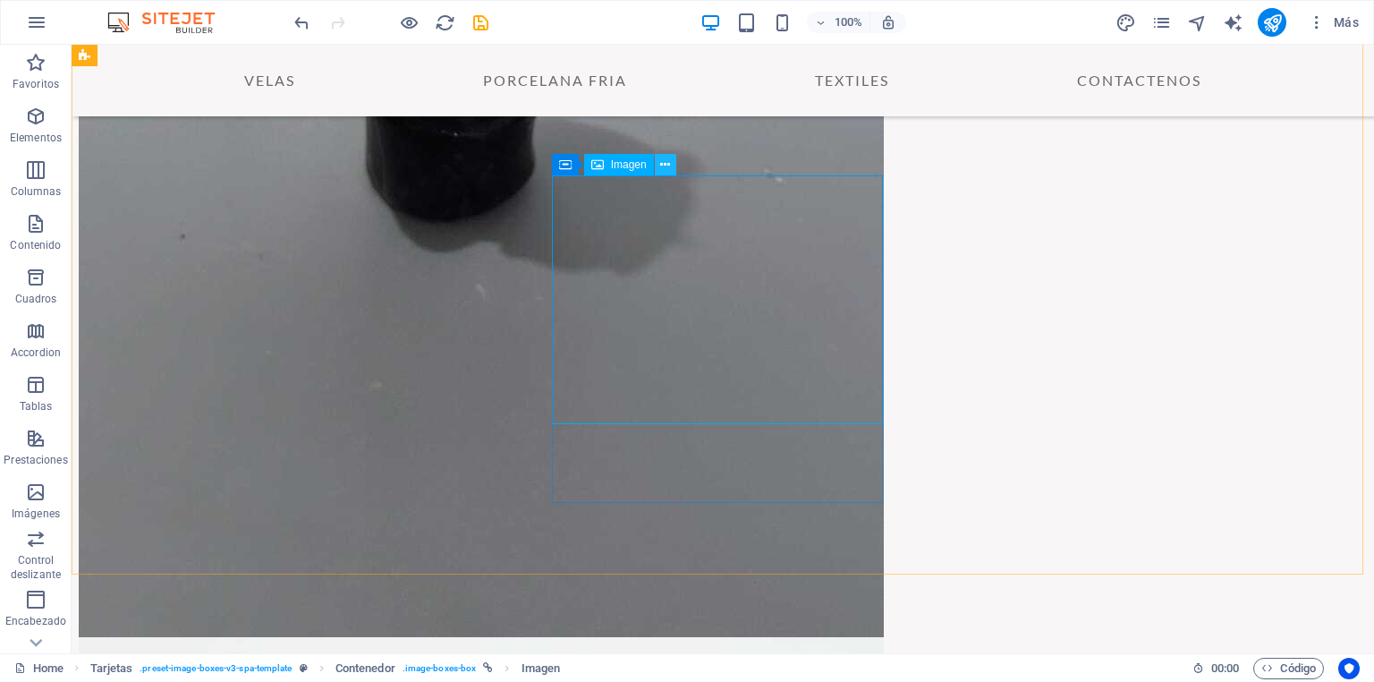
click at [665, 165] on icon at bounding box center [665, 165] width 10 height 19
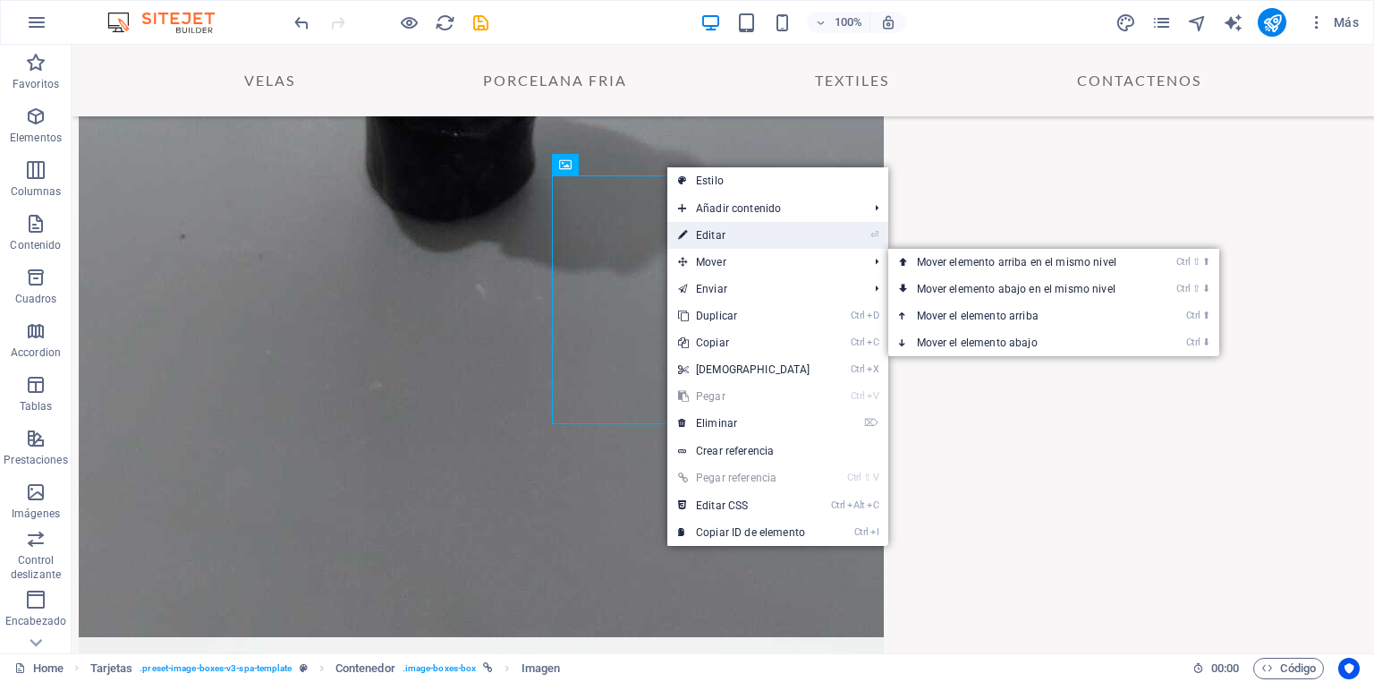
click at [731, 237] on link "⏎ Editar" at bounding box center [744, 235] width 154 height 27
select select "%"
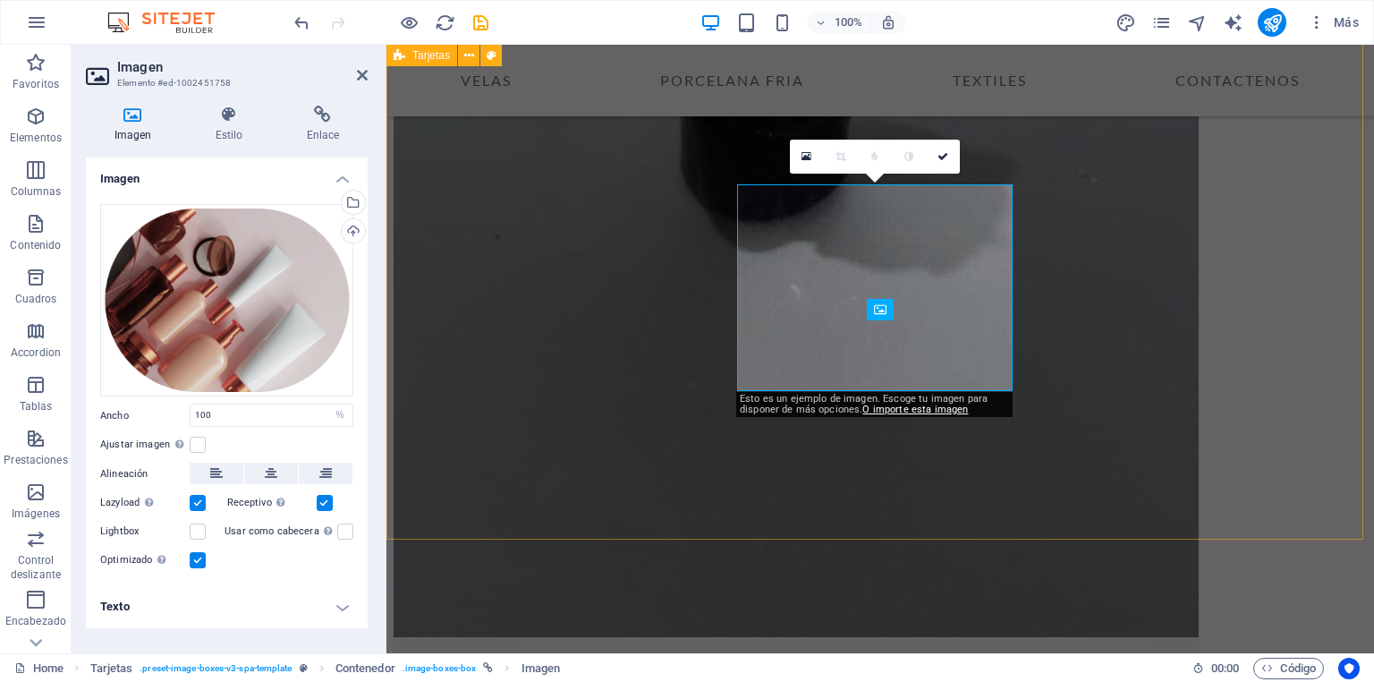
scroll to position [1951, 0]
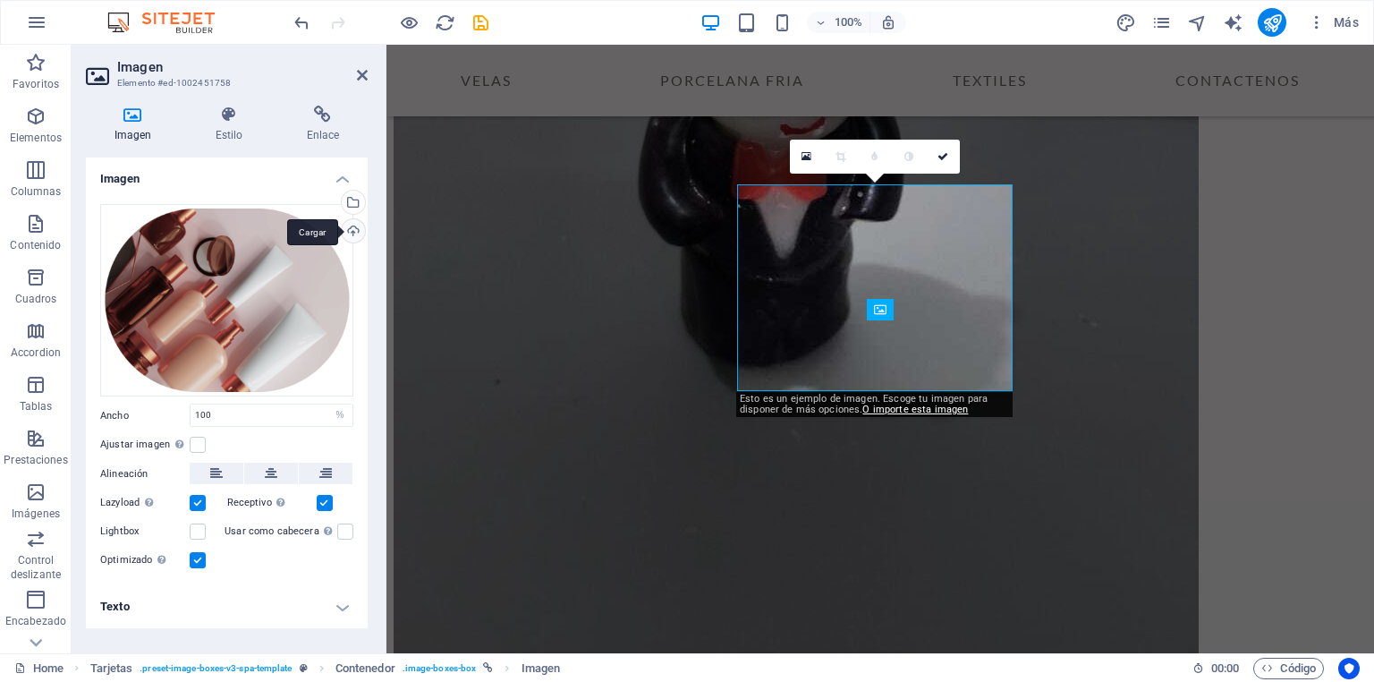
click at [351, 234] on div "Cargar" at bounding box center [351, 232] width 27 height 27
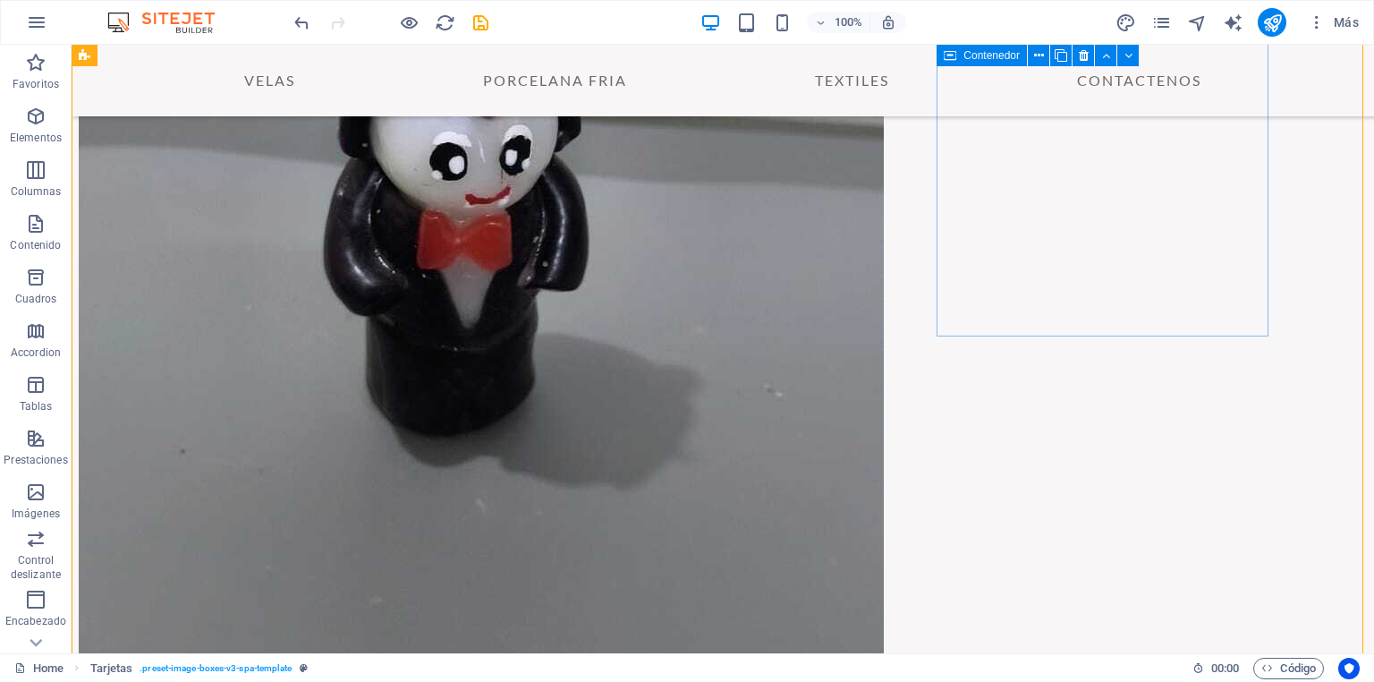
scroll to position [1953, 0]
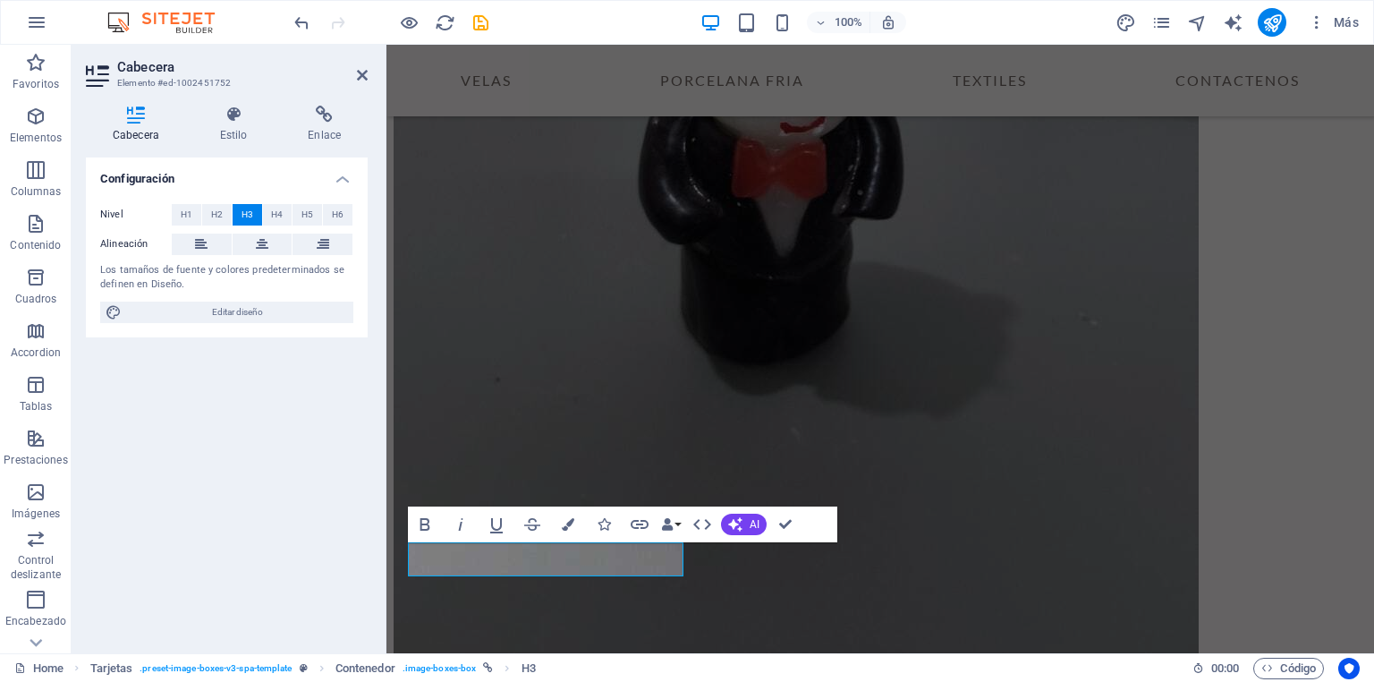
scroll to position [1843, 0]
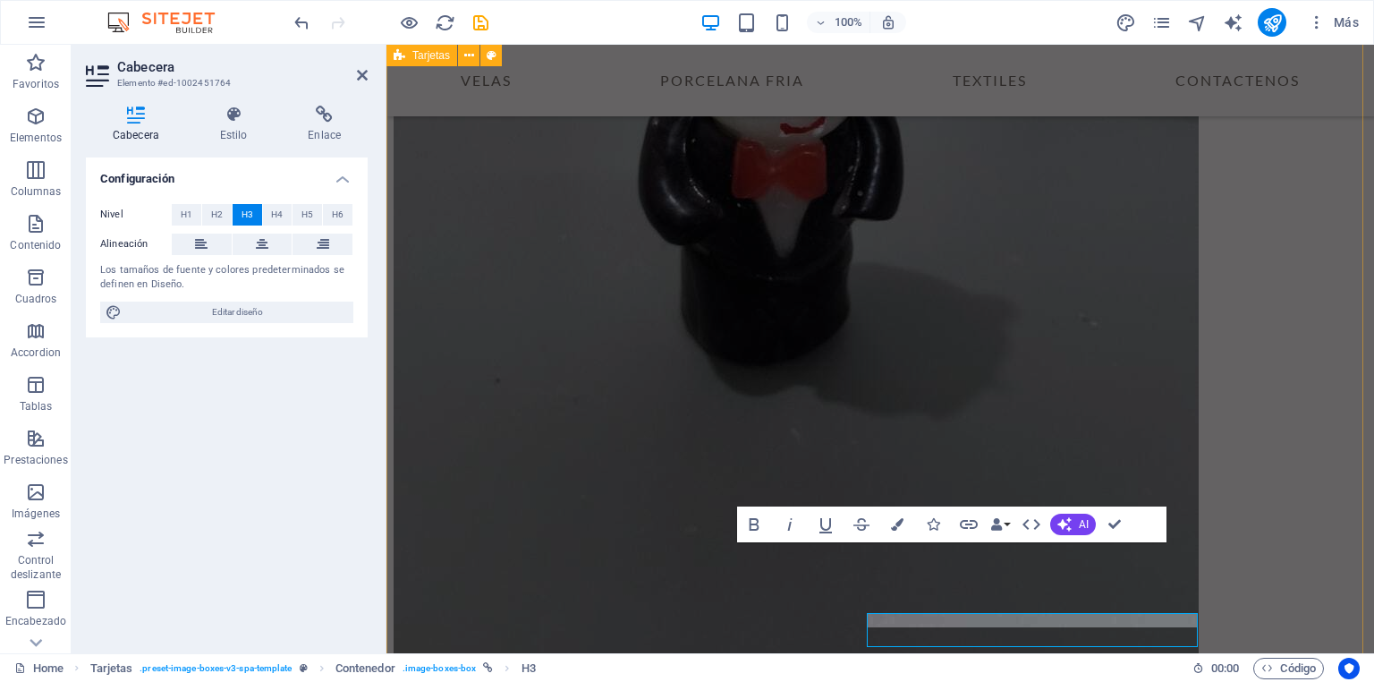
scroll to position [1843, 0]
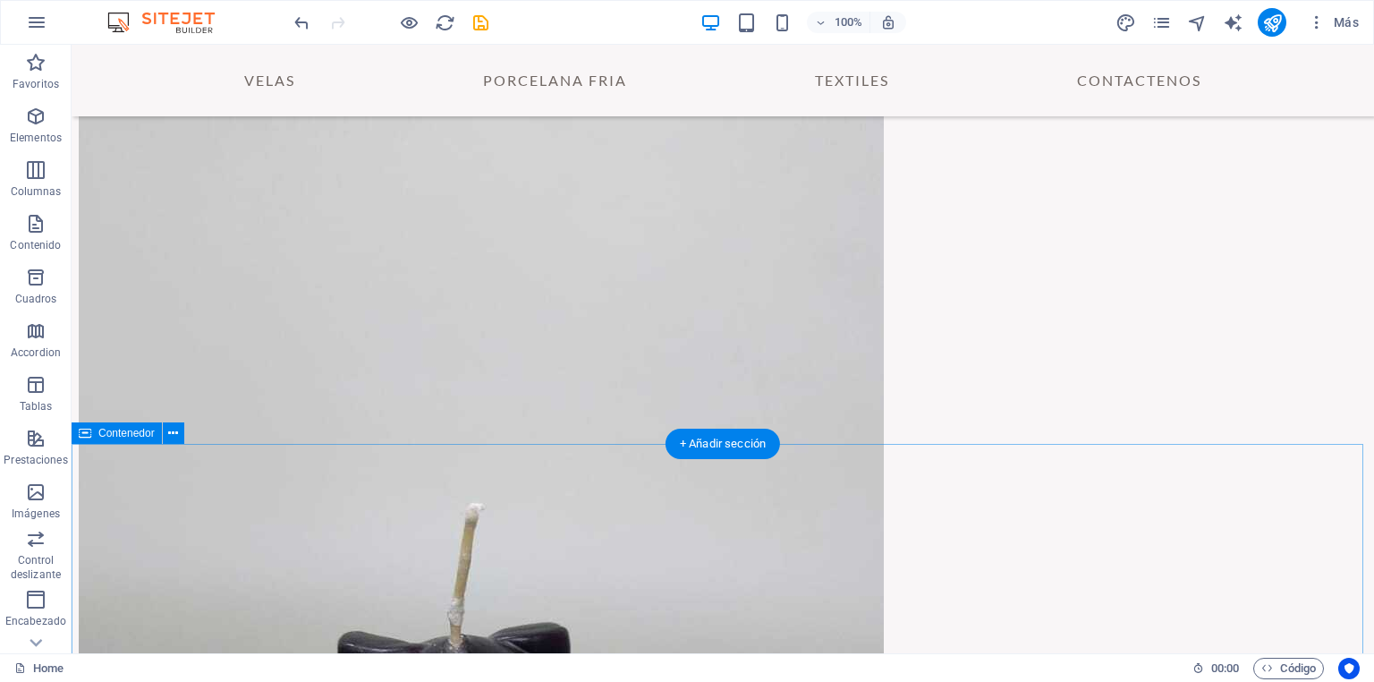
scroll to position [1021, 0]
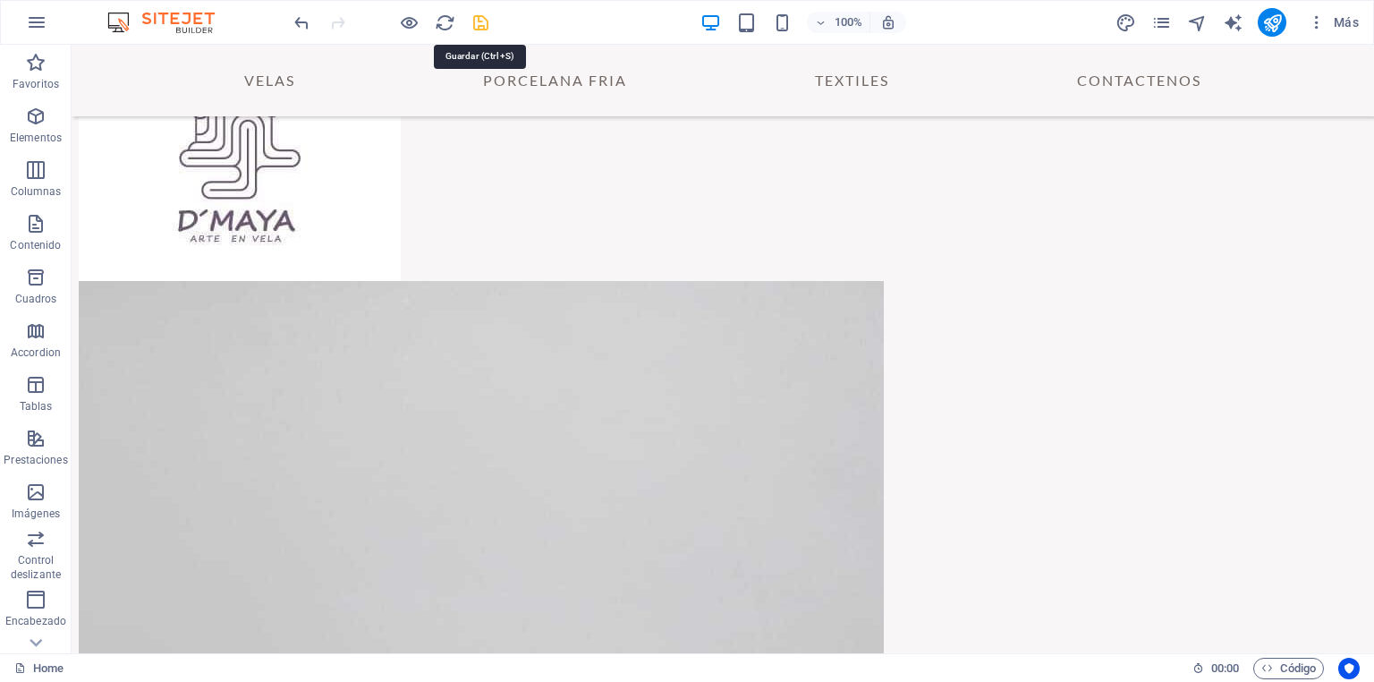
click at [478, 25] on icon "save" at bounding box center [480, 23] width 21 height 21
checkbox input "false"
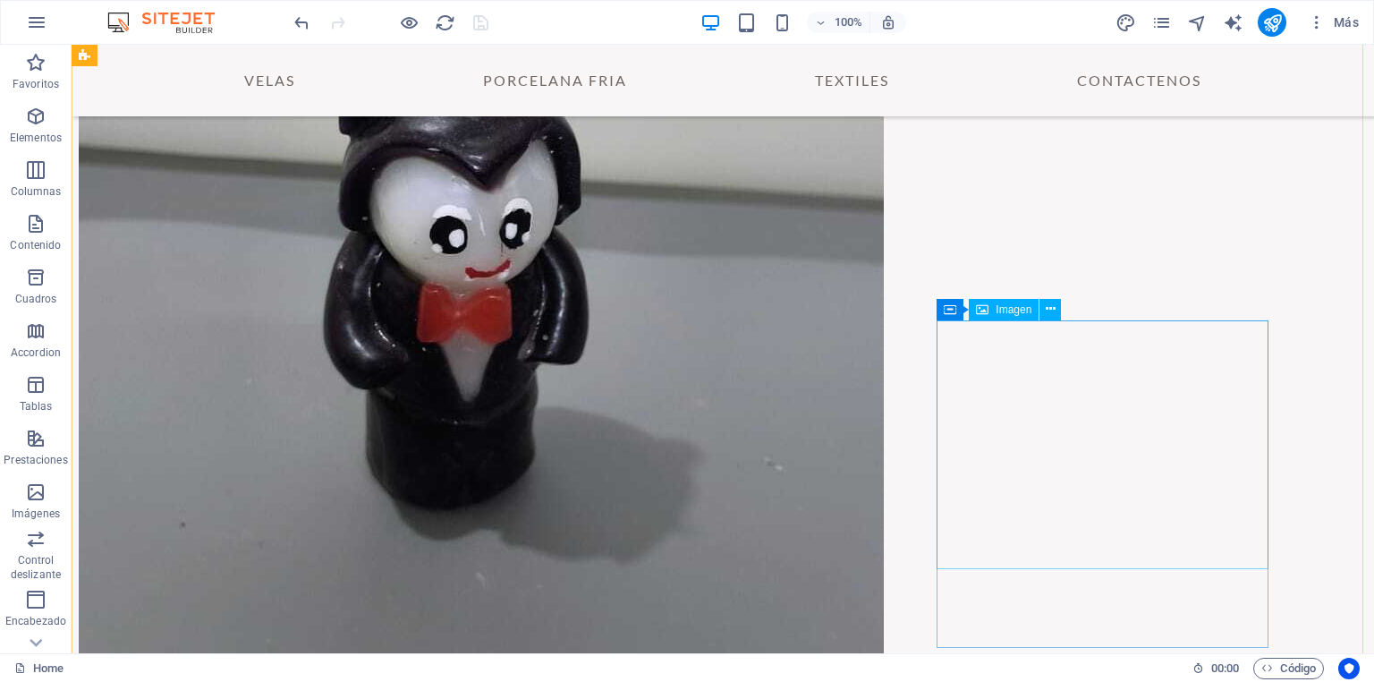
scroll to position [1951, 0]
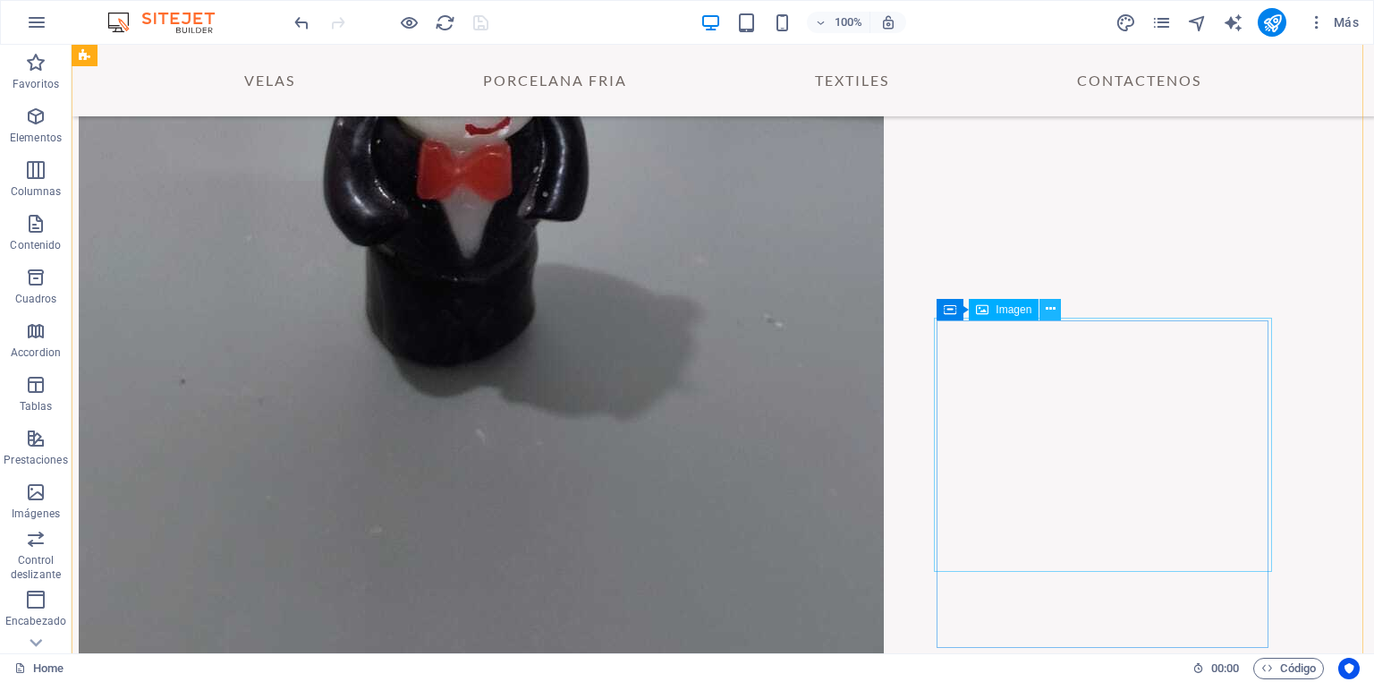
click at [1047, 310] on icon at bounding box center [1051, 309] width 10 height 19
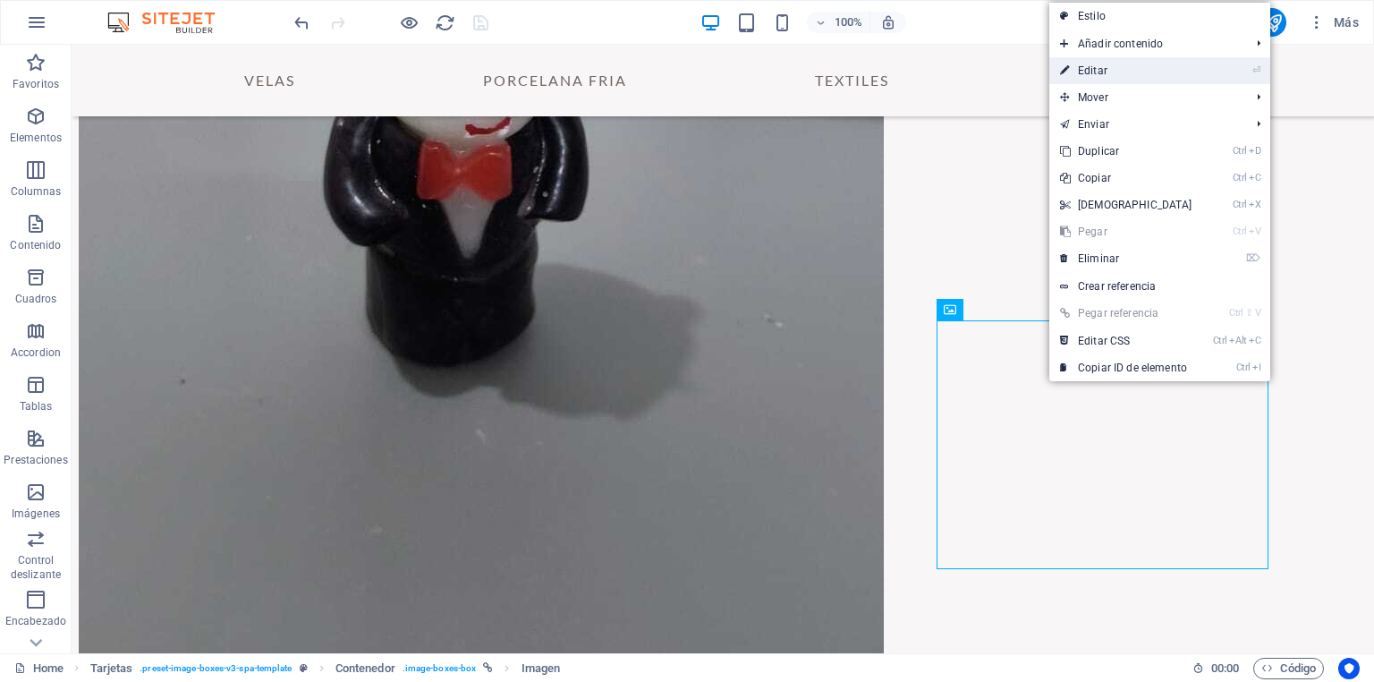
click at [1129, 69] on link "⏎ Editar" at bounding box center [1126, 70] width 154 height 27
select select "%"
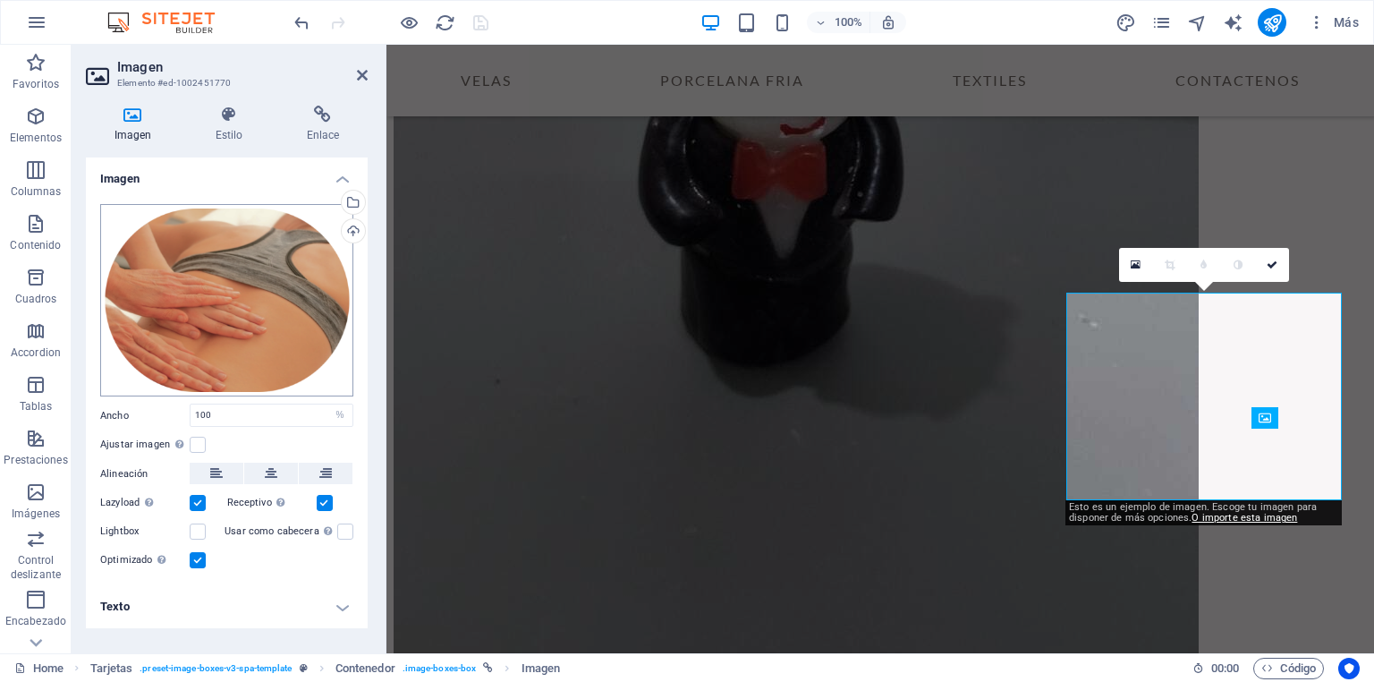
scroll to position [1843, 0]
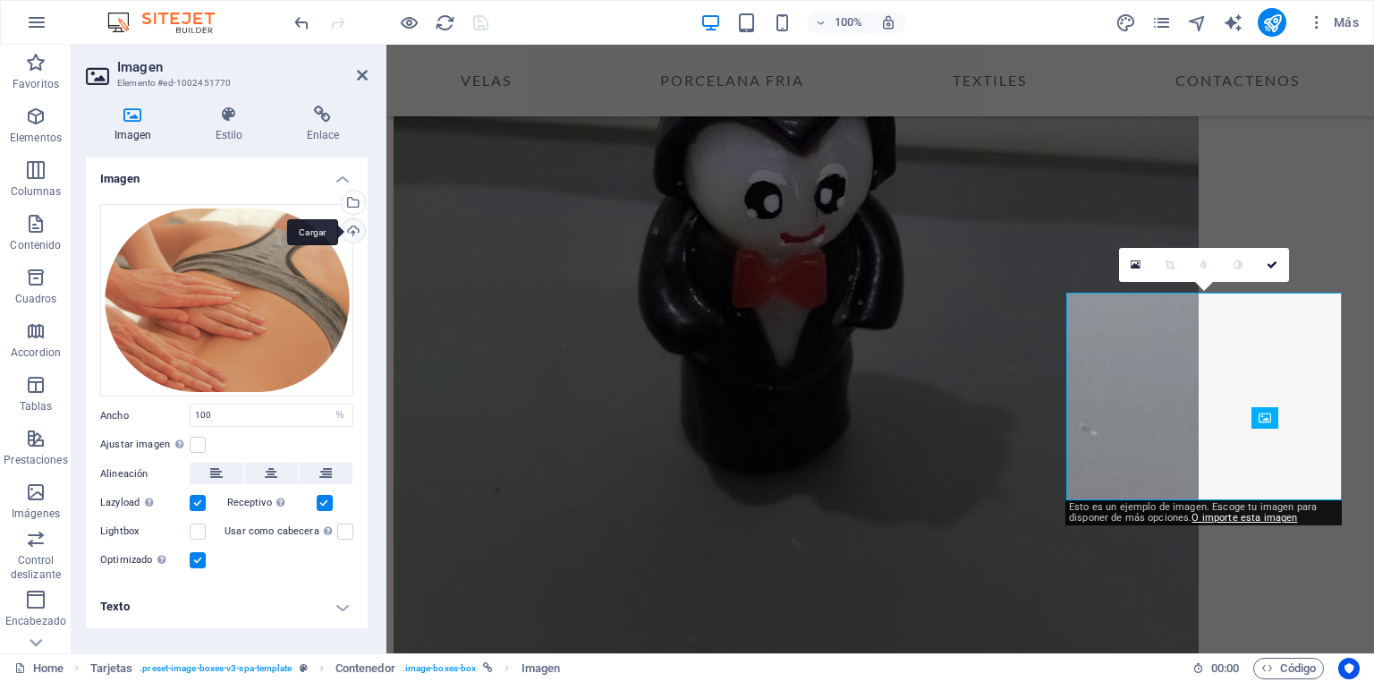
click at [352, 233] on div "Cargar" at bounding box center [351, 232] width 27 height 27
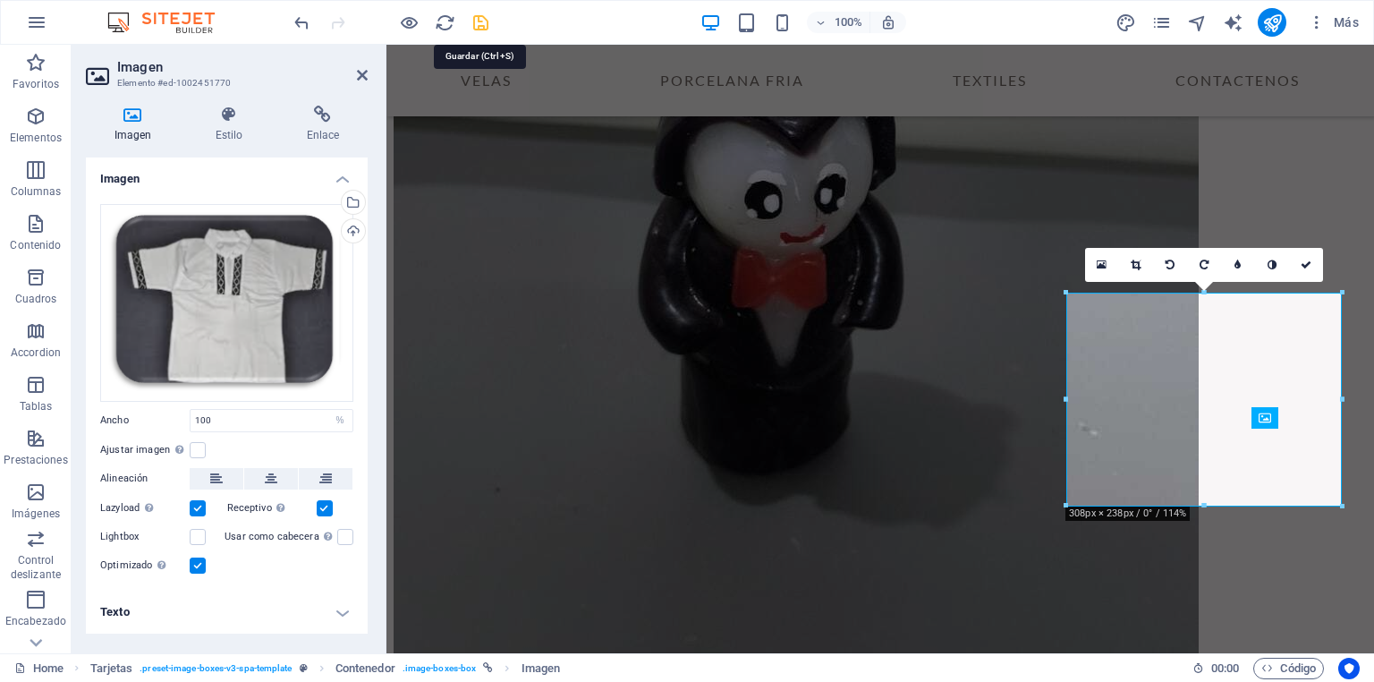
click at [480, 22] on icon "save" at bounding box center [480, 23] width 21 height 21
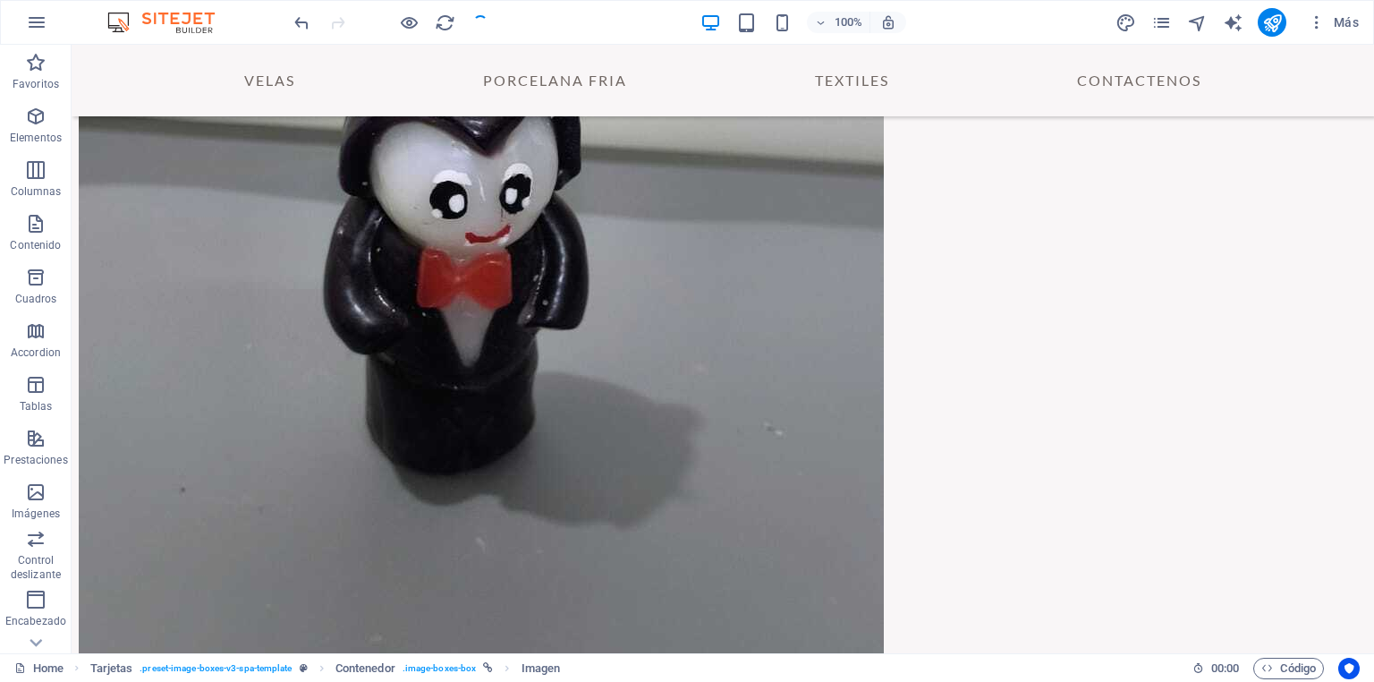
checkbox input "false"
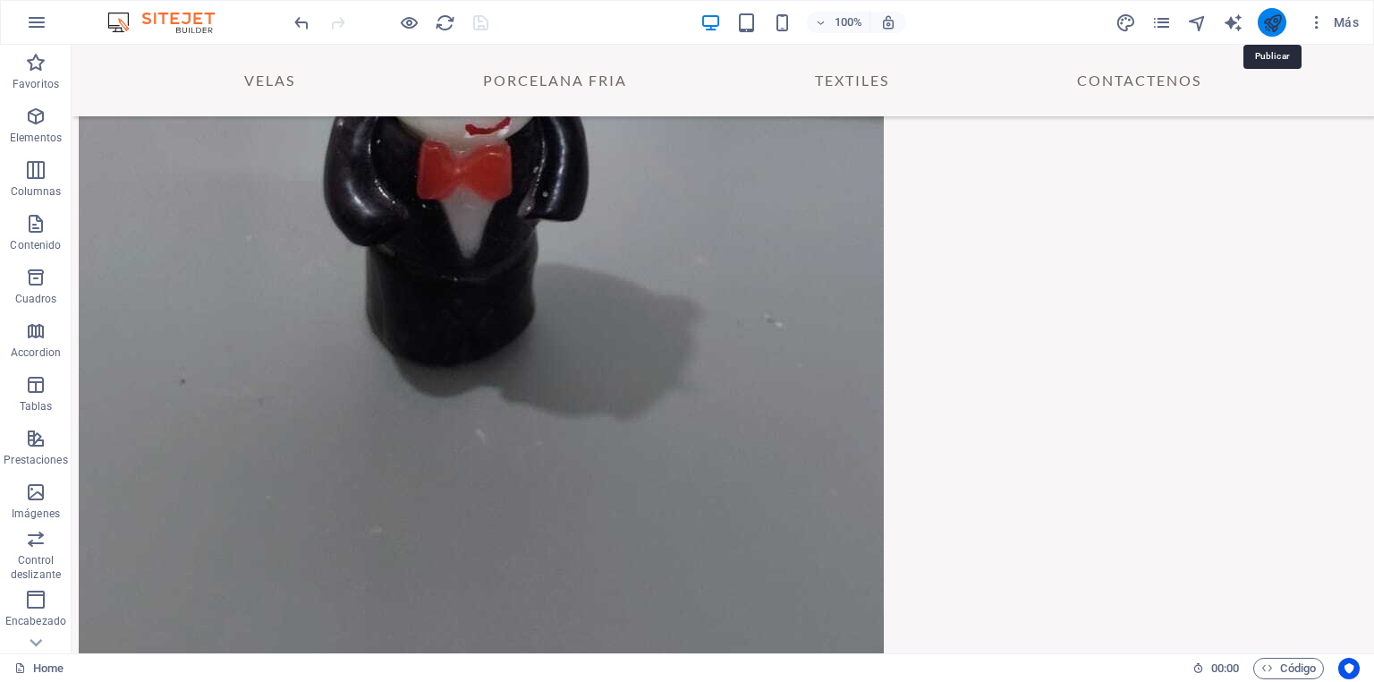
click at [1272, 18] on icon "publish" at bounding box center [1272, 23] width 21 height 21
